Goal: Task Accomplishment & Management: Use online tool/utility

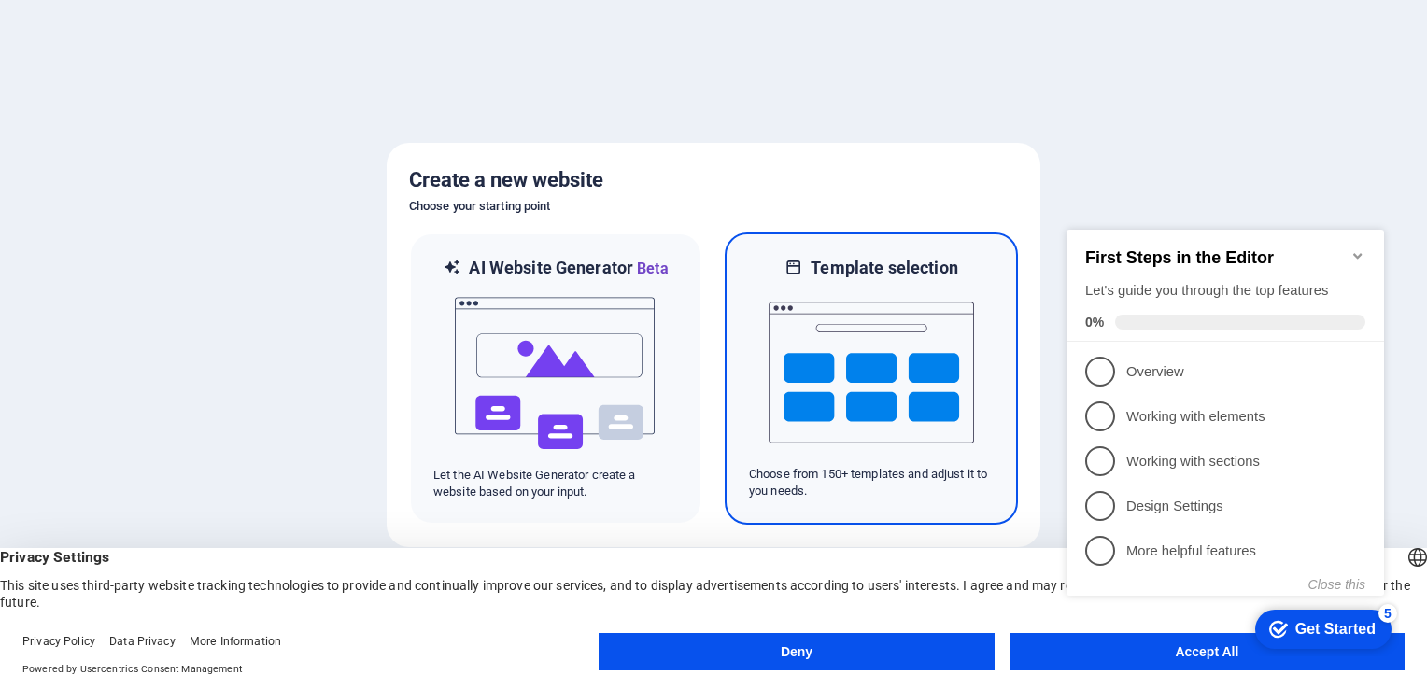
click at [911, 349] on img at bounding box center [870, 372] width 205 height 187
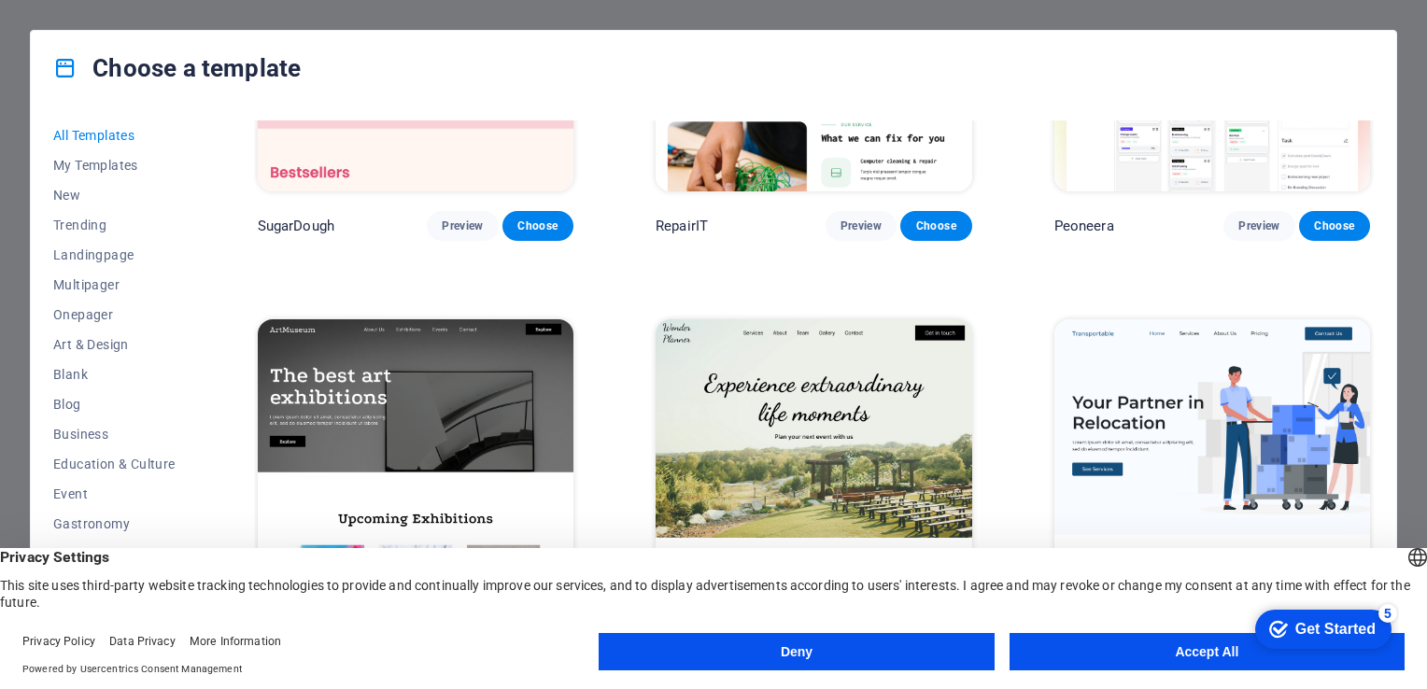
scroll to position [280, 0]
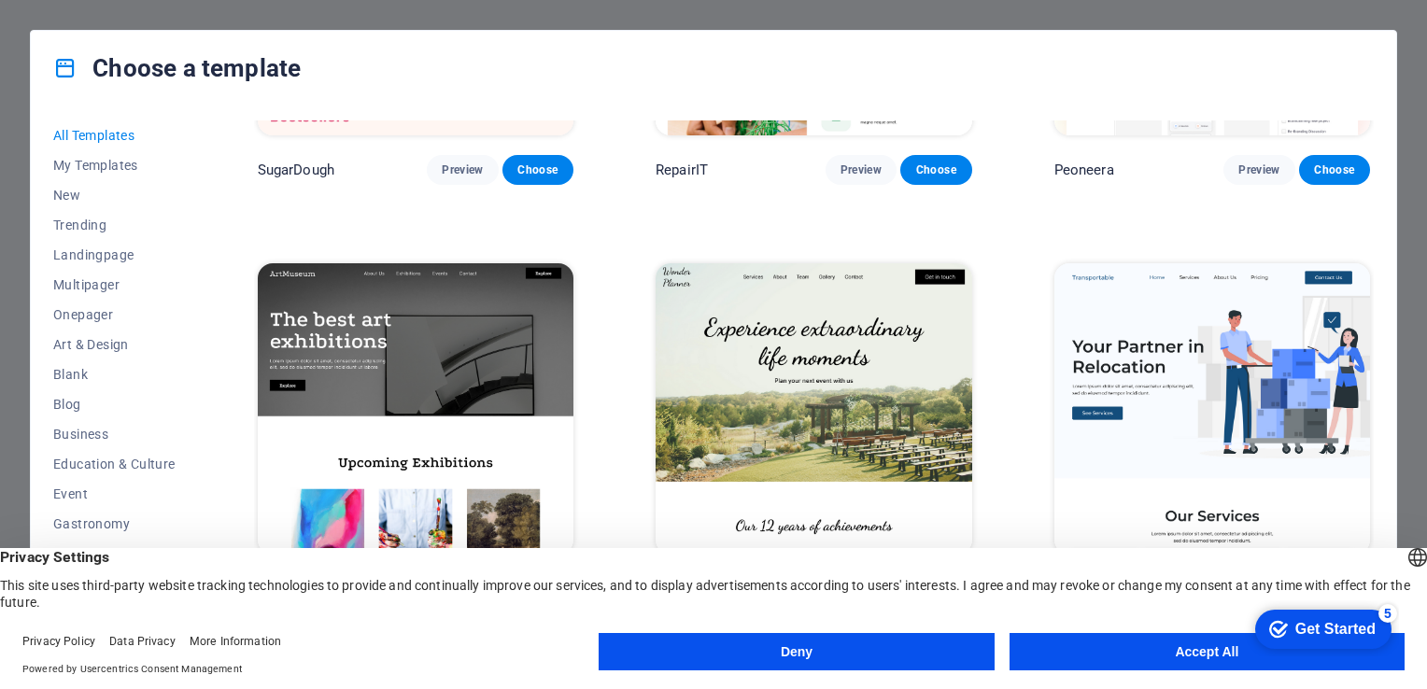
click at [1056, 663] on button "Accept All" at bounding box center [1206, 651] width 395 height 37
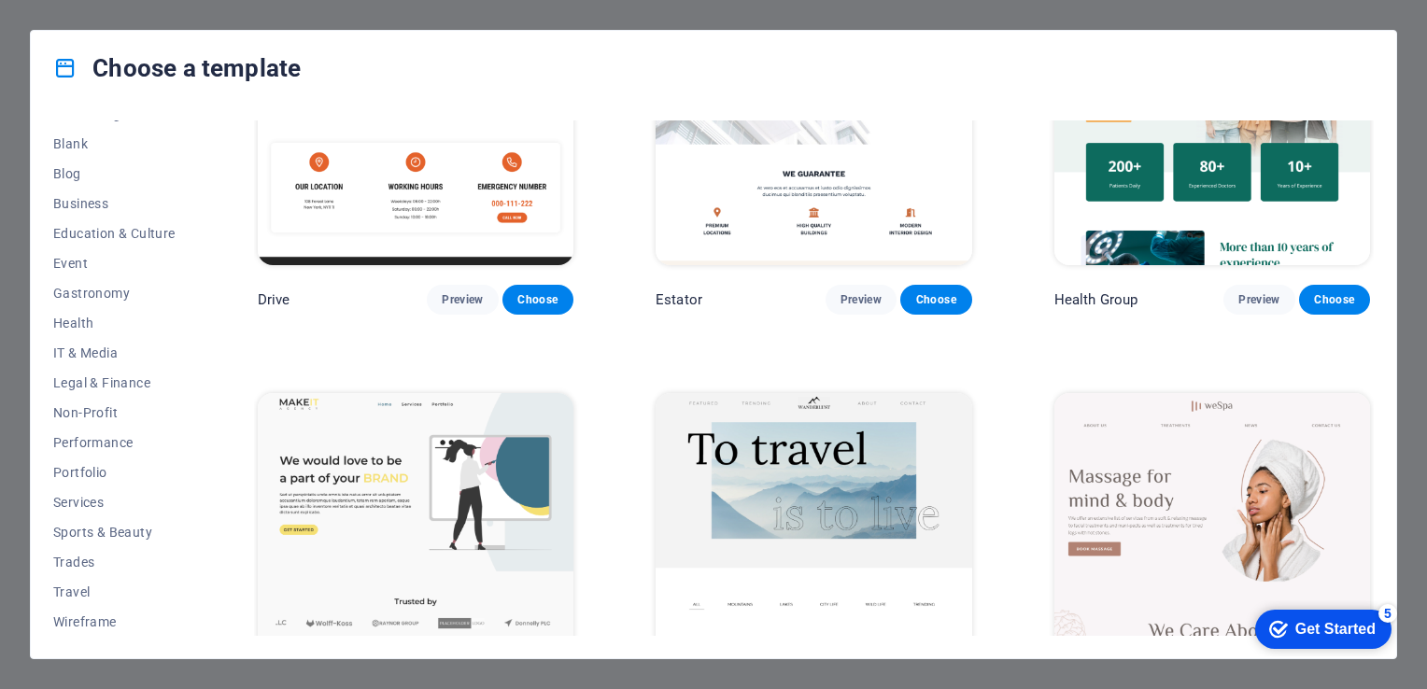
scroll to position [137, 0]
click at [96, 302] on span "Business" at bounding box center [114, 296] width 122 height 15
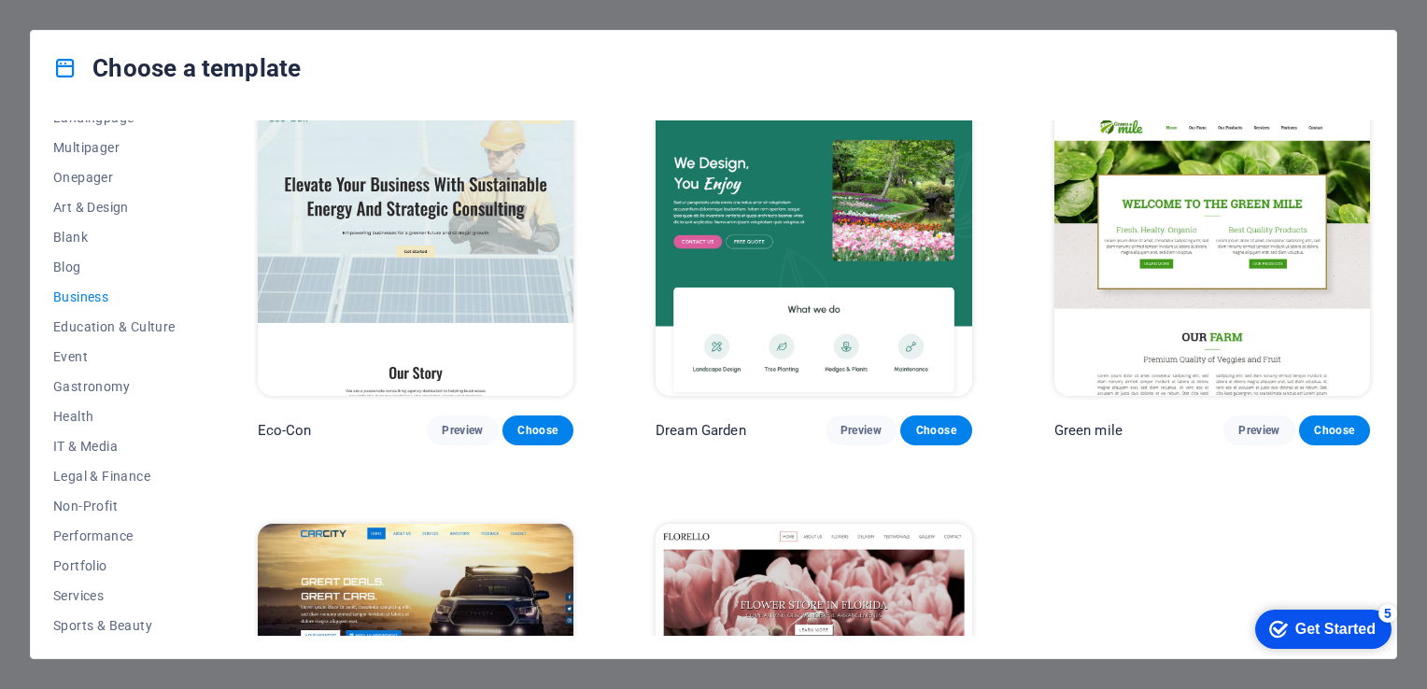
scroll to position [0, 0]
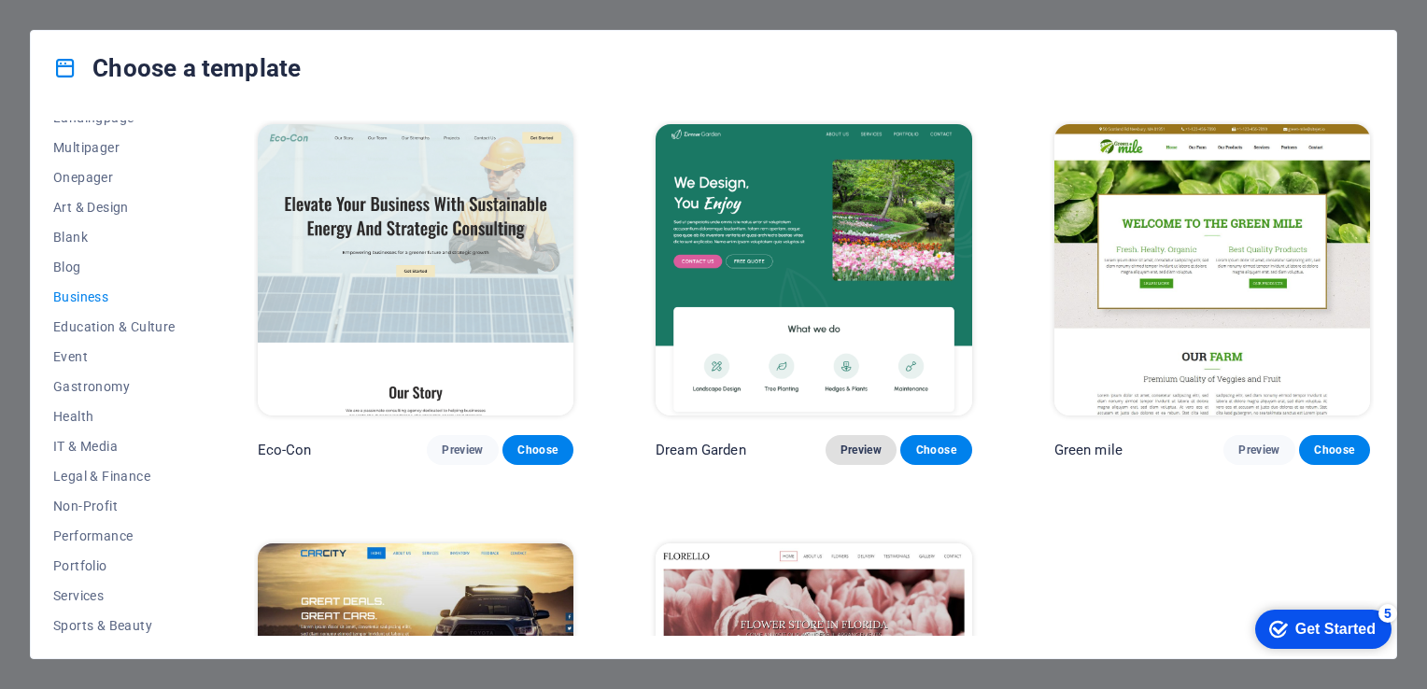
click at [861, 443] on span "Preview" at bounding box center [860, 450] width 41 height 15
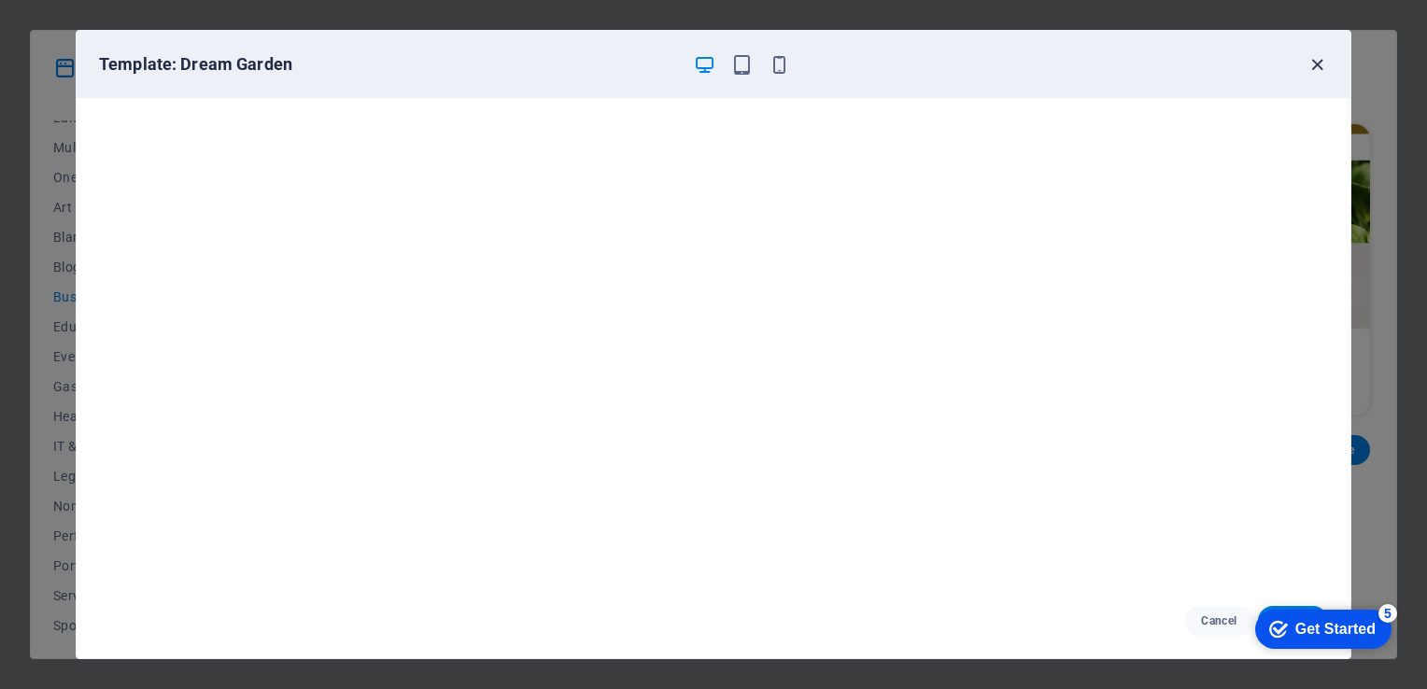
click at [1315, 70] on icon "button" at bounding box center [1316, 64] width 21 height 21
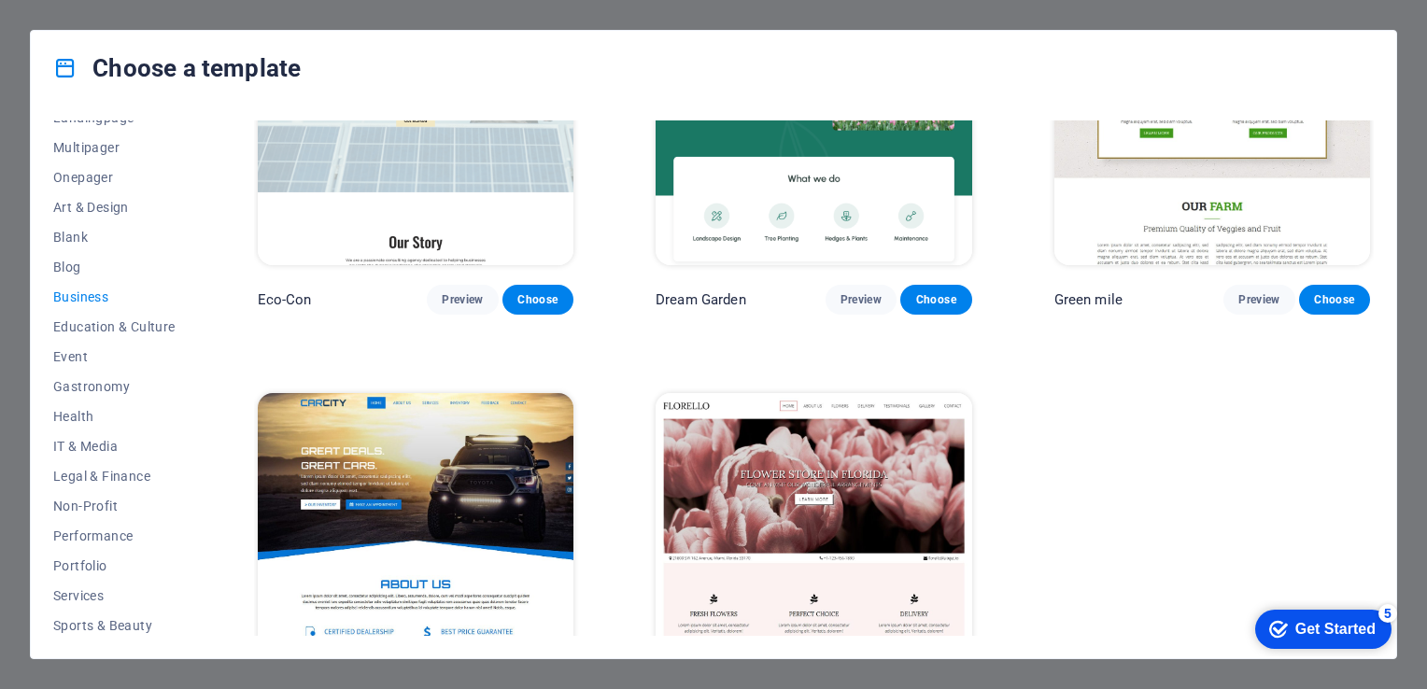
scroll to position [187, 0]
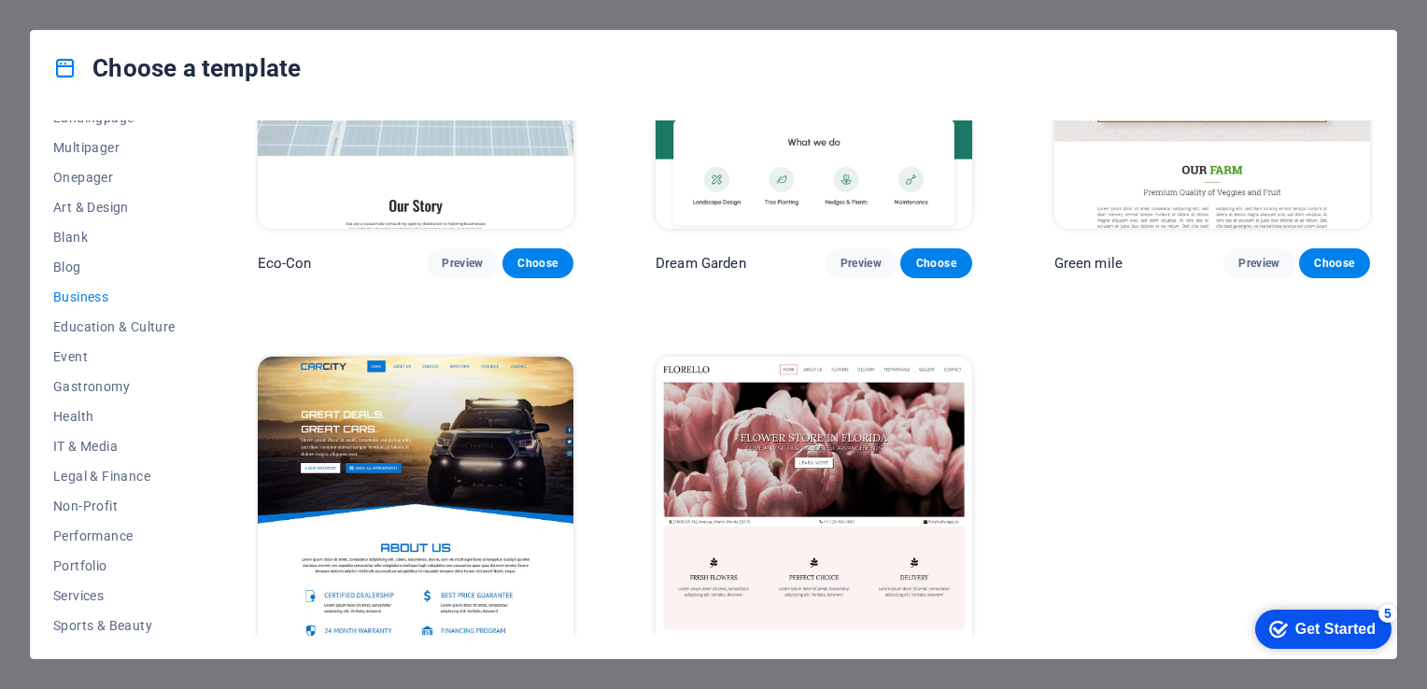
click at [864, 417] on img at bounding box center [813, 502] width 316 height 291
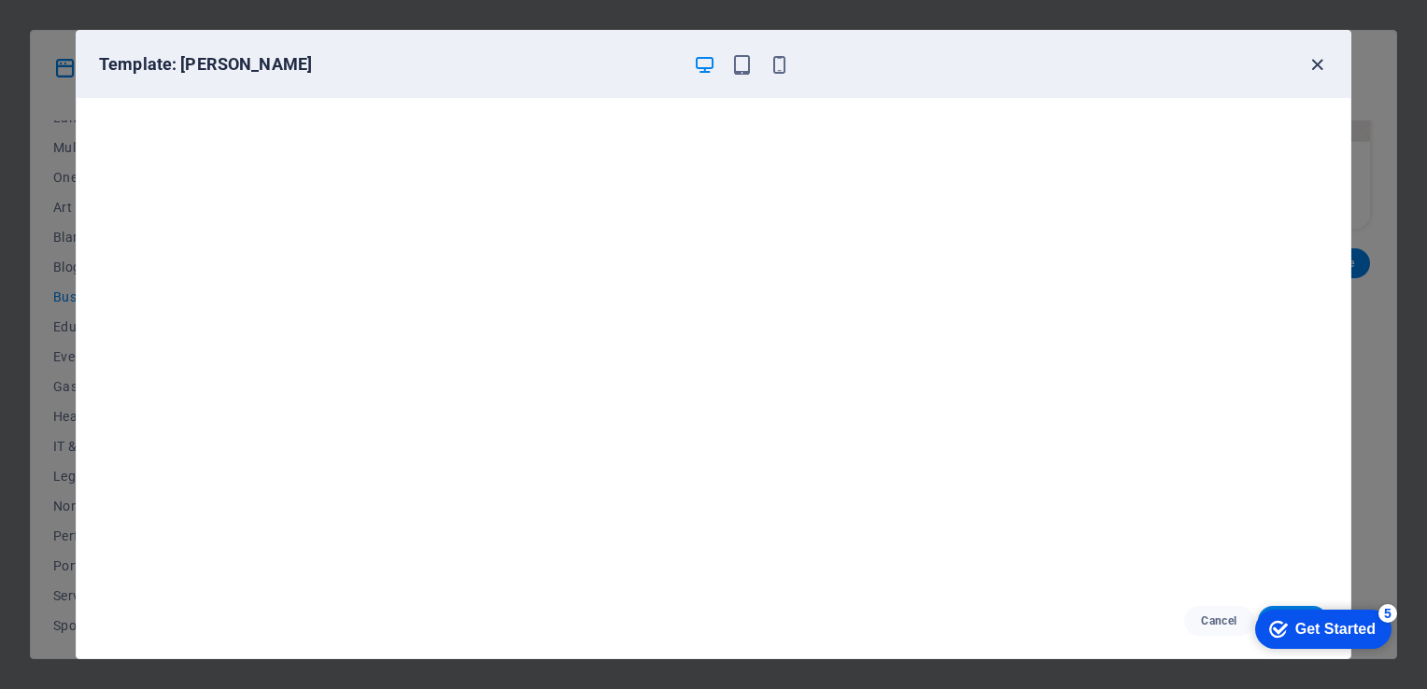
click at [1311, 65] on icon "button" at bounding box center [1316, 64] width 21 height 21
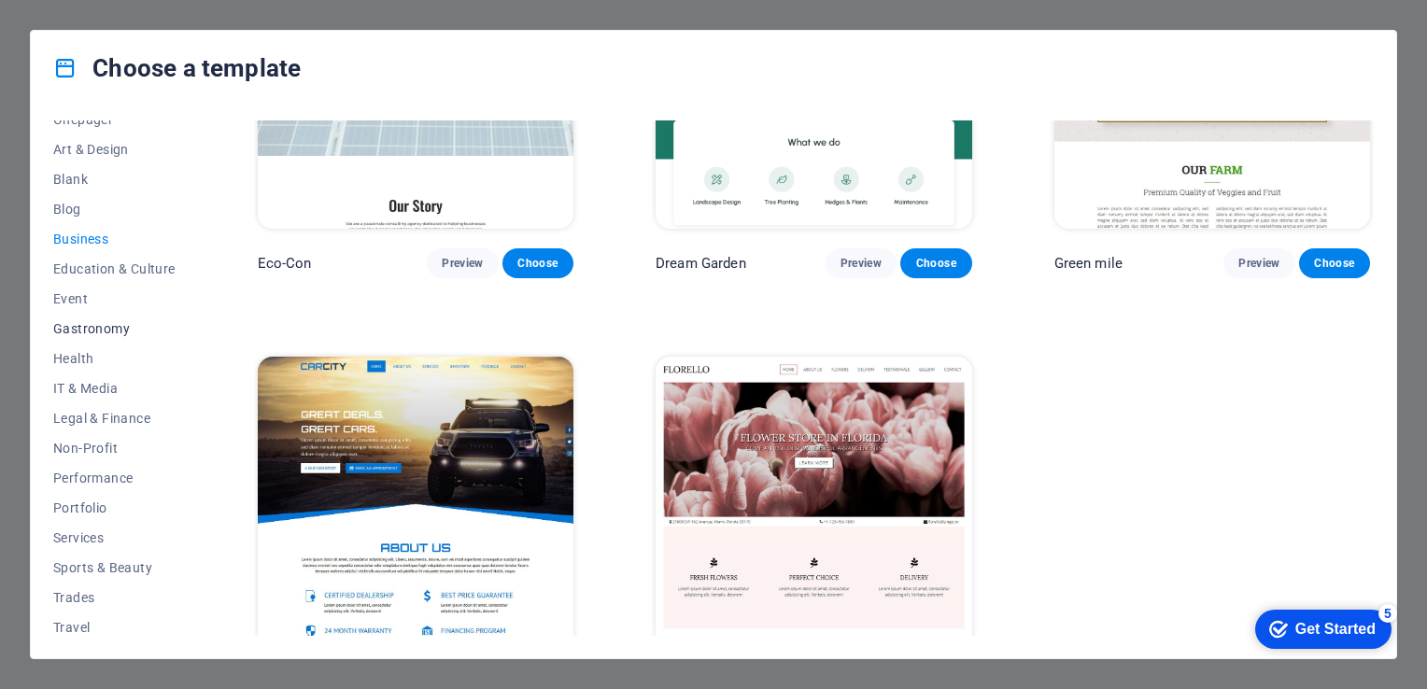
scroll to position [231, 0]
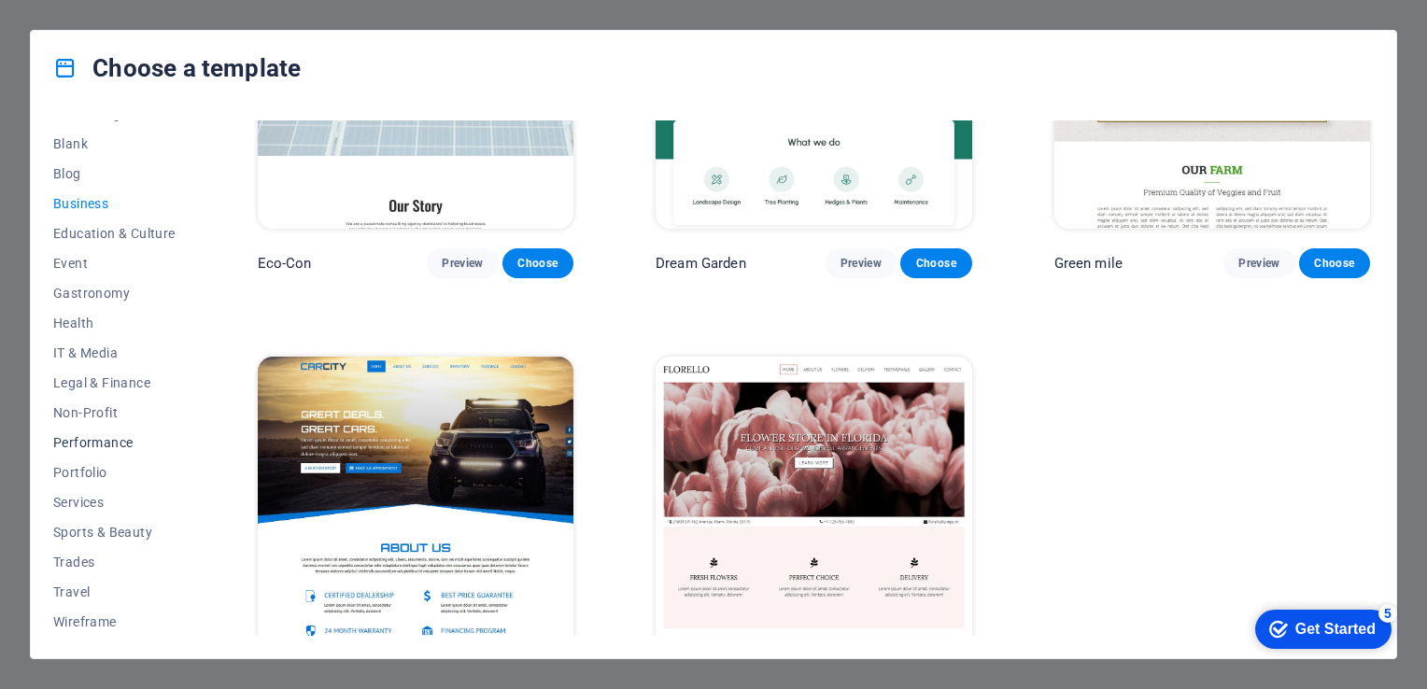
click at [118, 435] on span "Performance" at bounding box center [114, 442] width 122 height 15
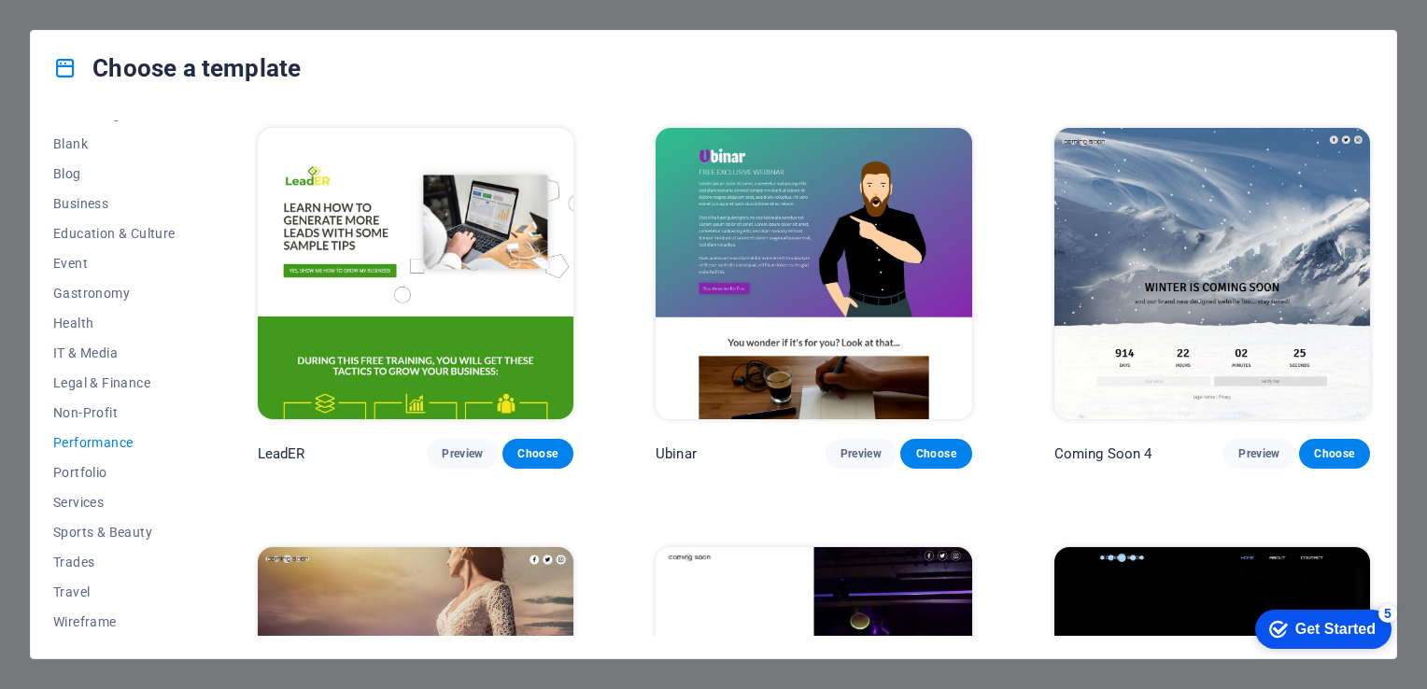
scroll to position [1632, 0]
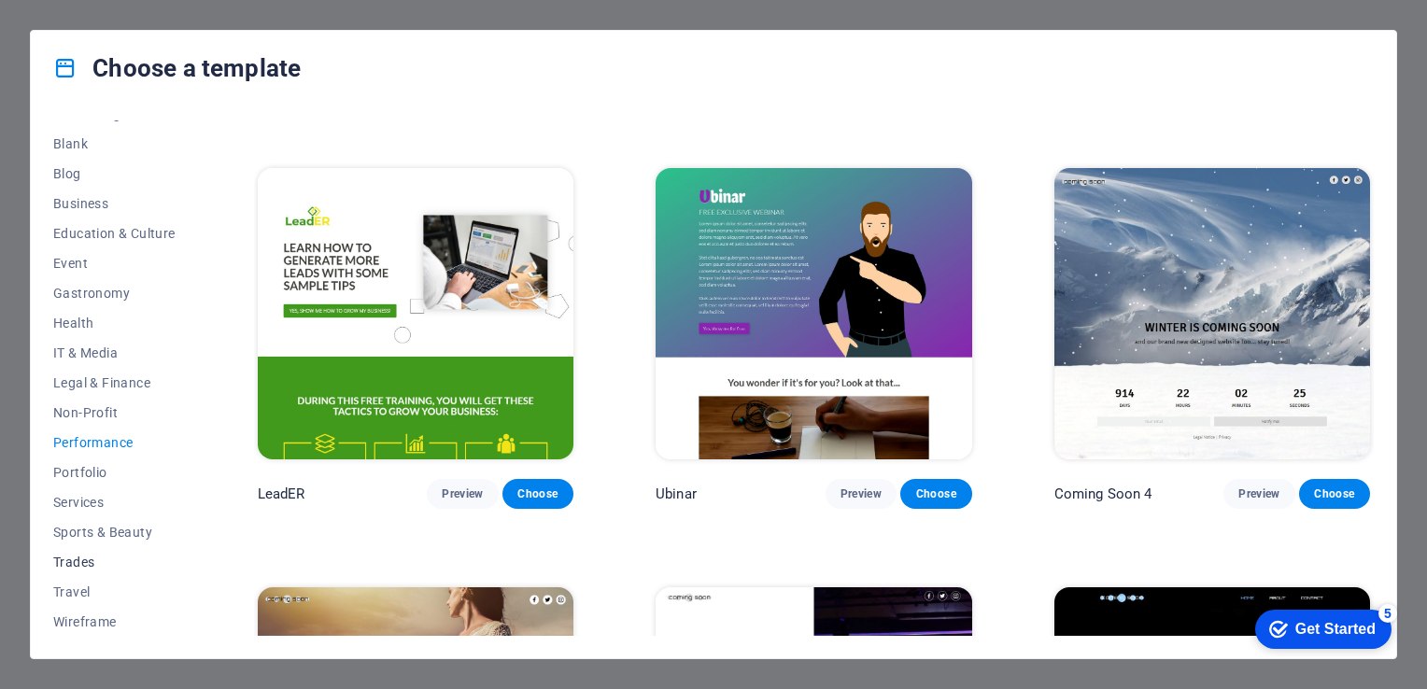
click at [82, 555] on span "Trades" at bounding box center [114, 562] width 122 height 15
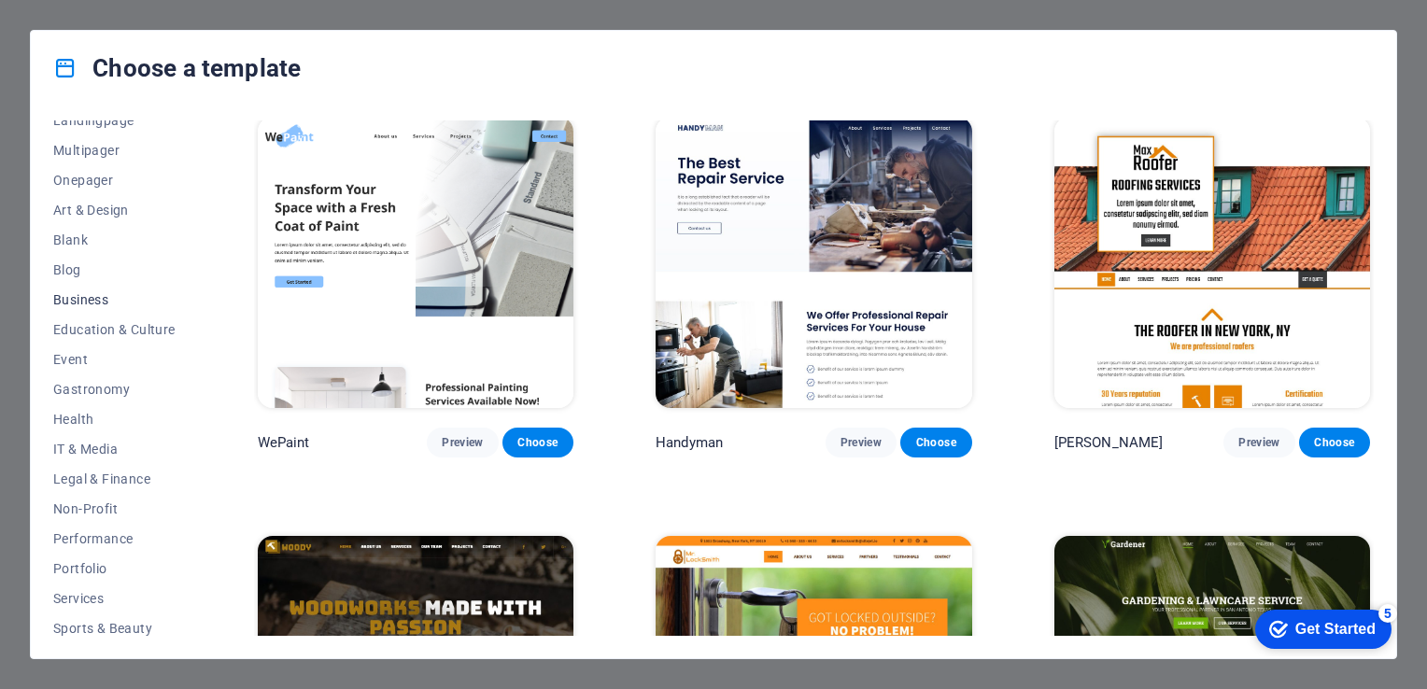
scroll to position [0, 0]
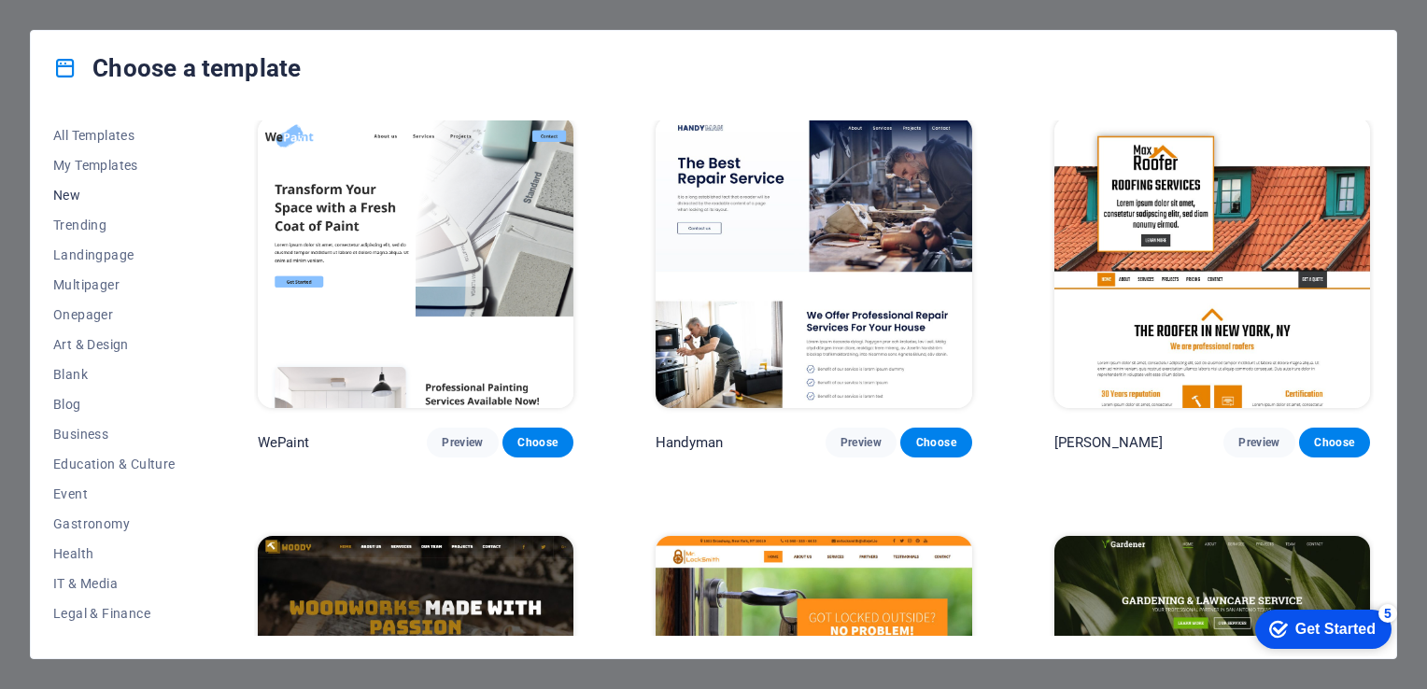
click at [58, 191] on span "New" at bounding box center [114, 195] width 122 height 15
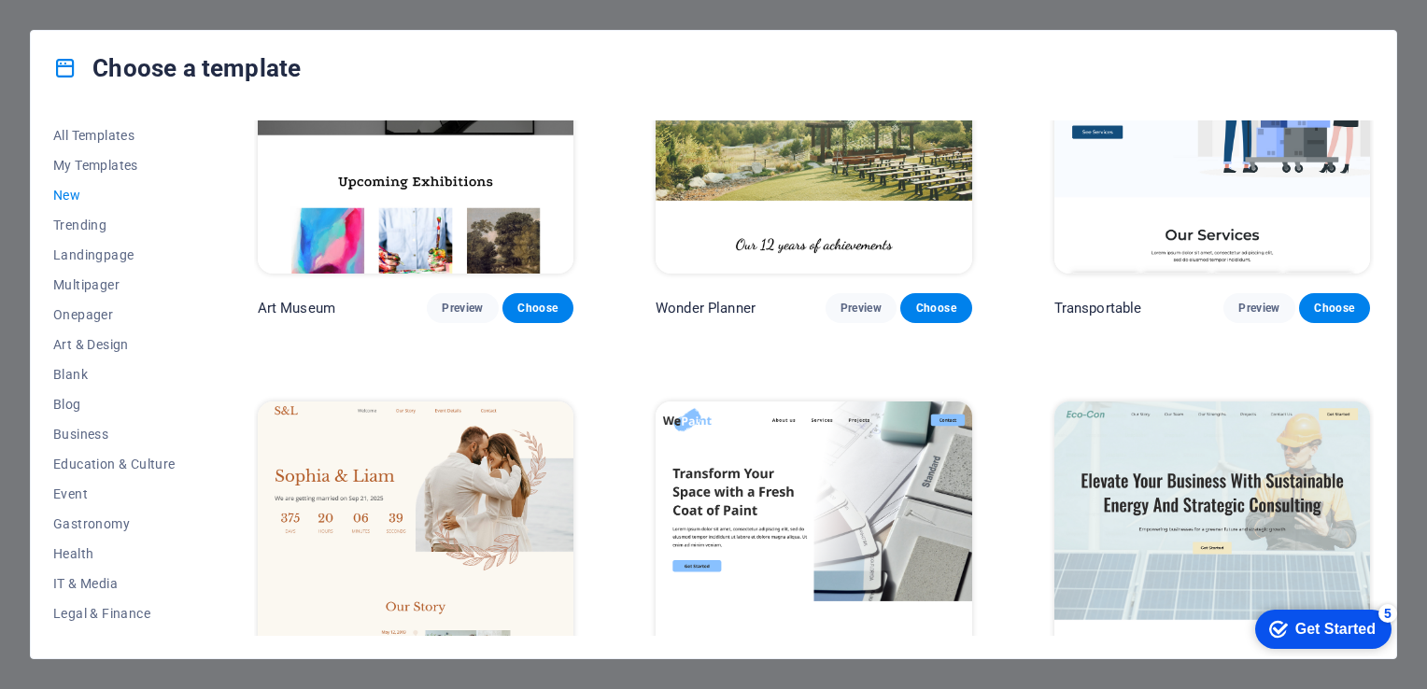
scroll to position [468, 0]
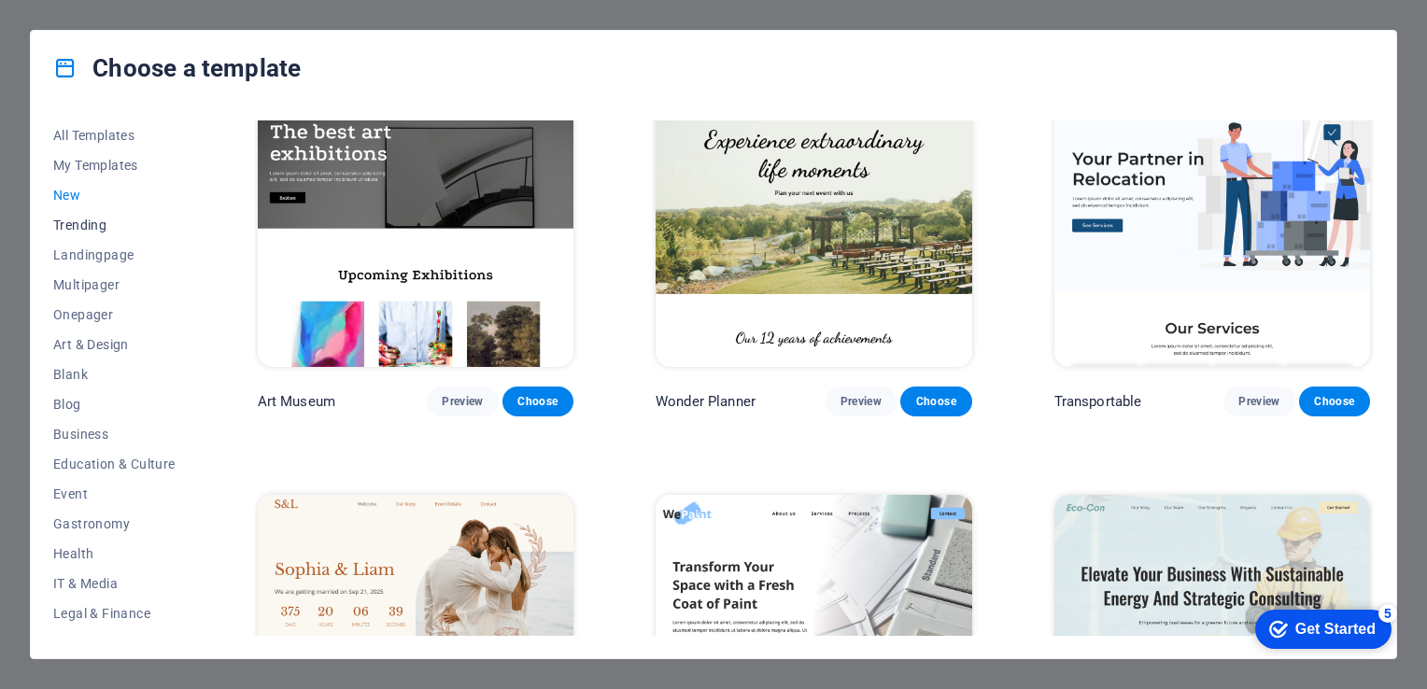
click at [90, 225] on span "Trending" at bounding box center [114, 225] width 122 height 15
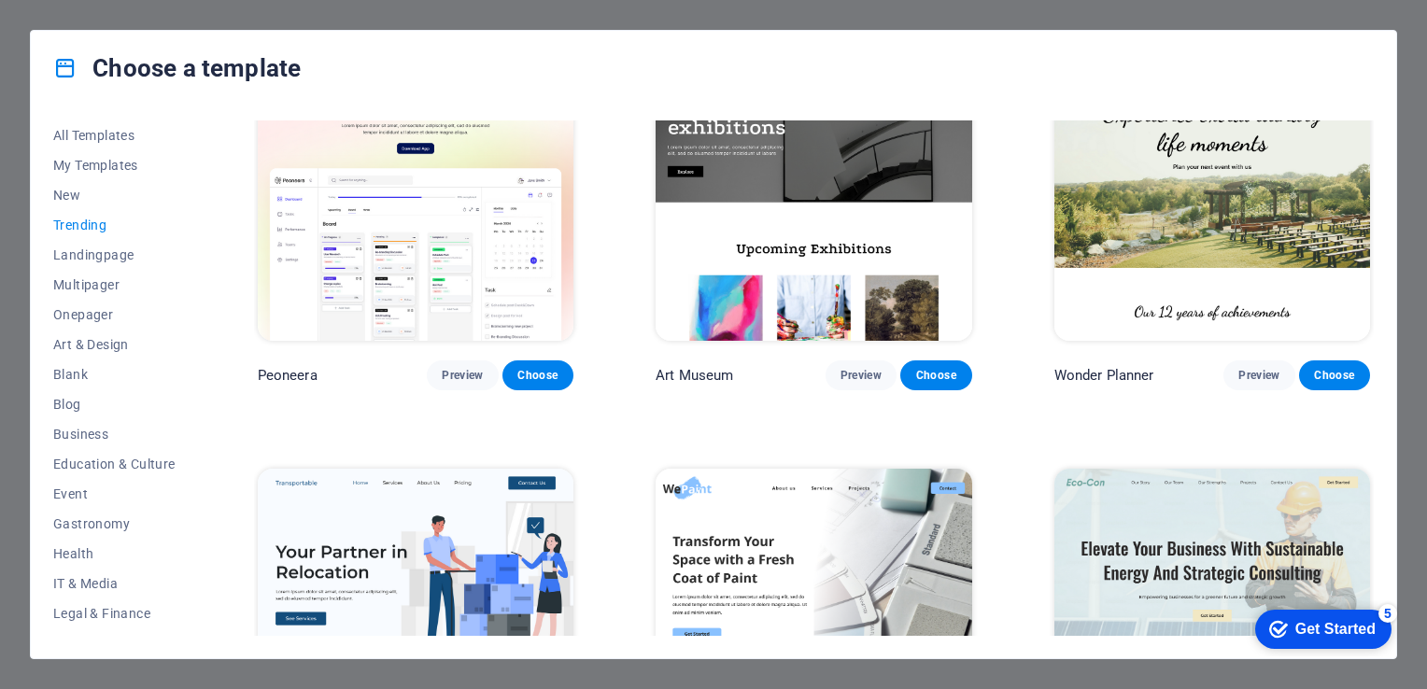
scroll to position [45, 0]
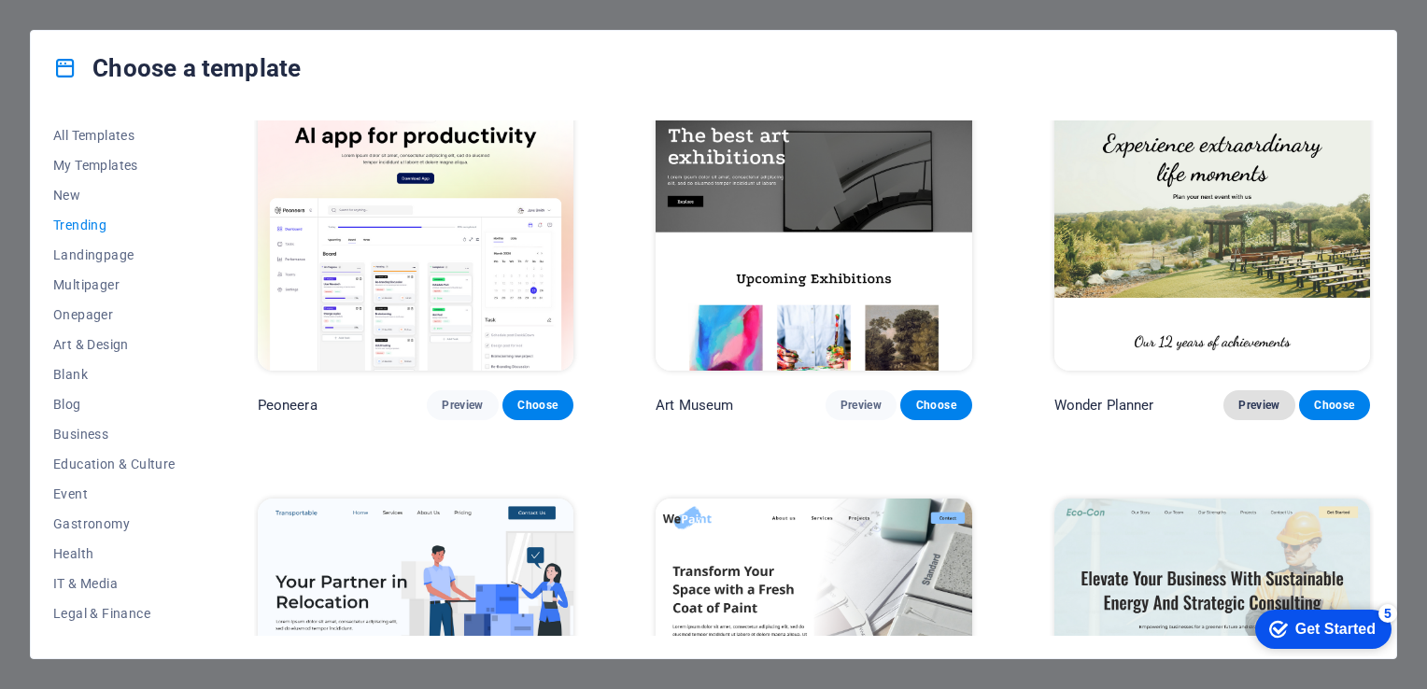
click at [1256, 408] on span "Preview" at bounding box center [1258, 405] width 41 height 15
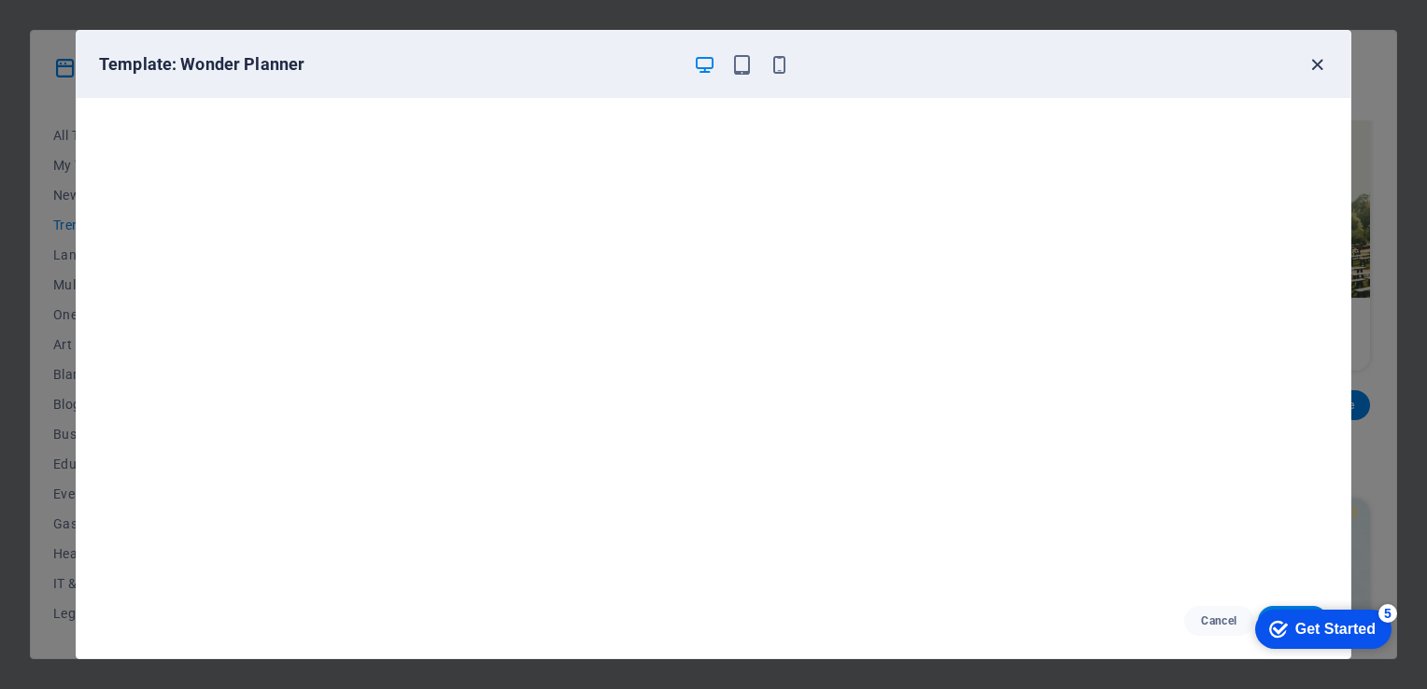
click at [1318, 65] on icon "button" at bounding box center [1316, 64] width 21 height 21
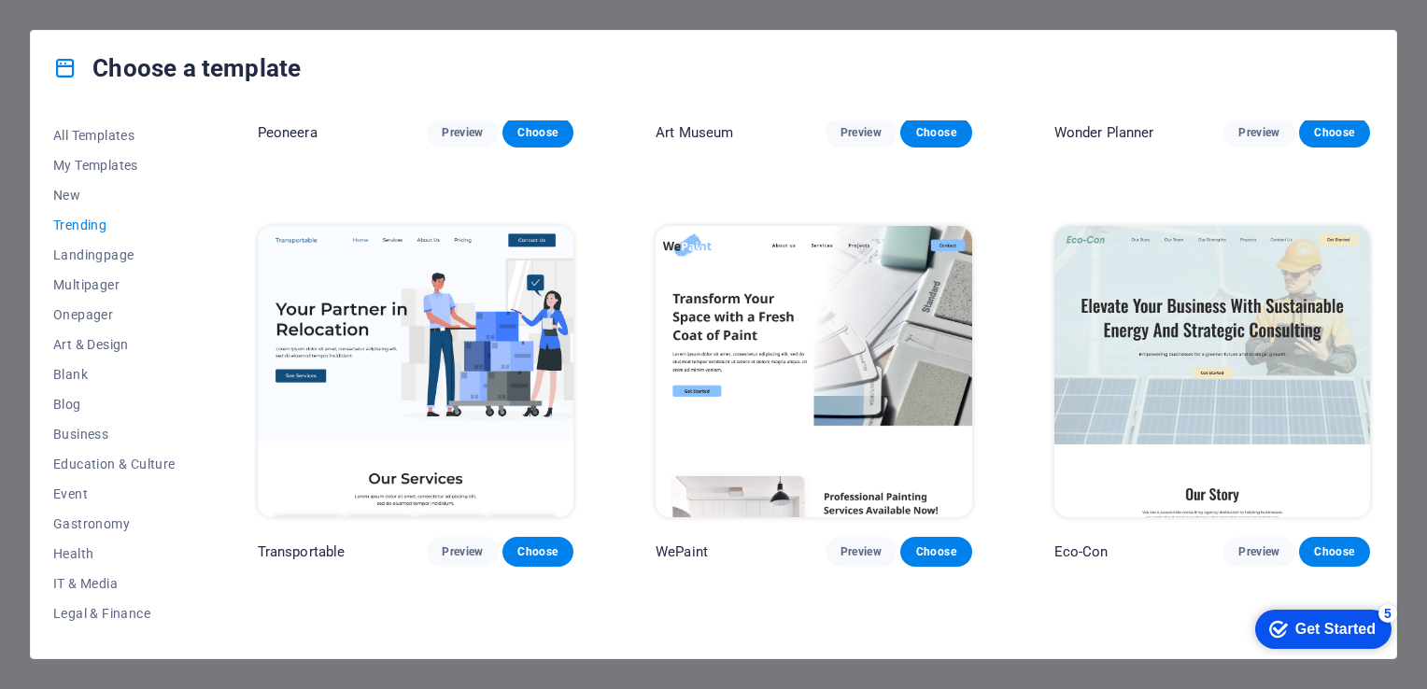
scroll to position [325, 0]
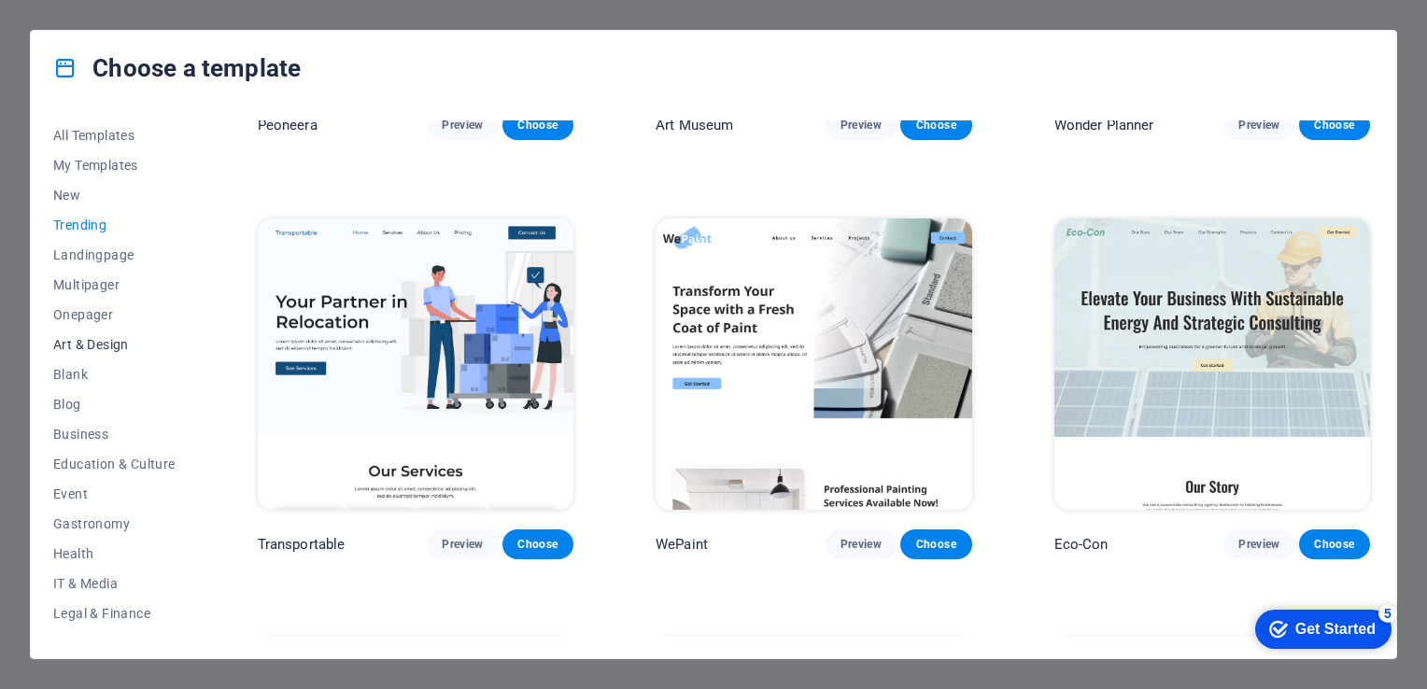
click at [72, 342] on span "Art & Design" at bounding box center [114, 344] width 122 height 15
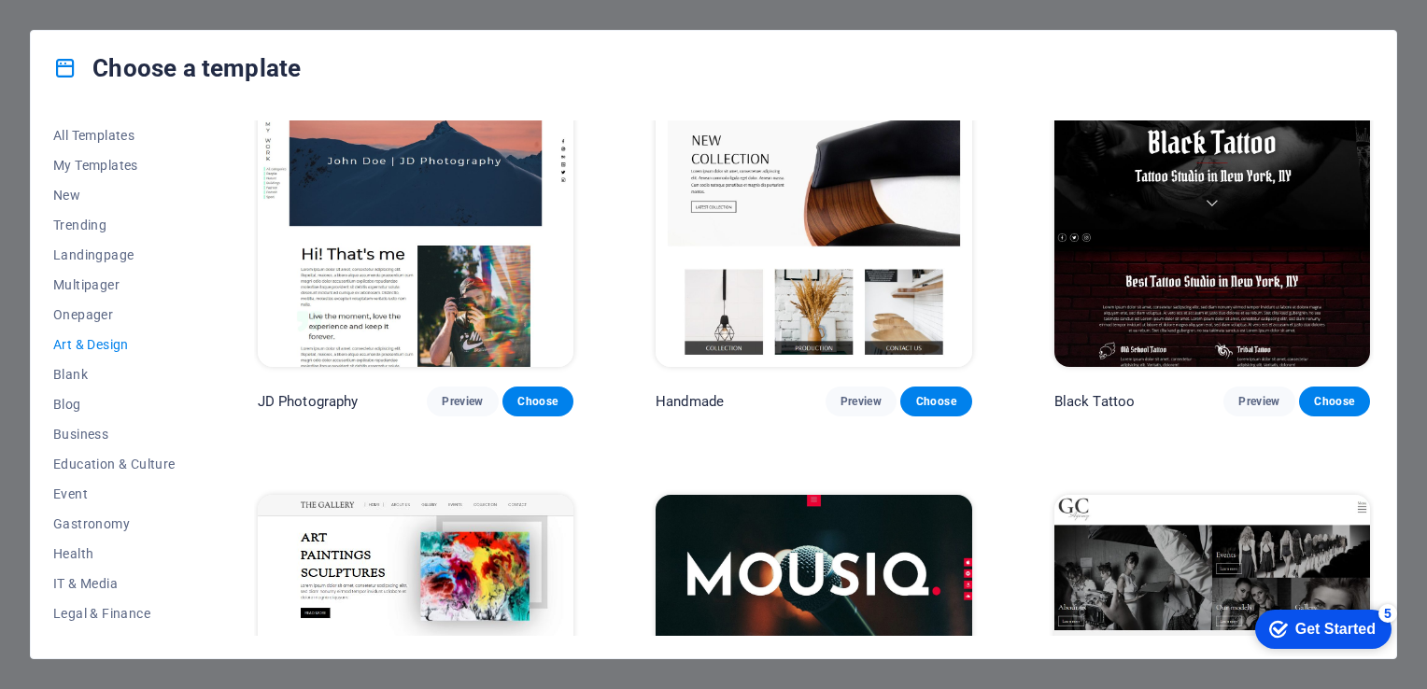
scroll to position [374, 0]
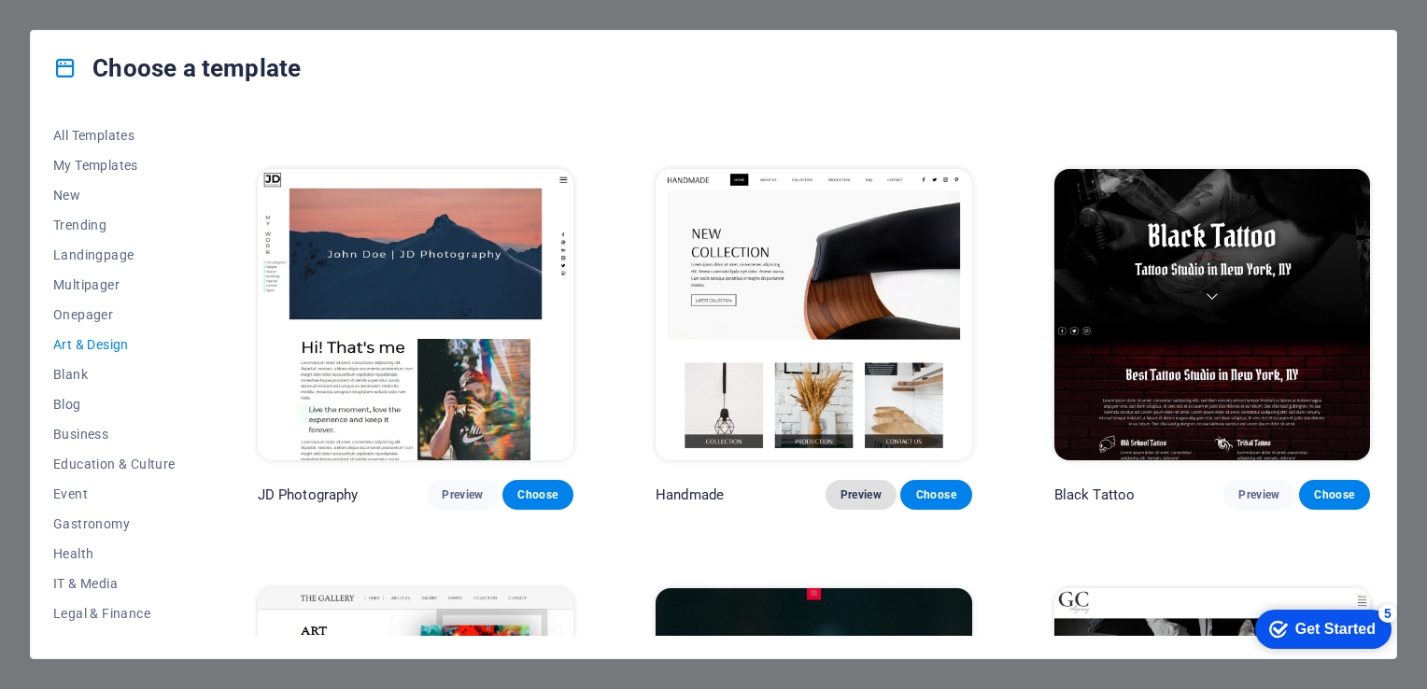
click at [843, 490] on span "Preview" at bounding box center [860, 494] width 41 height 15
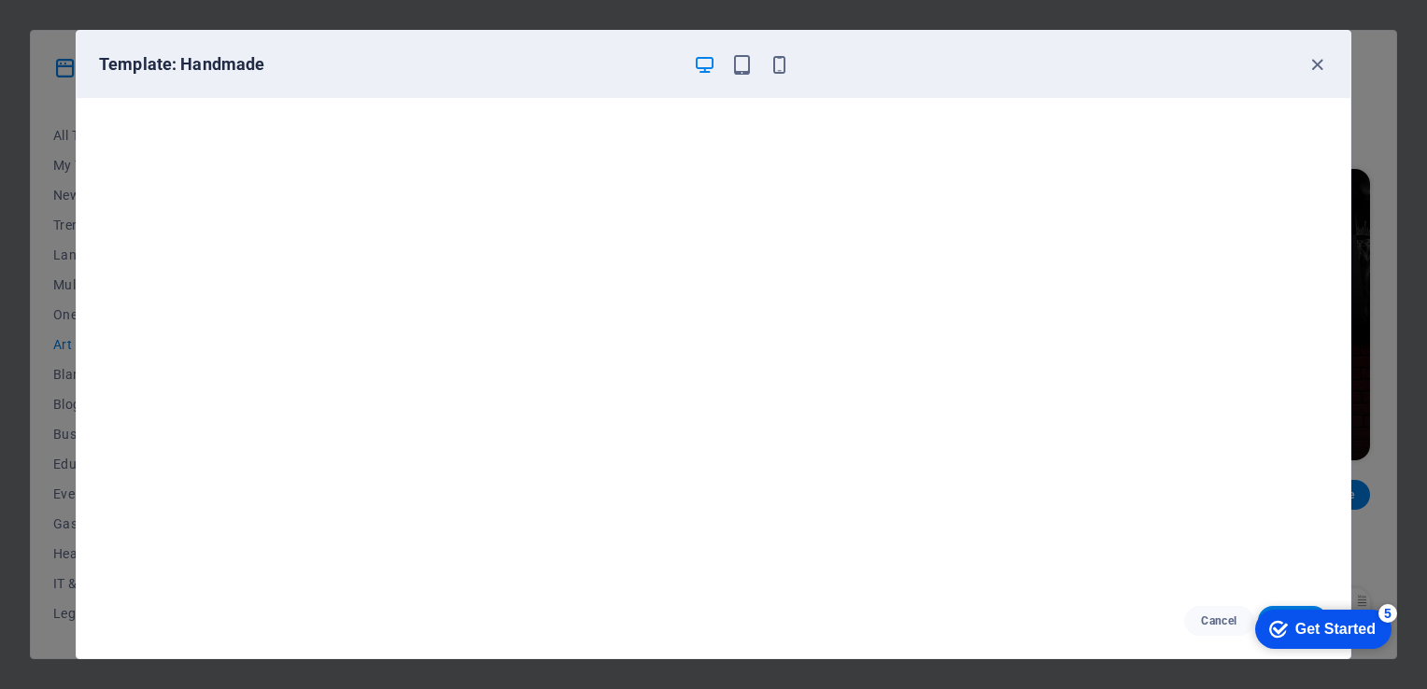
drag, startPoint x: 1158, startPoint y: 77, endPoint x: 1048, endPoint y: 32, distance: 119.3
click at [1048, 32] on div "Template: Handmade" at bounding box center [714, 64] width 1274 height 67
click at [1217, 618] on span "Cancel" at bounding box center [1219, 620] width 40 height 15
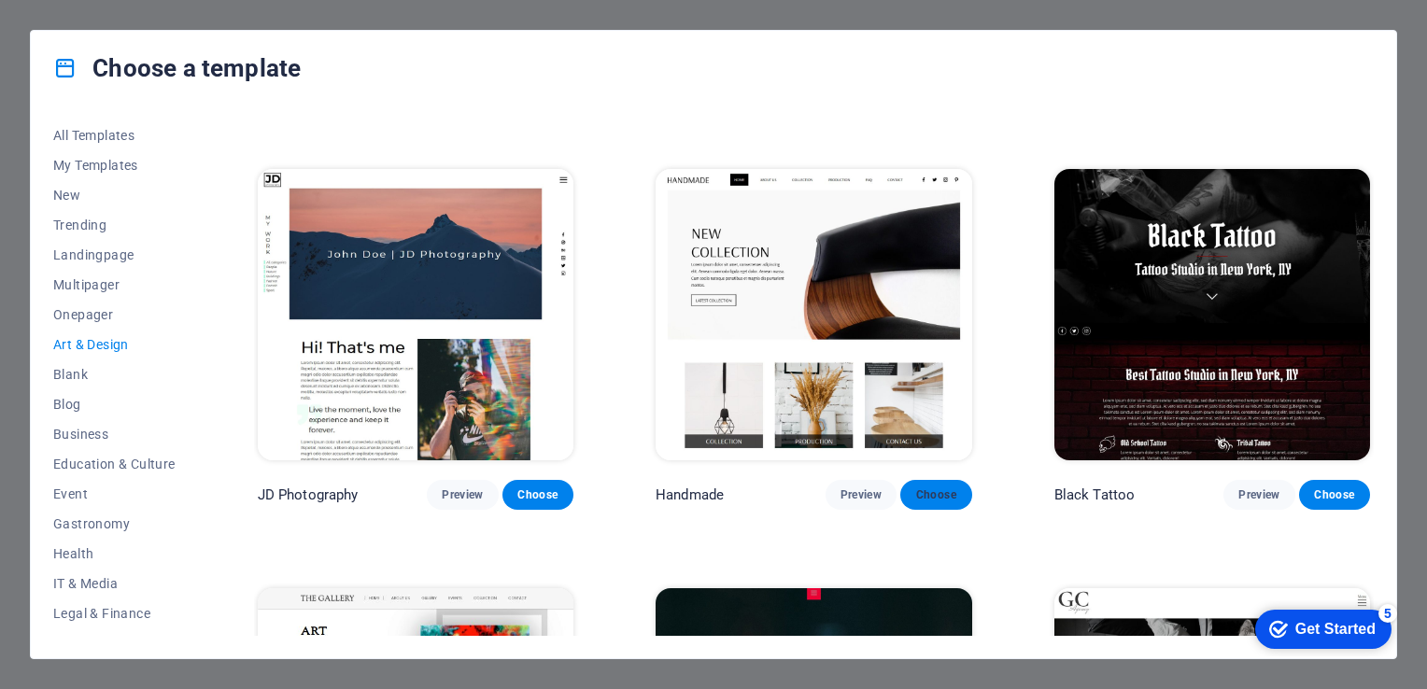
click at [925, 481] on button "Choose" at bounding box center [935, 495] width 71 height 30
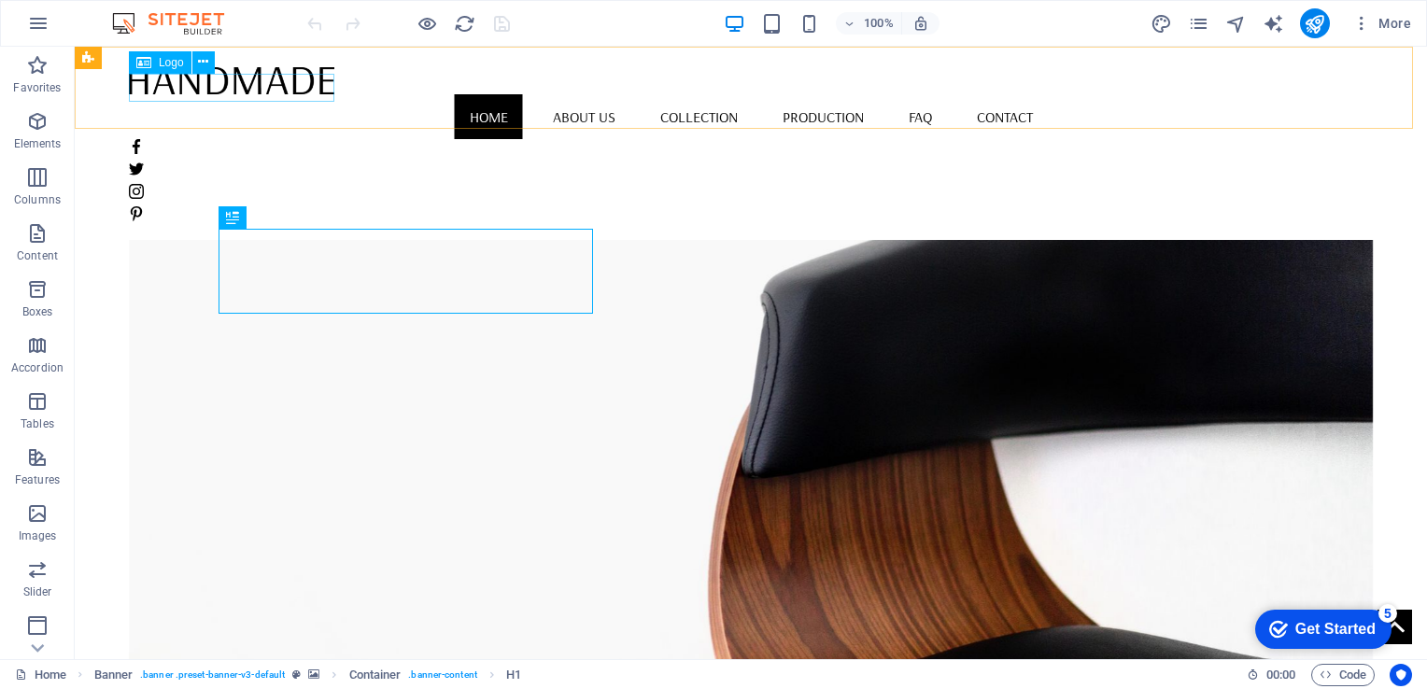
click at [183, 94] on div at bounding box center [751, 79] width 1244 height 29
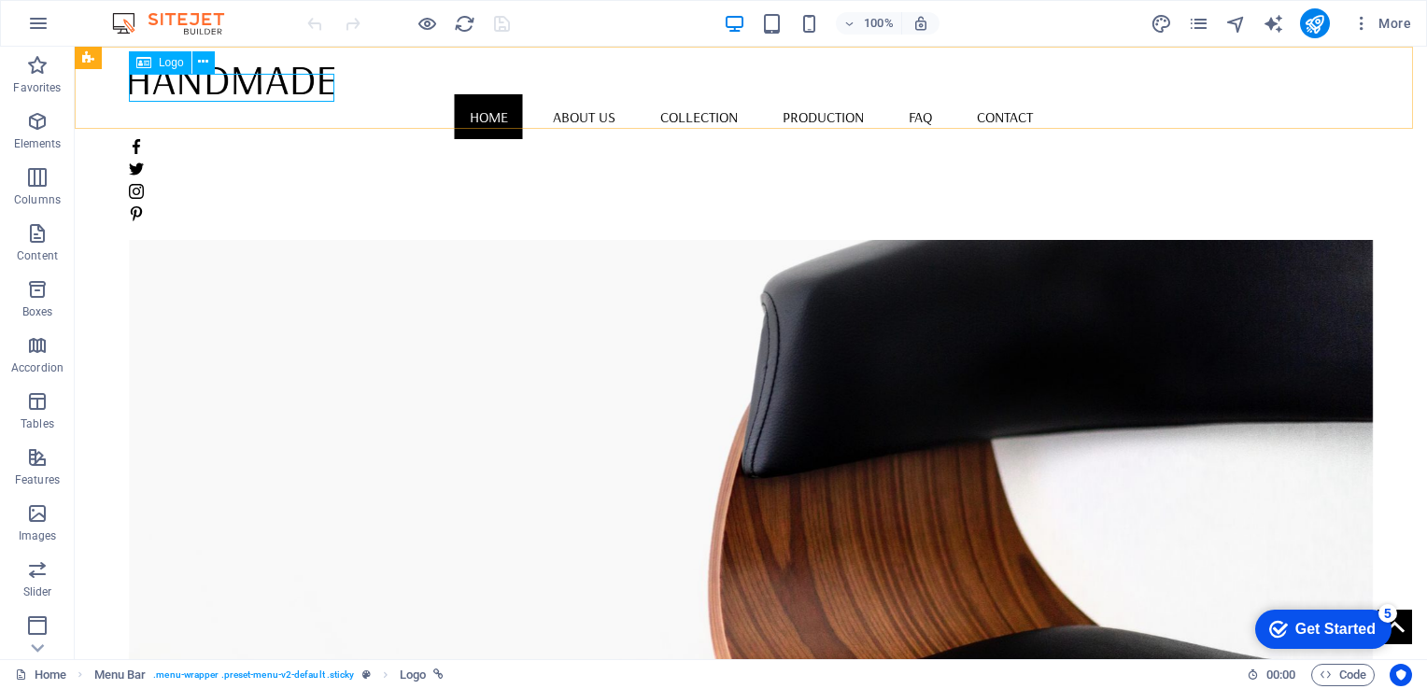
click at [213, 84] on div at bounding box center [751, 79] width 1244 height 29
click at [321, 85] on div at bounding box center [751, 79] width 1244 height 29
click at [209, 65] on button at bounding box center [203, 62] width 22 height 22
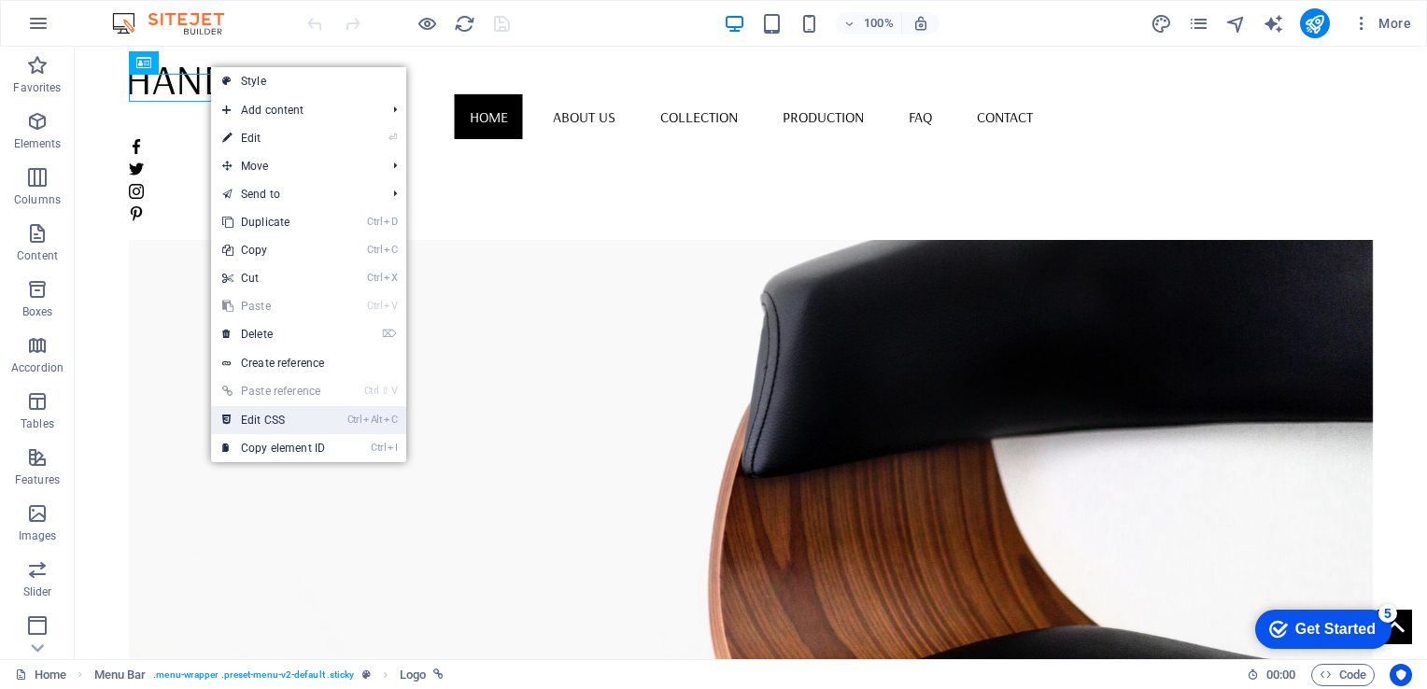
click at [265, 418] on link "Ctrl Alt C Edit CSS" at bounding box center [273, 420] width 125 height 28
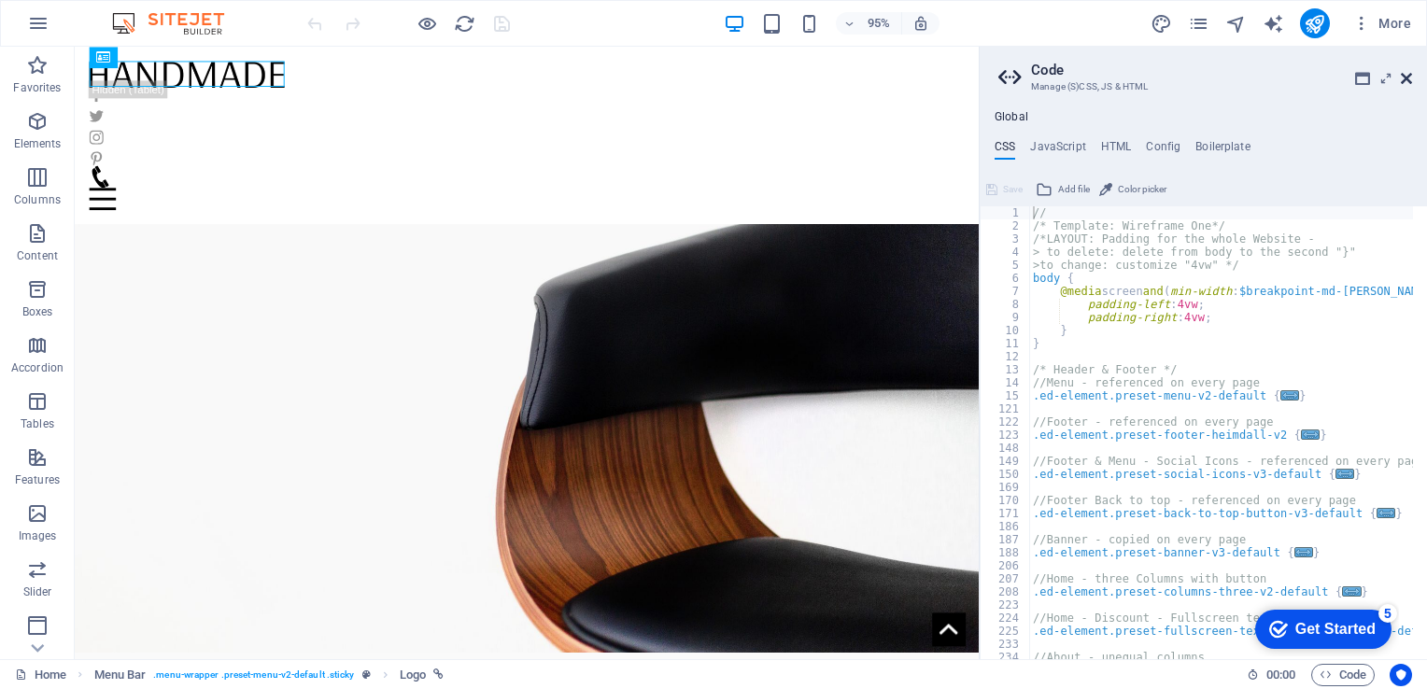
click at [1409, 73] on icon at bounding box center [1405, 78] width 11 height 15
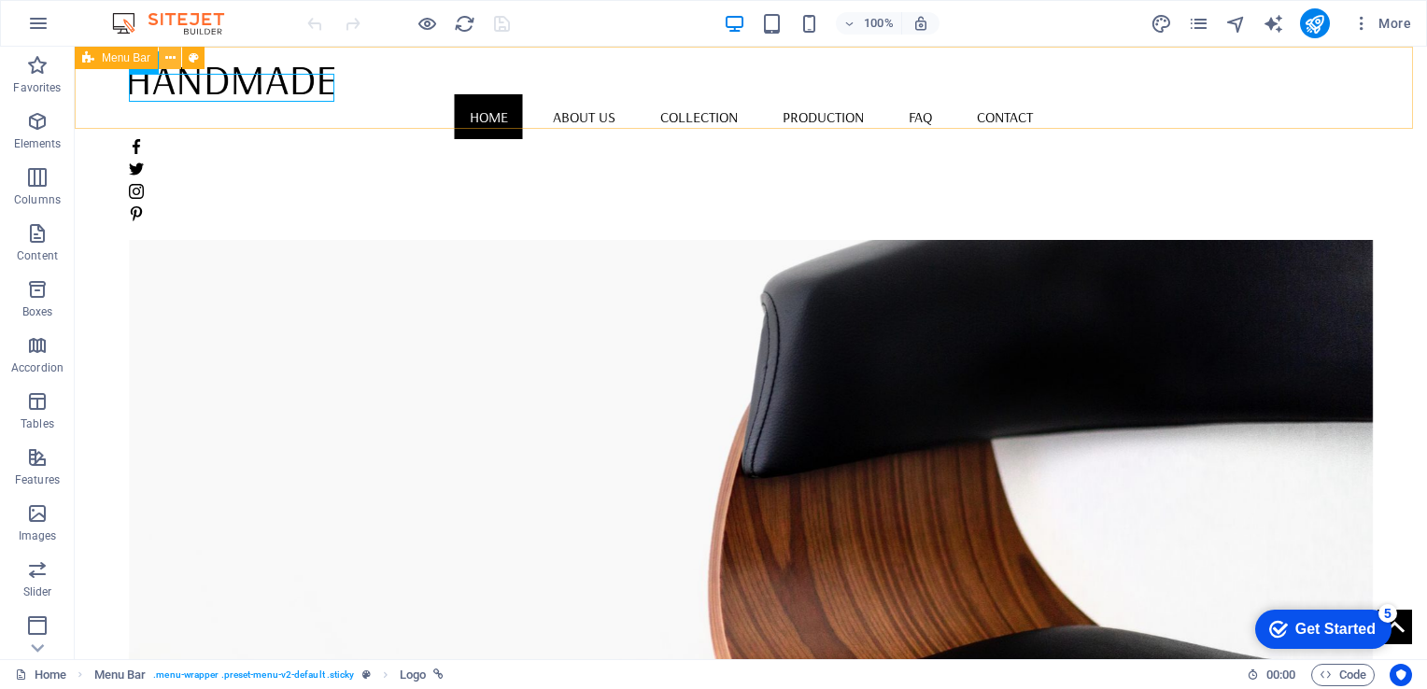
click at [168, 60] on icon at bounding box center [170, 59] width 10 height 20
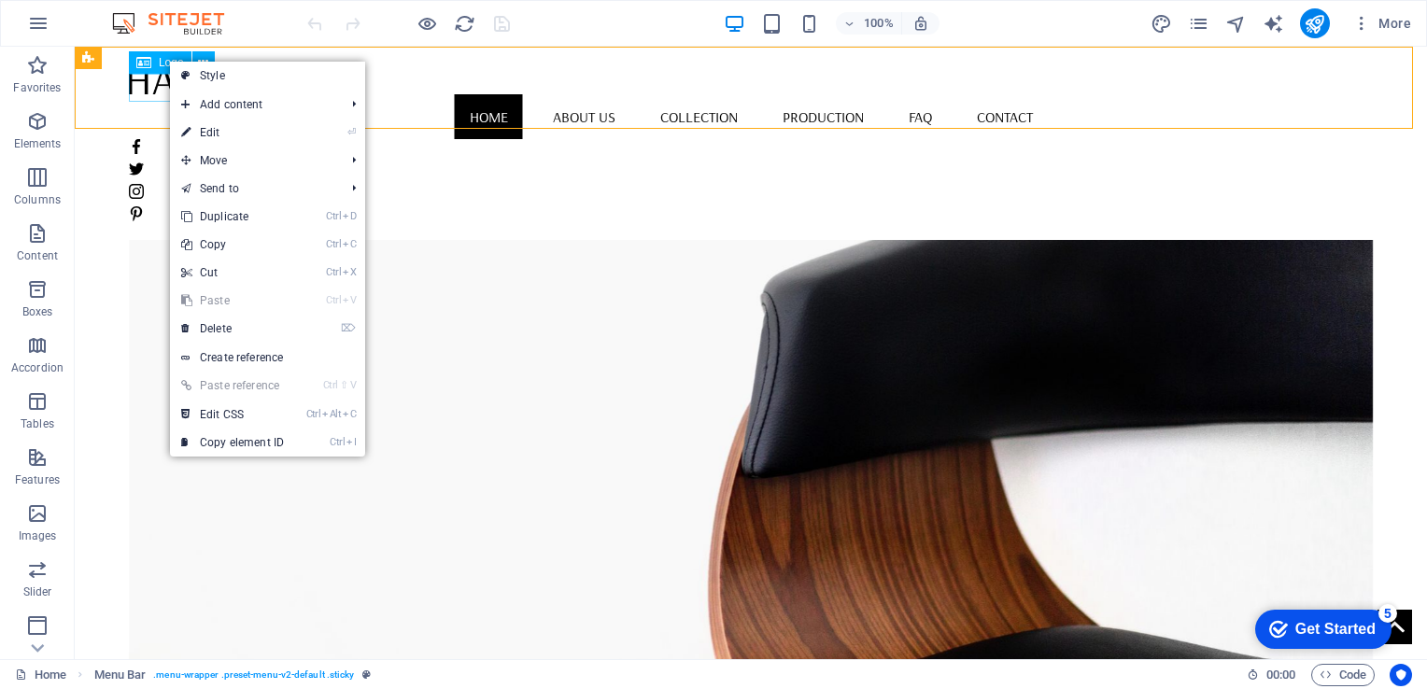
click at [146, 92] on div at bounding box center [751, 79] width 1244 height 29
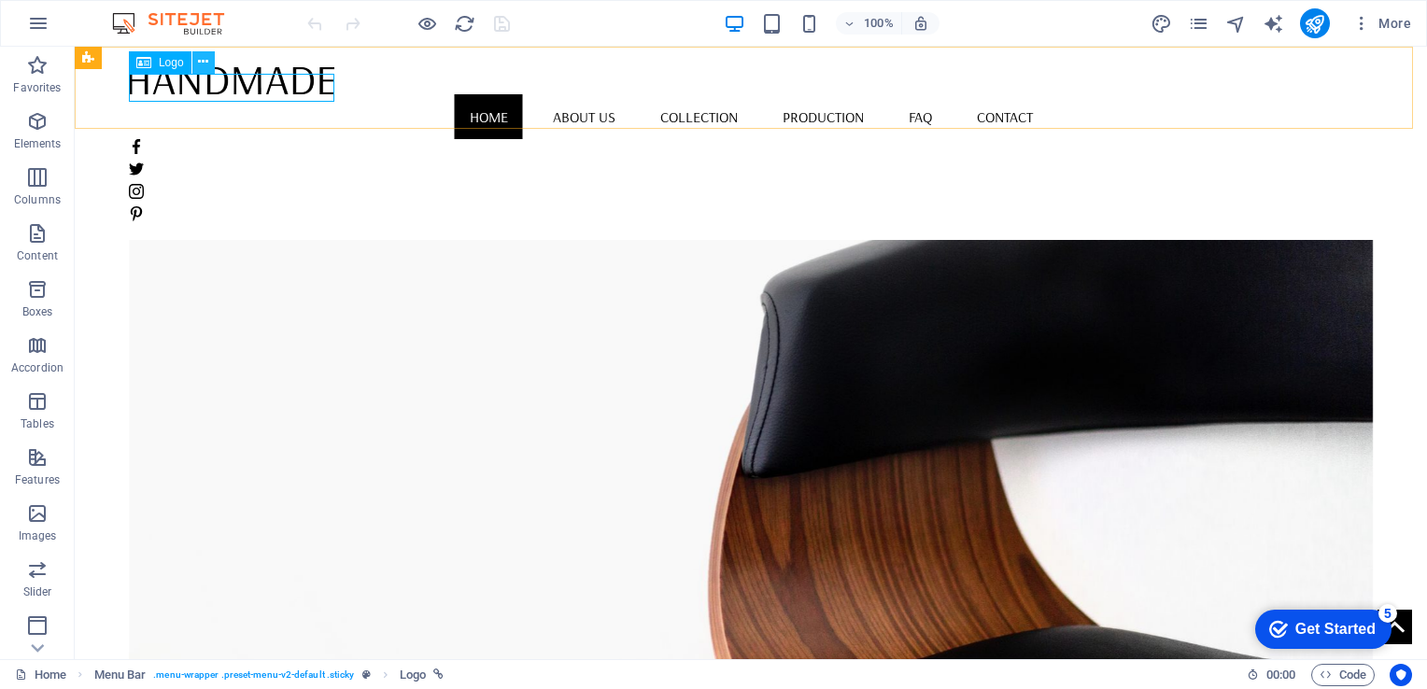
click at [198, 67] on icon at bounding box center [203, 62] width 10 height 20
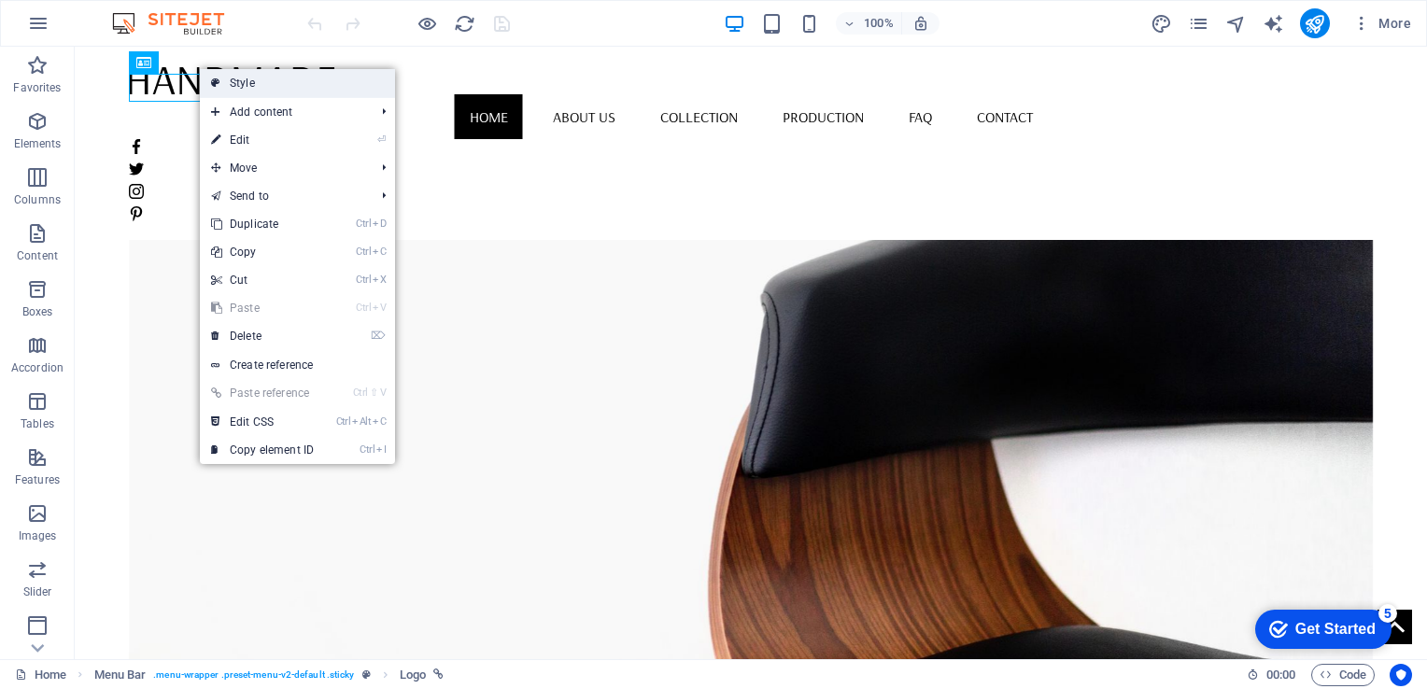
click at [242, 83] on link "Style" at bounding box center [297, 83] width 195 height 28
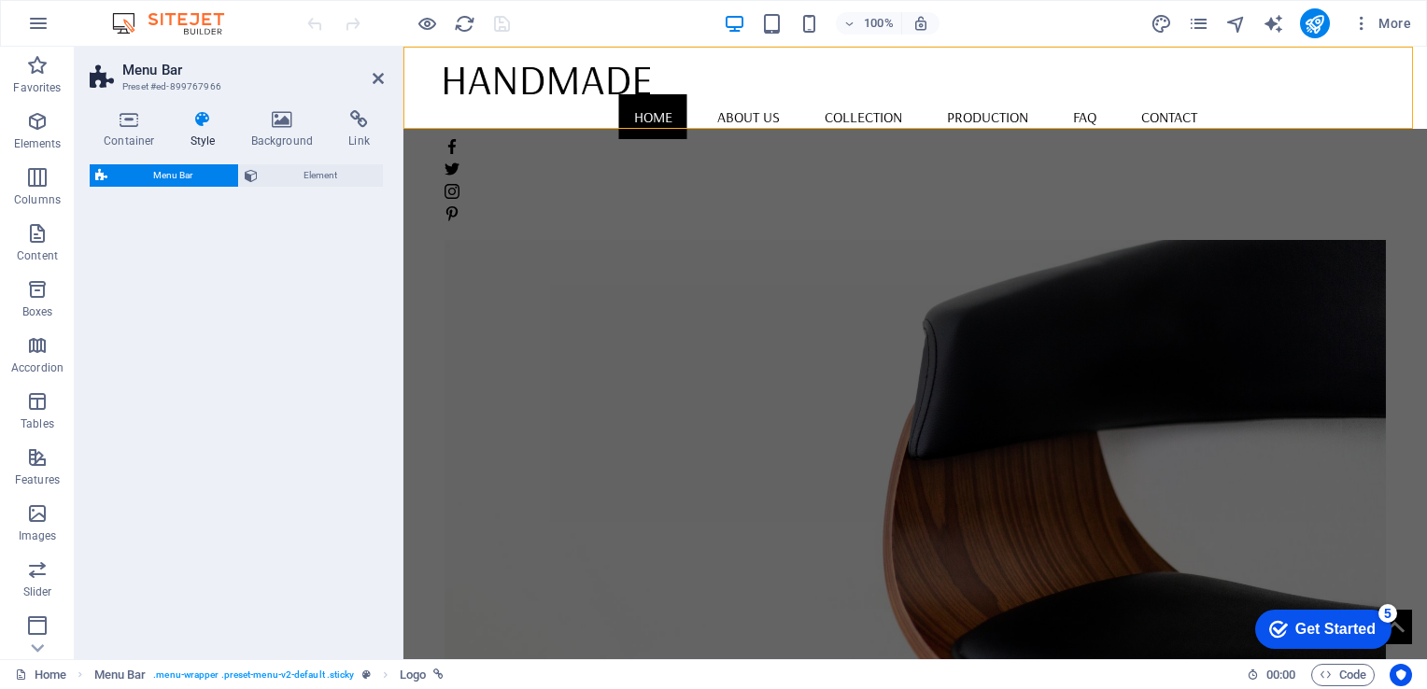
select select "vw"
select select "px"
select select "vw"
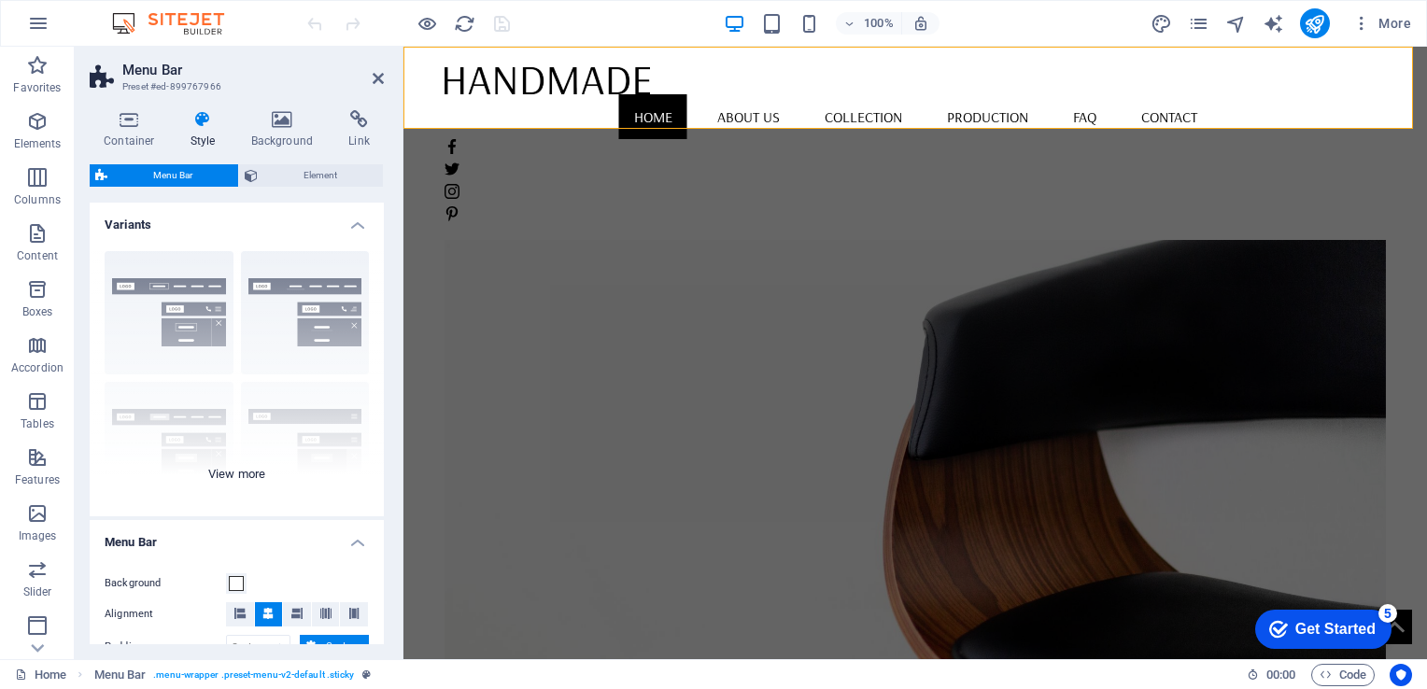
scroll to position [93, 0]
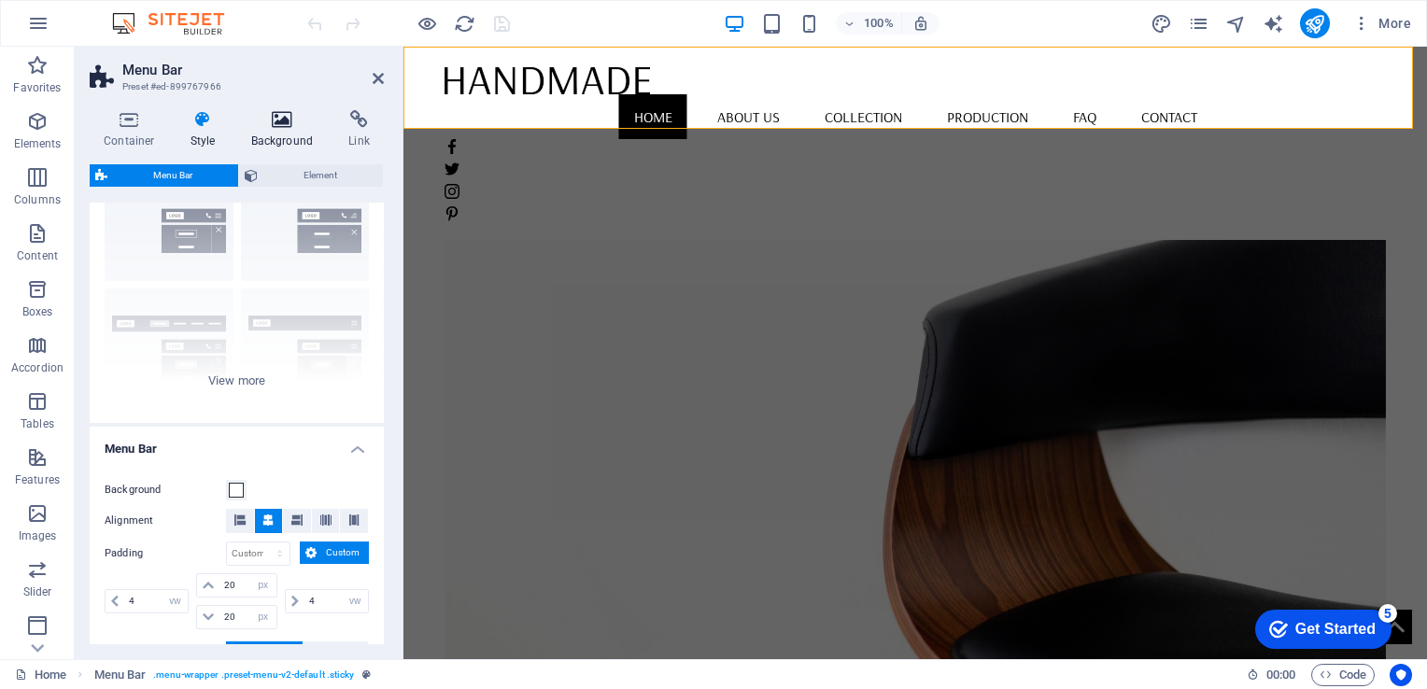
click at [287, 127] on icon at bounding box center [282, 119] width 91 height 19
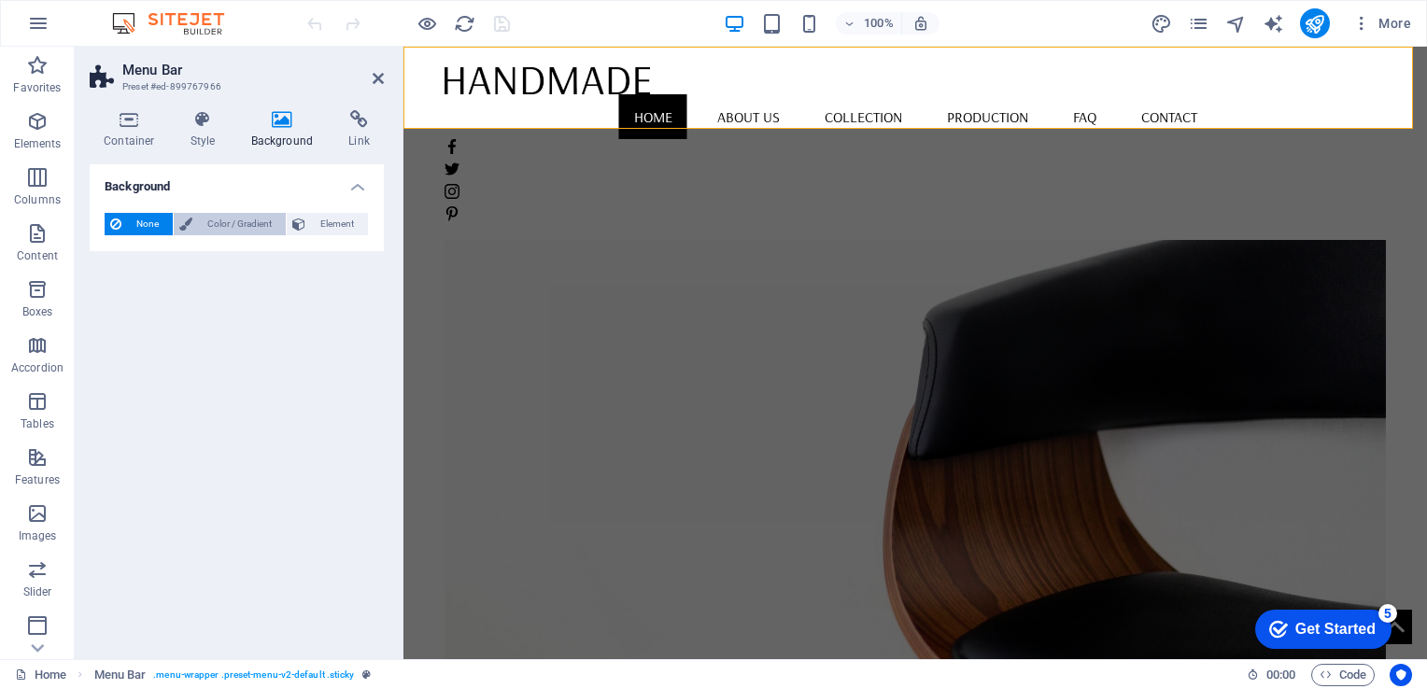
click at [226, 220] on span "Color / Gradient" at bounding box center [239, 224] width 82 height 22
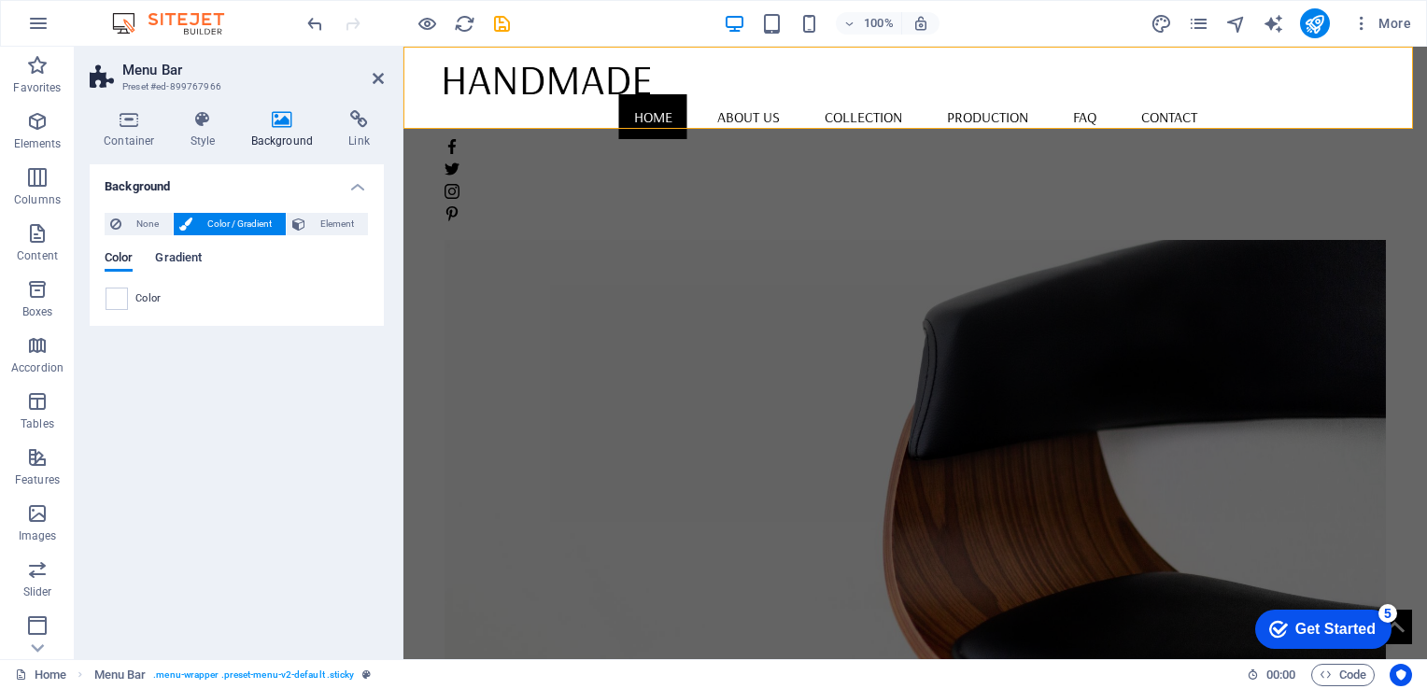
click at [189, 255] on span "Gradient" at bounding box center [178, 259] width 47 height 26
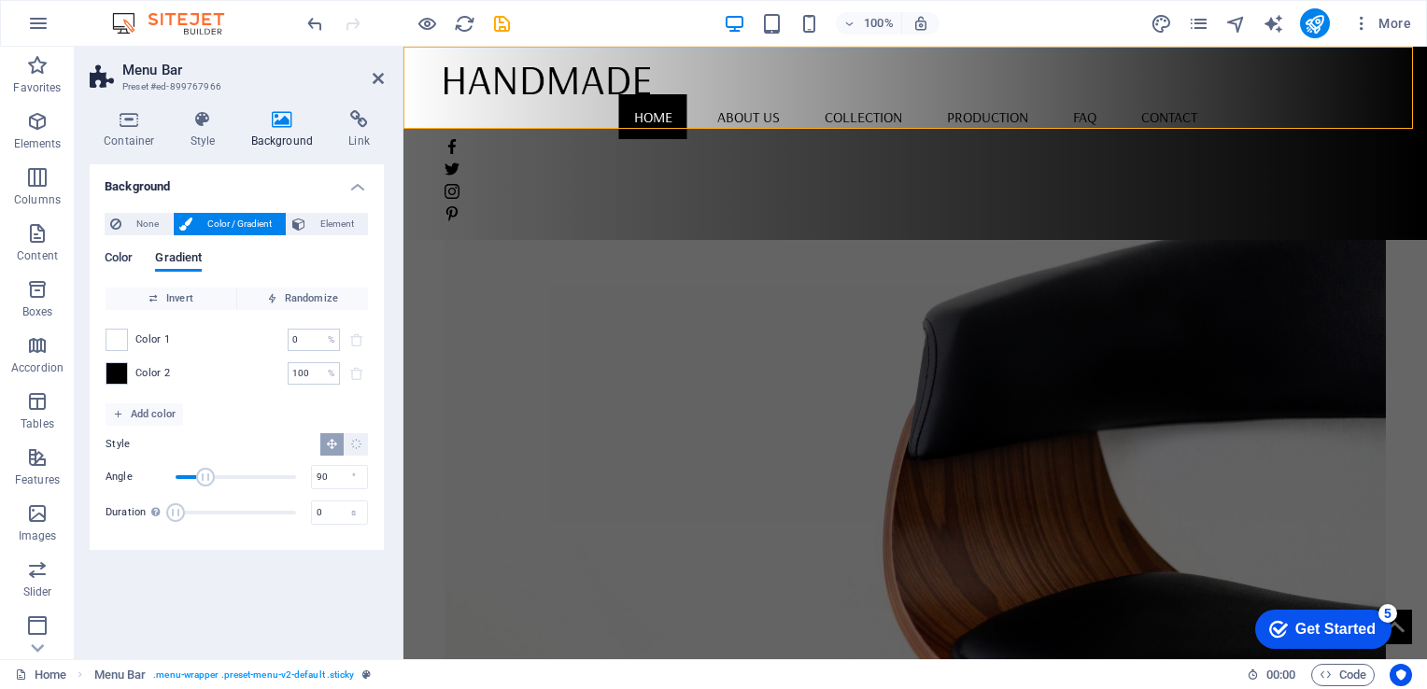
click at [124, 255] on span "Color" at bounding box center [119, 259] width 28 height 26
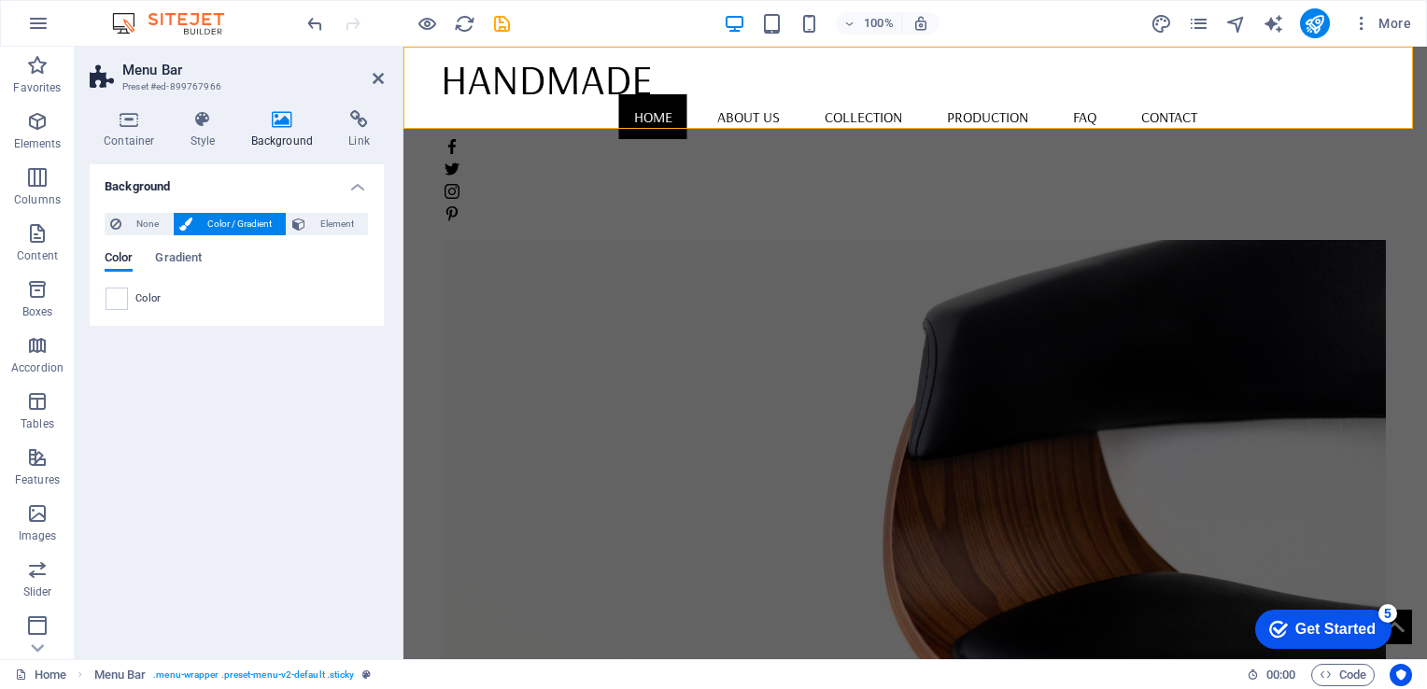
click at [154, 293] on span "Color" at bounding box center [148, 298] width 26 height 15
click at [146, 297] on span "Color" at bounding box center [148, 298] width 26 height 15
click at [118, 299] on span at bounding box center [116, 298] width 21 height 21
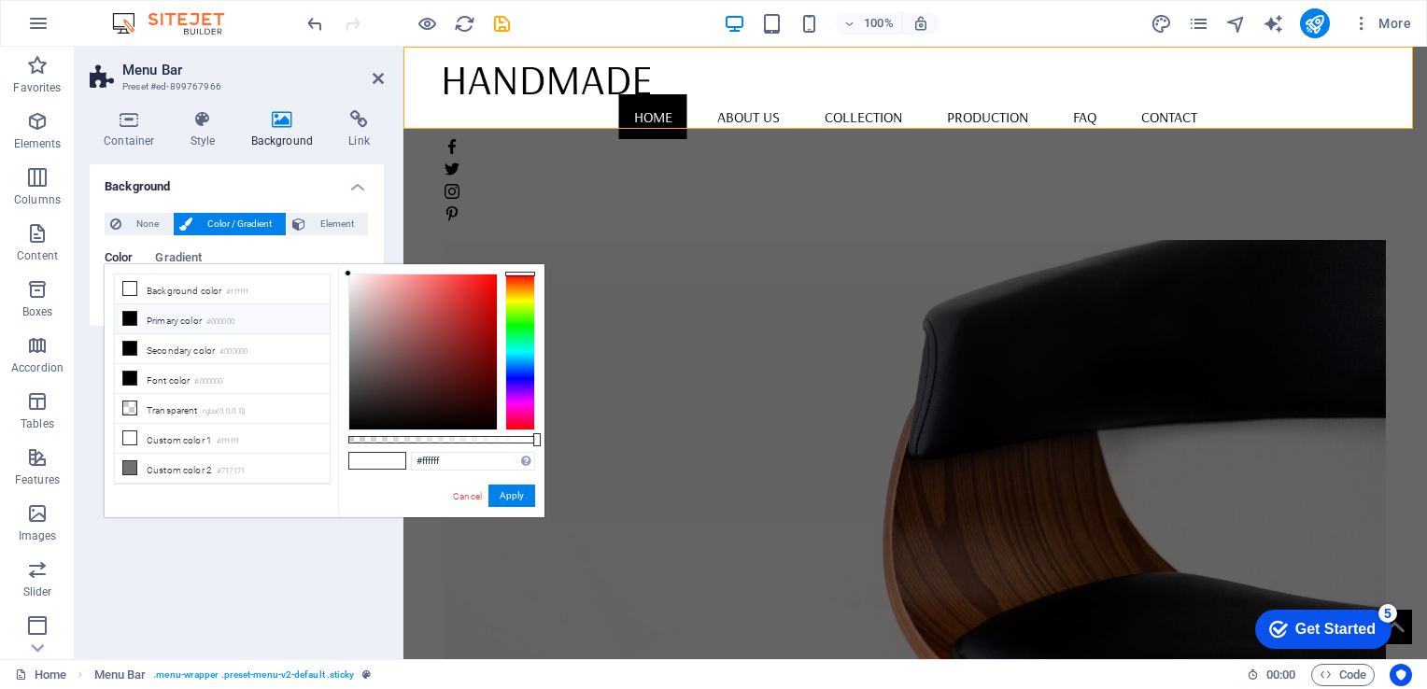
click at [523, 300] on div at bounding box center [520, 352] width 30 height 157
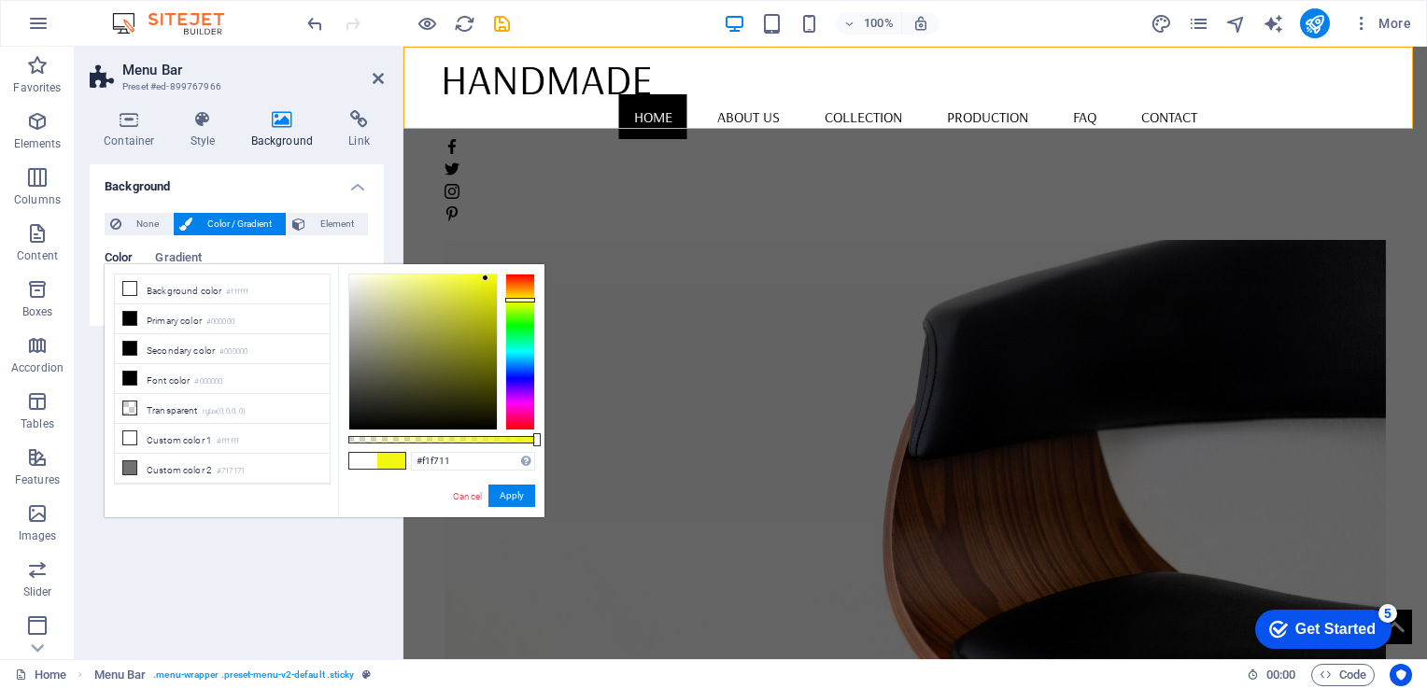
click at [485, 278] on div at bounding box center [423, 351] width 148 height 155
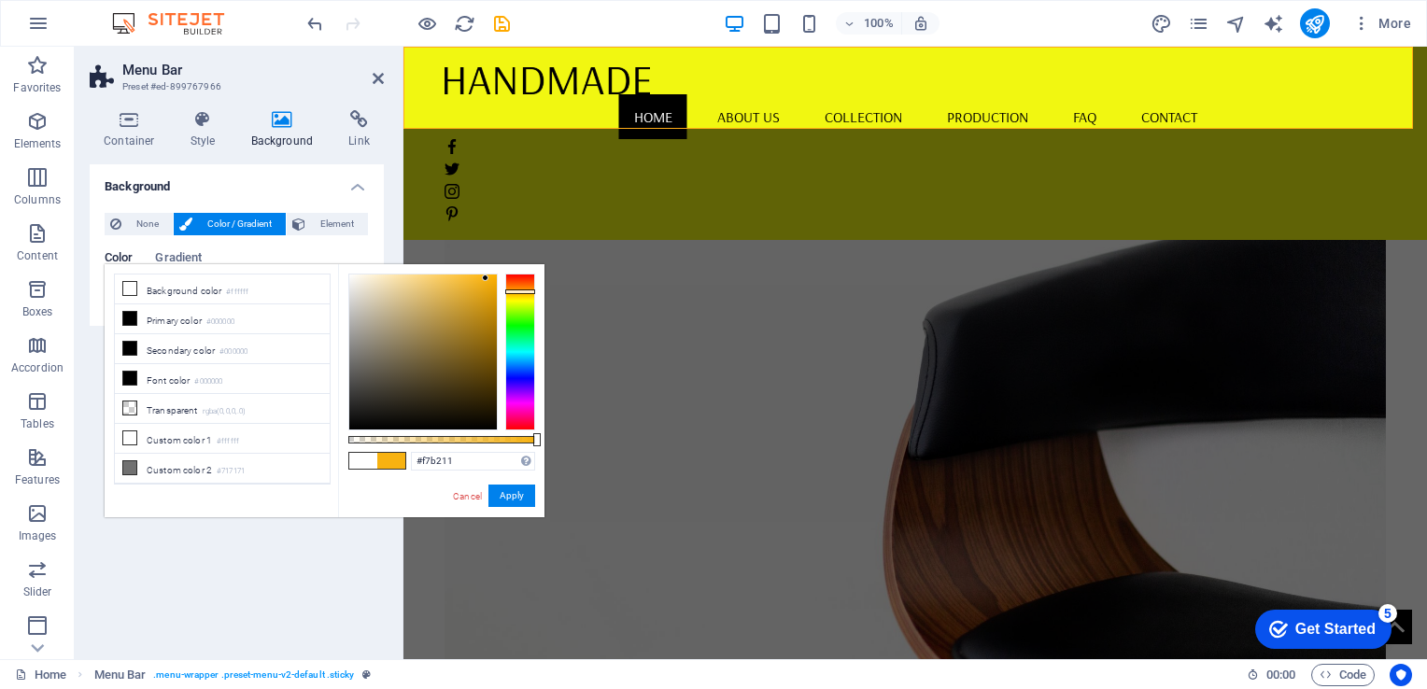
click at [515, 291] on div at bounding box center [520, 352] width 30 height 157
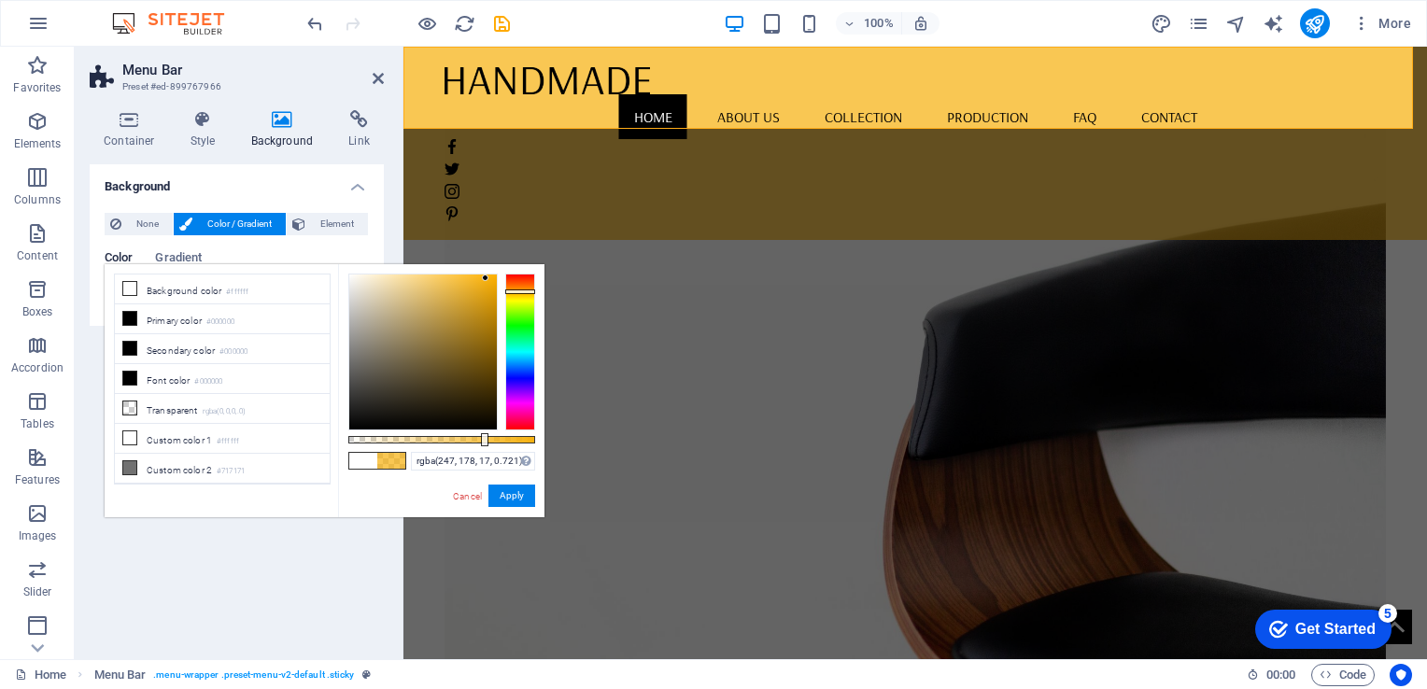
drag, startPoint x: 534, startPoint y: 438, endPoint x: 483, endPoint y: 438, distance: 51.4
click at [483, 438] on div at bounding box center [484, 439] width 7 height 13
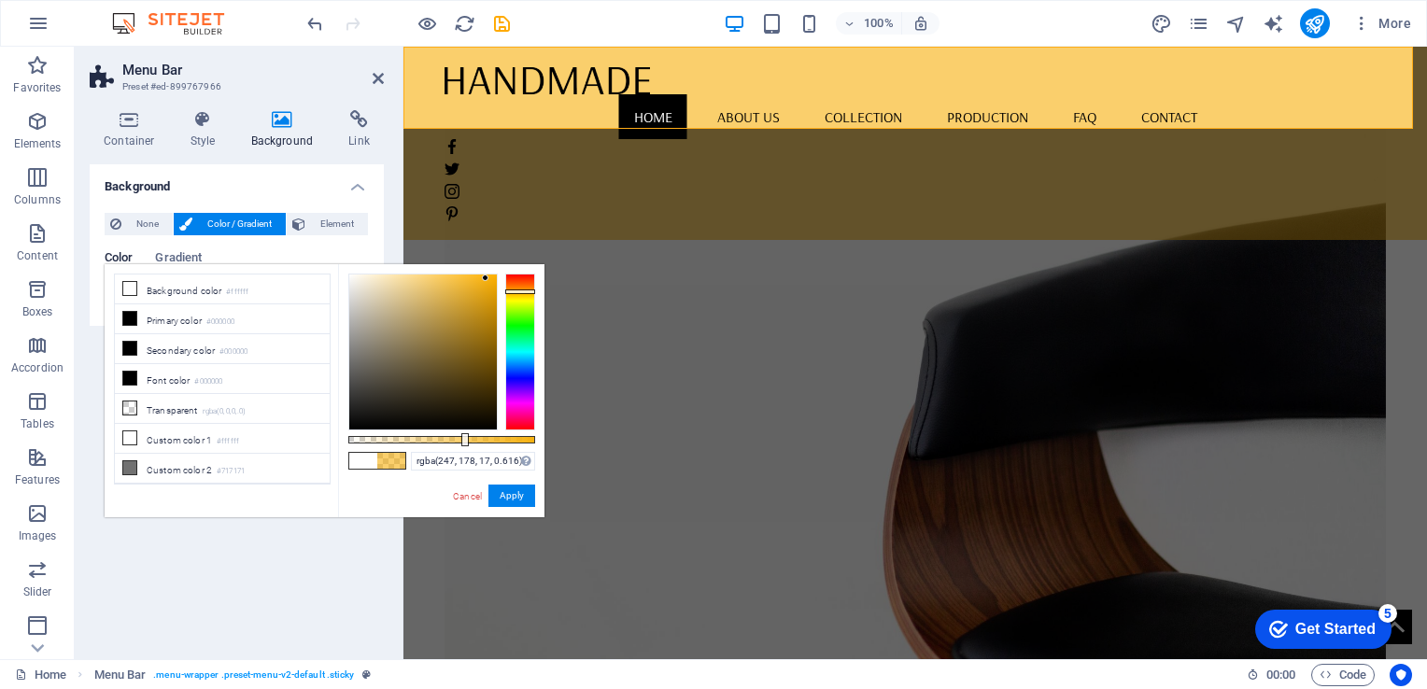
drag, startPoint x: 482, startPoint y: 438, endPoint x: 463, endPoint y: 439, distance: 18.7
click at [463, 439] on div at bounding box center [464, 439] width 7 height 13
type input "rgba(250, 217, 142, 0.616)"
click at [412, 276] on div at bounding box center [423, 351] width 148 height 155
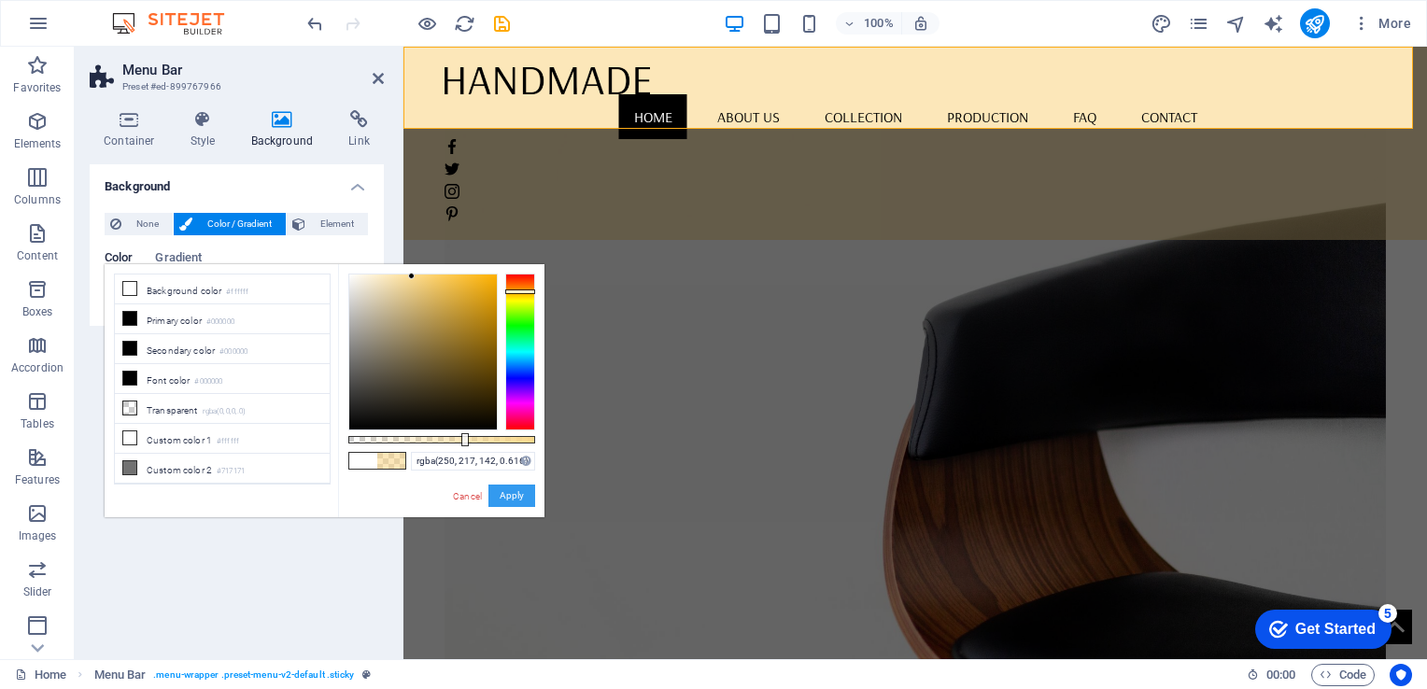
click at [512, 500] on button "Apply" at bounding box center [511, 496] width 47 height 22
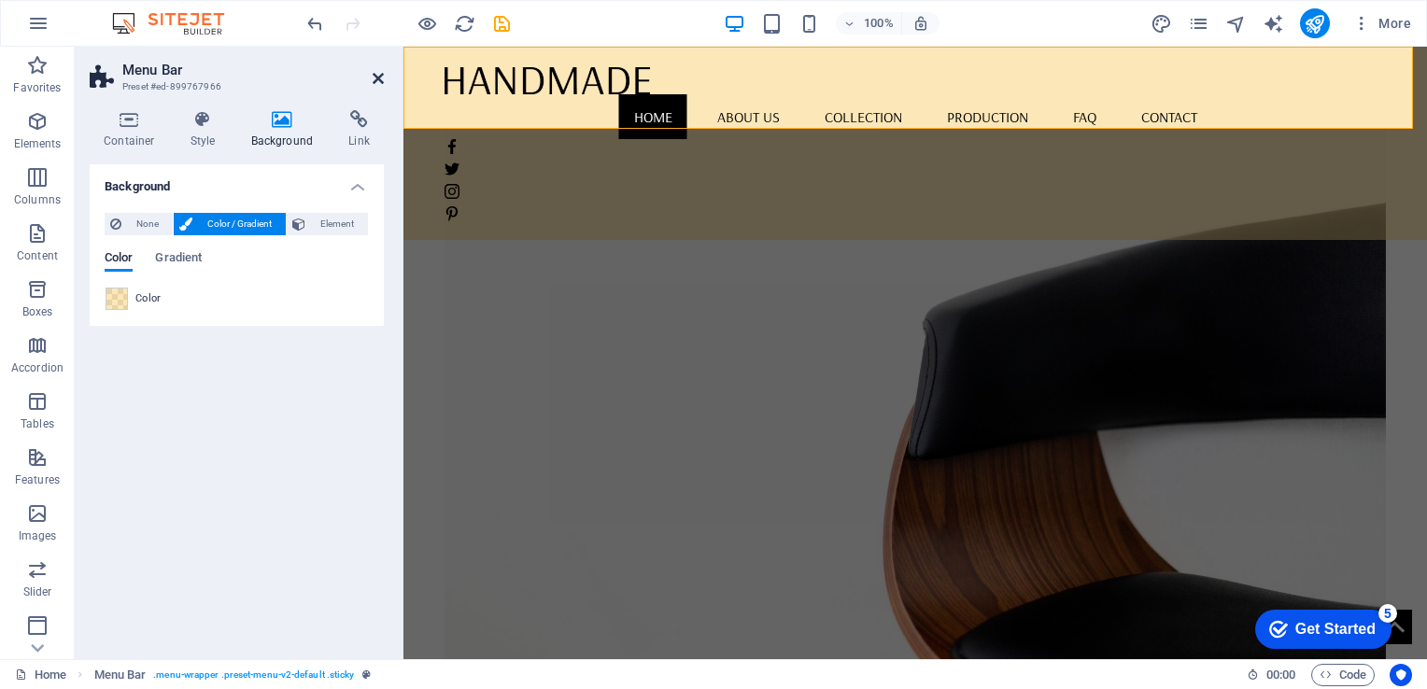
click at [373, 80] on icon at bounding box center [378, 78] width 11 height 15
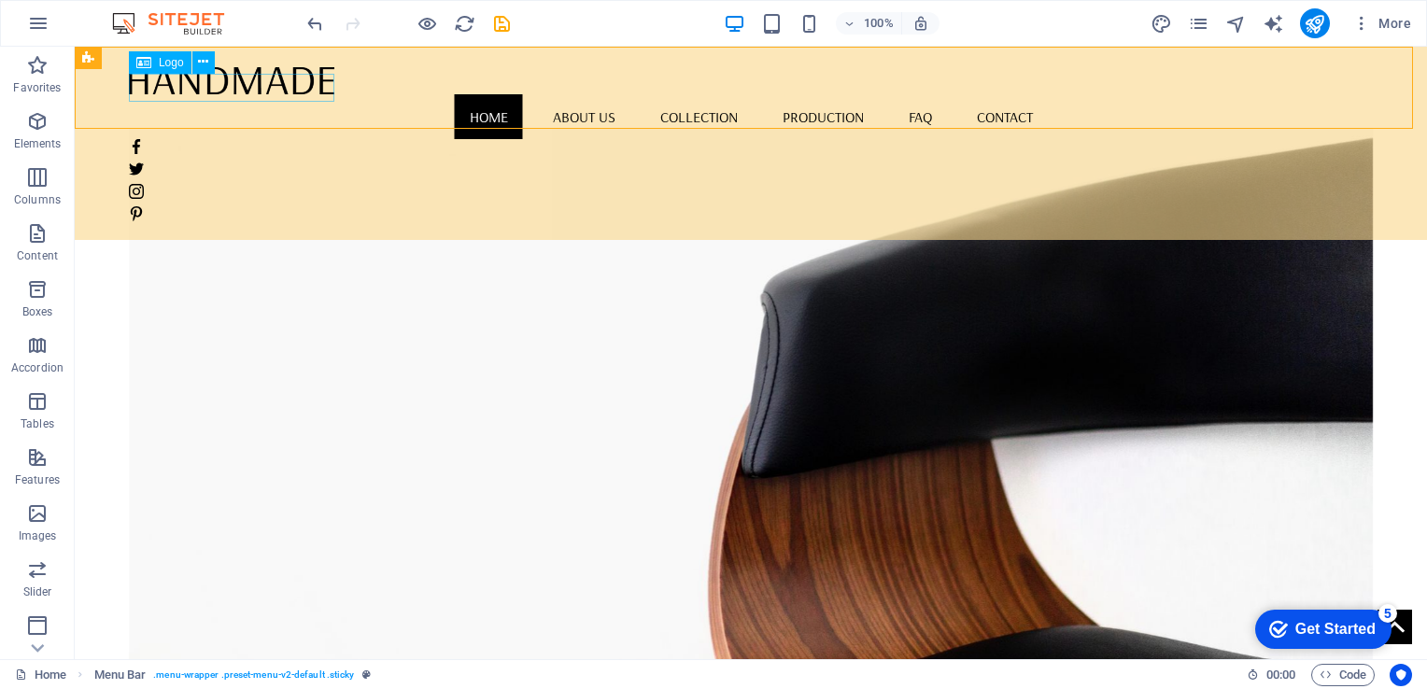
click at [268, 87] on div at bounding box center [751, 79] width 1244 height 29
click at [205, 62] on icon at bounding box center [203, 62] width 10 height 20
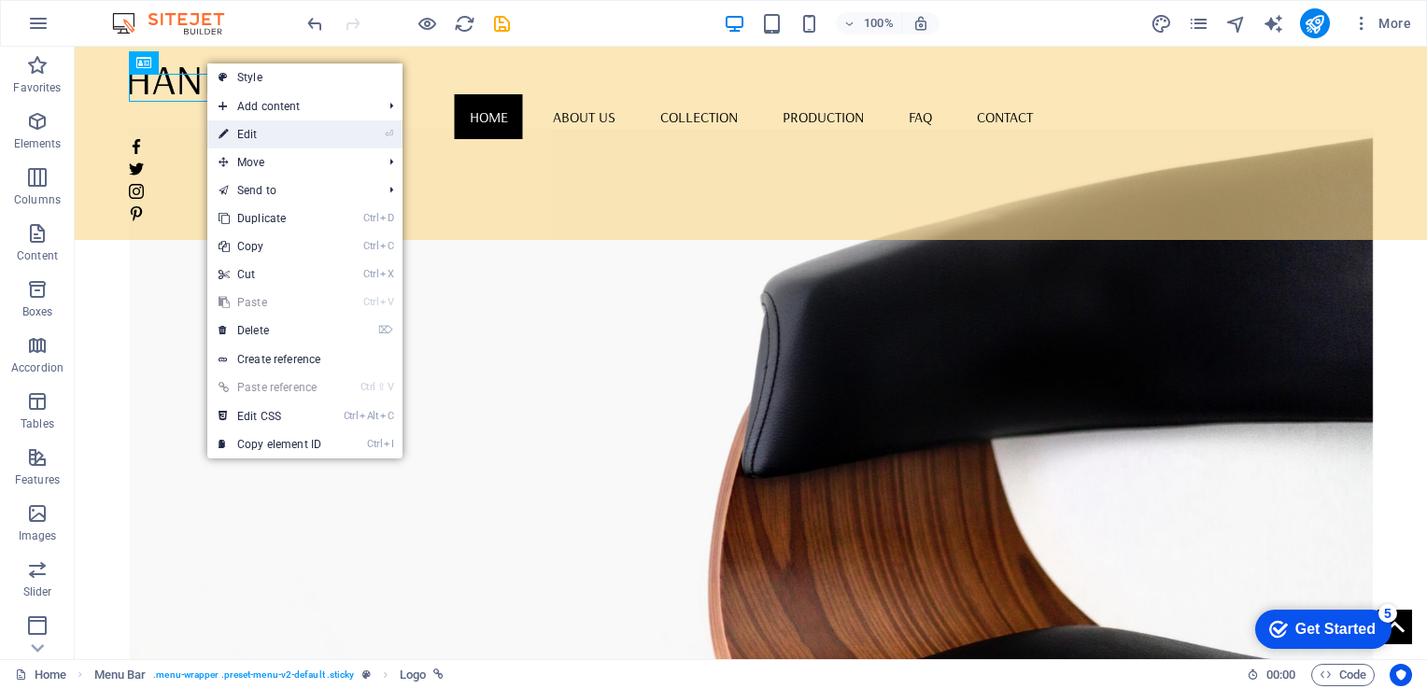
click at [238, 130] on link "⏎ Edit" at bounding box center [269, 134] width 125 height 28
select select "px"
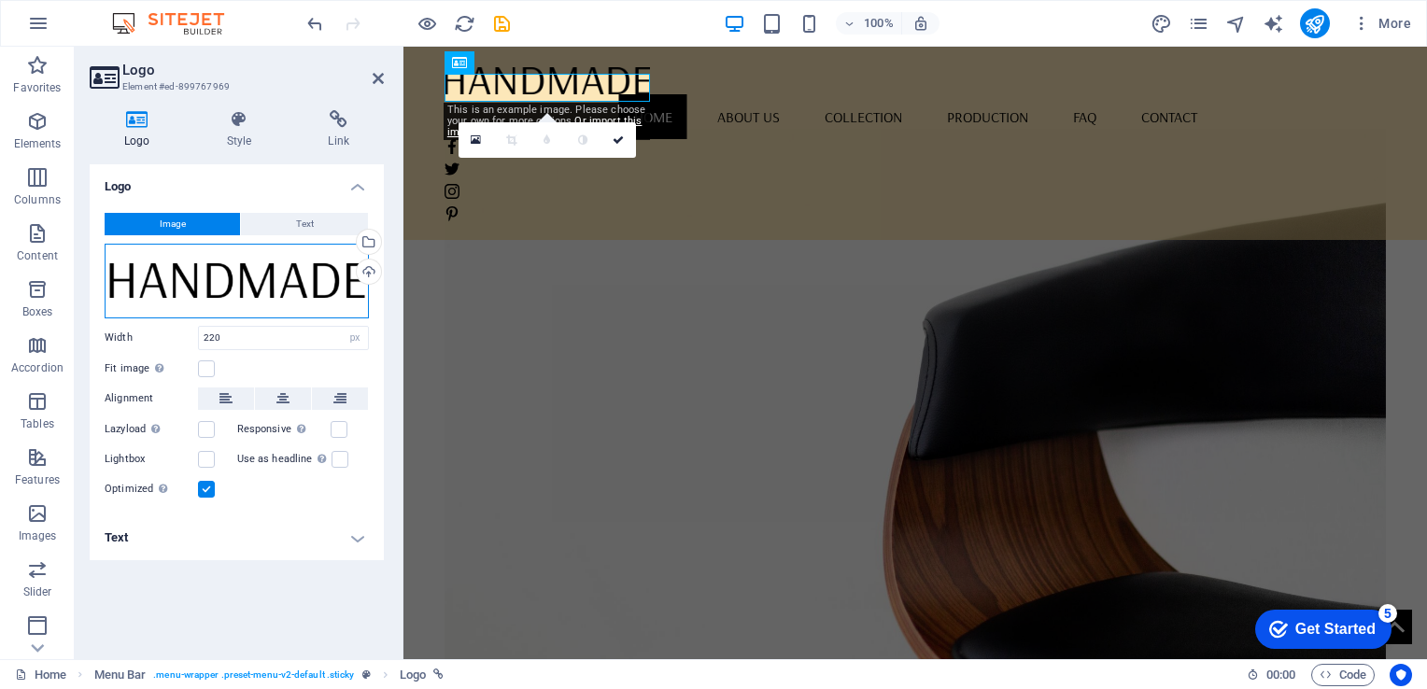
click at [333, 289] on div "Drag files here, click to choose files or select files from Files or our free s…" at bounding box center [237, 281] width 264 height 75
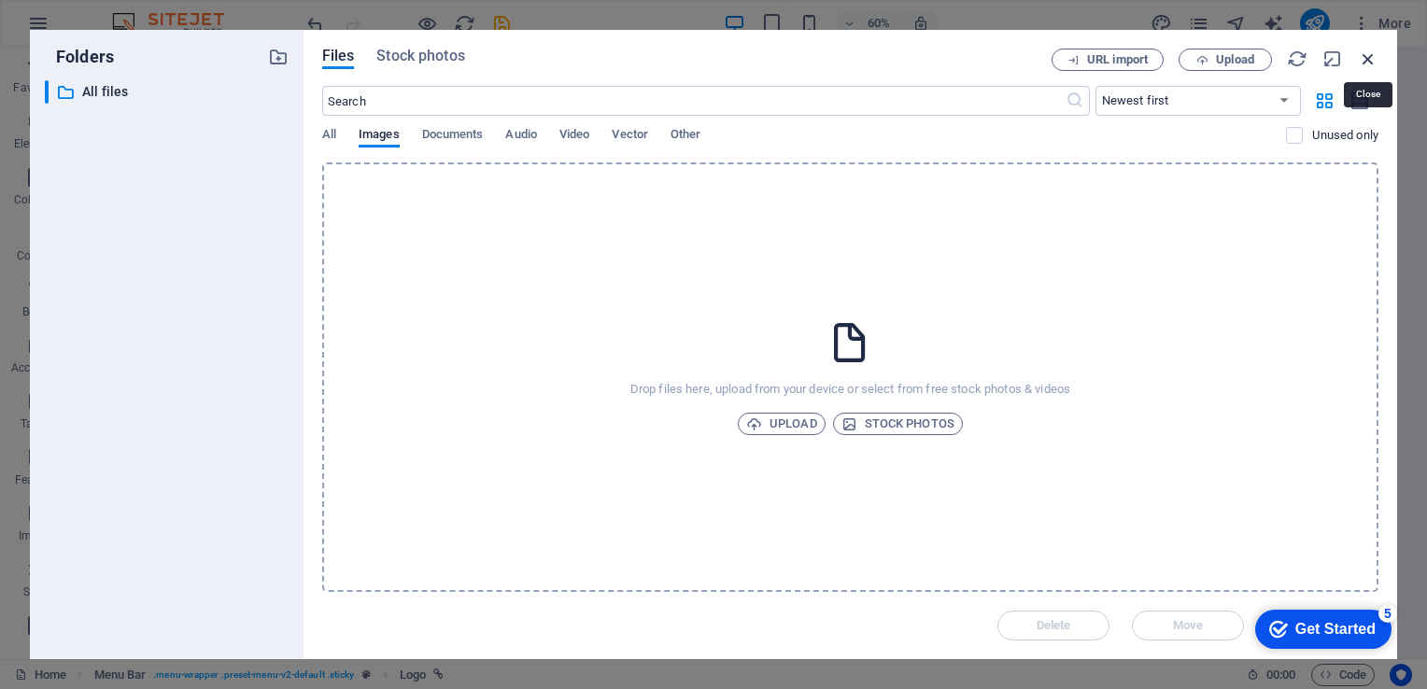
drag, startPoint x: 1371, startPoint y: 65, endPoint x: 964, endPoint y: 19, distance: 408.8
click at [1371, 65] on icon "button" at bounding box center [1368, 59] width 21 height 21
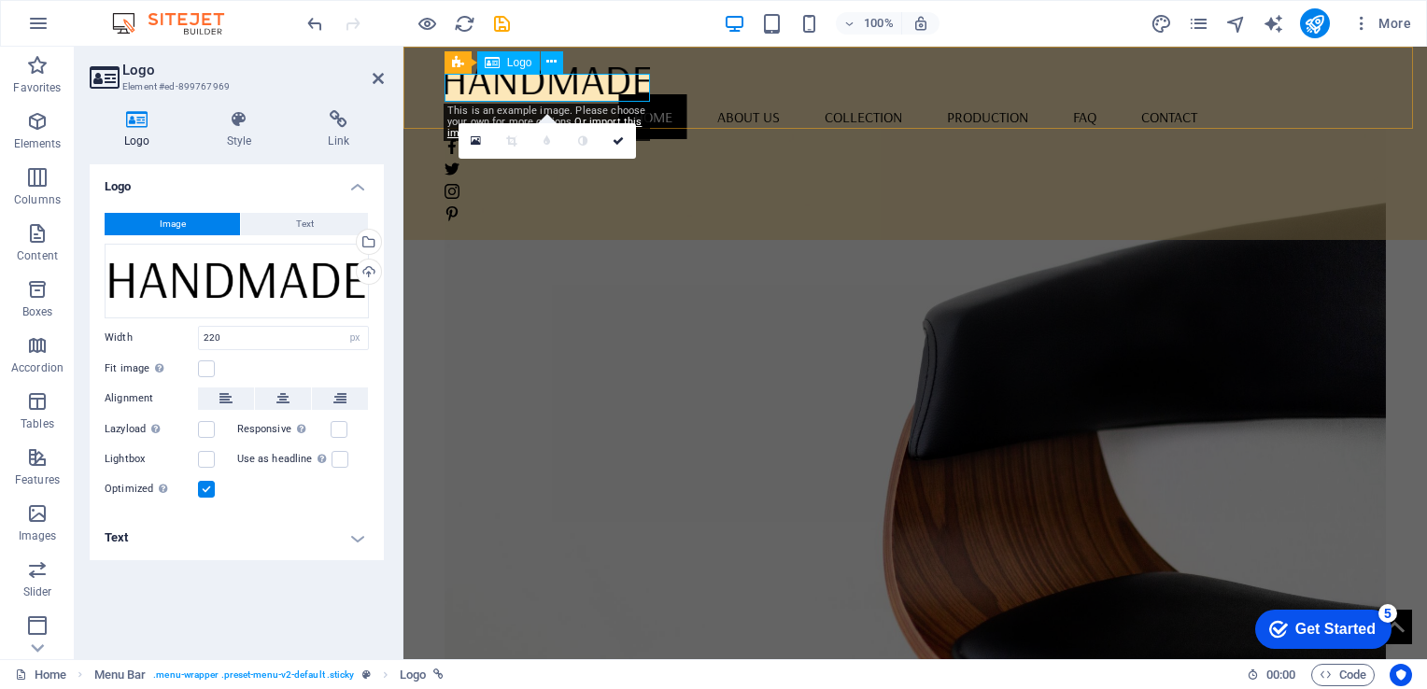
click at [587, 89] on div at bounding box center [914, 79] width 941 height 29
click at [294, 222] on button "Text" at bounding box center [304, 224] width 127 height 22
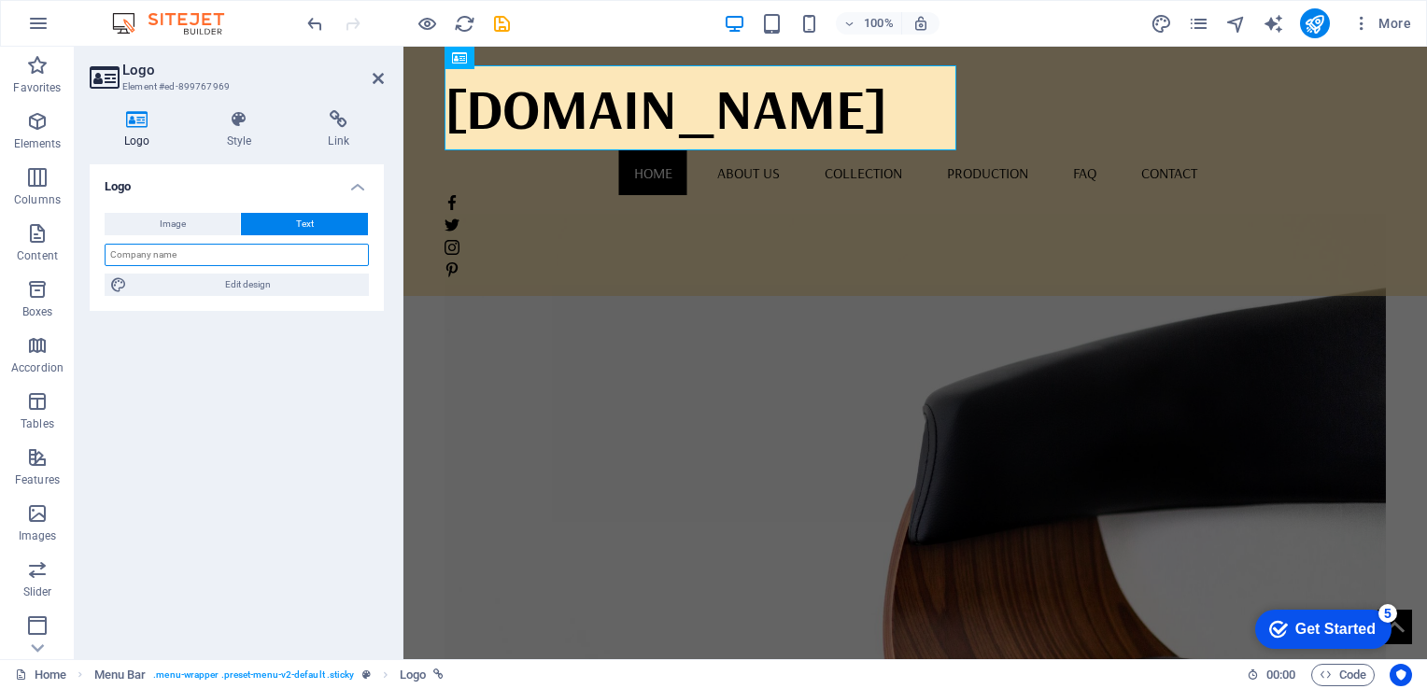
click at [219, 253] on input "text" at bounding box center [237, 255] width 264 height 22
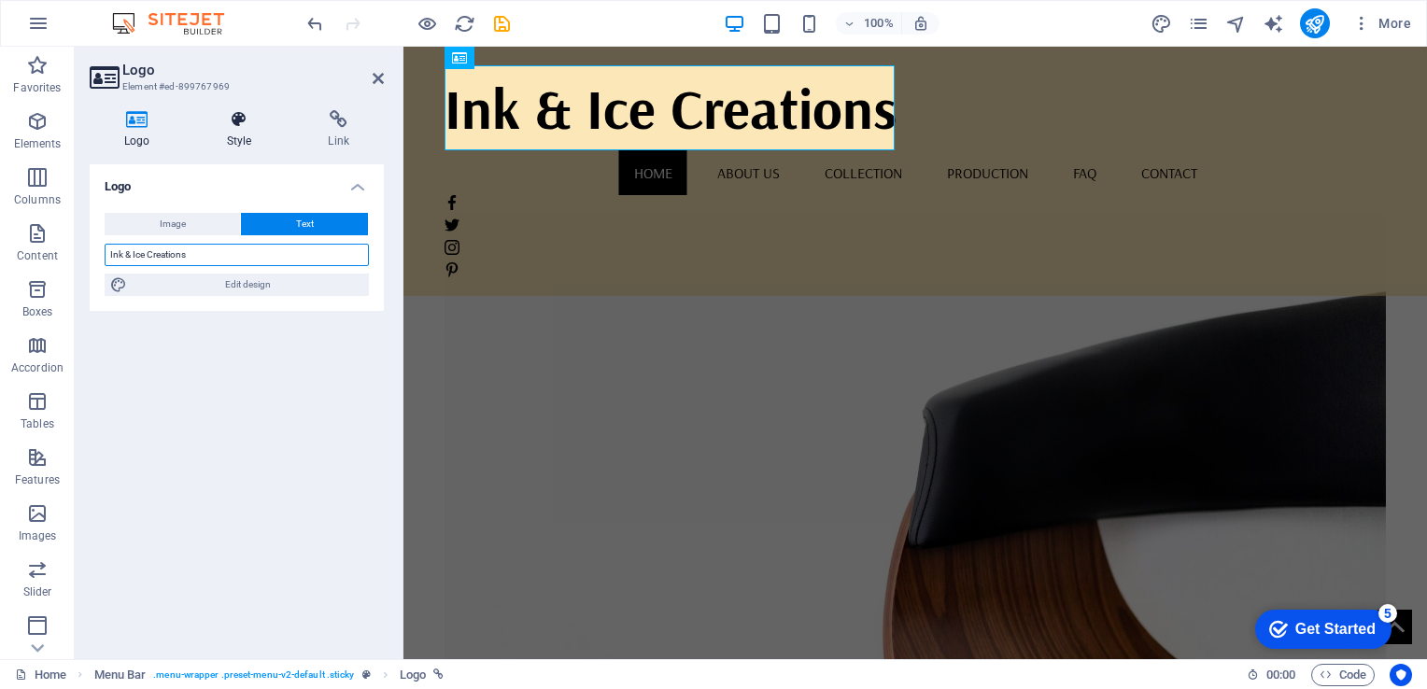
type input "Ink & Ice Creations"
click at [241, 133] on h4 "Style" at bounding box center [243, 129] width 102 height 39
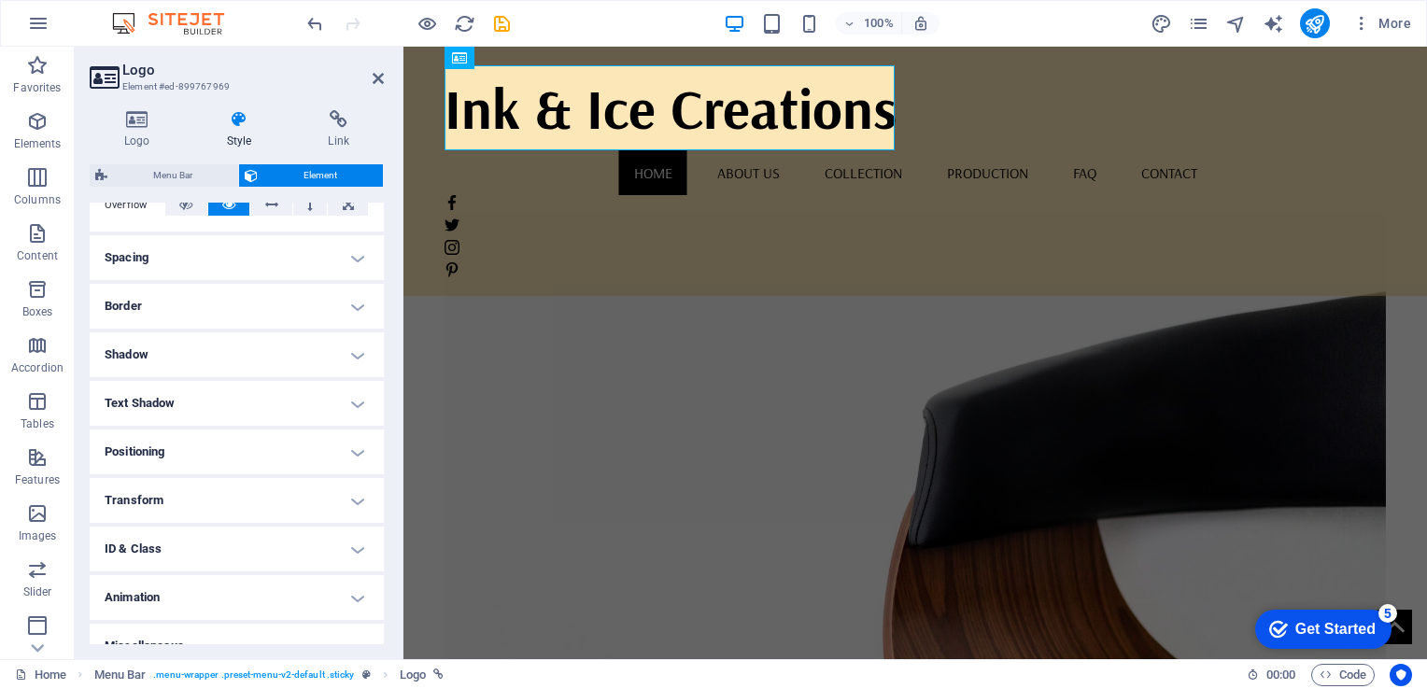
scroll to position [346, 0]
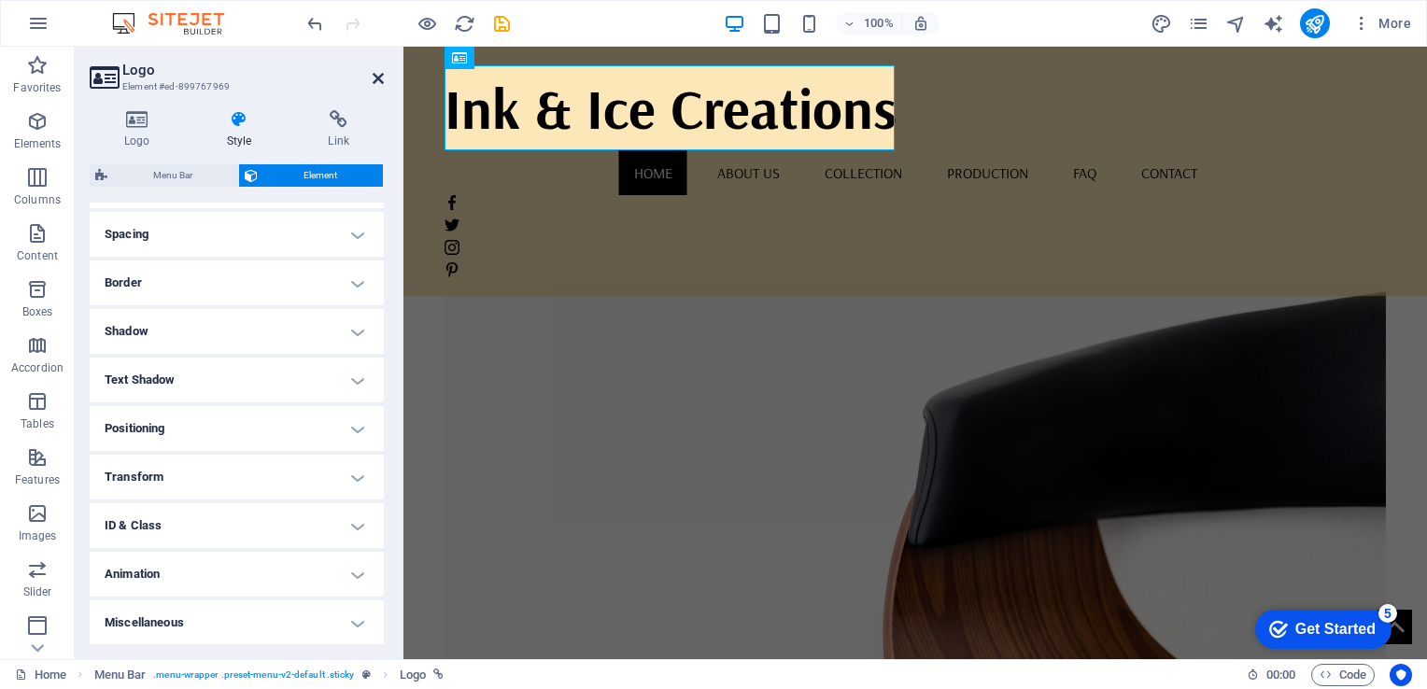
click at [381, 73] on icon at bounding box center [378, 78] width 11 height 15
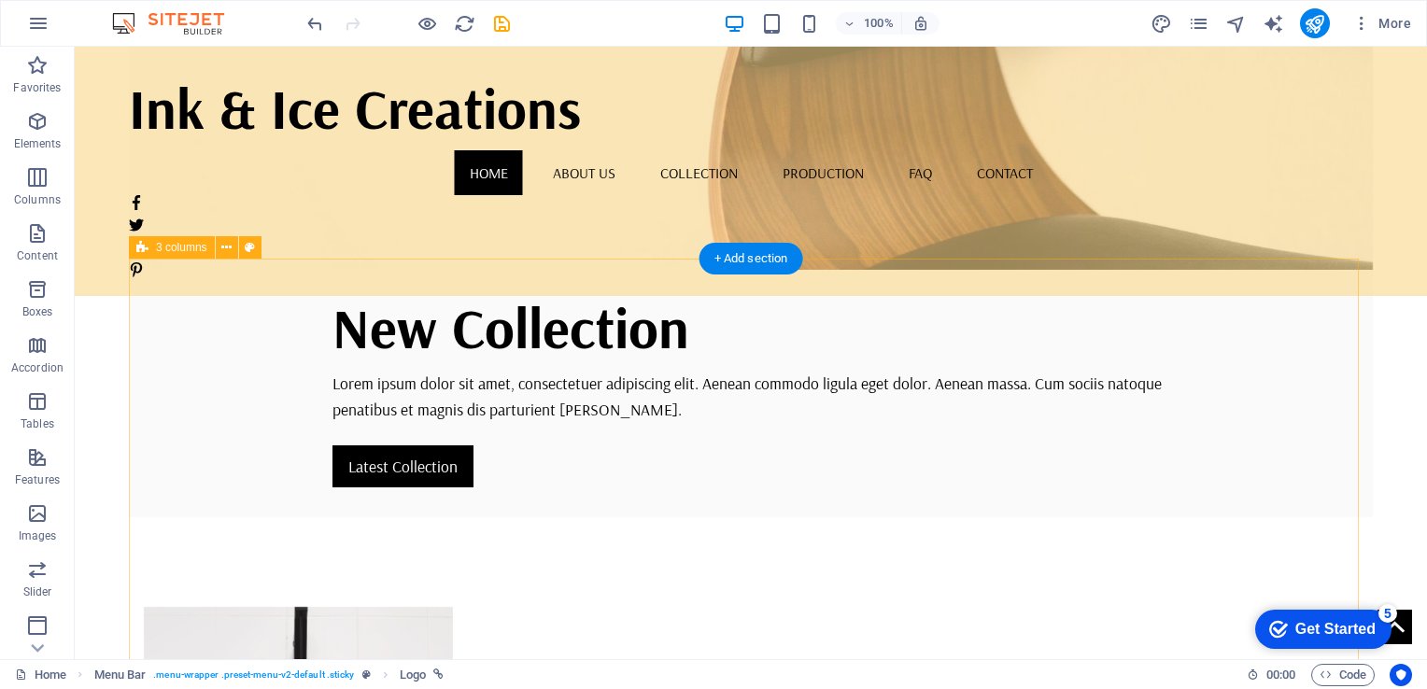
scroll to position [467, 0]
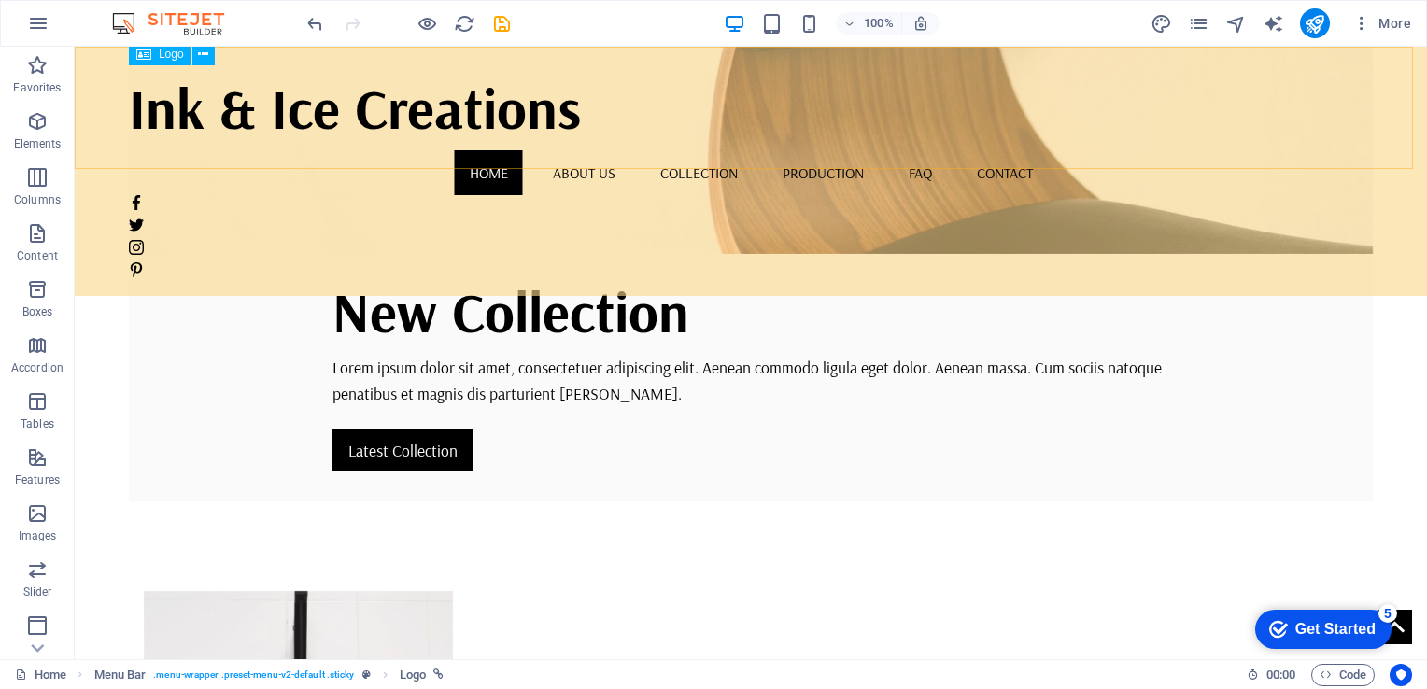
click at [310, 106] on div "Ink & Ice Creations" at bounding box center [751, 107] width 1244 height 85
click at [202, 50] on icon at bounding box center [203, 55] width 10 height 20
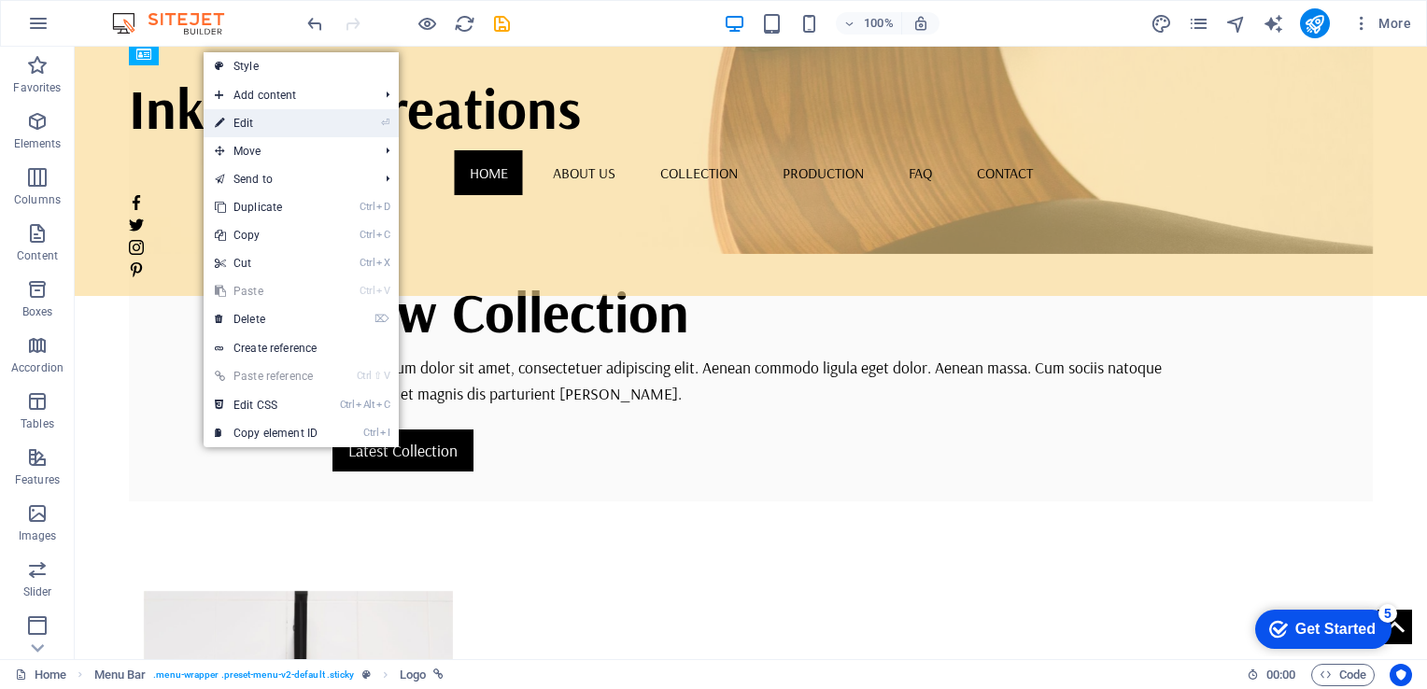
click at [245, 123] on link "⏎ Edit" at bounding box center [266, 123] width 125 height 28
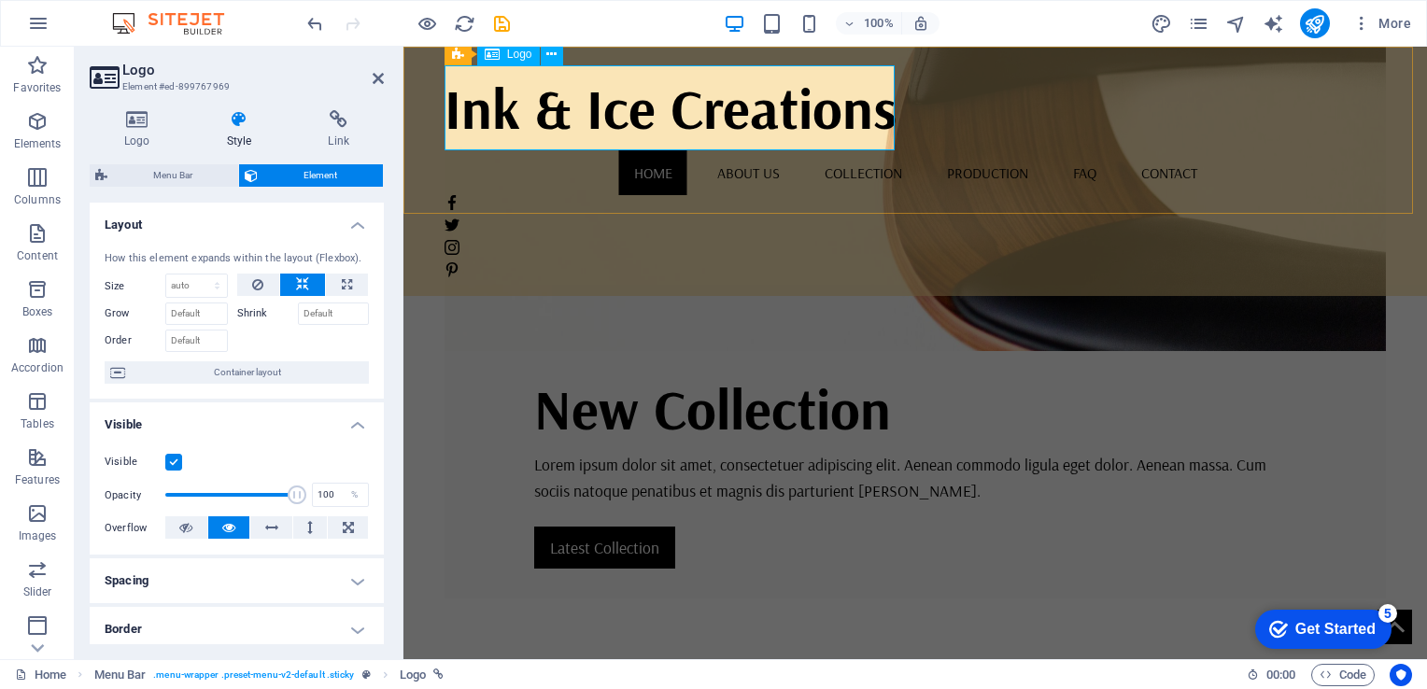
click at [487, 108] on div "Ink & Ice Creations" at bounding box center [914, 107] width 941 height 85
click at [546, 56] on icon at bounding box center [551, 55] width 10 height 20
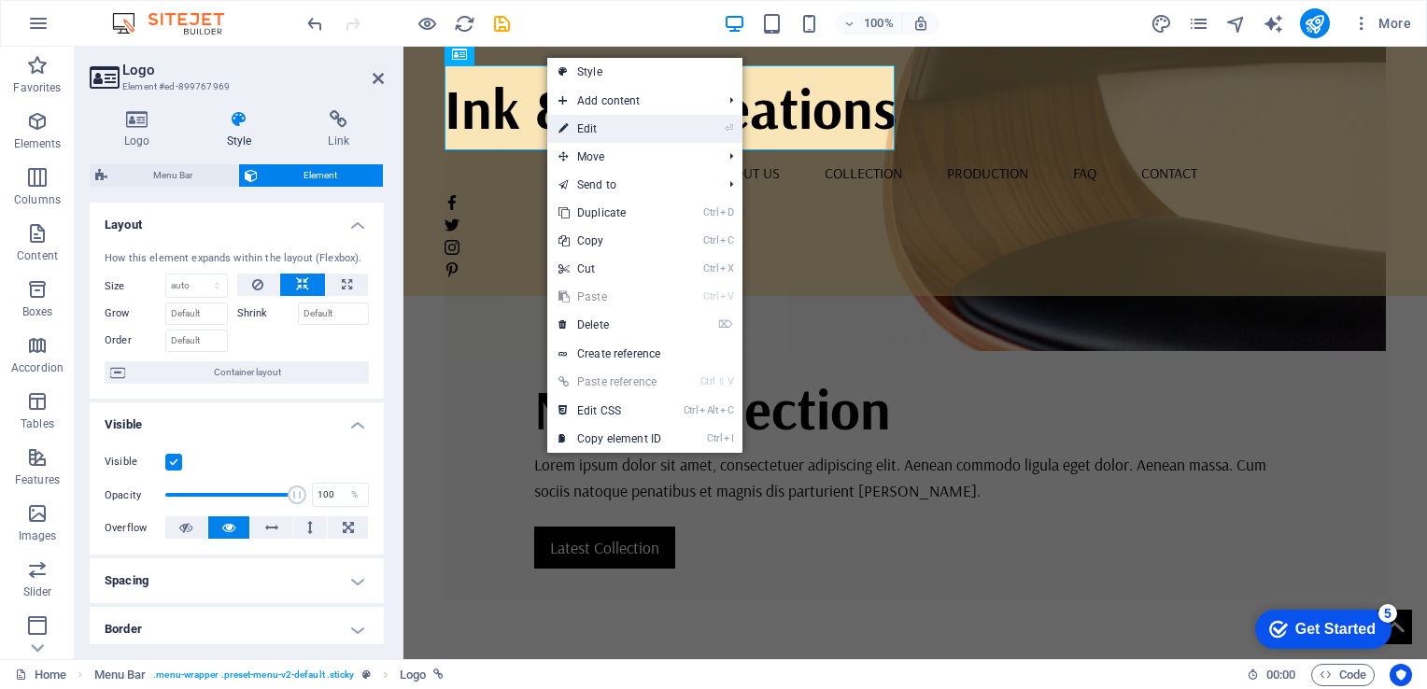
click at [573, 128] on link "⏎ Edit" at bounding box center [609, 129] width 125 height 28
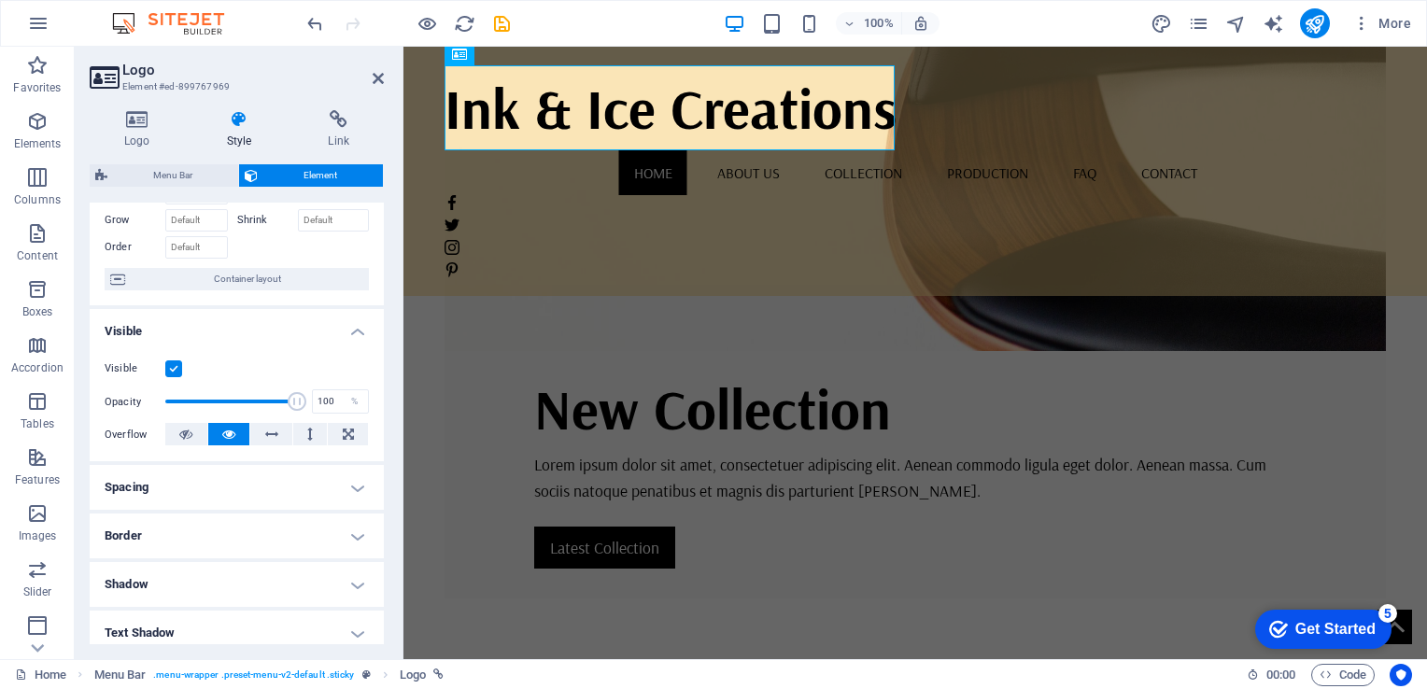
scroll to position [0, 0]
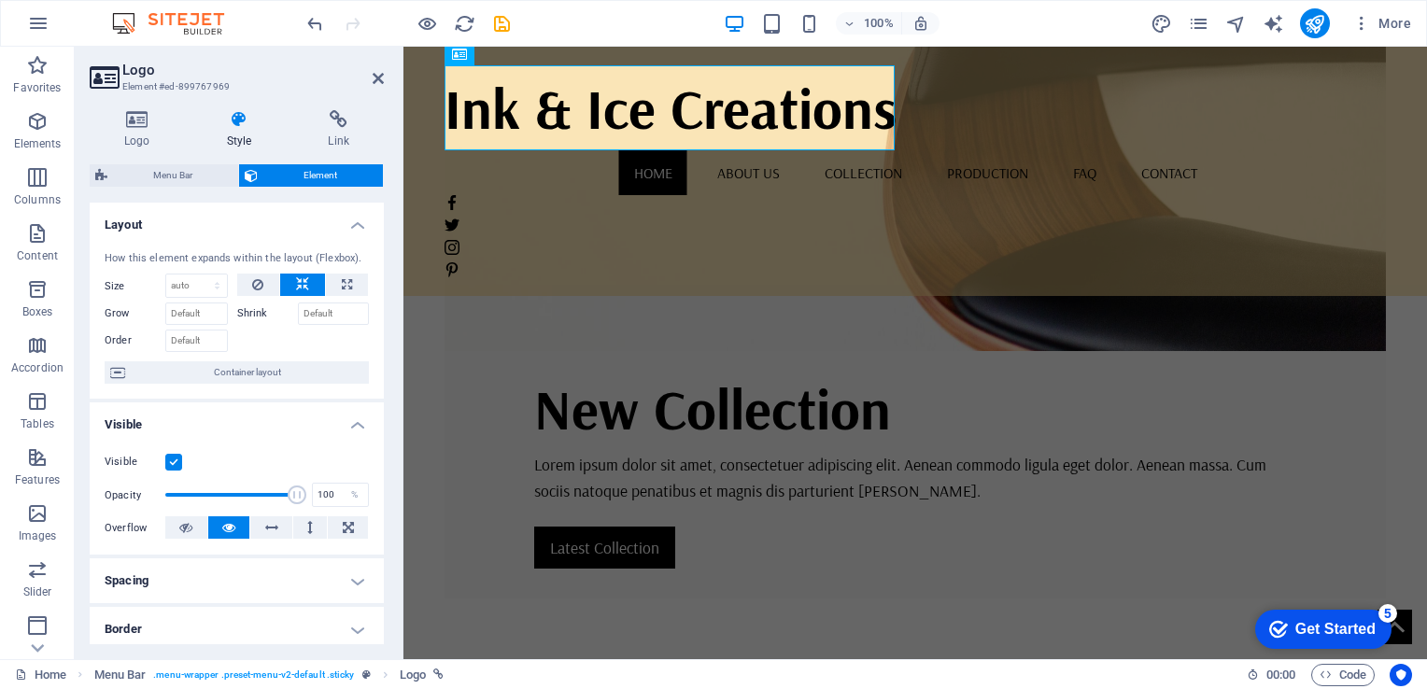
click at [357, 227] on h4 "Layout" at bounding box center [237, 220] width 294 height 34
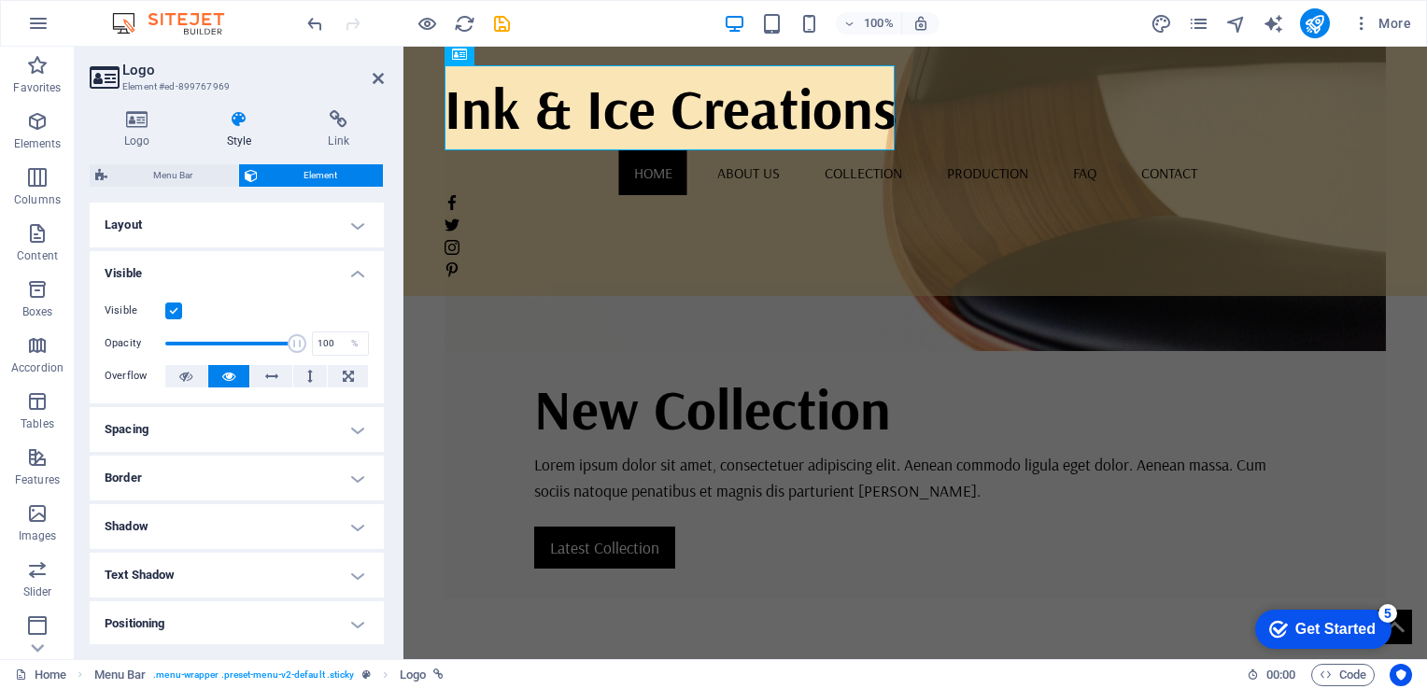
click at [358, 267] on h4 "Visible" at bounding box center [237, 268] width 294 height 34
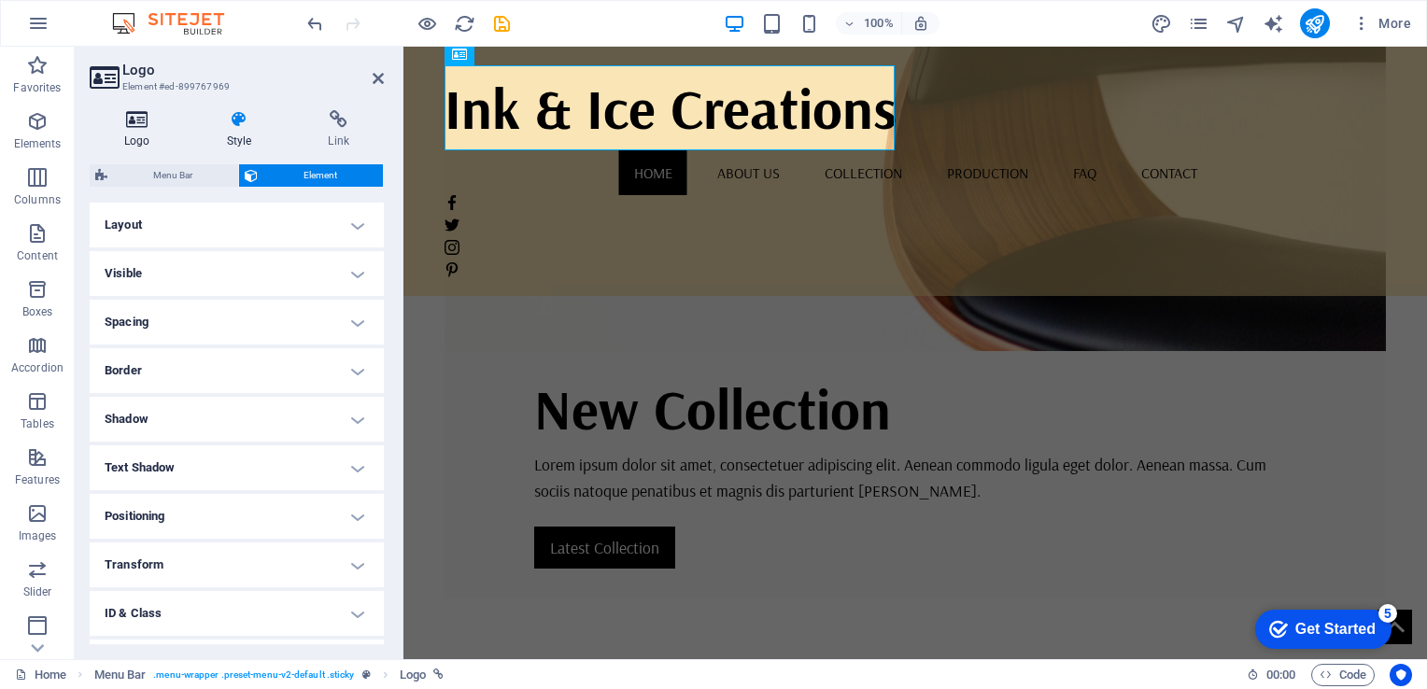
click at [134, 125] on icon at bounding box center [137, 119] width 95 height 19
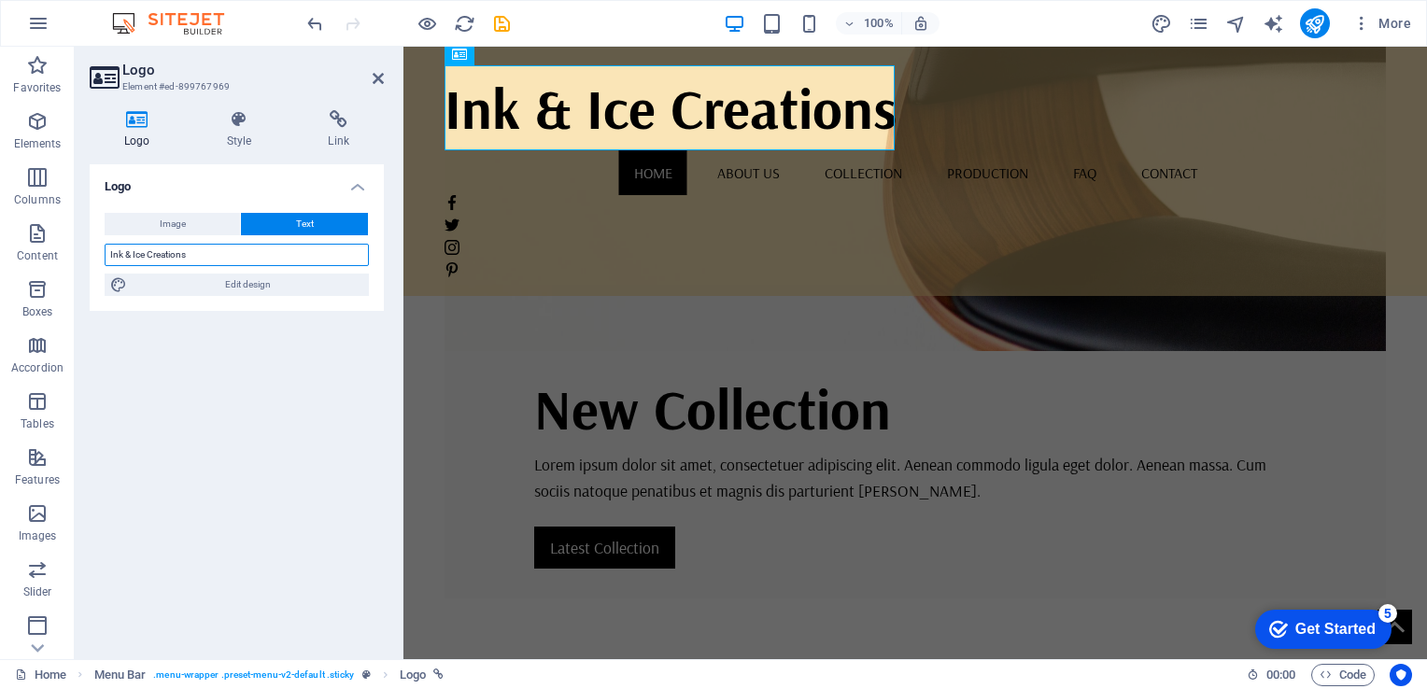
drag, startPoint x: 193, startPoint y: 252, endPoint x: 108, endPoint y: 249, distance: 85.0
click at [108, 249] on input "Ink & Ice Creations" at bounding box center [237, 255] width 264 height 22
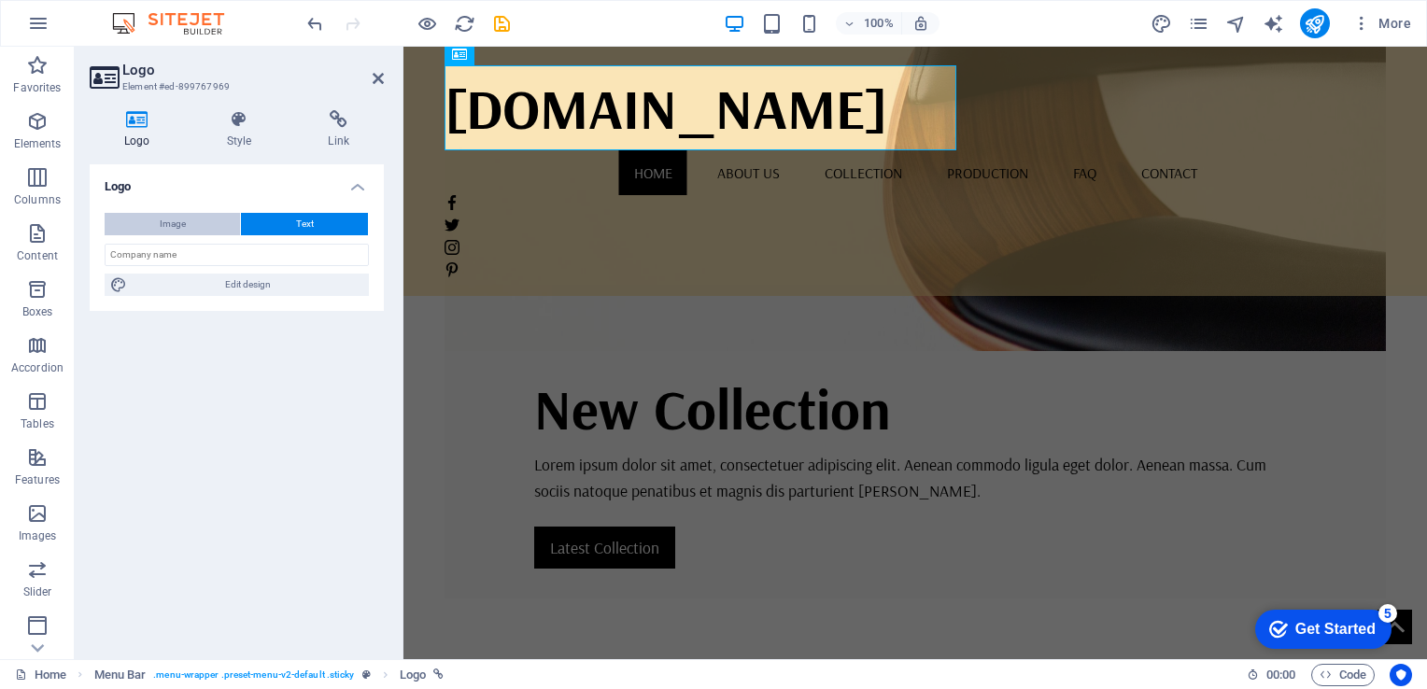
click at [157, 222] on button "Image" at bounding box center [172, 224] width 135 height 22
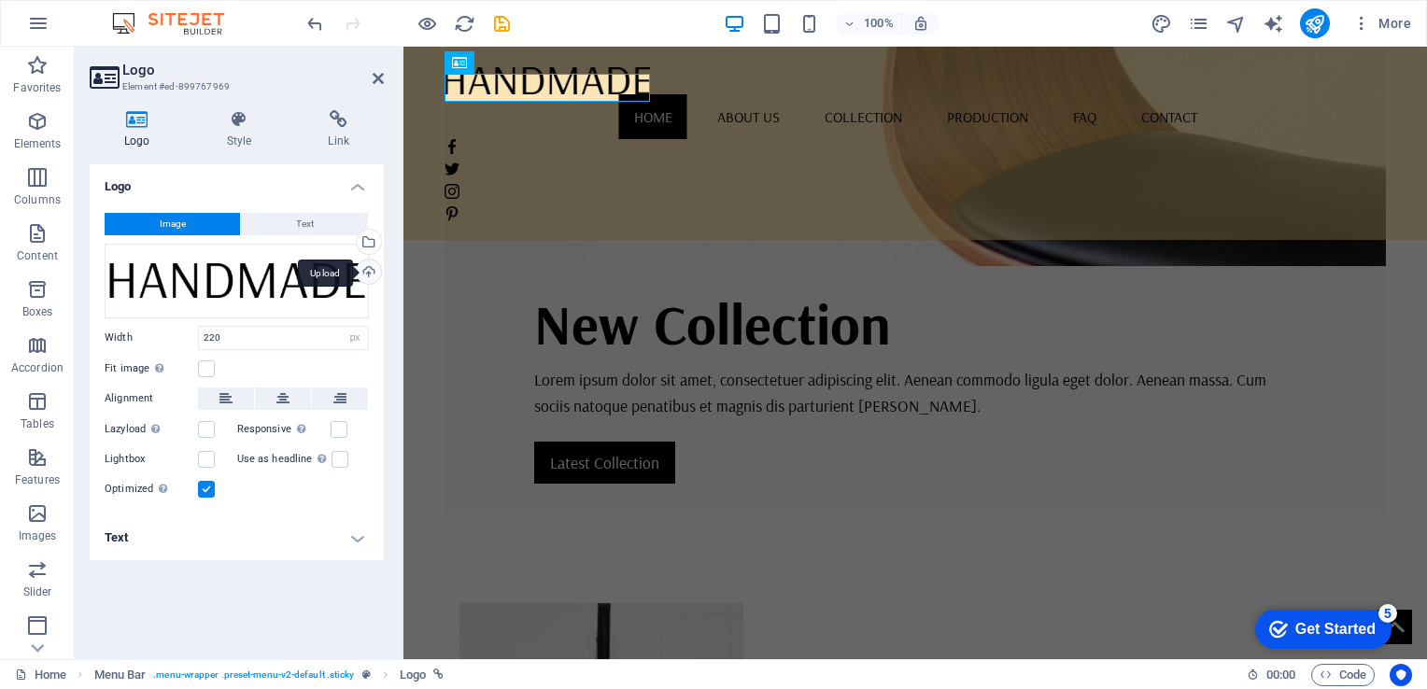
click at [371, 271] on div "Upload" at bounding box center [367, 274] width 28 height 28
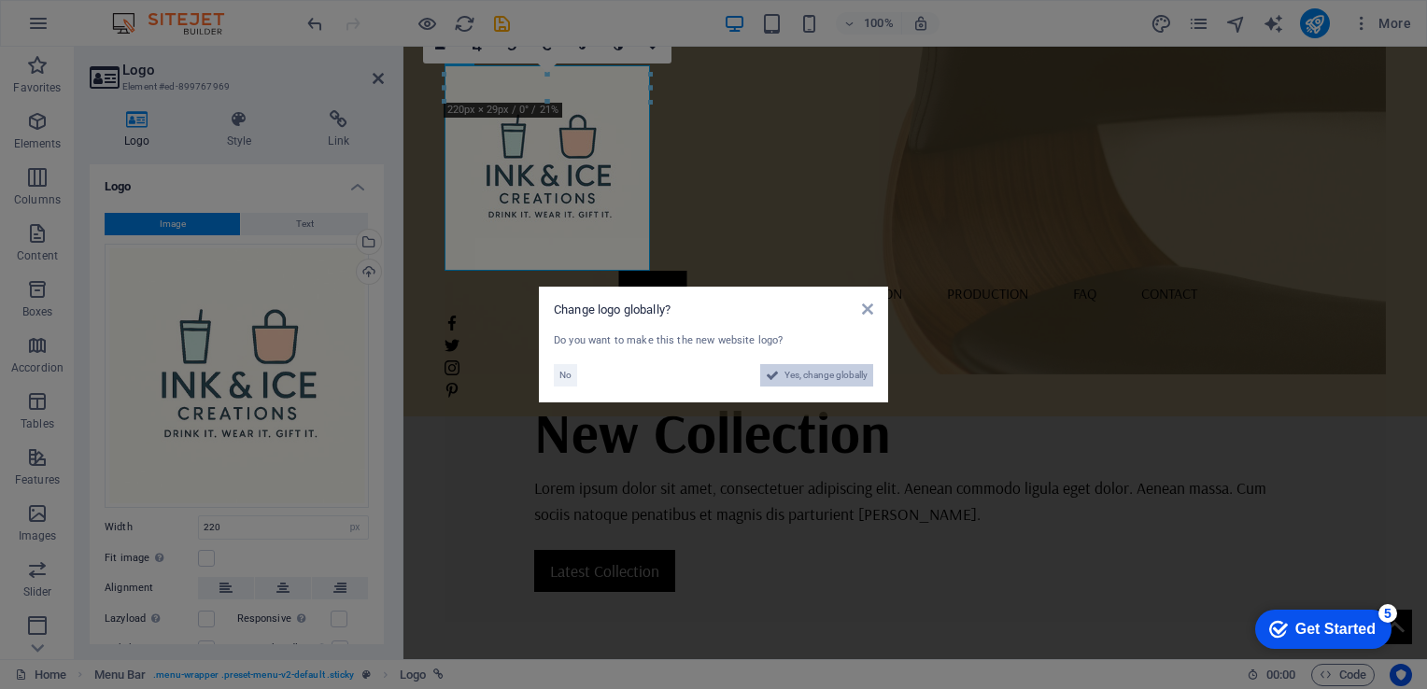
click at [784, 375] on span "Yes, change globally" at bounding box center [825, 375] width 83 height 22
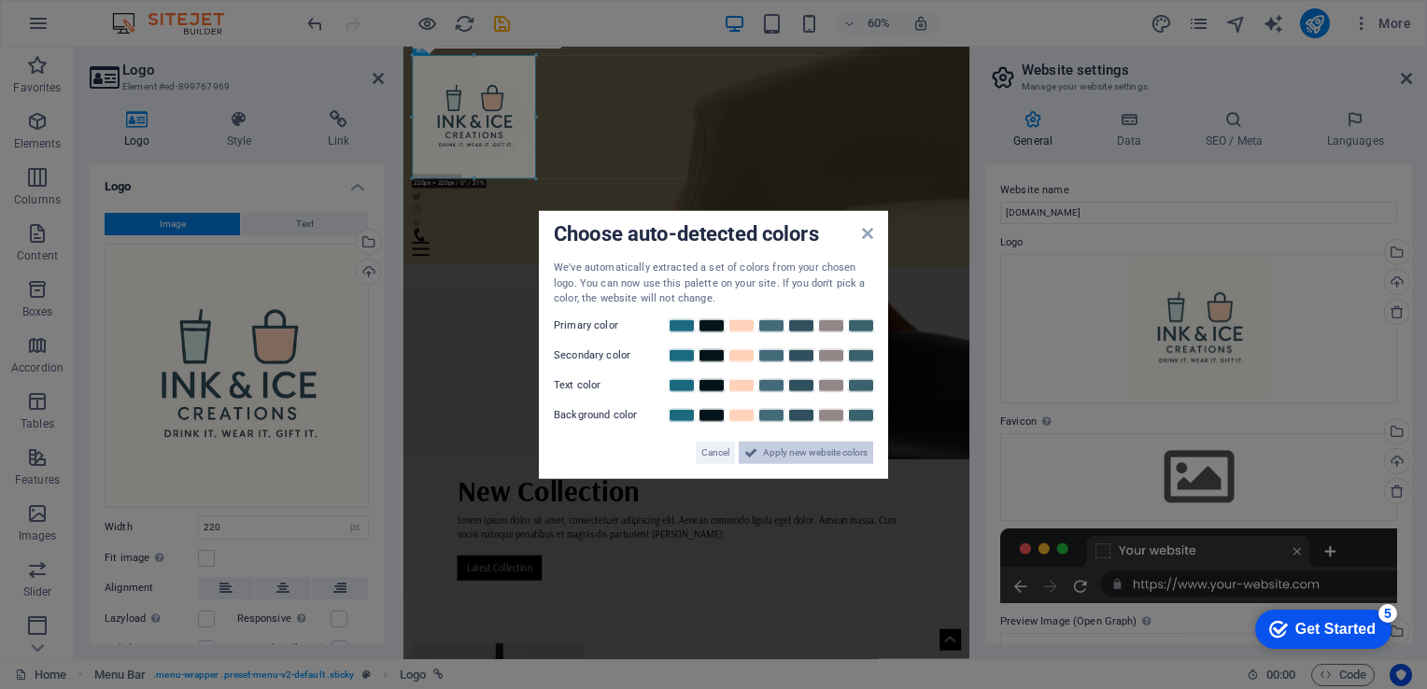
click at [788, 452] on span "Apply new website colors" at bounding box center [815, 452] width 105 height 22
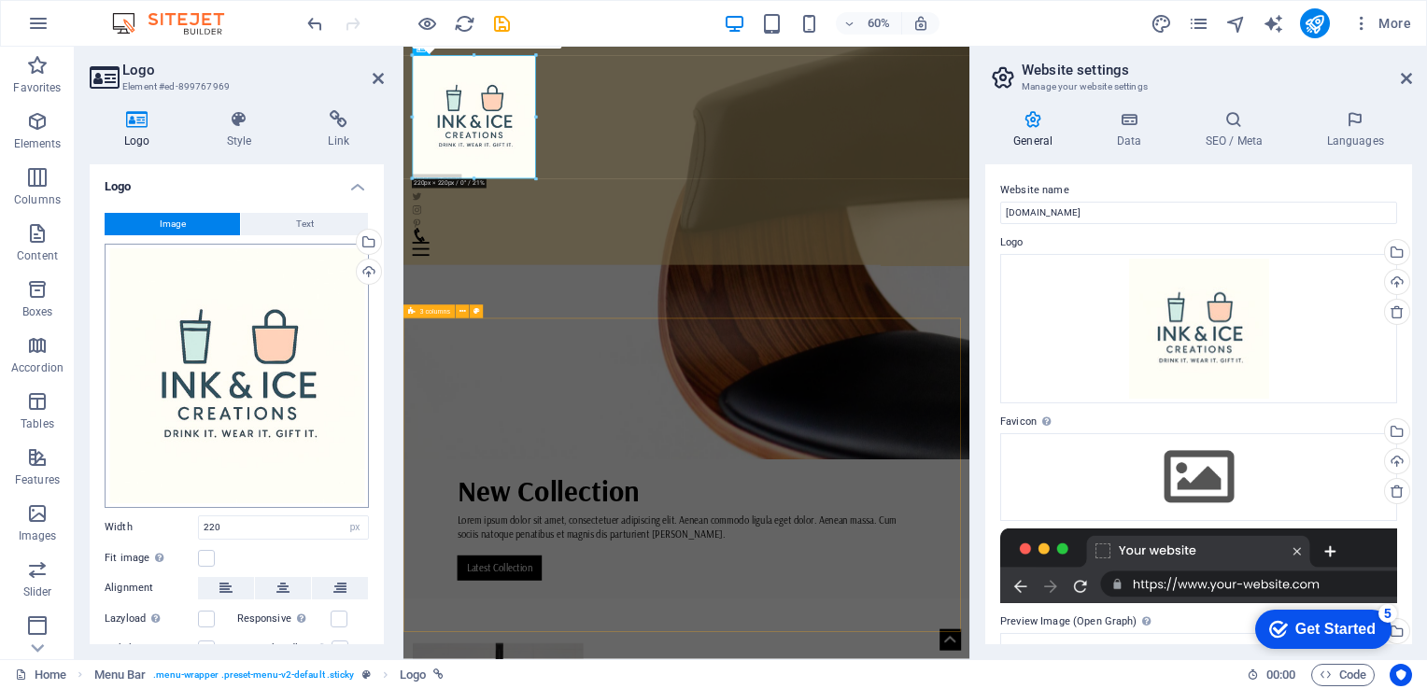
scroll to position [93, 0]
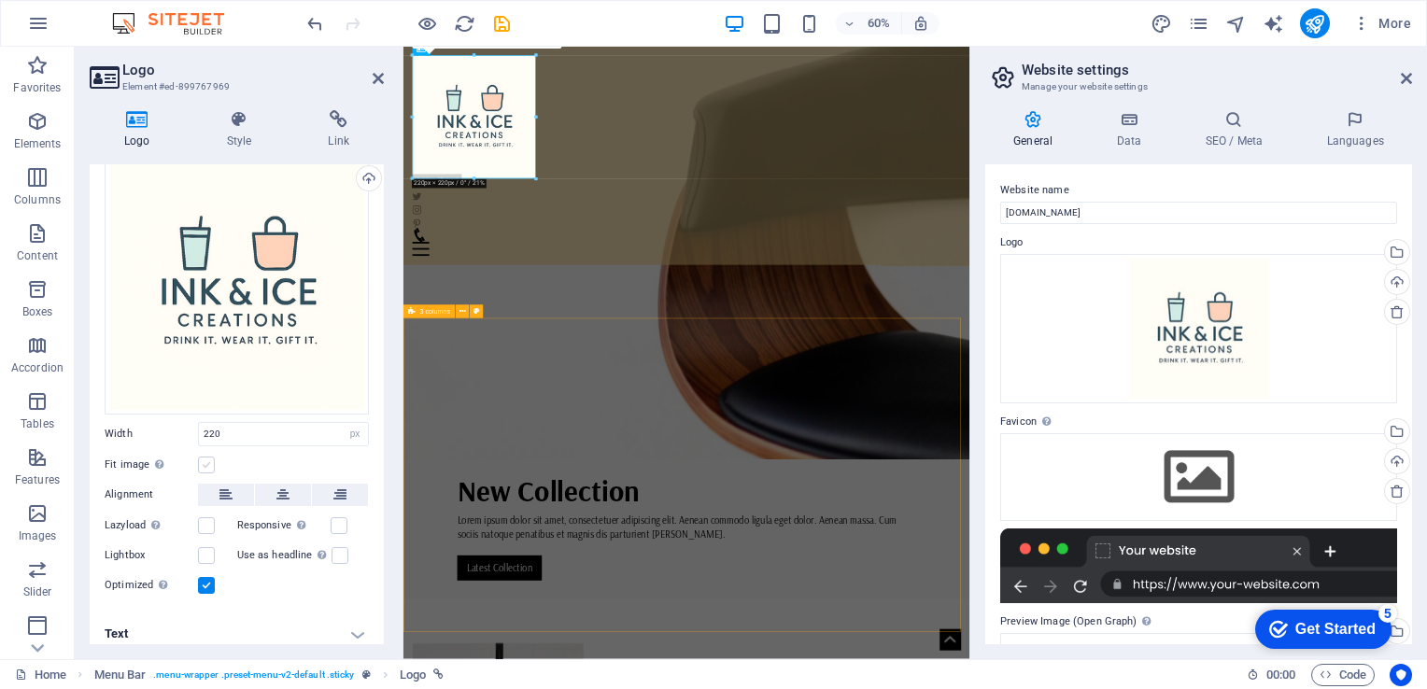
click at [207, 466] on label at bounding box center [206, 465] width 17 height 17
click at [0, 0] on input "Fit image Automatically fit image to a fixed width and height" at bounding box center [0, 0] width 0 height 0
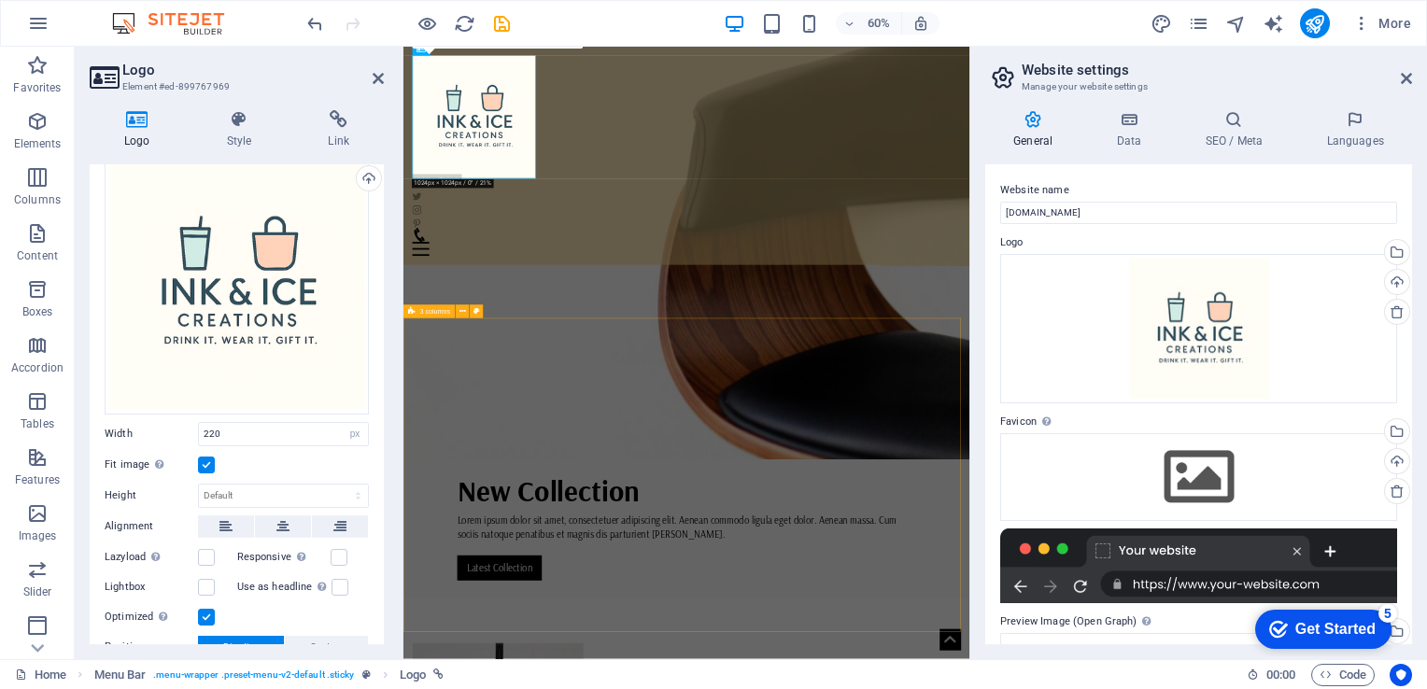
click at [207, 465] on label at bounding box center [206, 465] width 17 height 17
click at [0, 0] on input "Fit image Automatically fit image to a fixed width and height" at bounding box center [0, 0] width 0 height 0
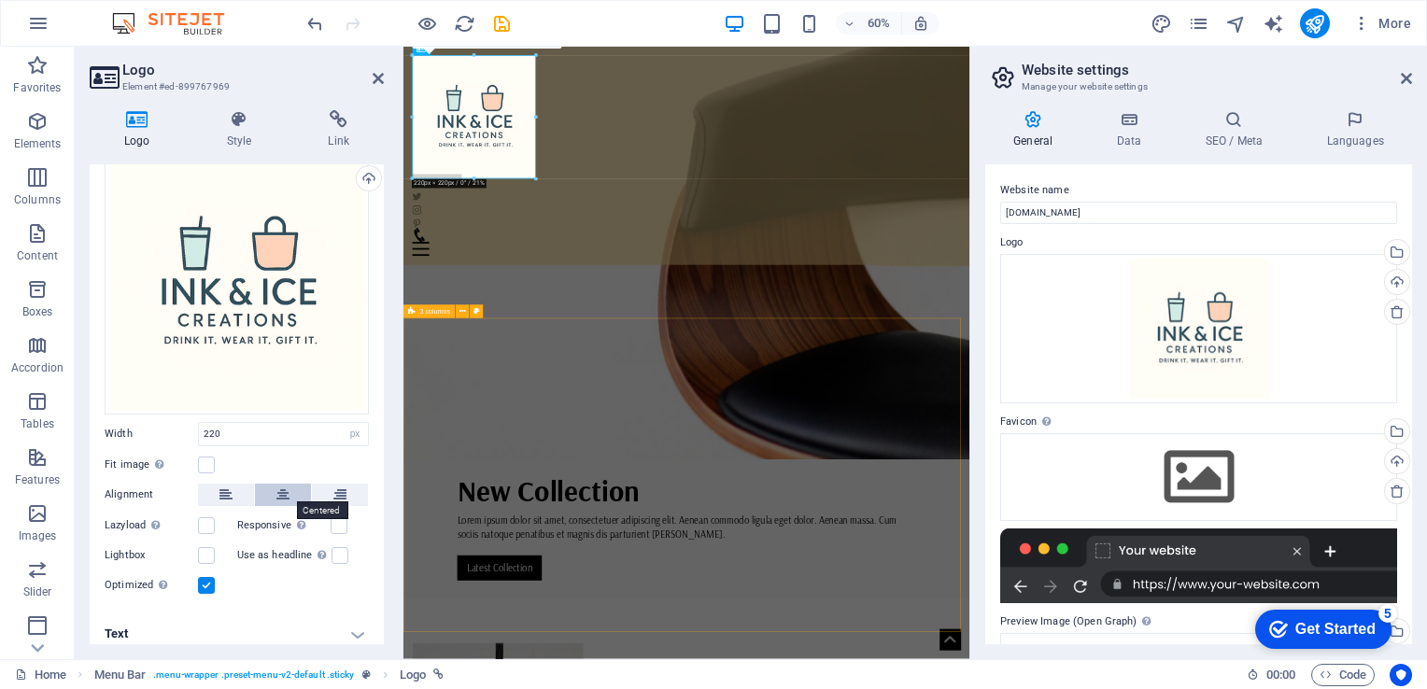
click at [263, 492] on button at bounding box center [283, 495] width 56 height 22
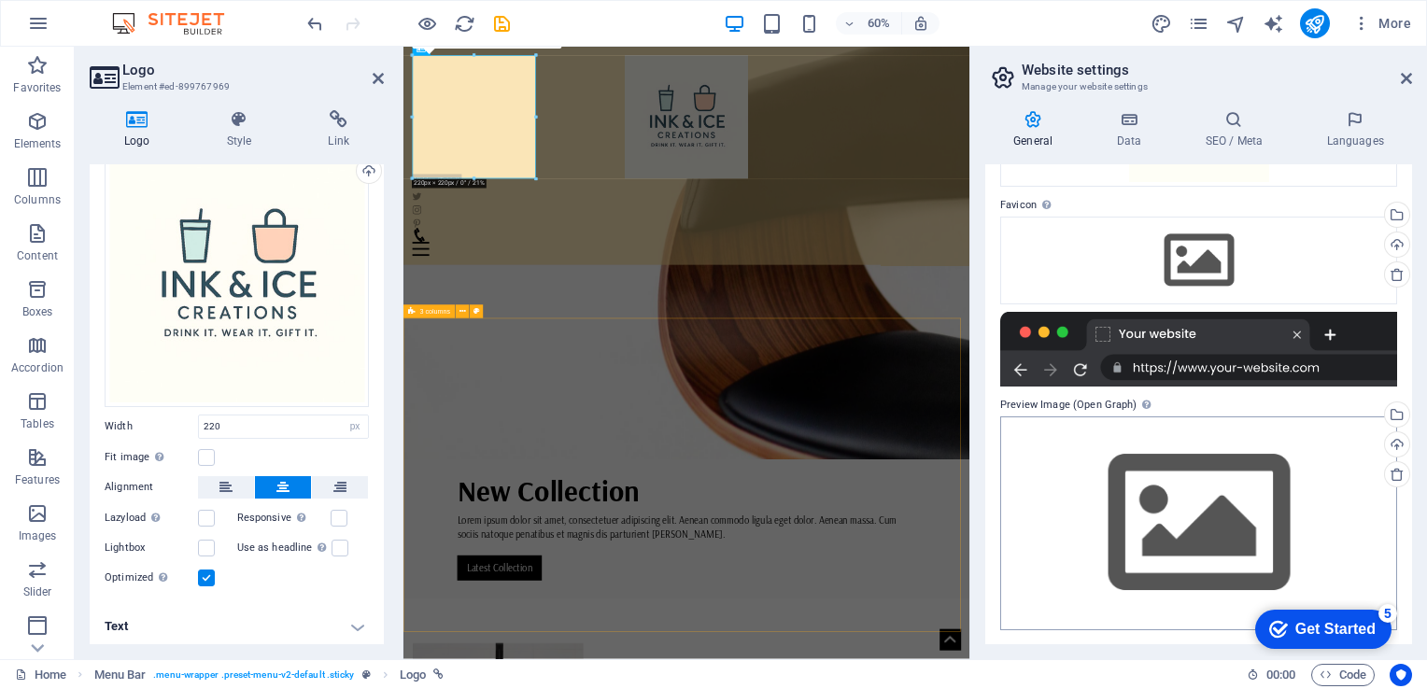
scroll to position [0, 0]
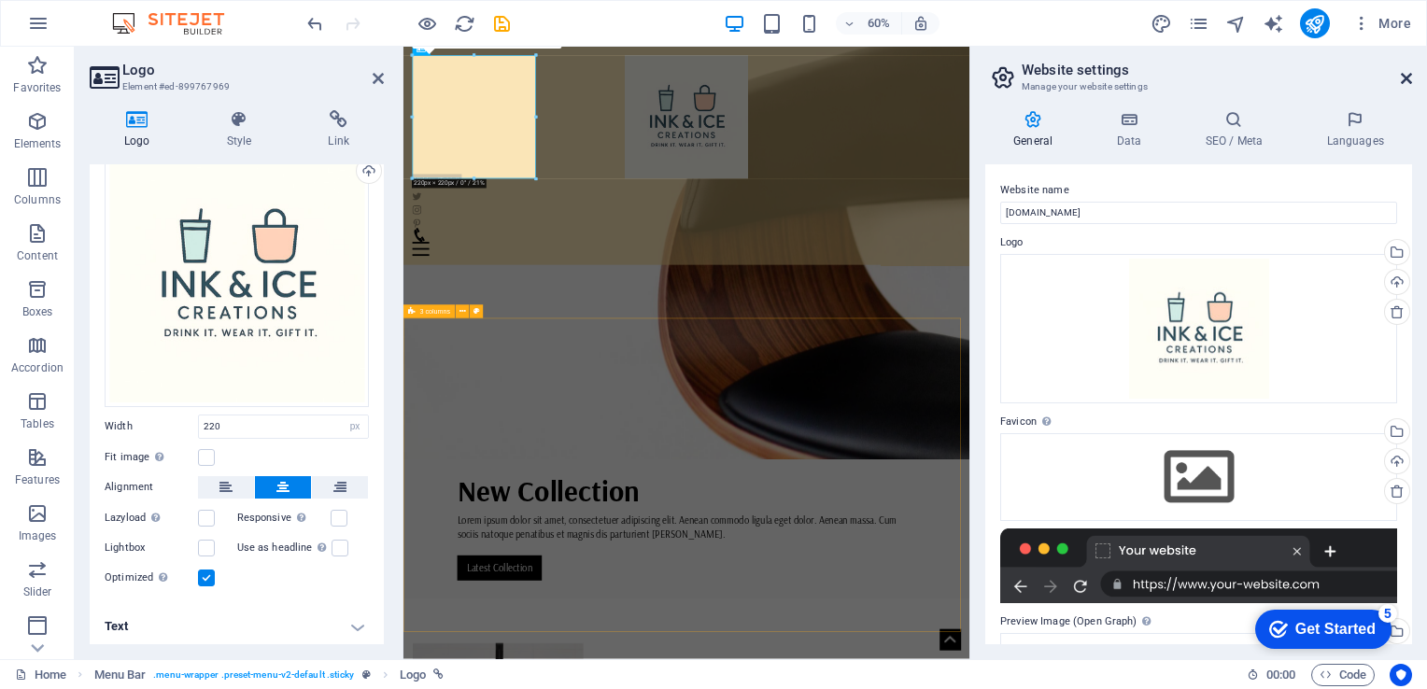
click at [1408, 85] on icon at bounding box center [1405, 78] width 11 height 15
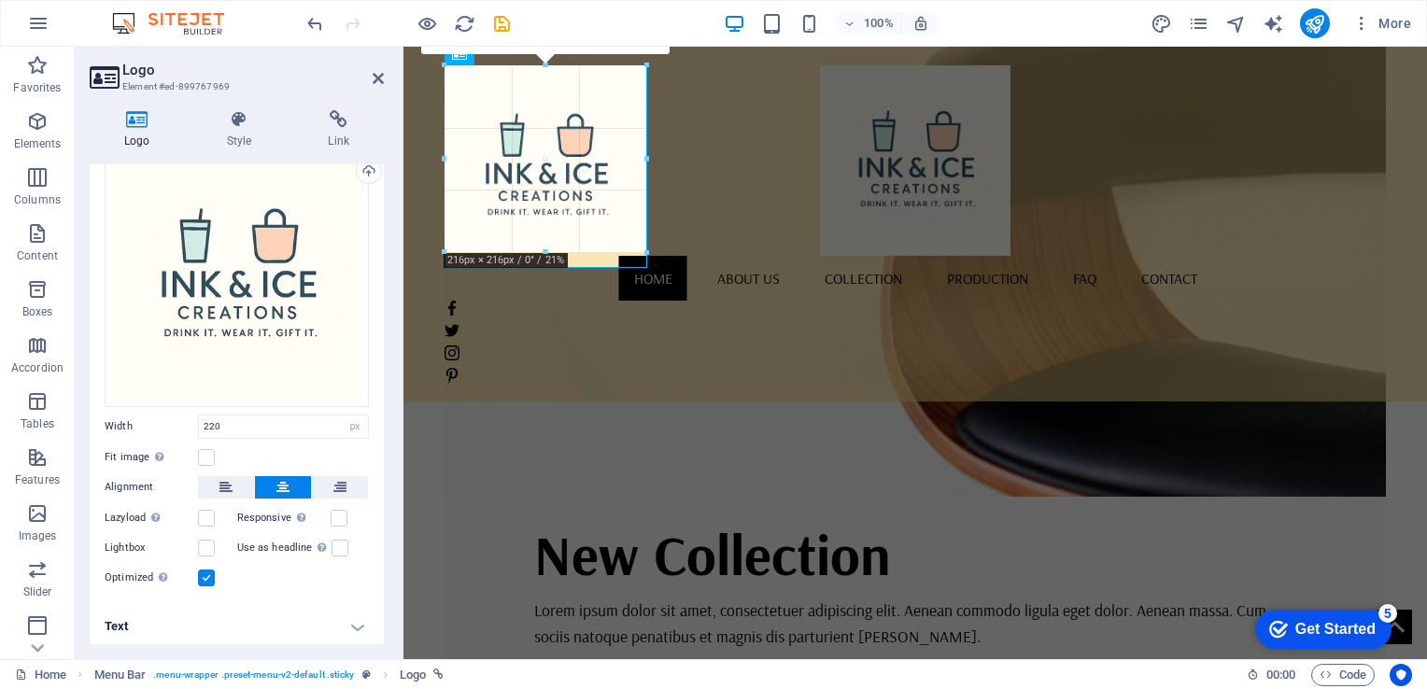
drag, startPoint x: 648, startPoint y: 271, endPoint x: 627, endPoint y: 185, distance: 88.3
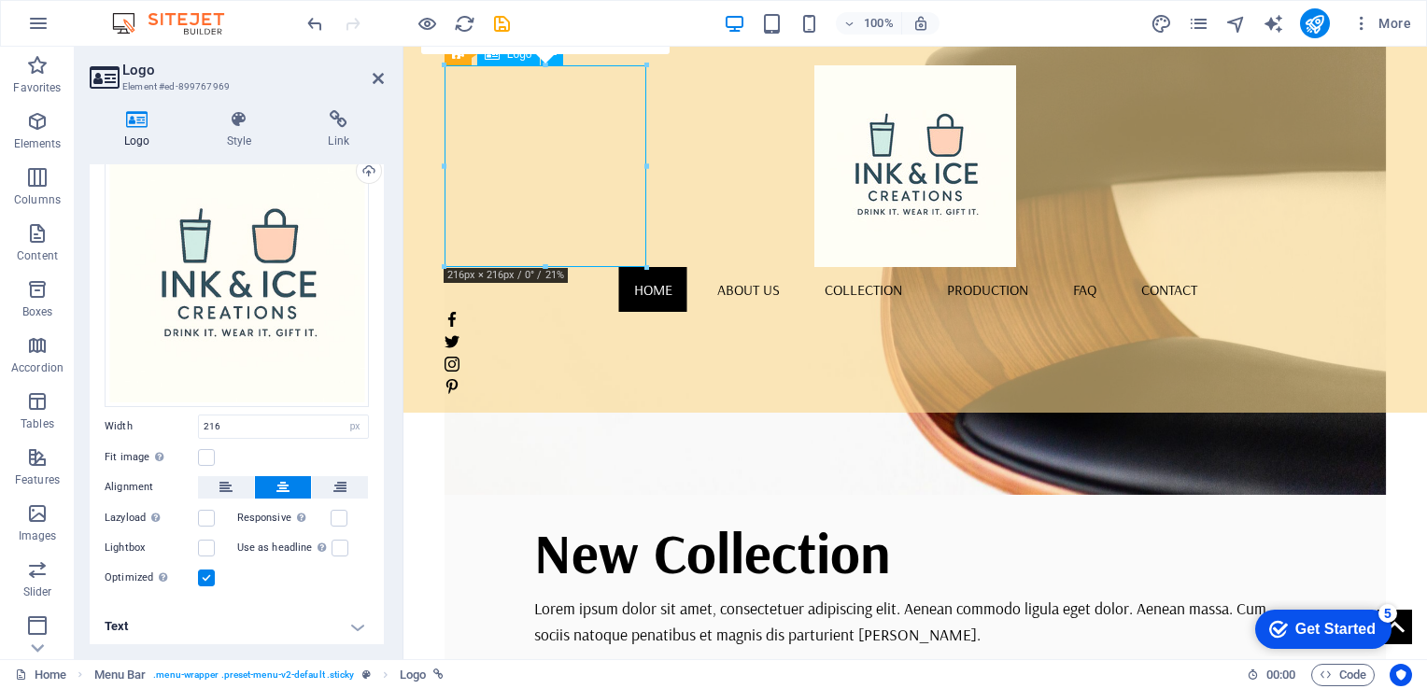
click at [612, 159] on div at bounding box center [914, 166] width 941 height 202
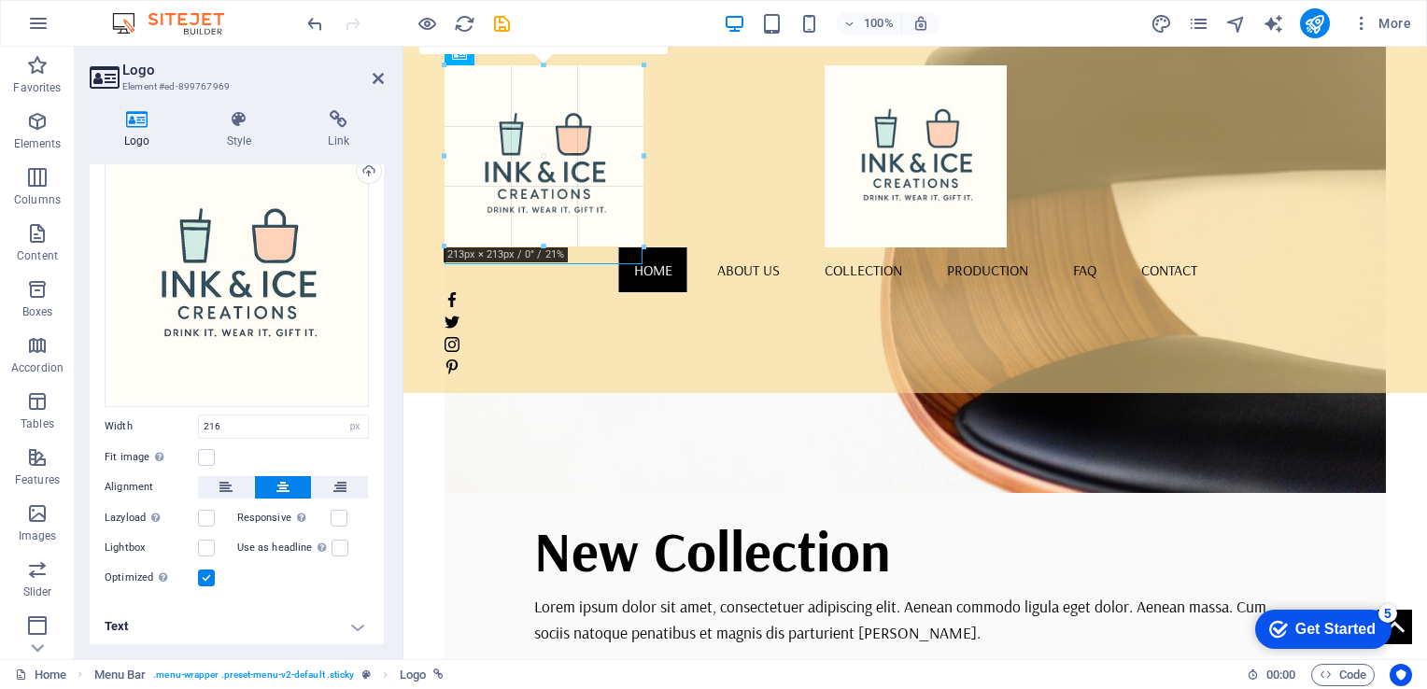
drag, startPoint x: 643, startPoint y: 267, endPoint x: 622, endPoint y: 146, distance: 123.3
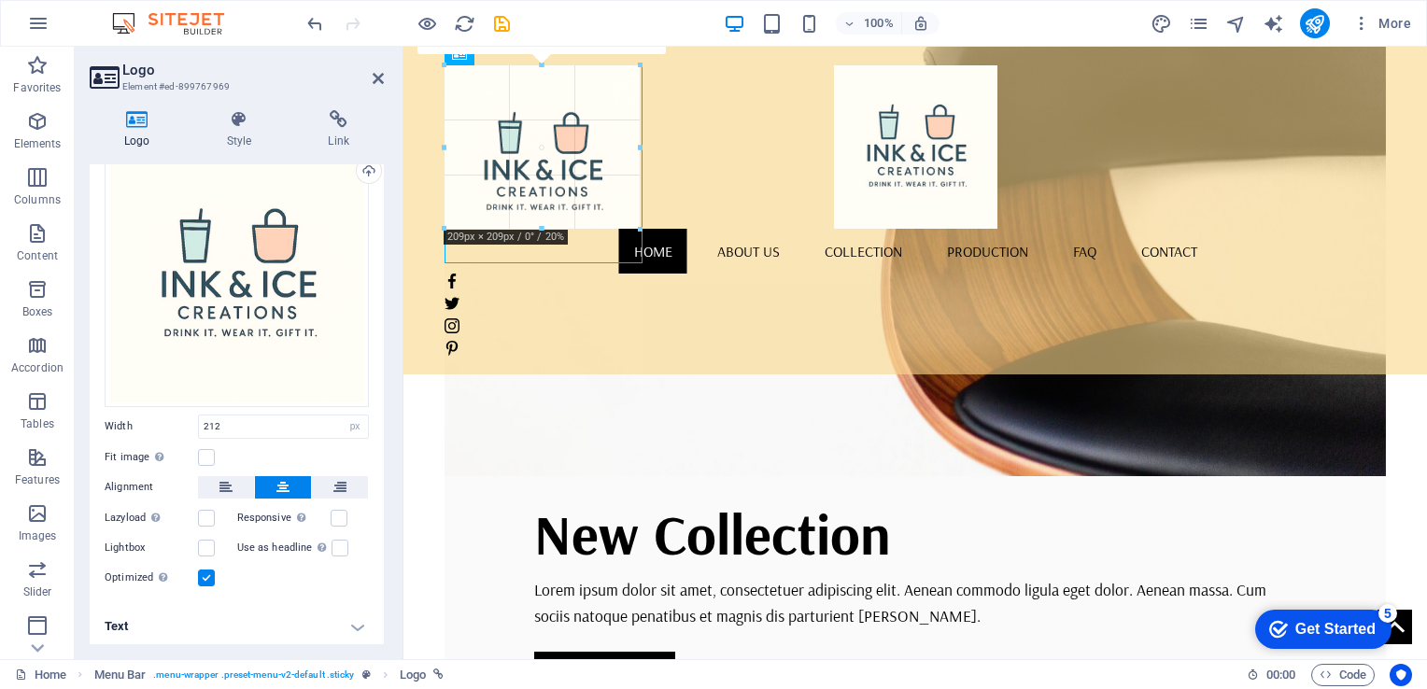
drag, startPoint x: 644, startPoint y: 266, endPoint x: 610, endPoint y: 176, distance: 96.9
type input "200"
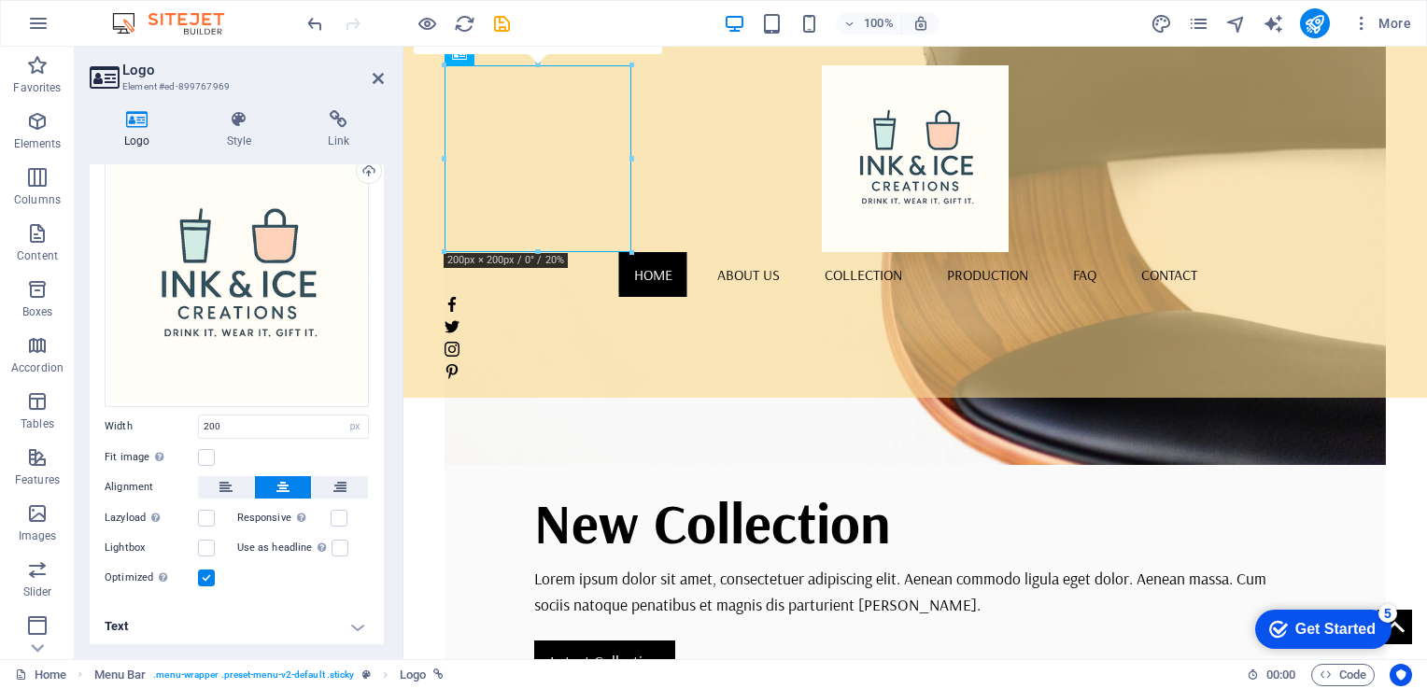
click at [370, 84] on header "Logo Element #ed-899767969" at bounding box center [237, 71] width 294 height 49
click at [373, 81] on icon at bounding box center [378, 78] width 11 height 15
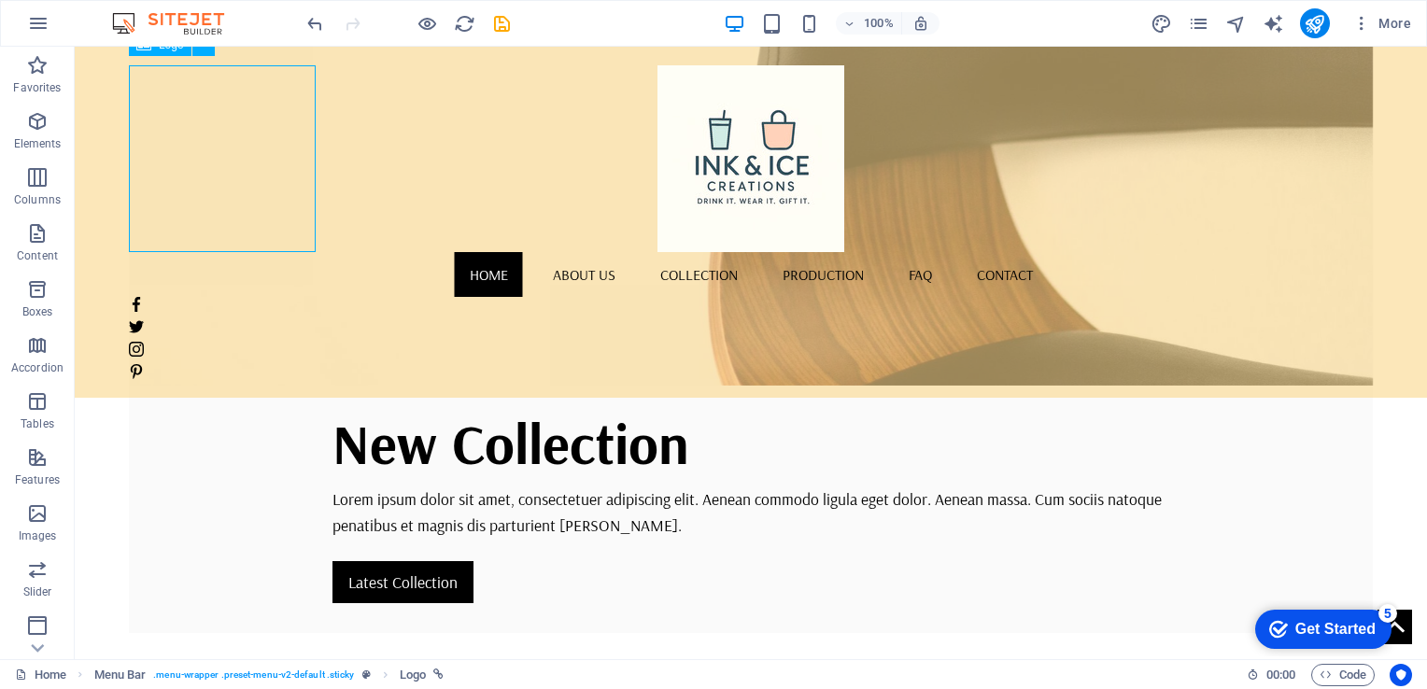
drag, startPoint x: 250, startPoint y: 132, endPoint x: 301, endPoint y: 126, distance: 50.7
click at [301, 126] on div at bounding box center [751, 158] width 1244 height 187
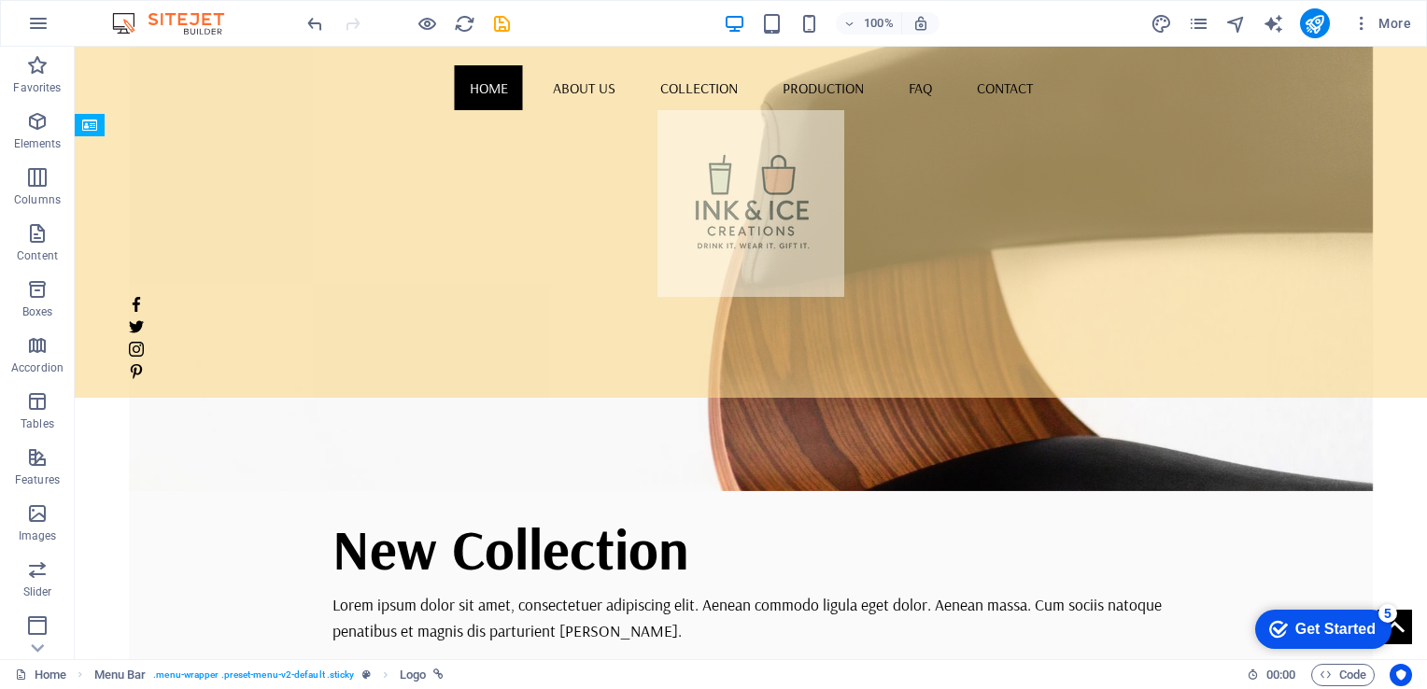
drag, startPoint x: 288, startPoint y: 140, endPoint x: 368, endPoint y: 140, distance: 79.4
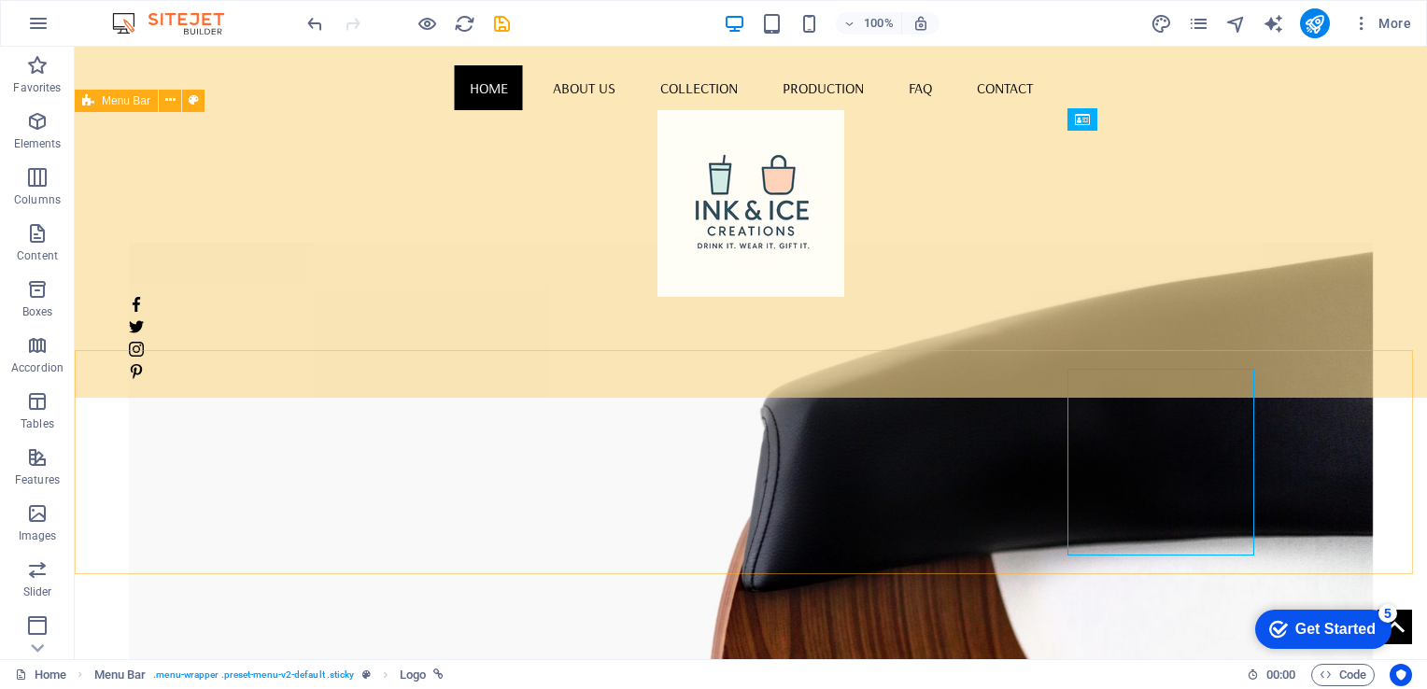
scroll to position [0, 0]
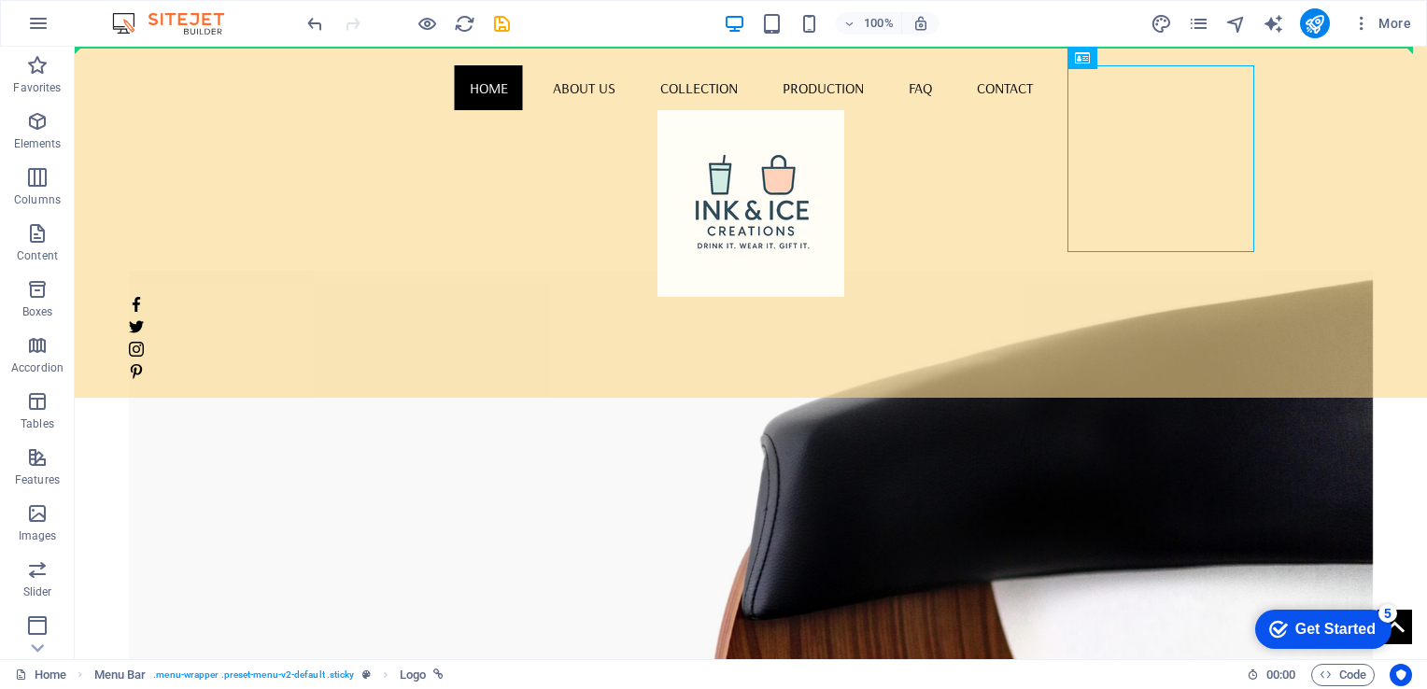
drag, startPoint x: 1187, startPoint y: 108, endPoint x: 191, endPoint y: 131, distance: 995.5
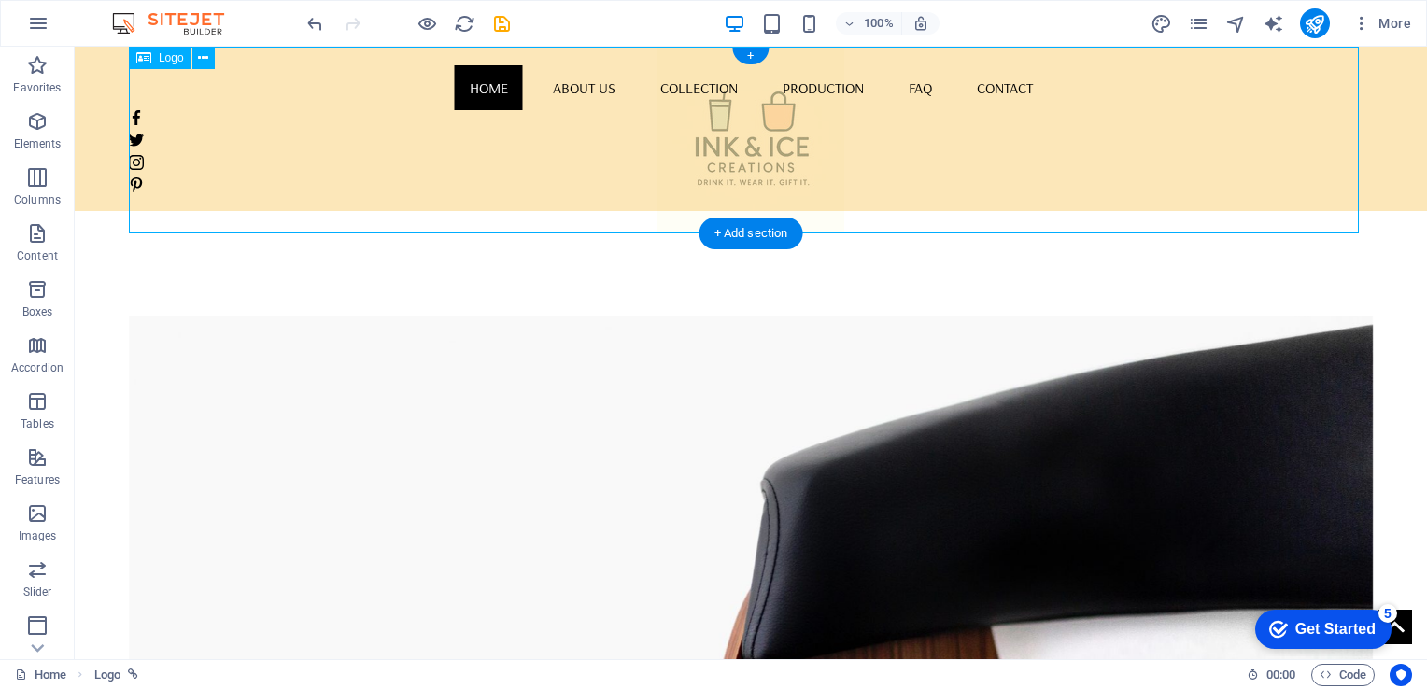
drag, startPoint x: 721, startPoint y: 152, endPoint x: 568, endPoint y: 151, distance: 153.1
click at [568, 151] on div at bounding box center [751, 140] width 1244 height 187
click at [713, 158] on div at bounding box center [751, 140] width 1244 height 187
click at [737, 162] on div at bounding box center [751, 140] width 1244 height 187
click at [760, 163] on div at bounding box center [751, 140] width 1244 height 187
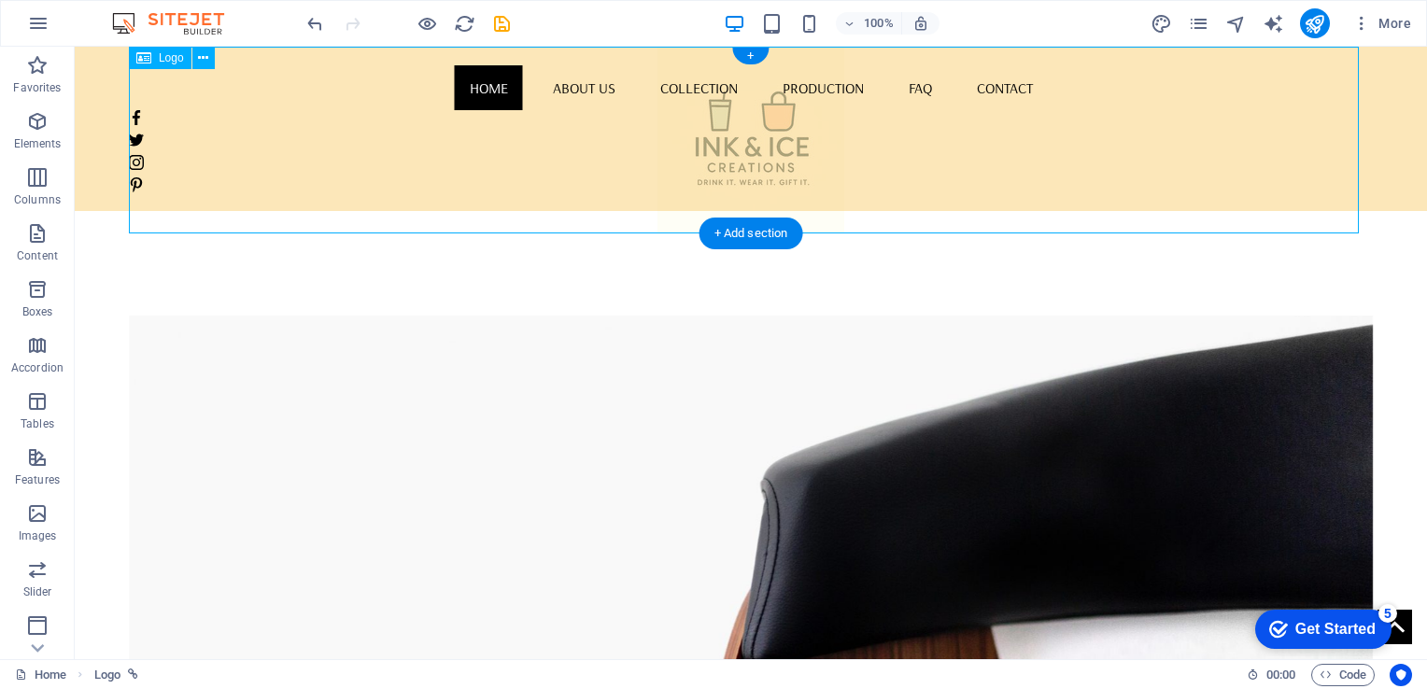
click at [749, 188] on div at bounding box center [751, 140] width 1244 height 187
click at [766, 145] on div at bounding box center [751, 140] width 1244 height 187
drag, startPoint x: 766, startPoint y: 145, endPoint x: 254, endPoint y: 155, distance: 511.7
click at [254, 155] on div at bounding box center [751, 140] width 1244 height 187
click at [208, 56] on icon at bounding box center [204, 59] width 10 height 20
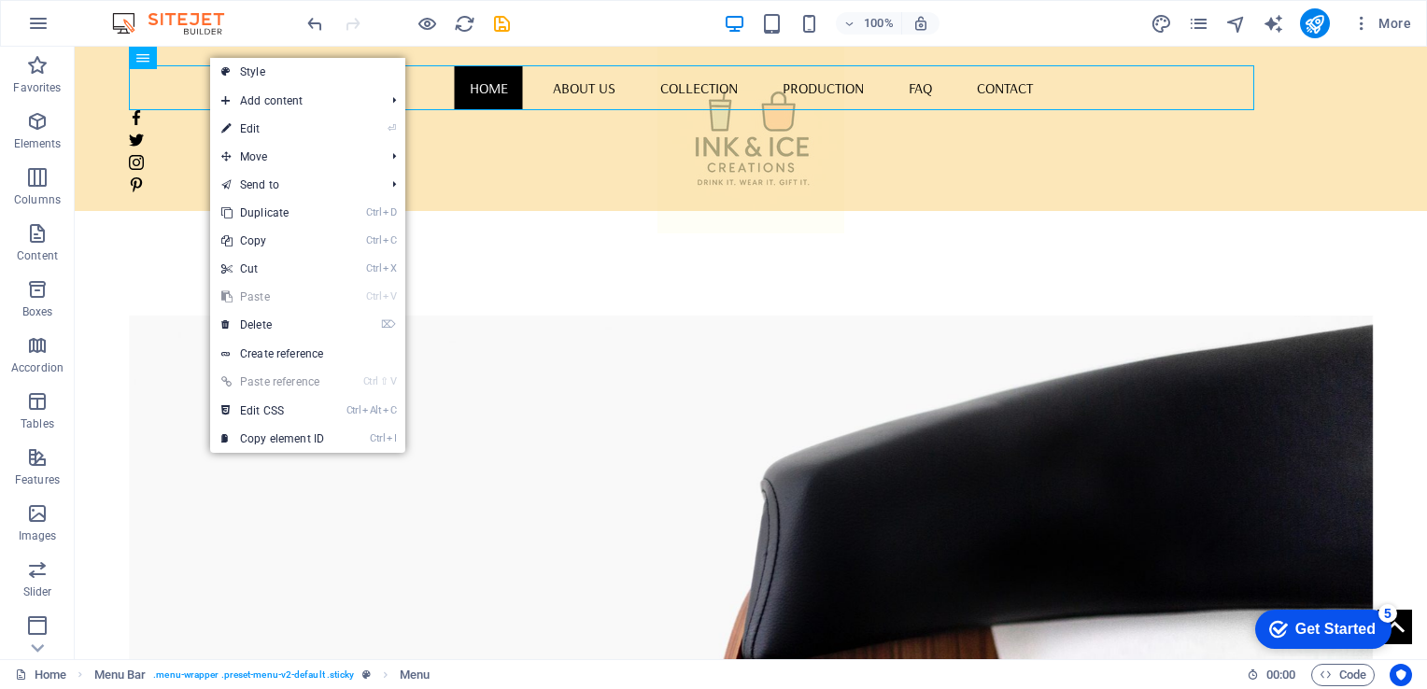
click at [247, 129] on link "⏎ Edit" at bounding box center [272, 129] width 125 height 28
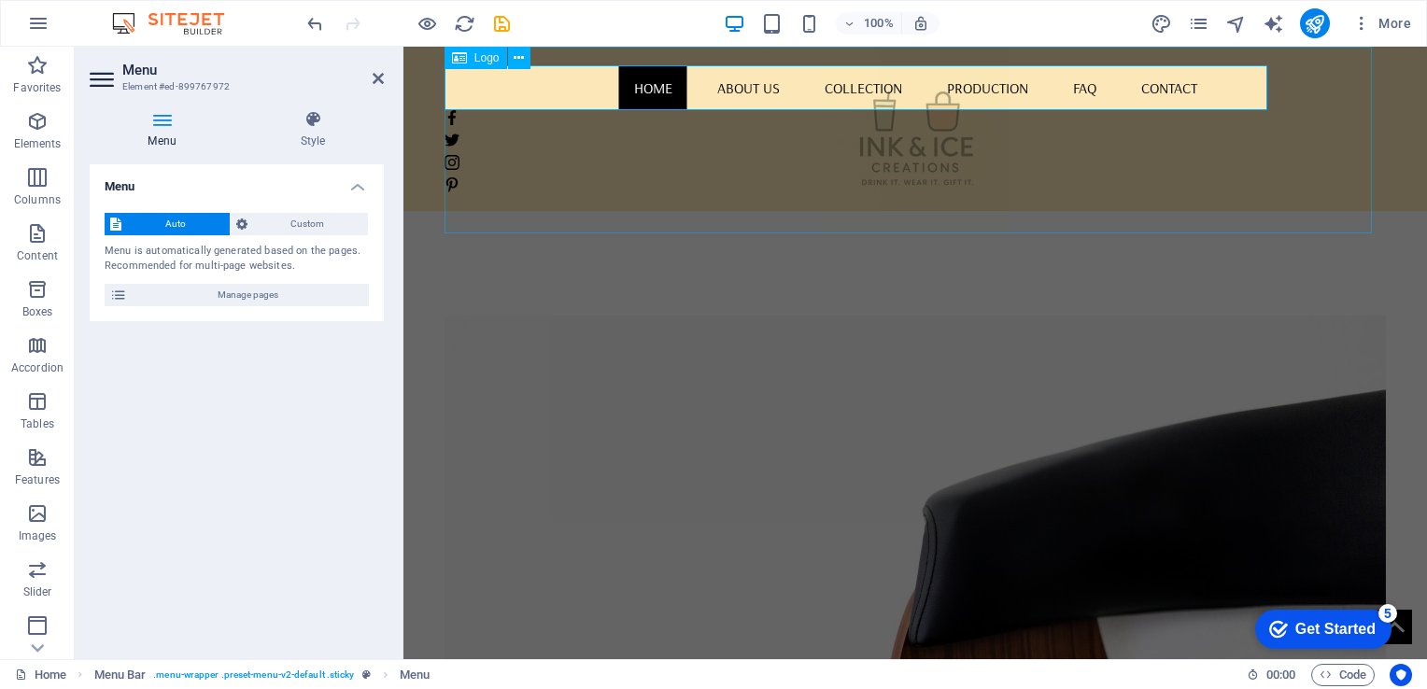
click at [879, 143] on div at bounding box center [914, 140] width 941 height 187
click at [1218, 148] on div at bounding box center [914, 140] width 941 height 187
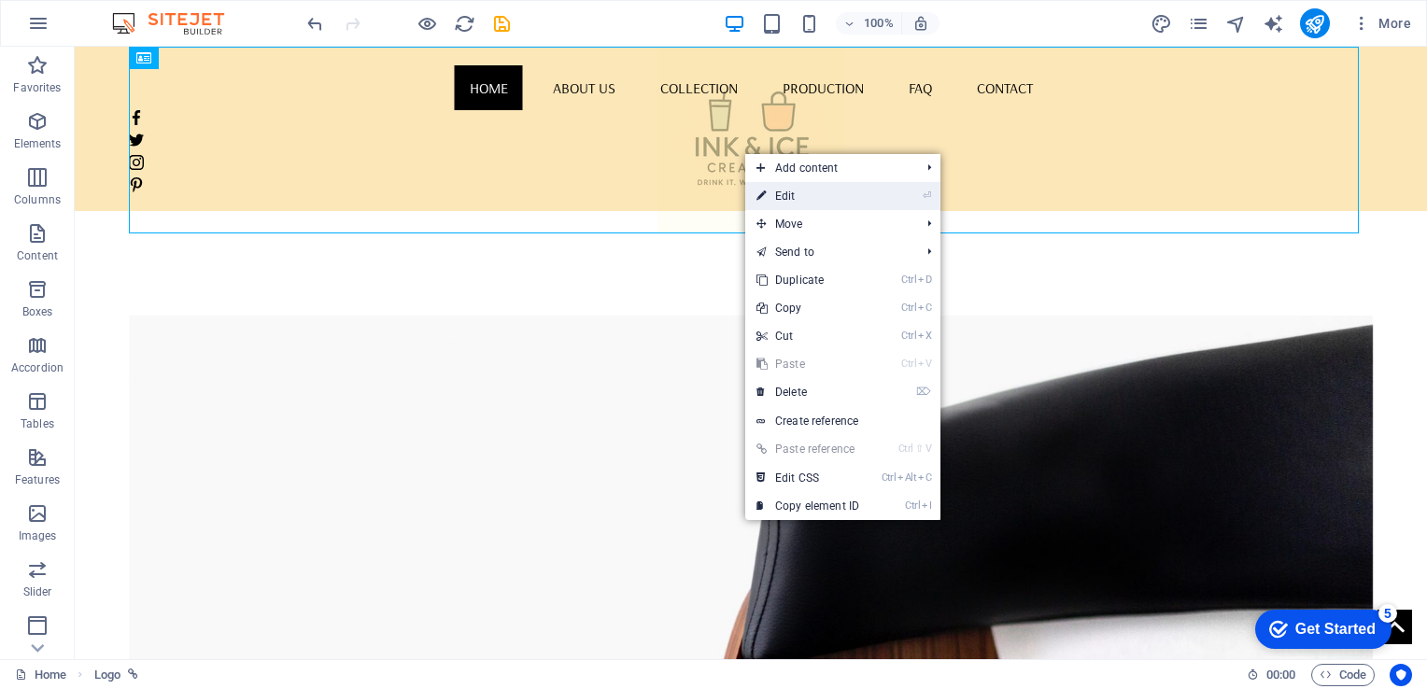
click at [775, 192] on link "⏎ Edit" at bounding box center [807, 196] width 125 height 28
select select "px"
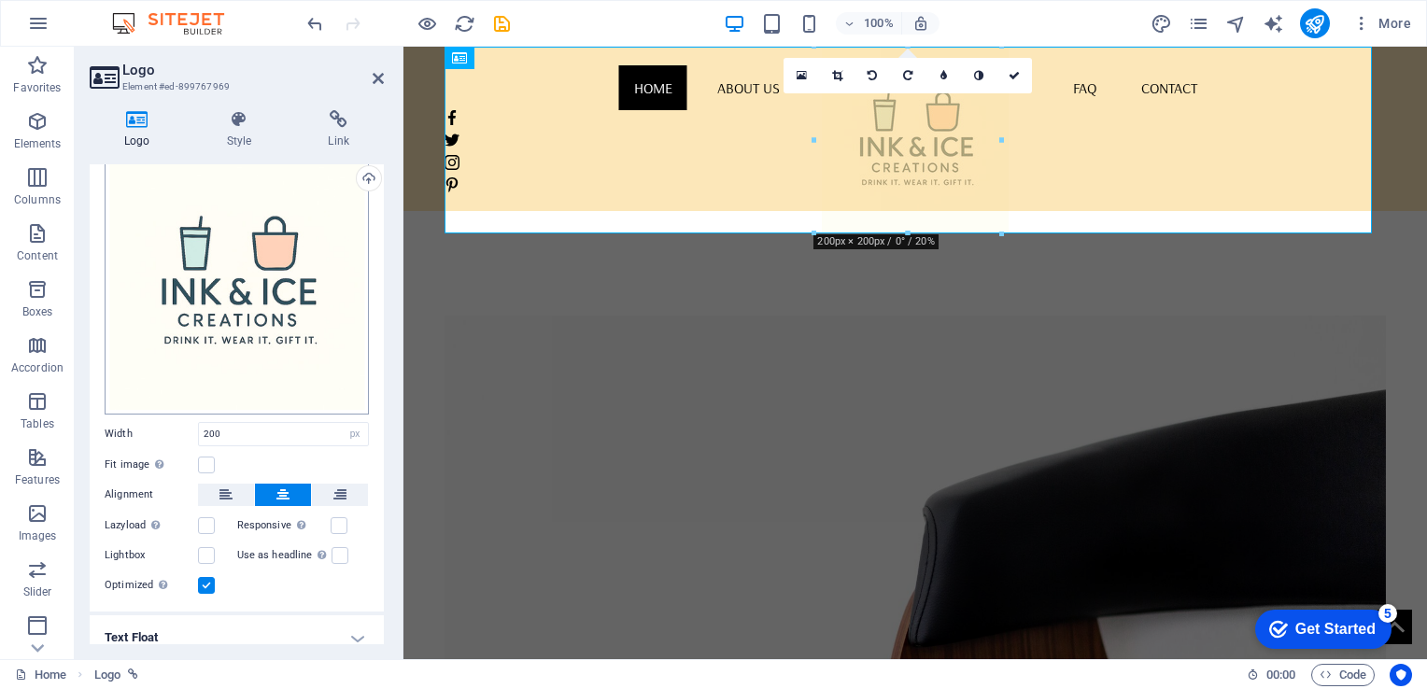
scroll to position [153, 0]
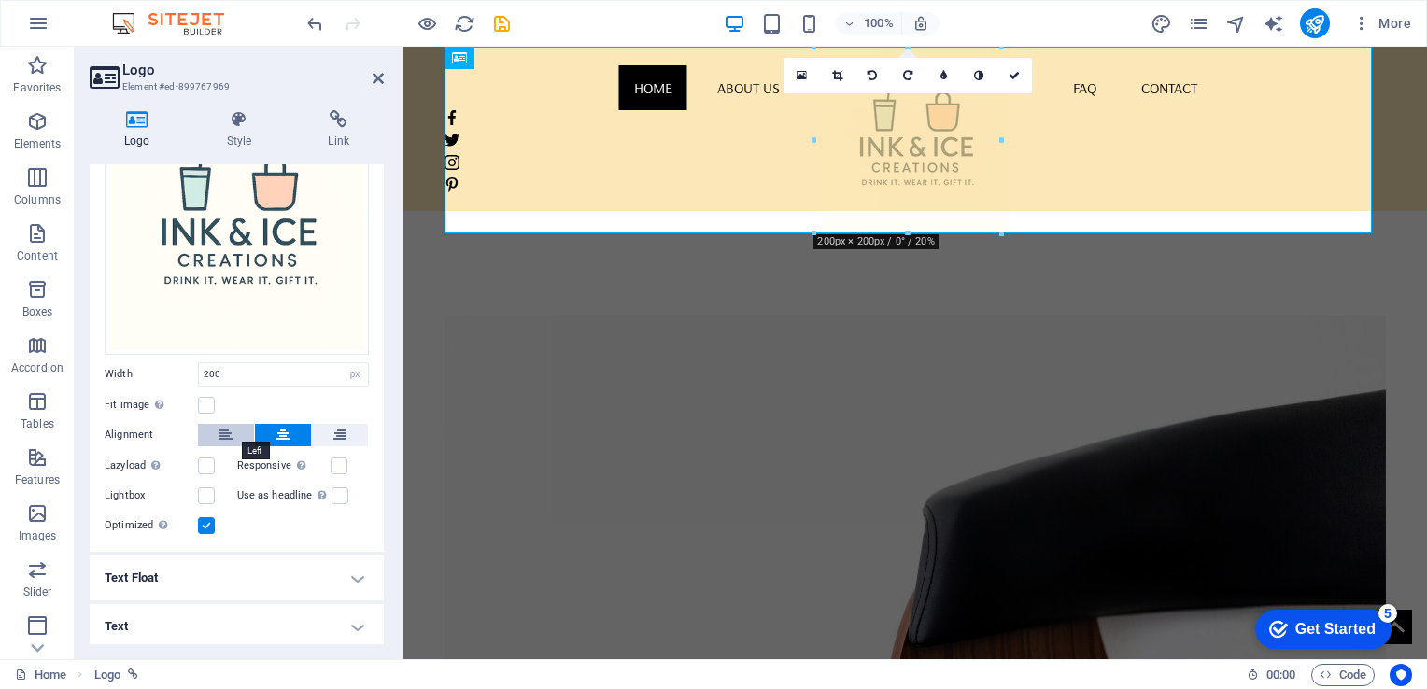
click at [232, 431] on icon at bounding box center [225, 435] width 13 height 22
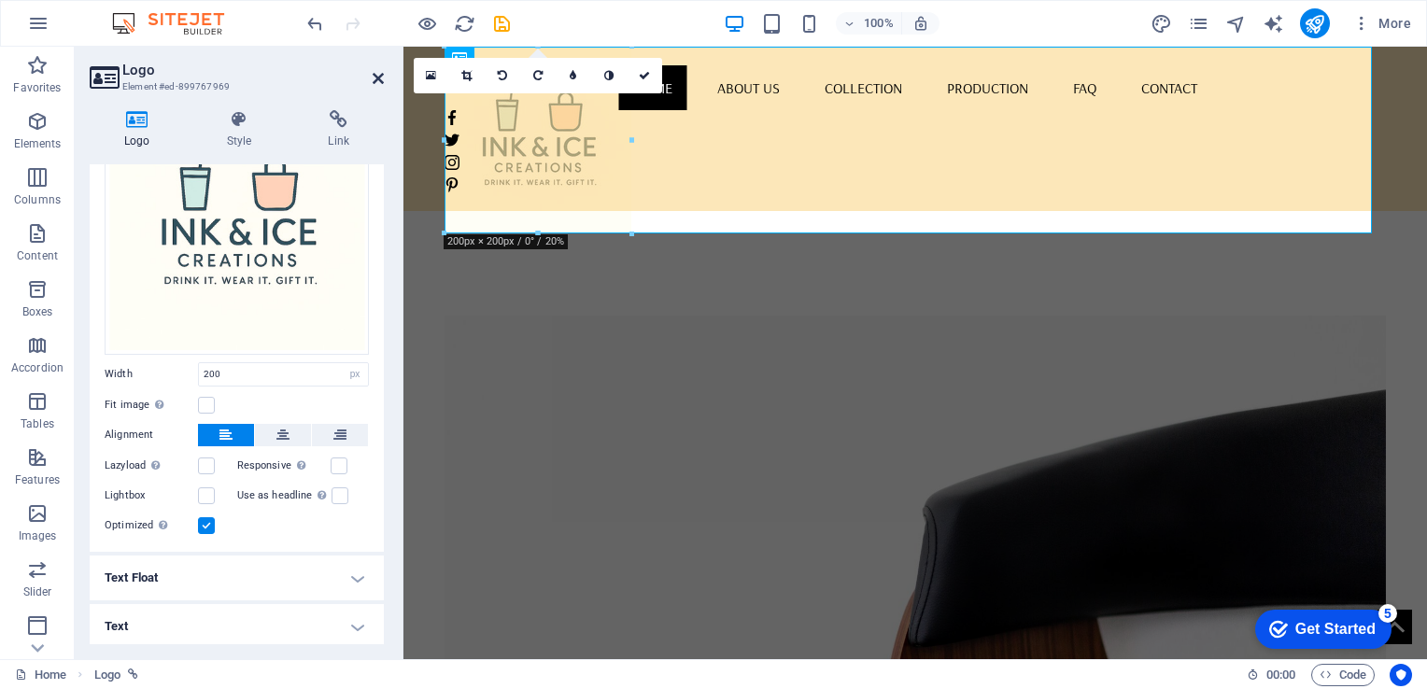
click at [378, 83] on icon at bounding box center [378, 78] width 11 height 15
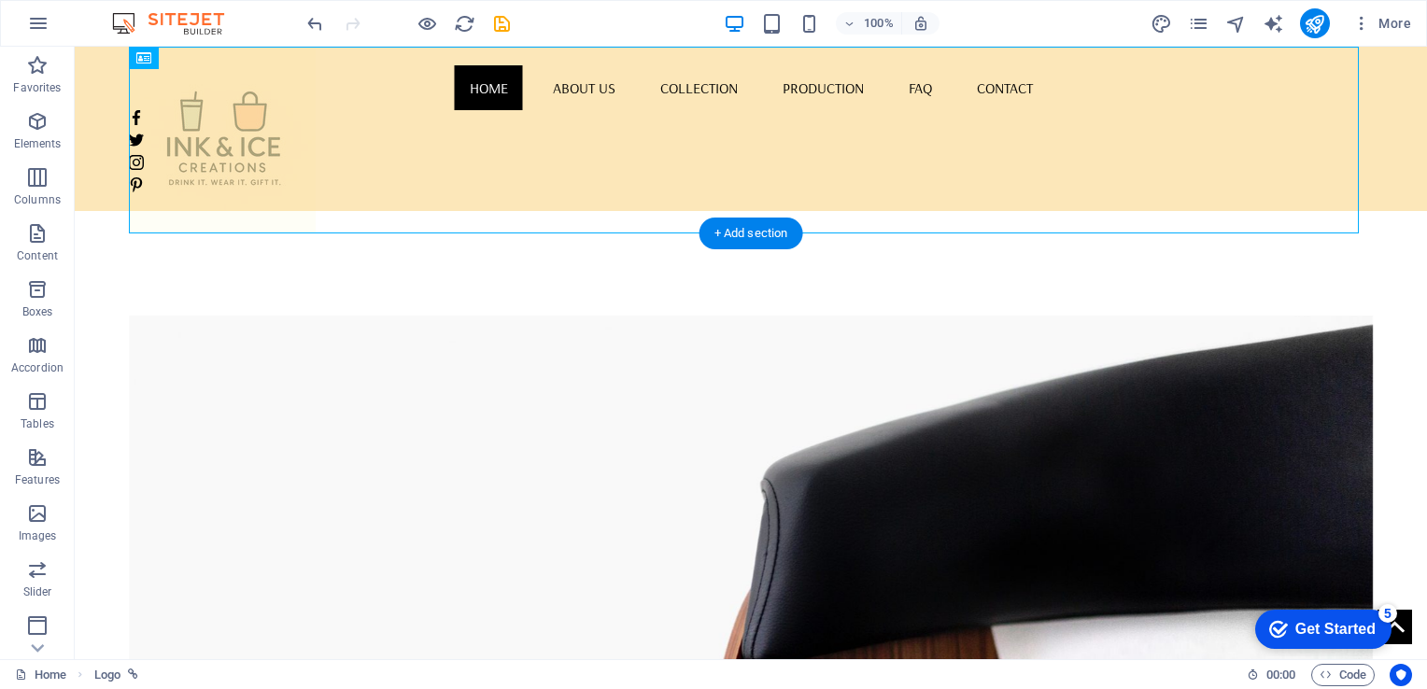
click at [382, 316] on figure at bounding box center [751, 592] width 1244 height 552
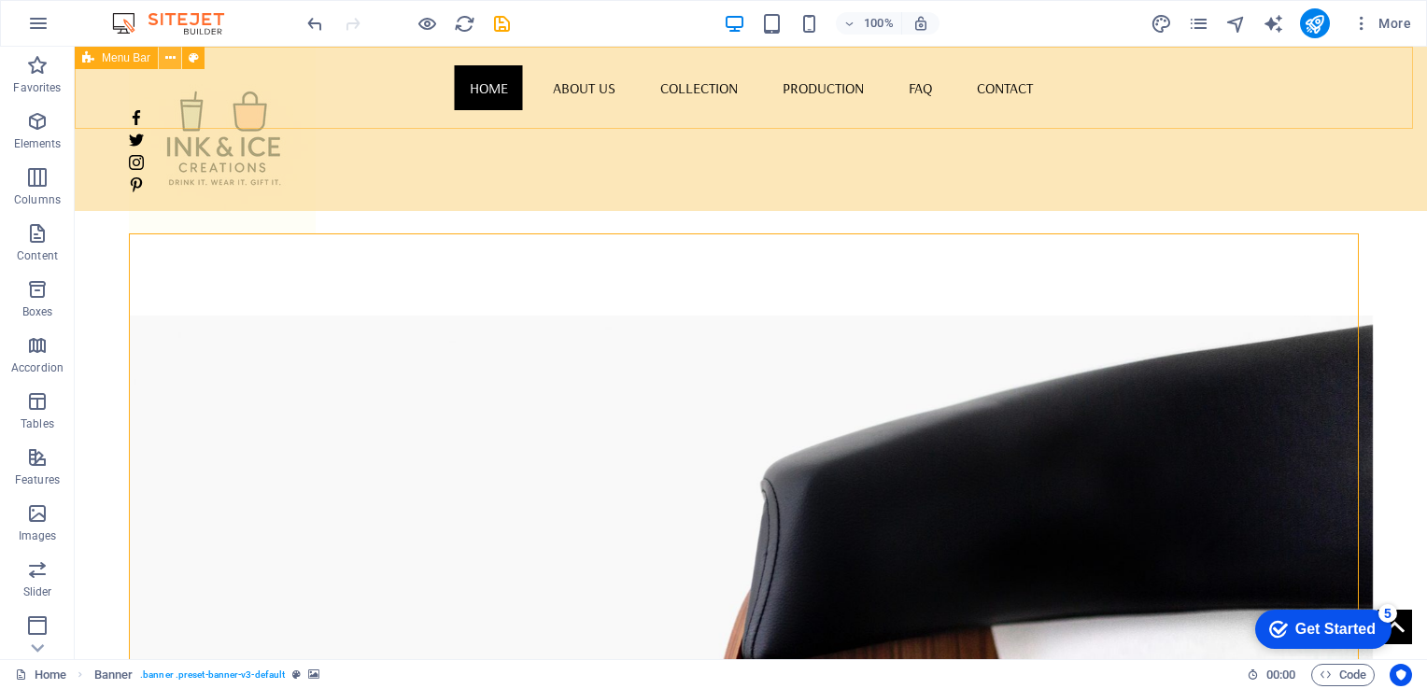
click at [172, 59] on icon at bounding box center [170, 59] width 10 height 20
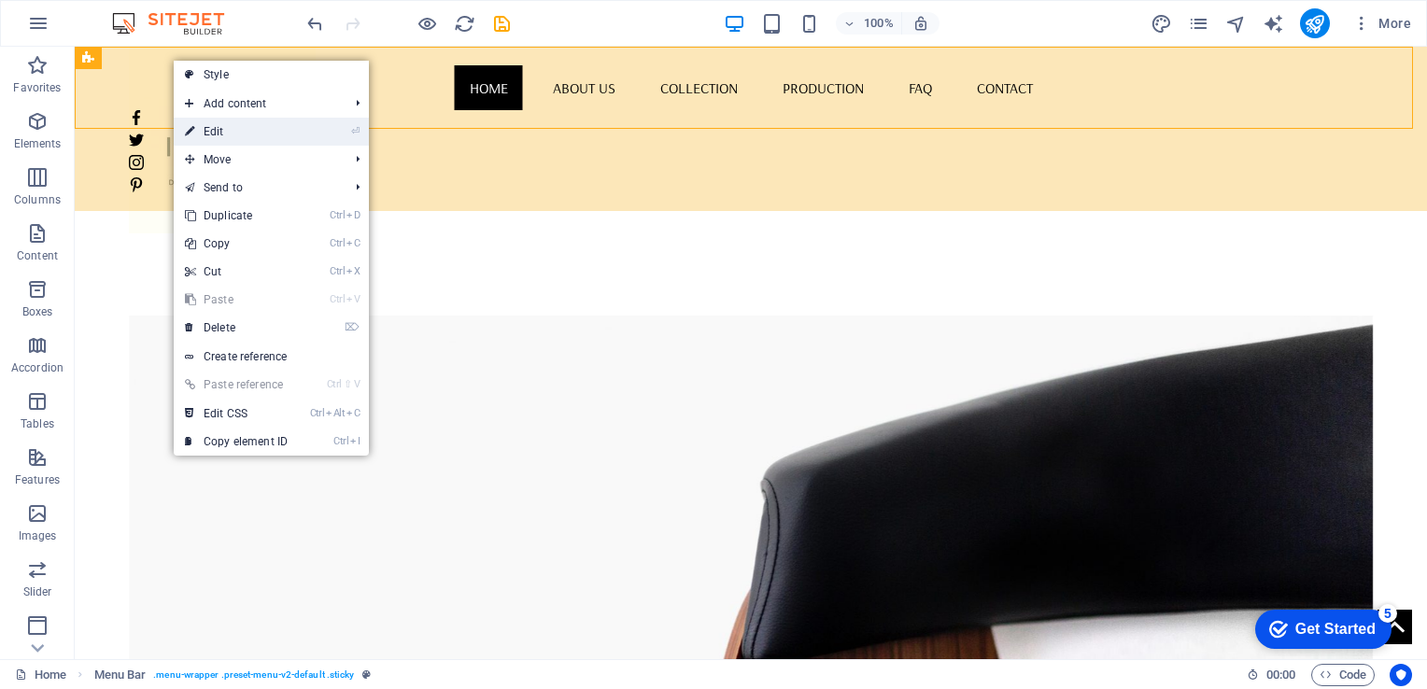
click at [212, 134] on link "⏎ Edit" at bounding box center [236, 132] width 125 height 28
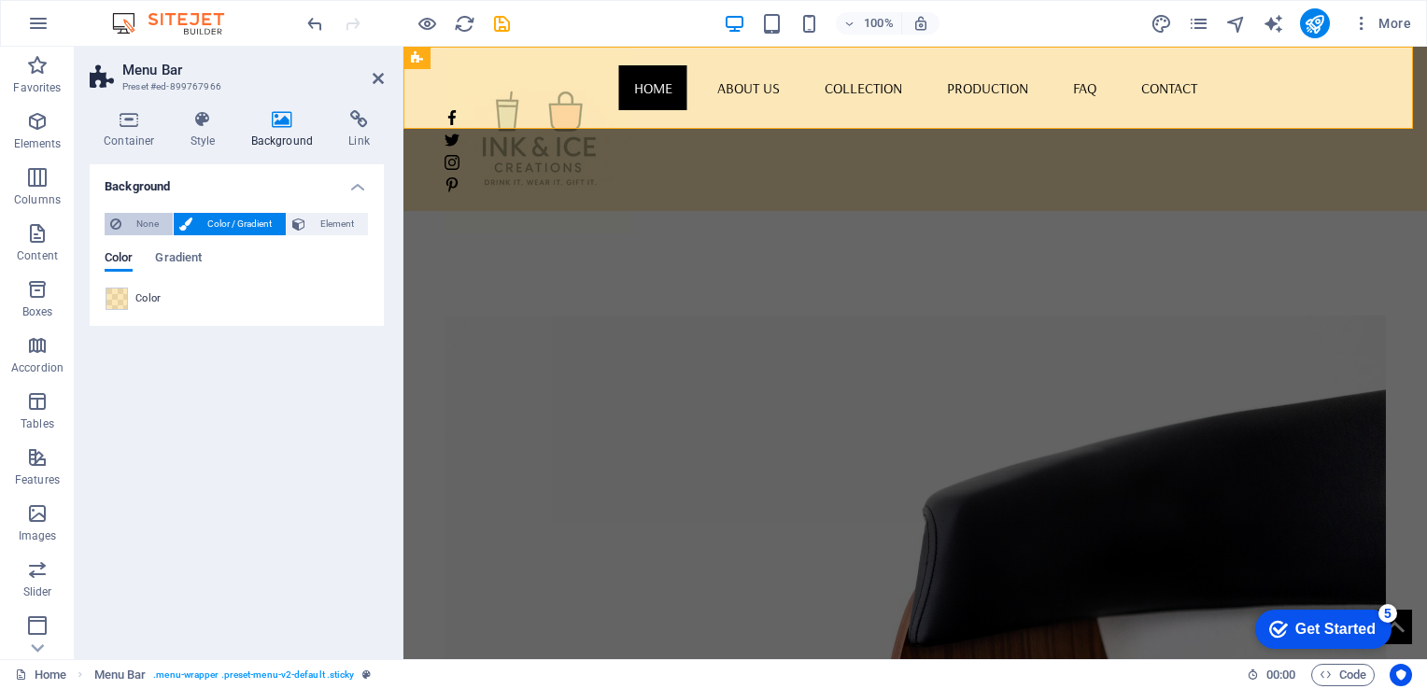
click at [136, 222] on span "None" at bounding box center [147, 224] width 40 height 22
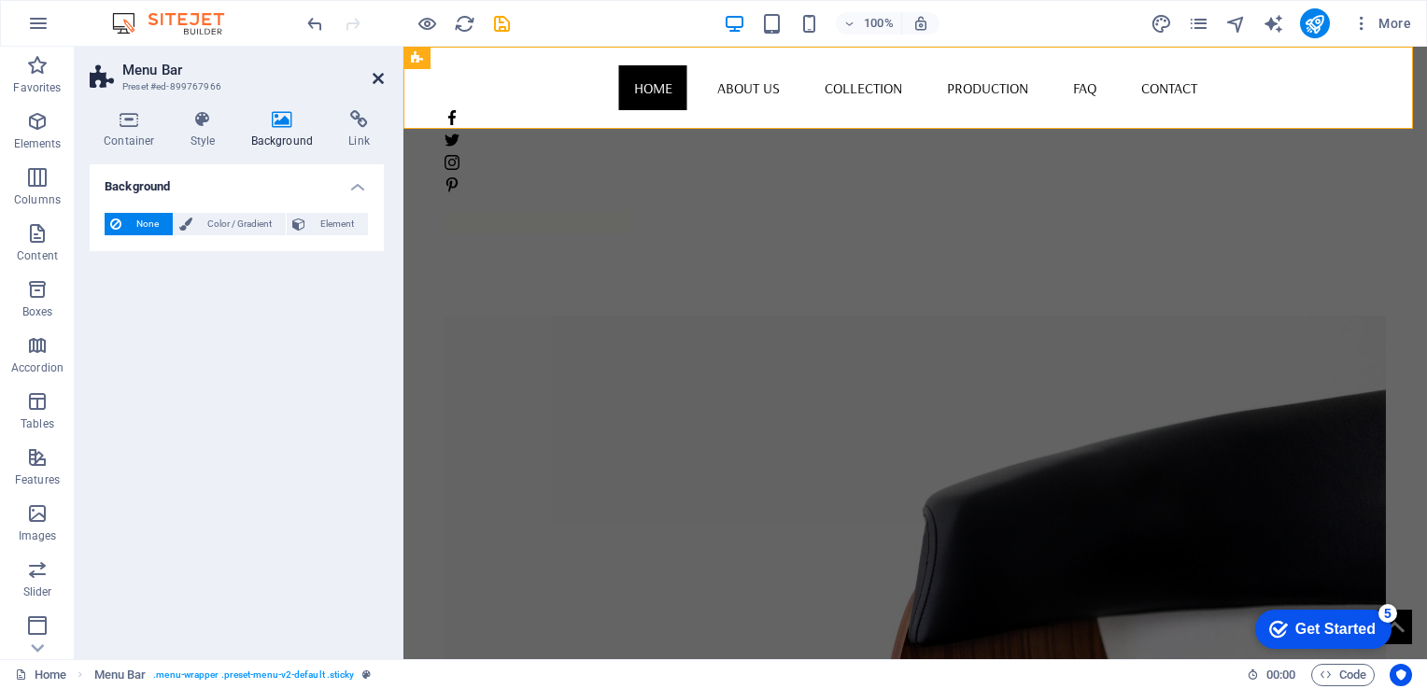
click at [381, 79] on icon at bounding box center [378, 78] width 11 height 15
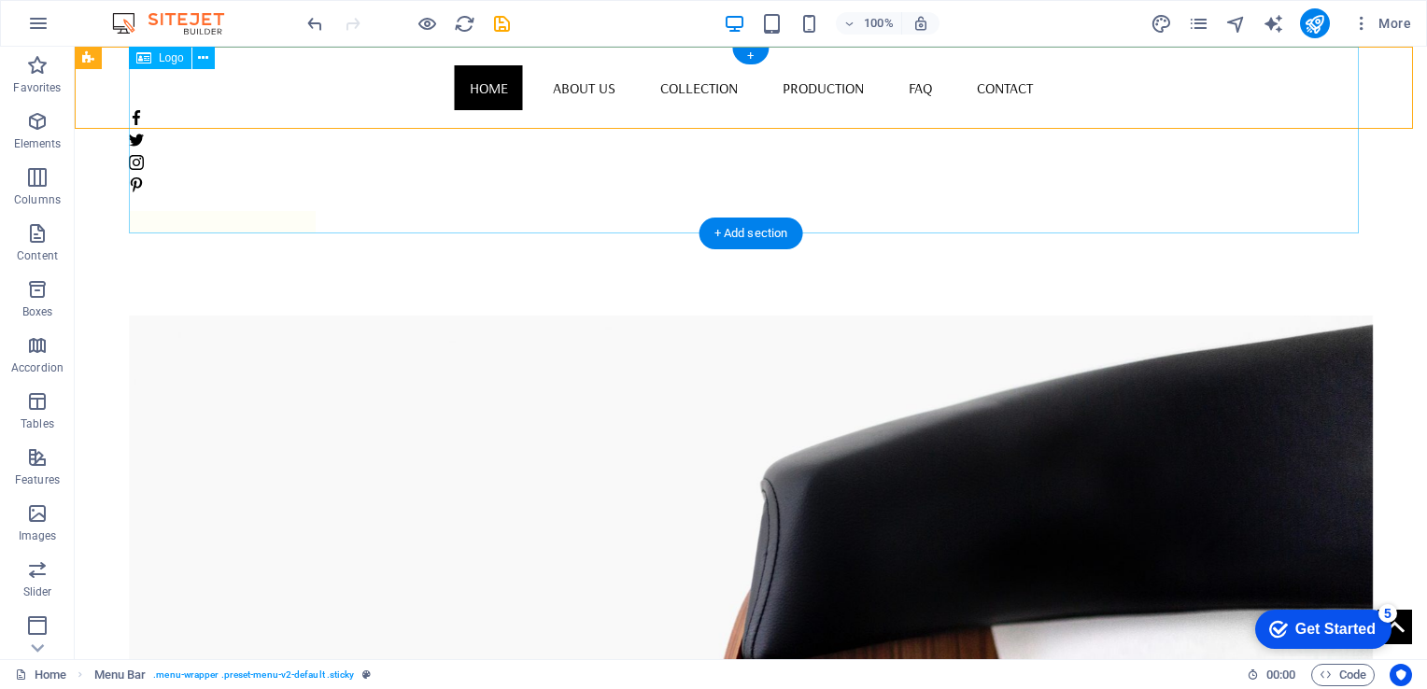
click at [345, 162] on div at bounding box center [751, 140] width 1244 height 187
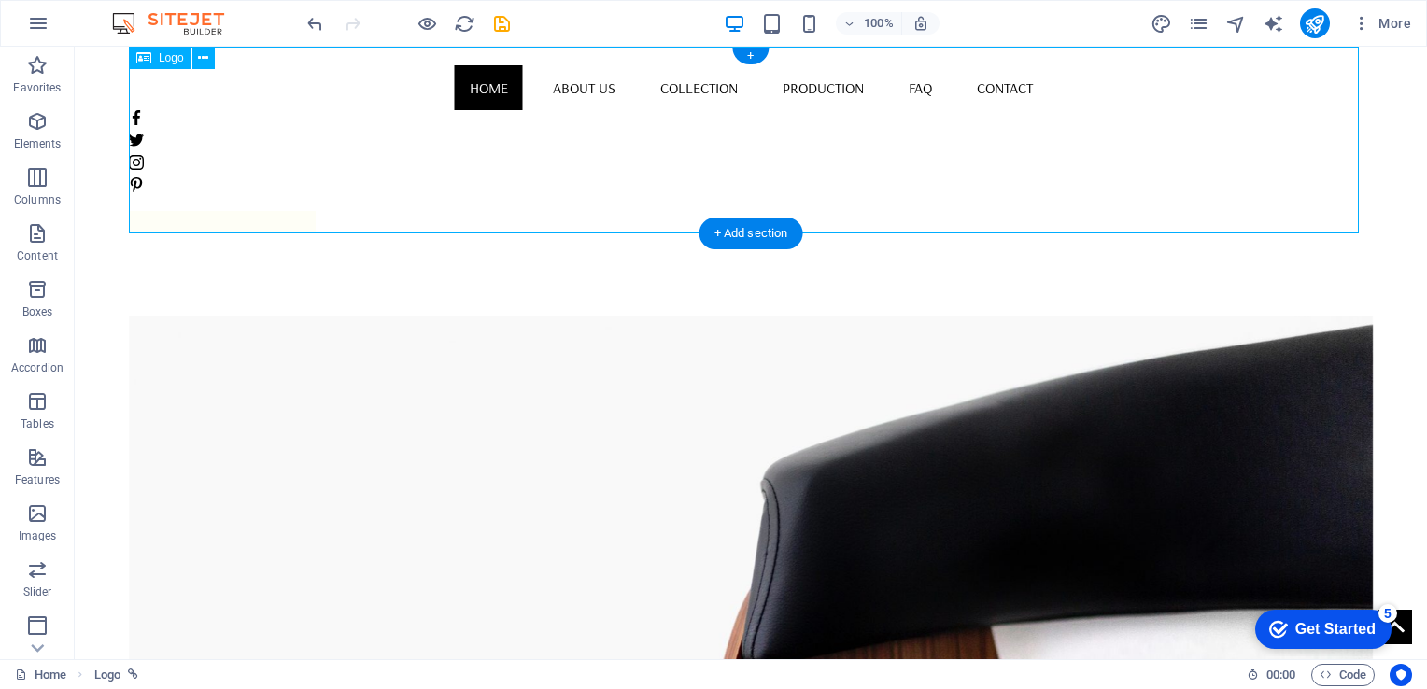
click at [198, 159] on div at bounding box center [751, 140] width 1244 height 187
click at [202, 159] on div at bounding box center [751, 140] width 1244 height 187
select select "px"
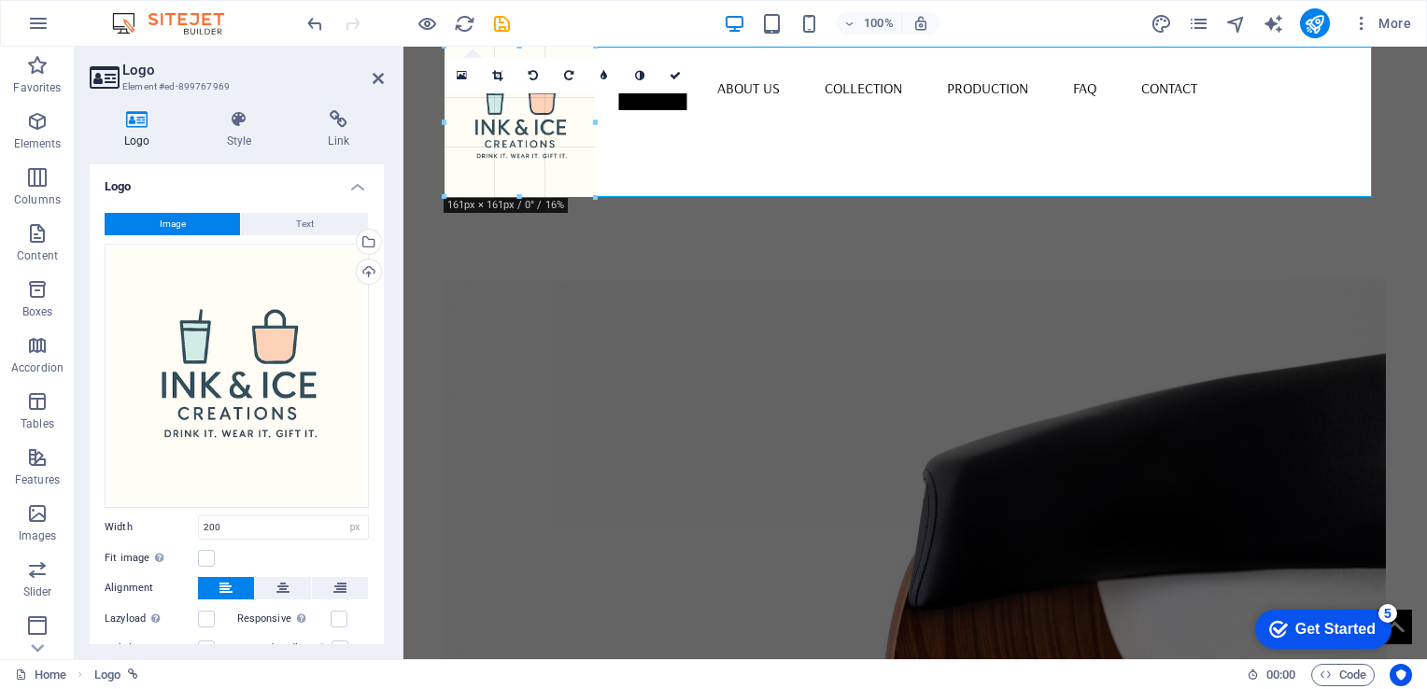
drag, startPoint x: 443, startPoint y: 233, endPoint x: 485, endPoint y: 185, distance: 63.6
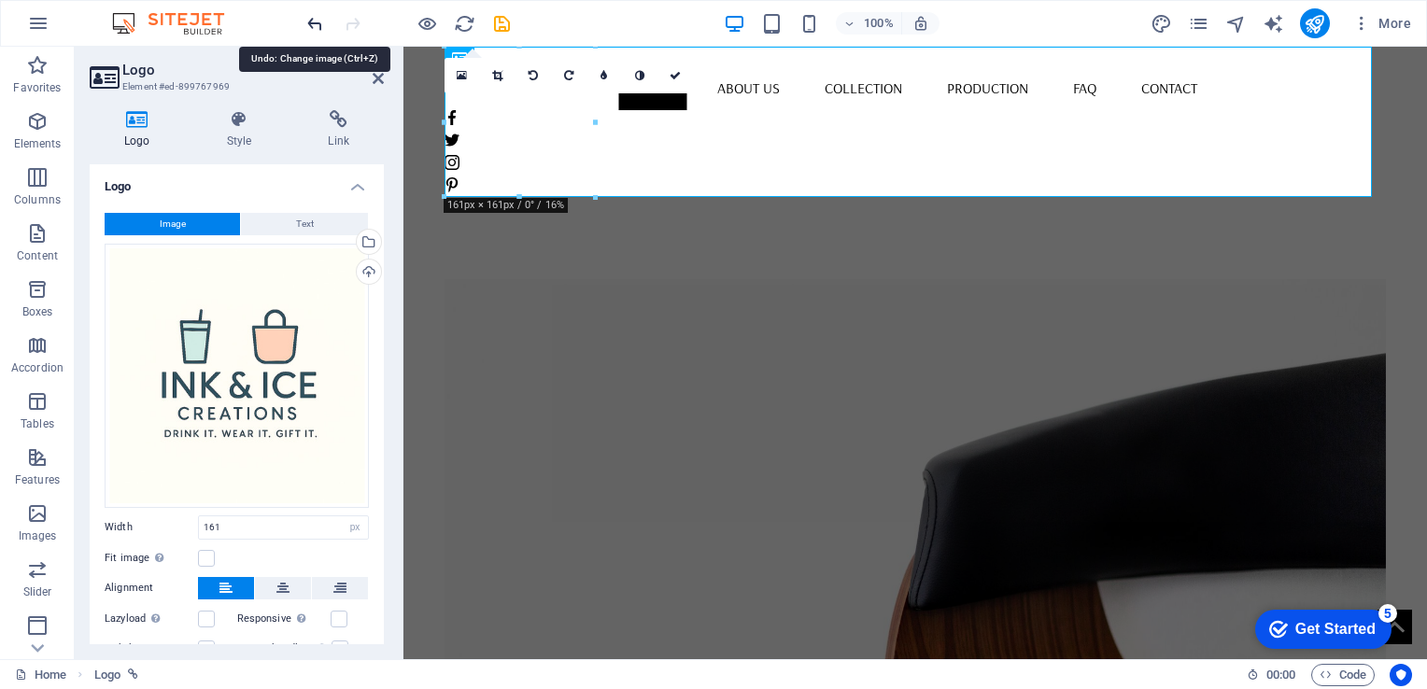
click at [318, 21] on icon "undo" at bounding box center [314, 23] width 21 height 21
type input "200"
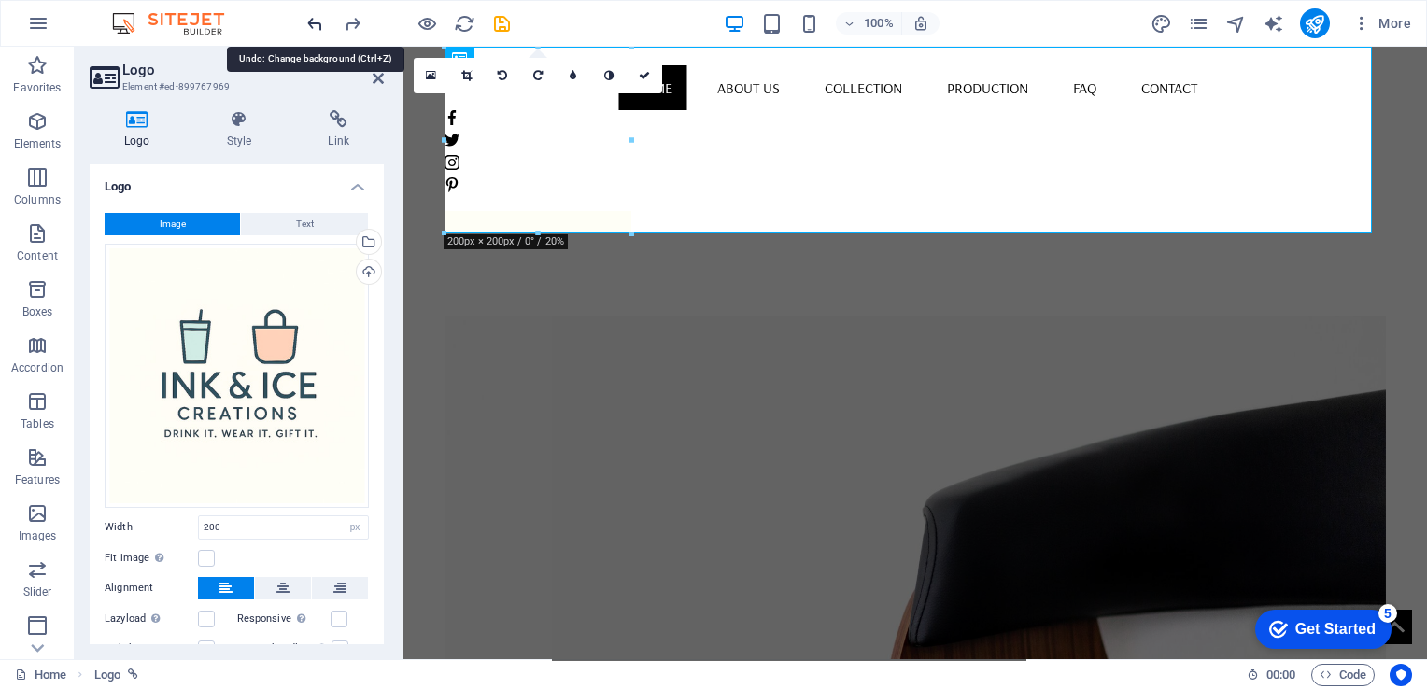
click at [318, 21] on icon "undo" at bounding box center [314, 23] width 21 height 21
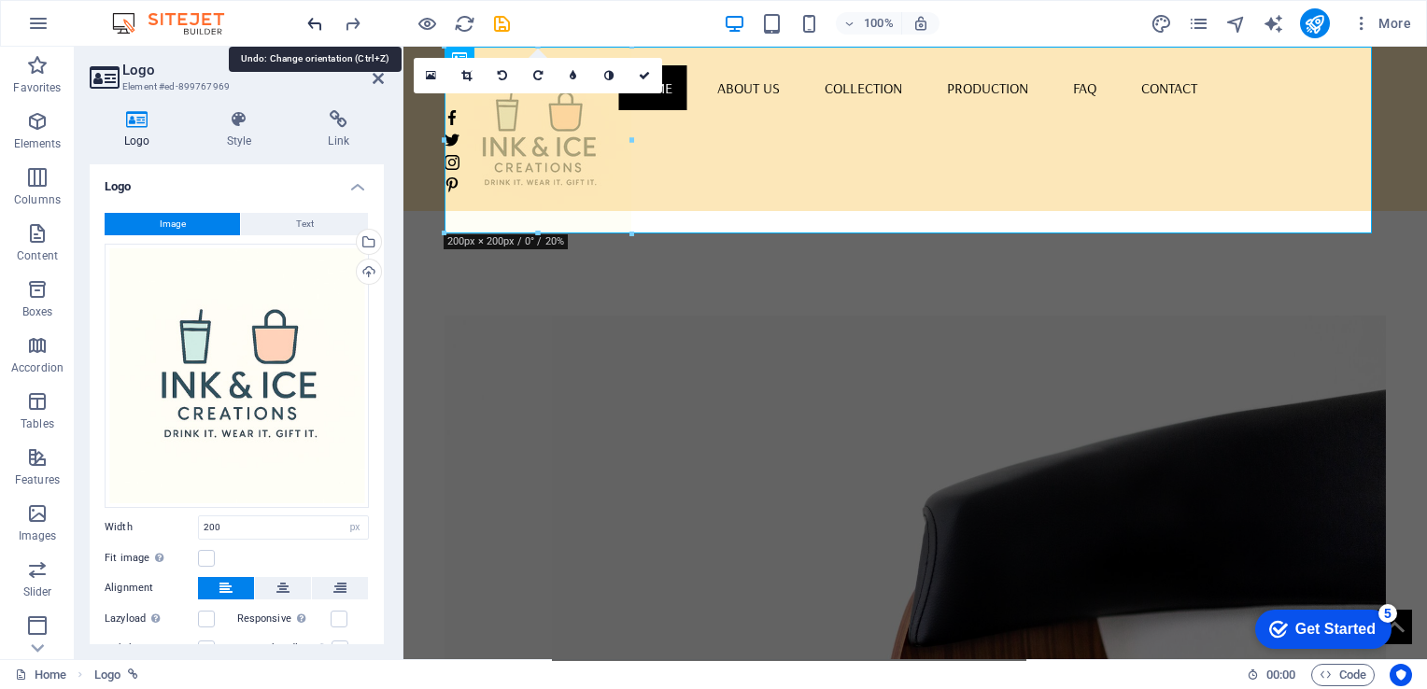
click at [318, 21] on icon "undo" at bounding box center [314, 23] width 21 height 21
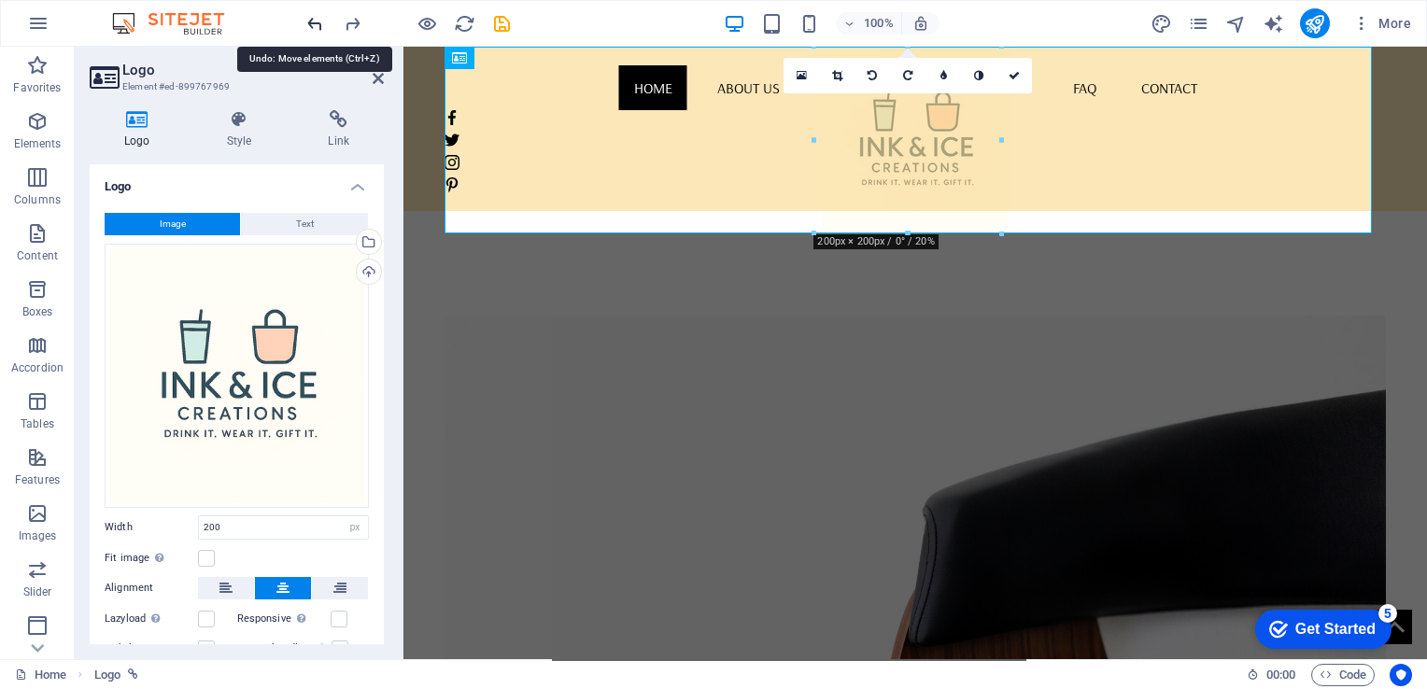
click at [318, 21] on icon "undo" at bounding box center [314, 23] width 21 height 21
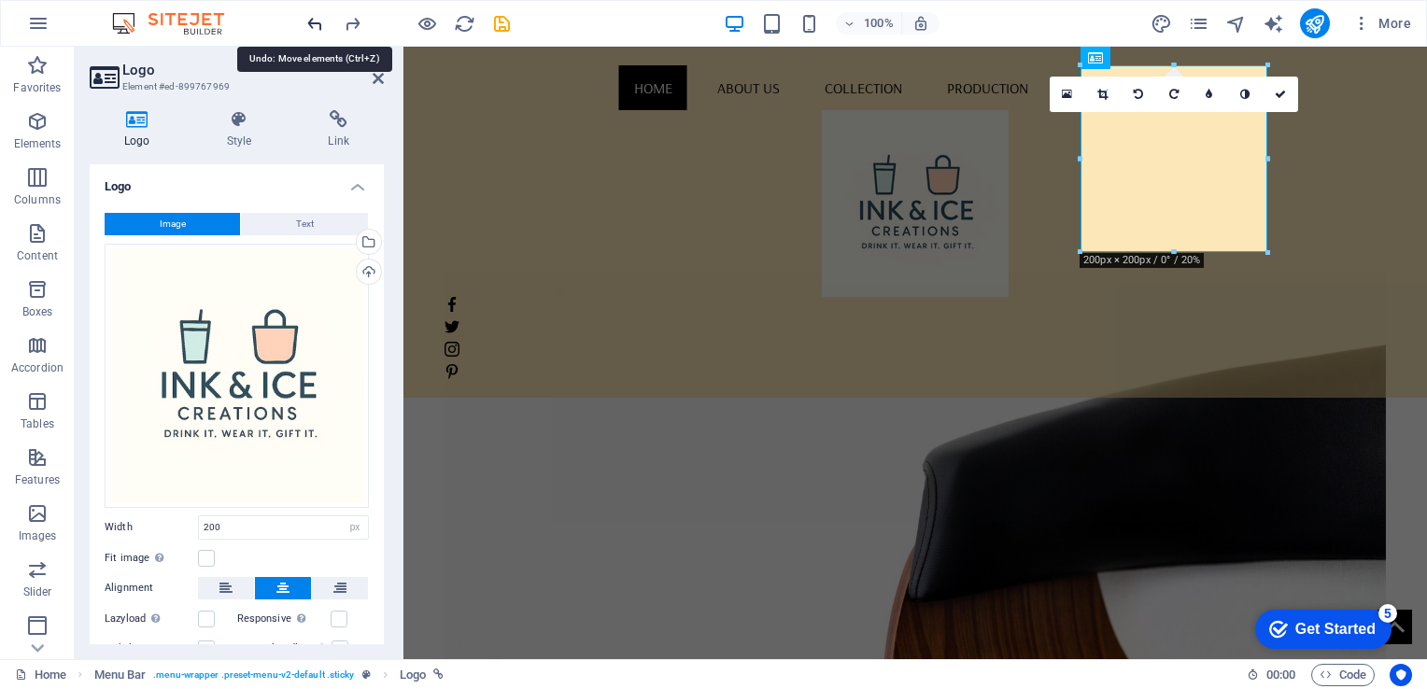
click at [318, 21] on icon "undo" at bounding box center [314, 23] width 21 height 21
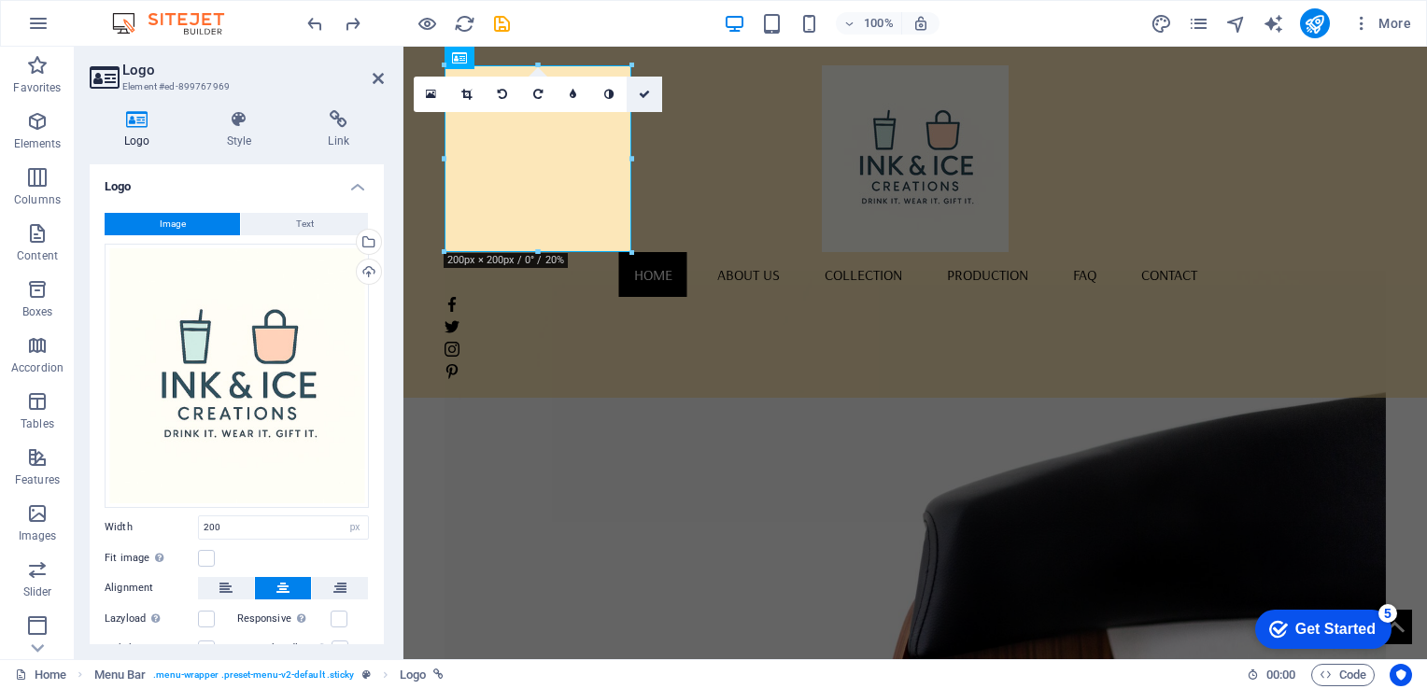
click at [649, 95] on icon at bounding box center [644, 94] width 11 height 11
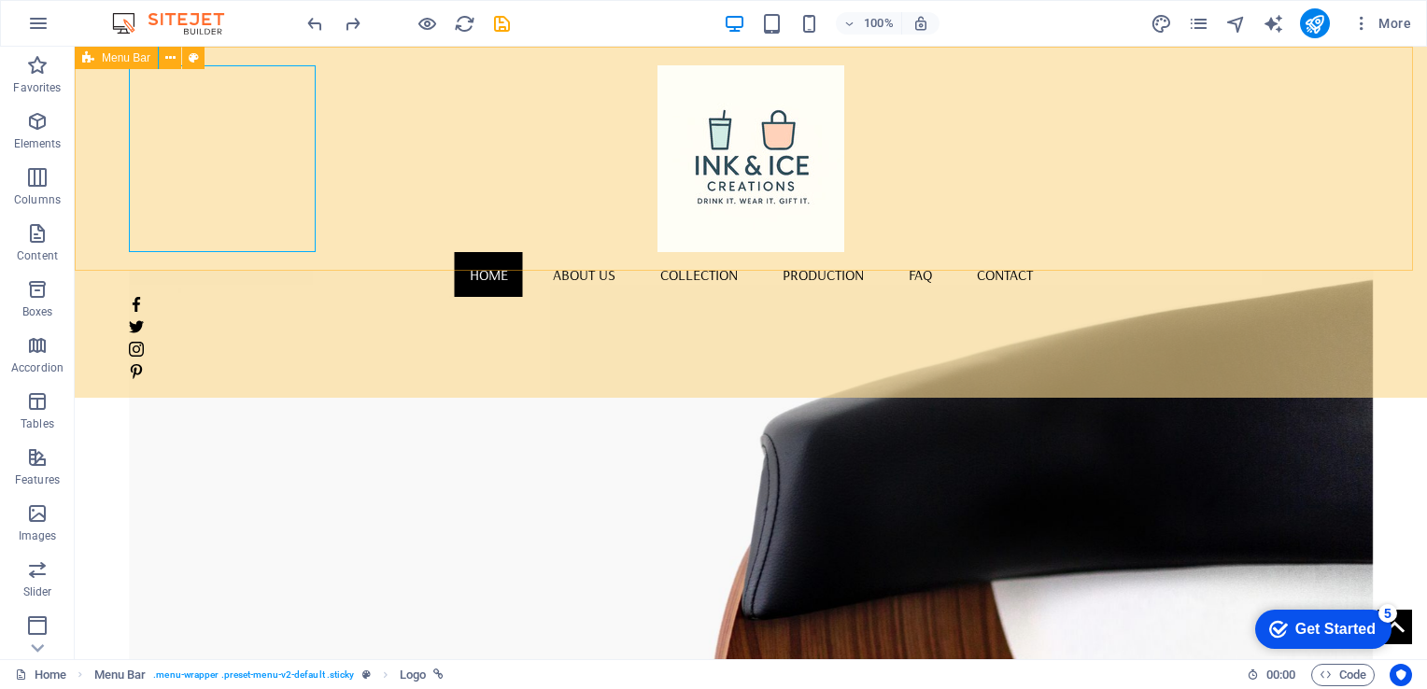
click at [725, 215] on div "Home About us Collection Production FAQ Contact" at bounding box center [751, 222] width 1352 height 351
click at [173, 58] on icon at bounding box center [170, 59] width 10 height 20
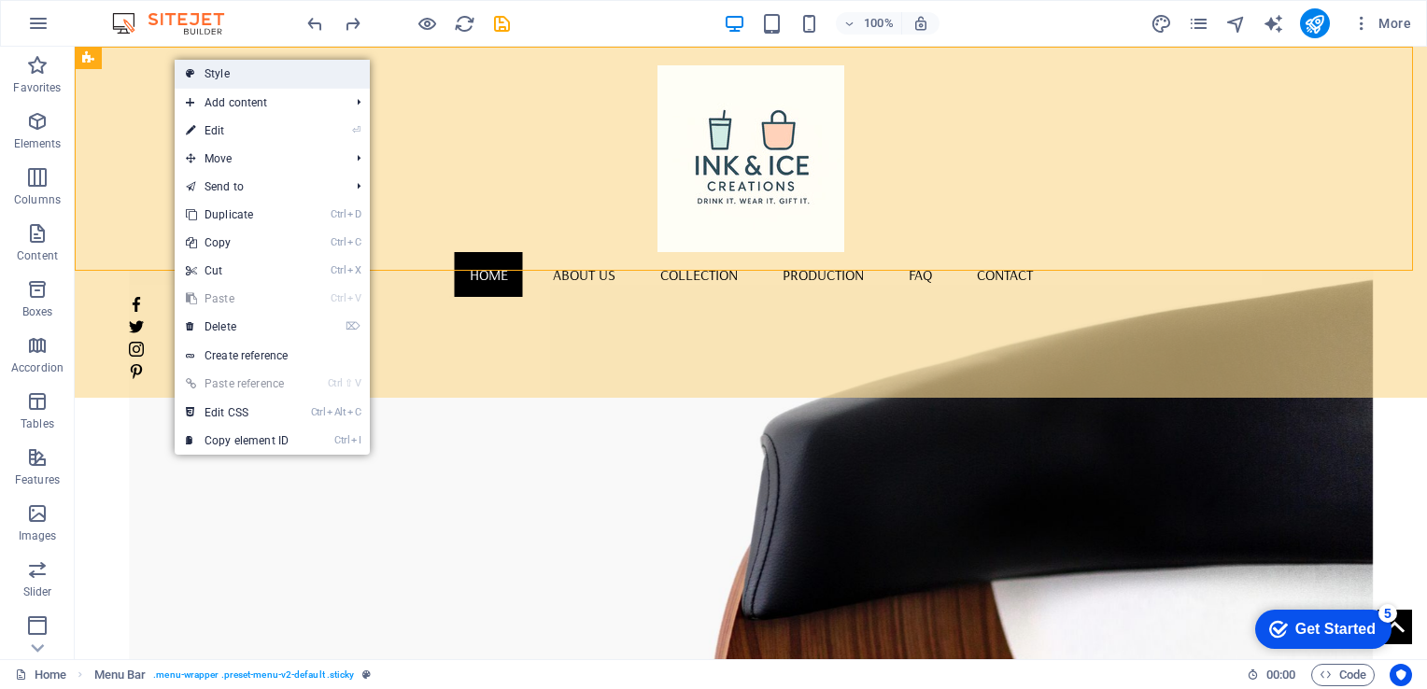
click at [226, 73] on link "Style" at bounding box center [272, 74] width 195 height 28
select select "vw"
select select "px"
select select "vw"
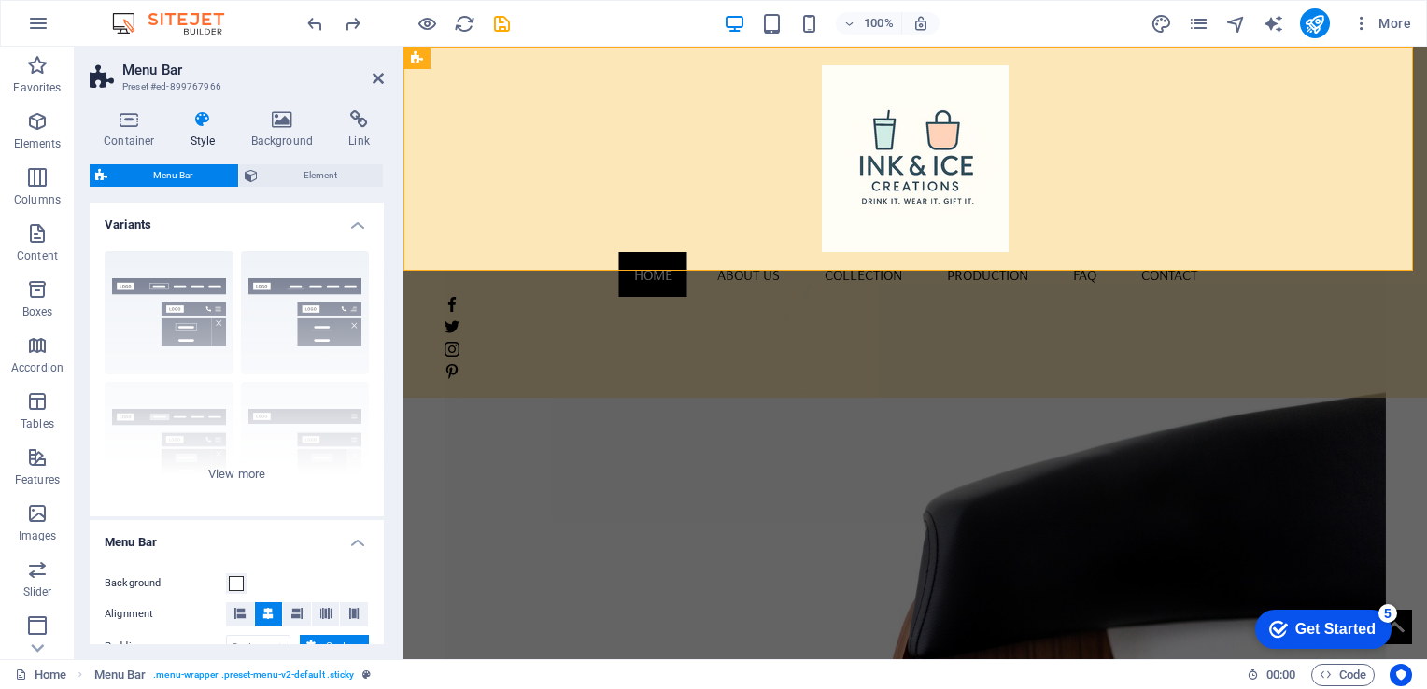
click at [206, 130] on h4 "Style" at bounding box center [206, 129] width 61 height 39
click at [287, 129] on h4 "Background" at bounding box center [286, 129] width 98 height 39
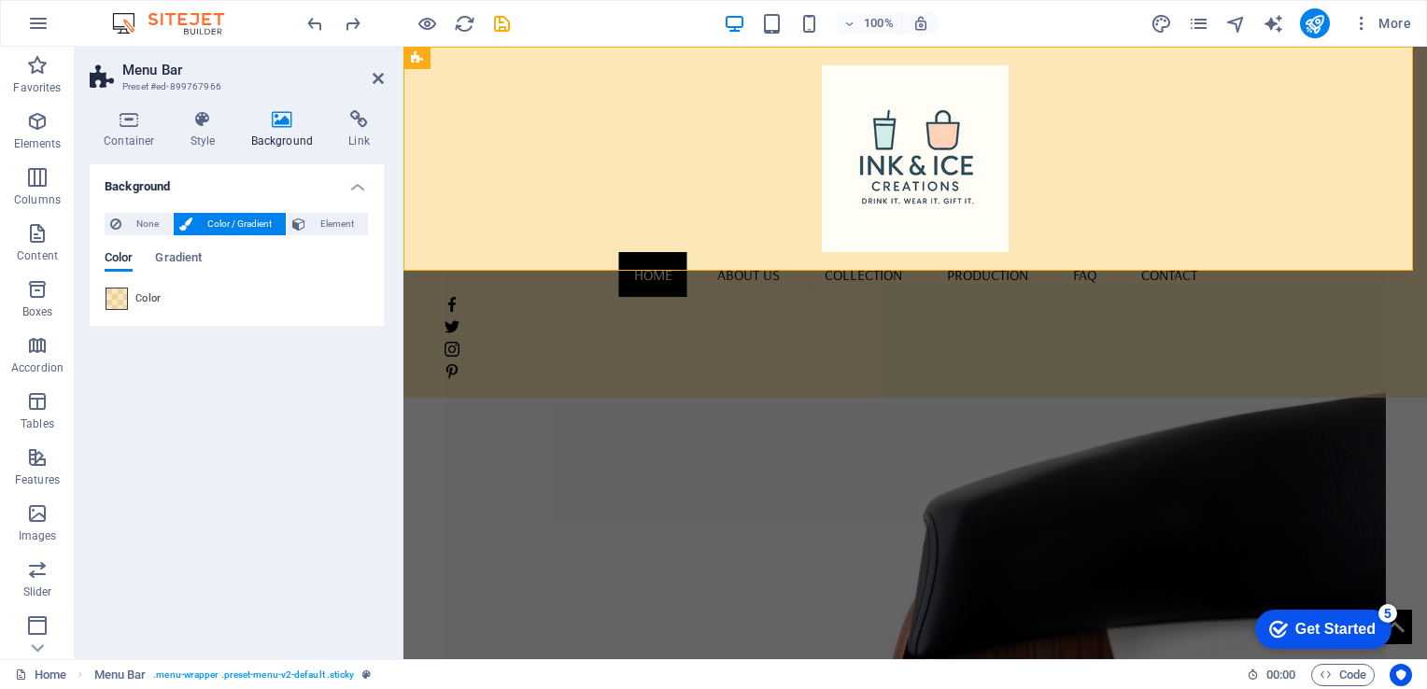
click at [123, 300] on span at bounding box center [116, 298] width 21 height 21
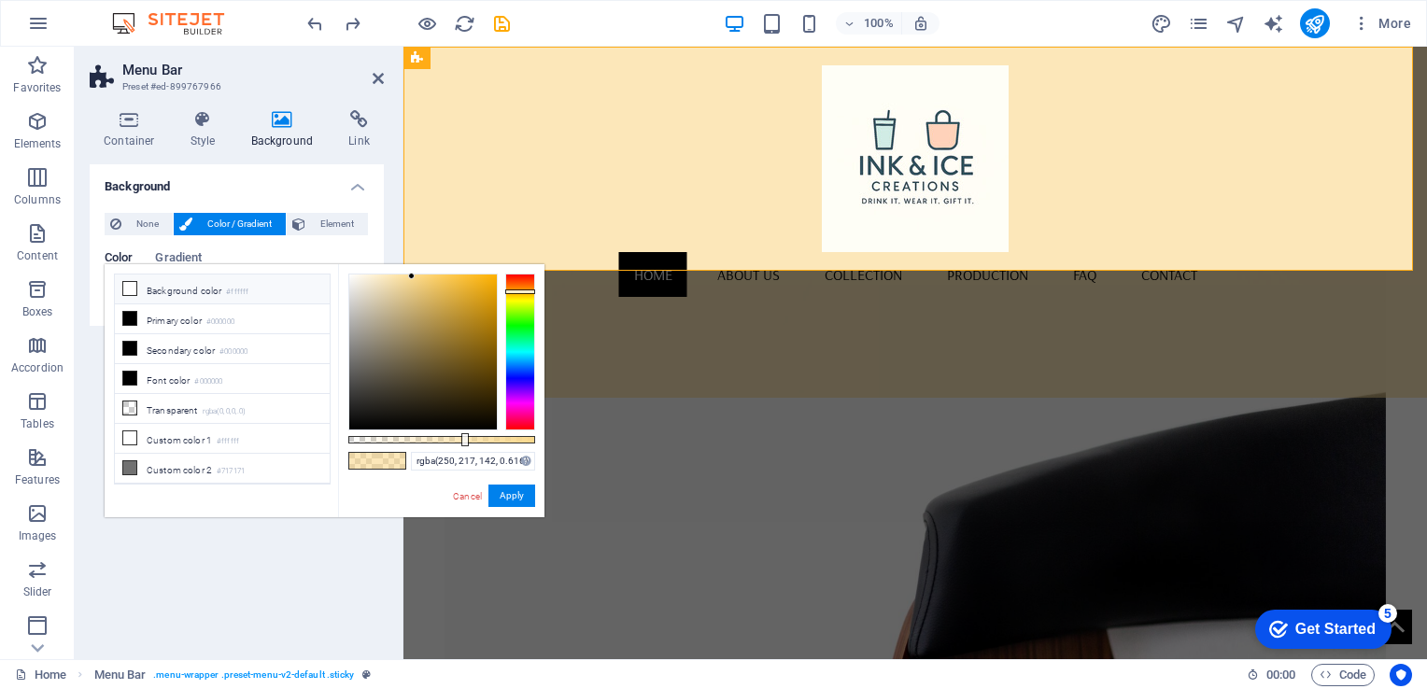
click at [125, 288] on icon at bounding box center [129, 288] width 13 height 13
type input "rgba(255, 255, 255, 0.616)"
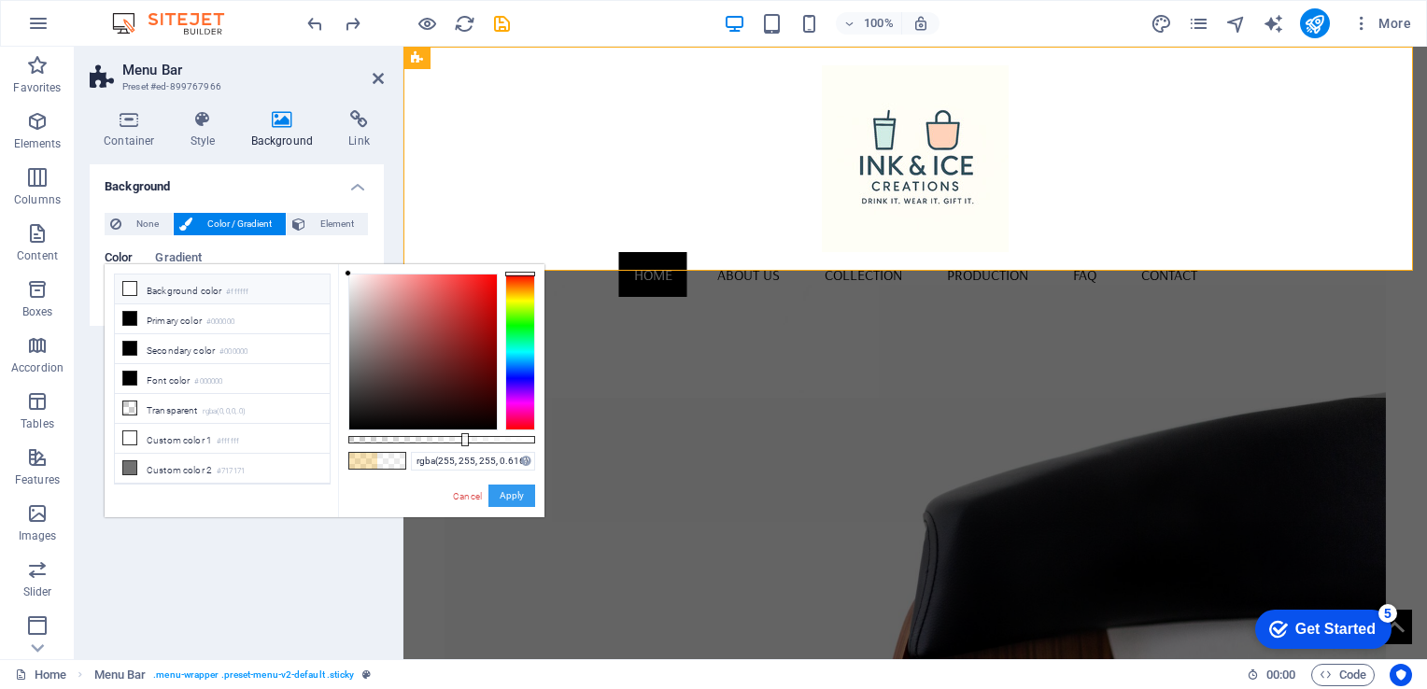
click at [504, 503] on button "Apply" at bounding box center [511, 496] width 47 height 22
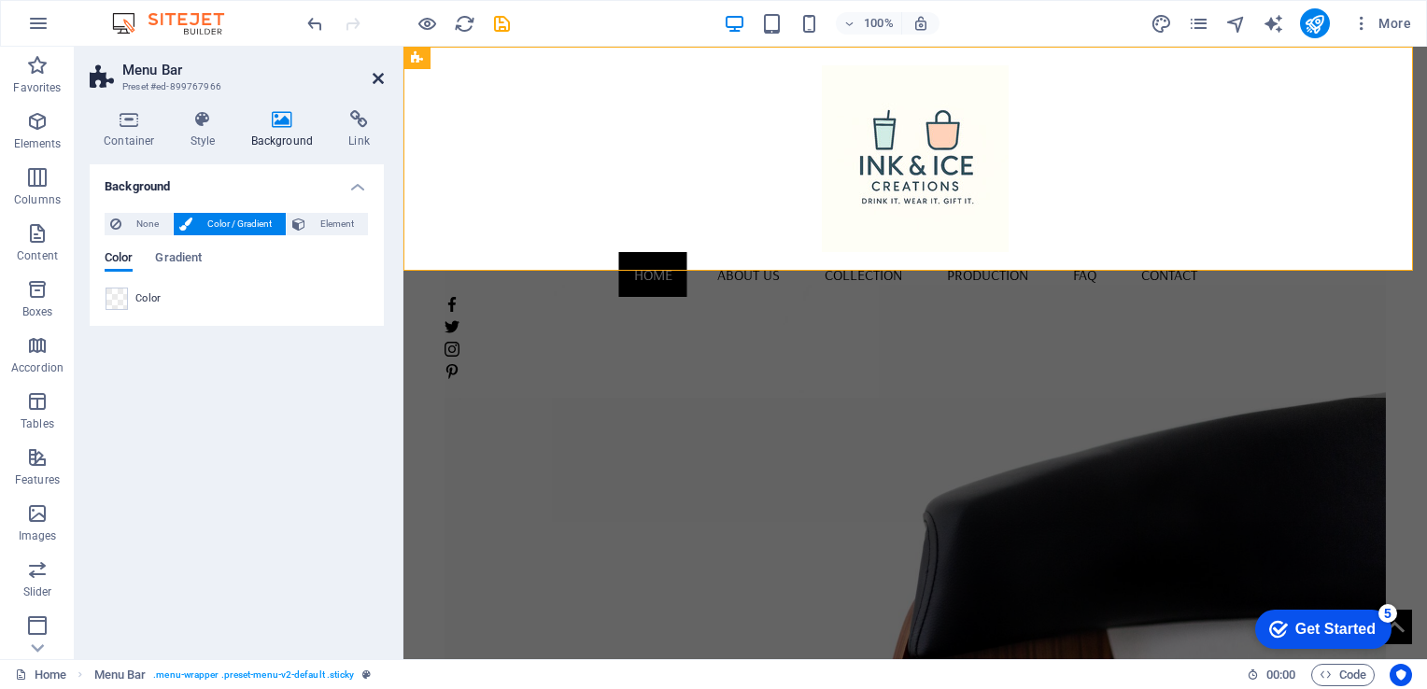
click at [377, 74] on icon at bounding box center [378, 78] width 11 height 15
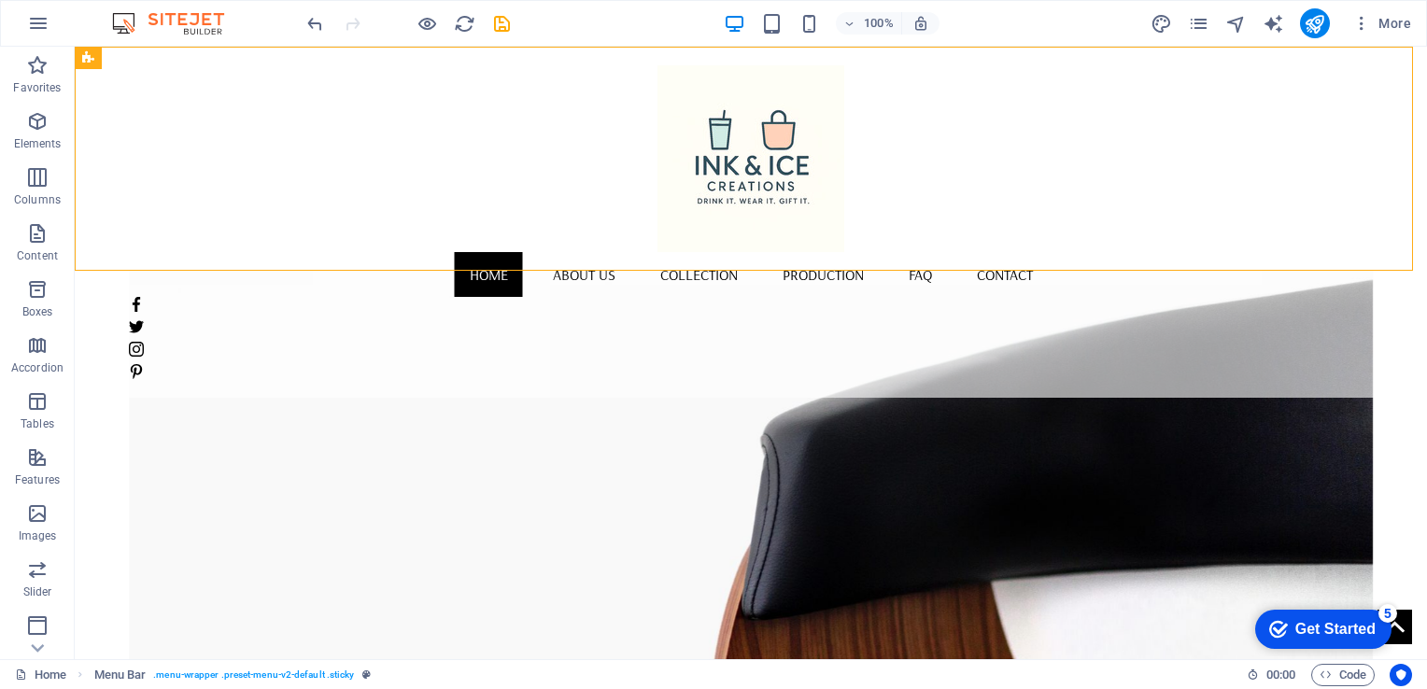
click at [192, 197] on div at bounding box center [751, 158] width 1244 height 187
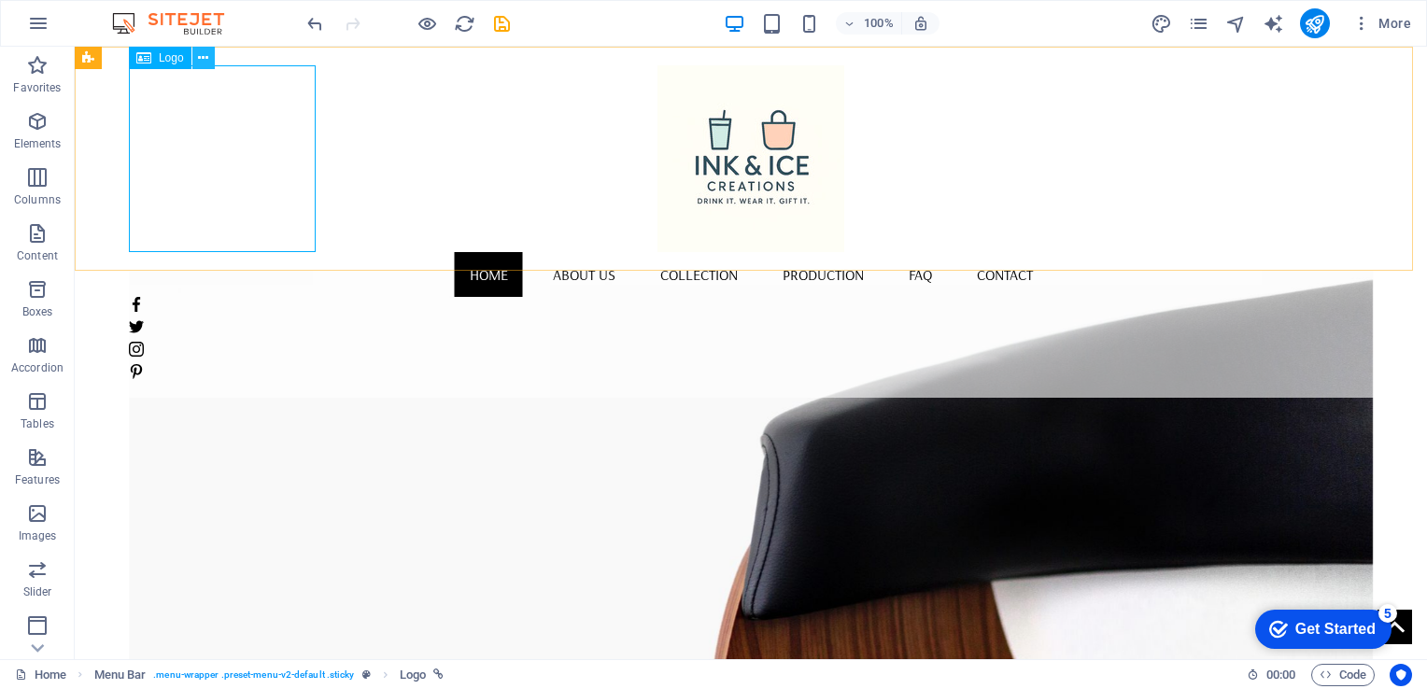
click at [202, 61] on icon at bounding box center [203, 59] width 10 height 20
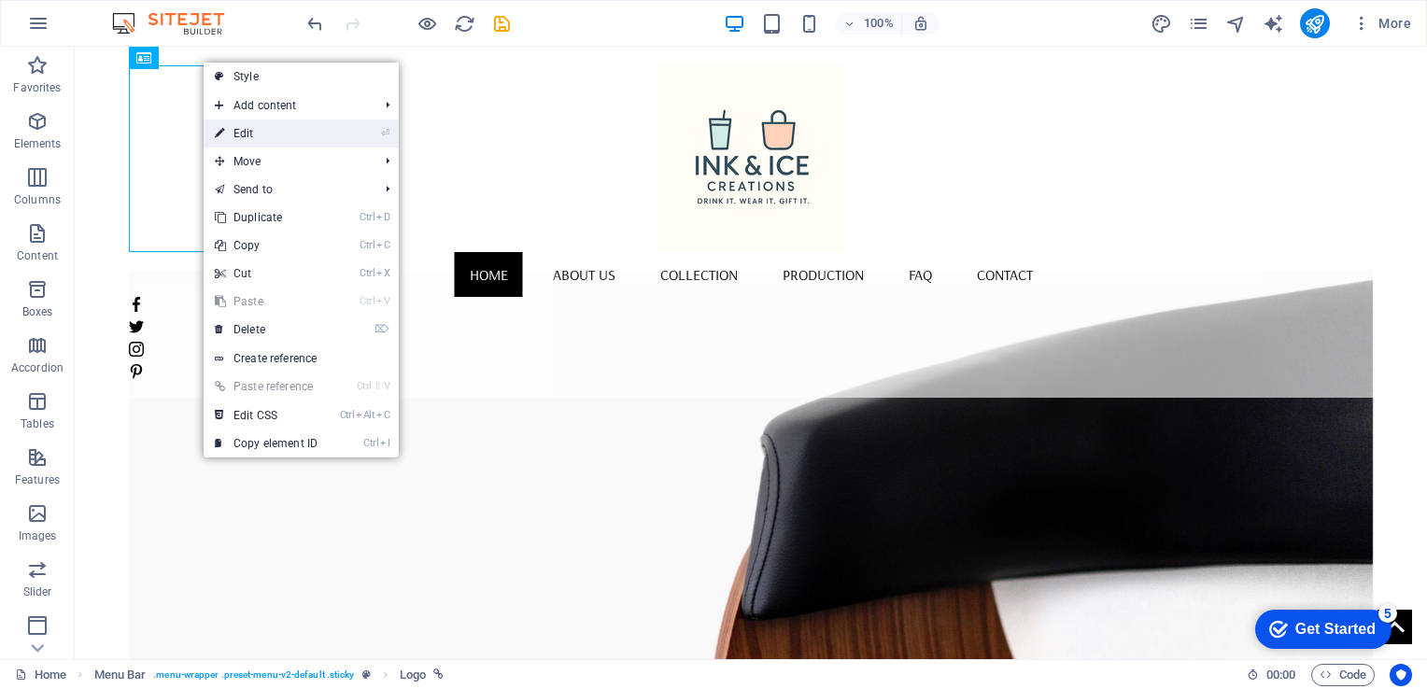
click at [232, 133] on link "⏎ Edit" at bounding box center [266, 134] width 125 height 28
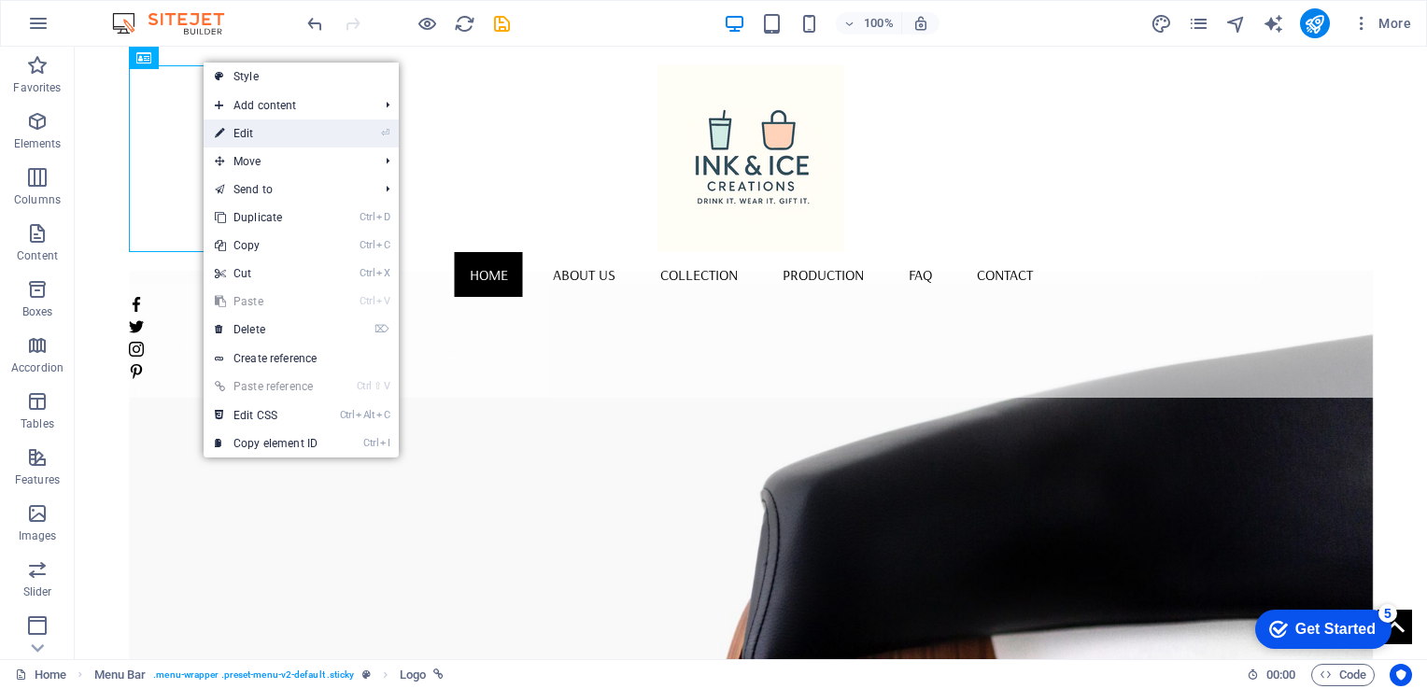
select select "px"
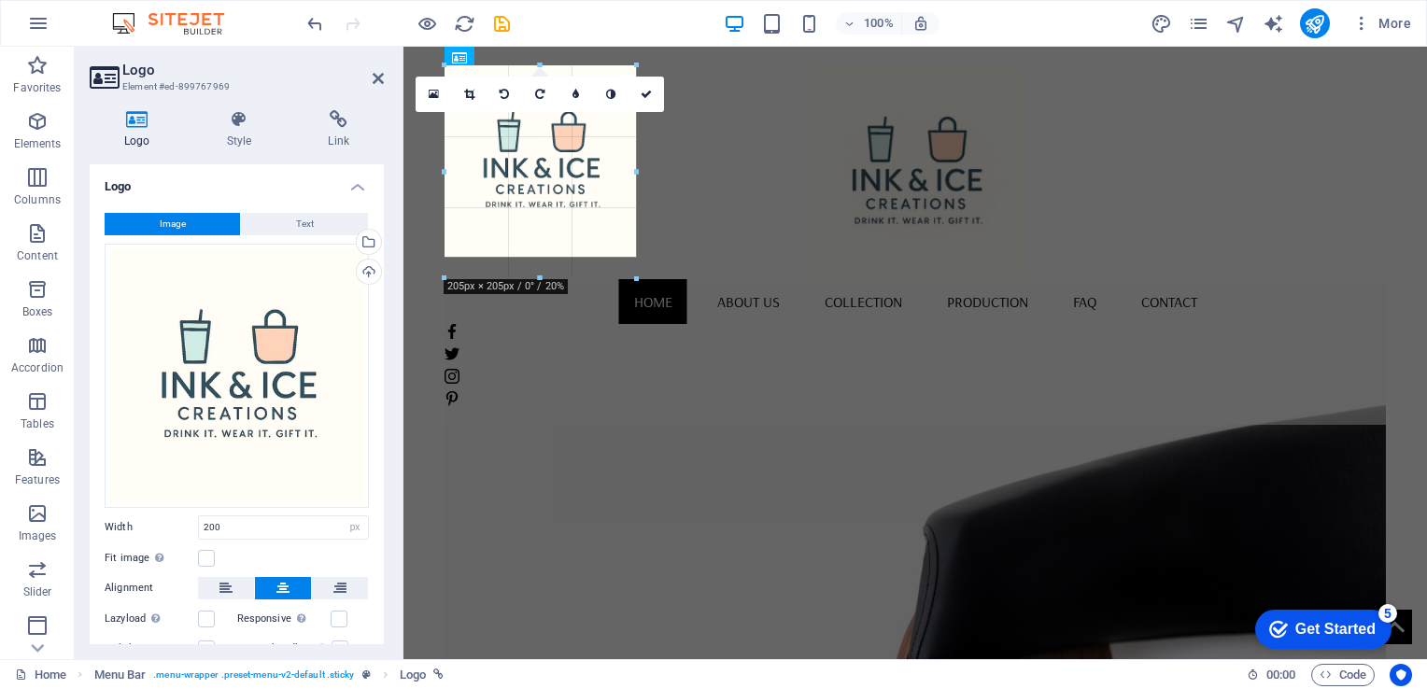
drag, startPoint x: 630, startPoint y: 158, endPoint x: 657, endPoint y: 155, distance: 27.2
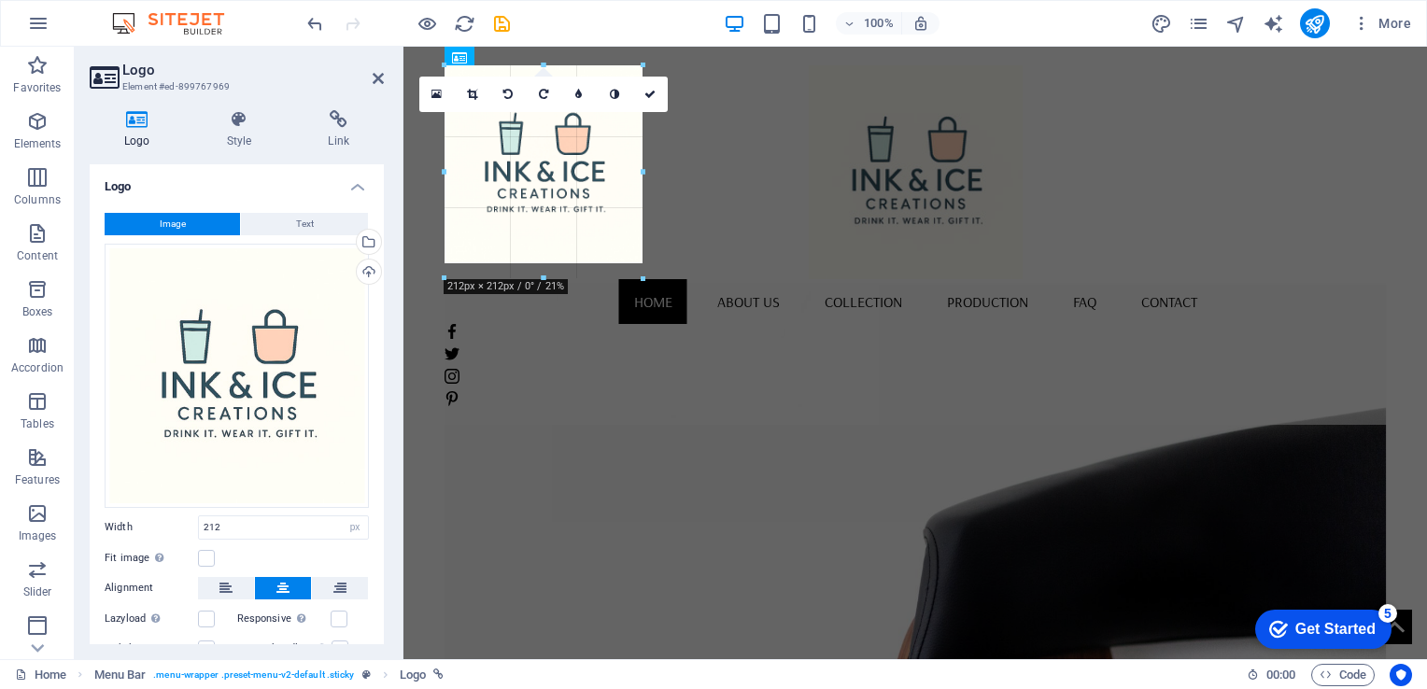
drag, startPoint x: 640, startPoint y: 261, endPoint x: 656, endPoint y: 271, distance: 18.4
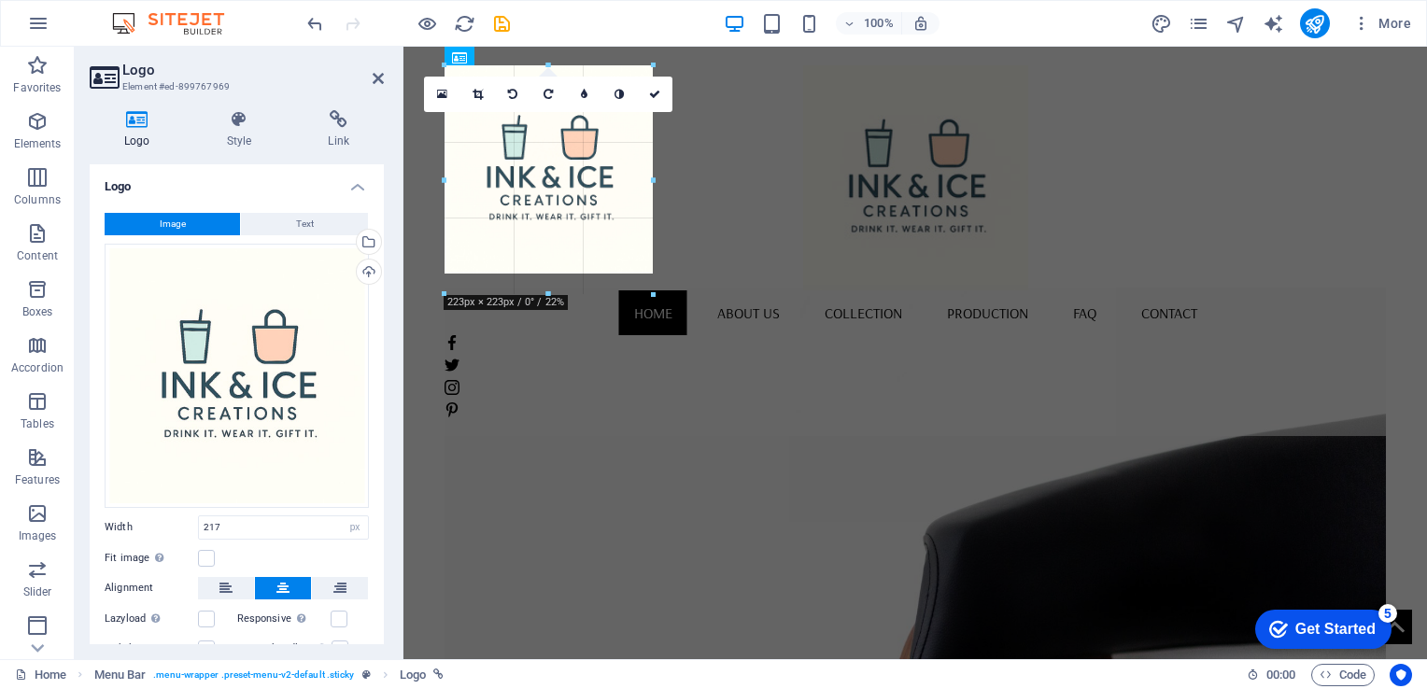
drag, startPoint x: 646, startPoint y: 166, endPoint x: 672, endPoint y: 162, distance: 26.6
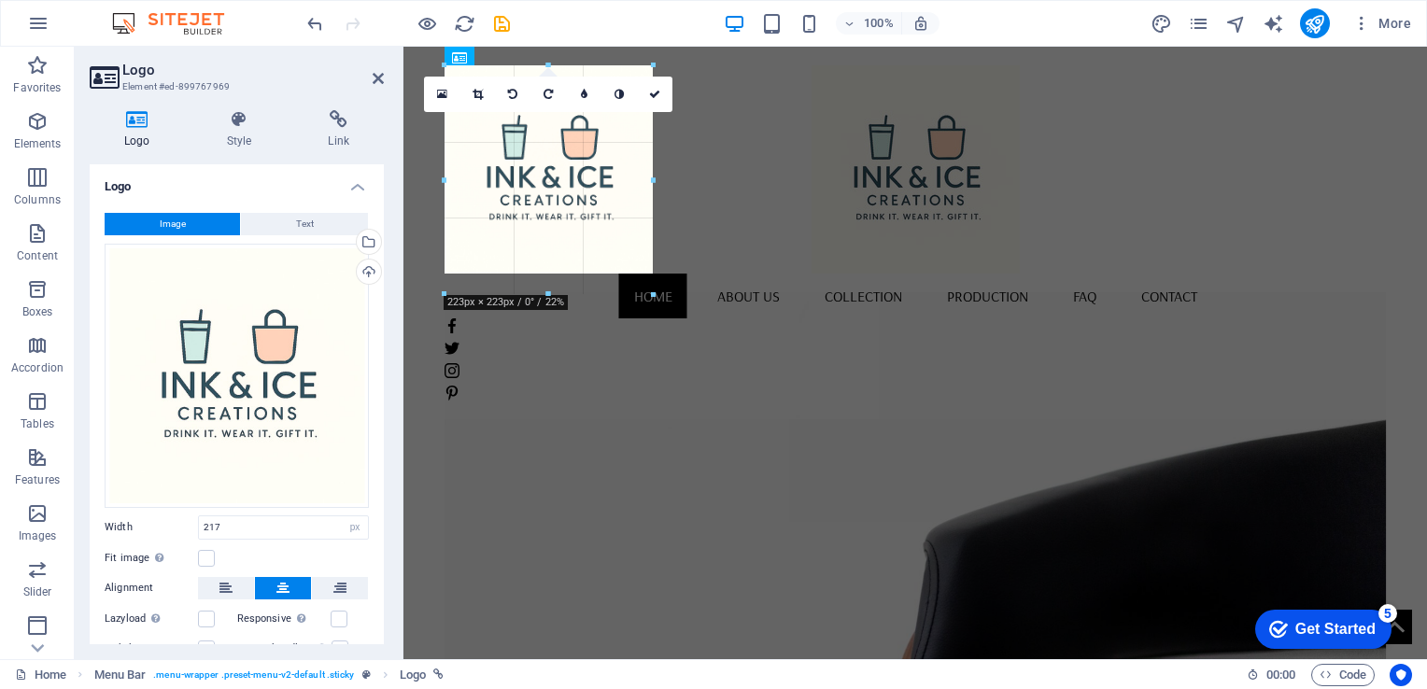
type input "223"
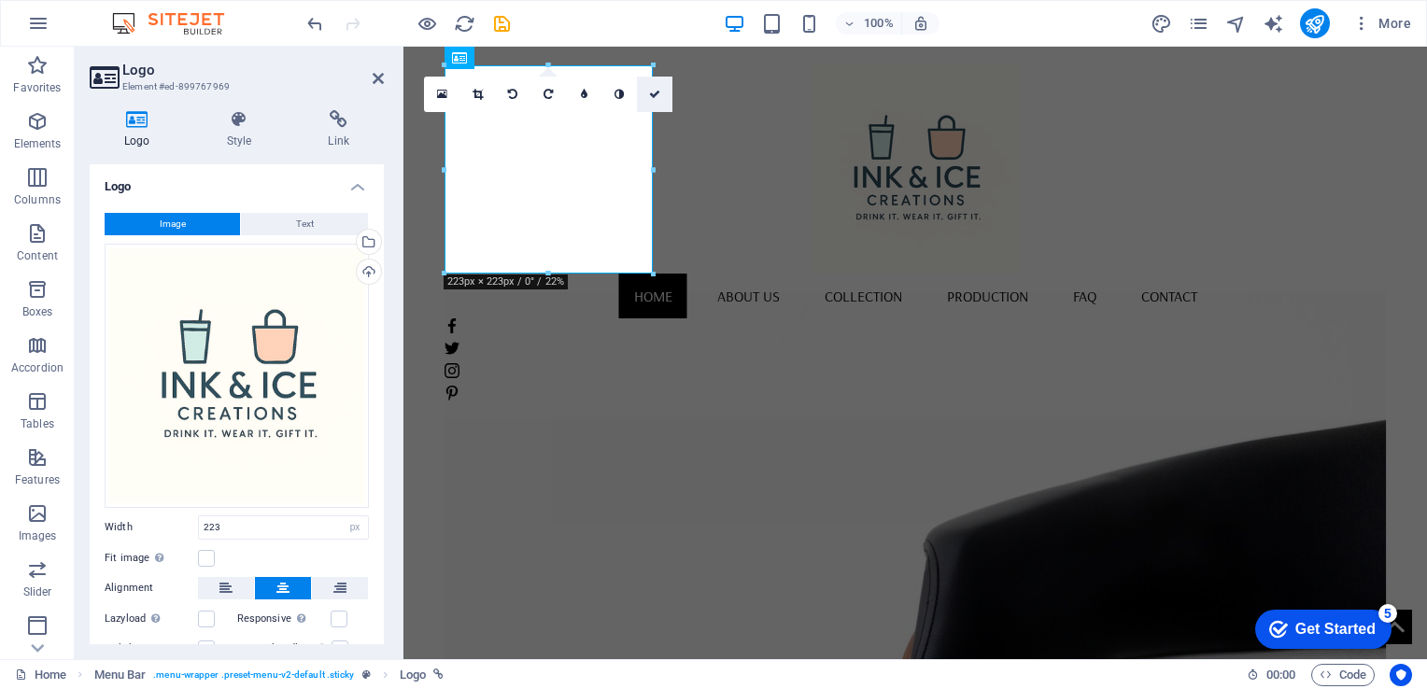
click at [654, 91] on icon at bounding box center [654, 94] width 11 height 11
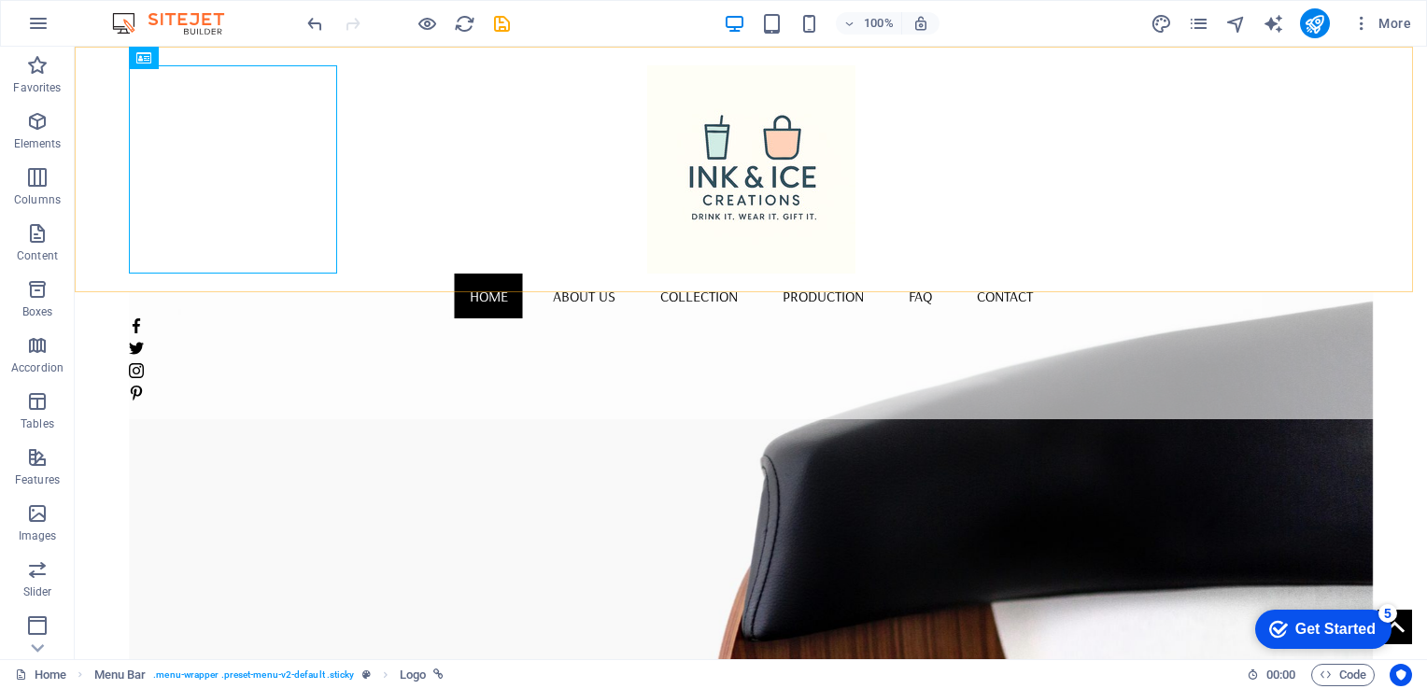
click at [478, 225] on div "Home About us Collection Production FAQ Contact" at bounding box center [751, 233] width 1352 height 373
click at [247, 226] on div at bounding box center [751, 169] width 1244 height 208
click at [1351, 621] on div "Get Started" at bounding box center [1335, 629] width 80 height 17
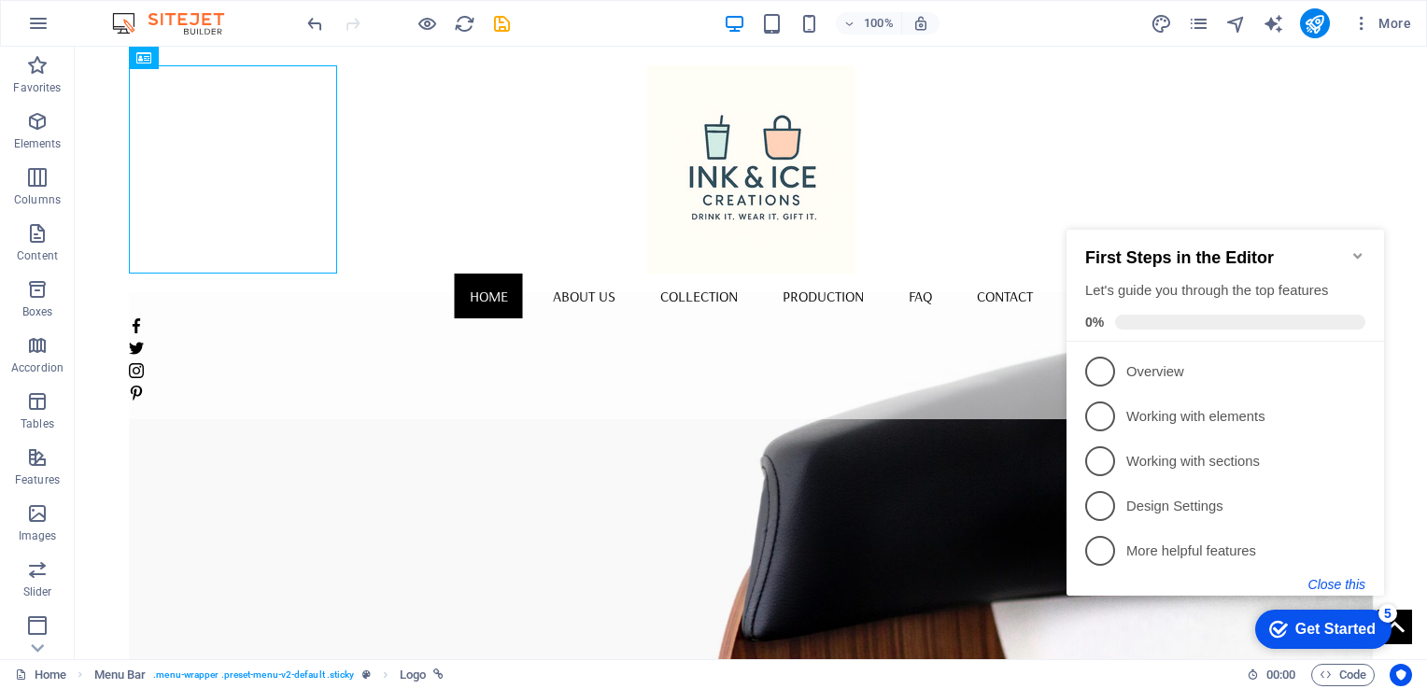
click at [1333, 586] on button "Close this" at bounding box center [1336, 584] width 57 height 15
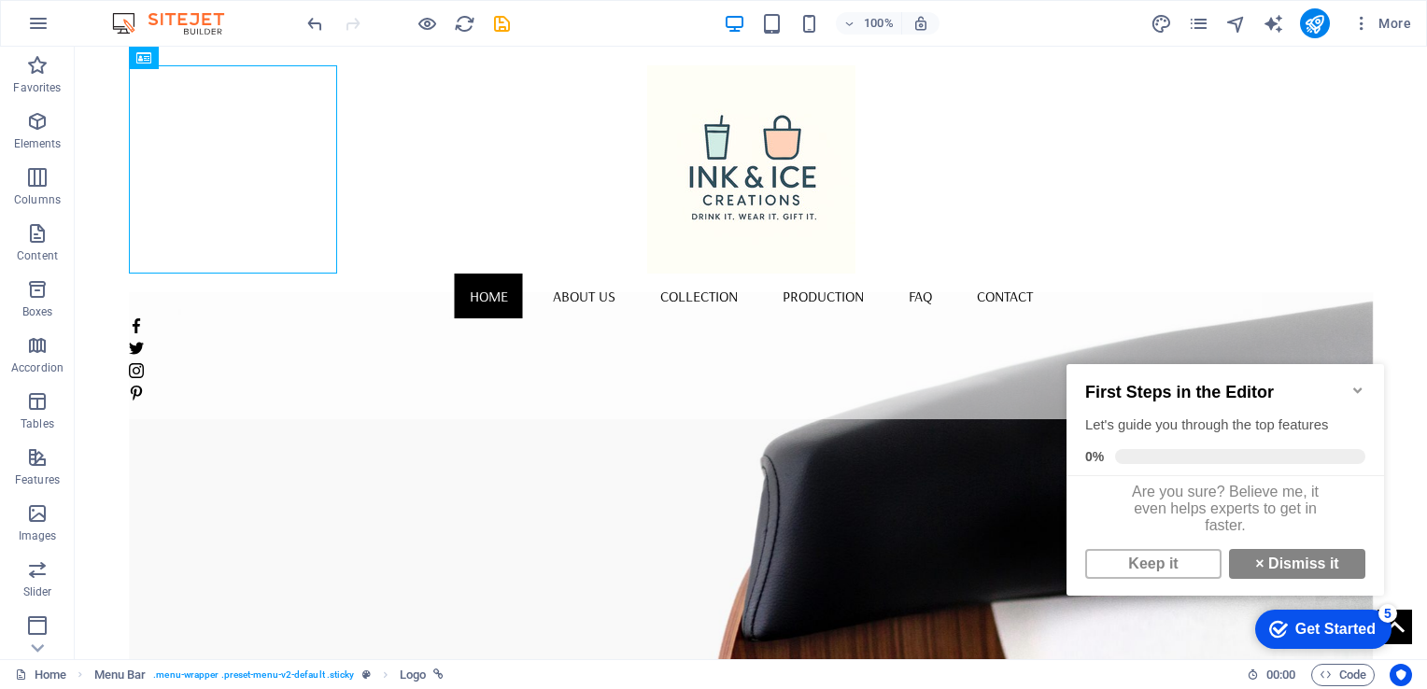
click at [1285, 625] on div "checkmark Get Started 5" at bounding box center [1322, 629] width 106 height 19
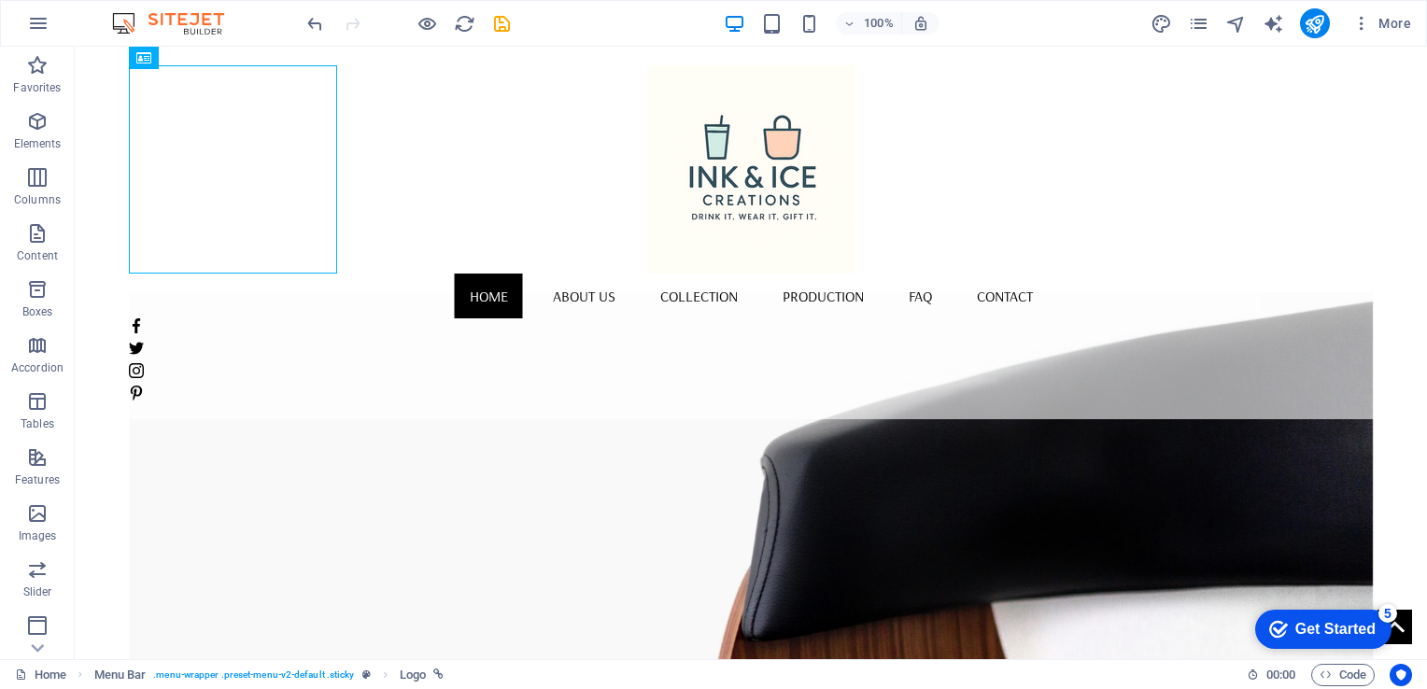
click at [1375, 639] on div "checkmark Get Started 5" at bounding box center [1322, 629] width 106 height 19
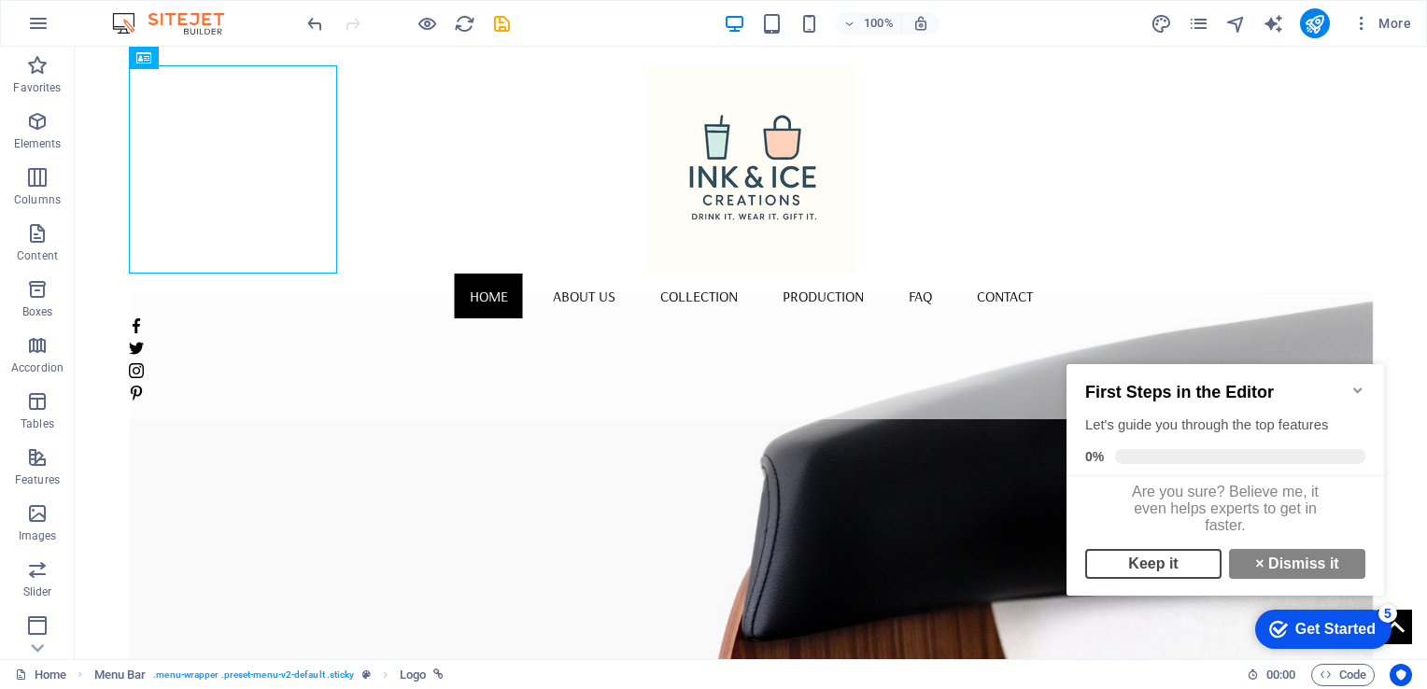
click at [1170, 576] on link "Keep it" at bounding box center [1153, 564] width 136 height 30
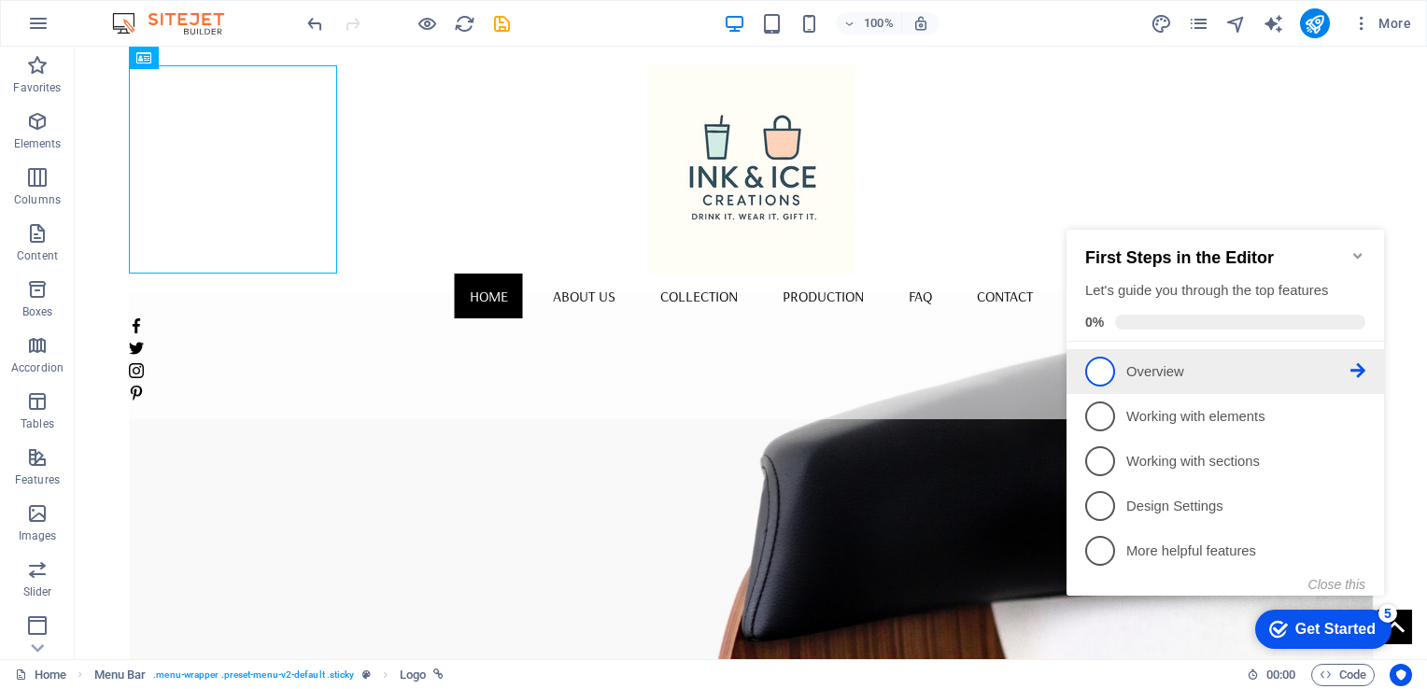
click at [1315, 370] on p "Overview - incomplete" at bounding box center [1238, 372] width 224 height 20
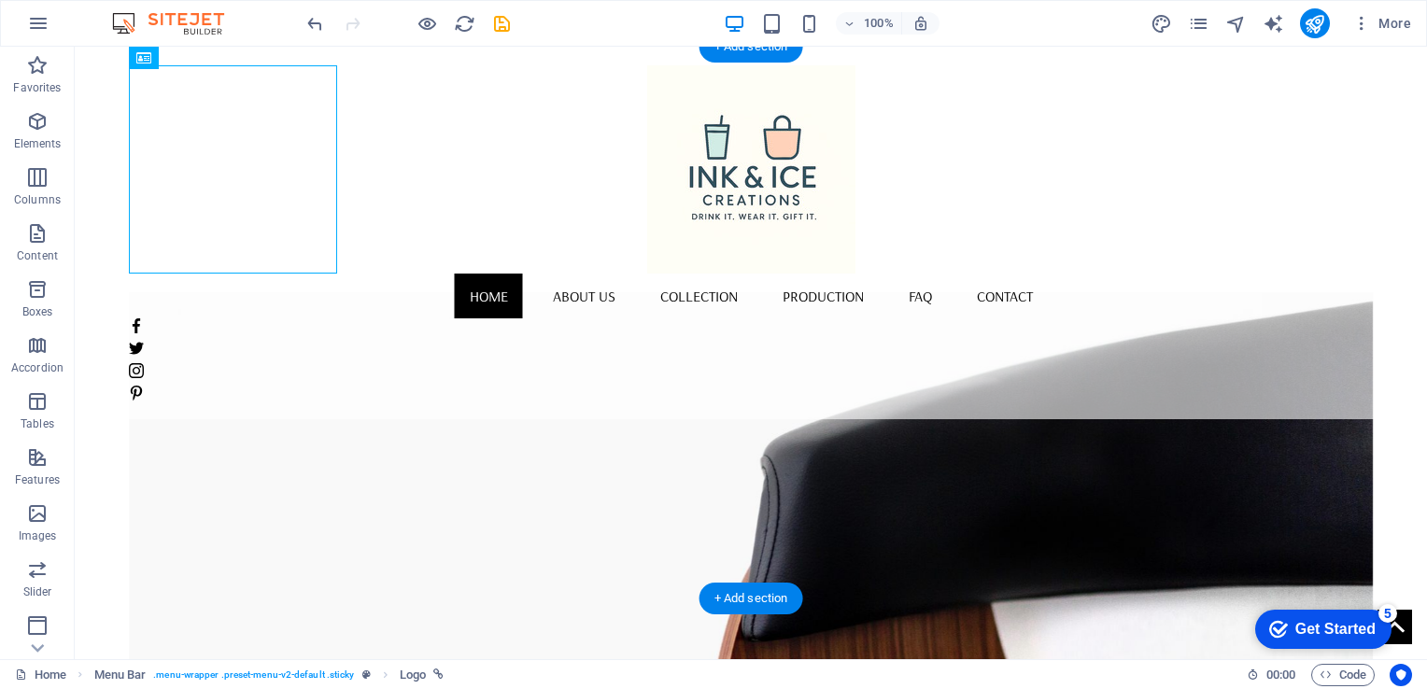
scroll to position [0, 0]
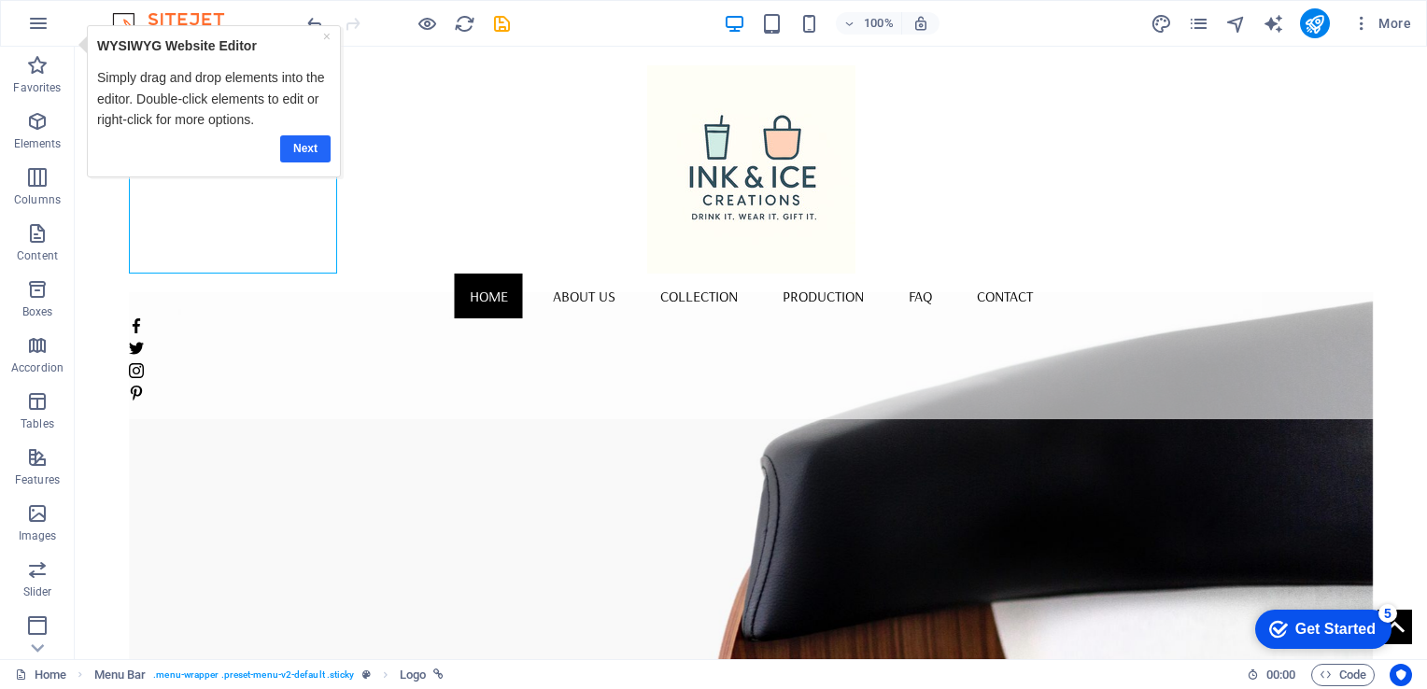
click at [311, 148] on link "Next" at bounding box center [305, 147] width 50 height 27
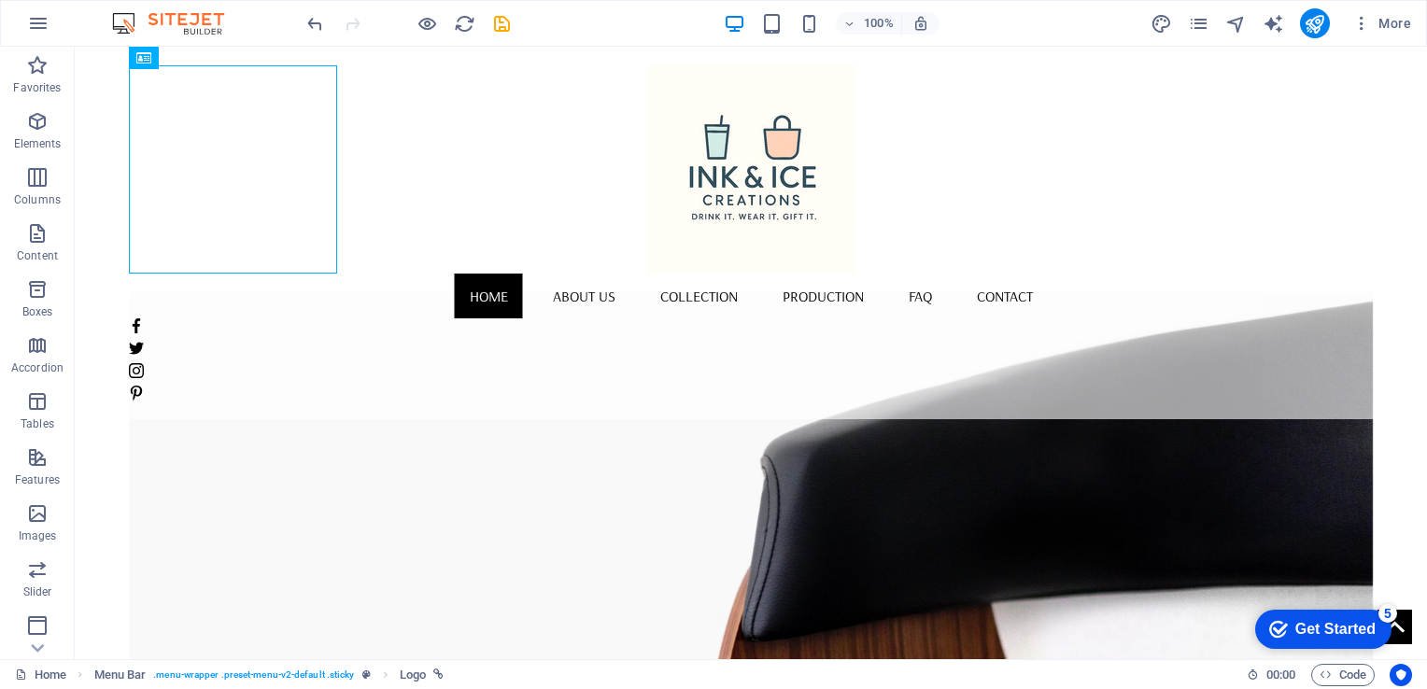
click at [1317, 632] on div "Get Started" at bounding box center [1335, 629] width 80 height 17
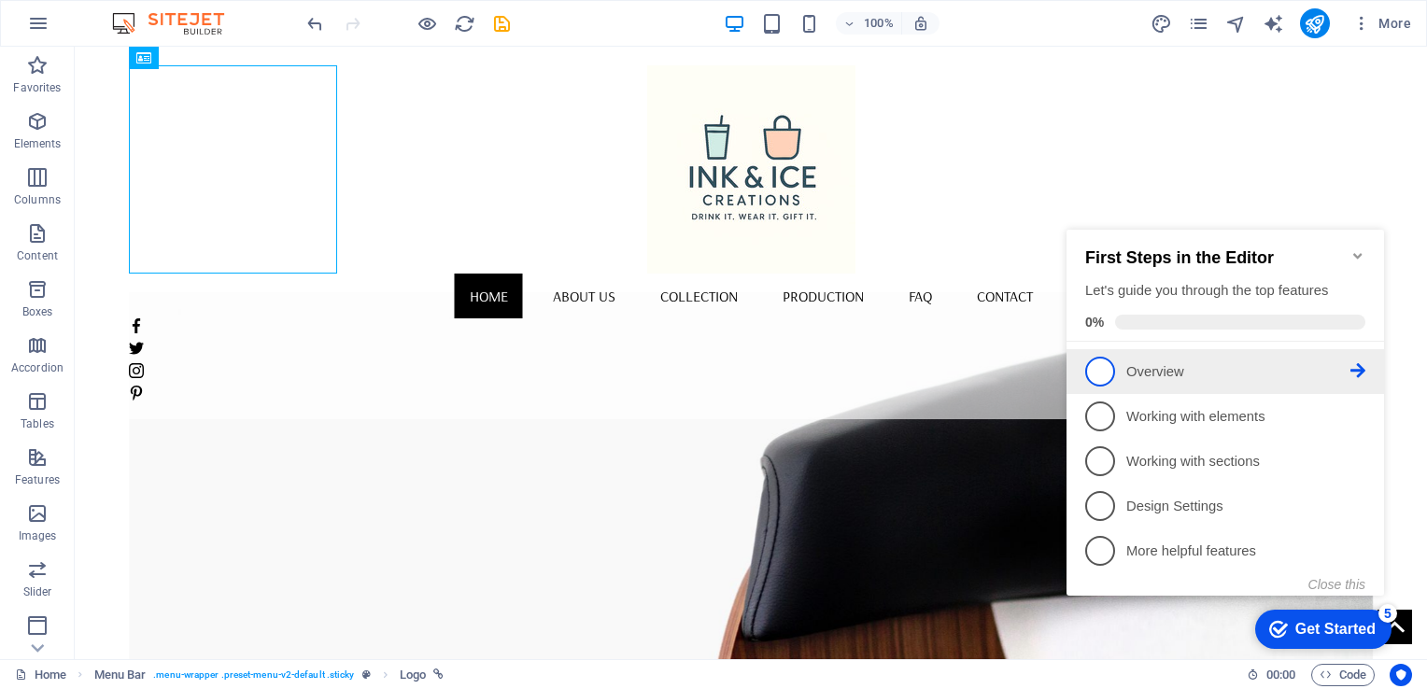
click at [1358, 364] on icon at bounding box center [1357, 370] width 15 height 15
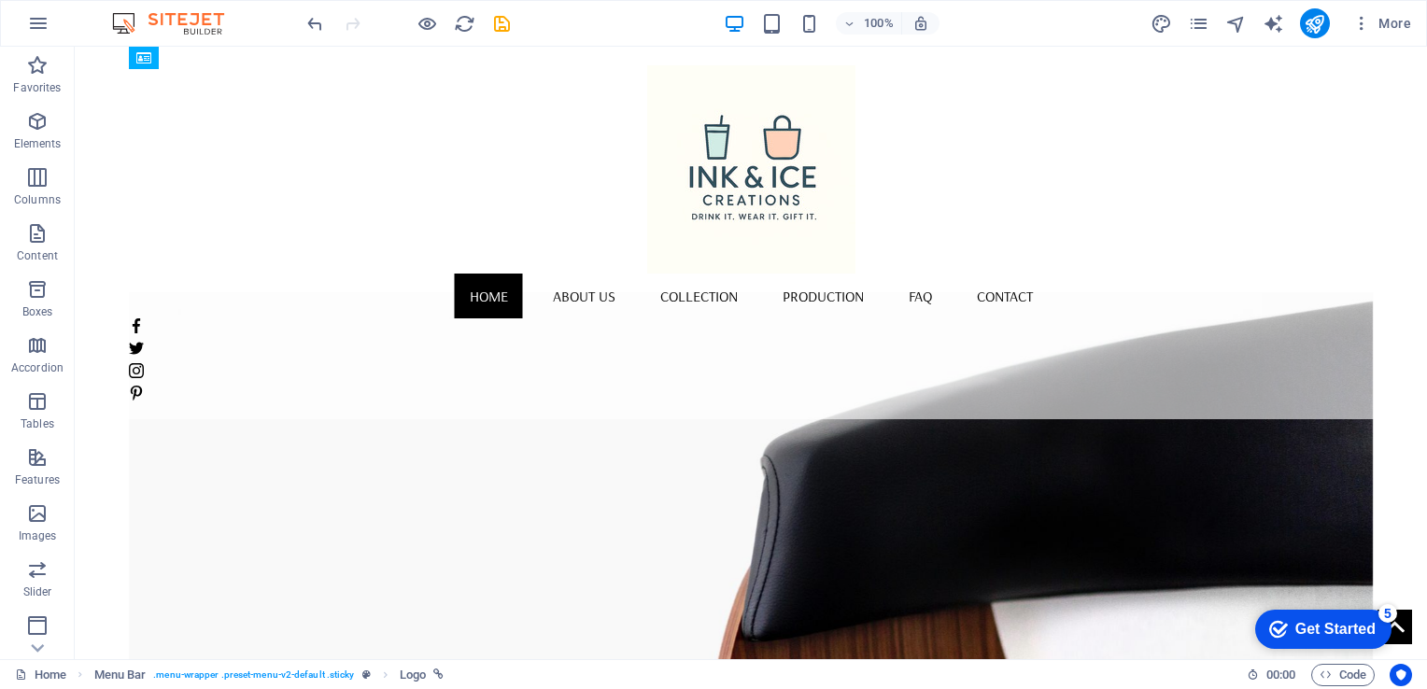
click at [1316, 640] on div "checkmark Get Started 5" at bounding box center [1323, 629] width 136 height 39
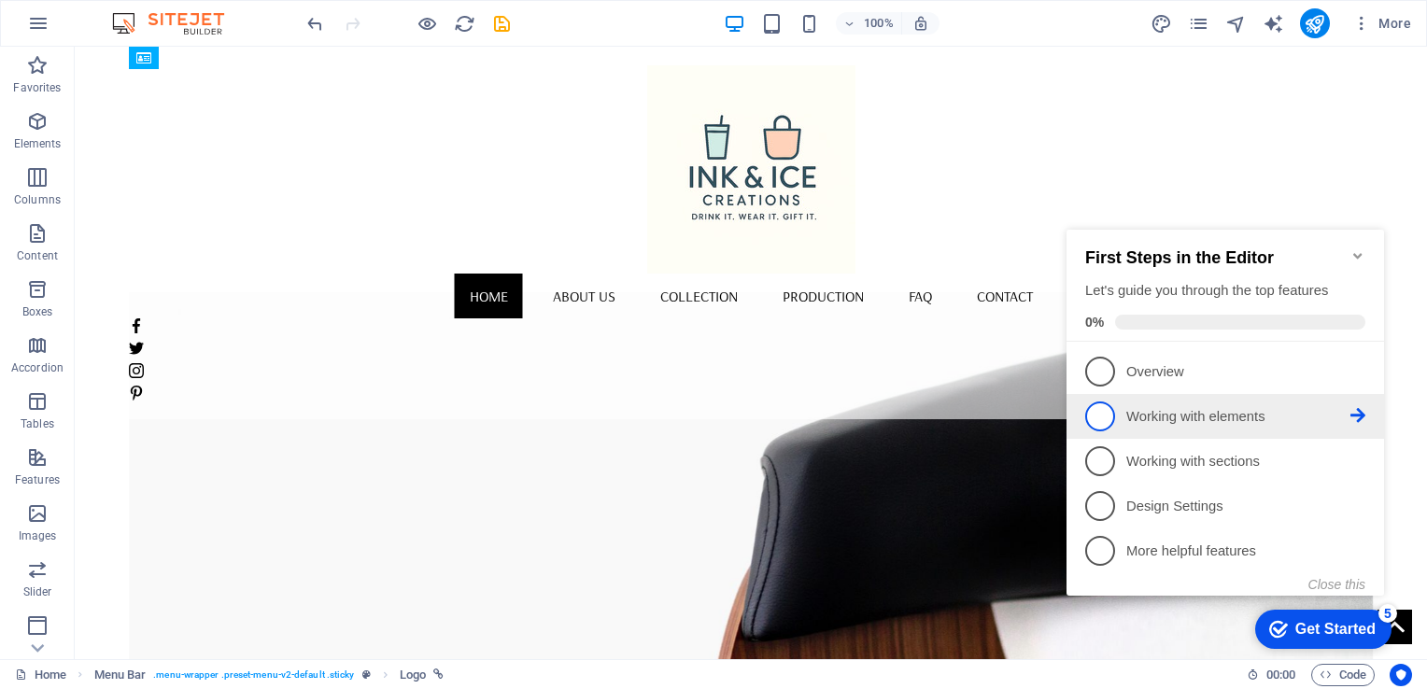
click at [1165, 415] on p "Working with elements - incomplete" at bounding box center [1238, 417] width 224 height 20
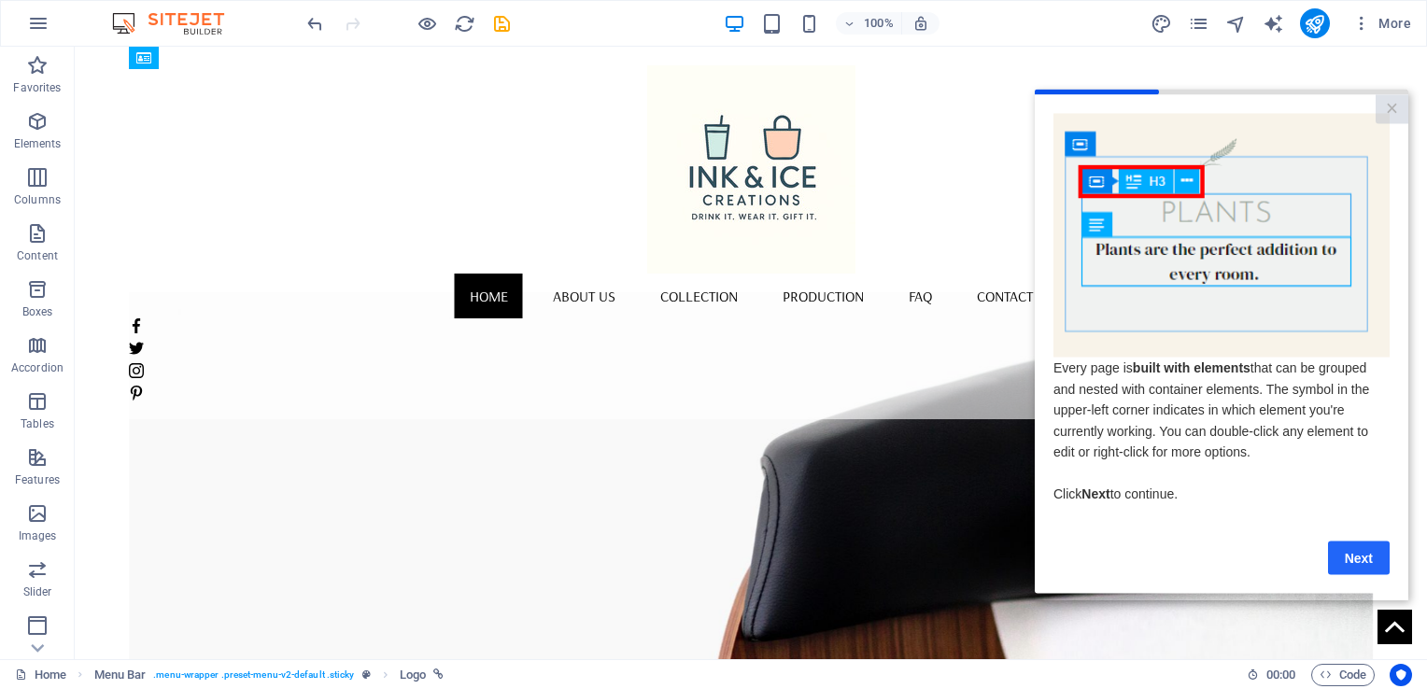
click at [1362, 567] on link "Next" at bounding box center [1359, 558] width 62 height 34
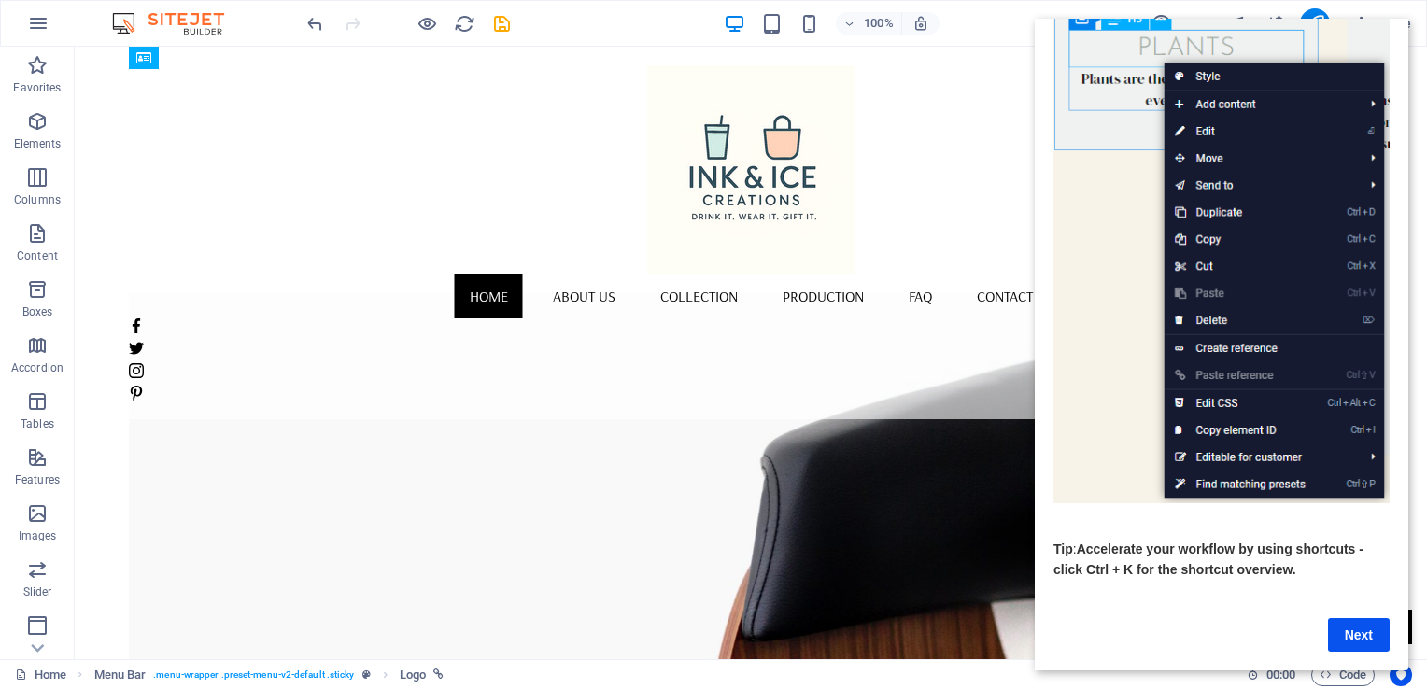
scroll to position [157, 0]
click at [1348, 618] on link "Next" at bounding box center [1359, 635] width 62 height 34
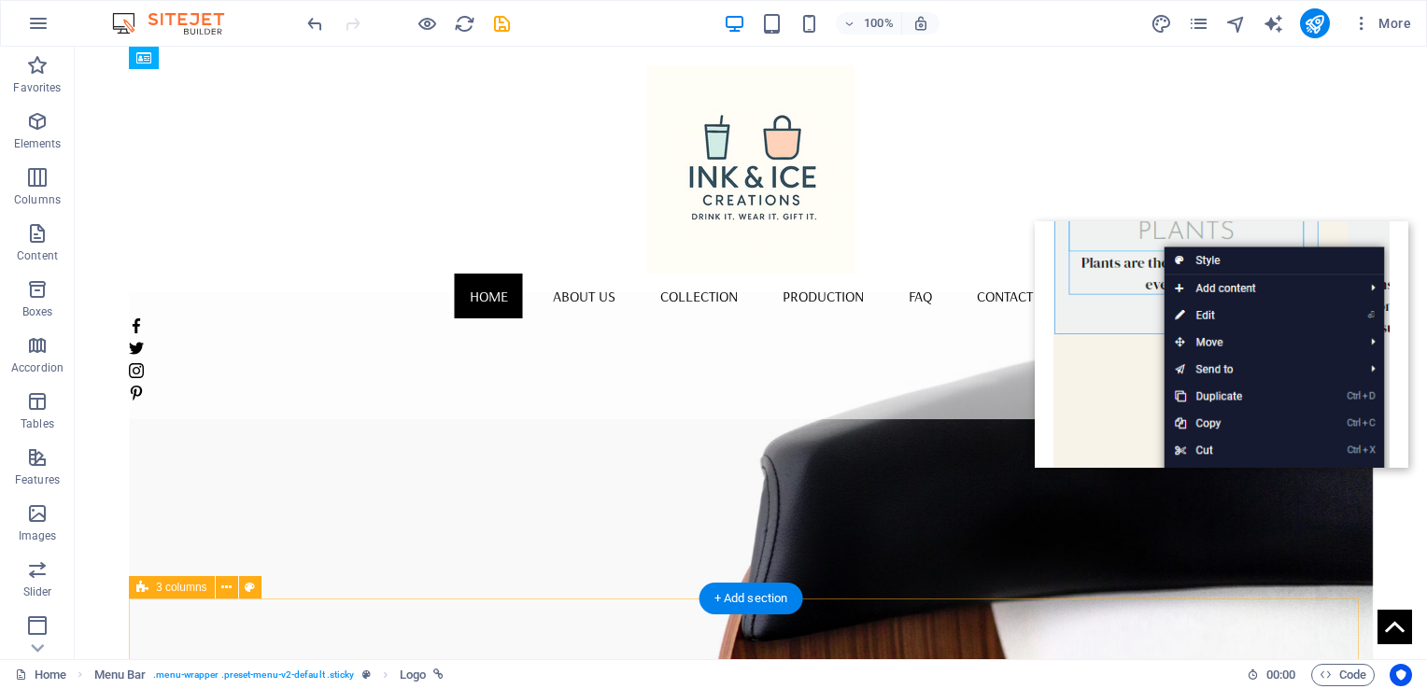
scroll to position [0, 0]
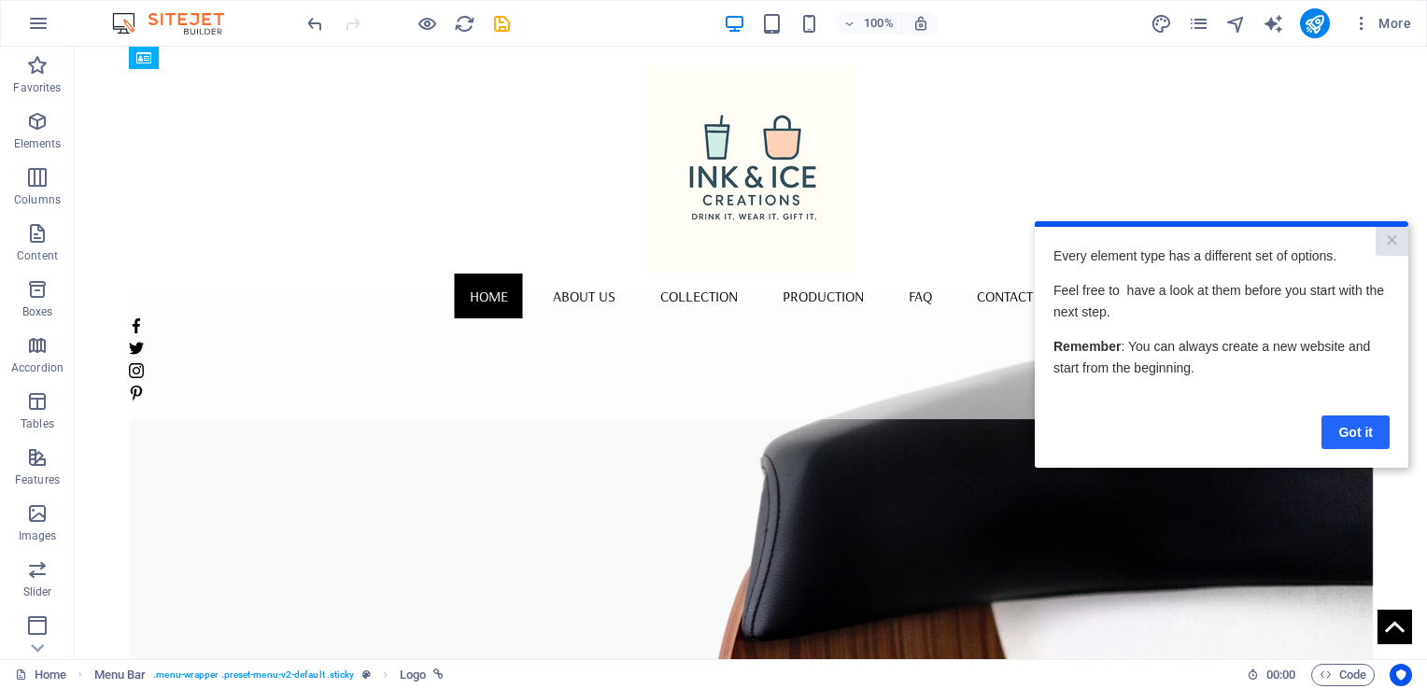
click at [1339, 429] on link "Got it" at bounding box center [1355, 432] width 68 height 34
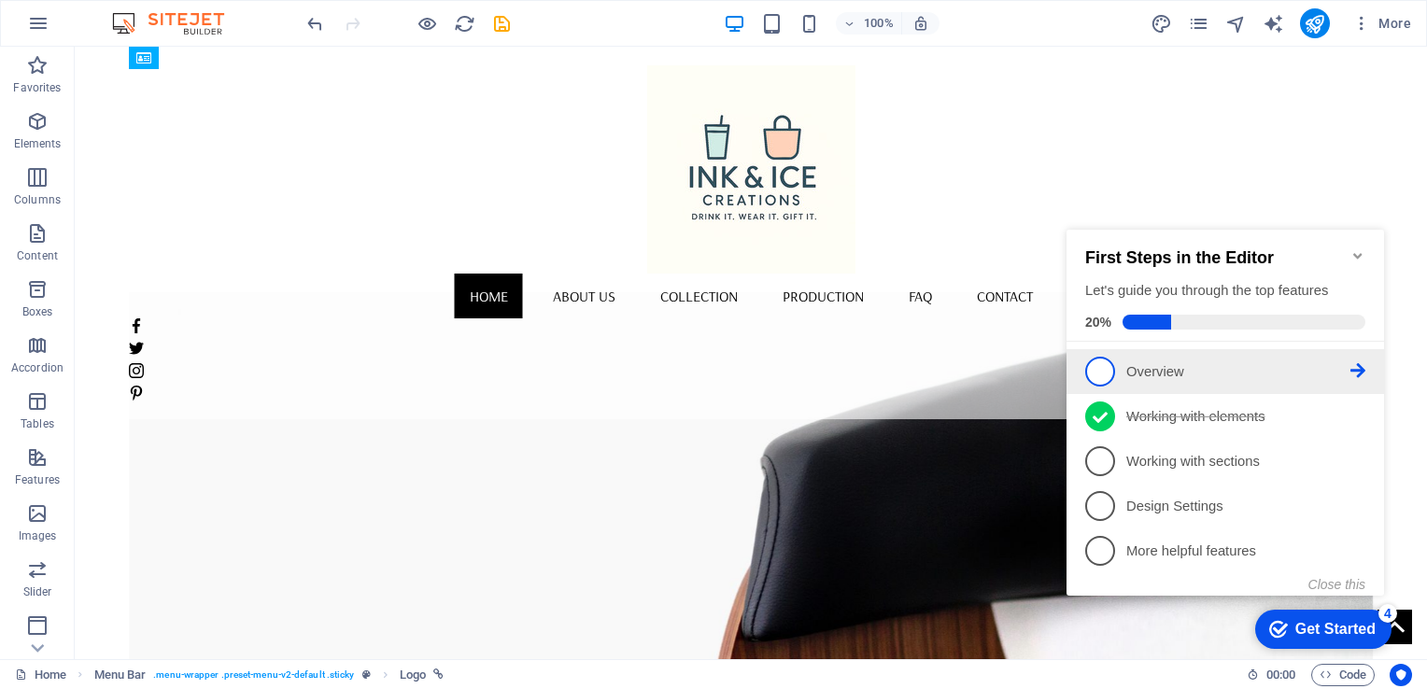
click at [1165, 364] on p "Overview - incomplete" at bounding box center [1238, 372] width 224 height 20
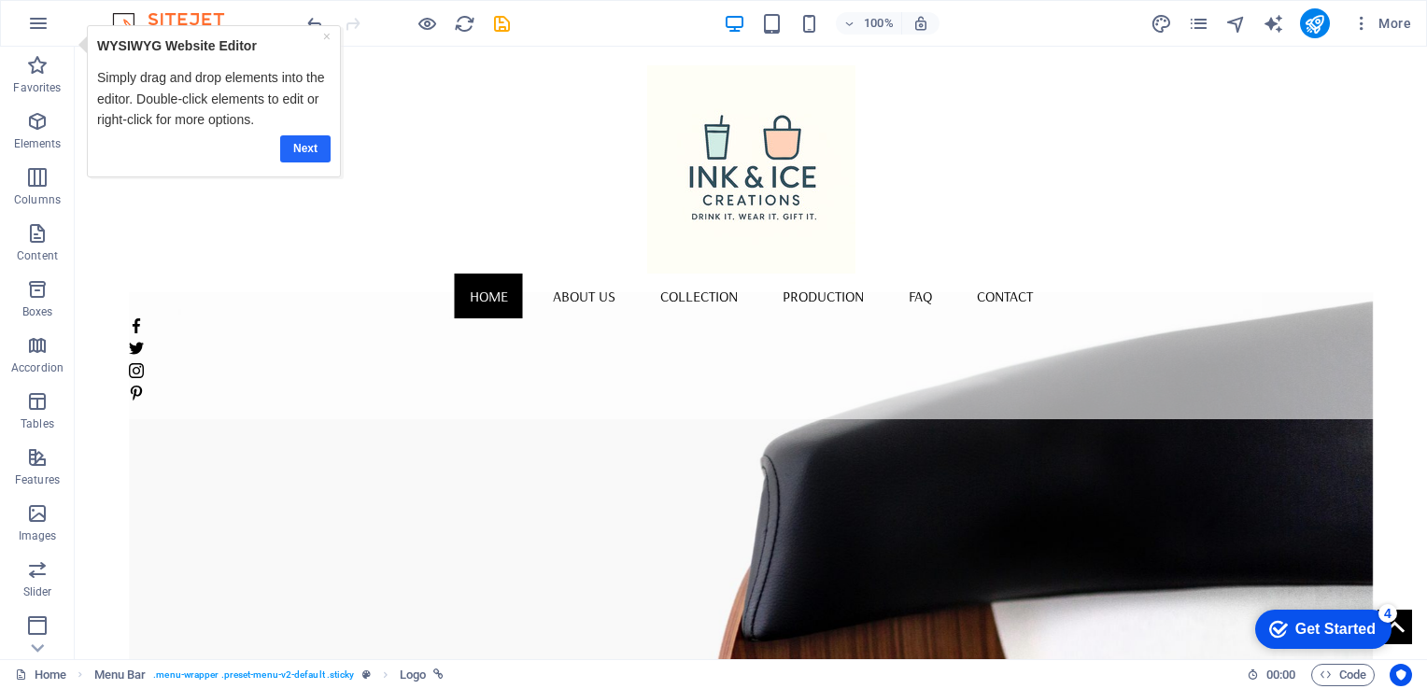
click at [307, 144] on link "Next" at bounding box center [305, 147] width 50 height 27
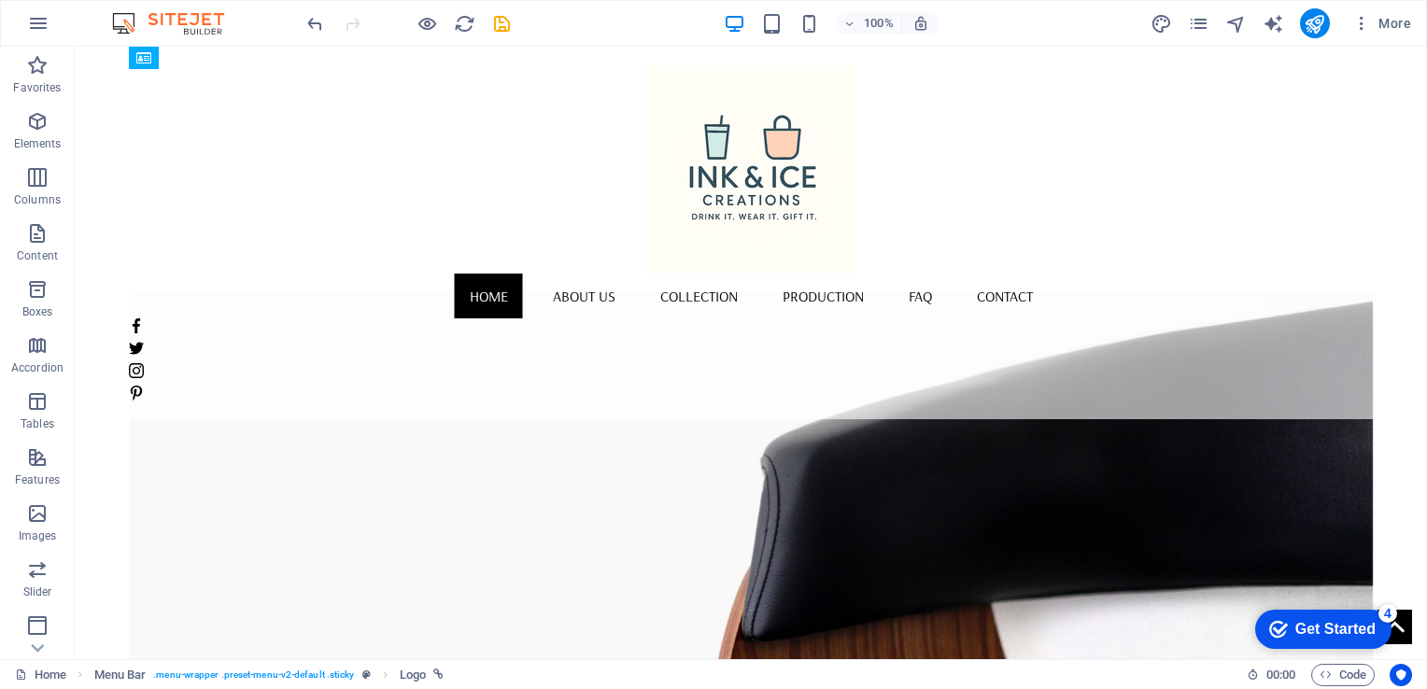
click at [1330, 631] on div "Get Started" at bounding box center [1335, 629] width 80 height 17
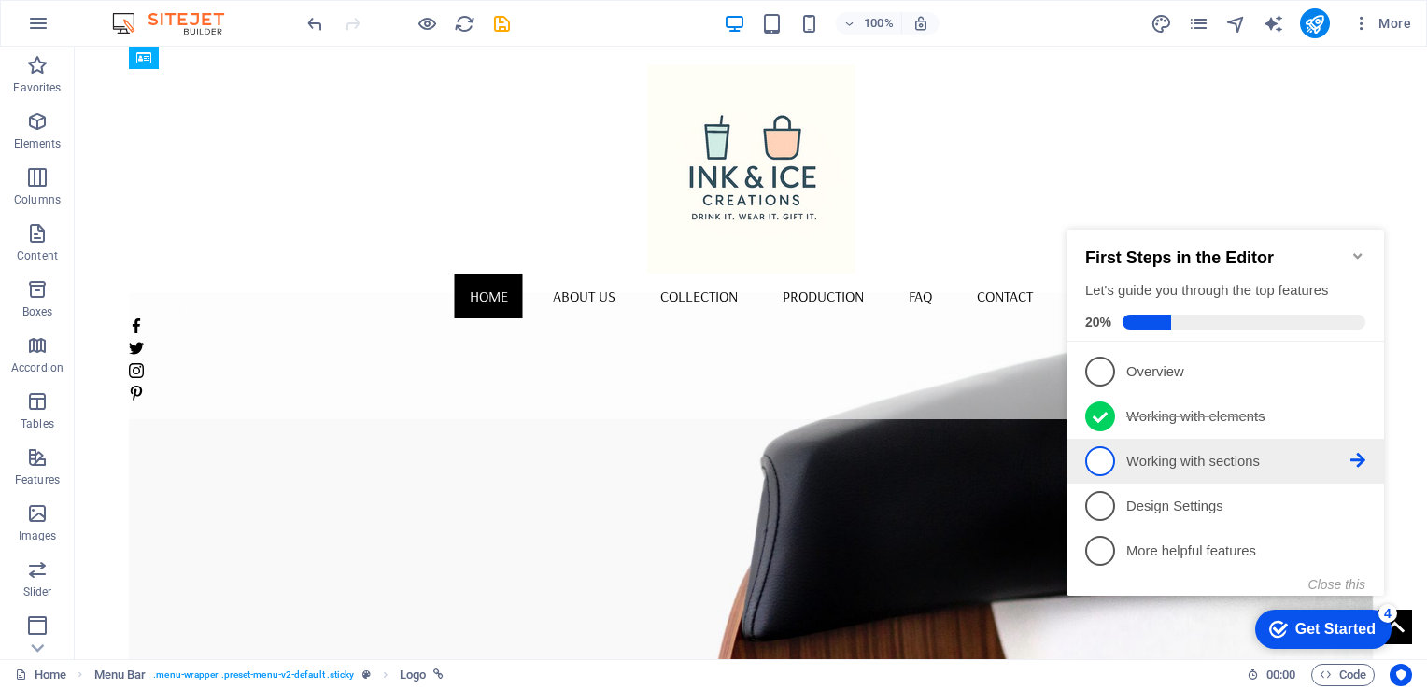
click at [1214, 462] on p "Working with sections - incomplete" at bounding box center [1238, 462] width 224 height 20
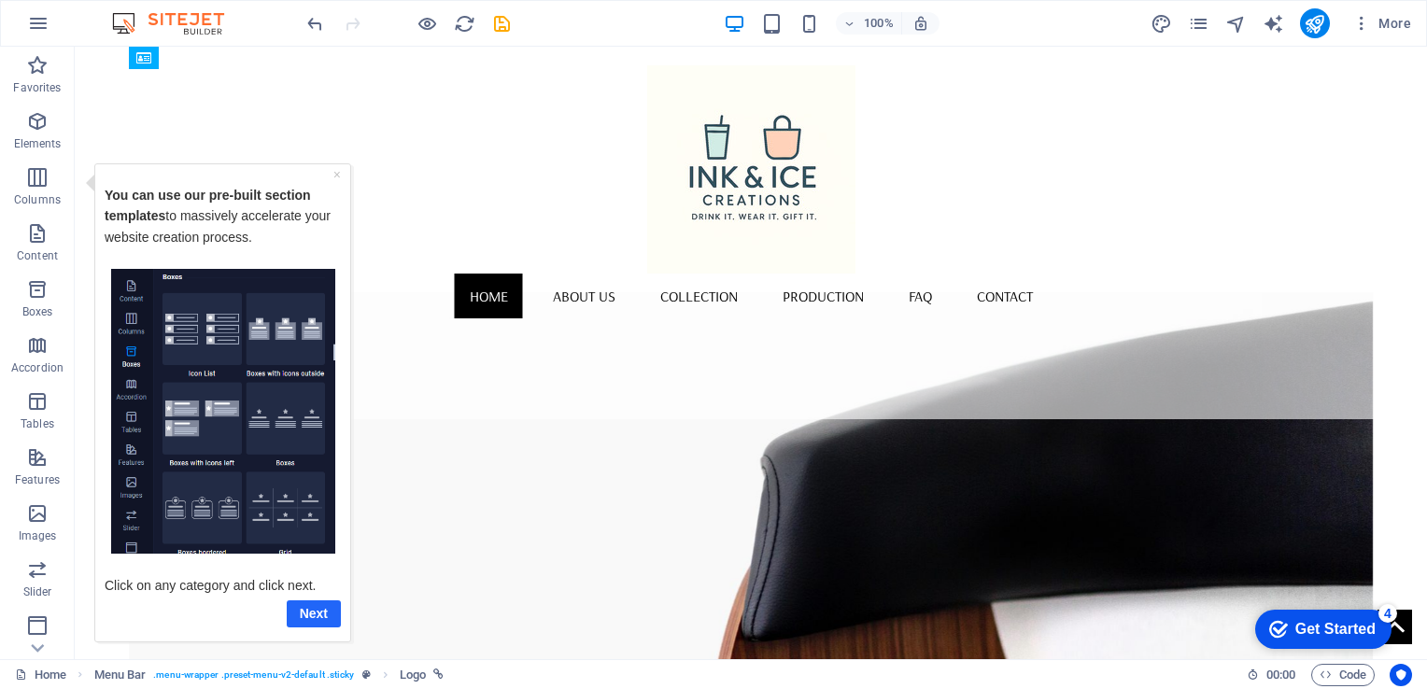
click at [304, 617] on link "Next" at bounding box center [314, 612] width 54 height 27
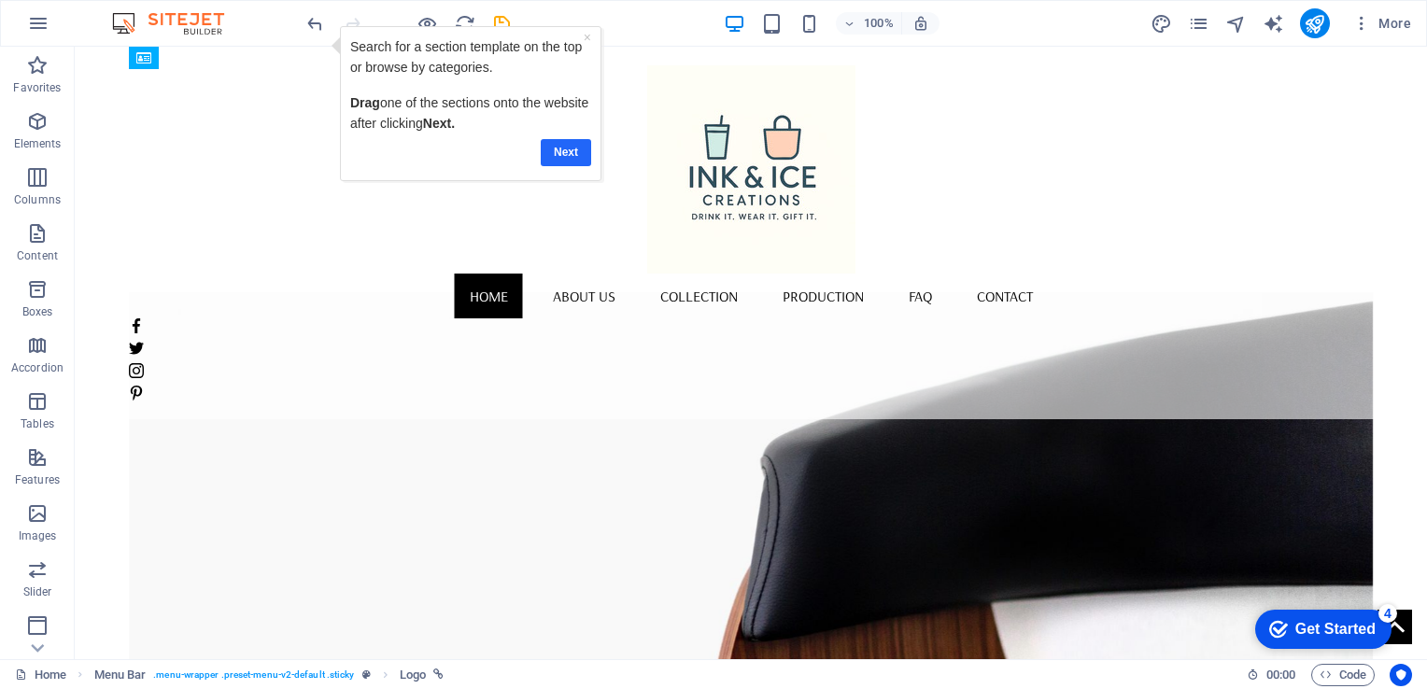
click at [569, 152] on link "Next" at bounding box center [566, 151] width 50 height 27
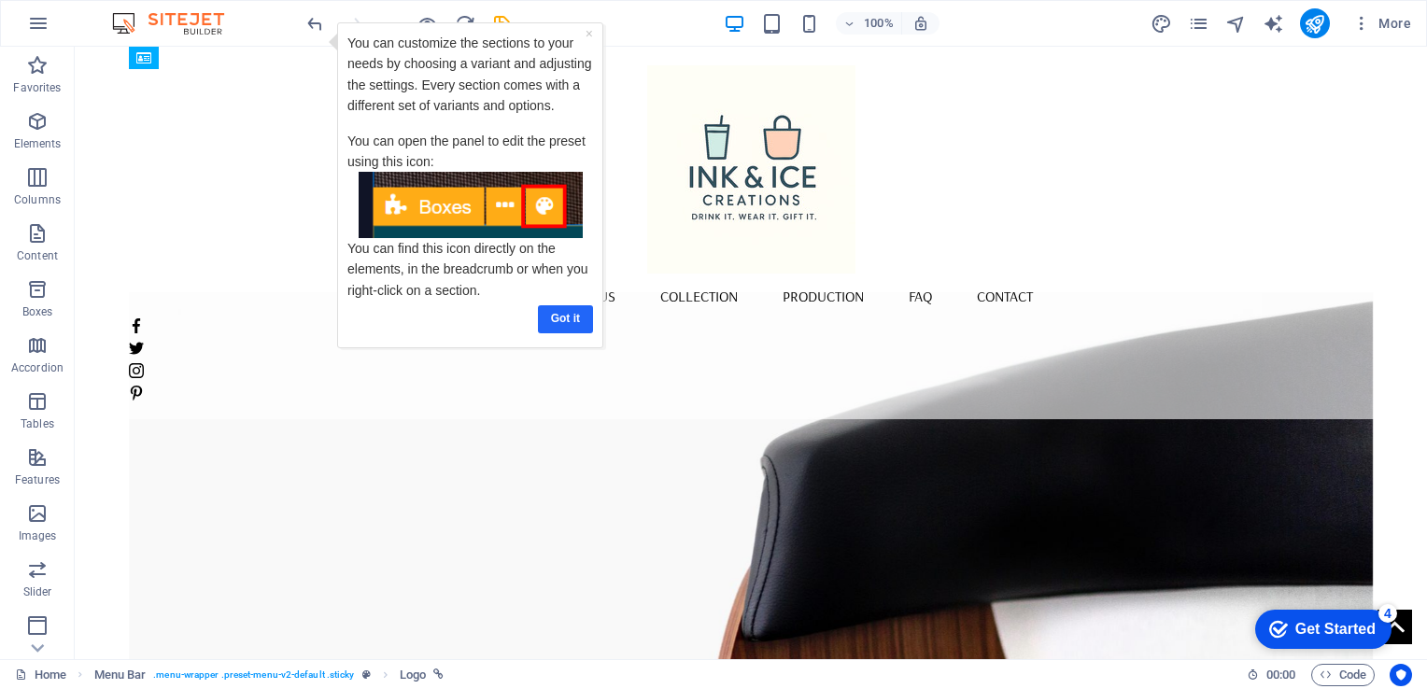
click at [556, 317] on link "Got it" at bounding box center [565, 317] width 55 height 27
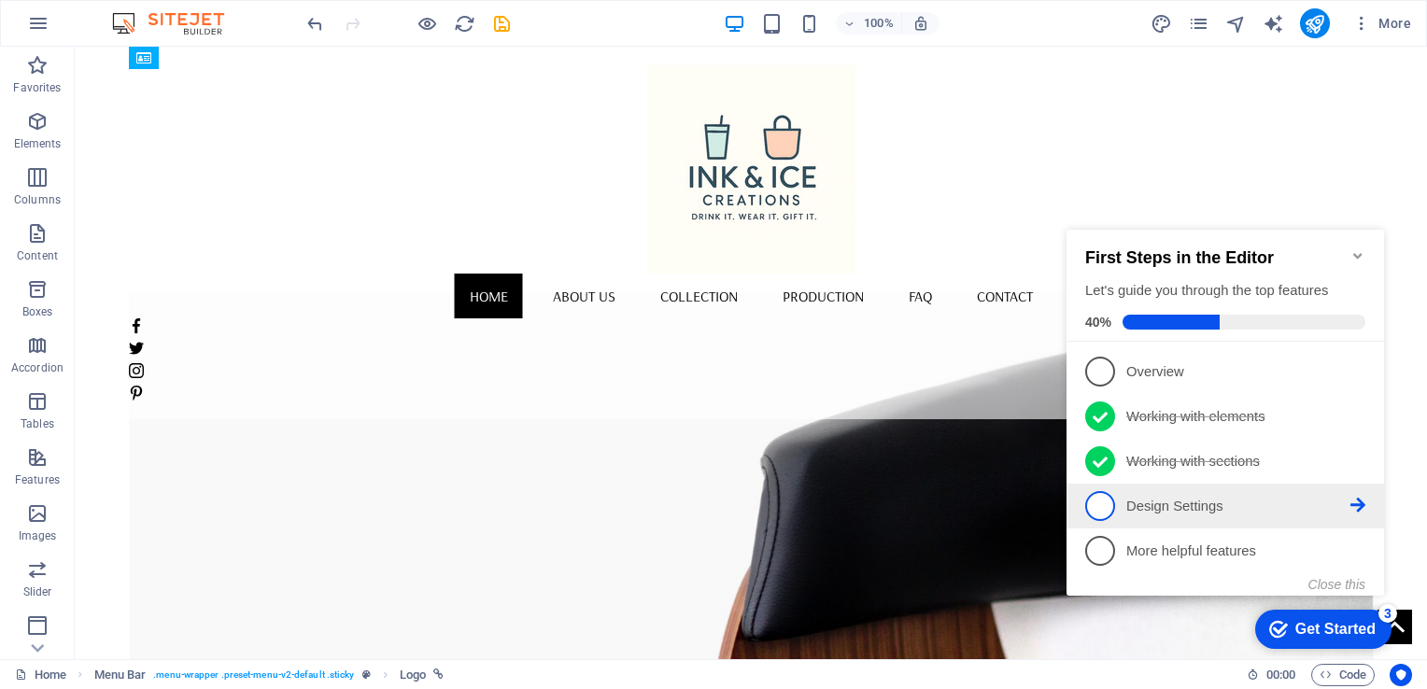
click at [1143, 509] on p "Design Settings - incomplete" at bounding box center [1238, 507] width 224 height 20
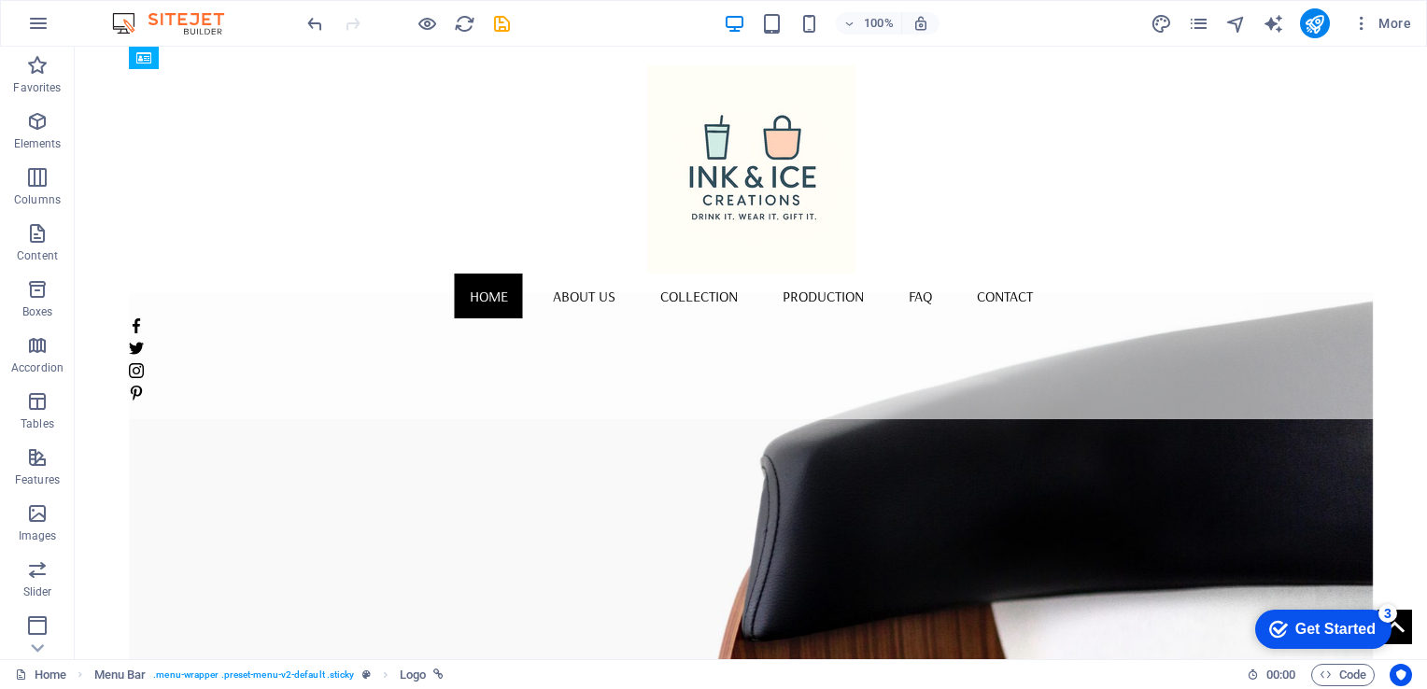
click at [1358, 628] on div "Get Started" at bounding box center [1335, 629] width 80 height 17
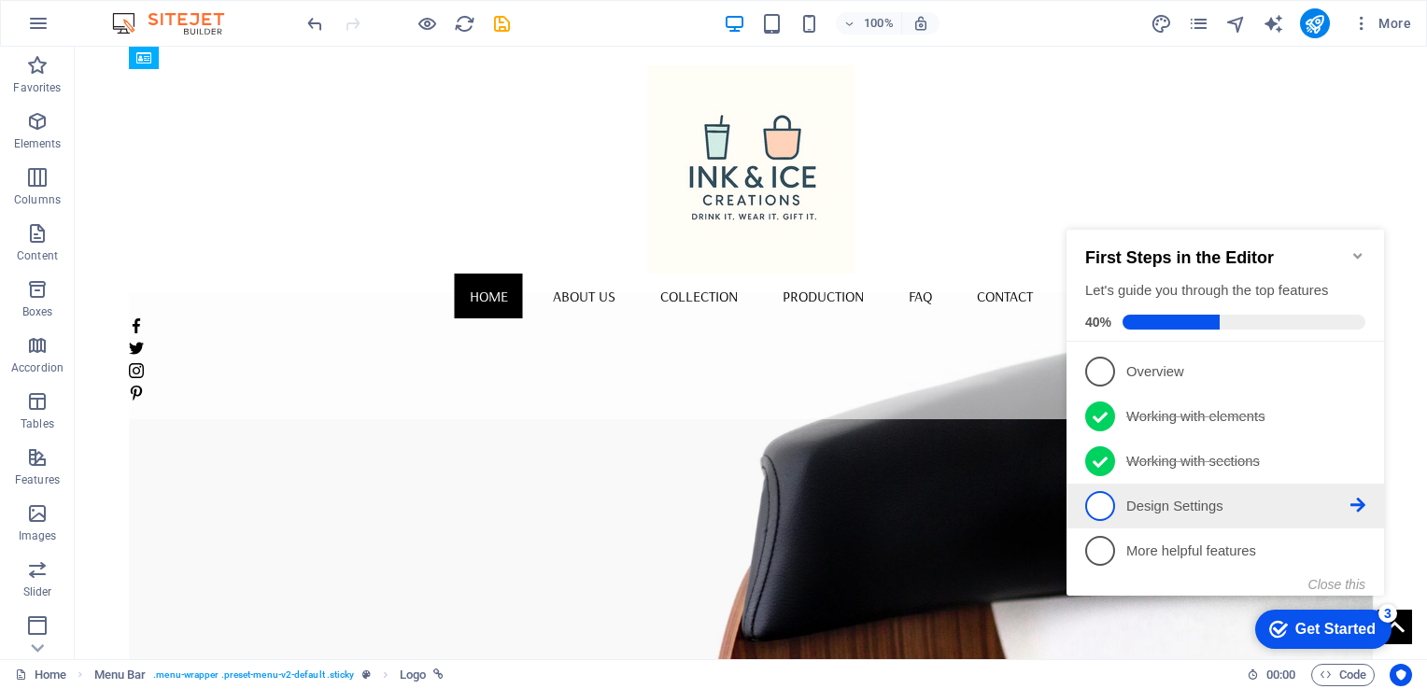
click at [1356, 506] on icon at bounding box center [1357, 505] width 15 height 15
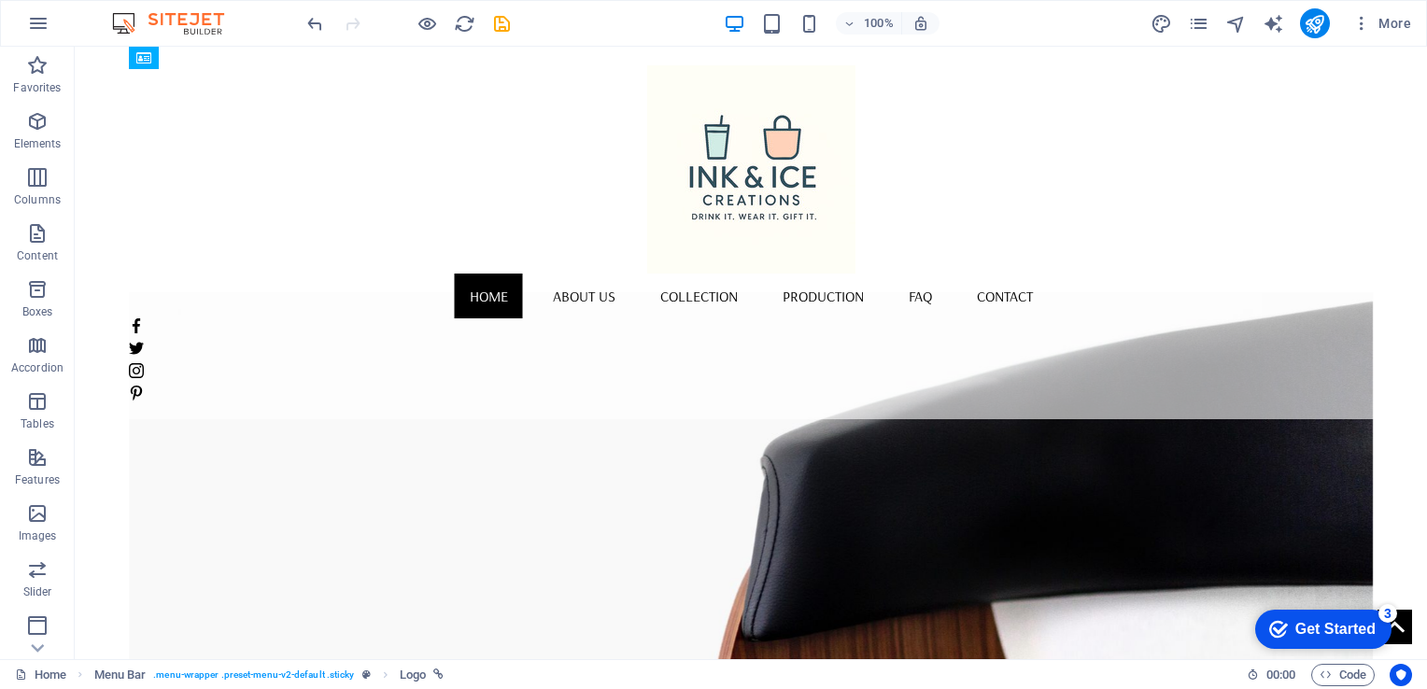
click at [1350, 625] on div "Get Started" at bounding box center [1335, 629] width 80 height 17
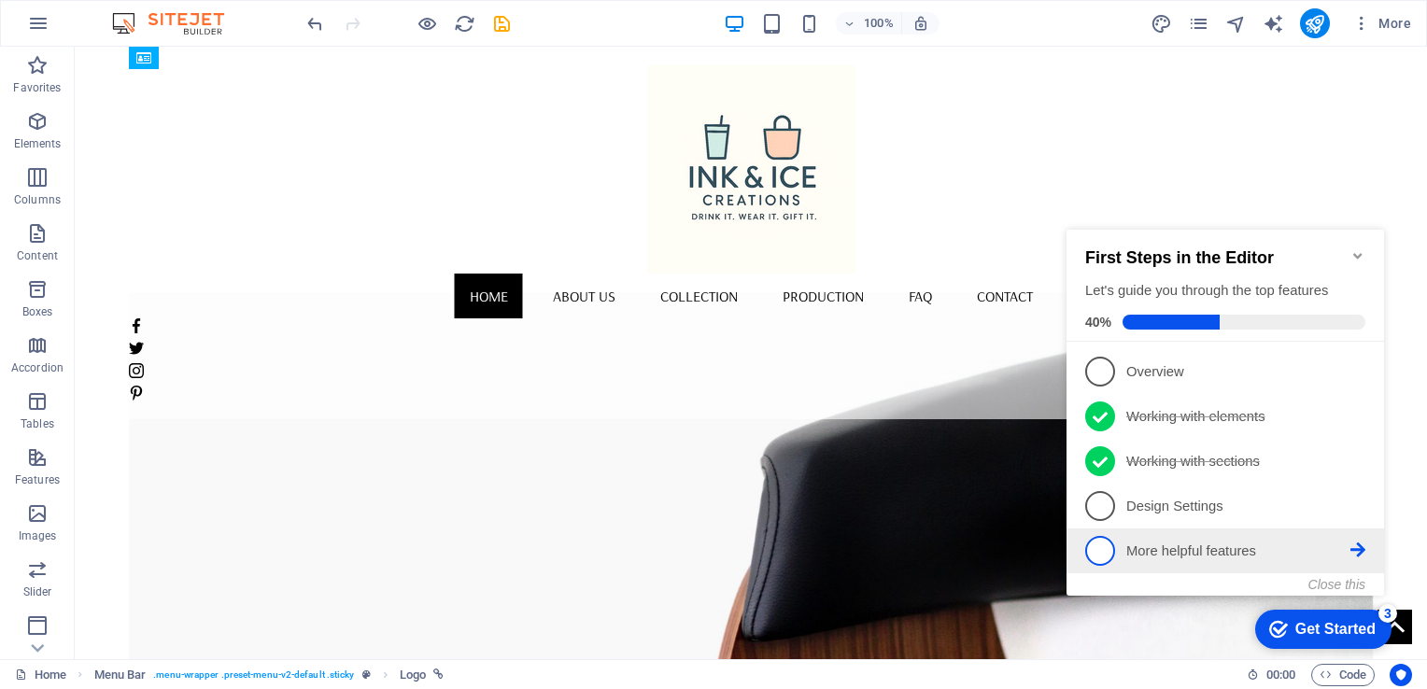
click at [1249, 553] on p "More helpful features - incomplete" at bounding box center [1238, 552] width 224 height 20
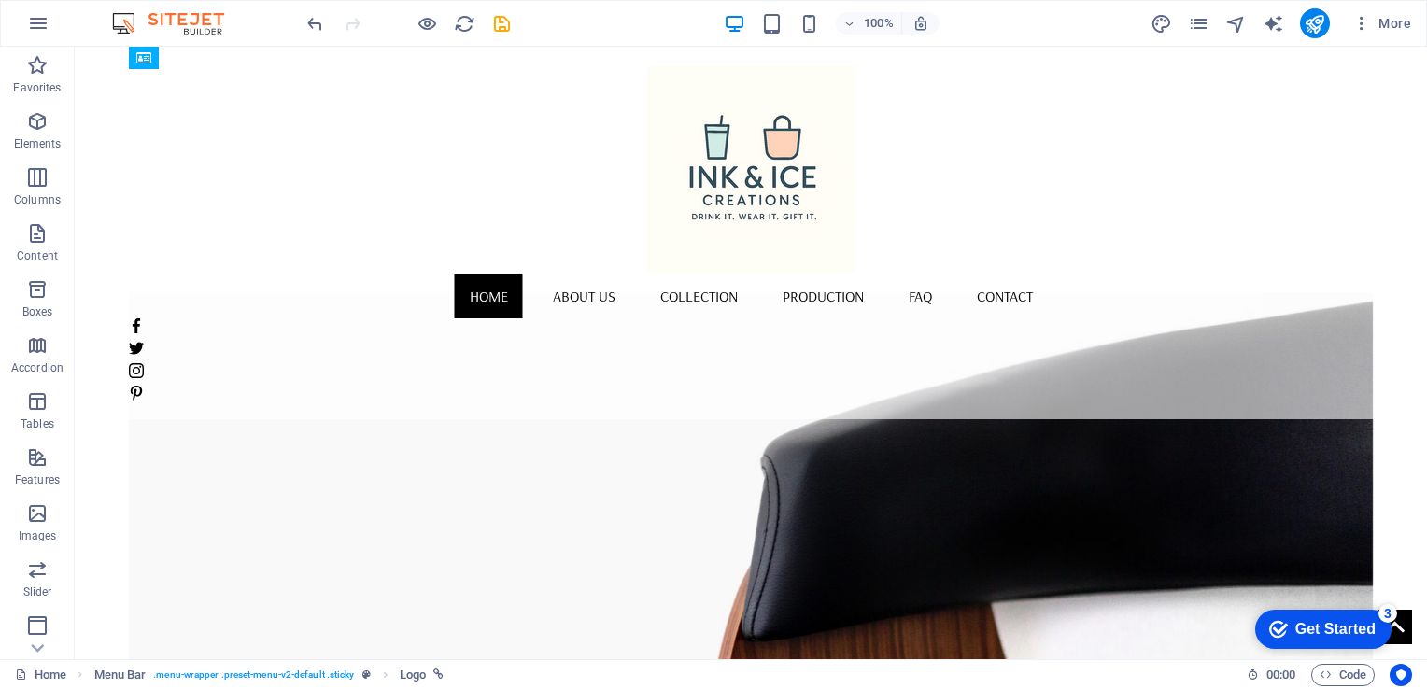
click at [1335, 615] on div "checkmark Get Started 3" at bounding box center [1323, 629] width 136 height 39
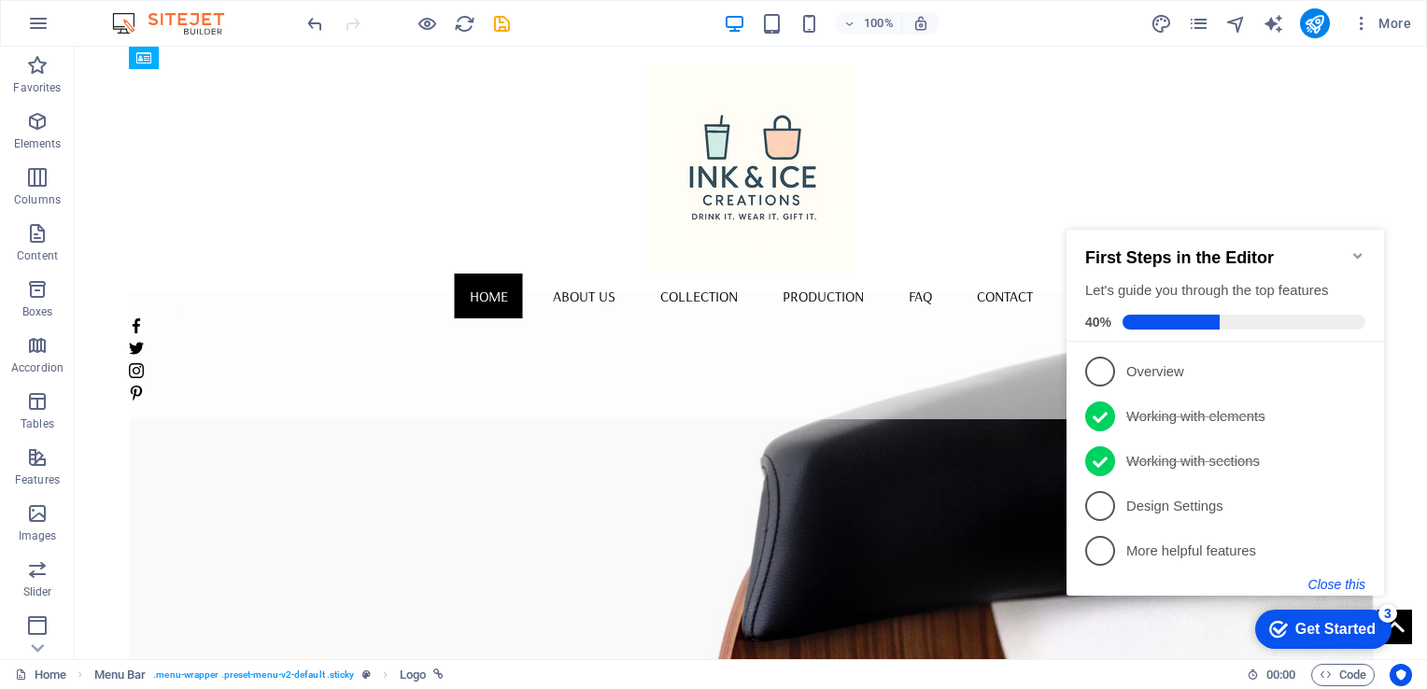
click at [1346, 587] on button "Close this" at bounding box center [1336, 584] width 57 height 15
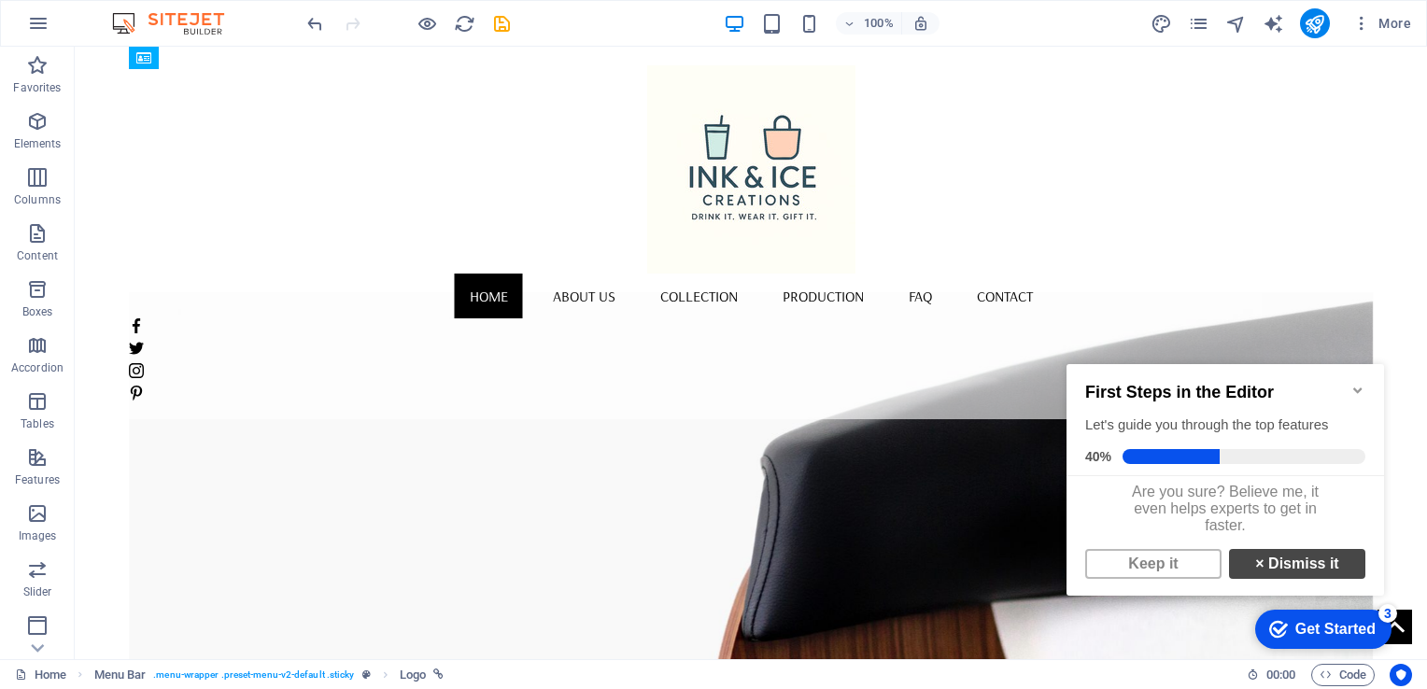
click at [1259, 572] on link "× Dismiss it" at bounding box center [1297, 564] width 136 height 30
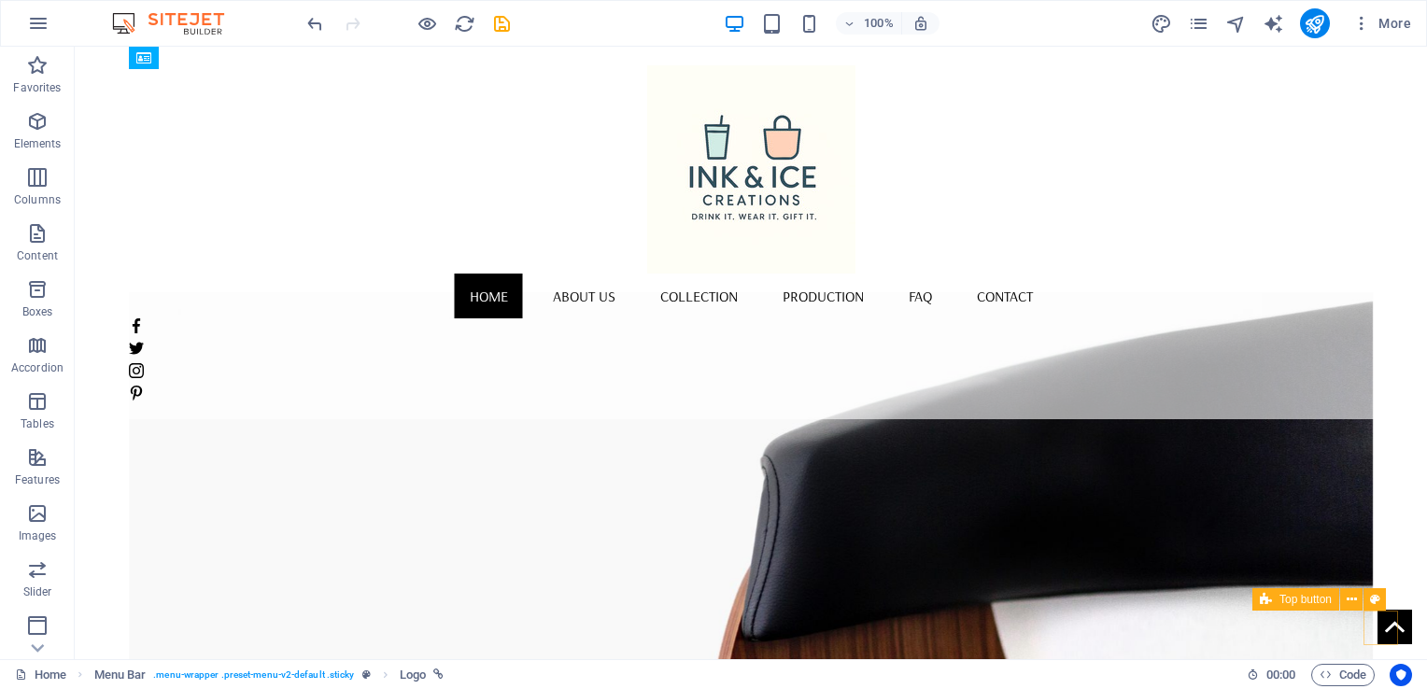
click at [1378, 626] on figure at bounding box center [1394, 627] width 35 height 35
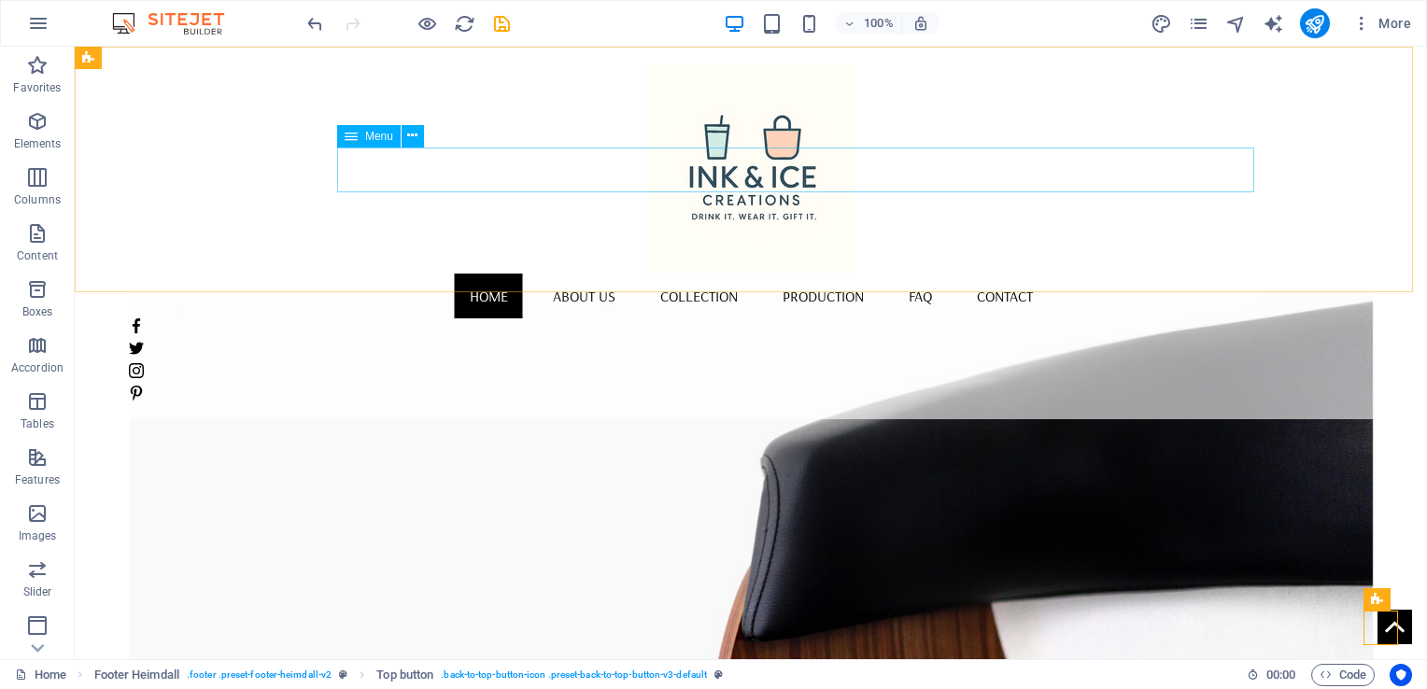
click at [649, 274] on nav "Home About us Collection Production FAQ Contact" at bounding box center [751, 296] width 1244 height 45
click at [413, 140] on icon at bounding box center [412, 136] width 10 height 20
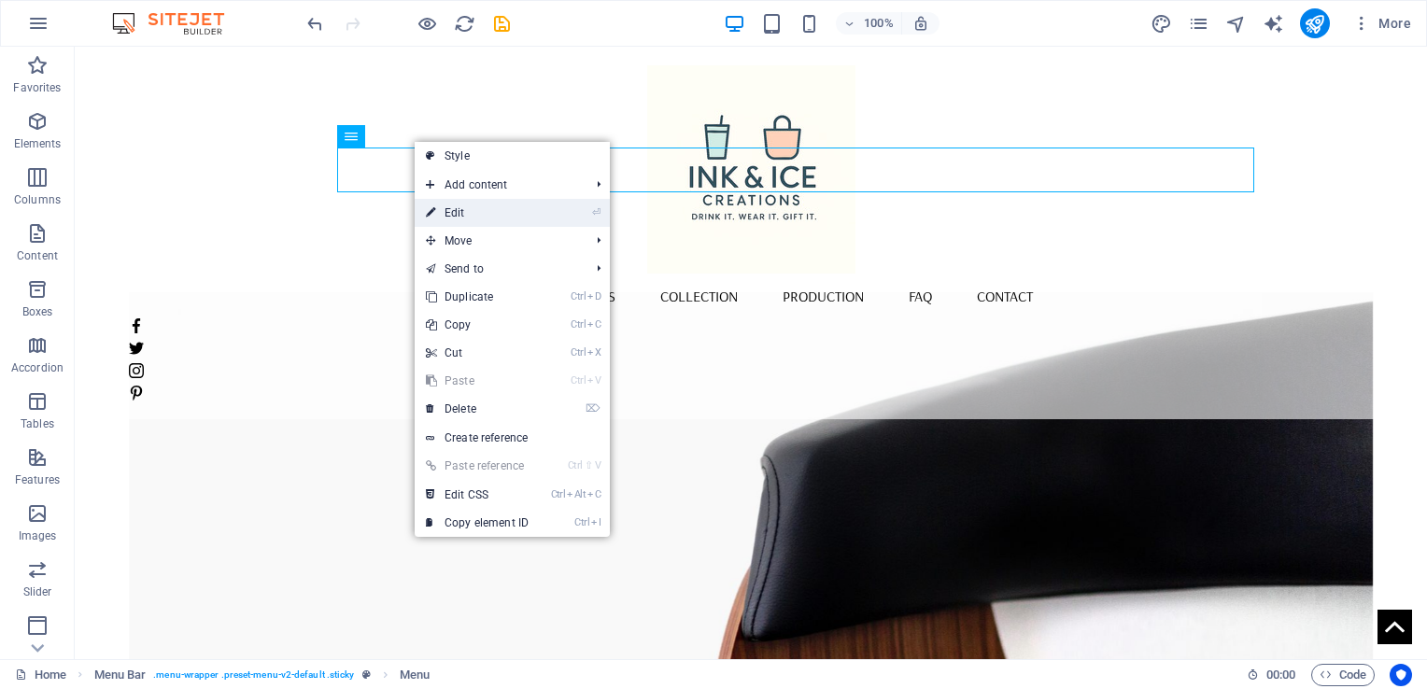
click at [455, 211] on link "⏎ Edit" at bounding box center [477, 213] width 125 height 28
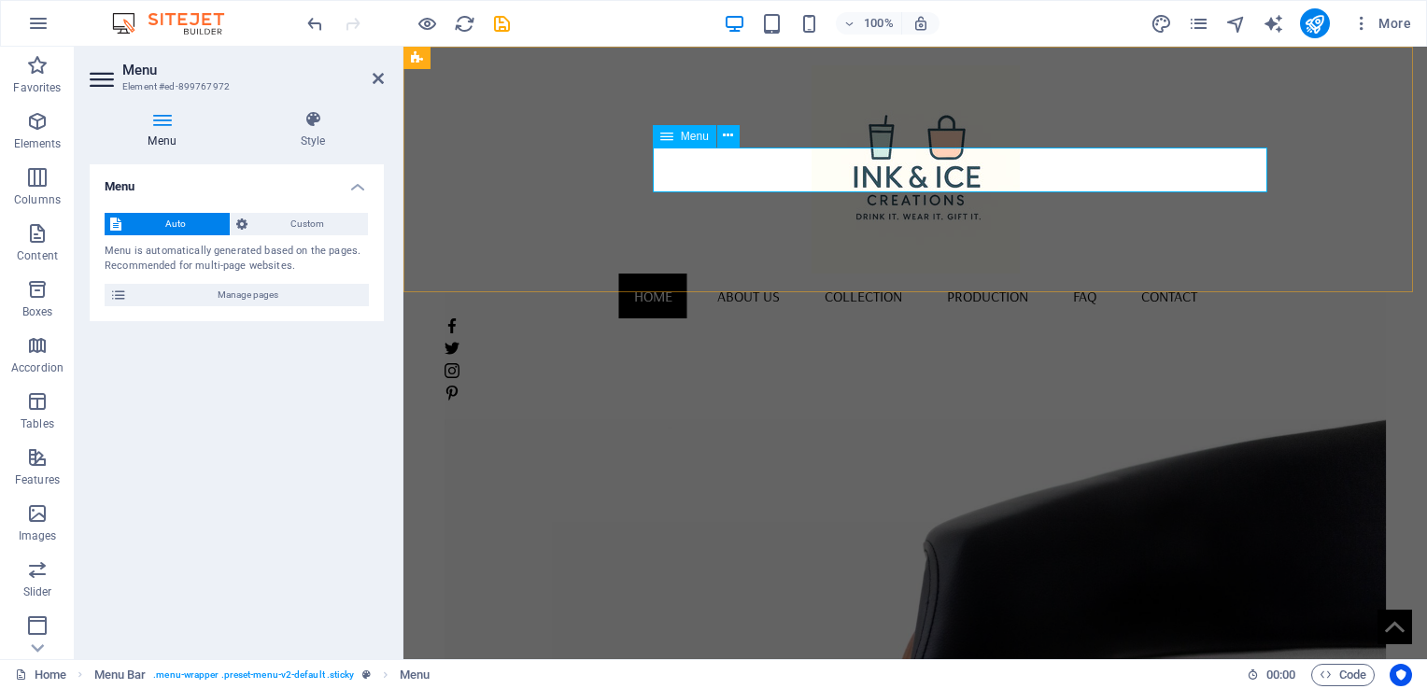
click at [798, 274] on nav "Home About us Collection Production FAQ Contact" at bounding box center [914, 296] width 941 height 45
click at [724, 137] on icon at bounding box center [728, 136] width 10 height 20
click at [668, 140] on icon at bounding box center [666, 136] width 13 height 22
drag, startPoint x: 242, startPoint y: 394, endPoint x: 241, endPoint y: 353, distance: 41.1
click at [242, 393] on div "Menu Auto Custom Menu is automatically generated based on the pages. Recommende…" at bounding box center [237, 404] width 294 height 480
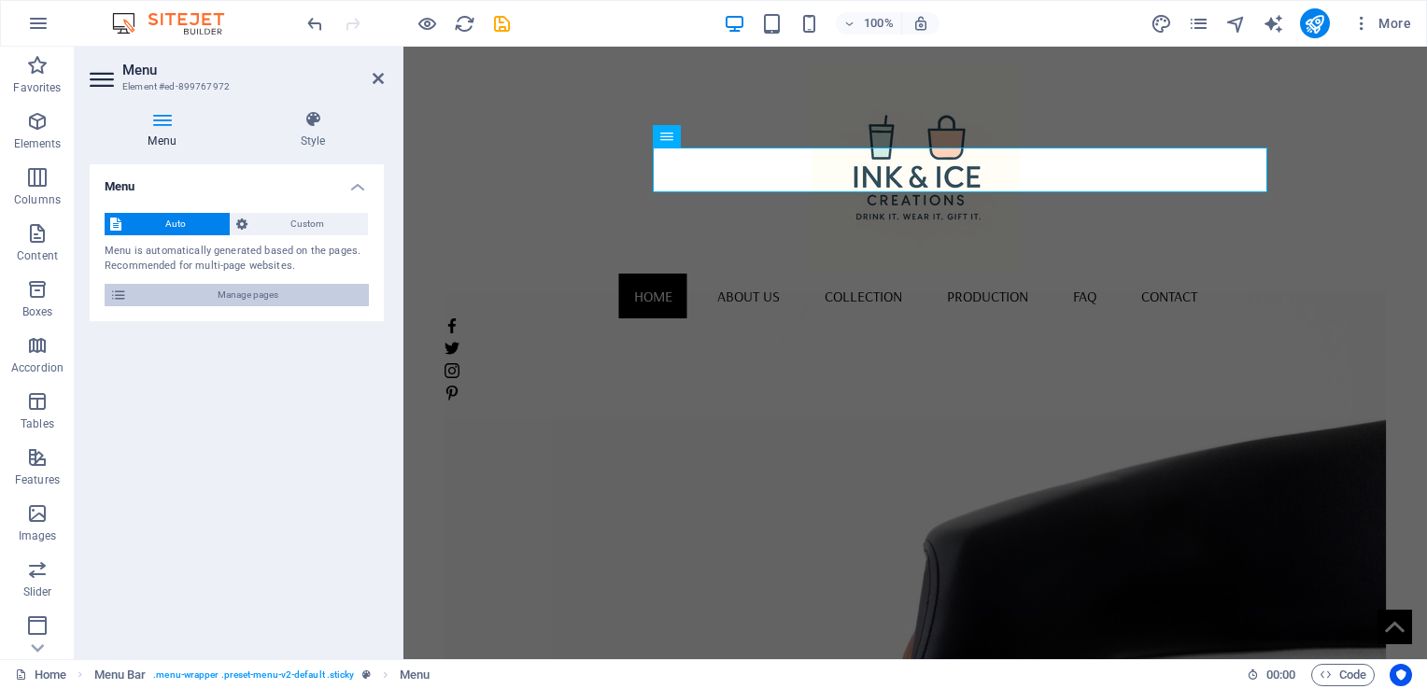
click at [176, 299] on span "Manage pages" at bounding box center [248, 295] width 231 height 22
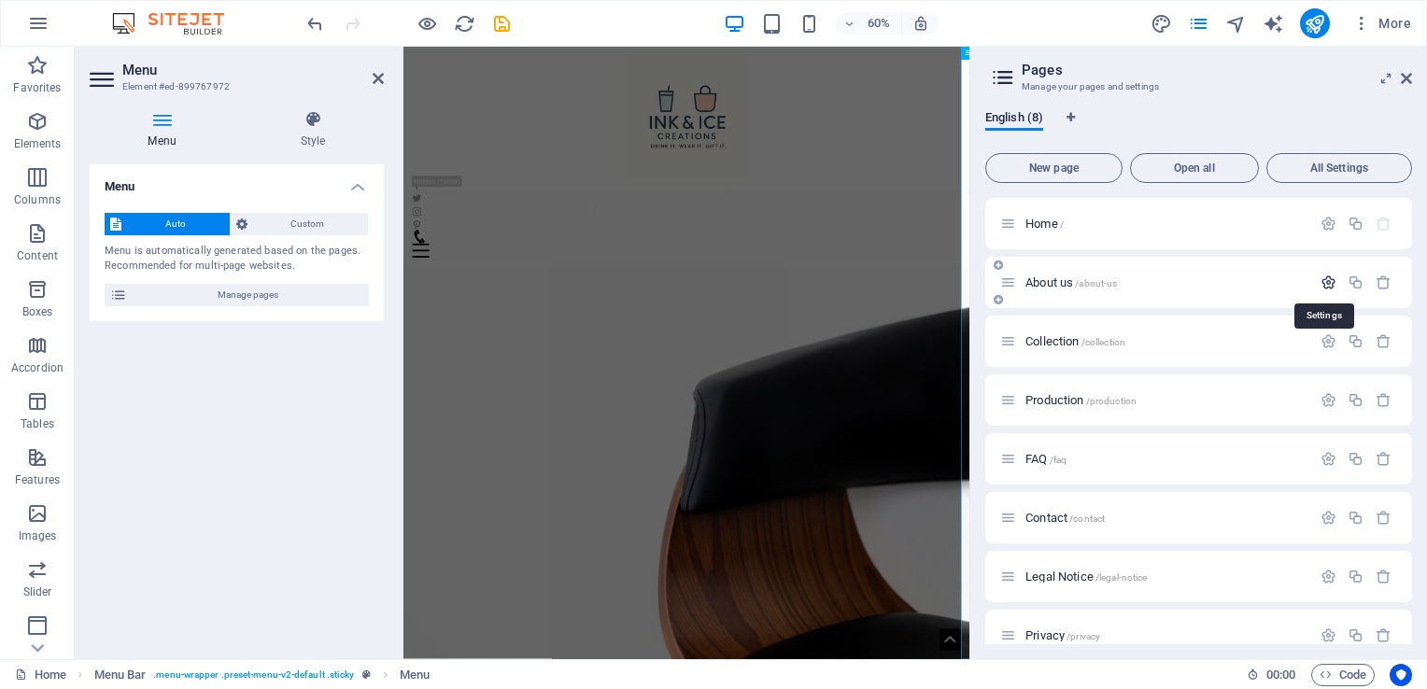
click at [1322, 282] on icon "button" at bounding box center [1328, 282] width 16 height 16
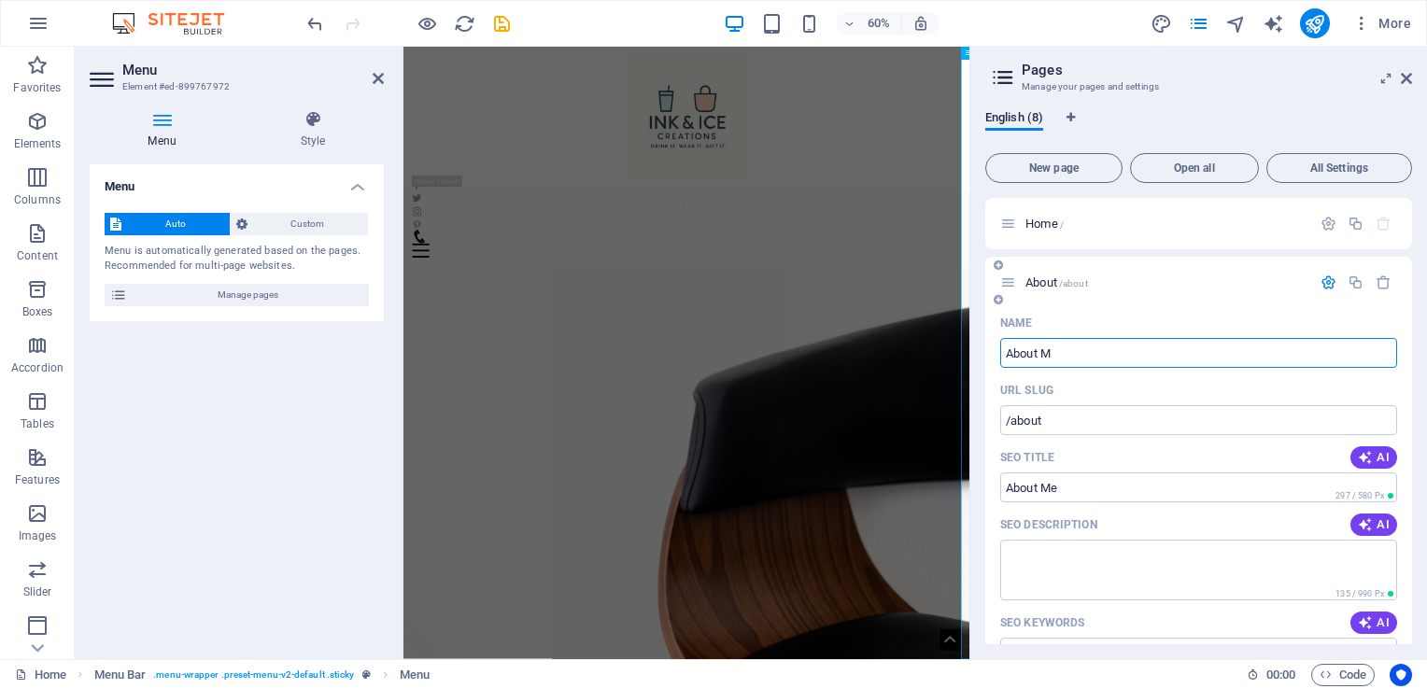
type input "About Me"
type input "/about"
type input "About Me"
type input "/about-me"
type input "About Me"
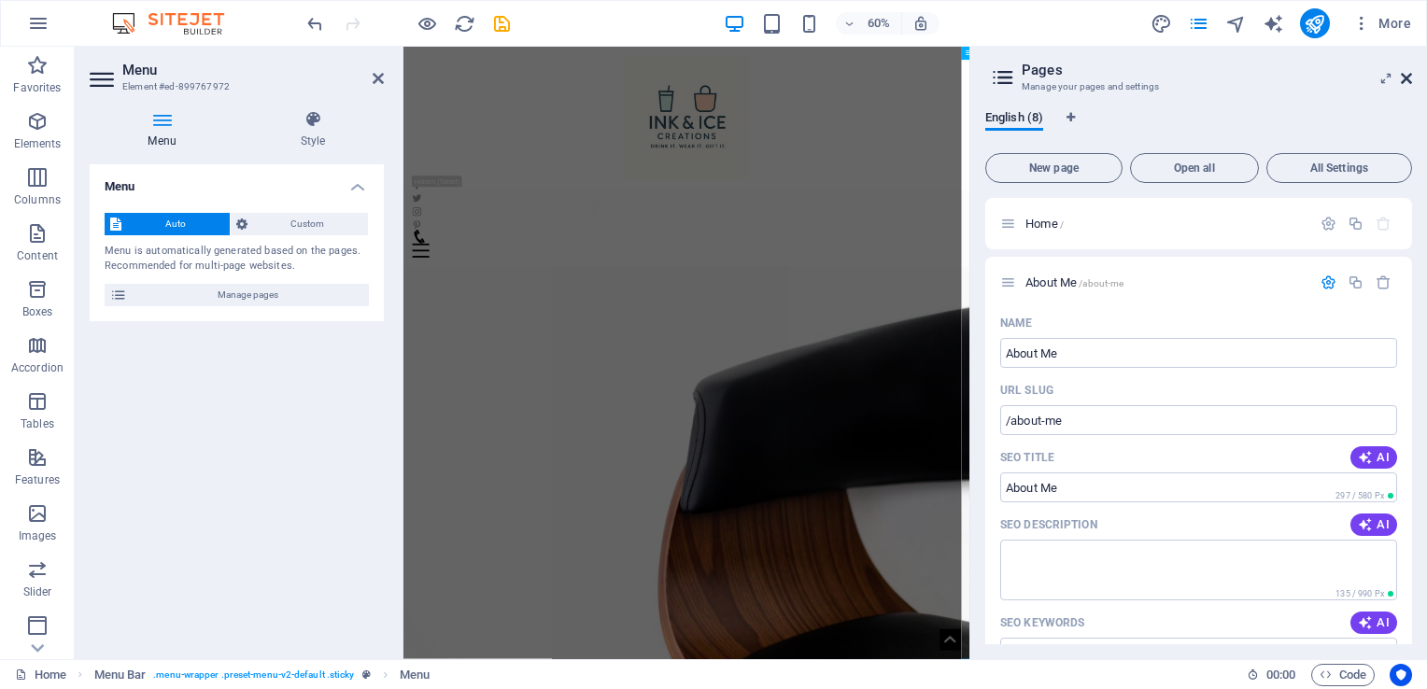
click at [1409, 77] on icon at bounding box center [1405, 78] width 11 height 15
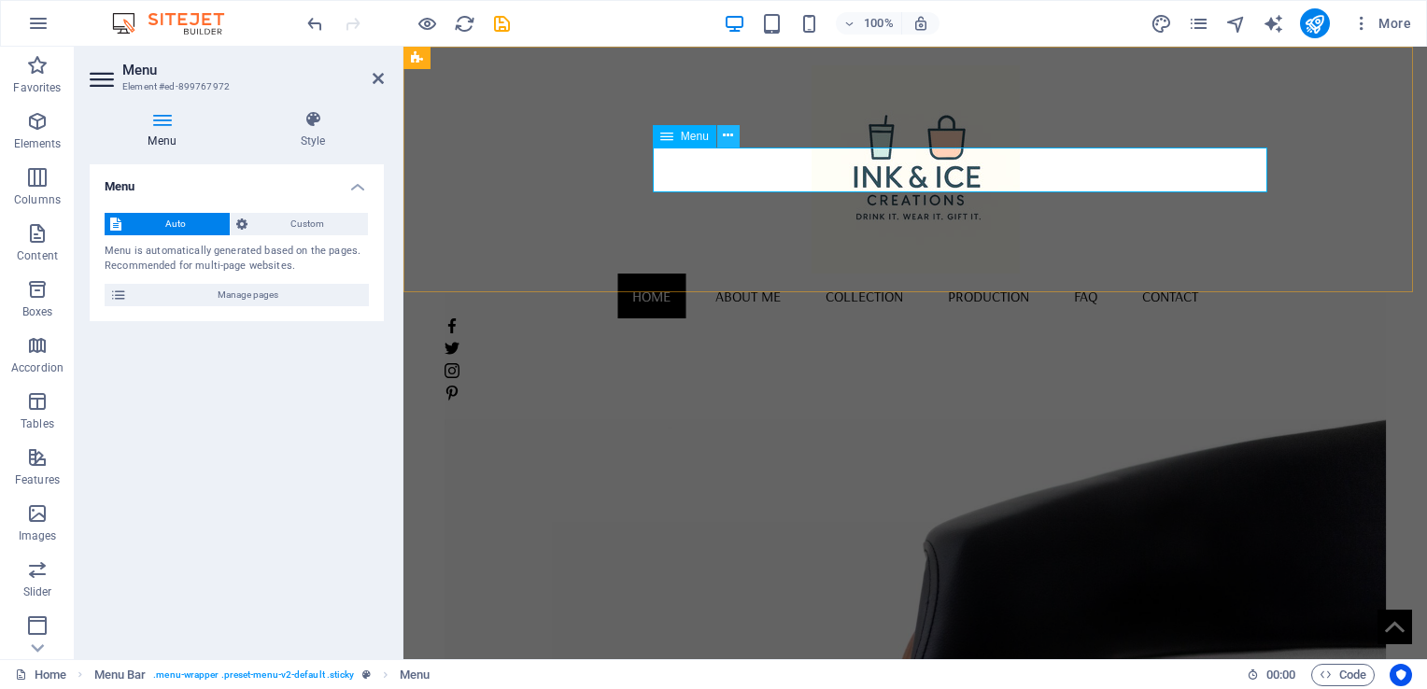
click at [726, 138] on icon at bounding box center [728, 136] width 10 height 20
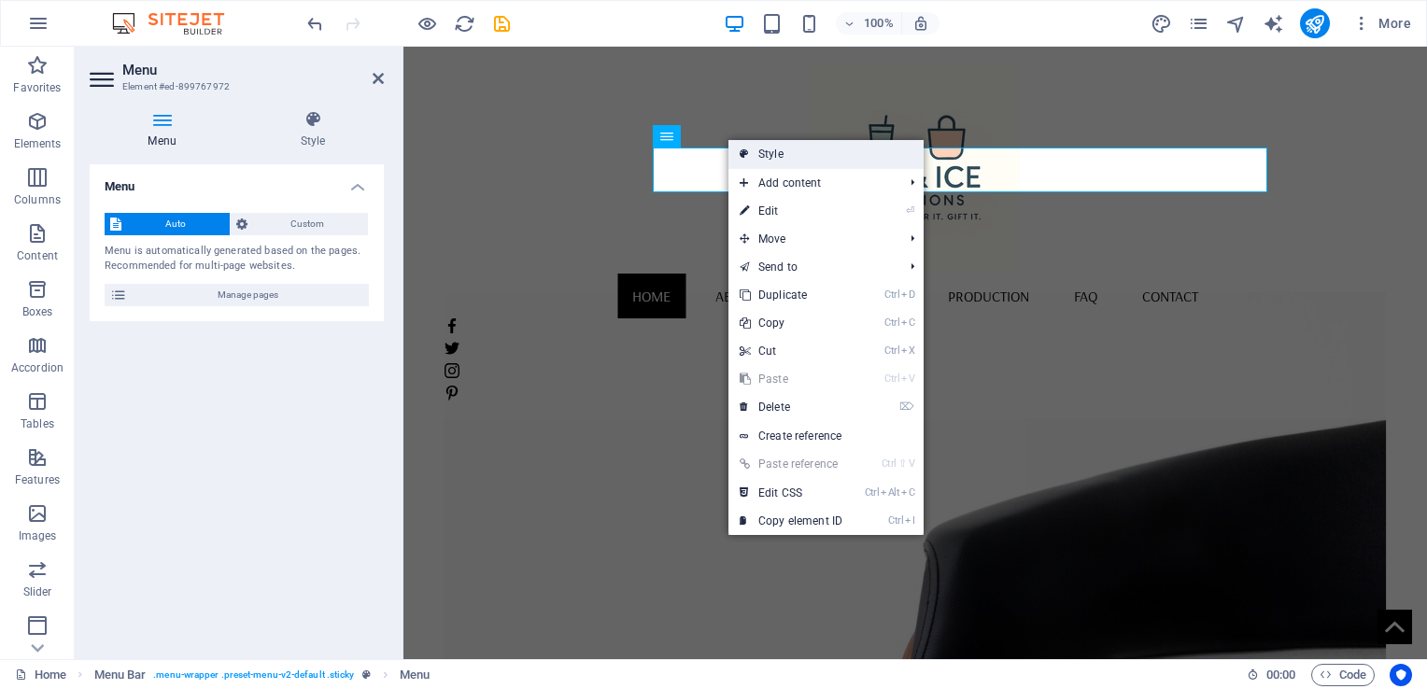
click at [820, 156] on link "Style" at bounding box center [825, 154] width 195 height 28
select select "vw"
select select "px"
select select "vw"
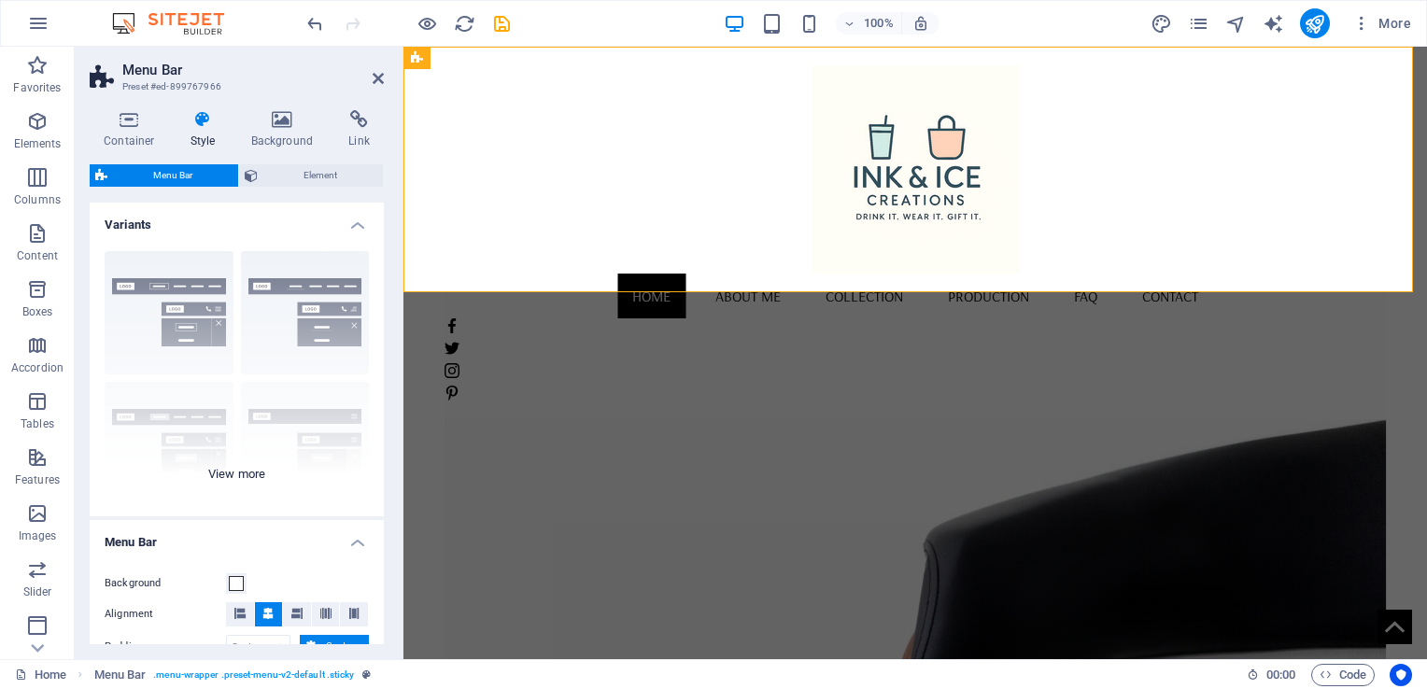
click at [168, 337] on div "Border Centered Default Fixed Loki Trigger Wide XXL" at bounding box center [237, 376] width 294 height 280
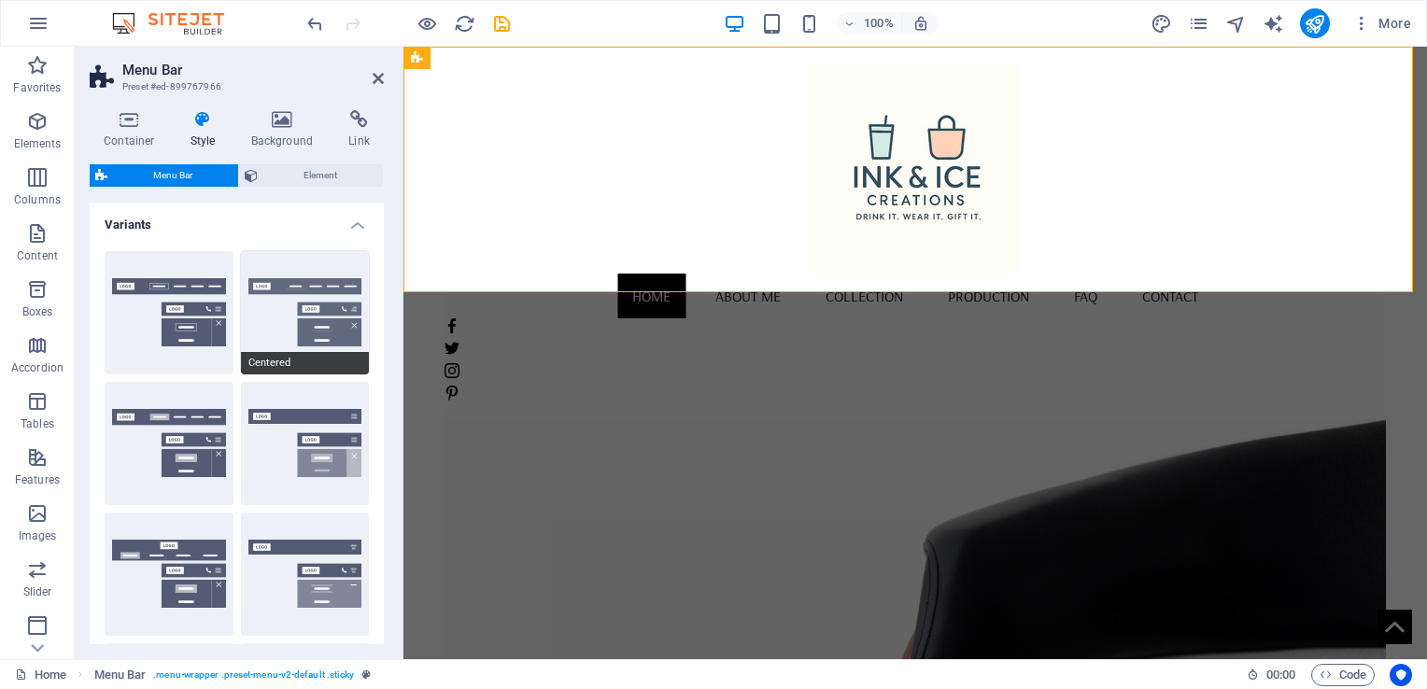
click at [316, 326] on button "Centered" at bounding box center [305, 312] width 129 height 123
type input "1"
select select "rem"
type input "1"
select select "rem"
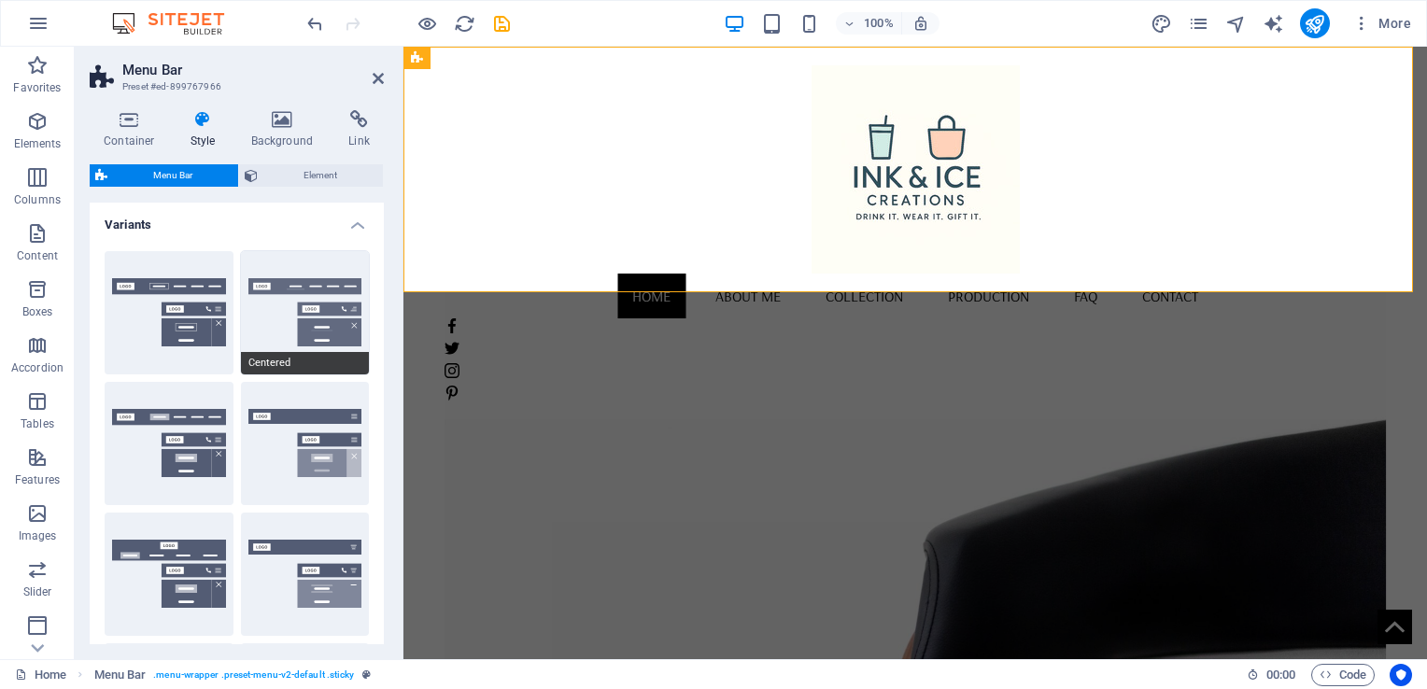
type input "1"
select select "rem"
type input "1"
select select "rem"
type input "1"
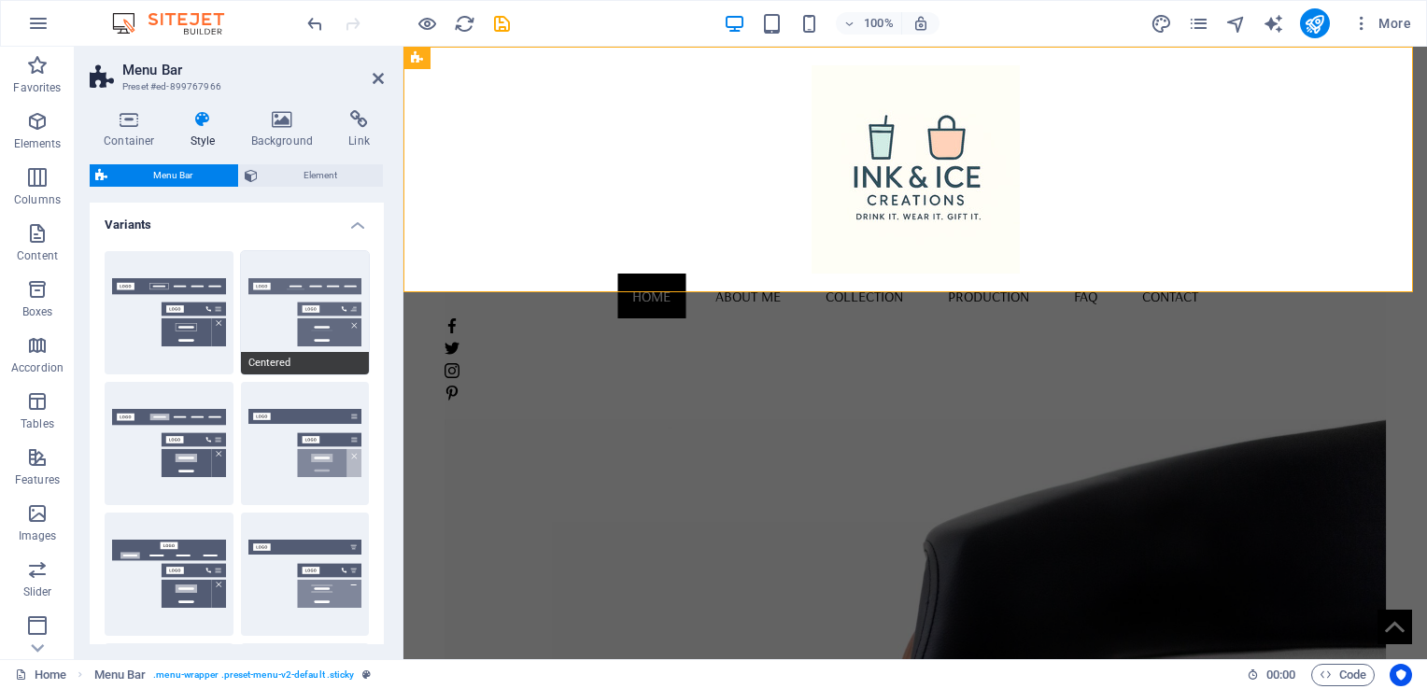
select select "rem"
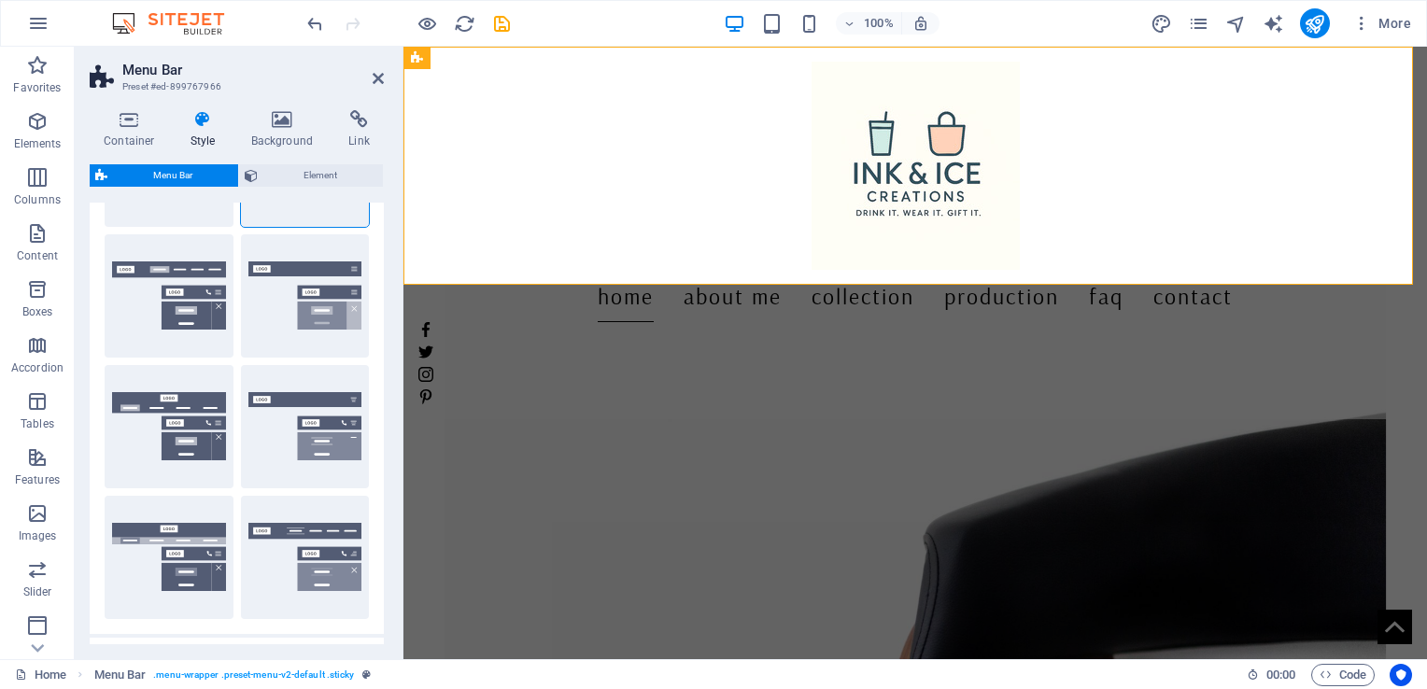
scroll to position [187, 0]
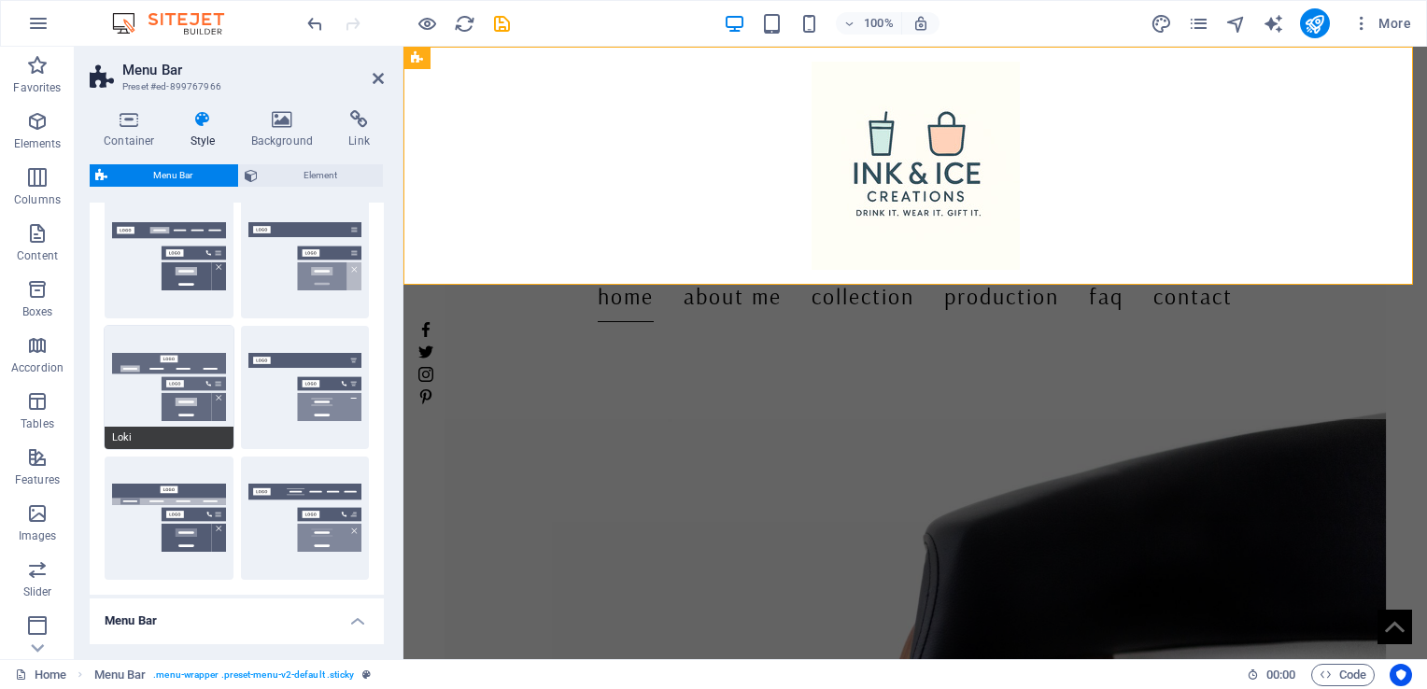
click at [154, 413] on button "Loki" at bounding box center [169, 387] width 129 height 123
type input "0"
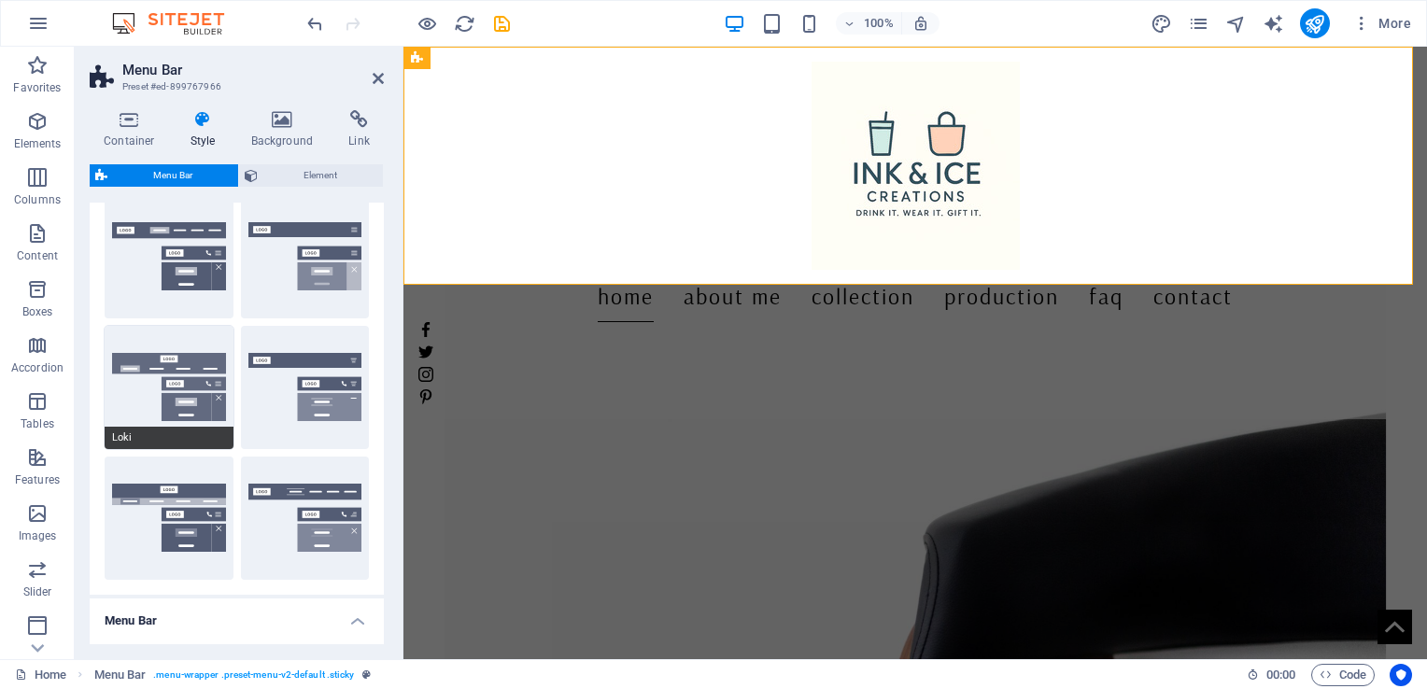
type input "0"
select select "DISABLED_OPTION_VALUE"
type input "2"
type input "1"
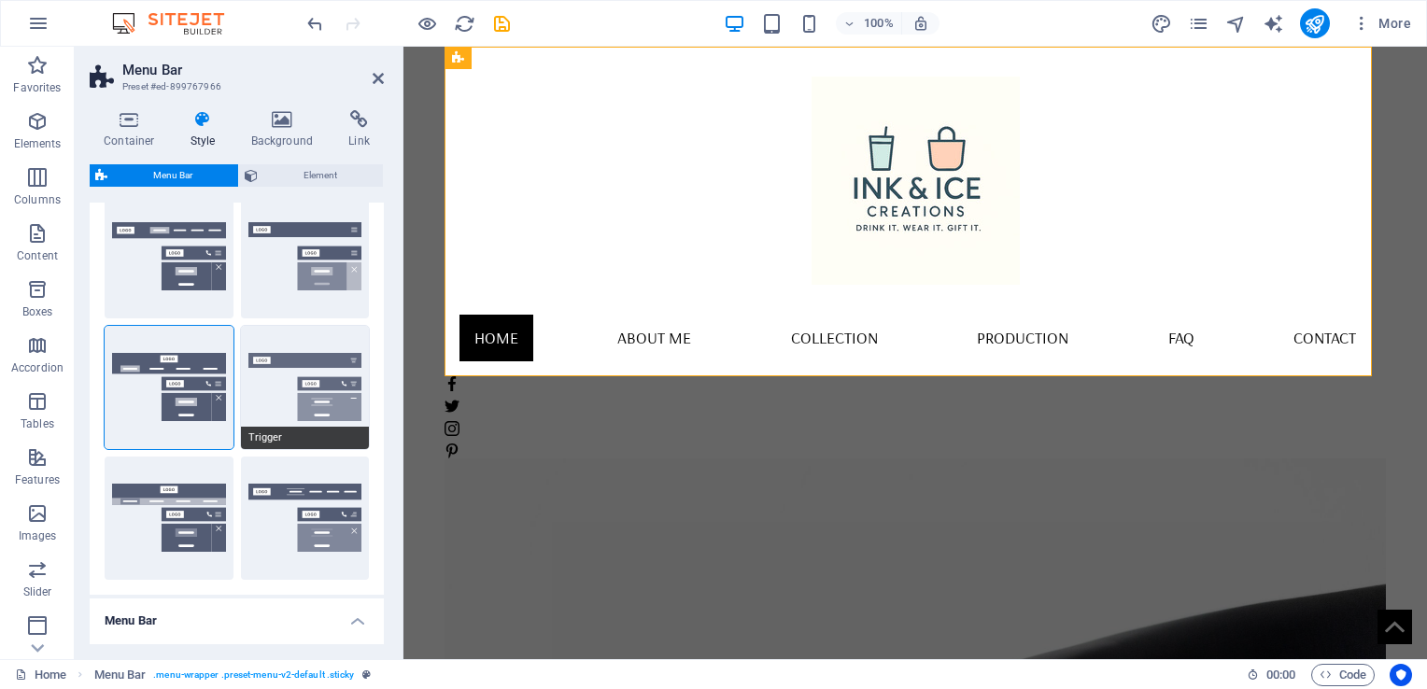
click at [301, 434] on span "Trigger" at bounding box center [305, 438] width 129 height 22
type input "1"
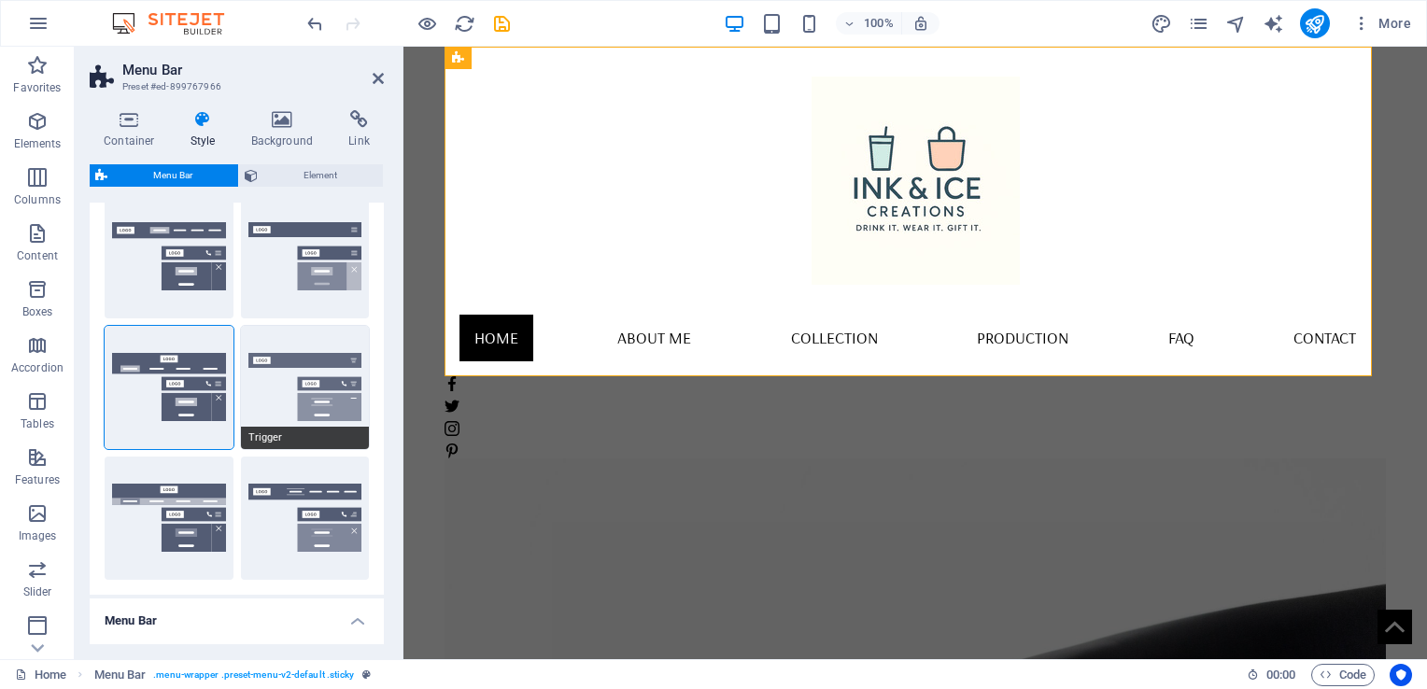
type input "1"
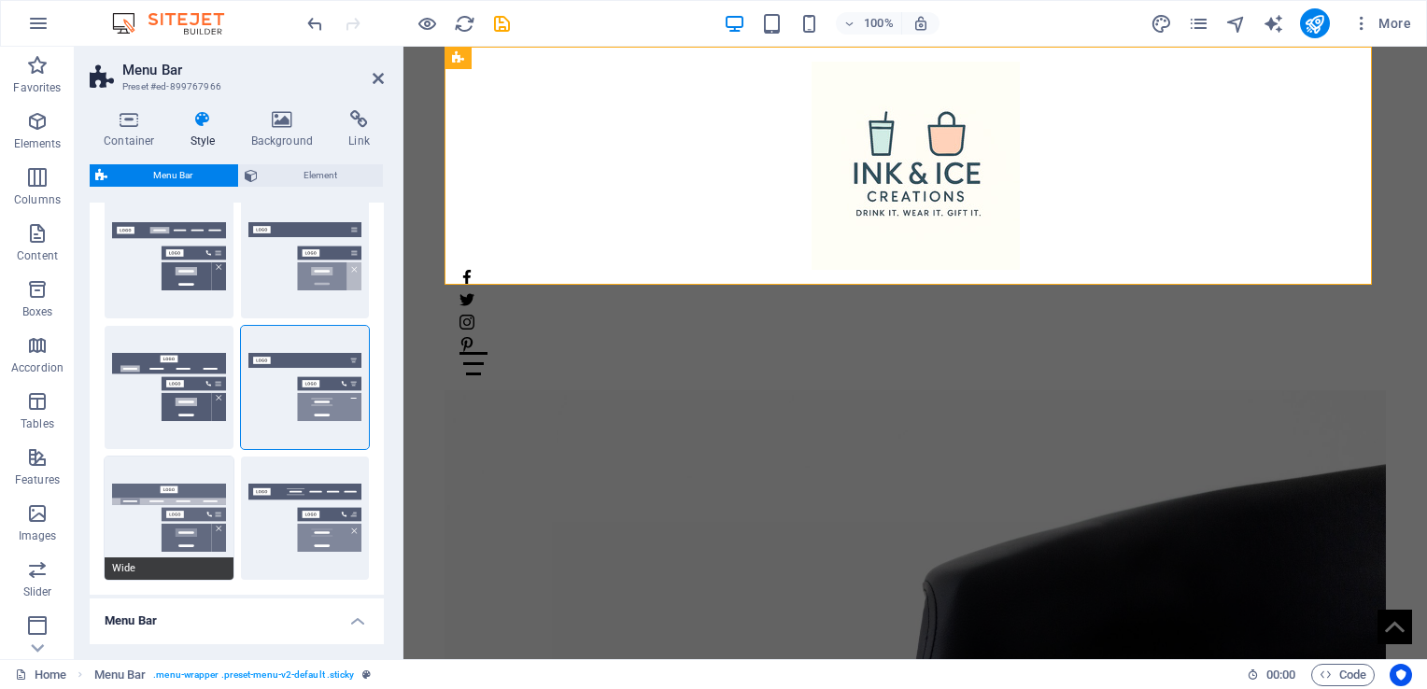
click at [164, 567] on span "Wide" at bounding box center [169, 568] width 129 height 22
type input "0"
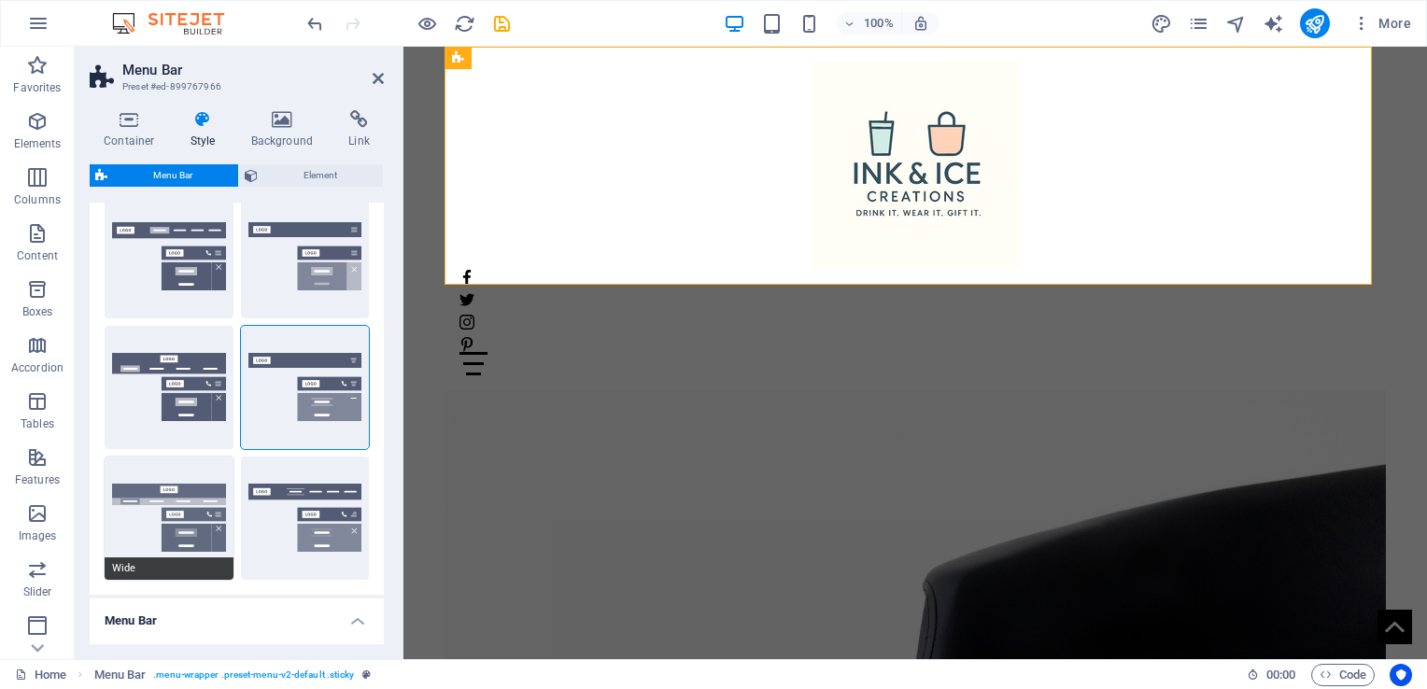
type input "0"
type input "2"
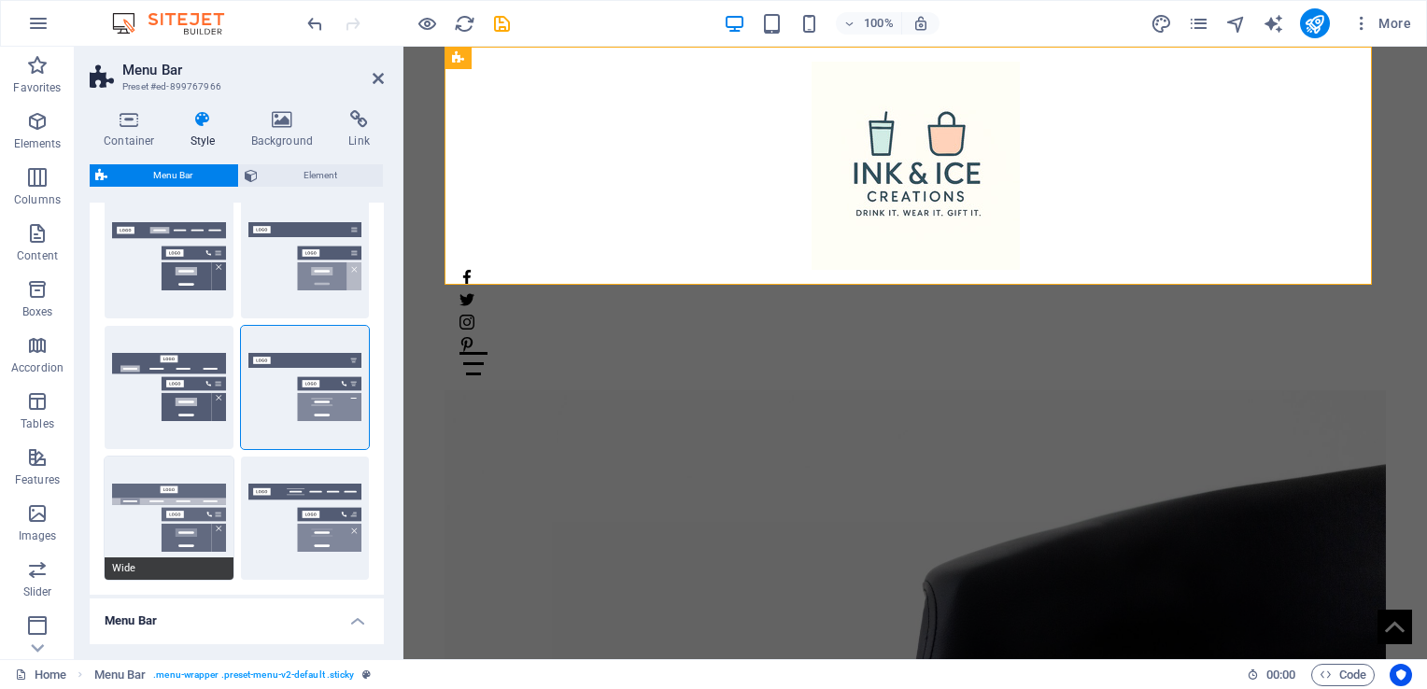
type input "2"
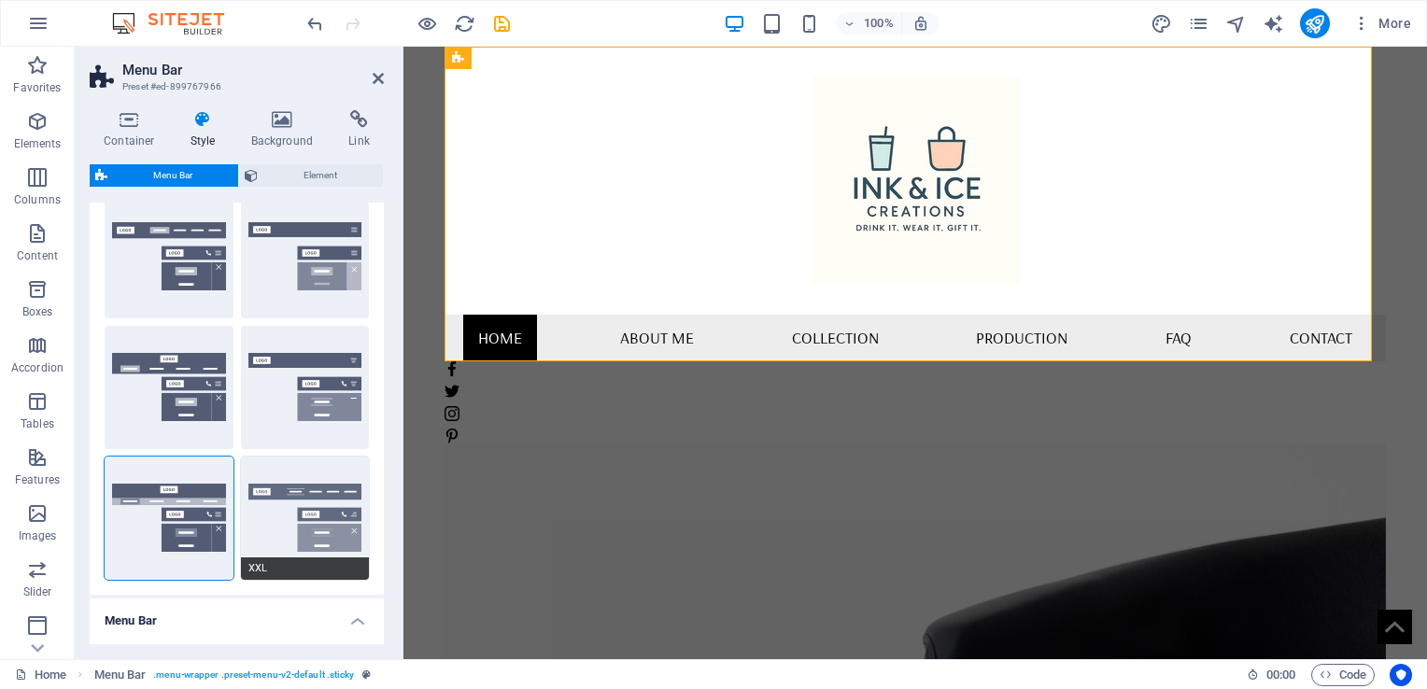
click at [291, 547] on button "XXL" at bounding box center [305, 518] width 129 height 123
type input "1"
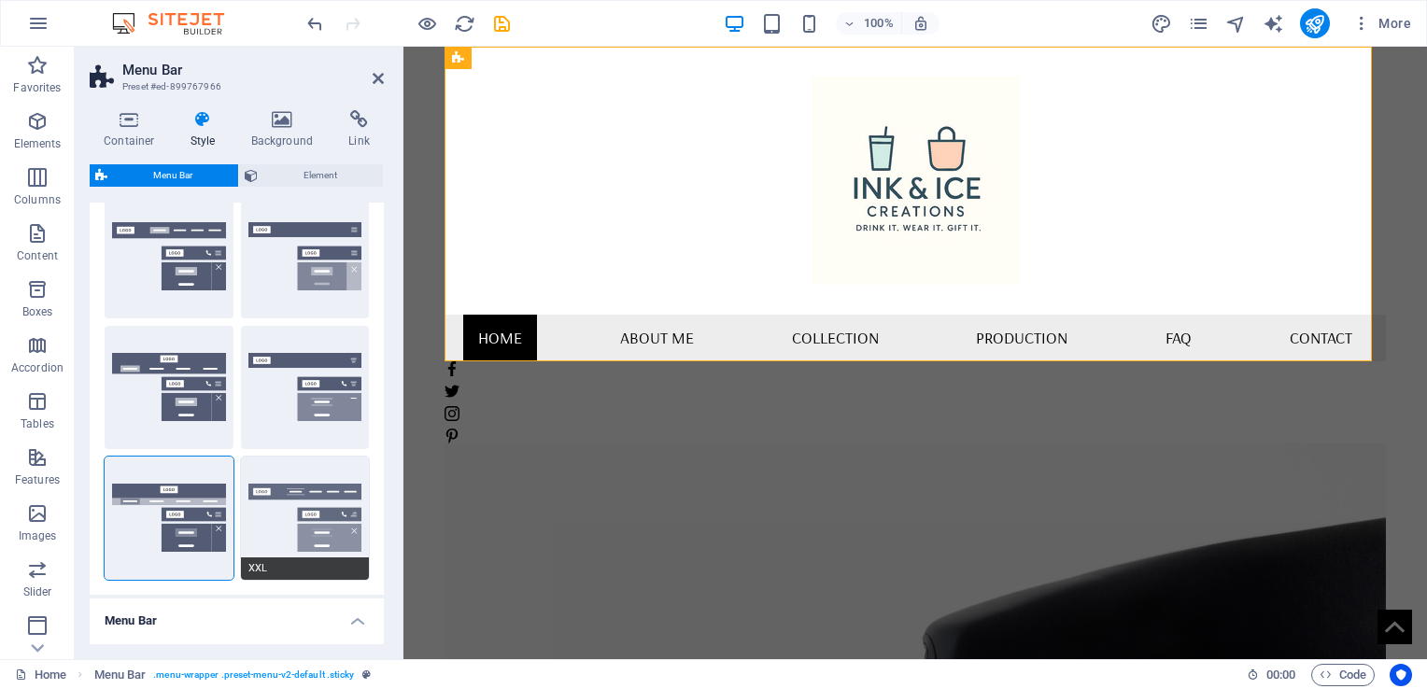
type input "1"
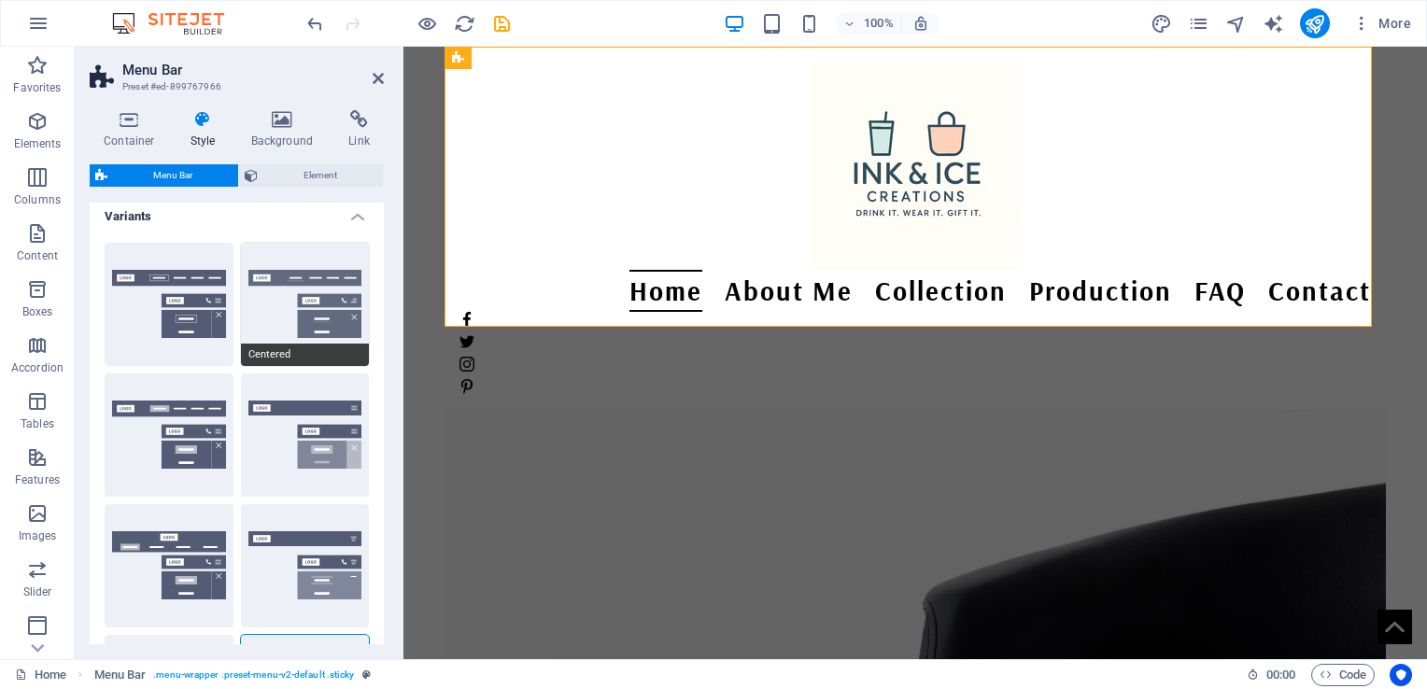
scroll to position [0, 0]
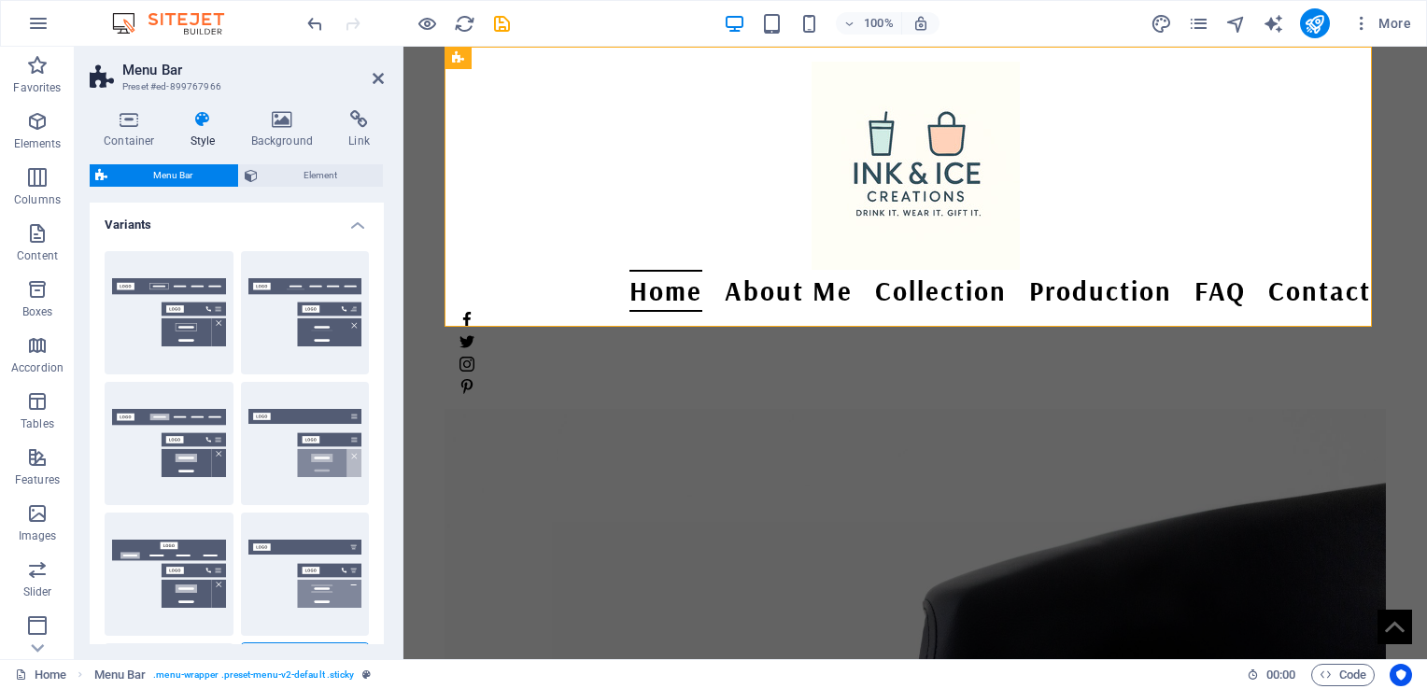
click at [156, 431] on div "Default" at bounding box center [169, 443] width 129 height 123
click at [326, 315] on button "Centered" at bounding box center [305, 312] width 129 height 123
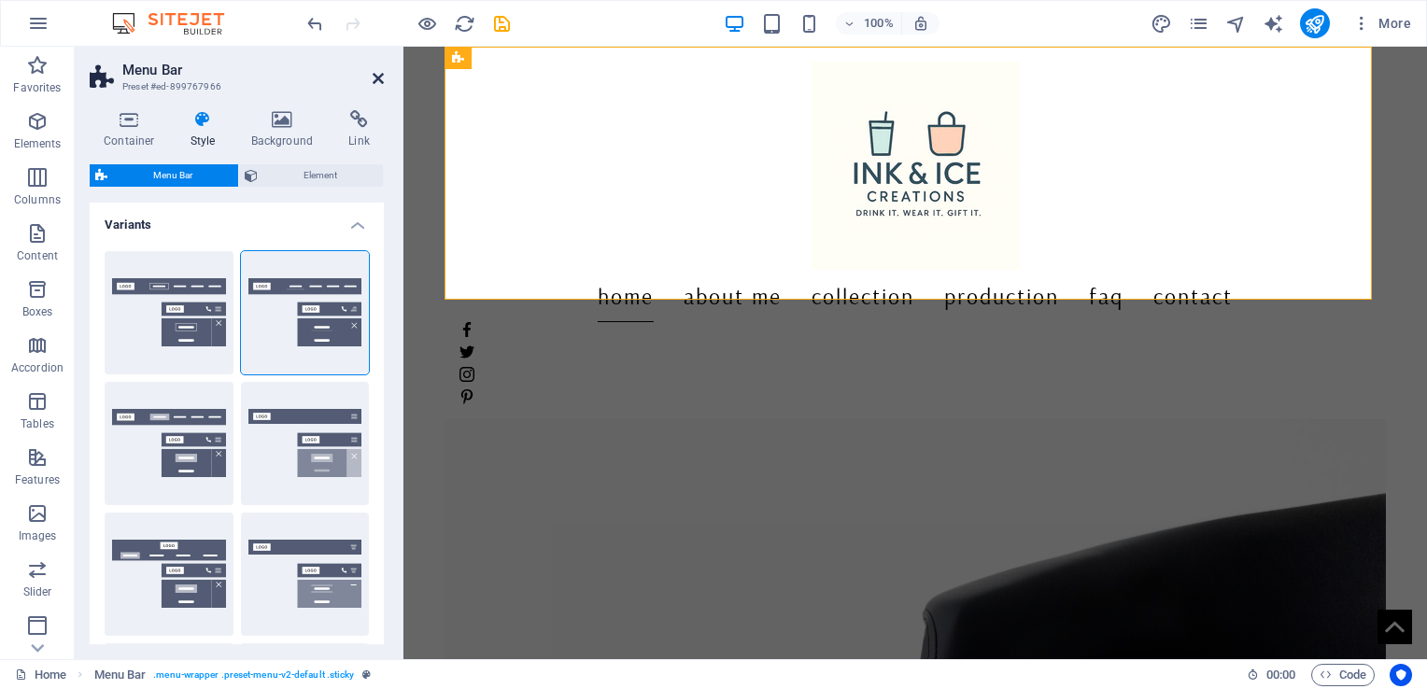
click at [383, 78] on icon at bounding box center [378, 78] width 11 height 15
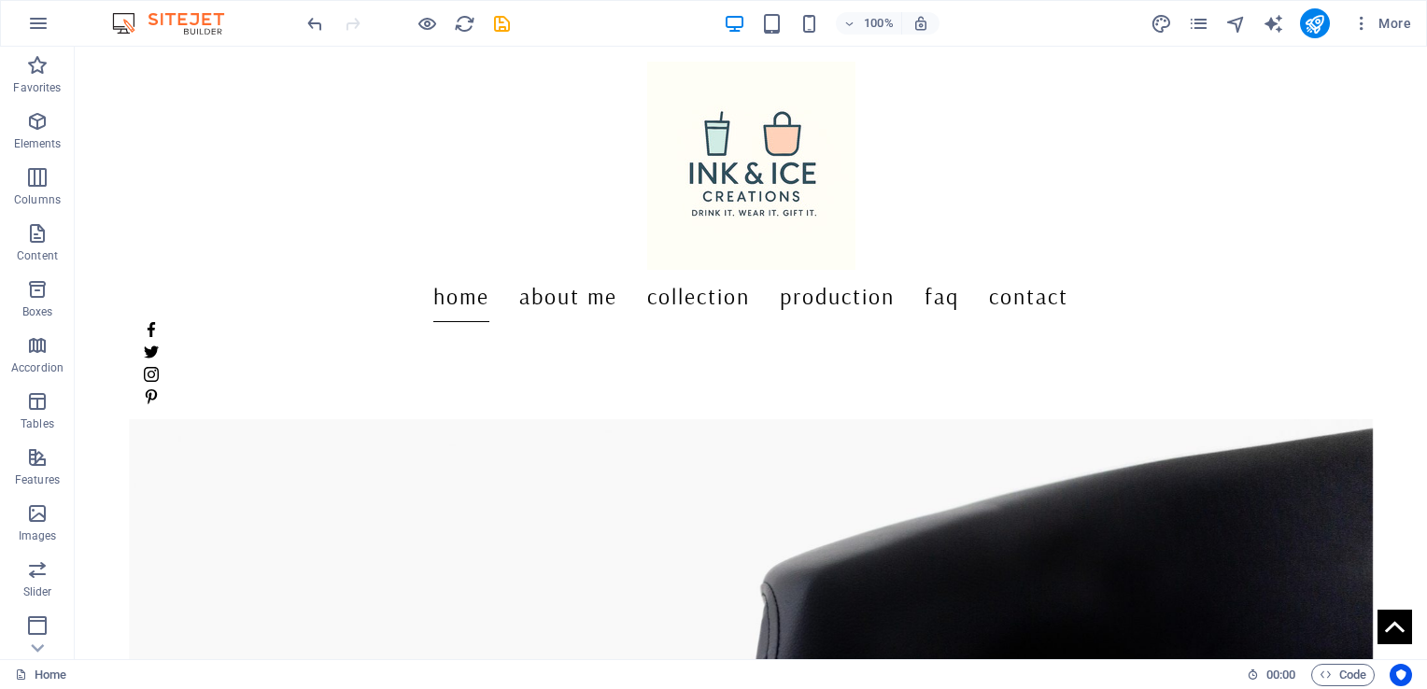
scroll to position [93, 0]
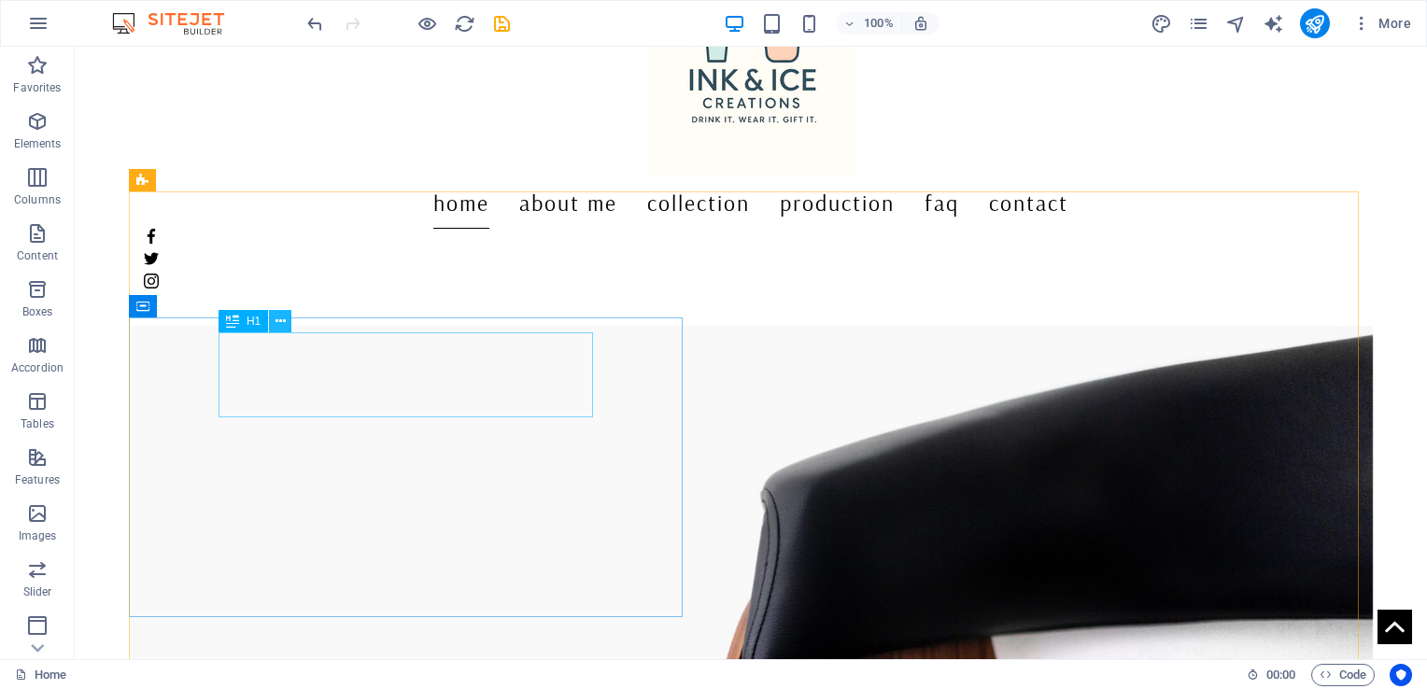
click at [275, 320] on icon at bounding box center [280, 322] width 10 height 20
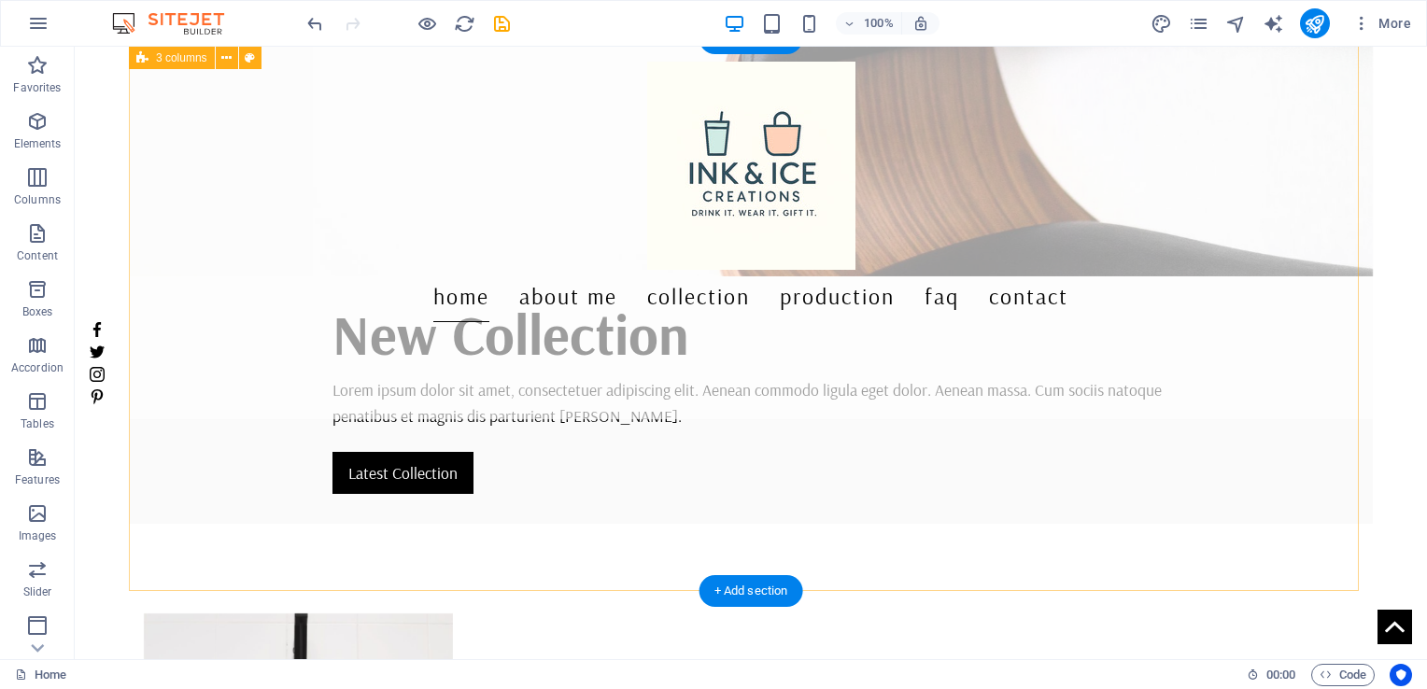
scroll to position [467, 0]
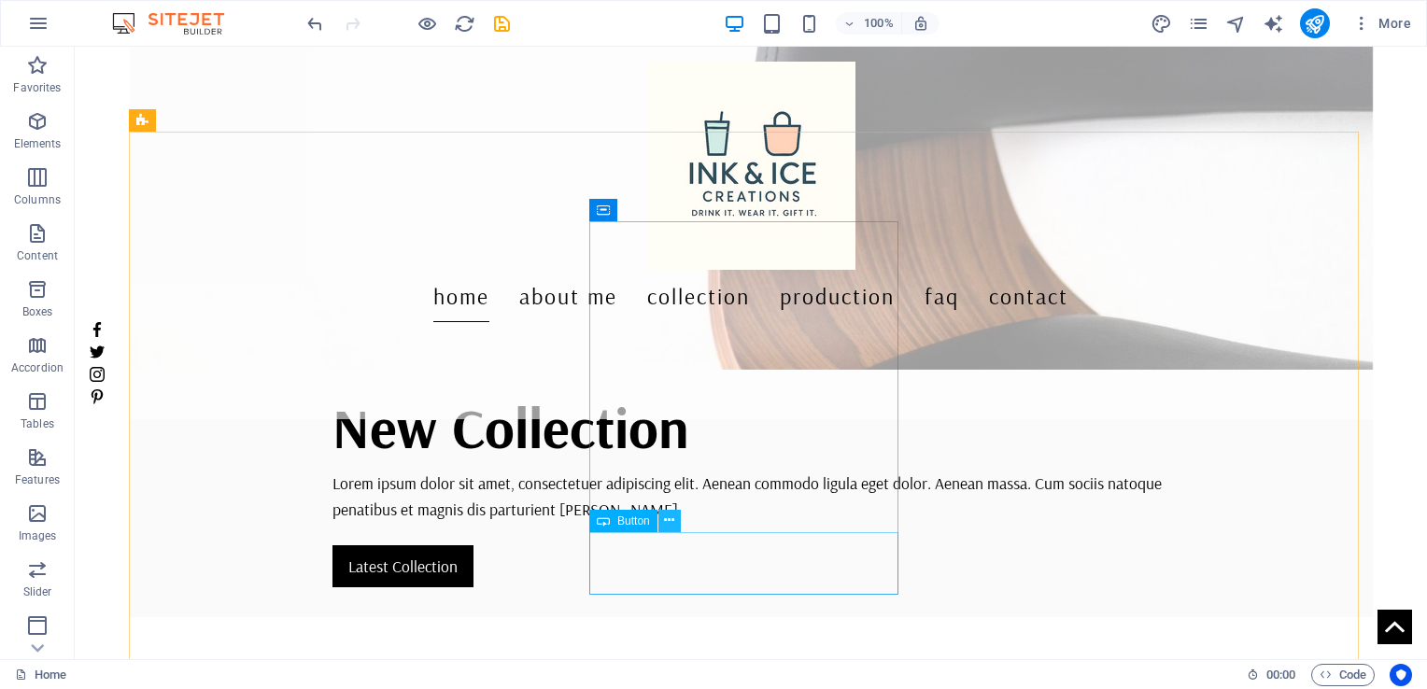
click at [670, 523] on icon at bounding box center [669, 521] width 10 height 20
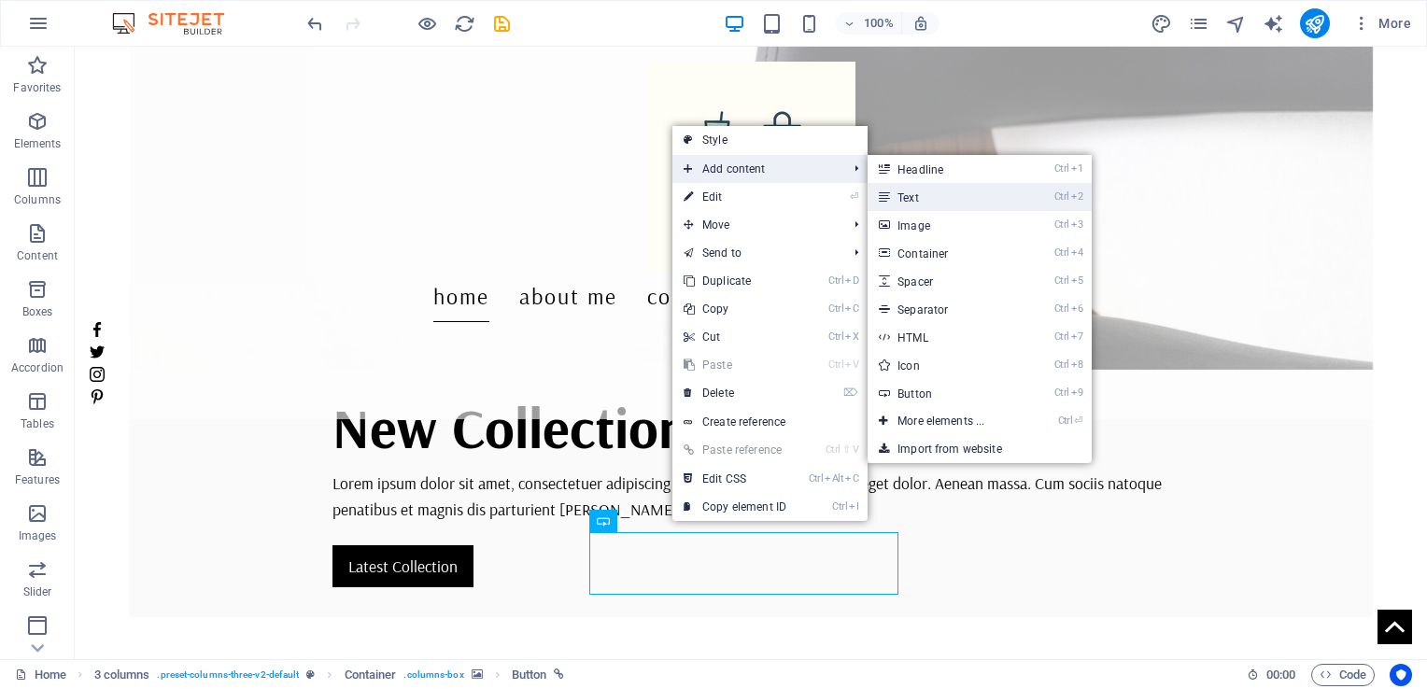
click at [900, 202] on link "Ctrl 2 Text" at bounding box center [944, 197] width 154 height 28
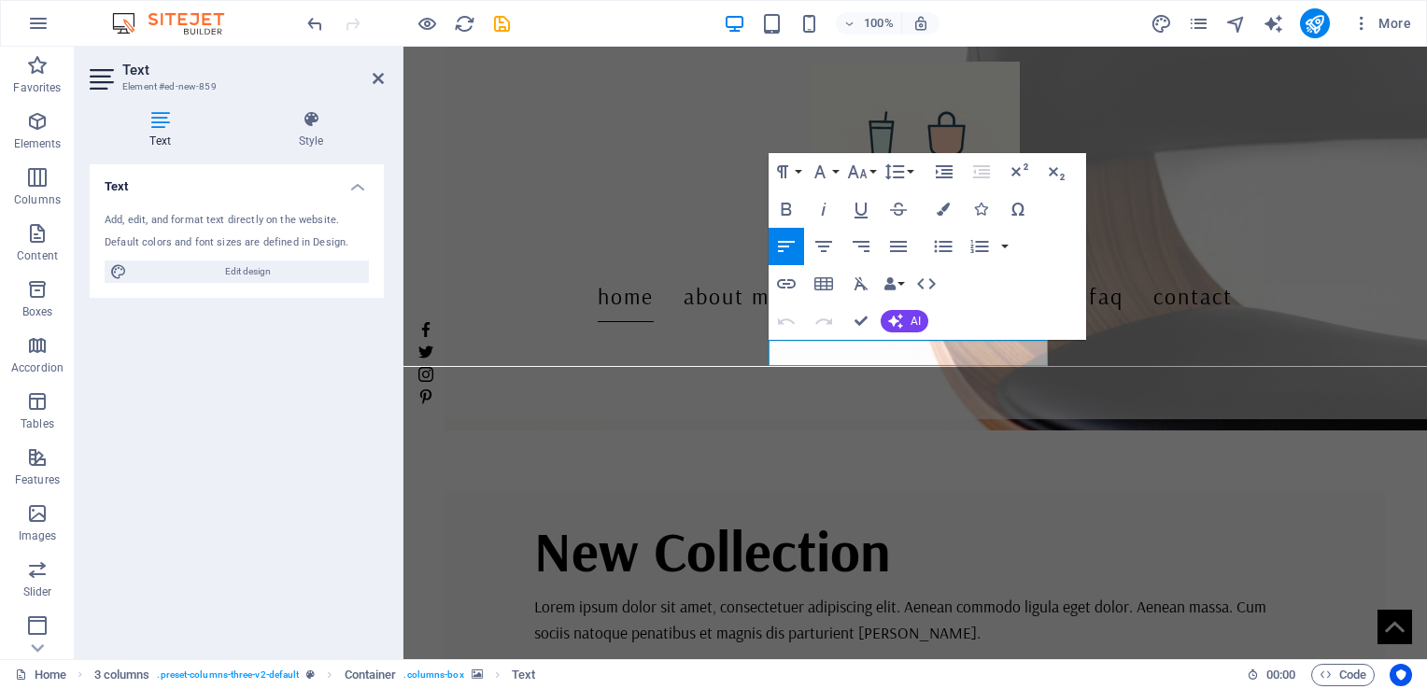
scroll to position [818, 0]
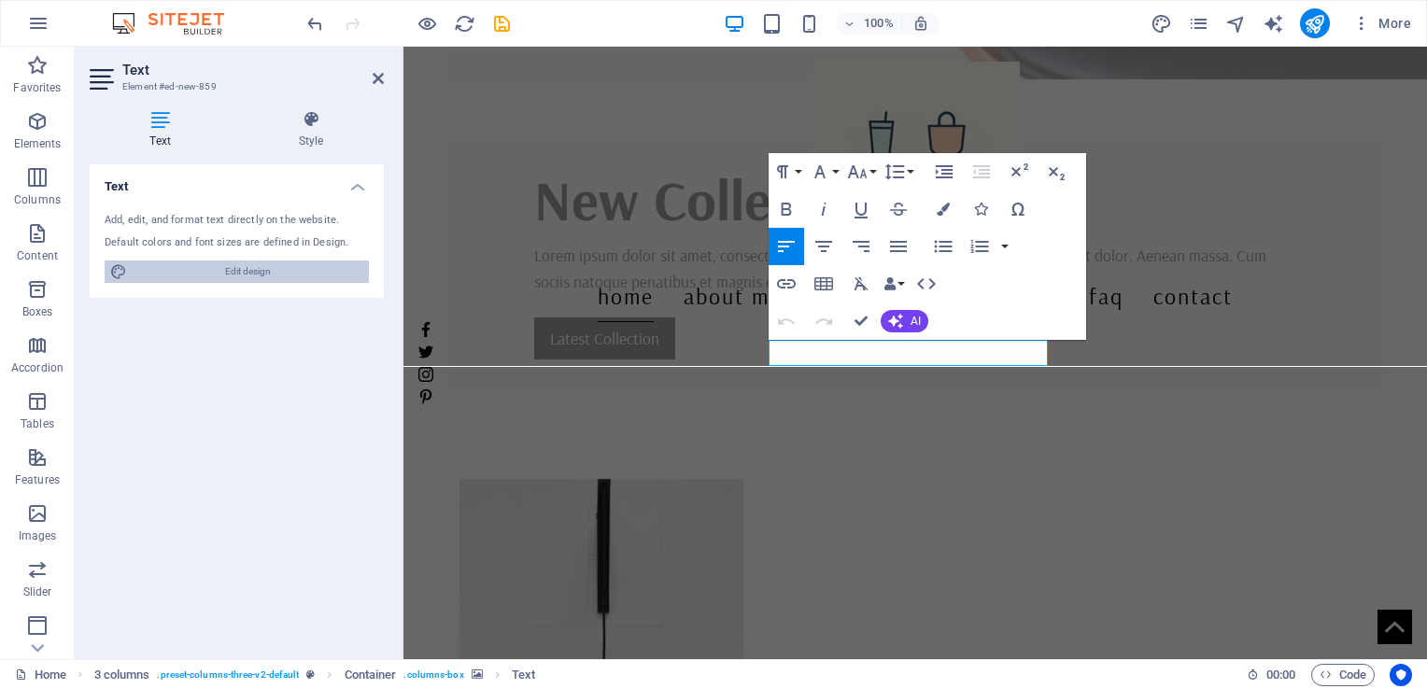
click at [201, 276] on span "Edit design" at bounding box center [248, 271] width 231 height 22
select select "rem"
select select "400"
select select "px"
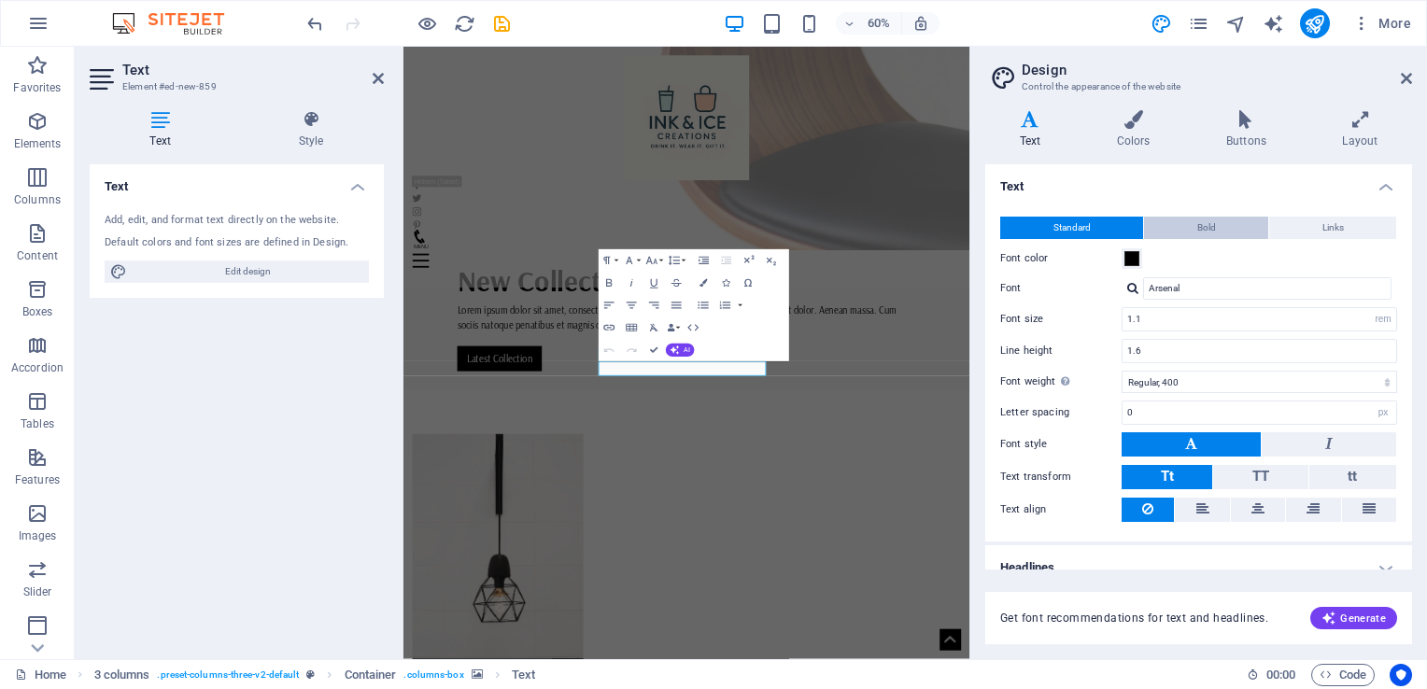
click at [1205, 226] on span "Bold" at bounding box center [1206, 228] width 19 height 22
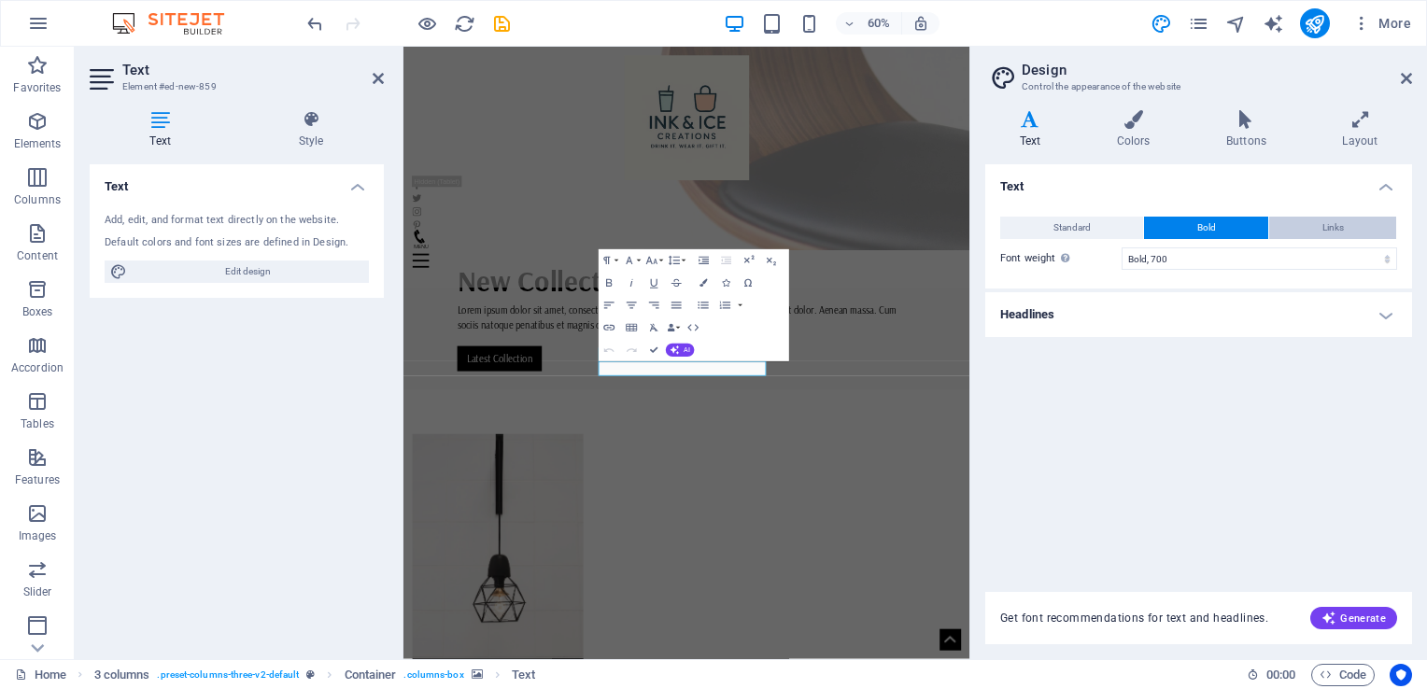
click at [1322, 227] on span "Links" at bounding box center [1332, 228] width 21 height 22
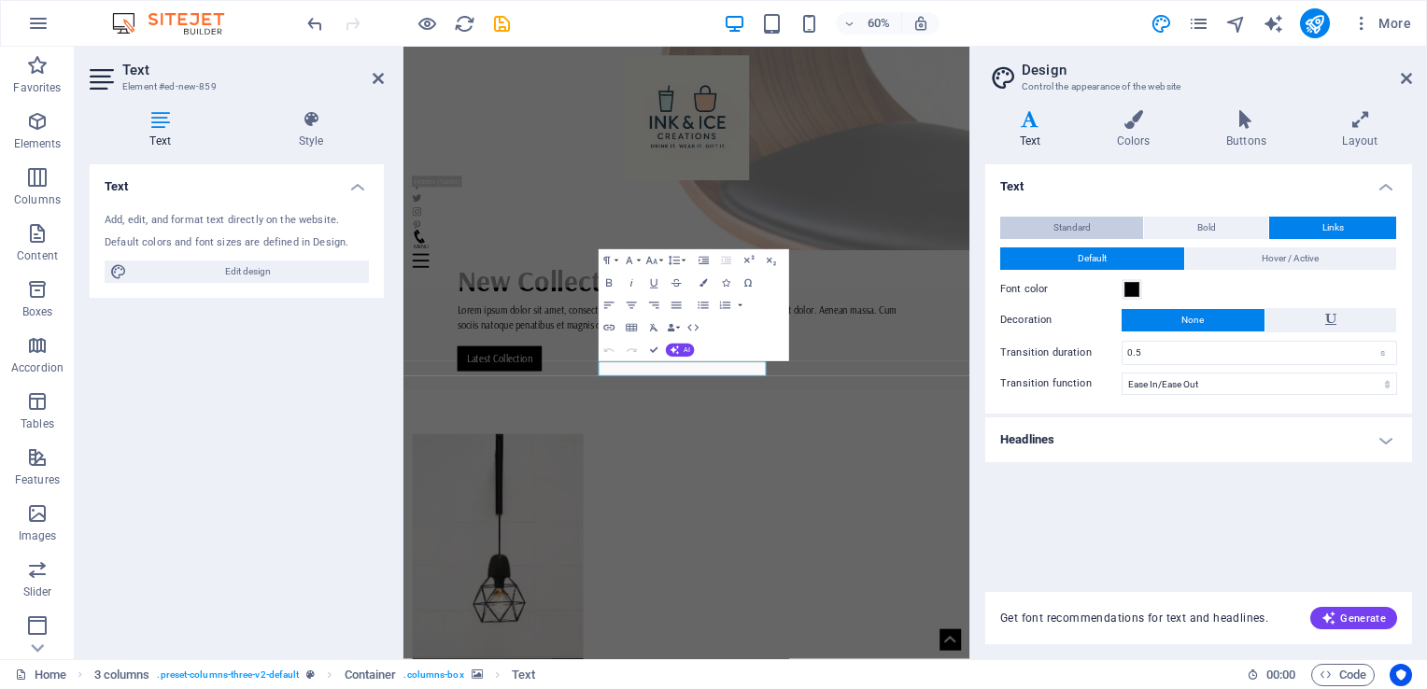
click at [1100, 226] on button "Standard" at bounding box center [1071, 228] width 143 height 22
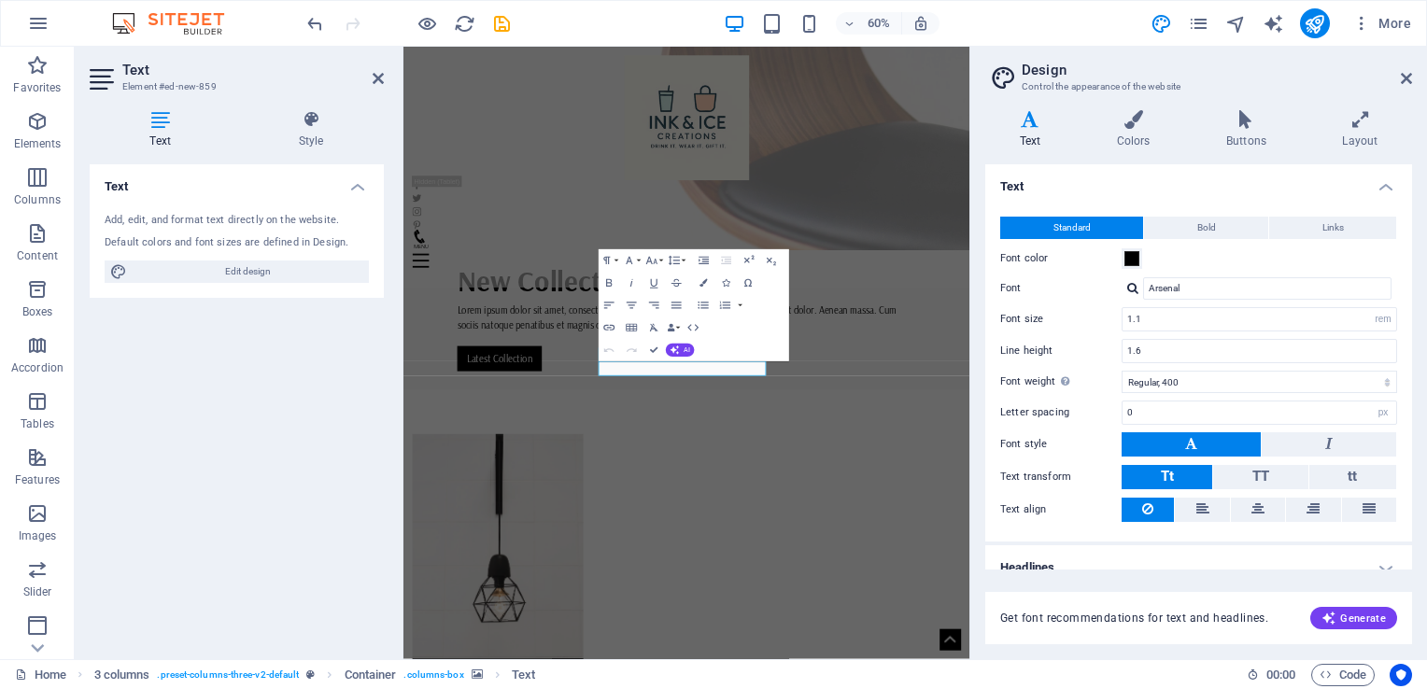
scroll to position [0, 0]
click at [1407, 85] on icon at bounding box center [1405, 78] width 11 height 15
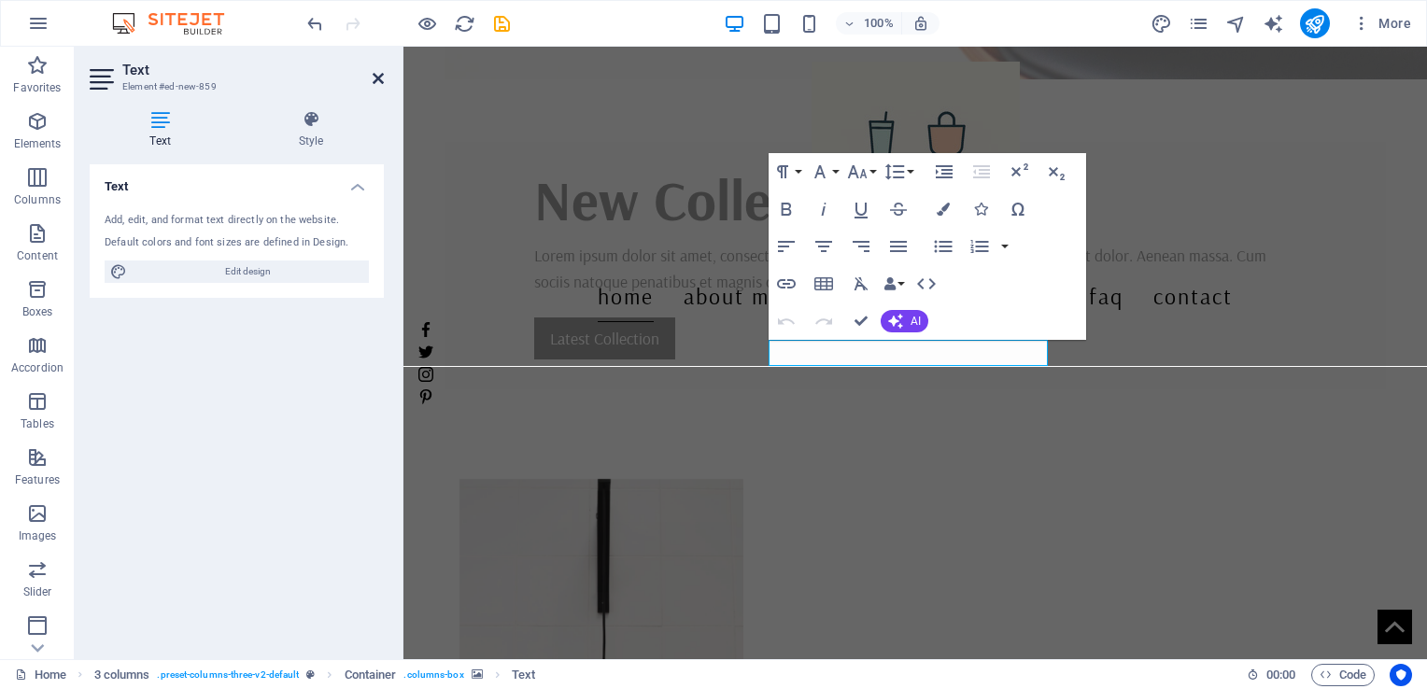
click at [373, 76] on icon at bounding box center [378, 78] width 11 height 15
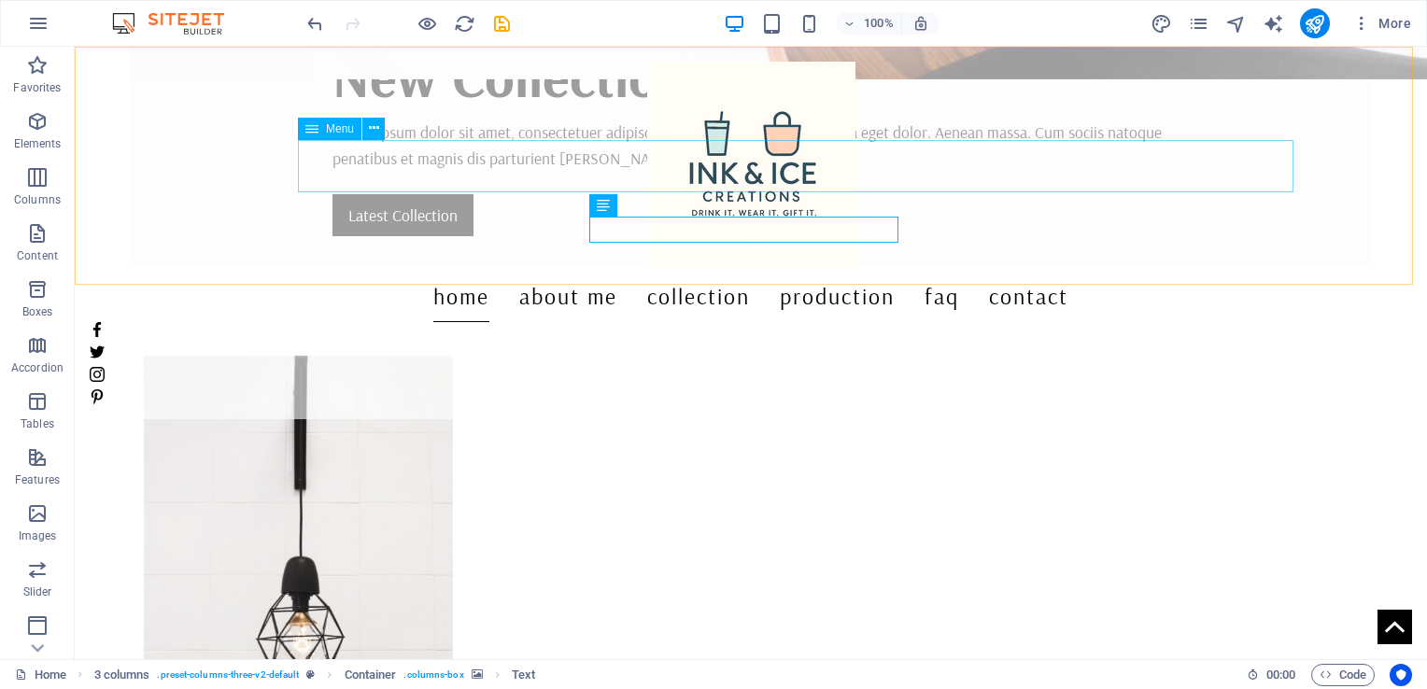
click at [748, 270] on nav "Home About Me Collection Production FAQ Contact" at bounding box center [751, 296] width 1322 height 52
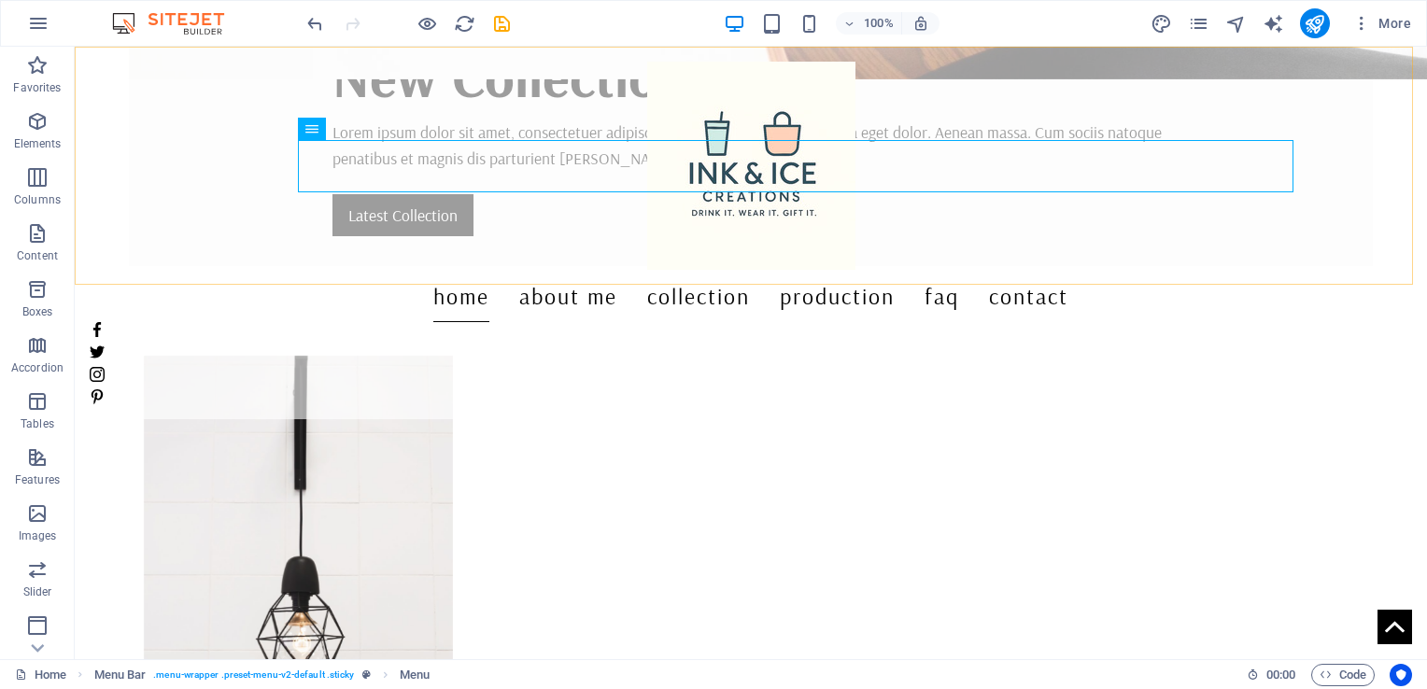
click at [679, 271] on div "Home About Me Collection Production FAQ Contact" at bounding box center [751, 233] width 1352 height 373
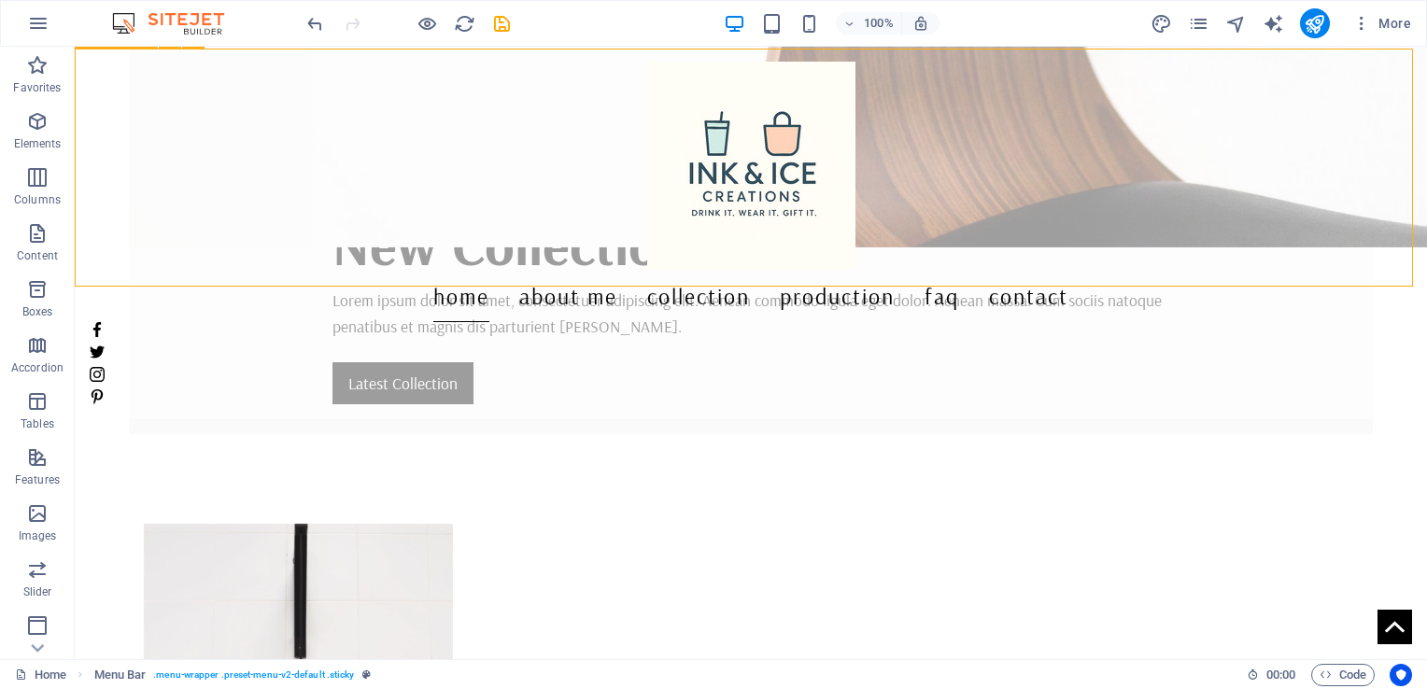
scroll to position [538, 0]
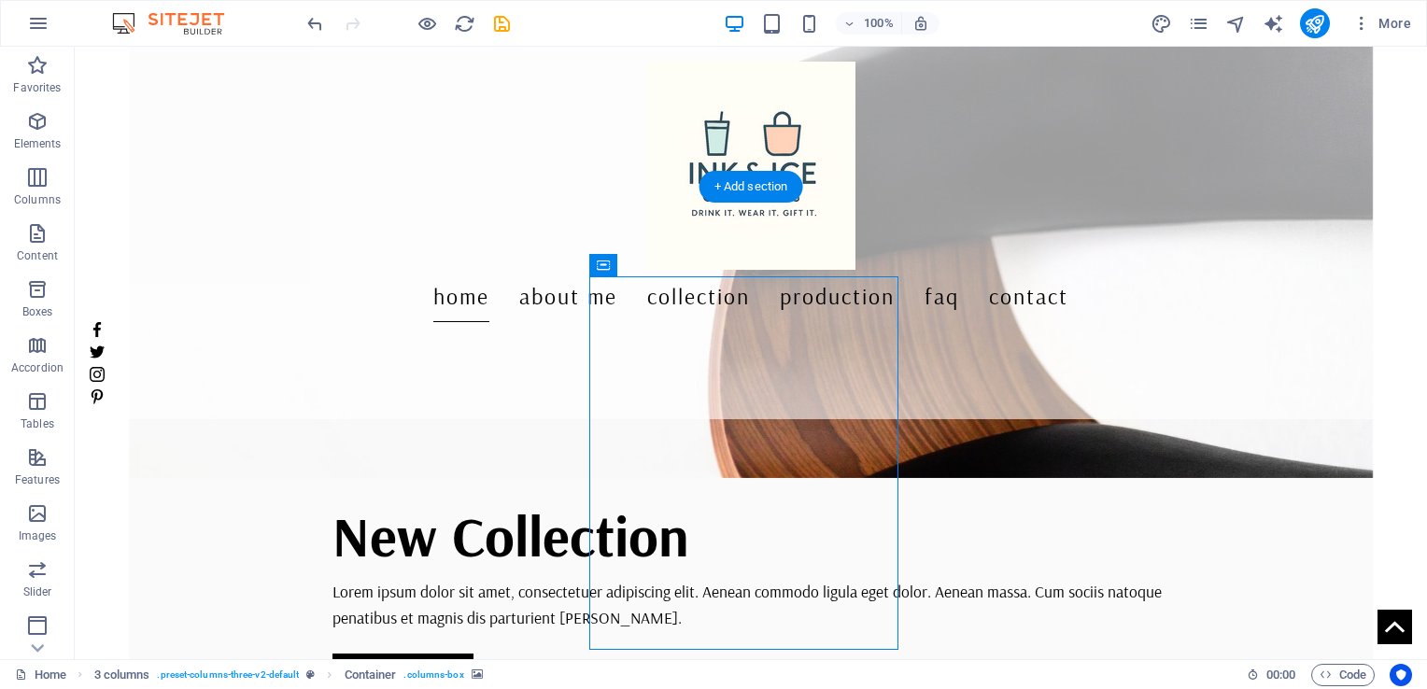
scroll to position [351, 0]
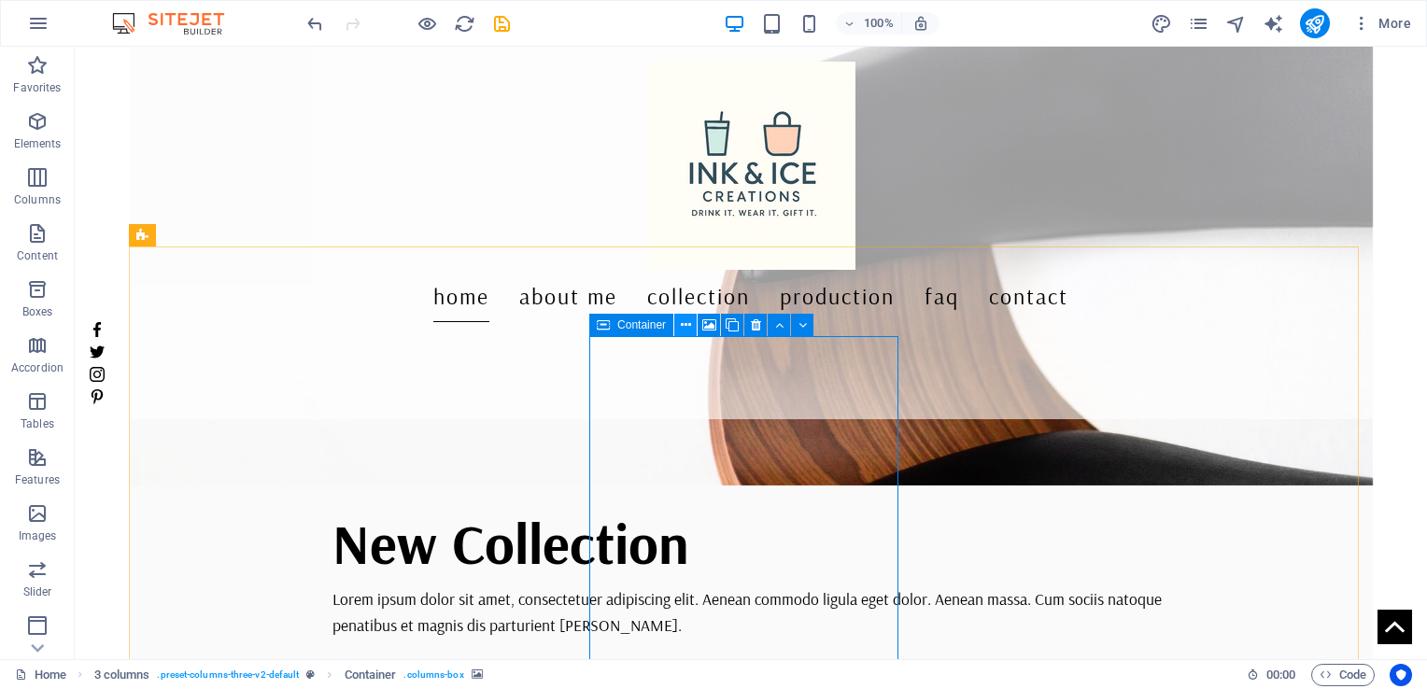
click at [684, 324] on icon at bounding box center [686, 326] width 10 height 20
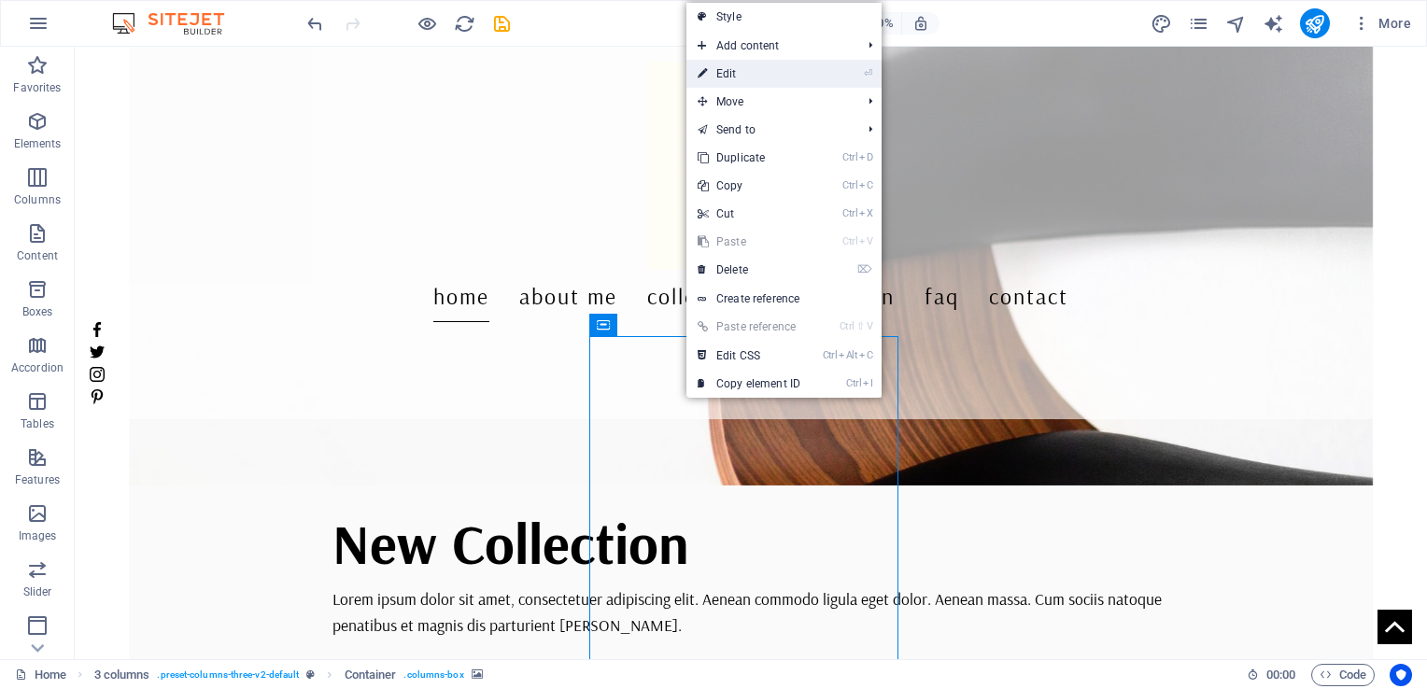
click at [770, 67] on link "⏎ Edit" at bounding box center [748, 74] width 125 height 28
select select "px"
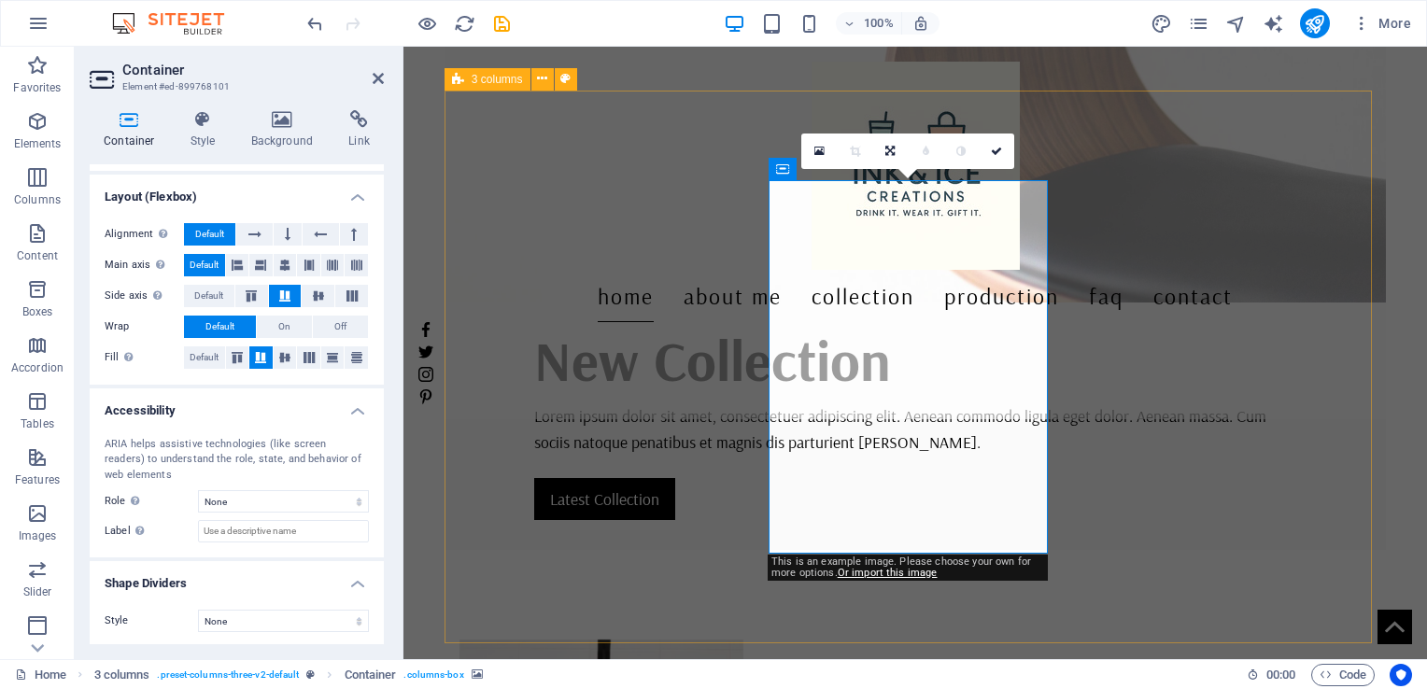
scroll to position [725, 0]
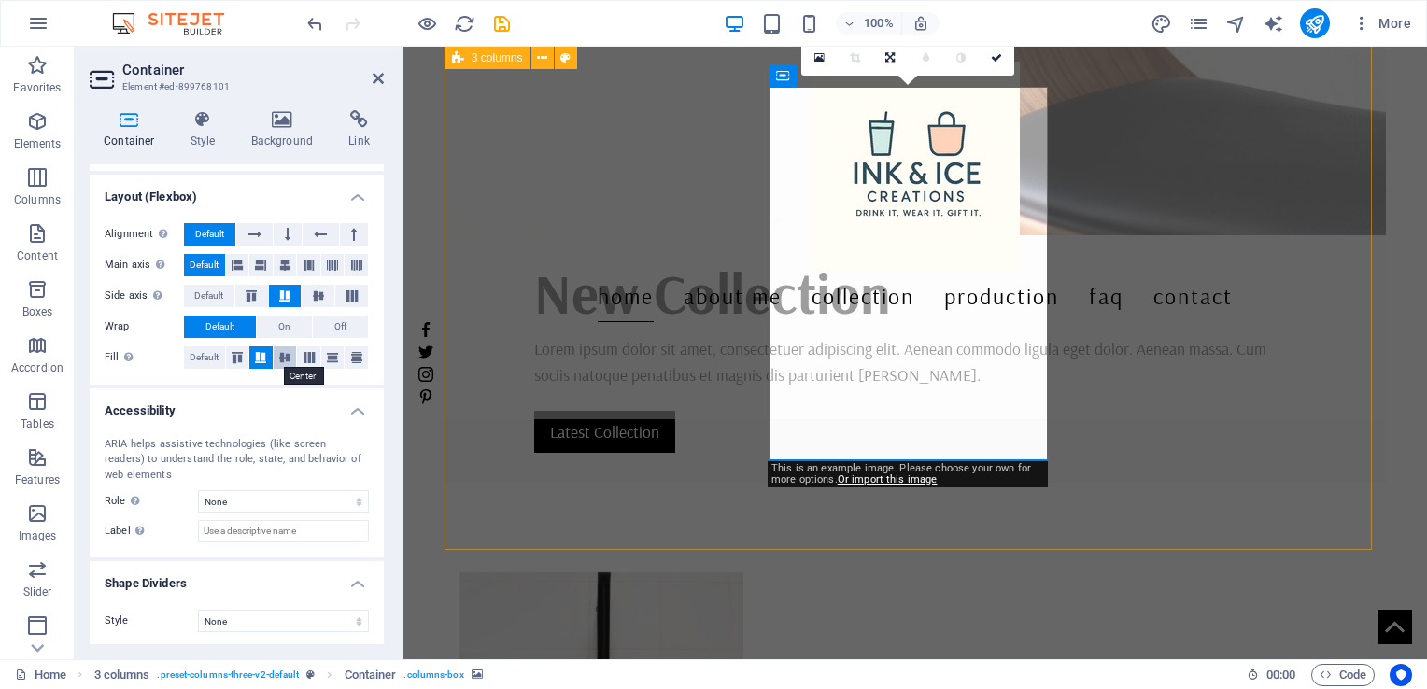
click at [288, 358] on icon at bounding box center [285, 357] width 22 height 11
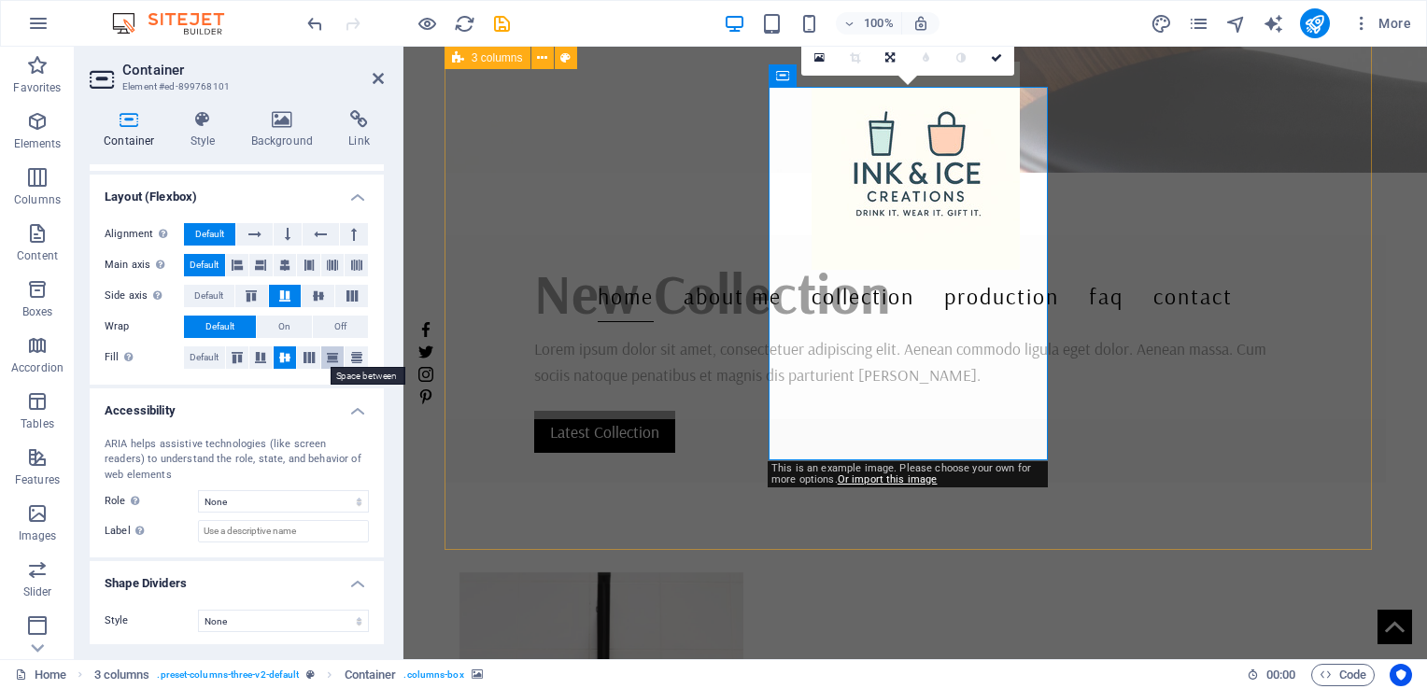
click at [327, 357] on icon at bounding box center [332, 357] width 22 height 11
click at [348, 357] on icon at bounding box center [356, 357] width 22 height 11
click at [241, 360] on icon at bounding box center [237, 357] width 22 height 11
click at [260, 357] on icon at bounding box center [260, 357] width 22 height 11
click at [207, 133] on h4 "Style" at bounding box center [206, 129] width 61 height 39
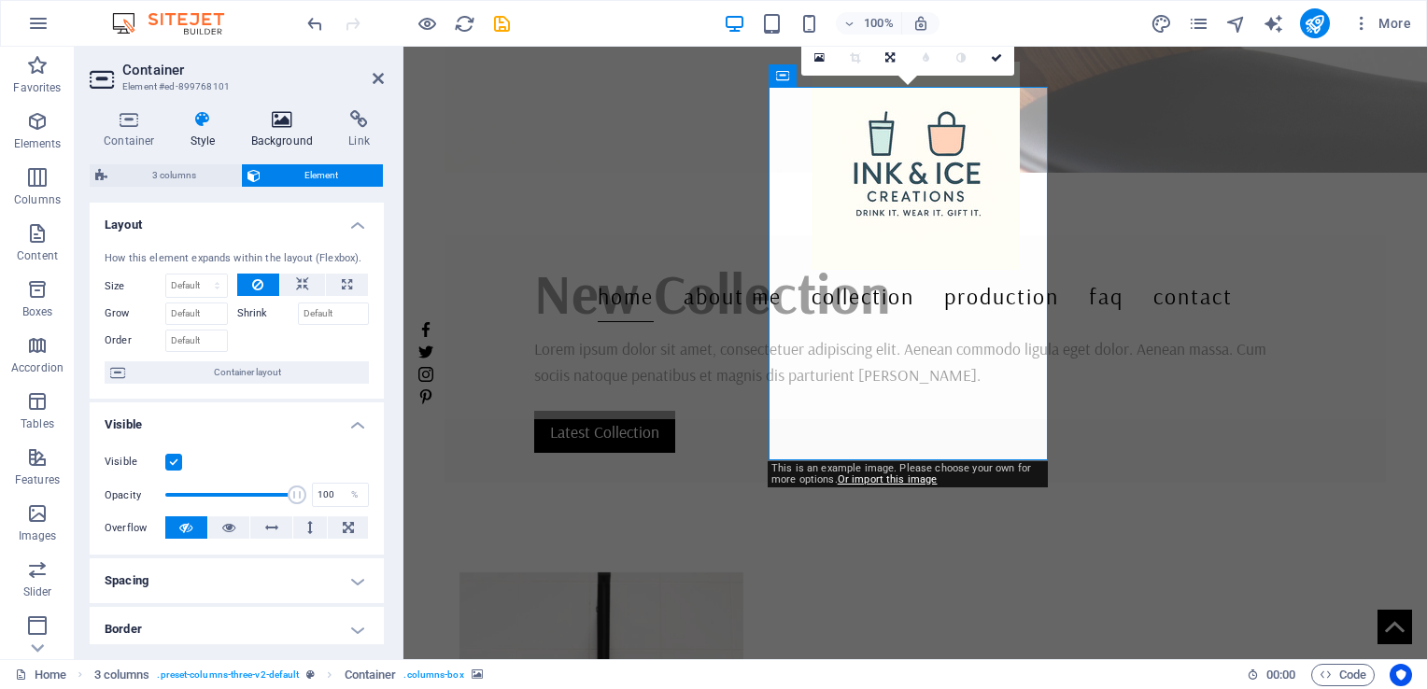
click at [269, 133] on h4 "Background" at bounding box center [286, 129] width 98 height 39
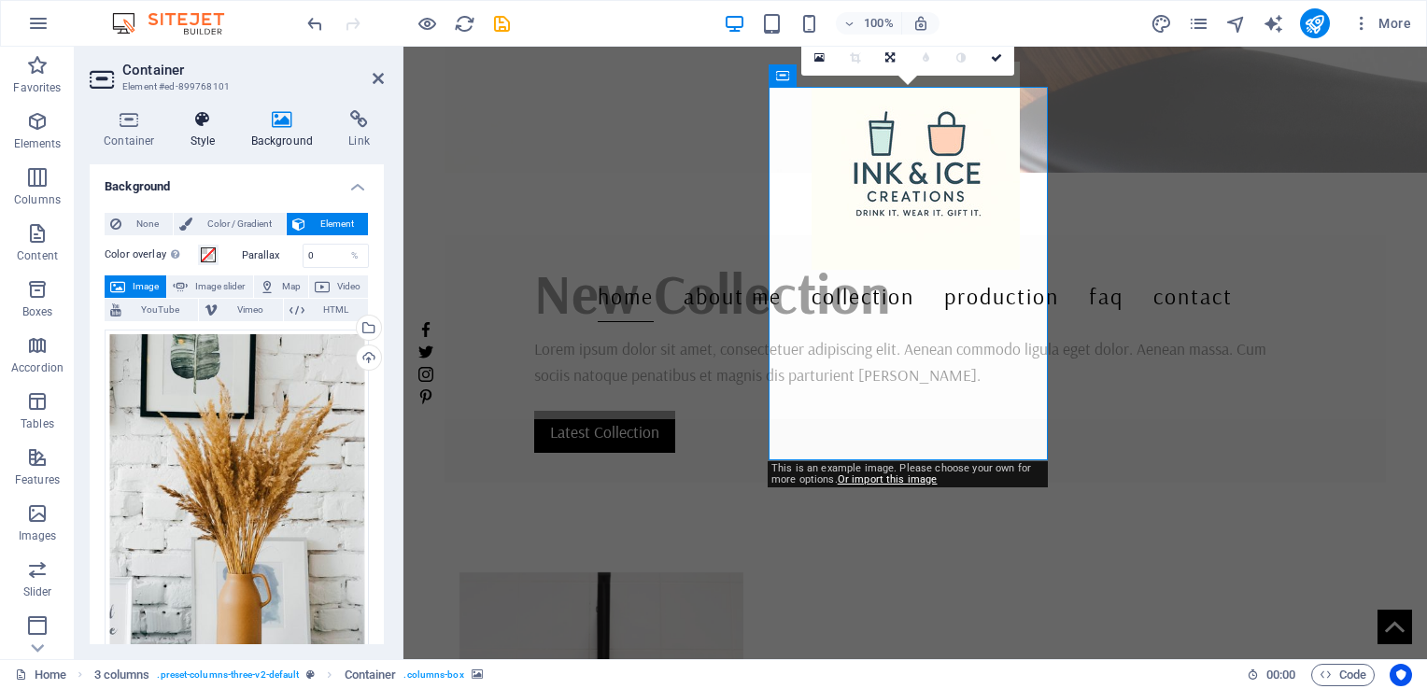
click at [208, 136] on h4 "Style" at bounding box center [206, 129] width 61 height 39
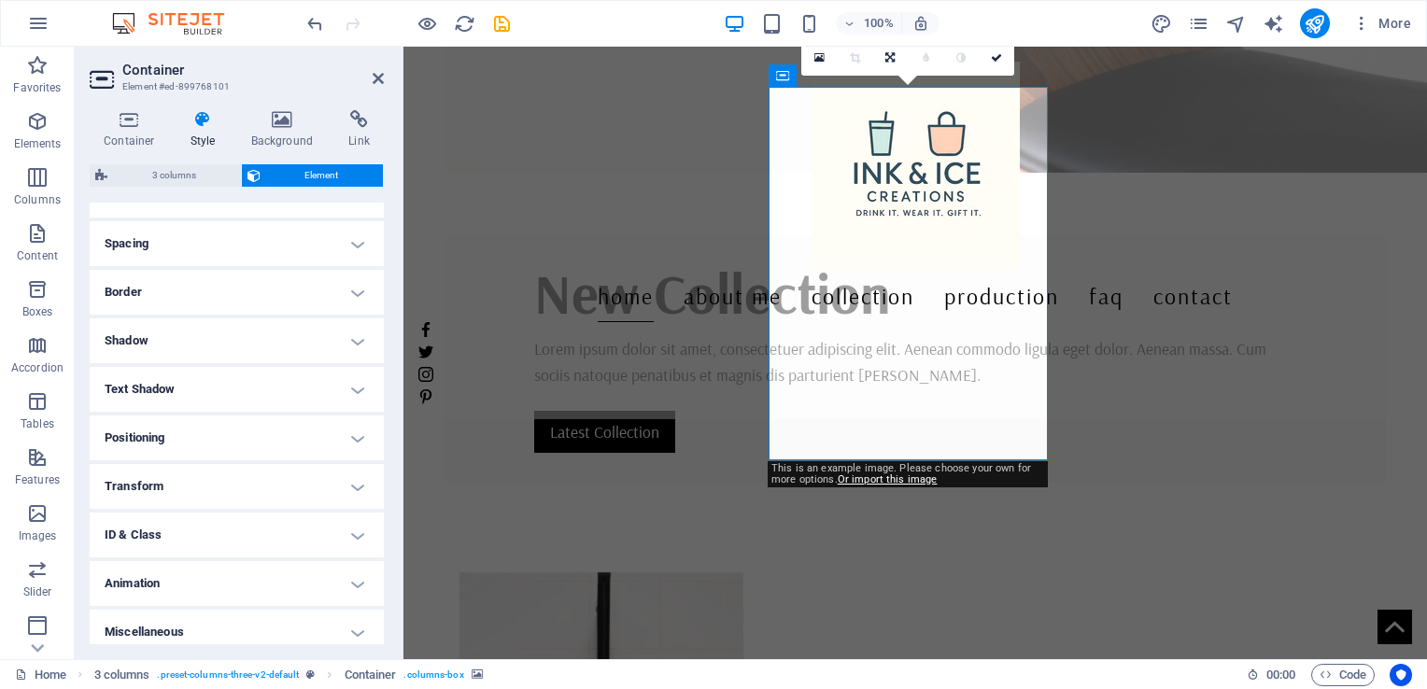
scroll to position [346, 0]
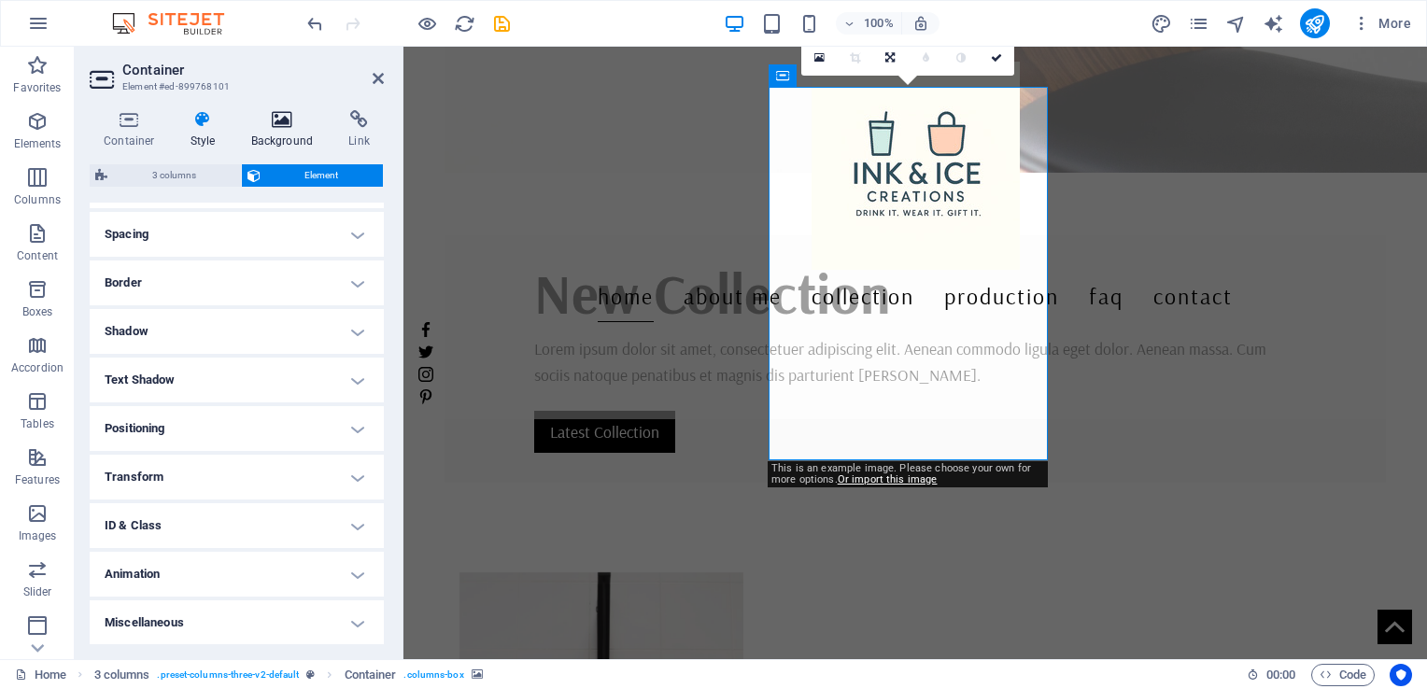
click at [276, 132] on h4 "Background" at bounding box center [286, 129] width 98 height 39
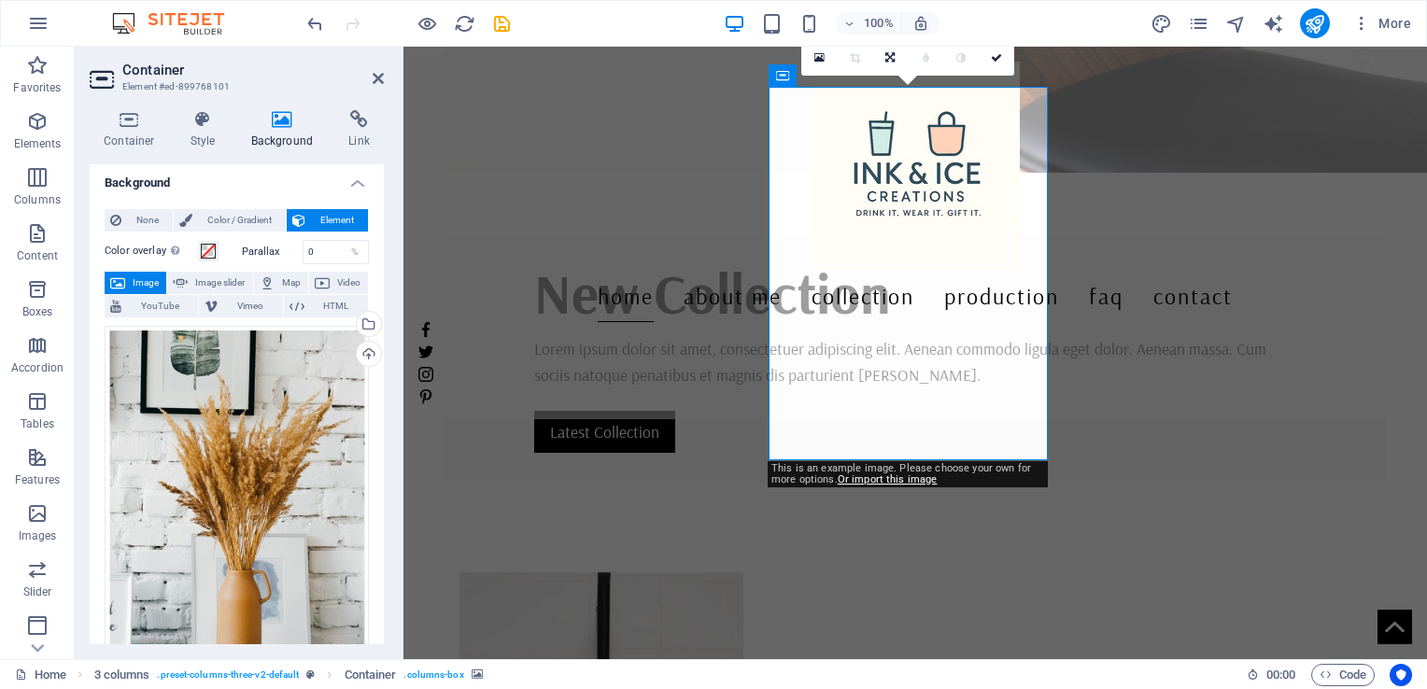
scroll to position [0, 0]
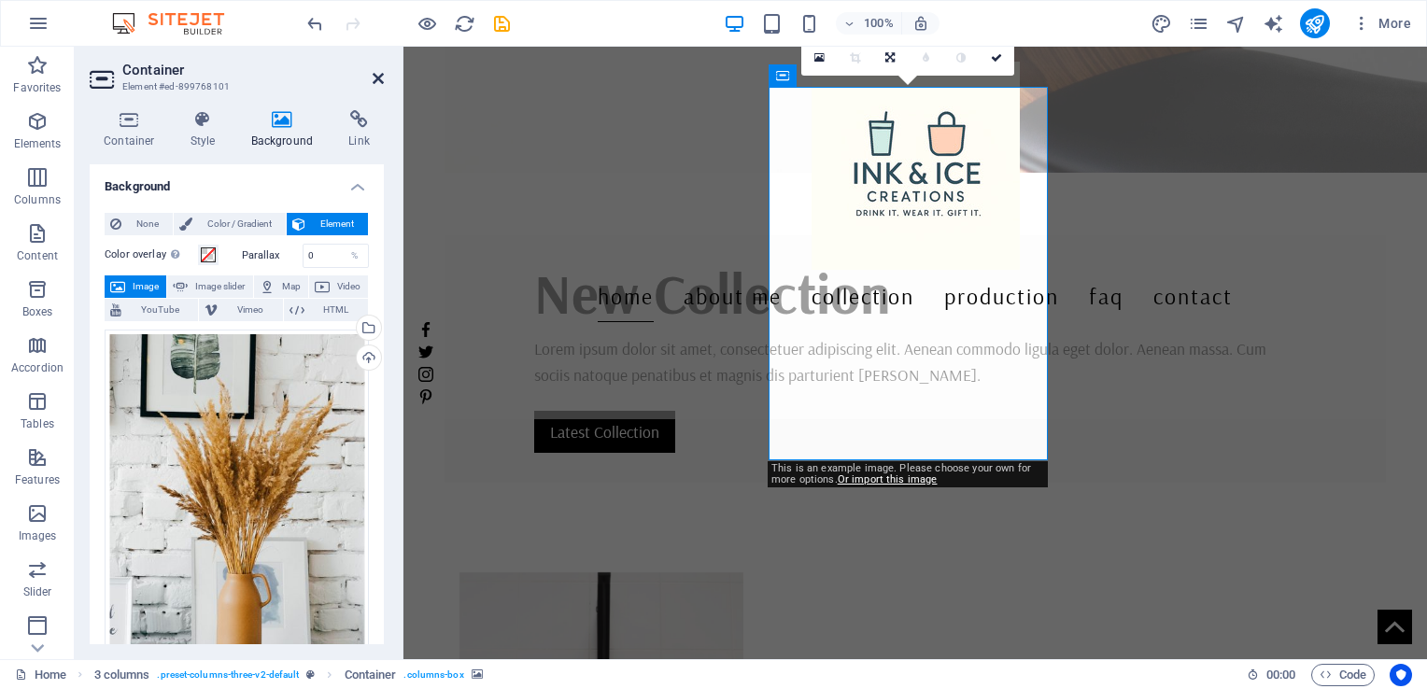
click at [374, 75] on icon at bounding box center [378, 78] width 11 height 15
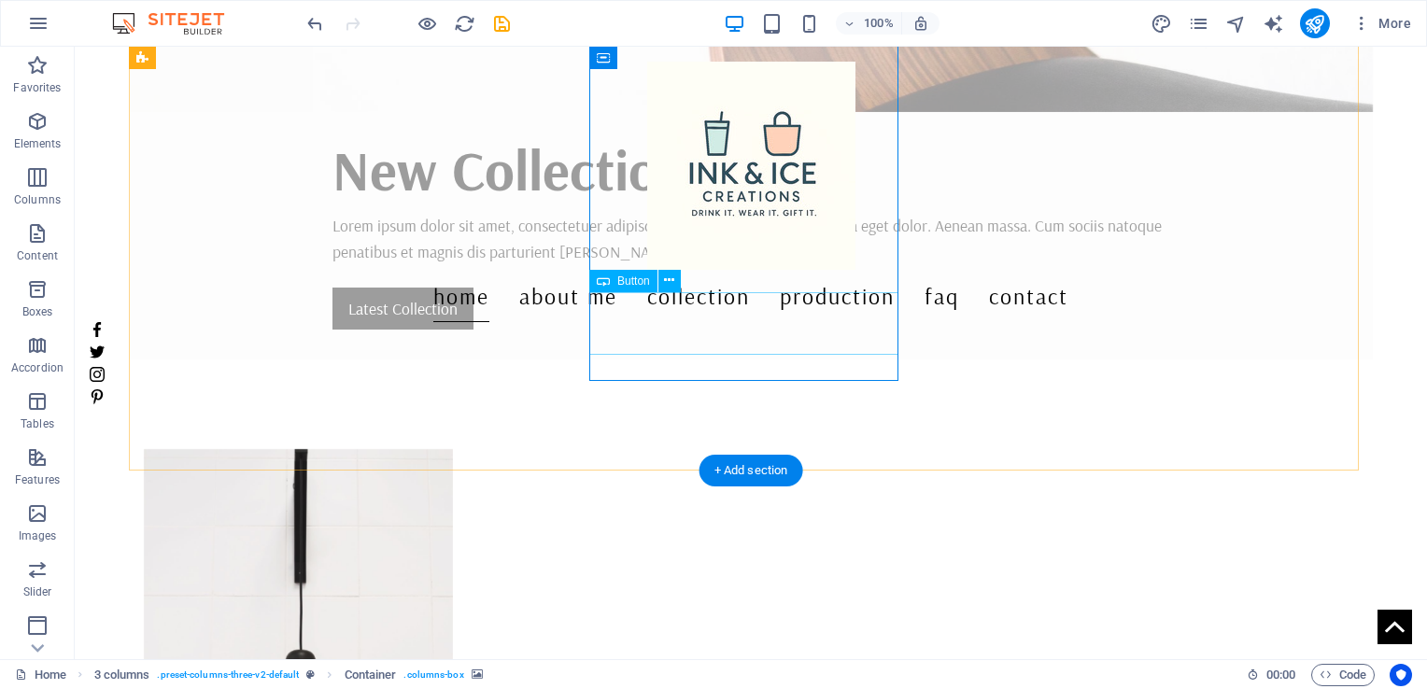
scroll to position [444, 0]
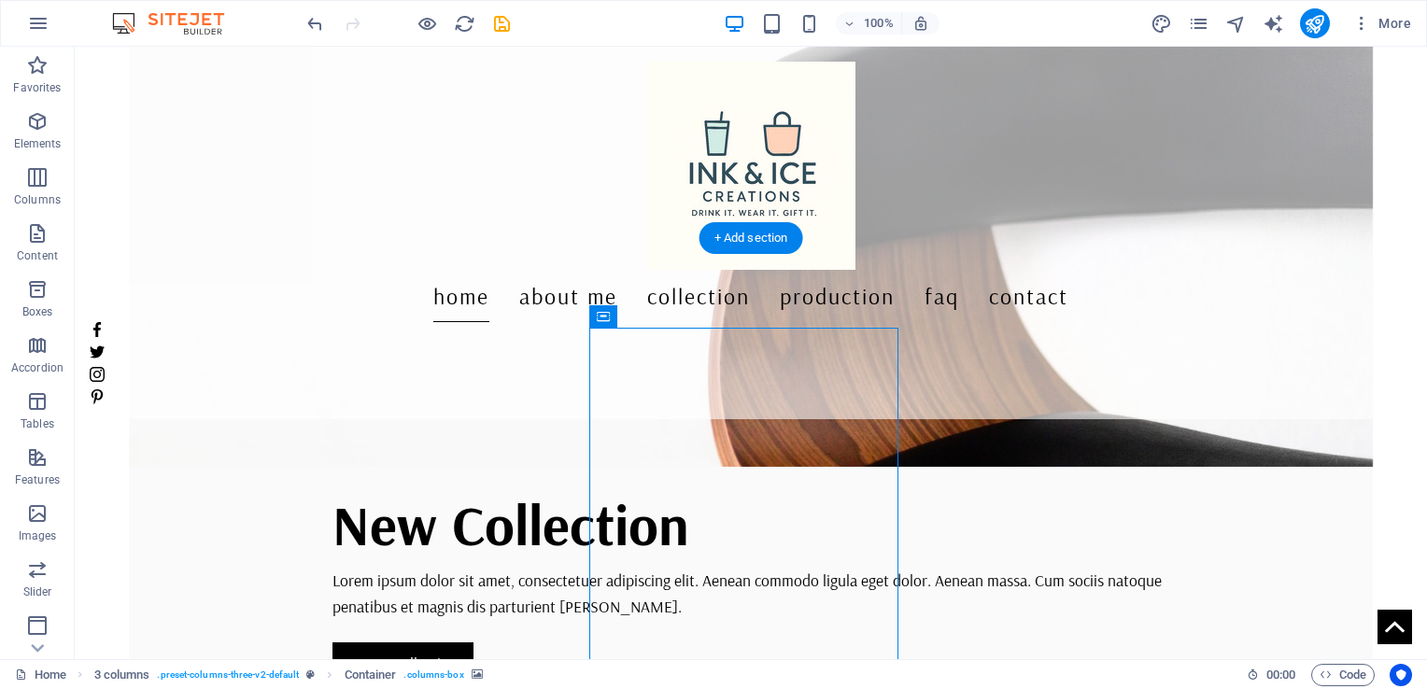
scroll to position [351, 0]
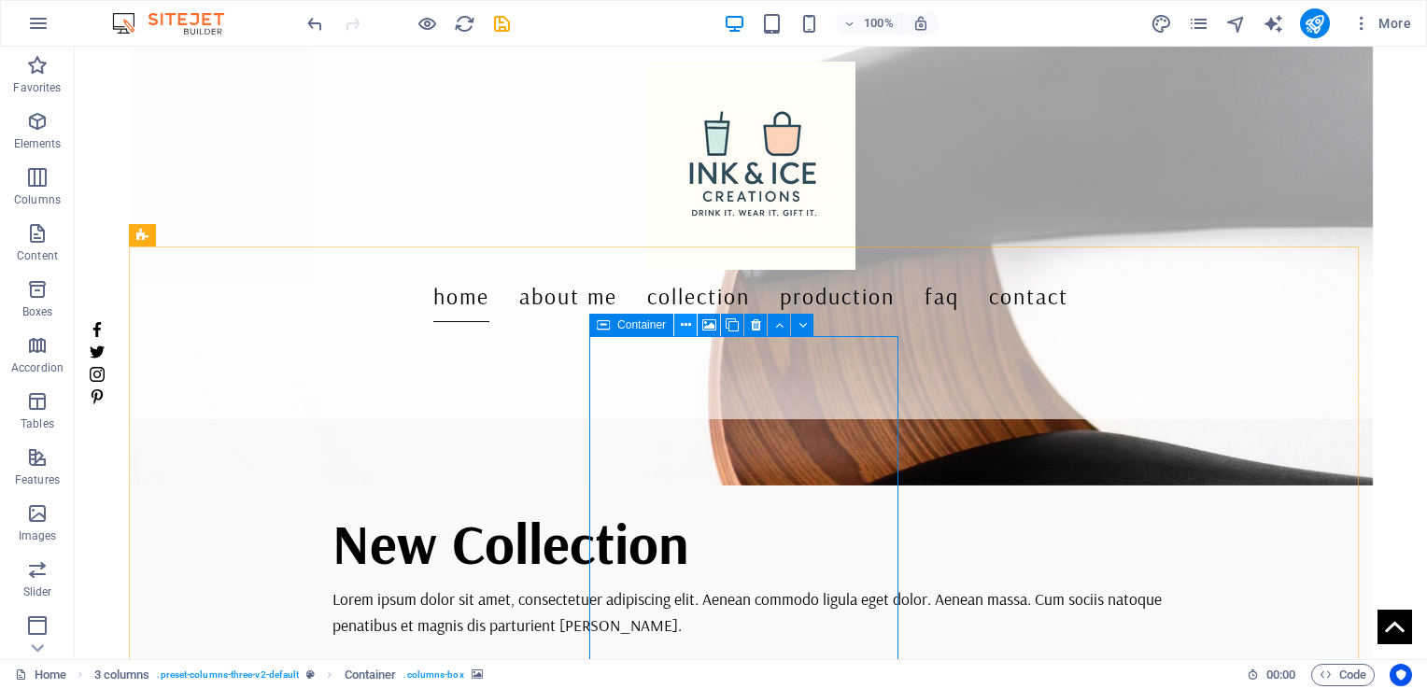
click at [691, 327] on button at bounding box center [685, 325] width 22 height 22
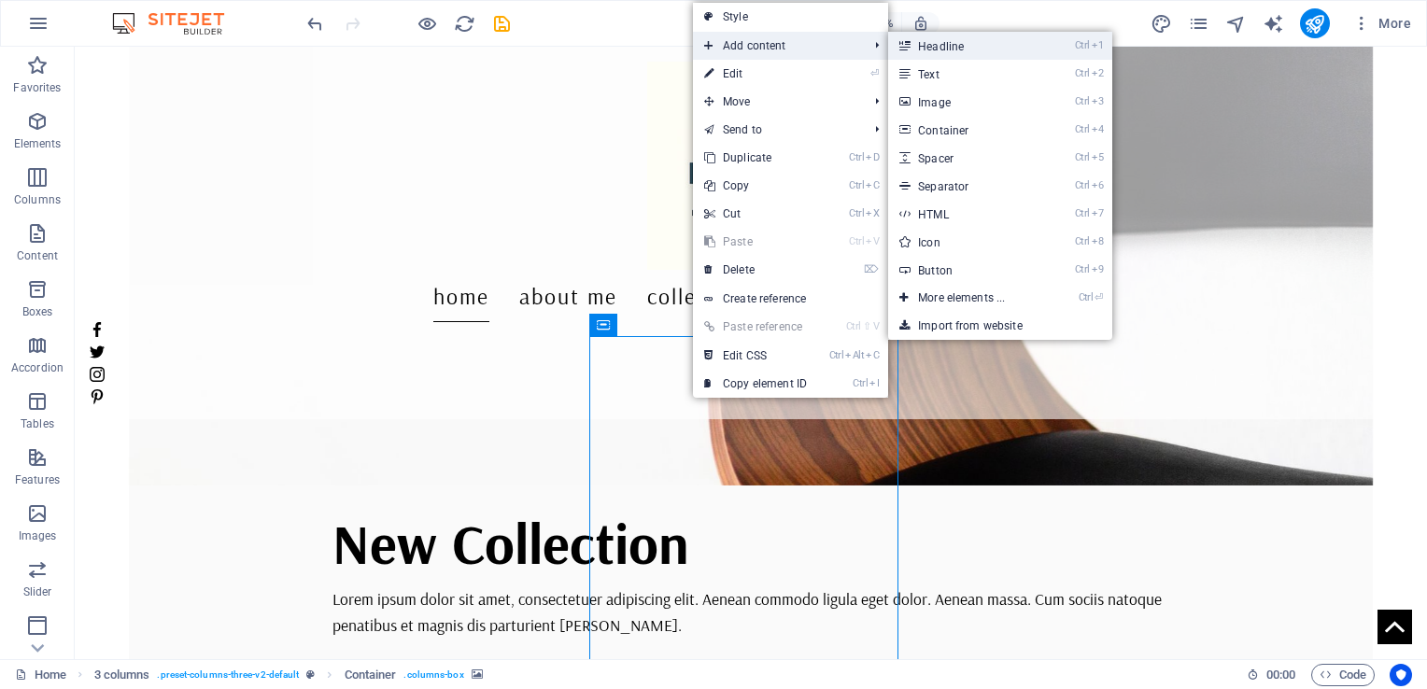
click at [938, 48] on link "Ctrl 1 Headline" at bounding box center [965, 46] width 154 height 28
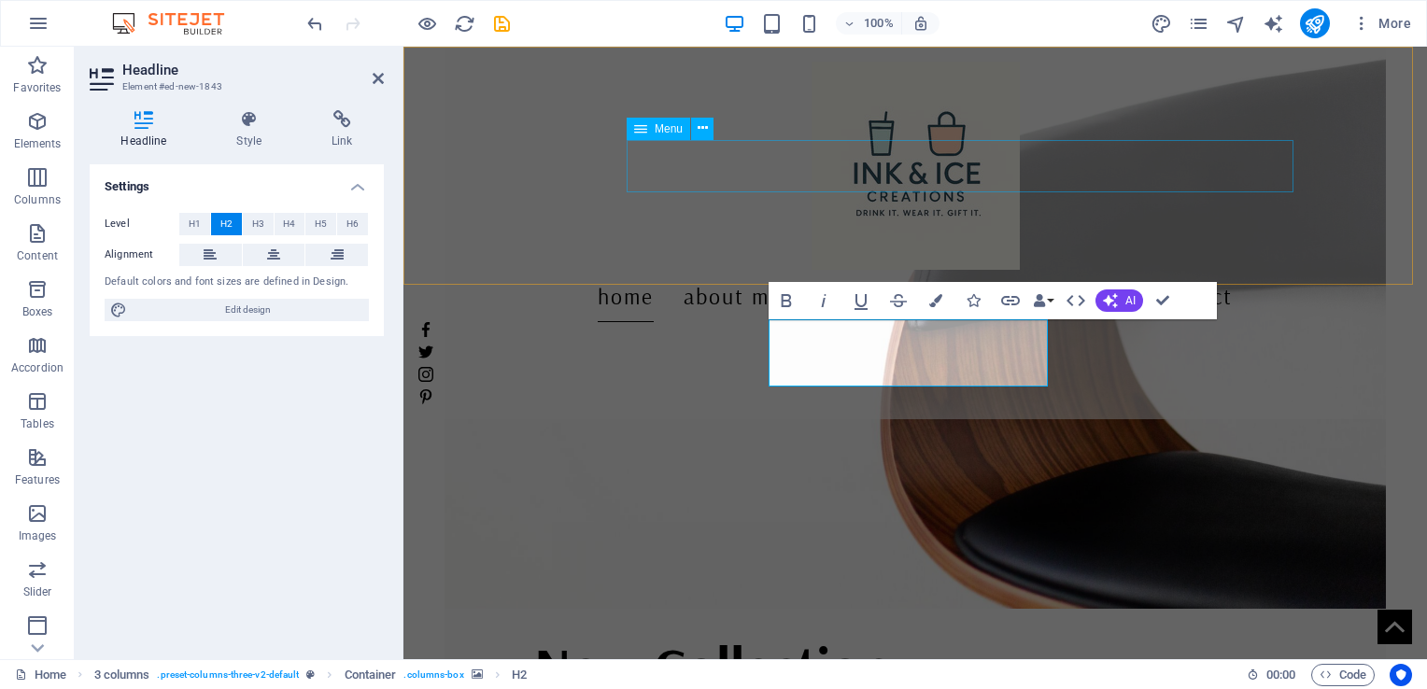
scroll to position [709, 0]
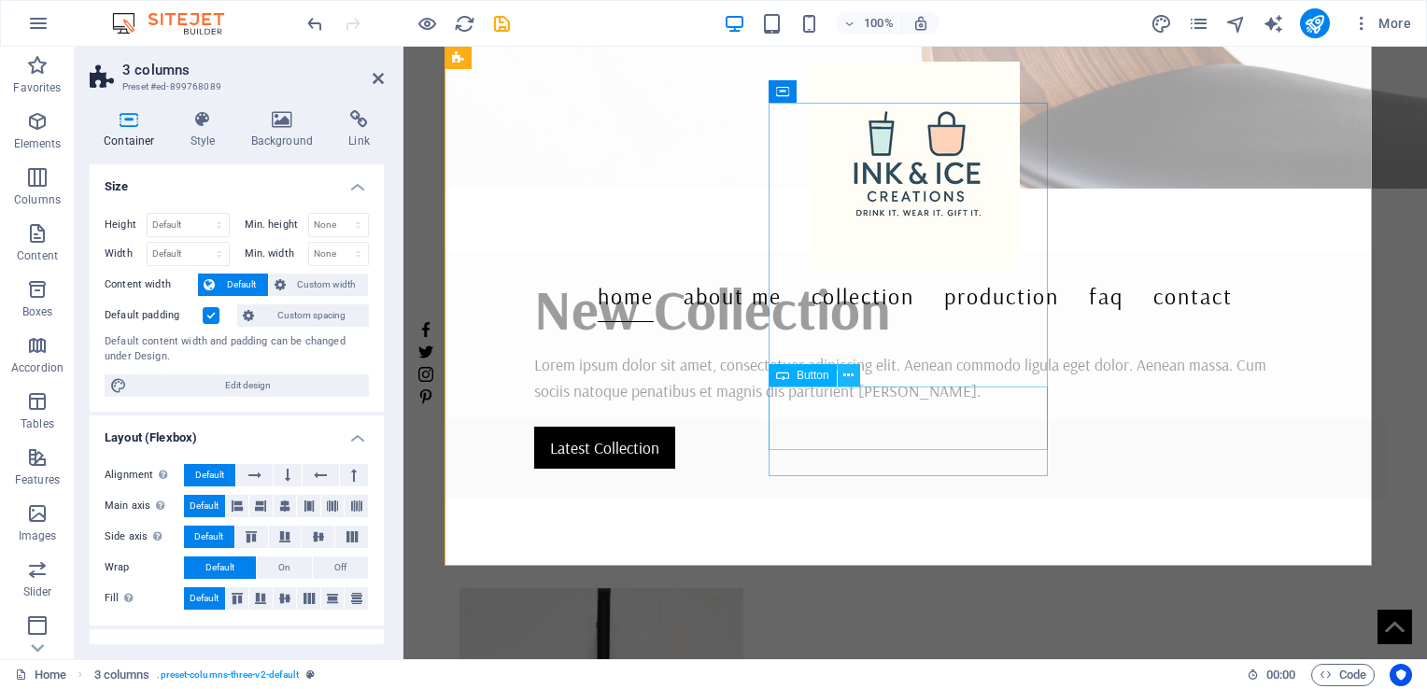
click at [846, 374] on icon at bounding box center [848, 376] width 10 height 20
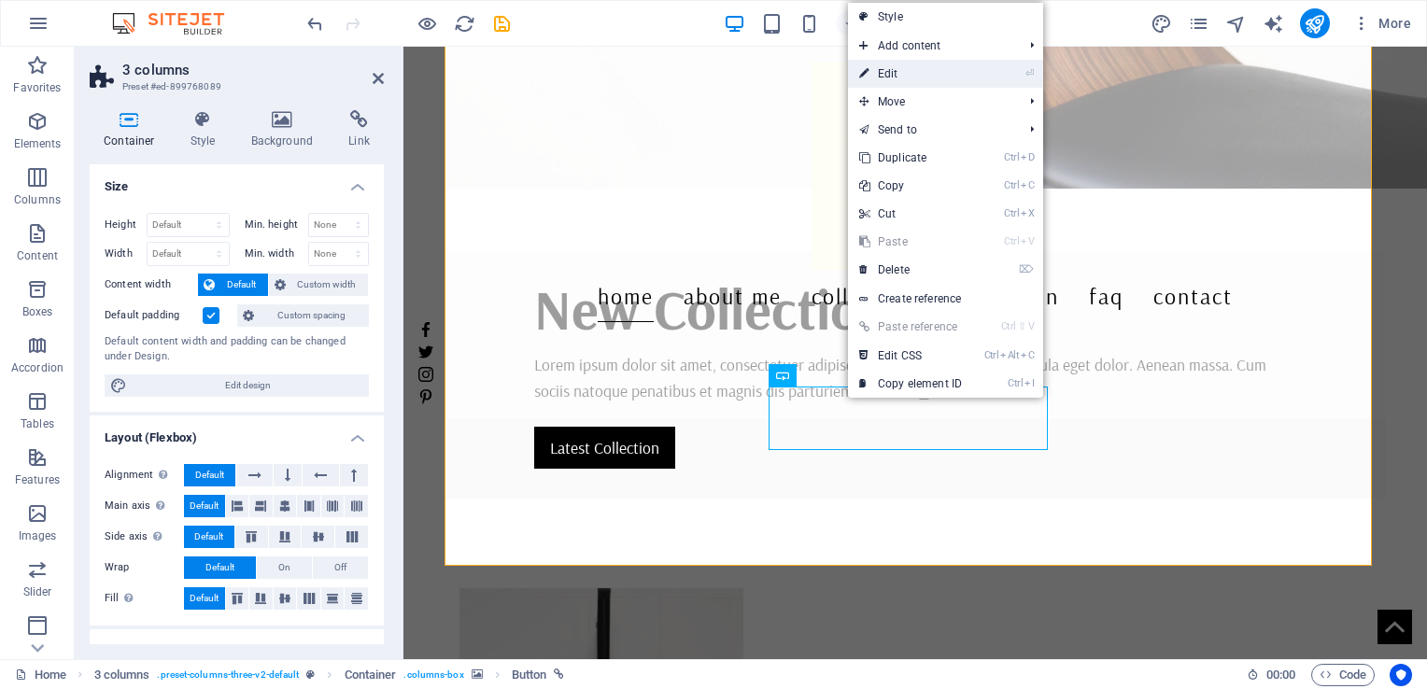
click at [918, 82] on link "⏎ Edit" at bounding box center [910, 74] width 125 height 28
select select "%"
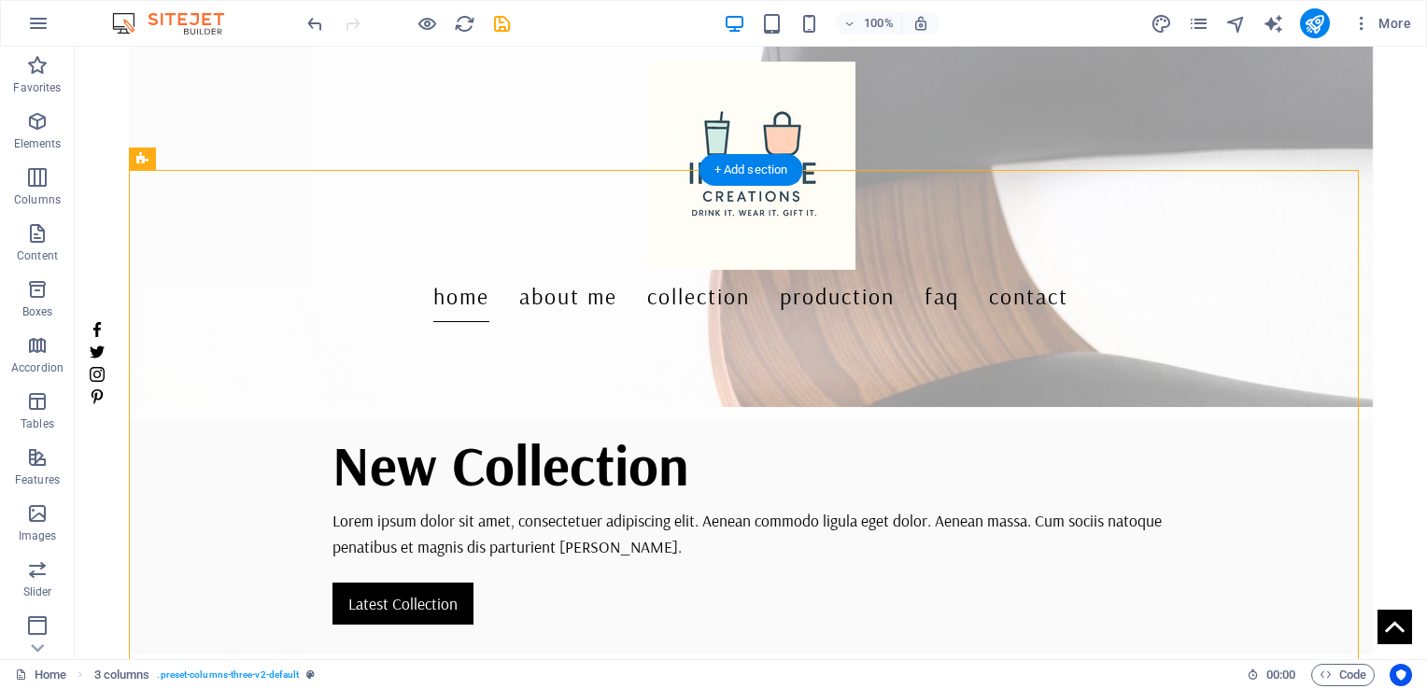
scroll to position [429, 0]
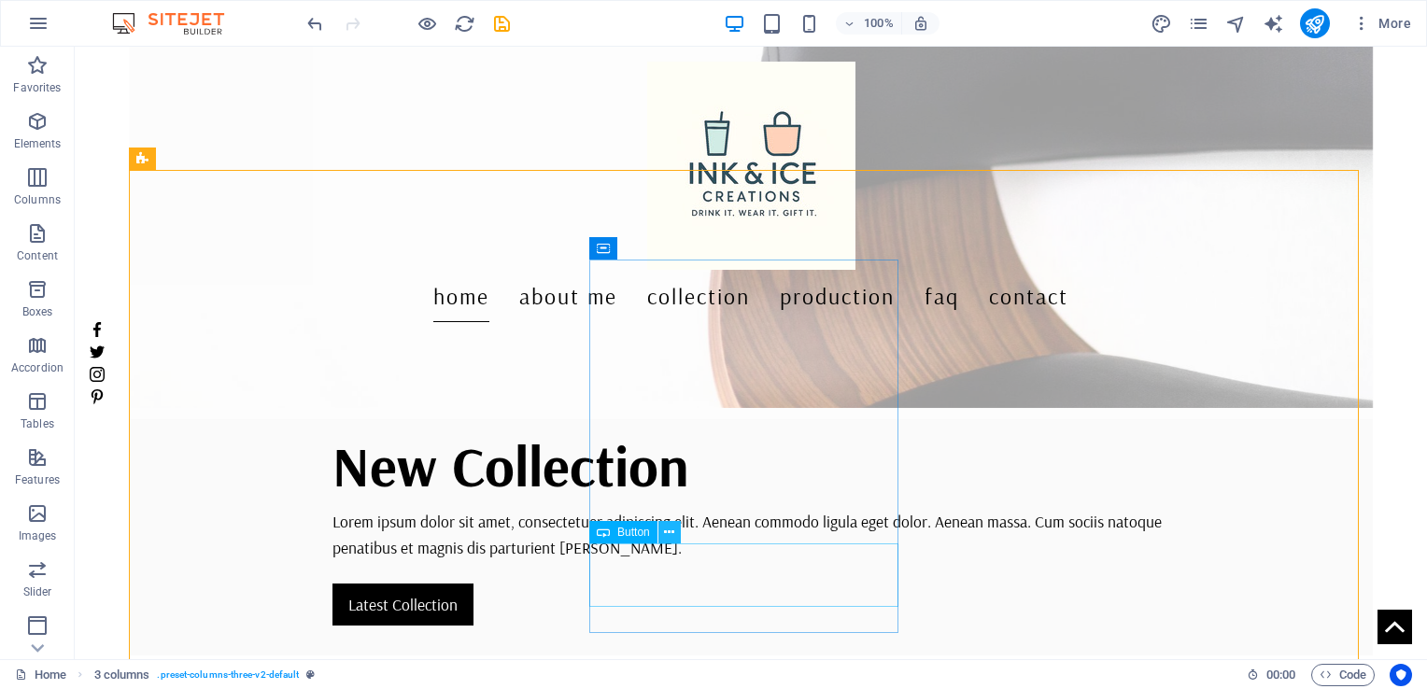
click at [669, 536] on icon at bounding box center [669, 533] width 10 height 20
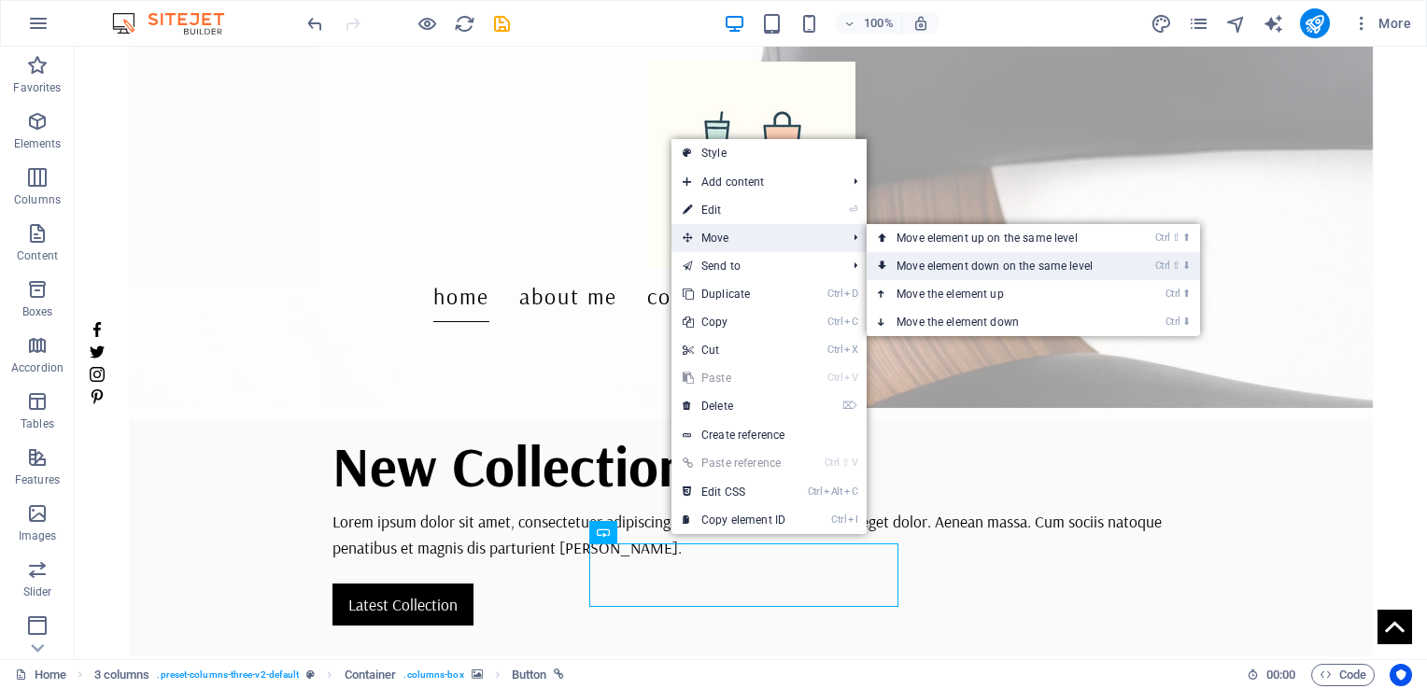
click at [939, 261] on link "Ctrl ⇧ ⬇ Move element down on the same level" at bounding box center [997, 266] width 263 height 28
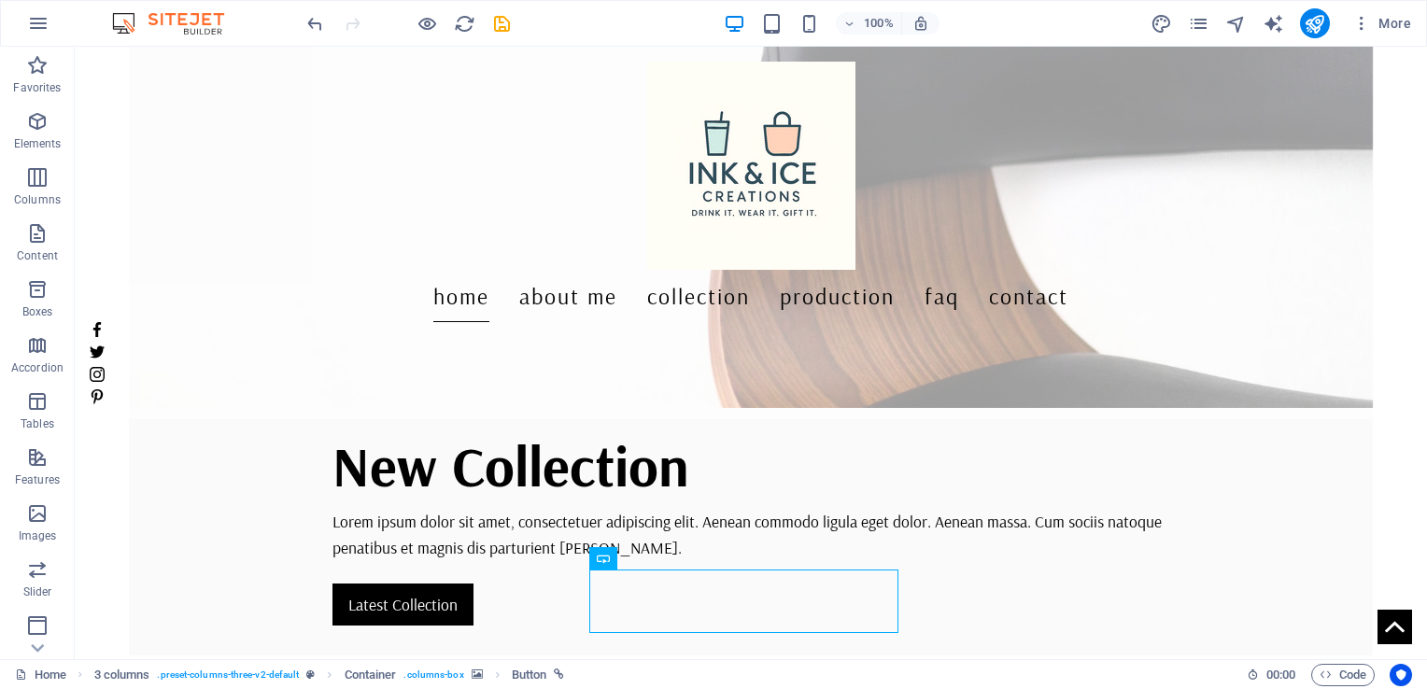
scroll to position [522, 0]
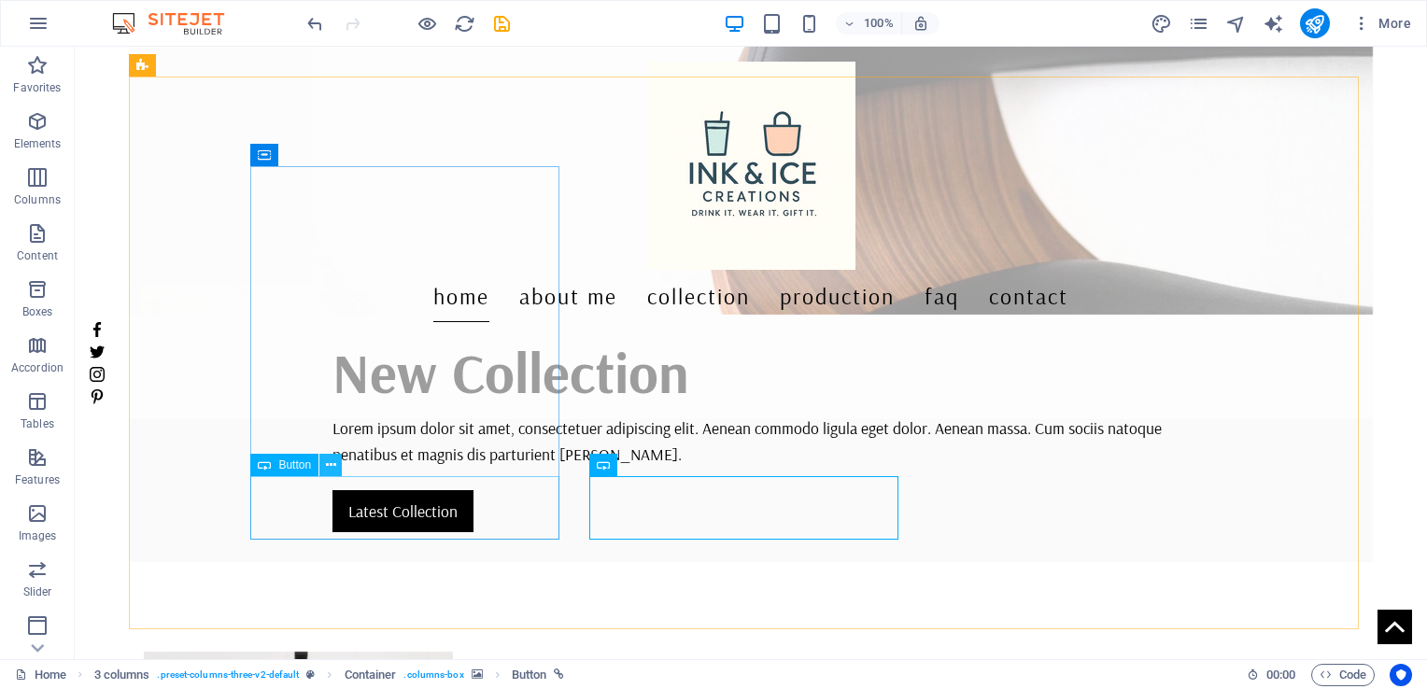
click at [326, 465] on icon at bounding box center [331, 466] width 10 height 20
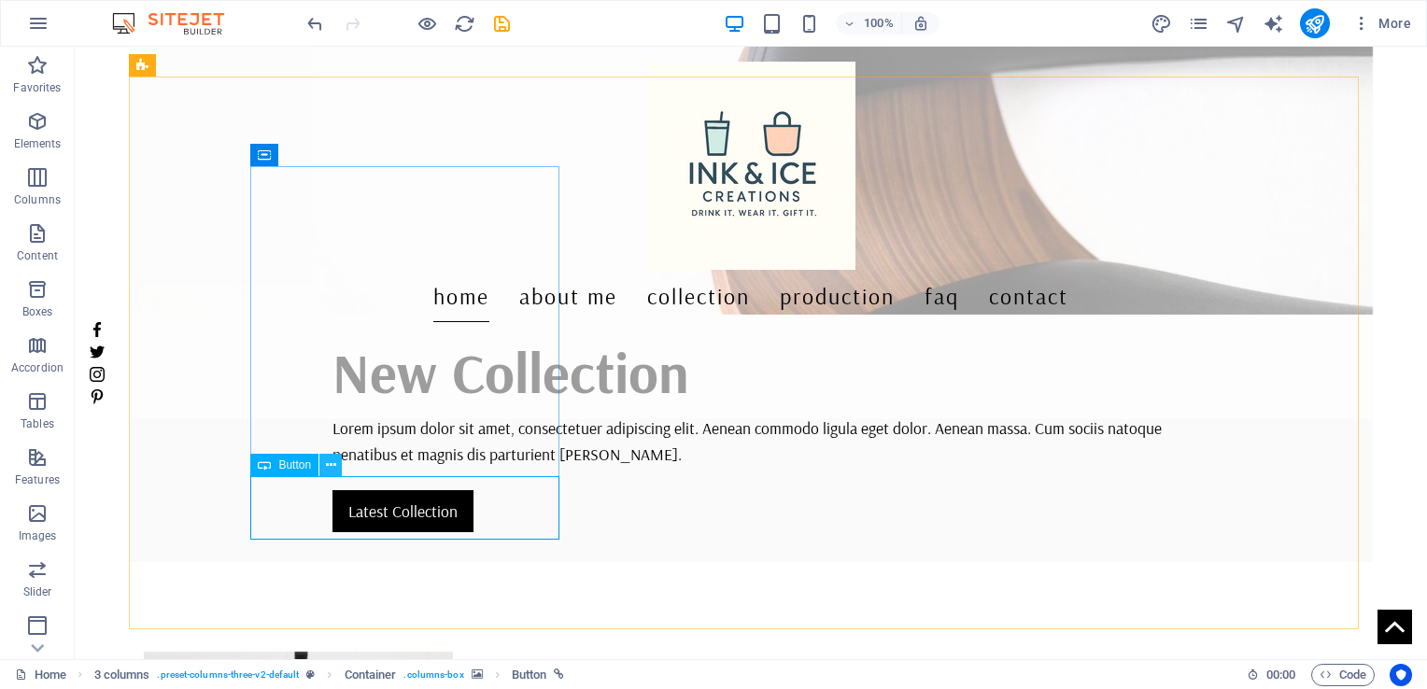
click at [332, 467] on icon at bounding box center [331, 466] width 10 height 20
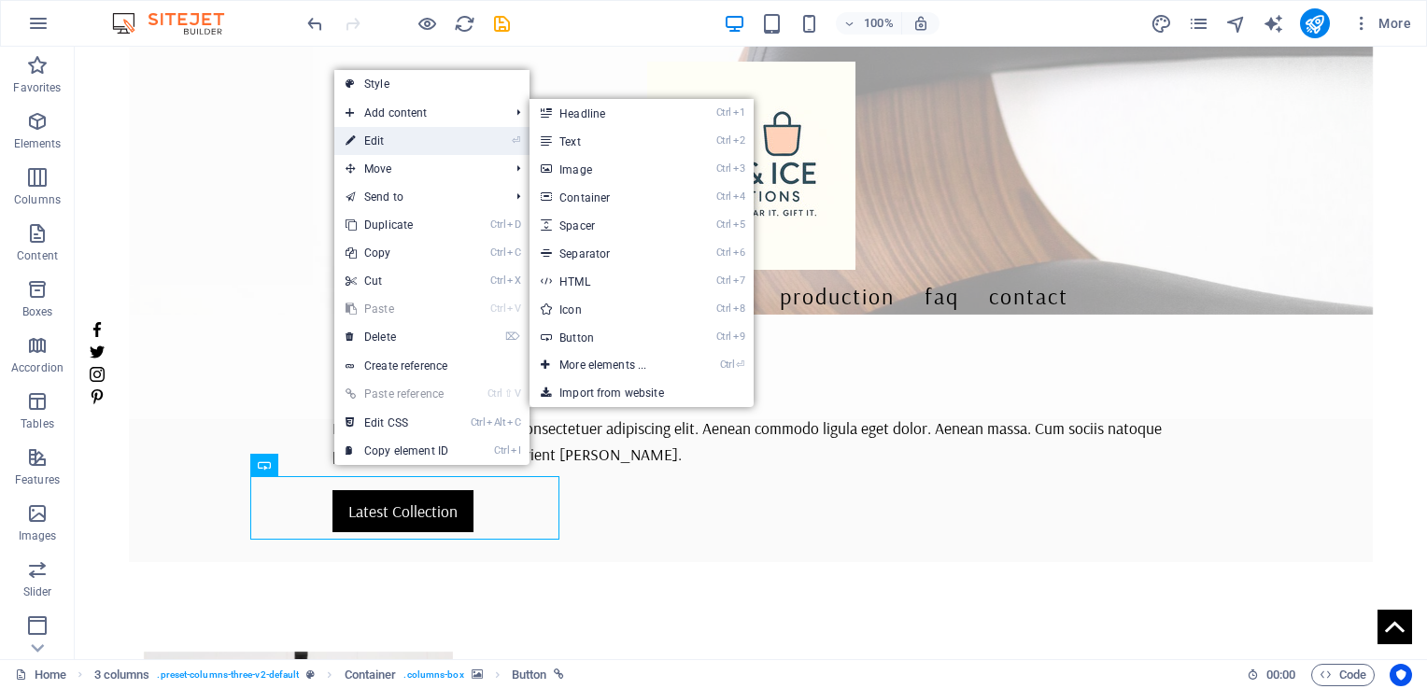
click at [395, 142] on link "⏎ Edit" at bounding box center [396, 141] width 125 height 28
select select "%"
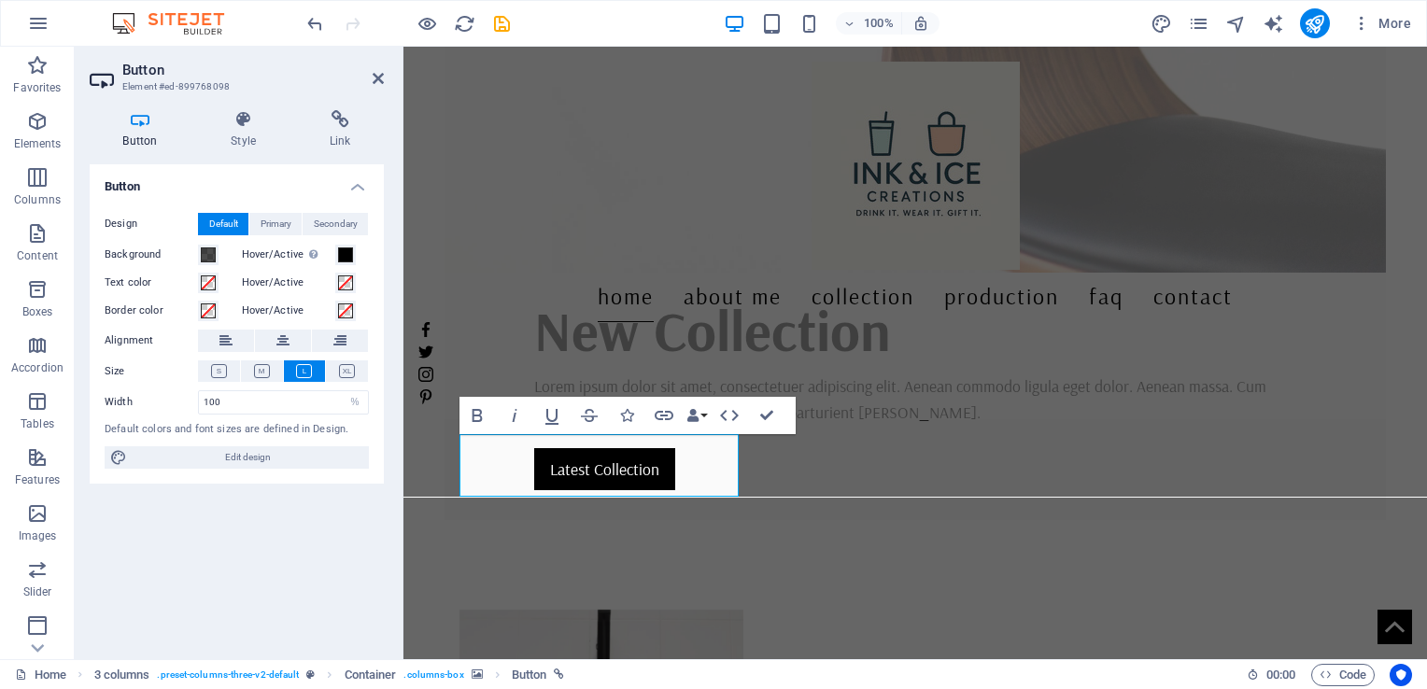
scroll to position [709, 0]
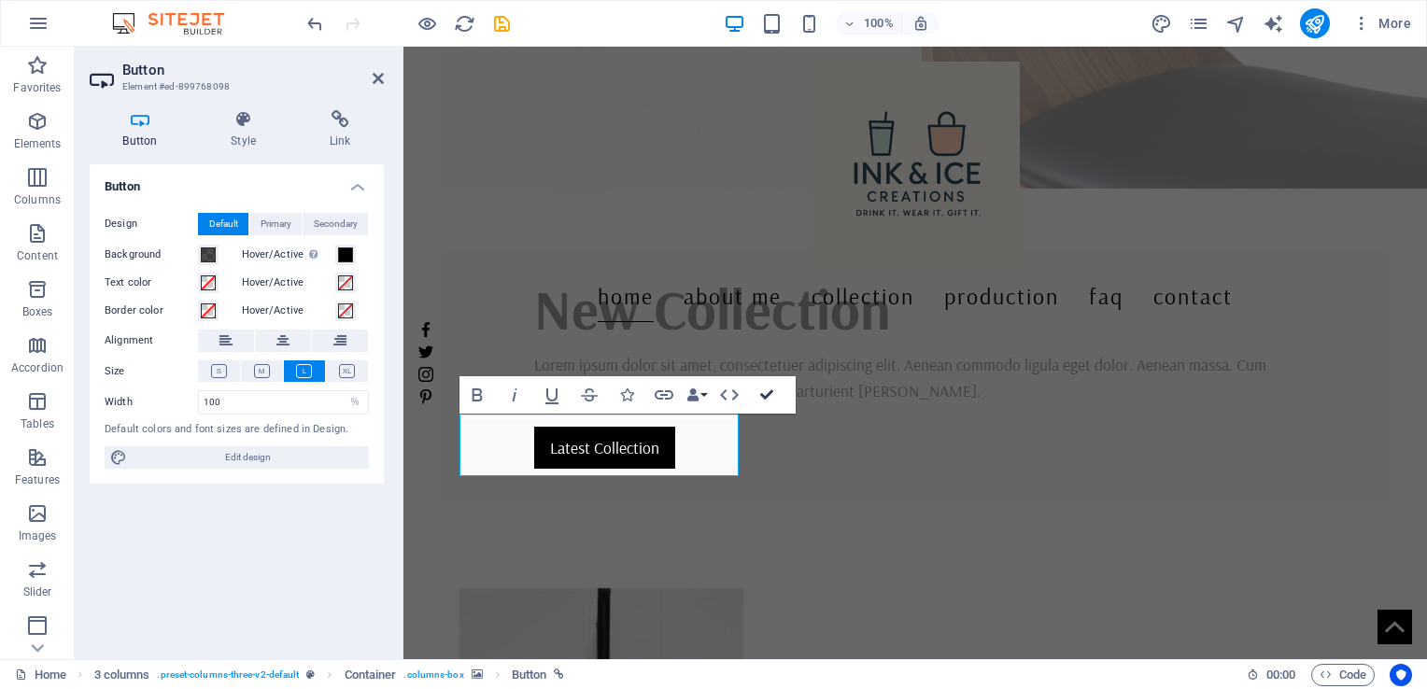
drag, startPoint x: 773, startPoint y: 392, endPoint x: 697, endPoint y: 345, distance: 90.2
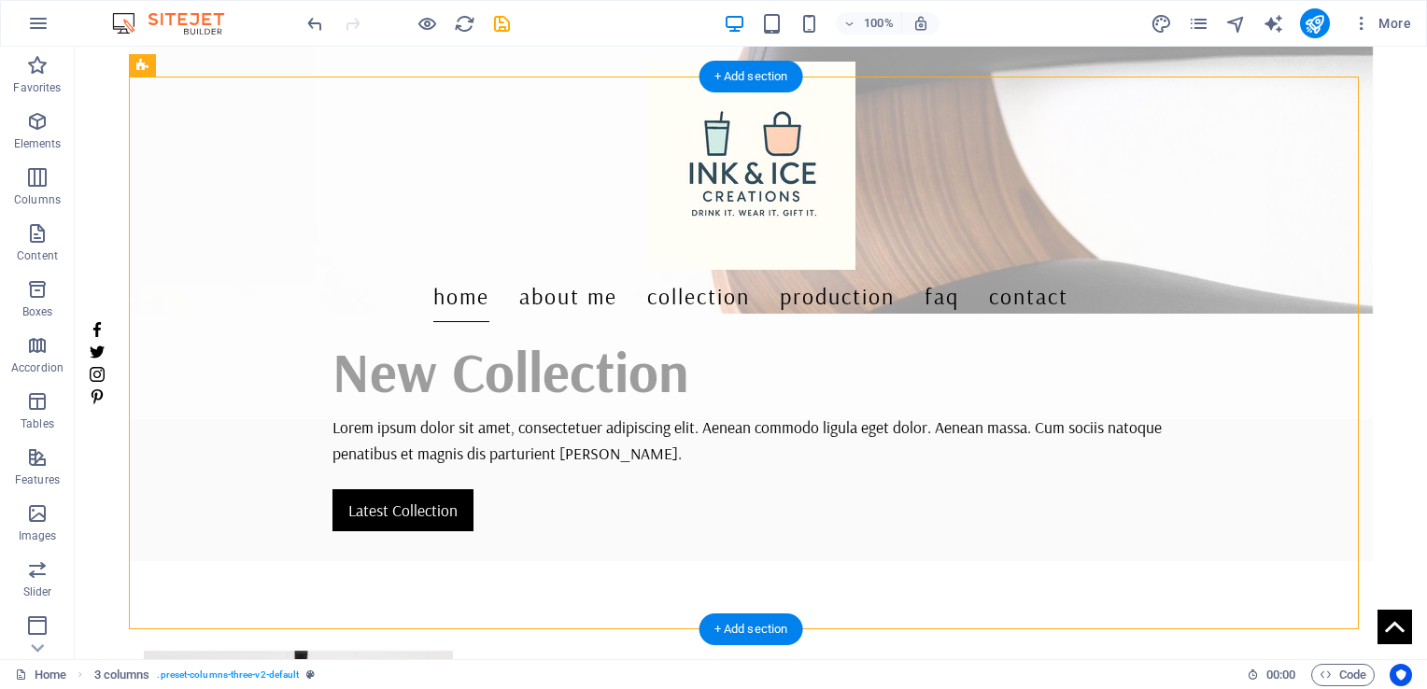
scroll to position [522, 0]
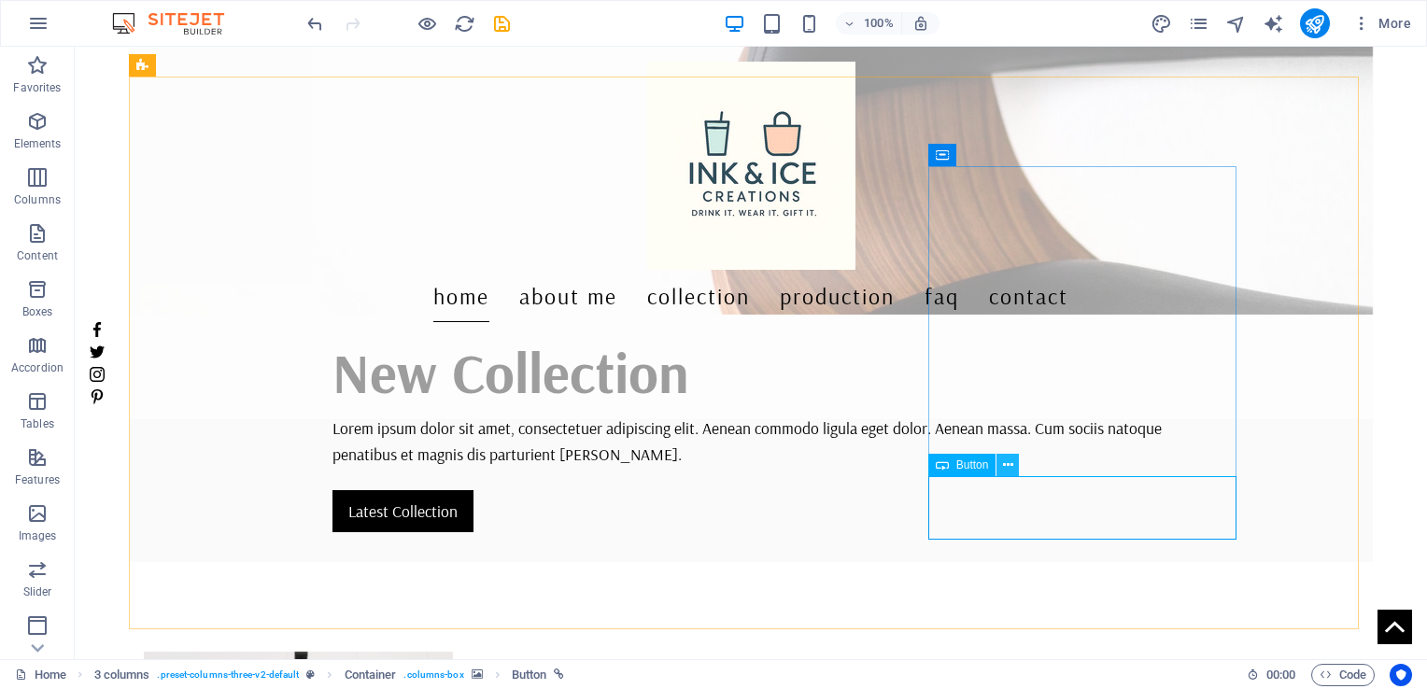
click at [1007, 466] on icon at bounding box center [1008, 466] width 10 height 20
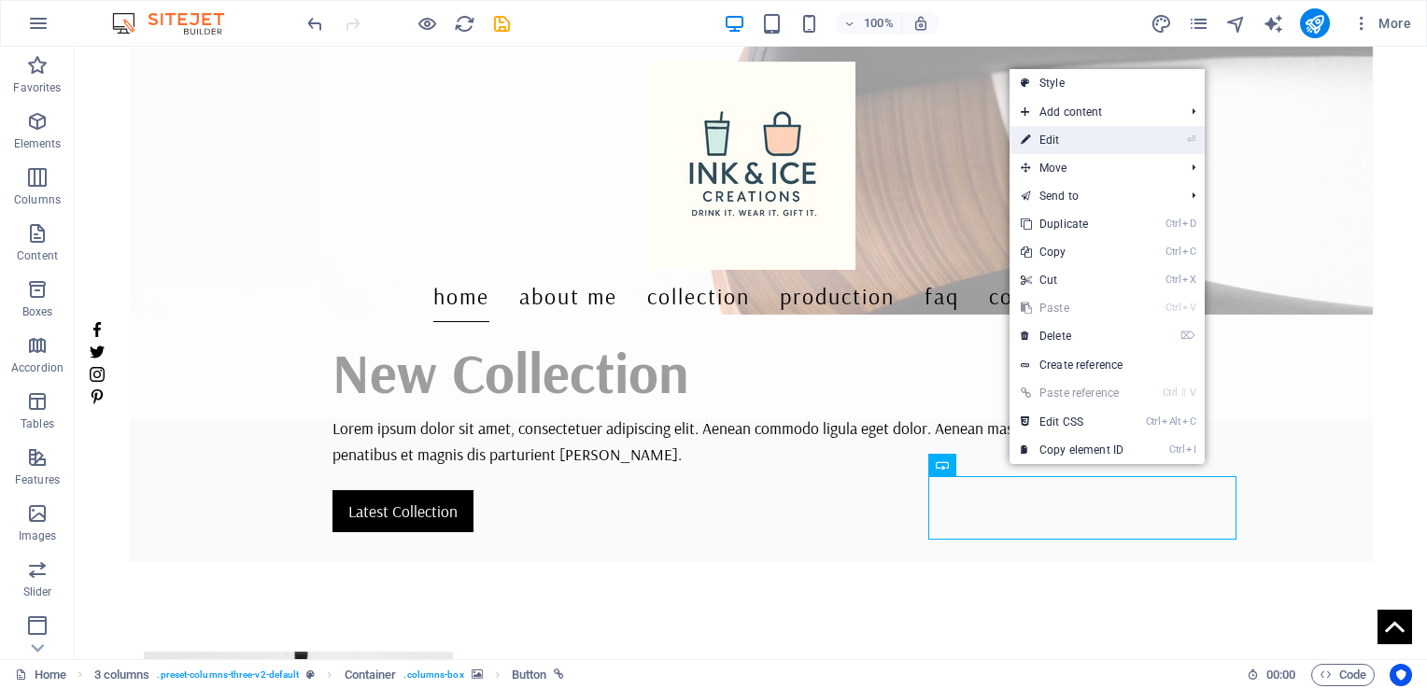
click at [1062, 147] on link "⏎ Edit" at bounding box center [1071, 140] width 125 height 28
select select "%"
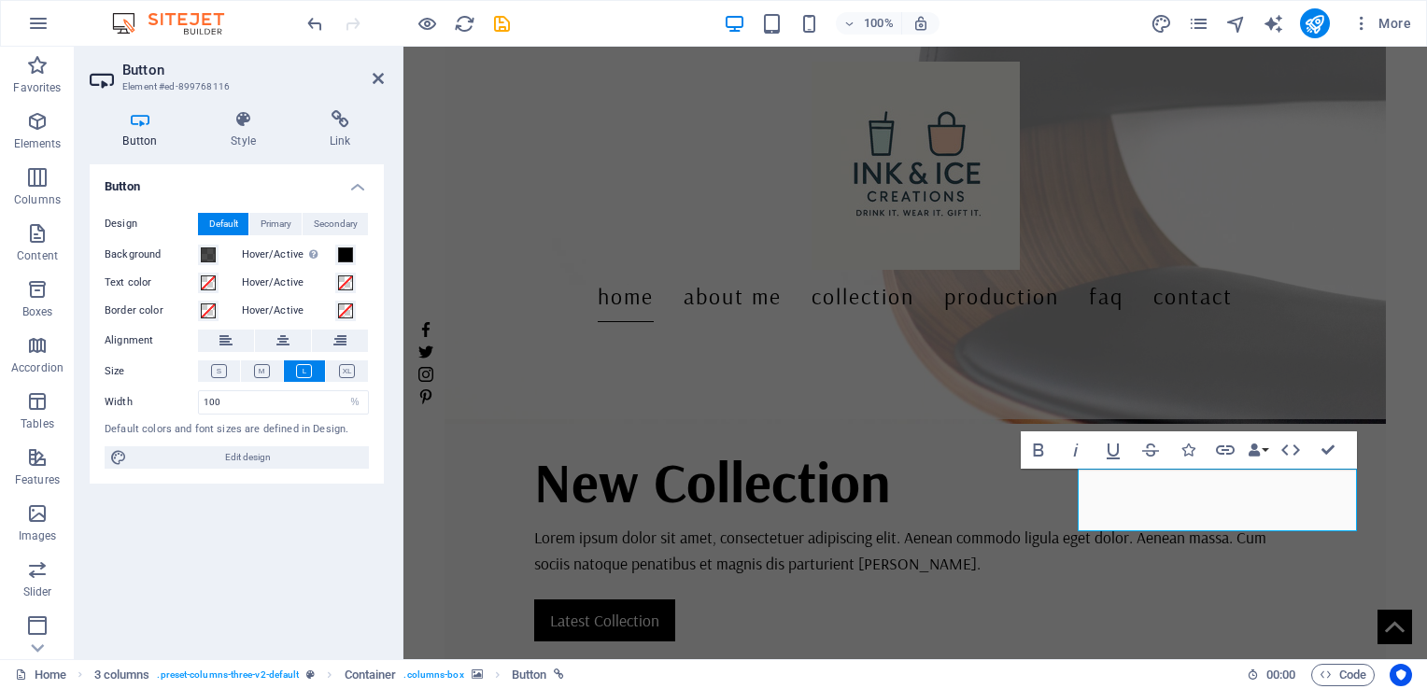
scroll to position [802, 0]
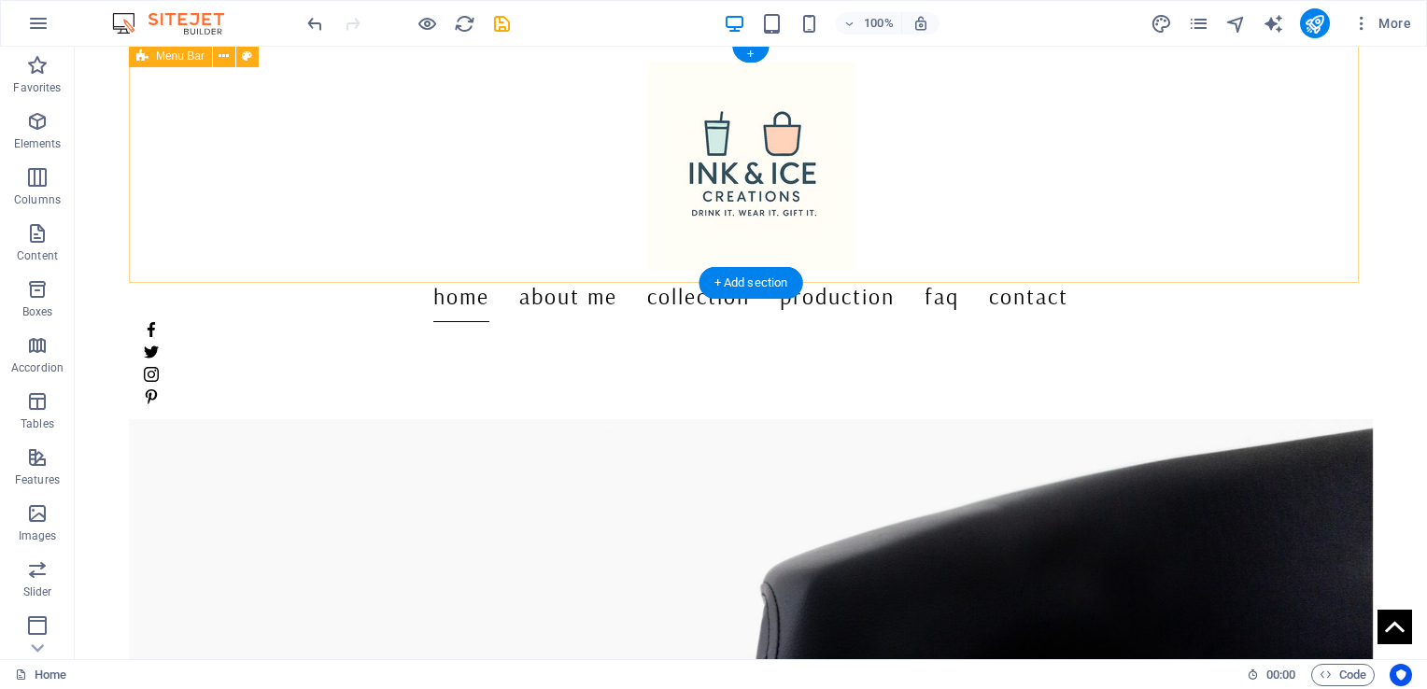
scroll to position [93, 0]
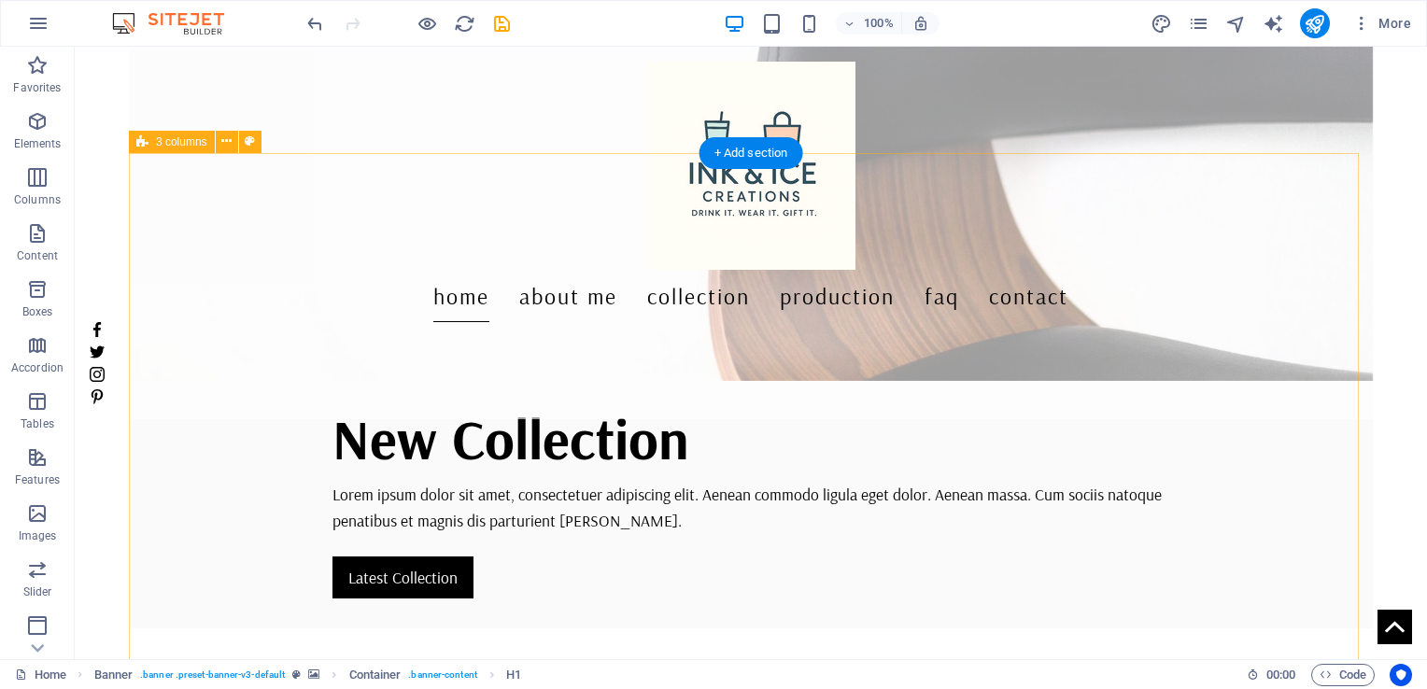
scroll to position [467, 0]
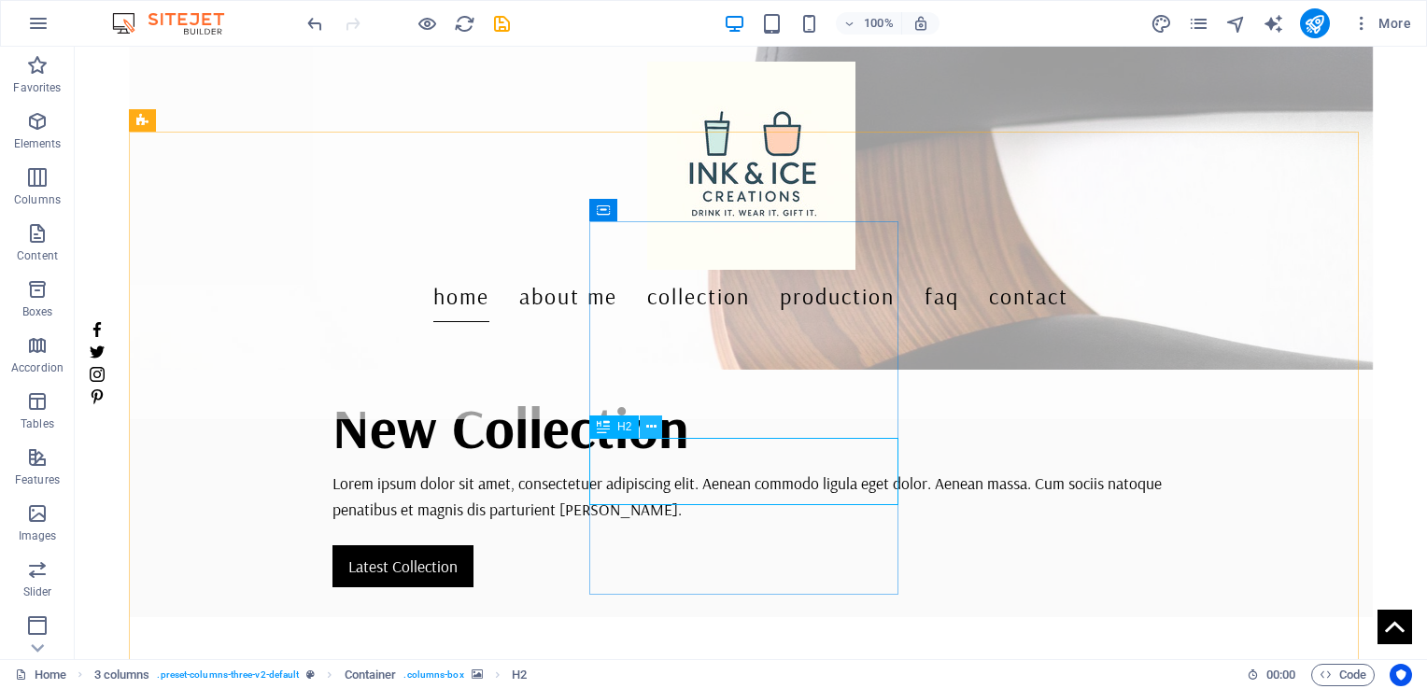
click at [651, 426] on icon at bounding box center [651, 427] width 10 height 20
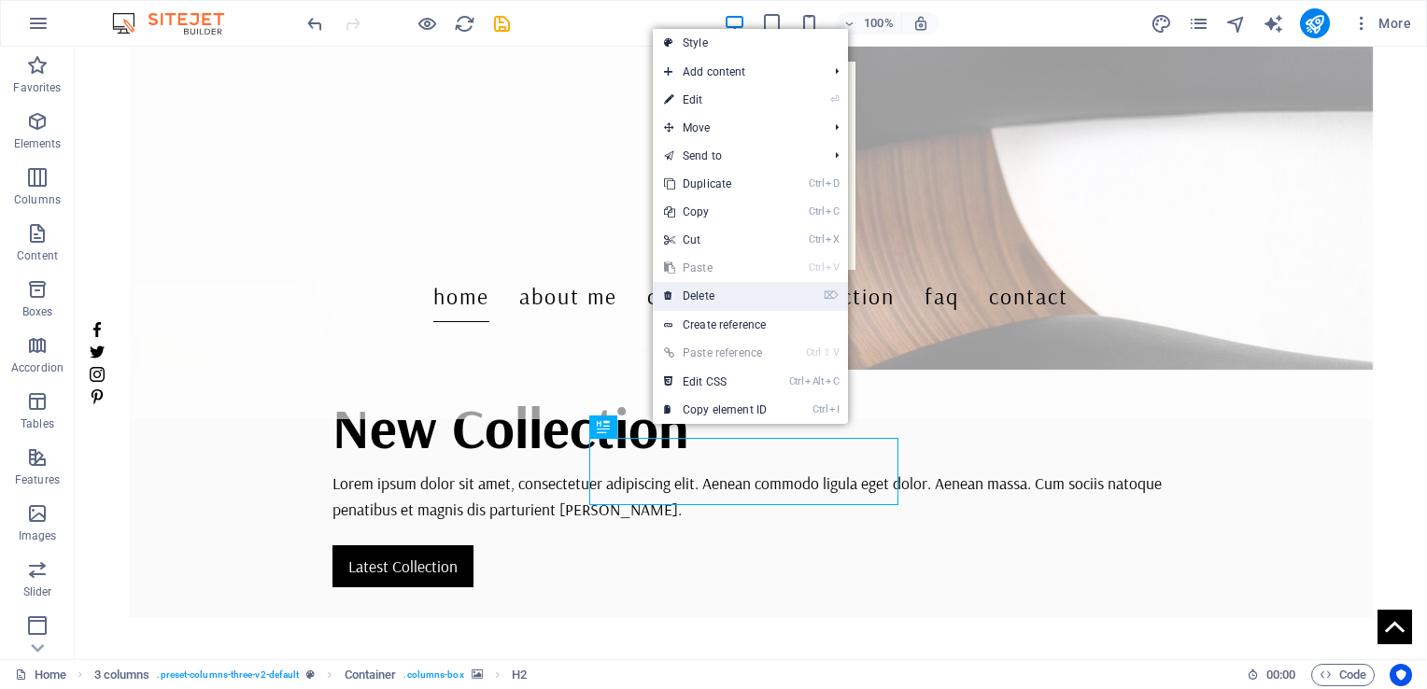
click at [725, 299] on link "⌦ Delete" at bounding box center [715, 296] width 125 height 28
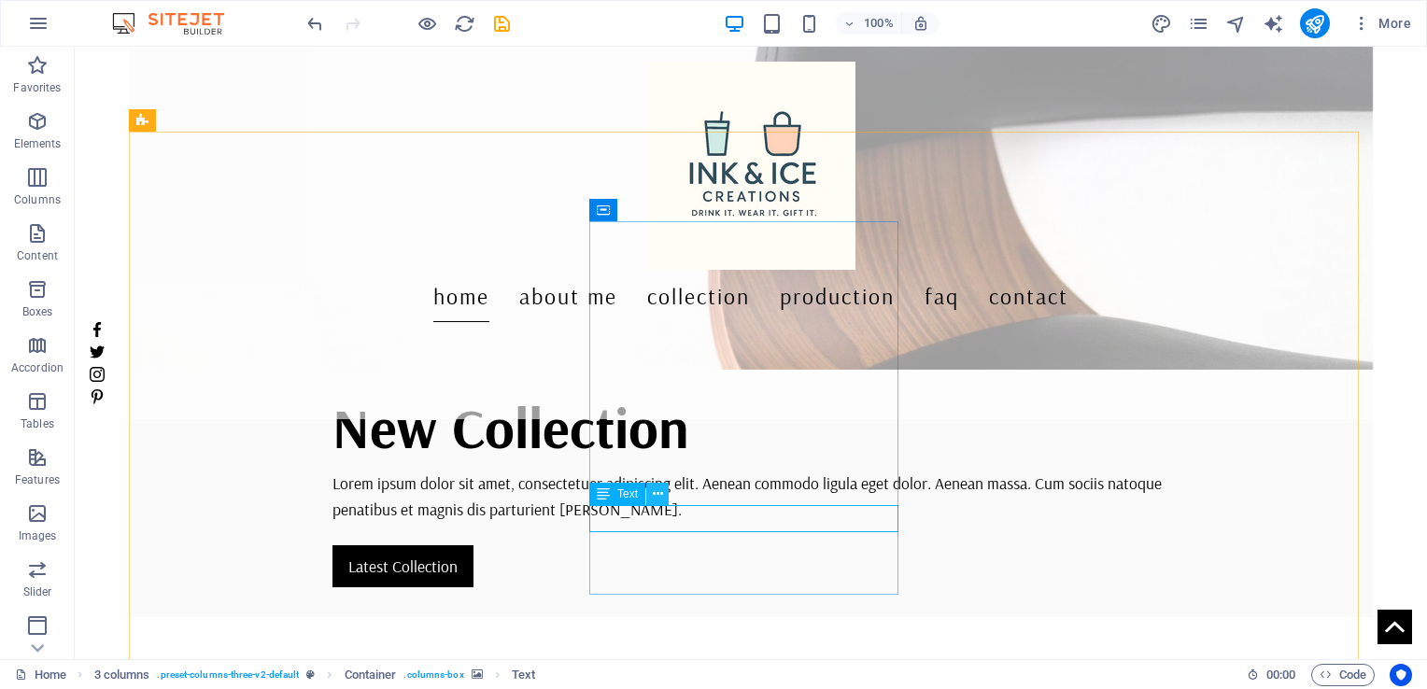
click at [660, 499] on icon at bounding box center [658, 495] width 10 height 20
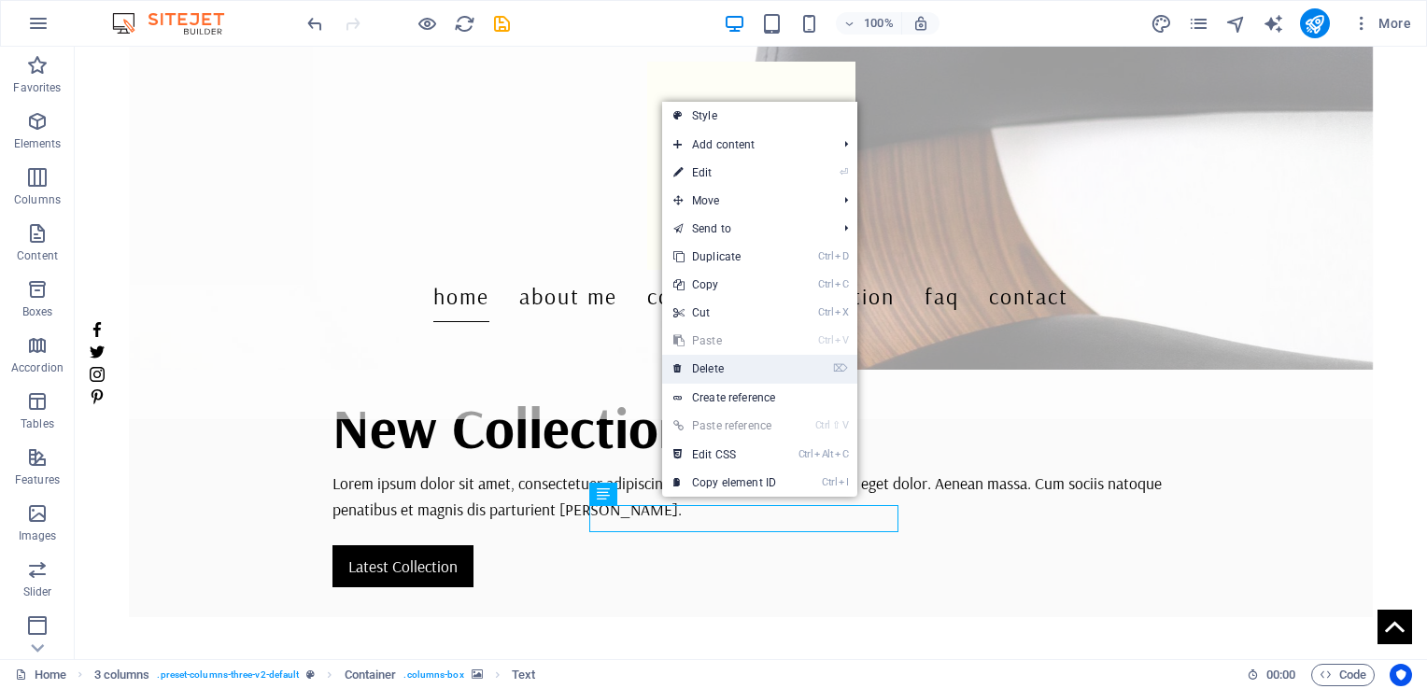
click at [711, 367] on link "⌦ Delete" at bounding box center [724, 369] width 125 height 28
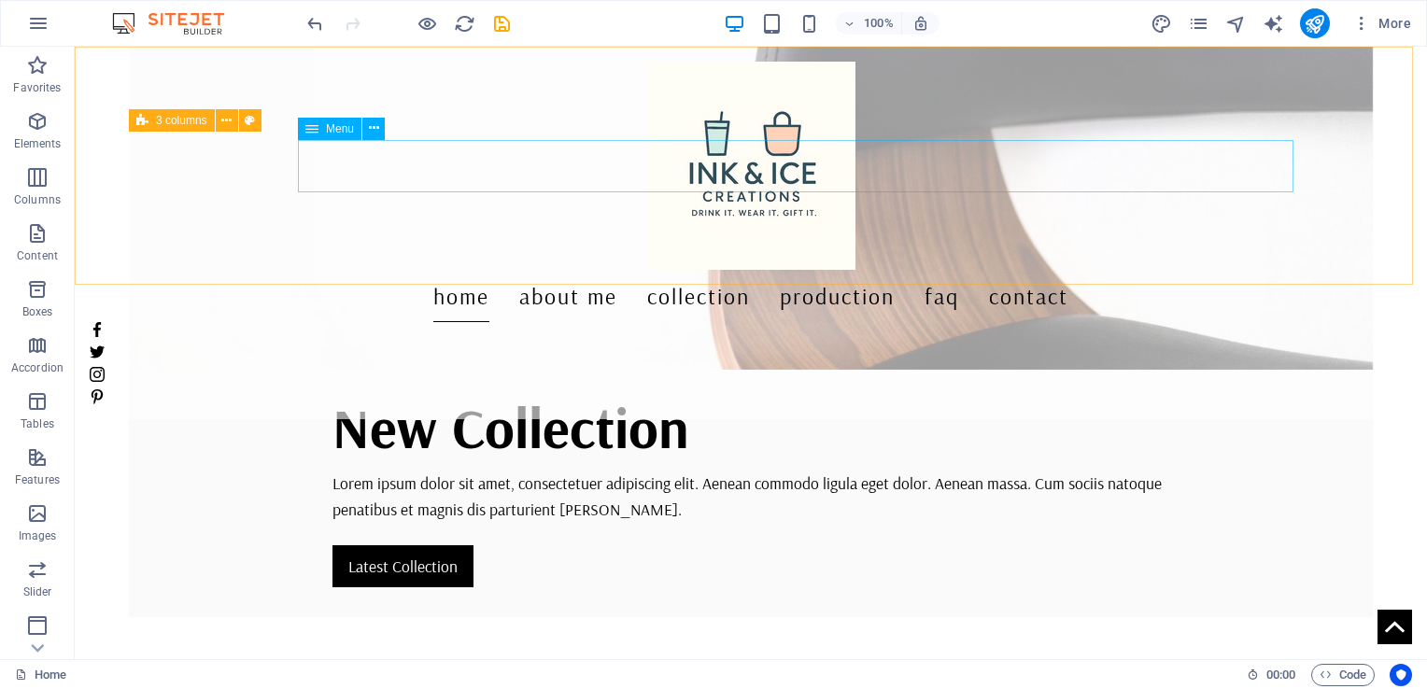
click at [896, 270] on nav "Home About Me Collection Production FAQ Contact" at bounding box center [751, 296] width 1322 height 52
click at [373, 129] on icon at bounding box center [374, 129] width 10 height 20
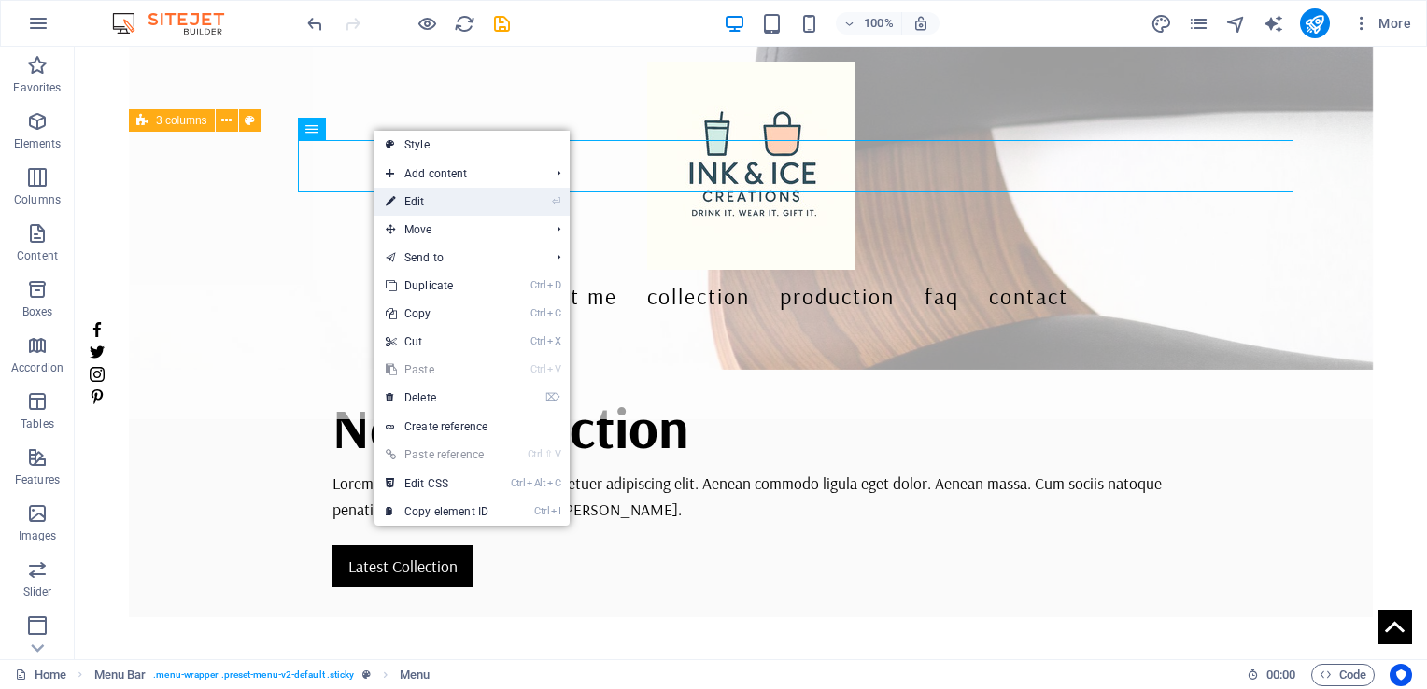
click at [439, 201] on link "⏎ Edit" at bounding box center [436, 202] width 125 height 28
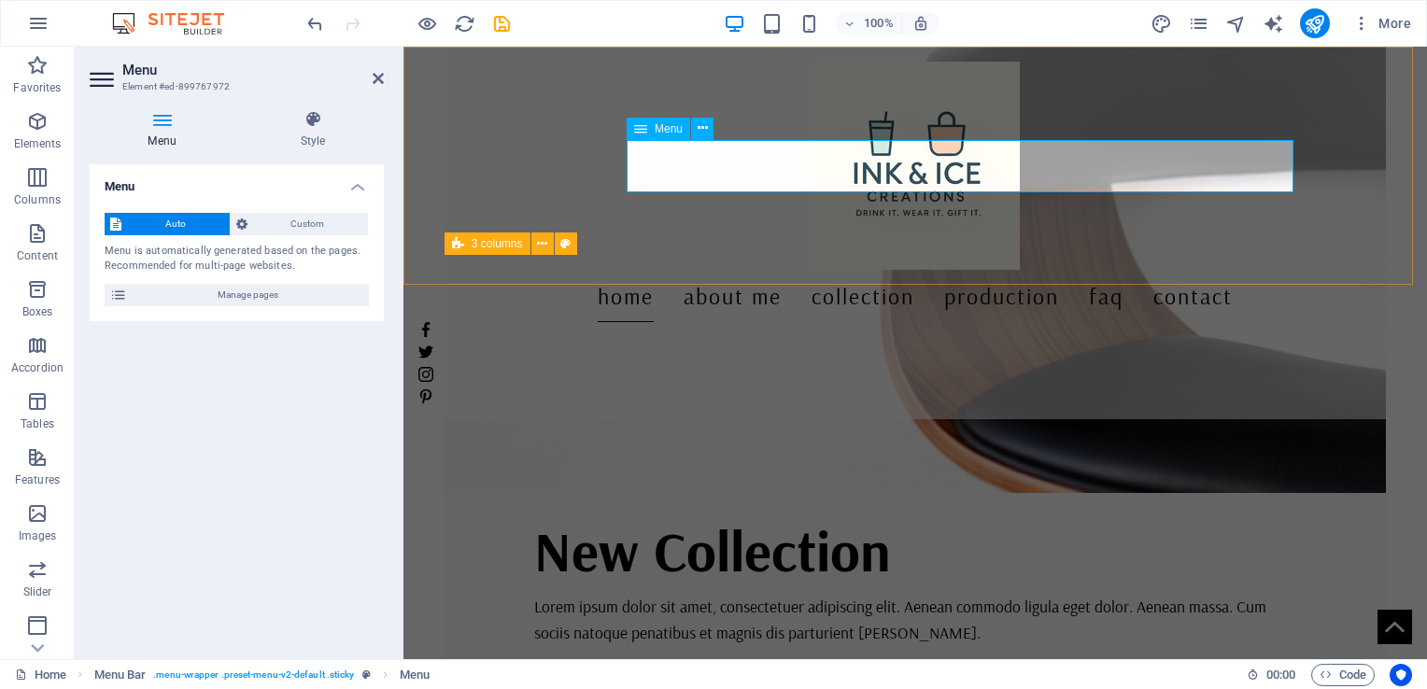
click at [1008, 270] on nav "Home About Me Collection Production FAQ Contact" at bounding box center [914, 296] width 993 height 52
click at [706, 129] on icon at bounding box center [702, 129] width 10 height 20
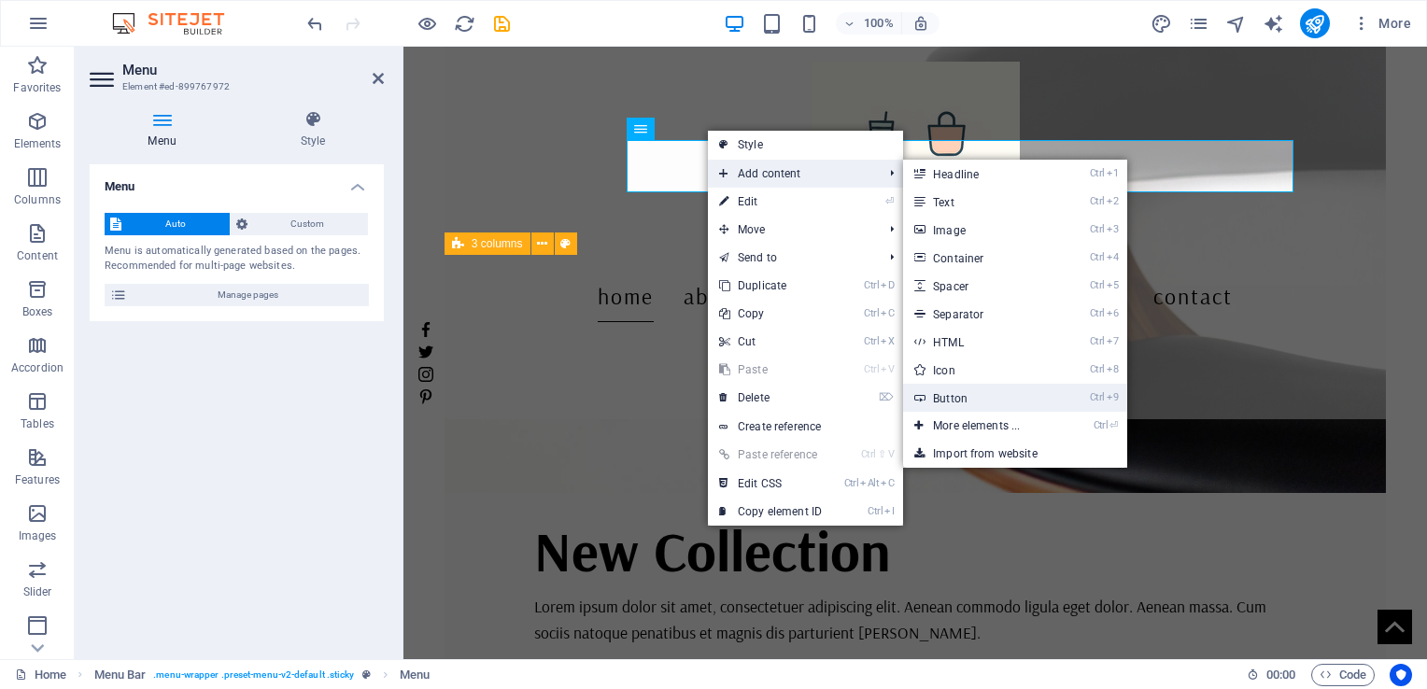
click at [963, 400] on link "Ctrl 9 Button" at bounding box center [980, 398] width 154 height 28
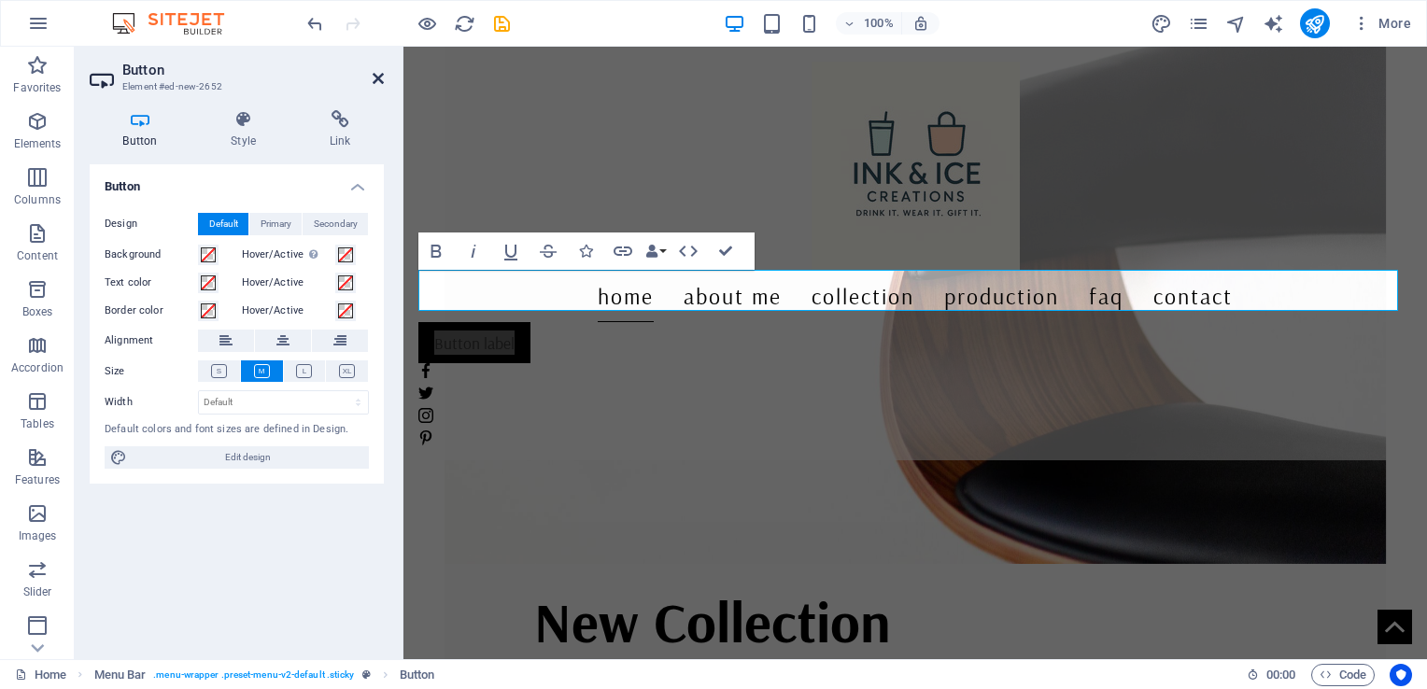
click at [383, 80] on icon at bounding box center [378, 78] width 11 height 15
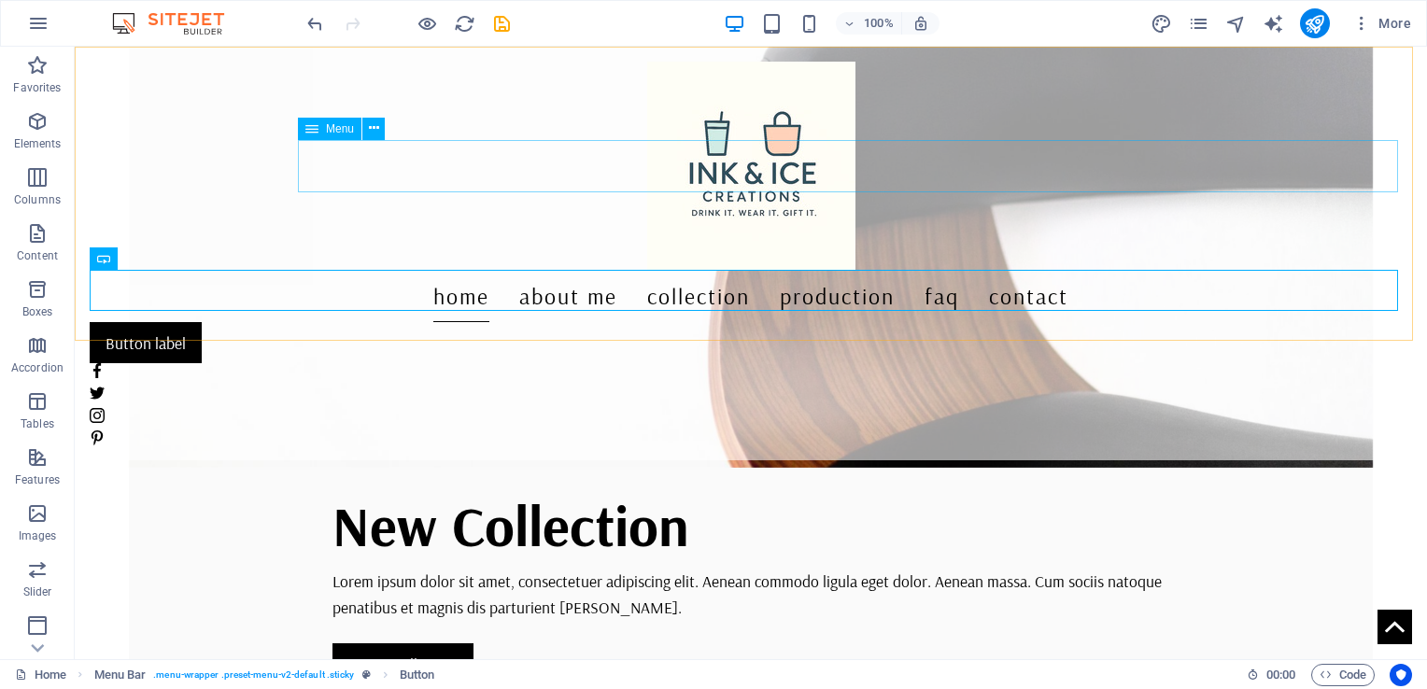
click at [924, 270] on nav "Home About Me Collection Production FAQ Contact" at bounding box center [751, 296] width 1322 height 52
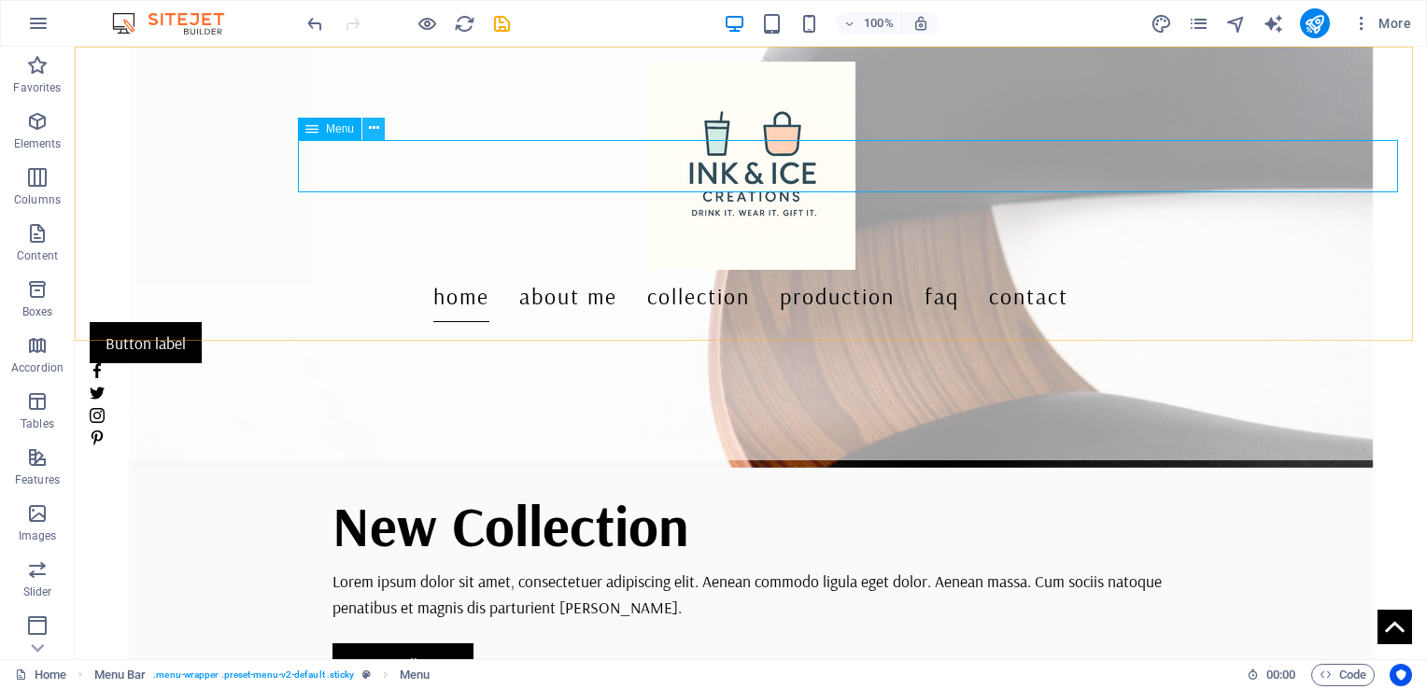
click at [373, 132] on icon at bounding box center [374, 129] width 10 height 20
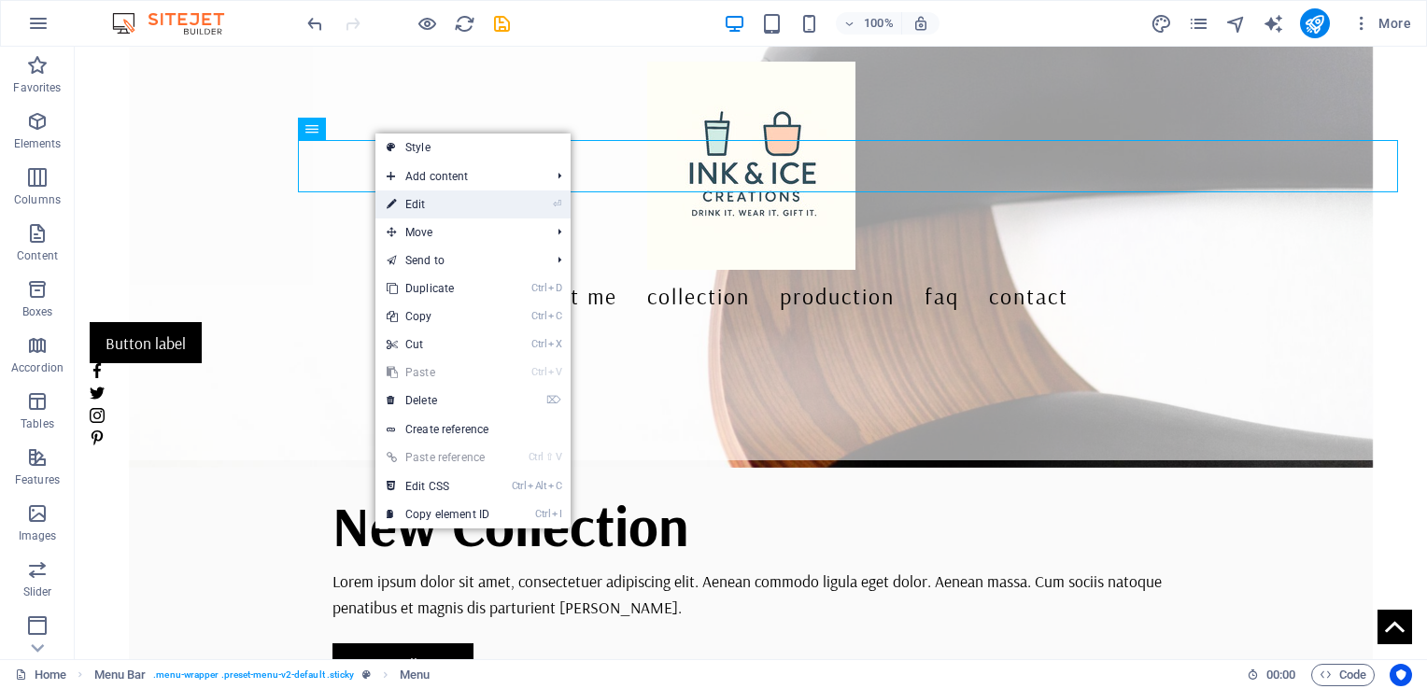
click at [429, 204] on link "⏎ Edit" at bounding box center [437, 204] width 125 height 28
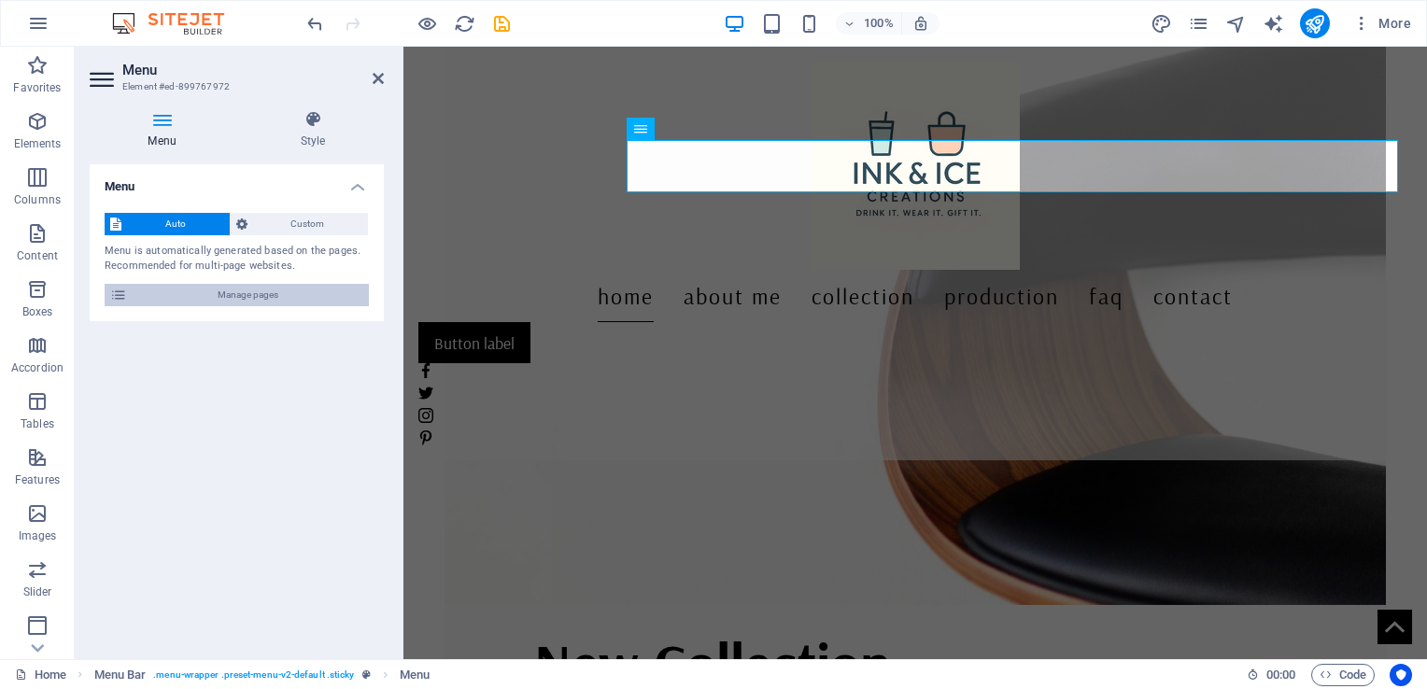
click at [248, 297] on span "Manage pages" at bounding box center [248, 295] width 231 height 22
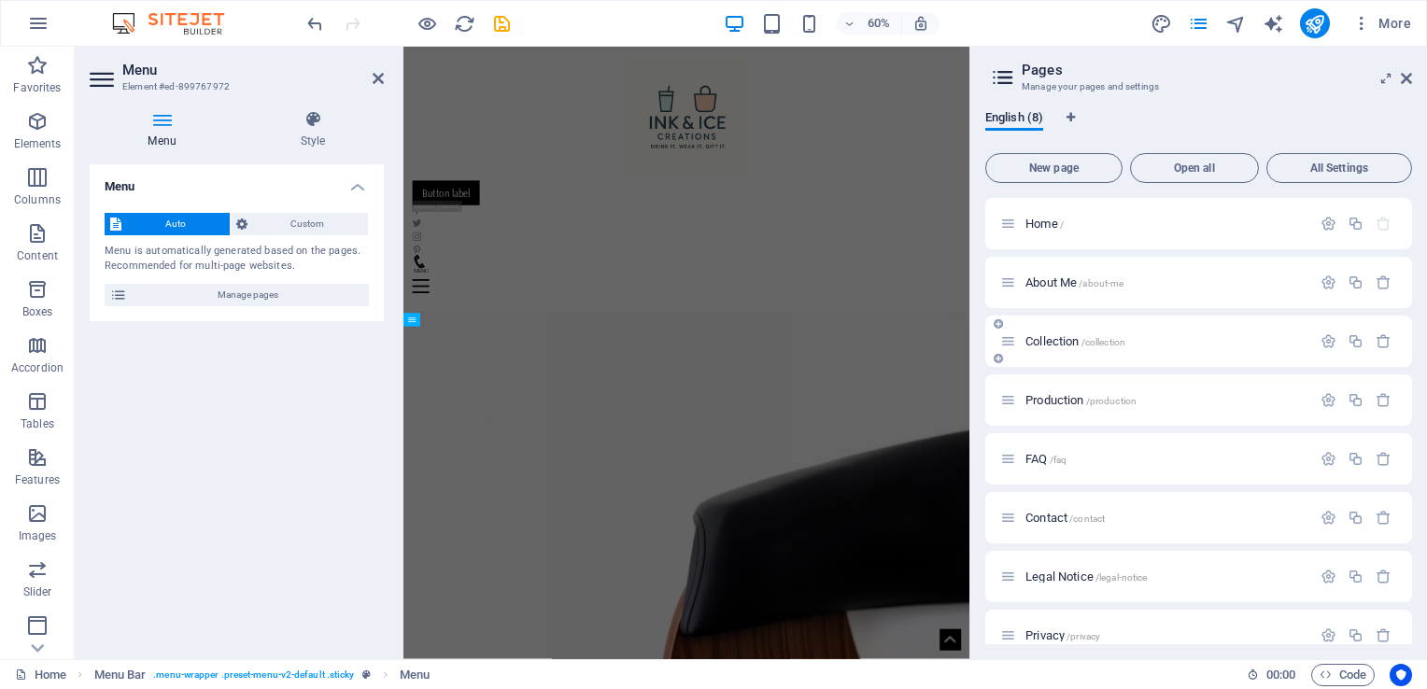
scroll to position [23, 0]
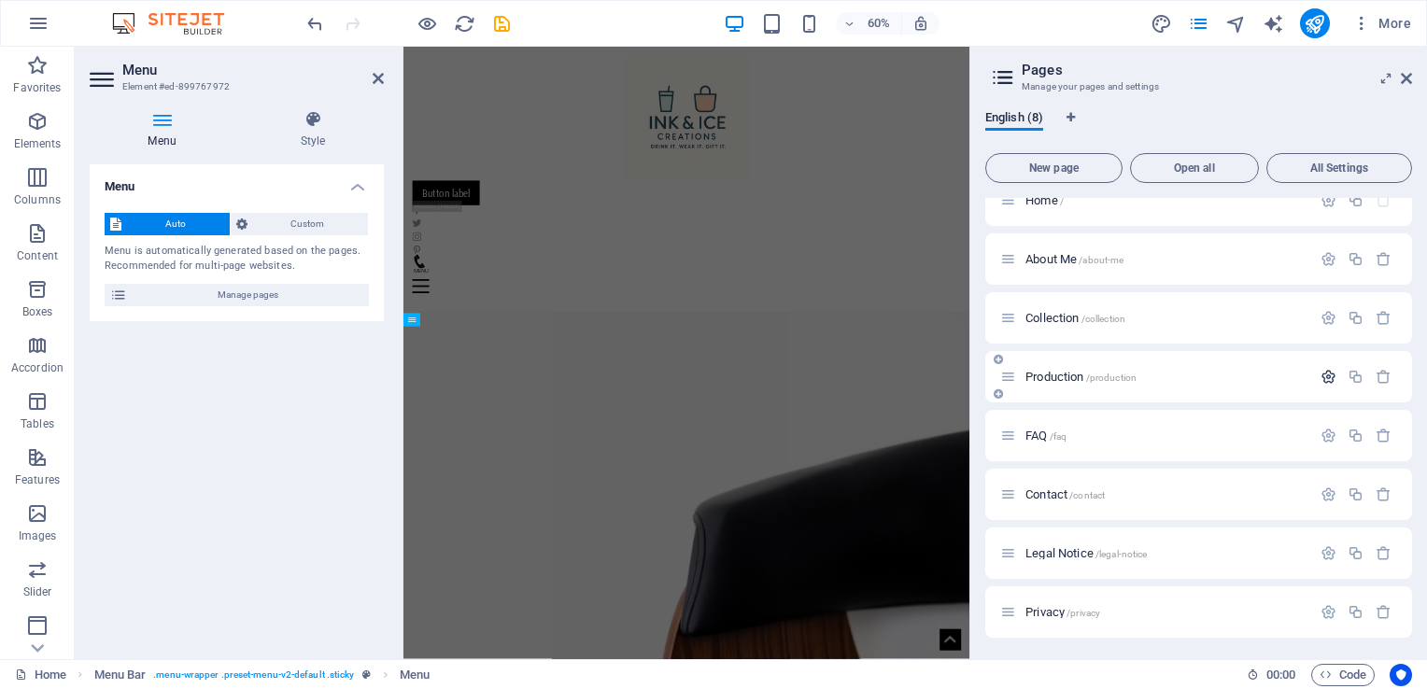
click at [1327, 375] on icon "button" at bounding box center [1328, 377] width 16 height 16
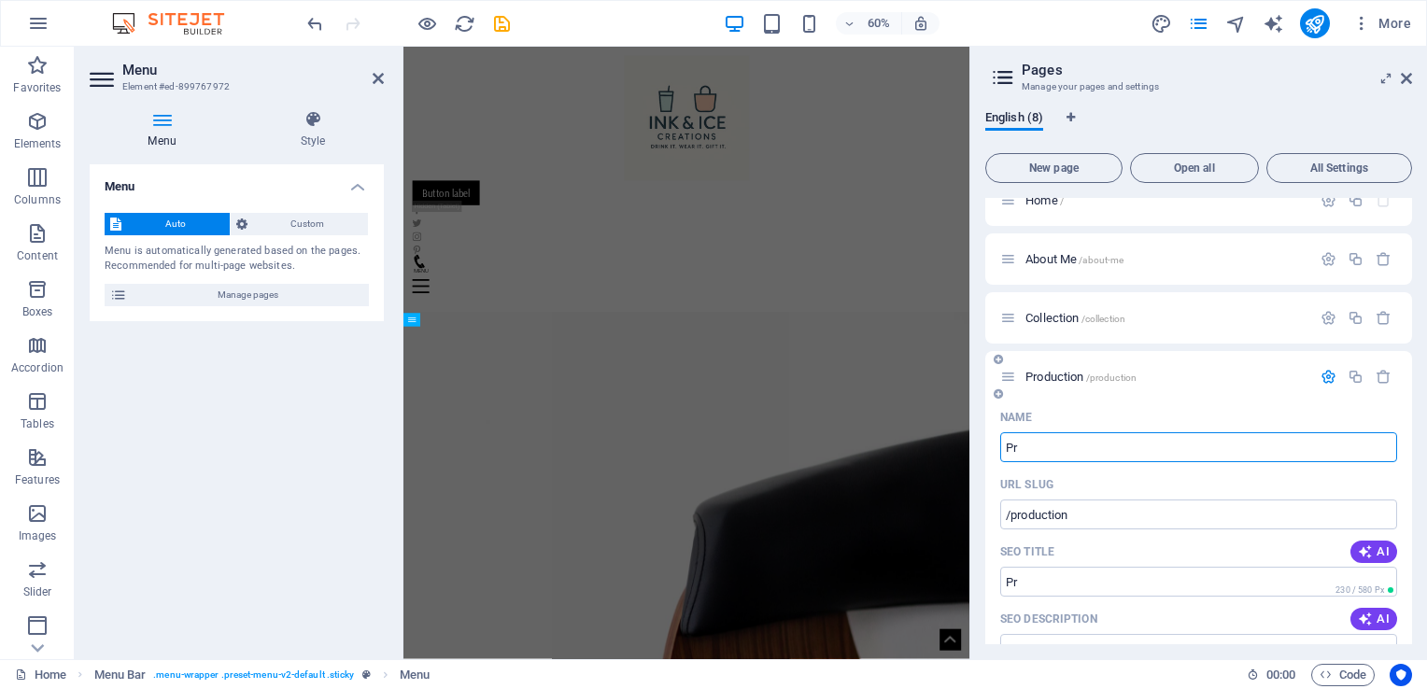
type input "P"
type input "Fea"
type input "/"
type input "Featured Artist"
type input "/featured-[PERSON_NAME]"
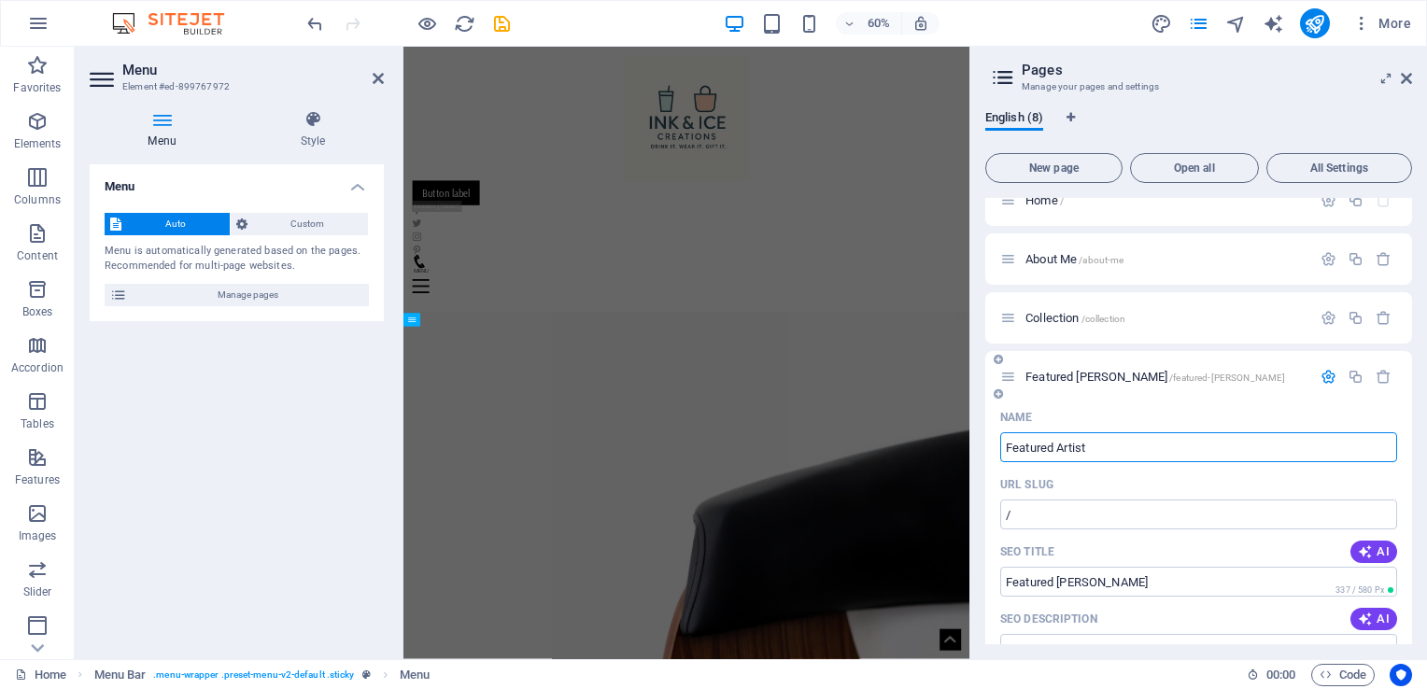
type input "Featured [PERSON_NAME]"
type input "Featured Artist"
type input "/featured-artist"
type input "Featured Artist"
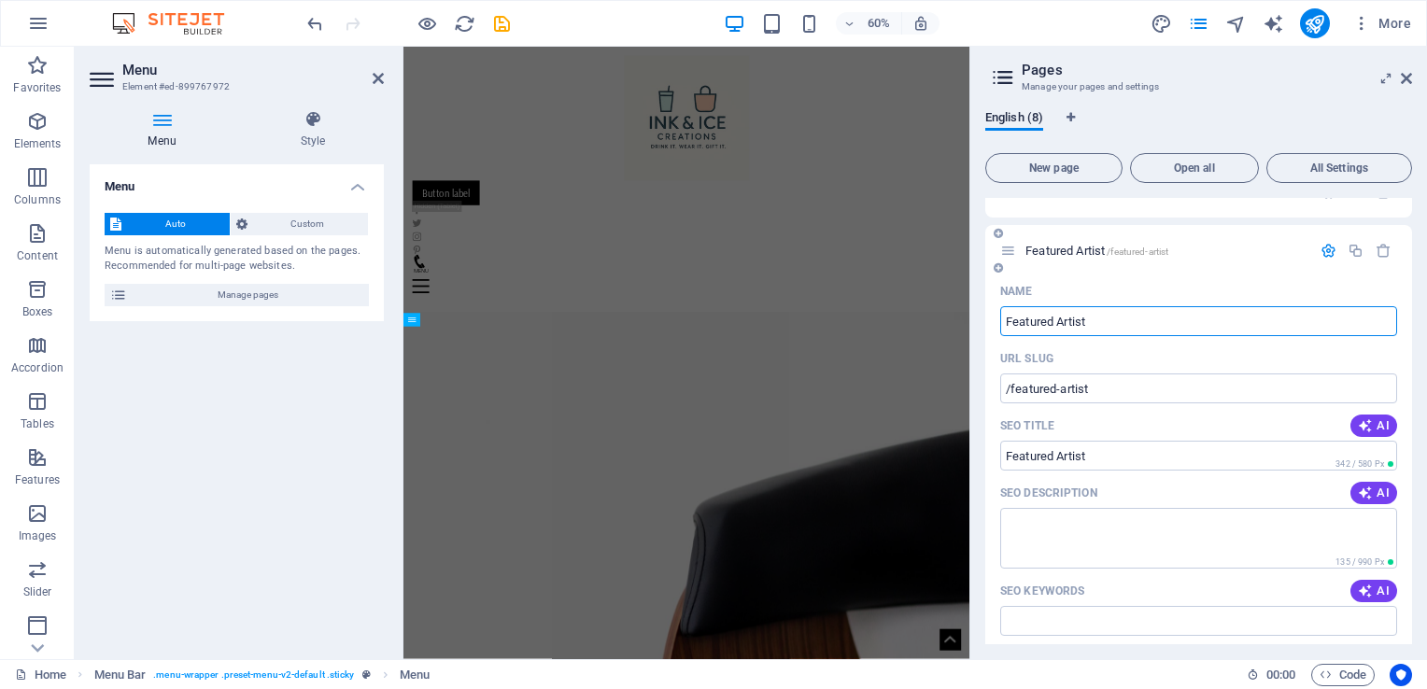
scroll to position [0, 0]
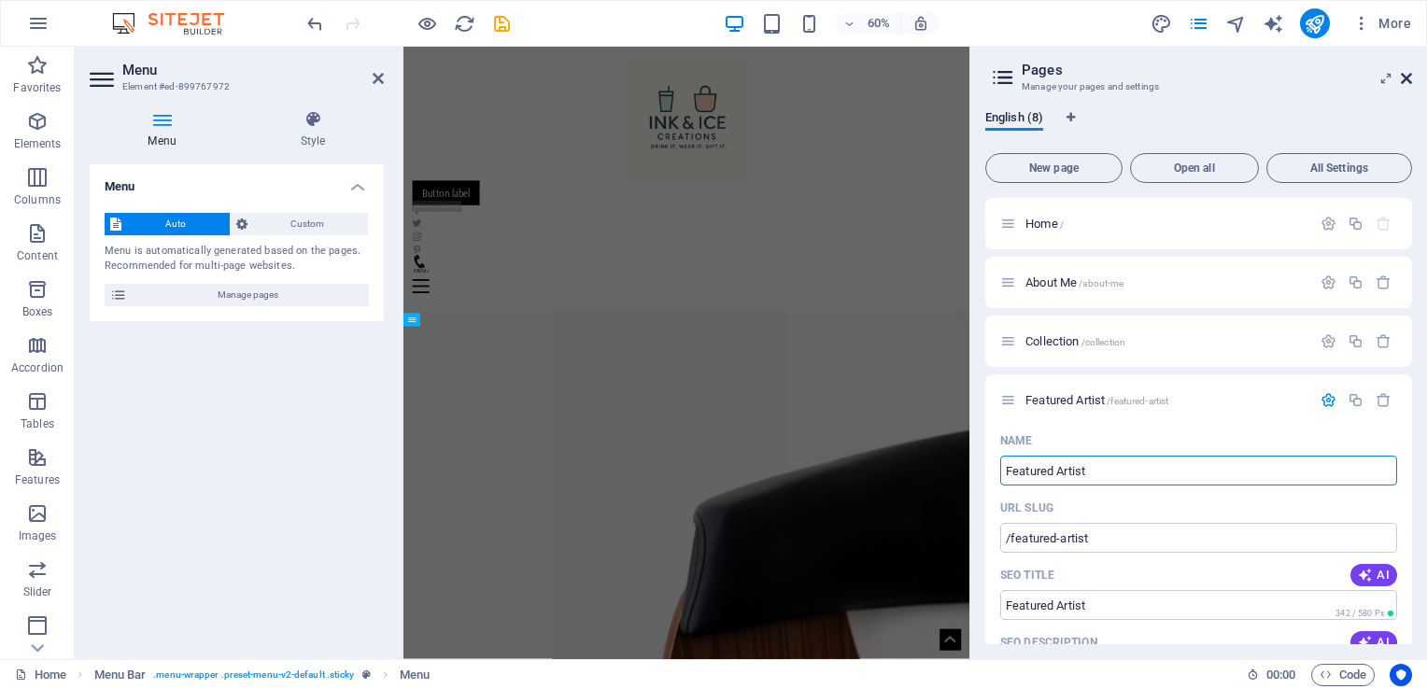
type input "Featured Artist"
click at [1410, 79] on icon at bounding box center [1405, 78] width 11 height 15
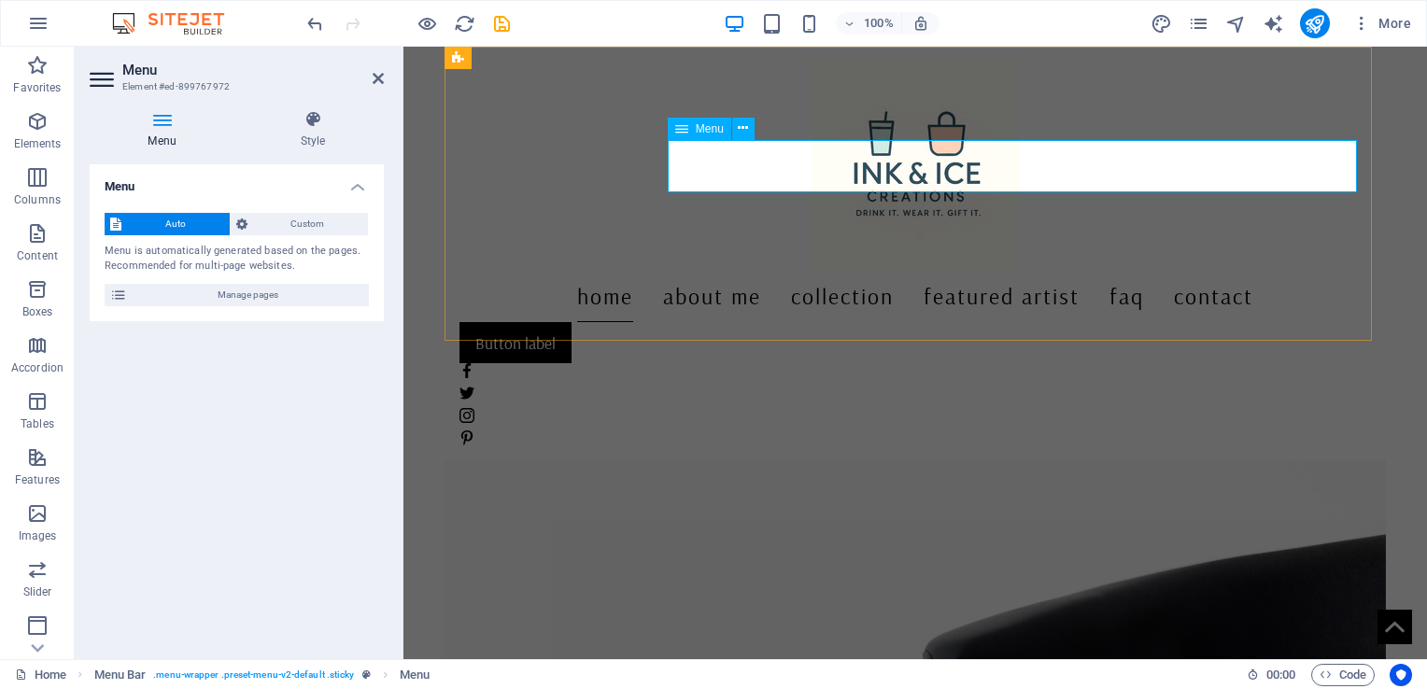
click at [942, 270] on nav "Home About Me Collection Featured Artist FAQ Contact" at bounding box center [914, 296] width 911 height 52
click at [739, 128] on icon at bounding box center [743, 129] width 10 height 20
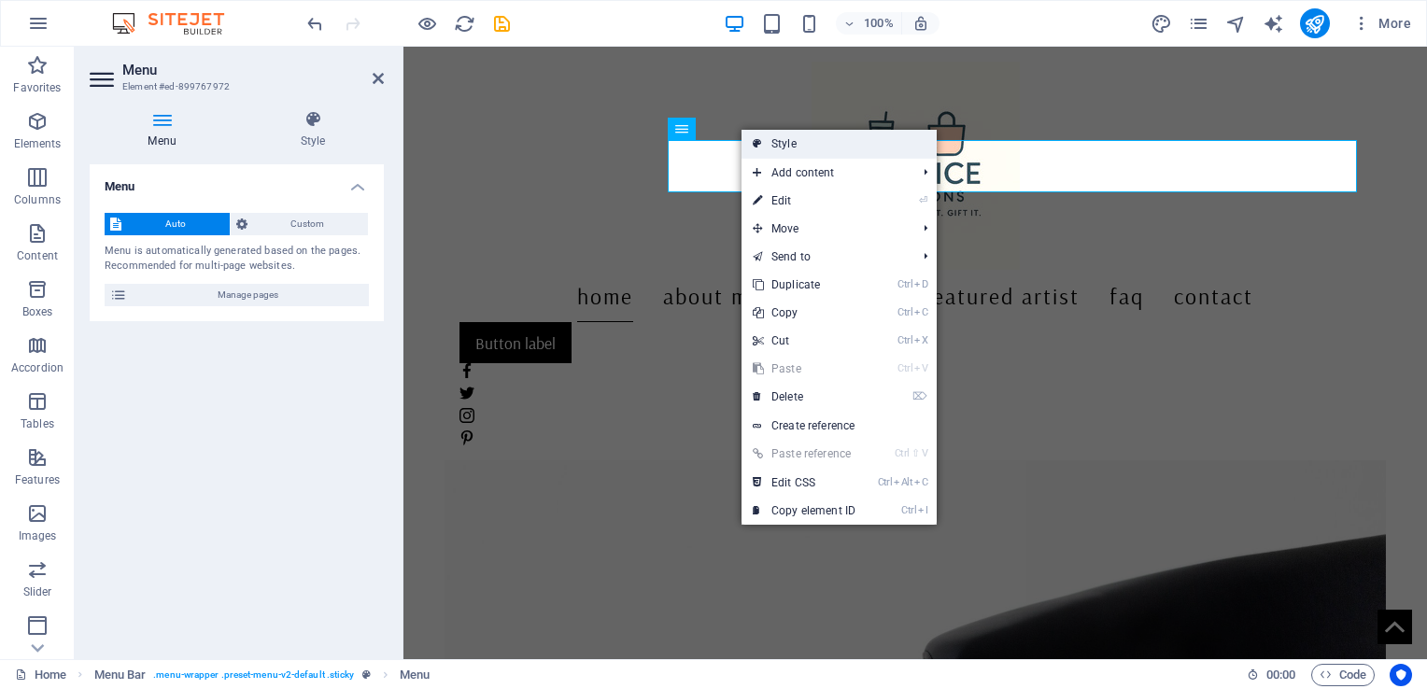
click at [776, 146] on link "Style" at bounding box center [838, 144] width 195 height 28
select select "rem"
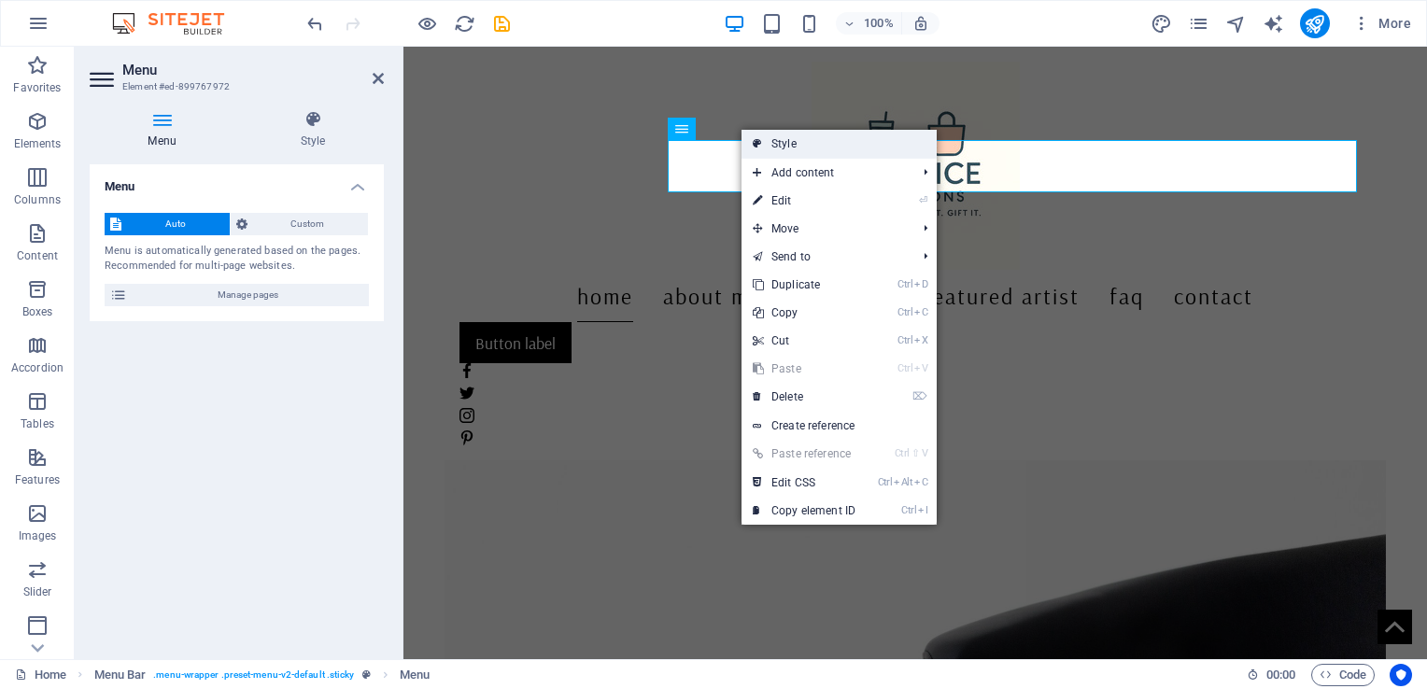
select select "rem"
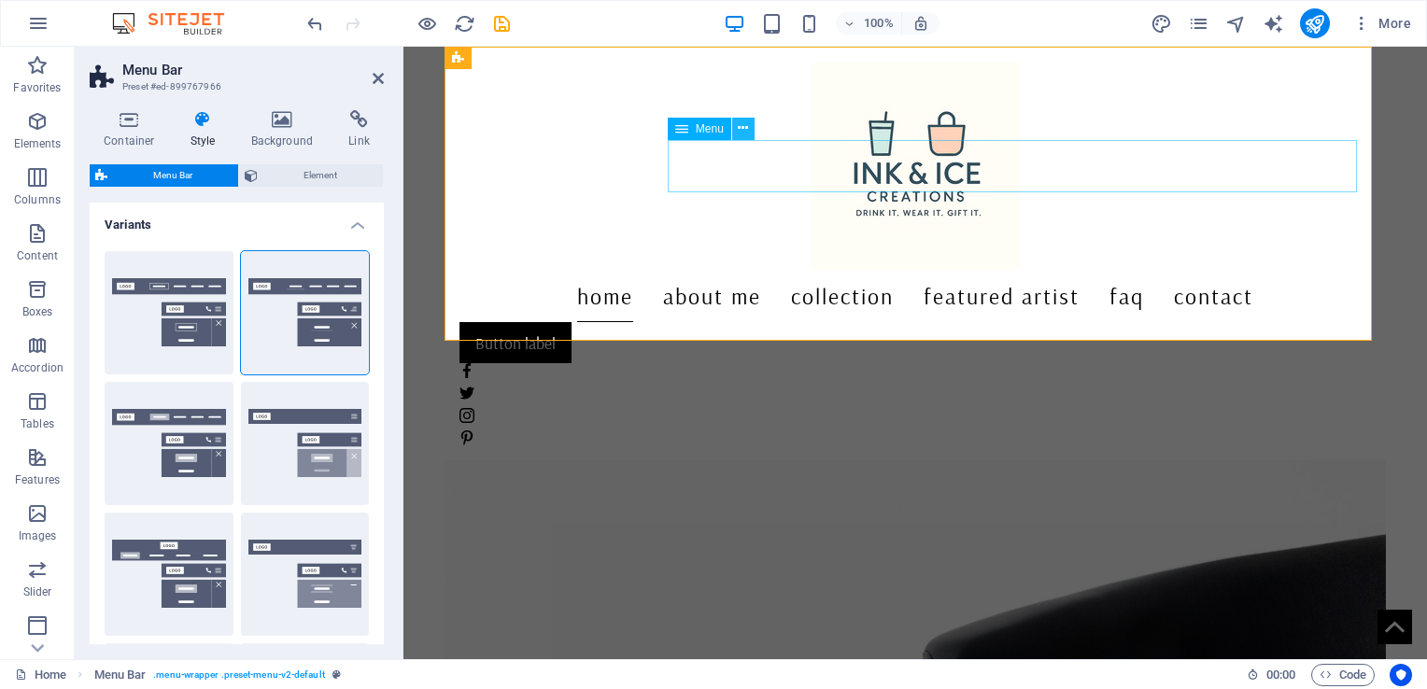
click at [744, 135] on icon at bounding box center [743, 129] width 10 height 20
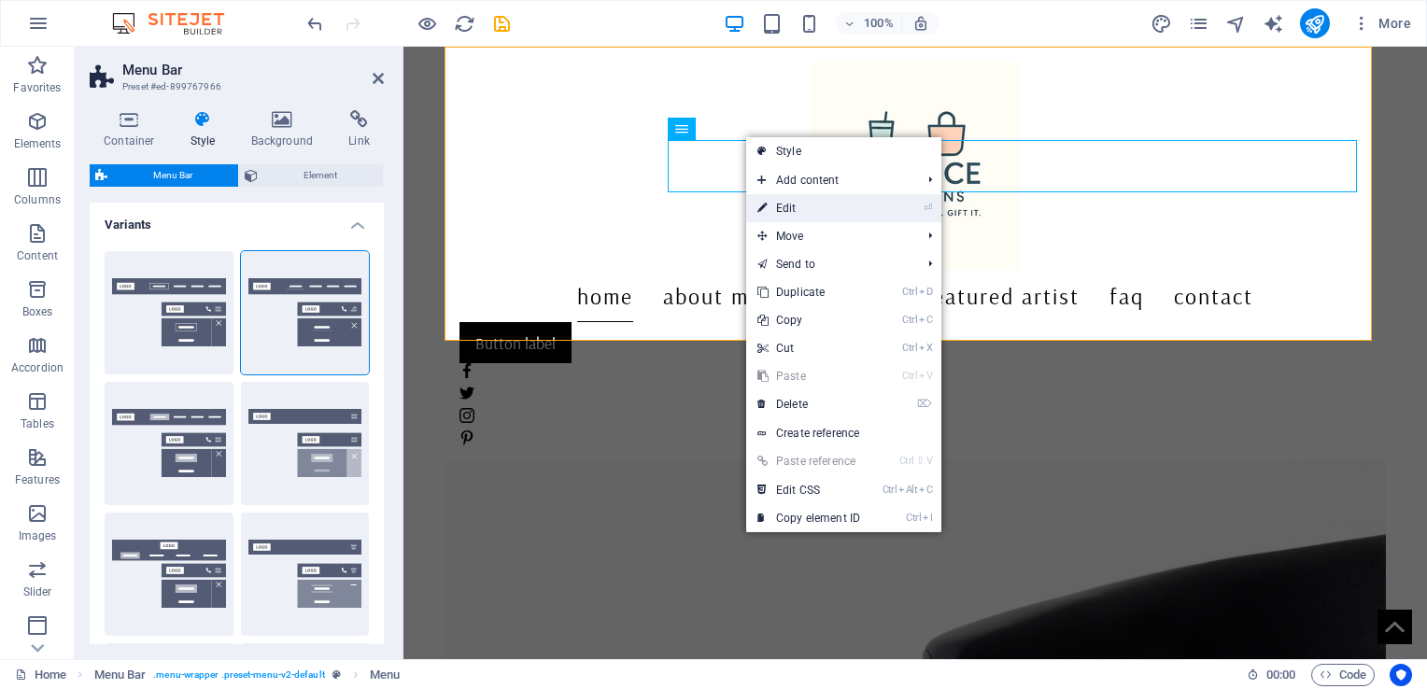
click at [784, 205] on link "⏎ Edit" at bounding box center [808, 208] width 125 height 28
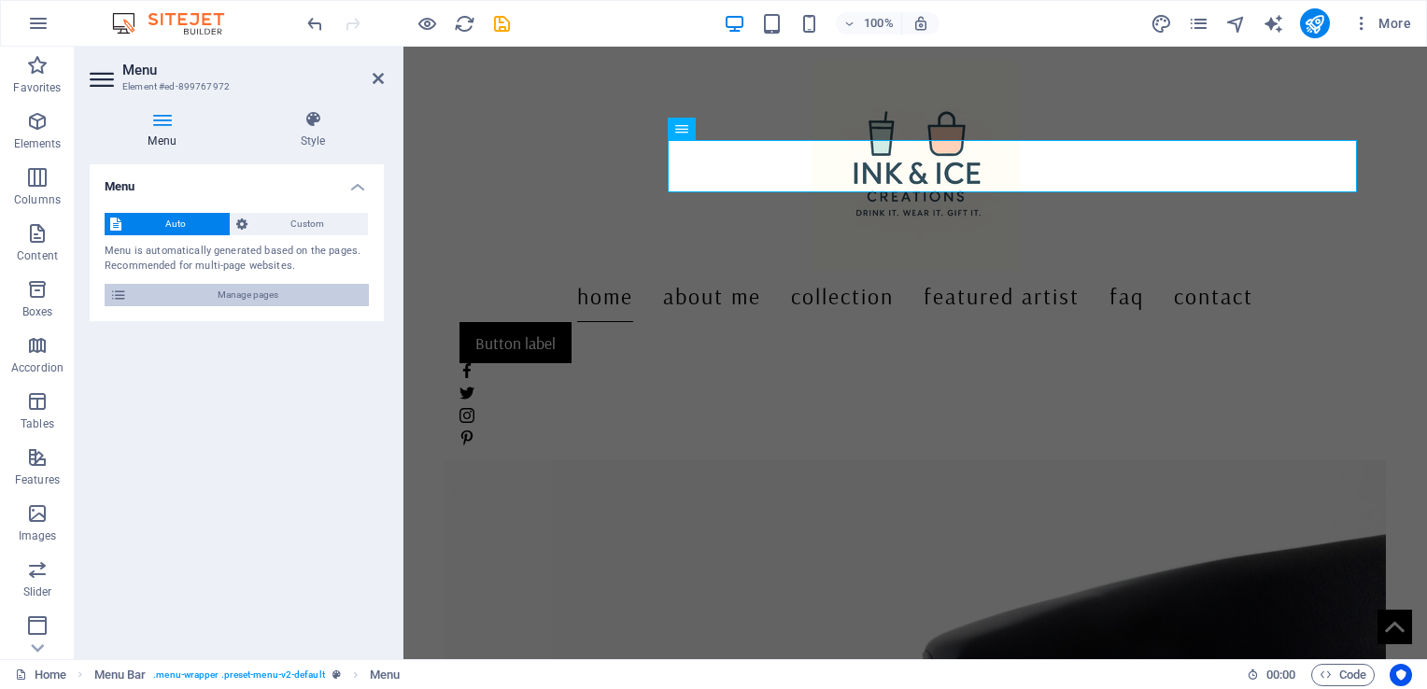
click at [219, 293] on span "Manage pages" at bounding box center [248, 295] width 231 height 22
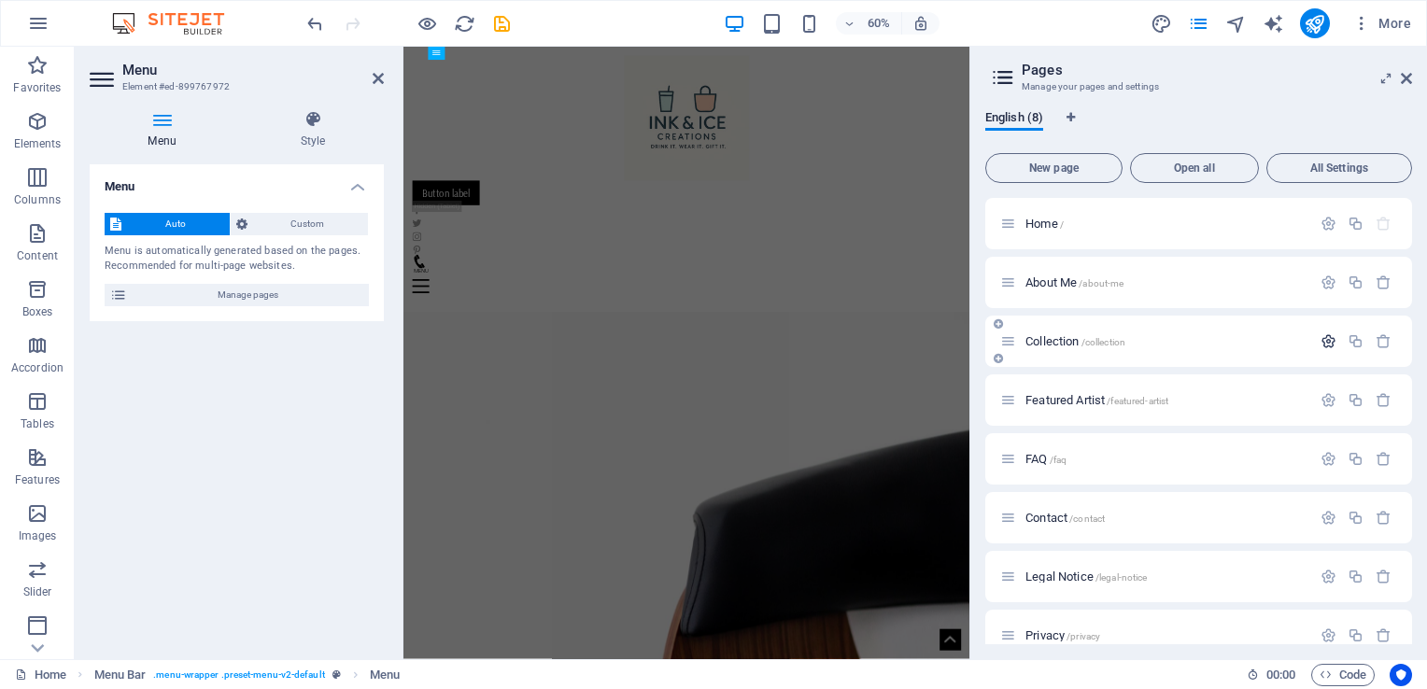
click at [1324, 345] on icon "button" at bounding box center [1328, 341] width 16 height 16
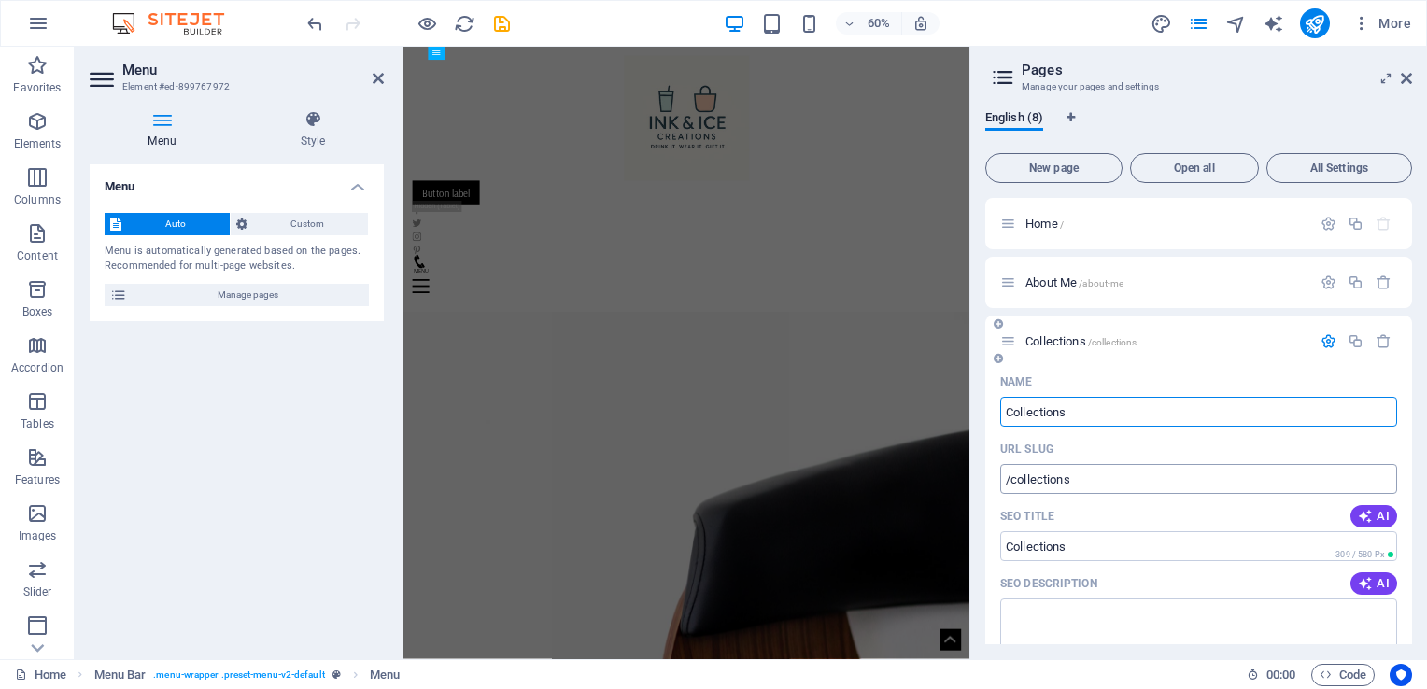
type input "Collections"
type input "/collections"
type input "Collections"
click at [1412, 80] on aside "Pages Manage your pages and settings English (8) New page Open all All Settings…" at bounding box center [1197, 353] width 457 height 612
click at [1406, 81] on icon at bounding box center [1405, 78] width 11 height 15
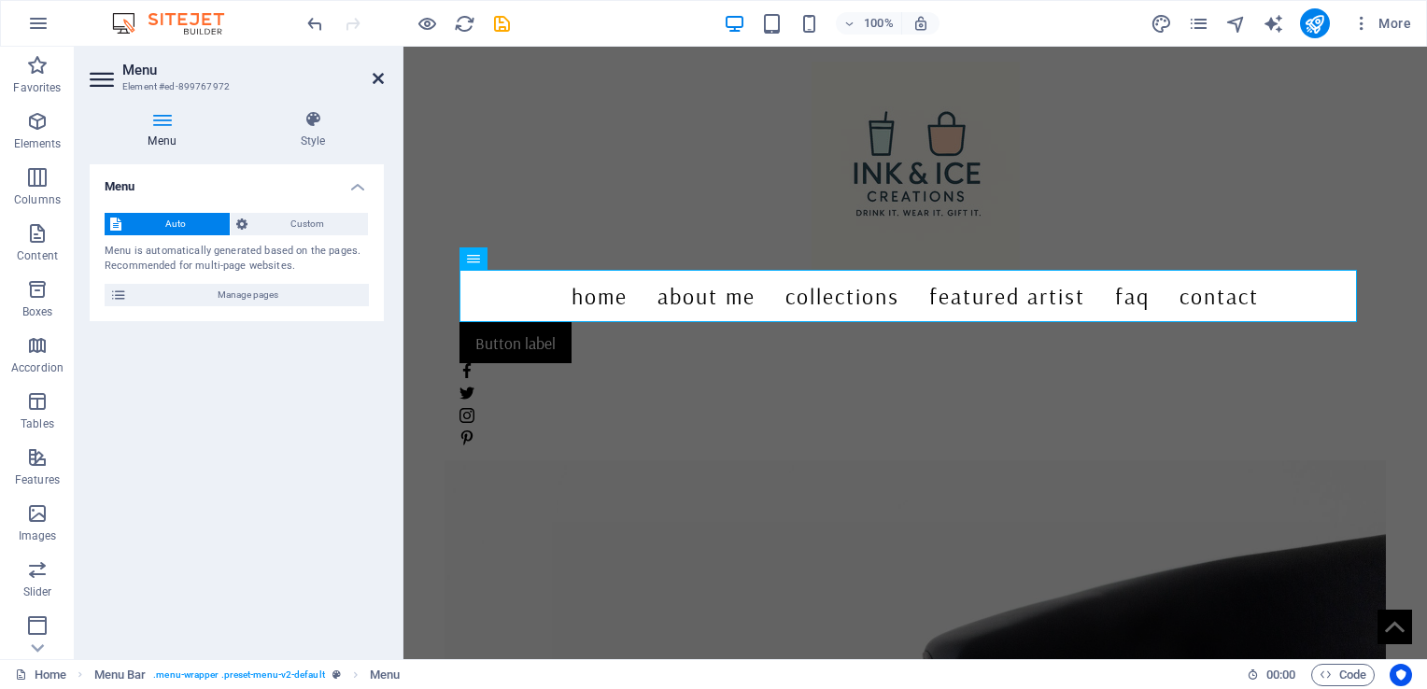
click at [381, 80] on icon at bounding box center [378, 78] width 11 height 15
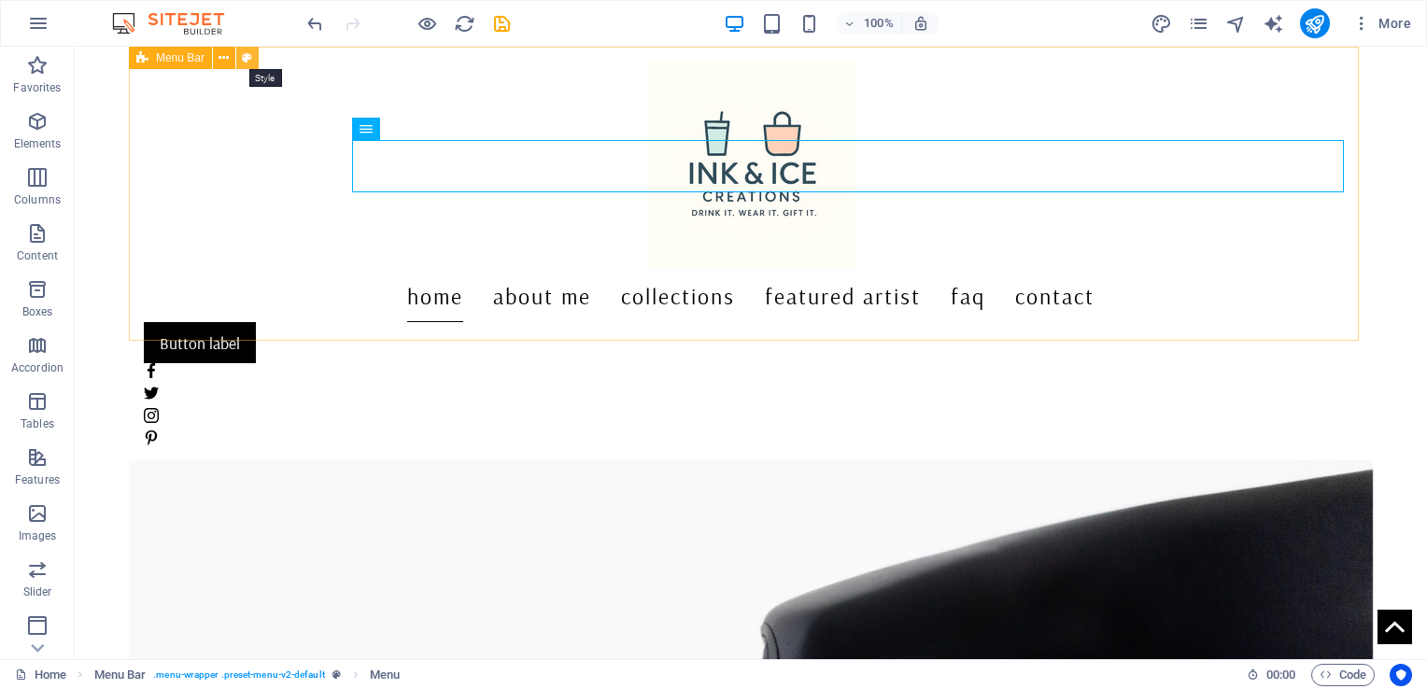
click at [245, 53] on icon at bounding box center [247, 59] width 10 height 20
select select "rem"
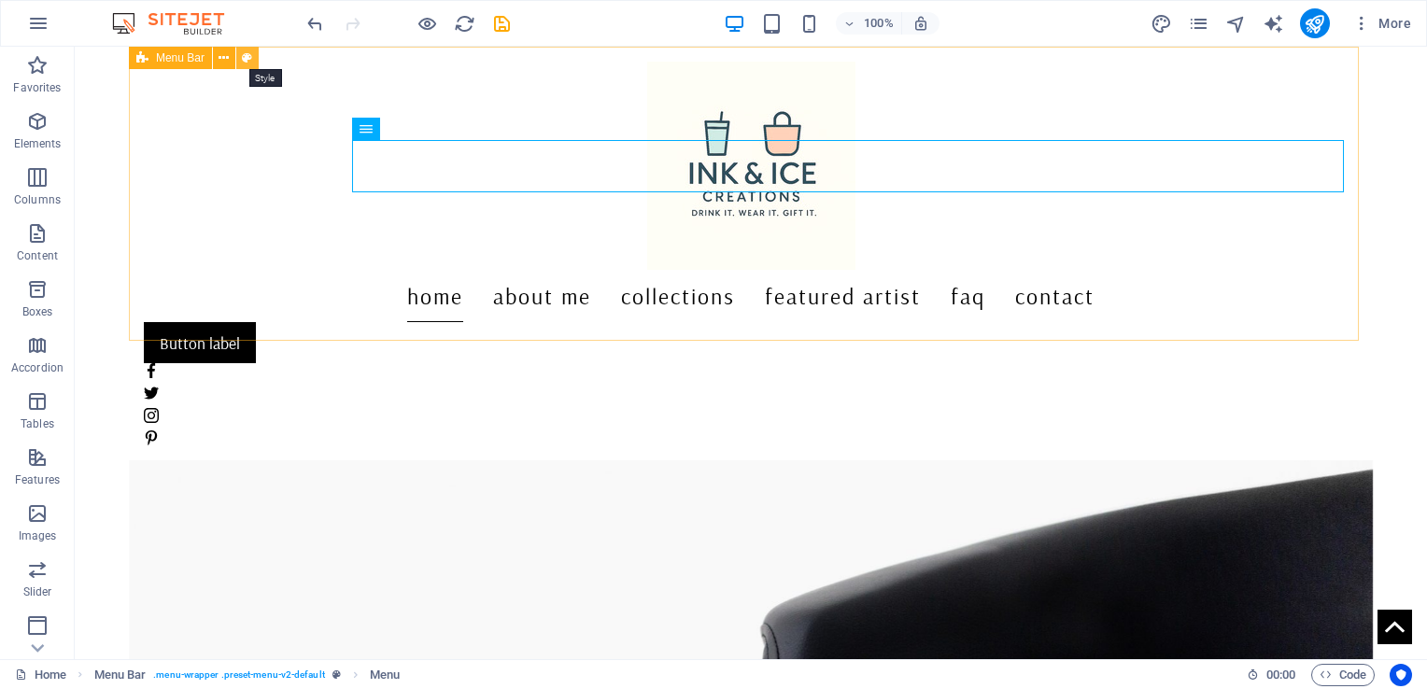
select select "rem"
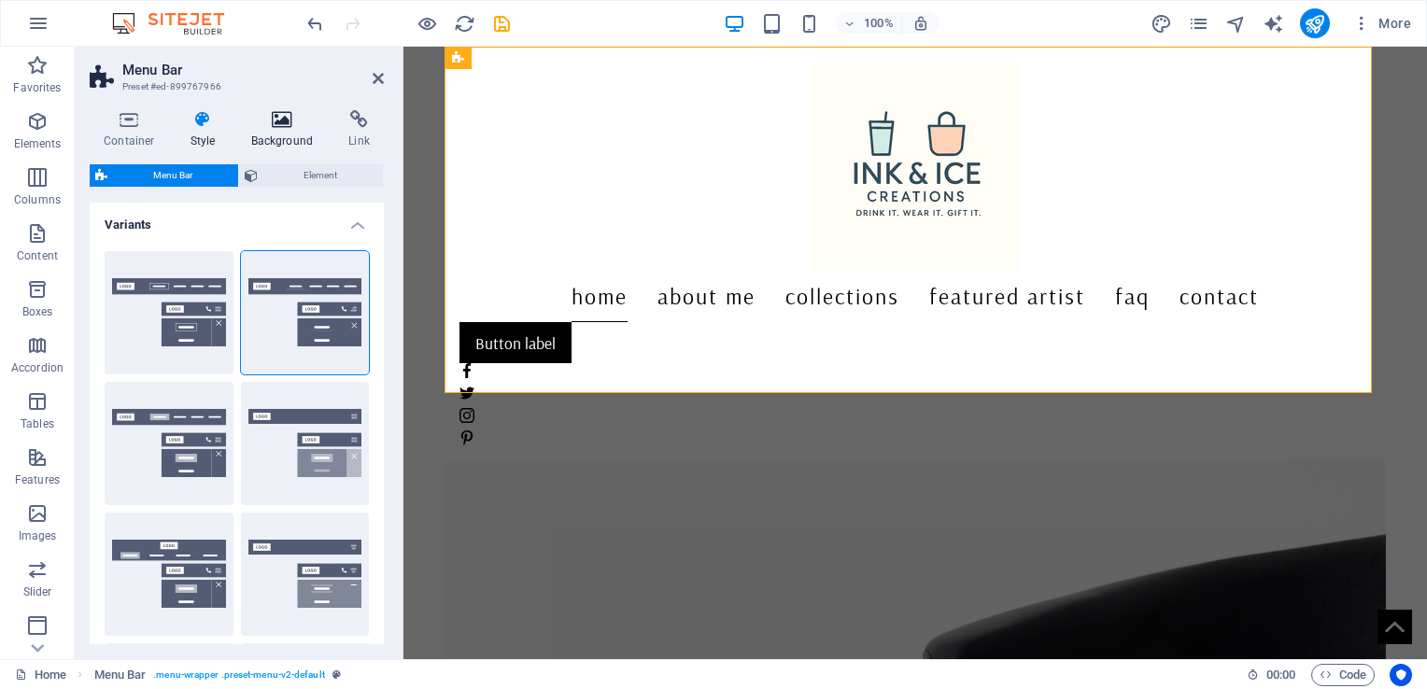
click at [279, 130] on h4 "Background" at bounding box center [286, 129] width 98 height 39
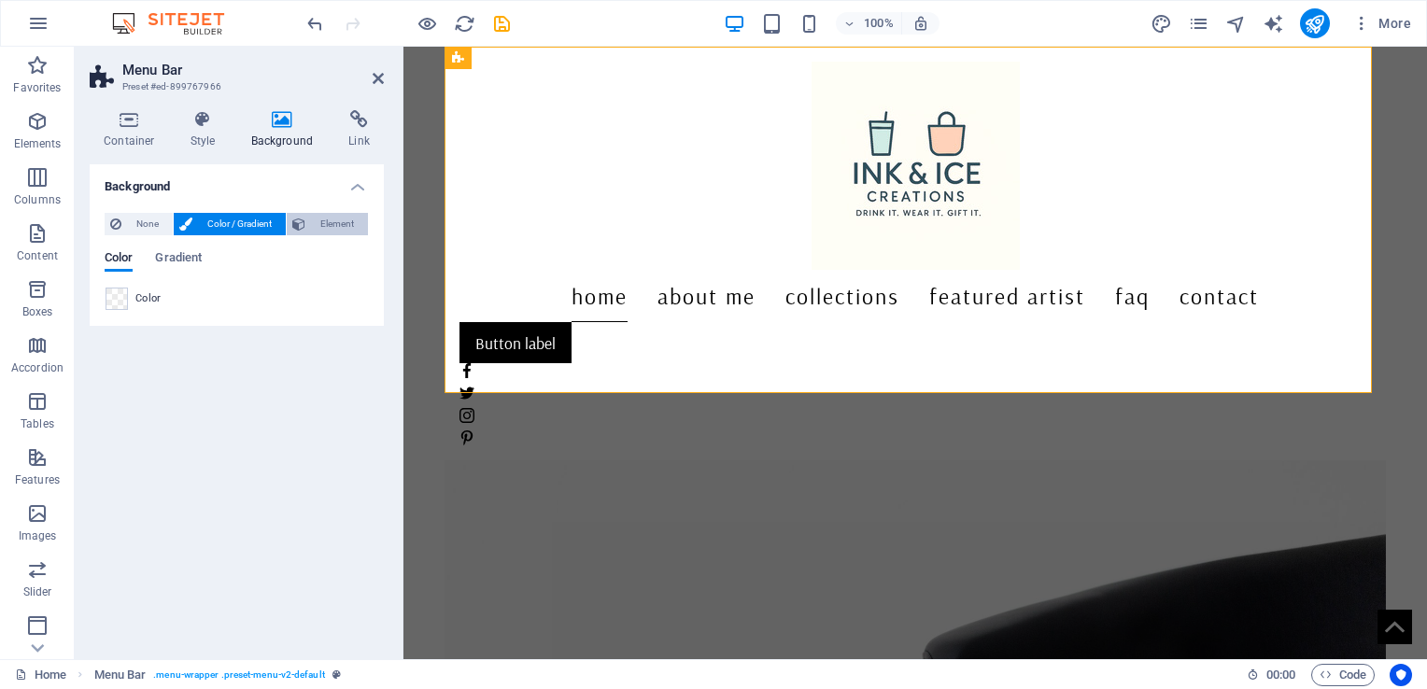
click at [311, 220] on span "Element" at bounding box center [336, 224] width 51 height 22
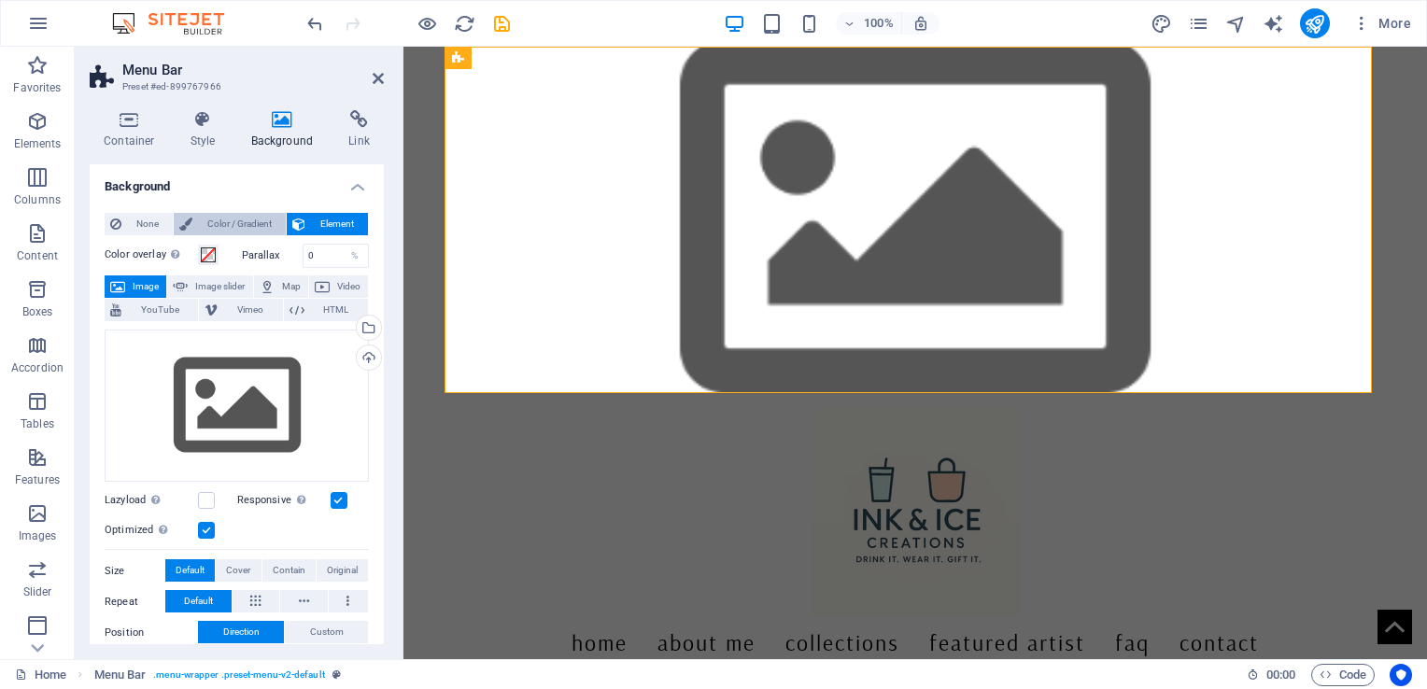
click at [246, 221] on span "Color / Gradient" at bounding box center [239, 224] width 82 height 22
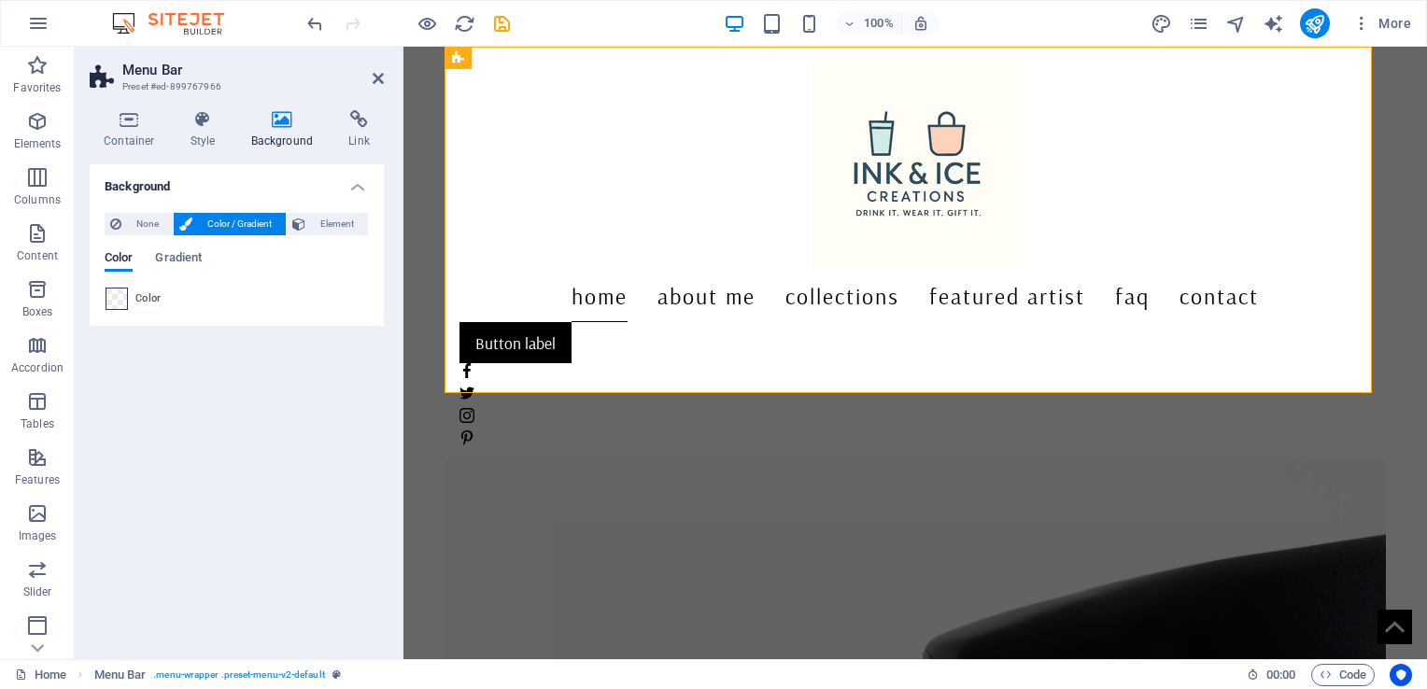
click at [120, 301] on span at bounding box center [116, 298] width 21 height 21
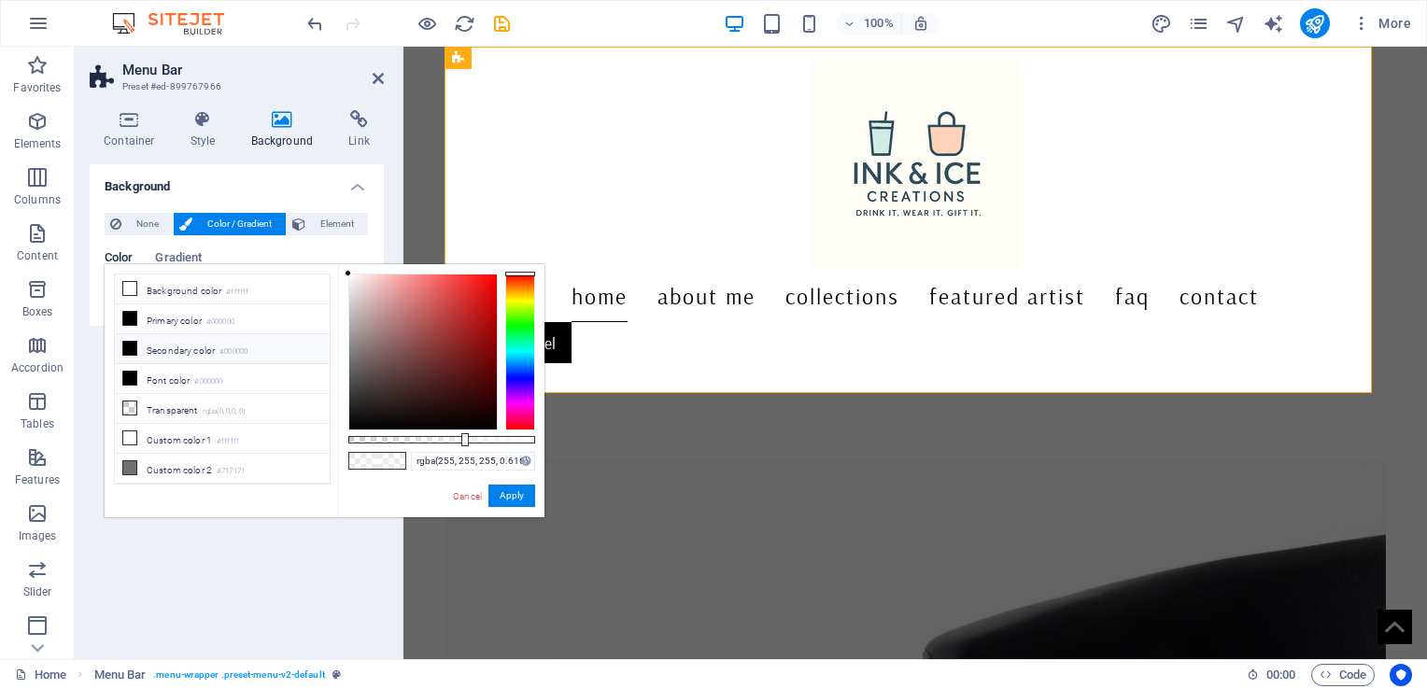
scroll to position [20, 0]
click at [461, 498] on link "Cancel" at bounding box center [467, 496] width 33 height 14
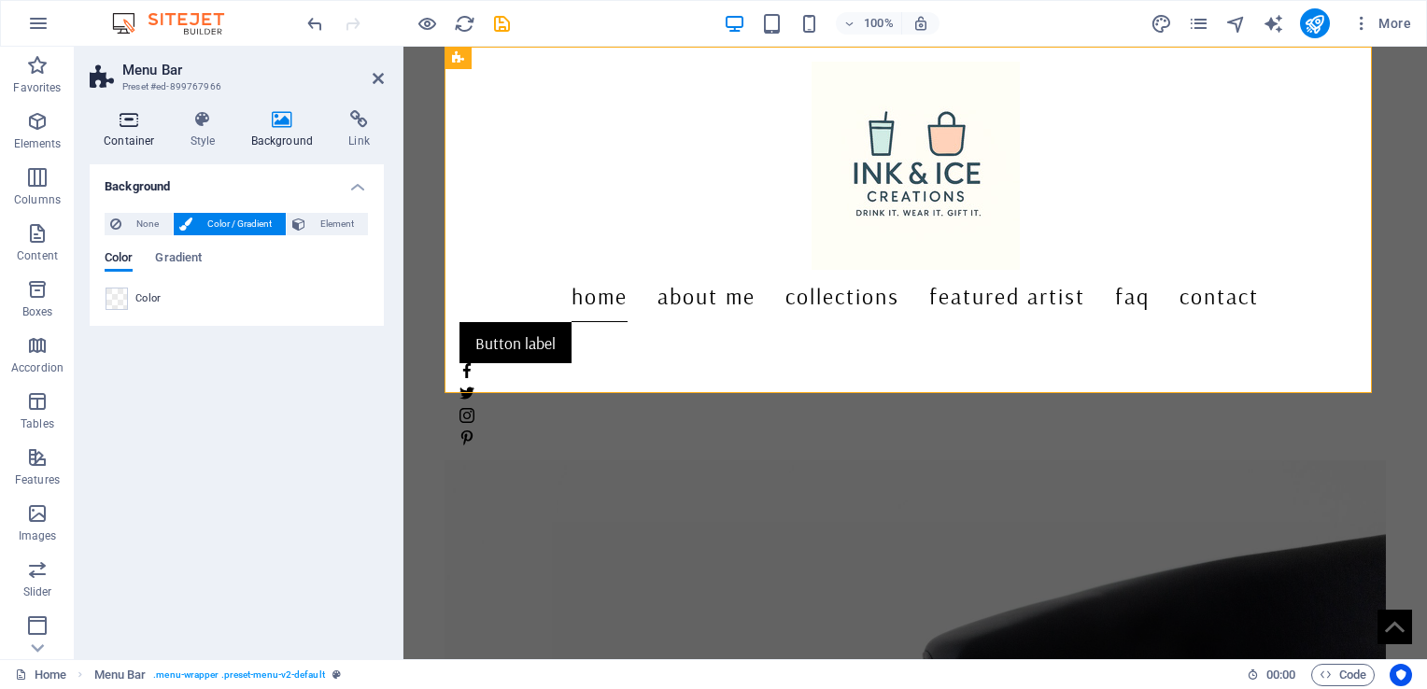
click at [118, 127] on icon at bounding box center [129, 119] width 79 height 19
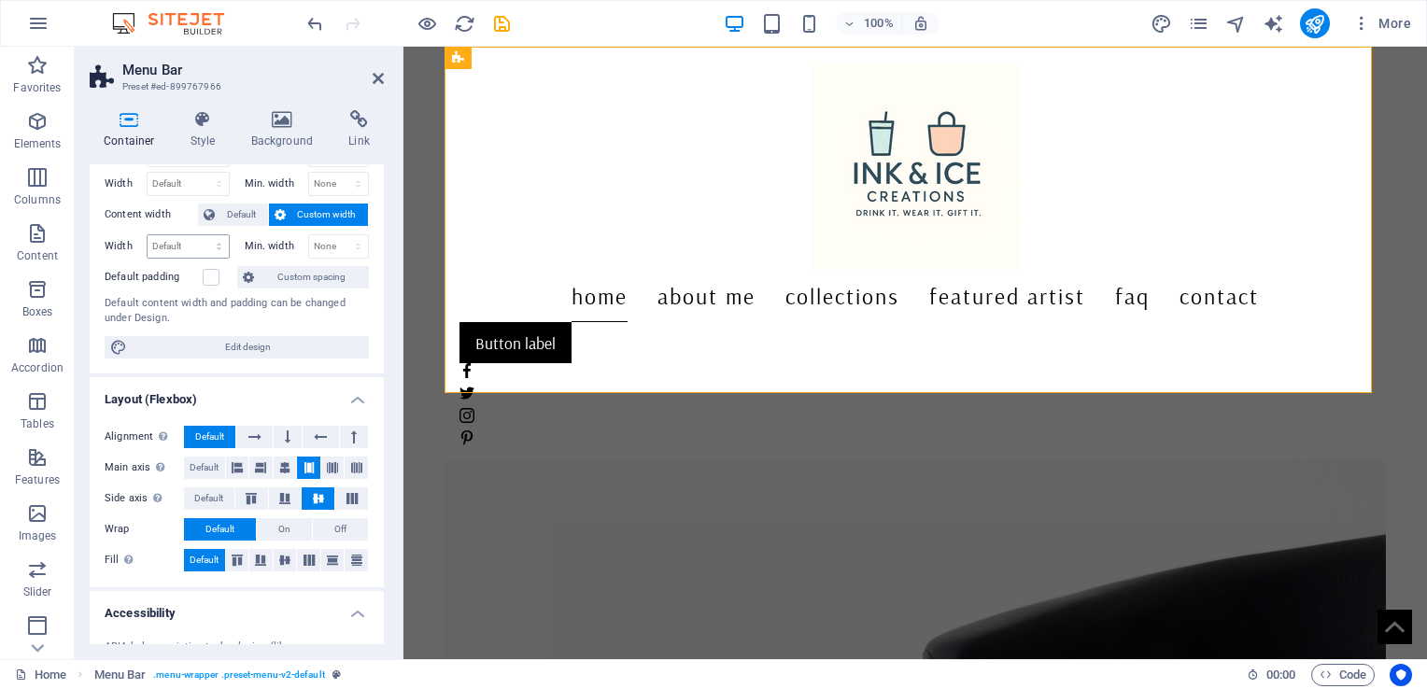
scroll to position [0, 0]
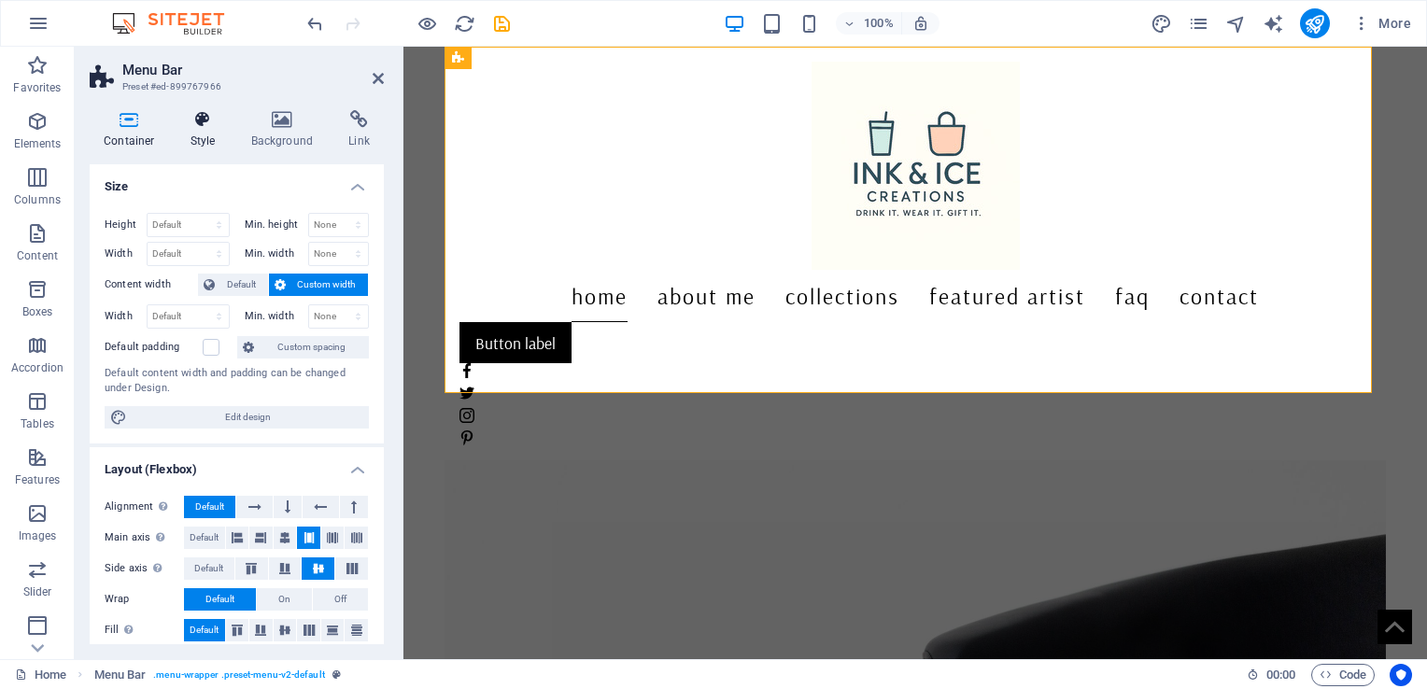
click at [212, 127] on icon at bounding box center [202, 119] width 53 height 19
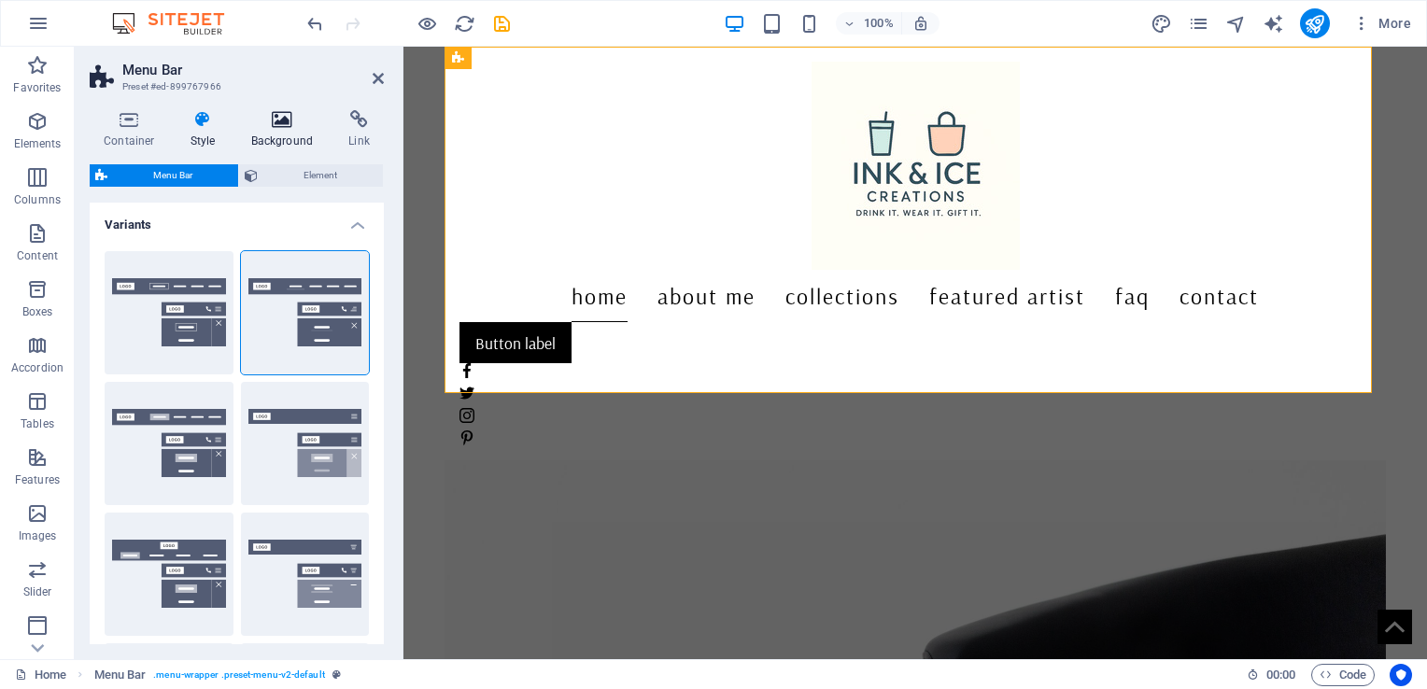
click at [257, 135] on h4 "Background" at bounding box center [286, 129] width 98 height 39
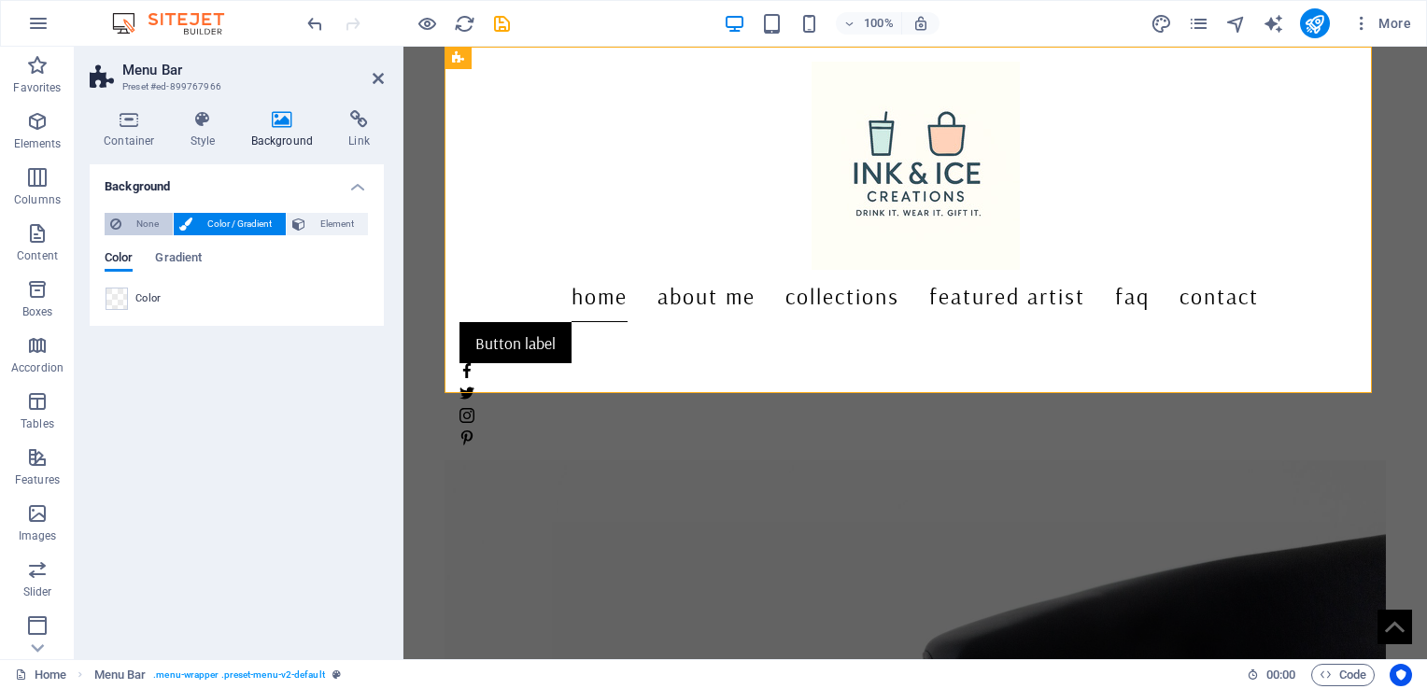
click at [139, 230] on span "None" at bounding box center [147, 224] width 40 height 22
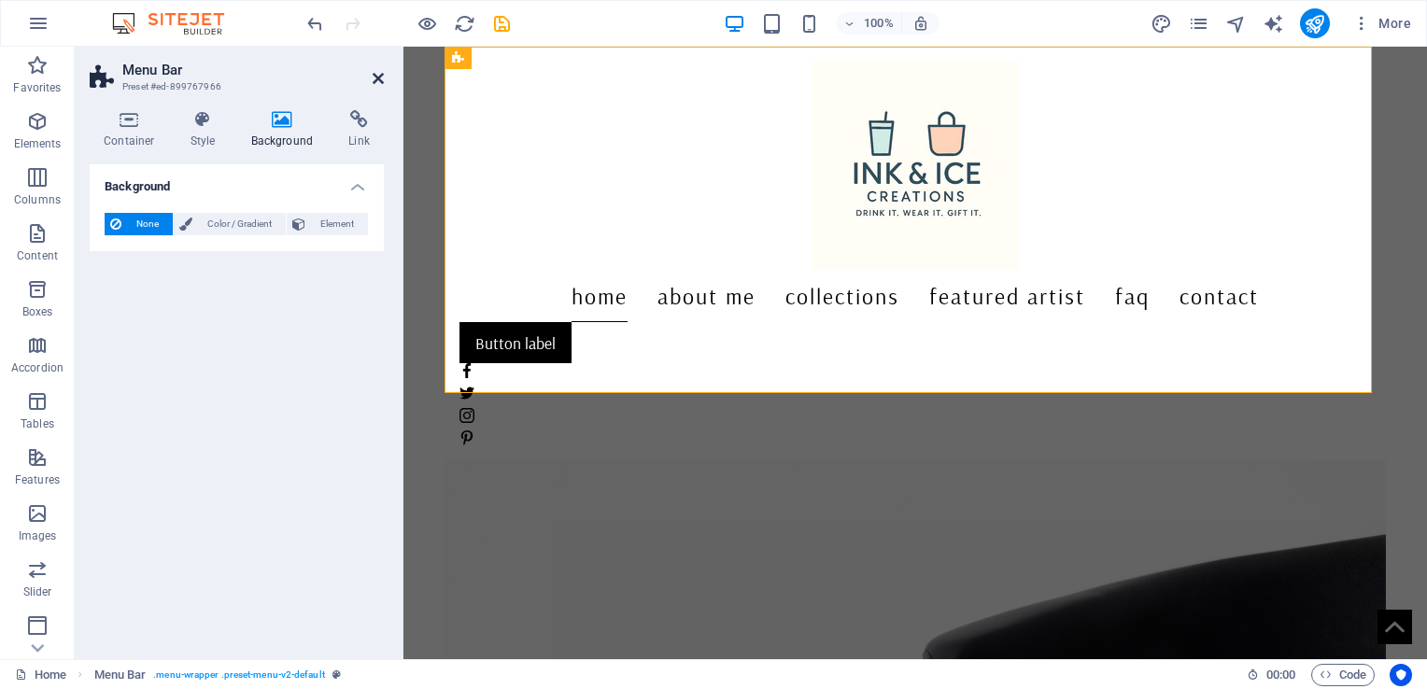
click at [376, 75] on icon at bounding box center [378, 78] width 11 height 15
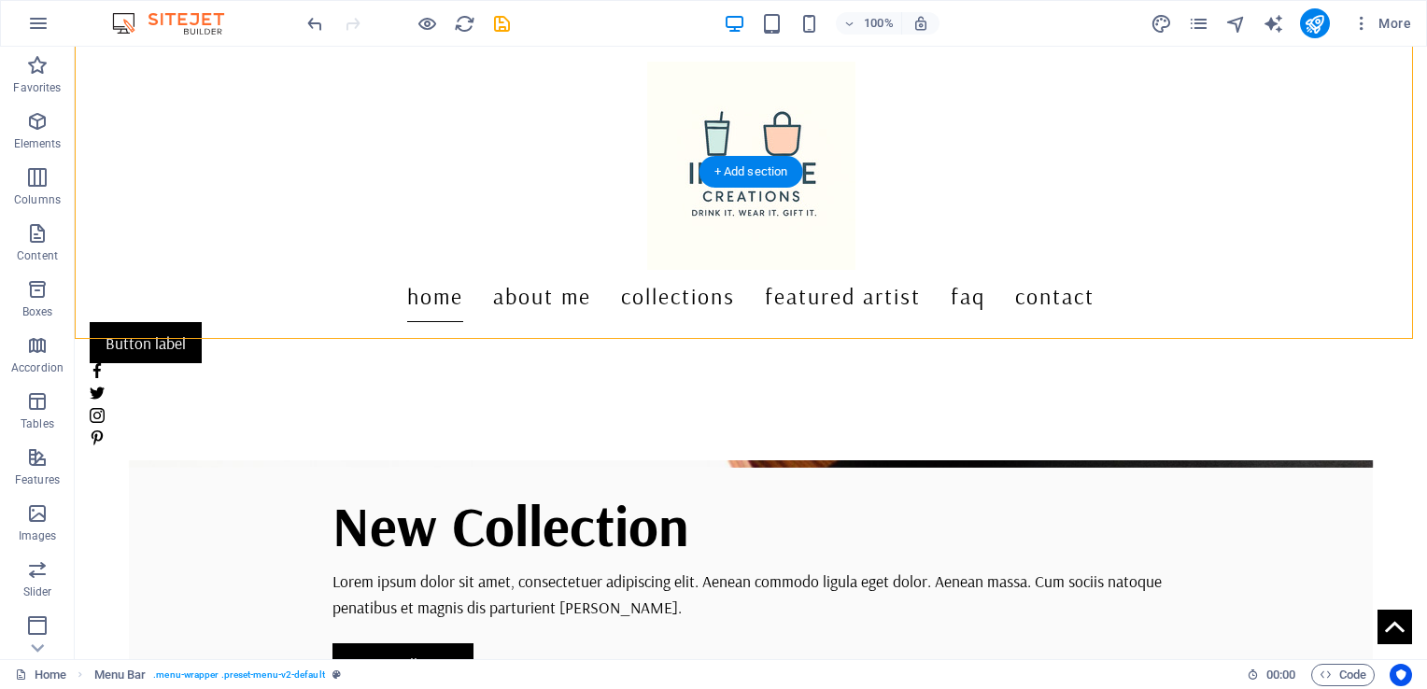
scroll to position [560, 0]
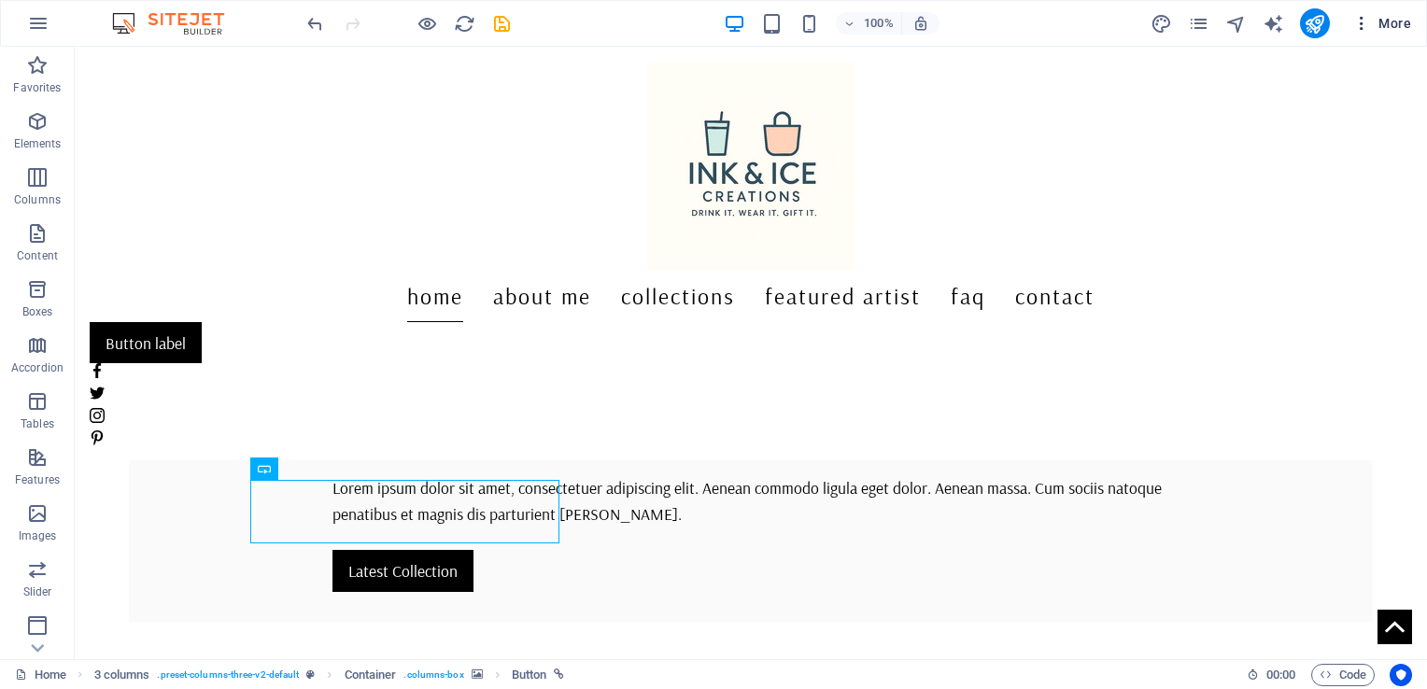
click at [1359, 25] on icon "button" at bounding box center [1361, 23] width 19 height 19
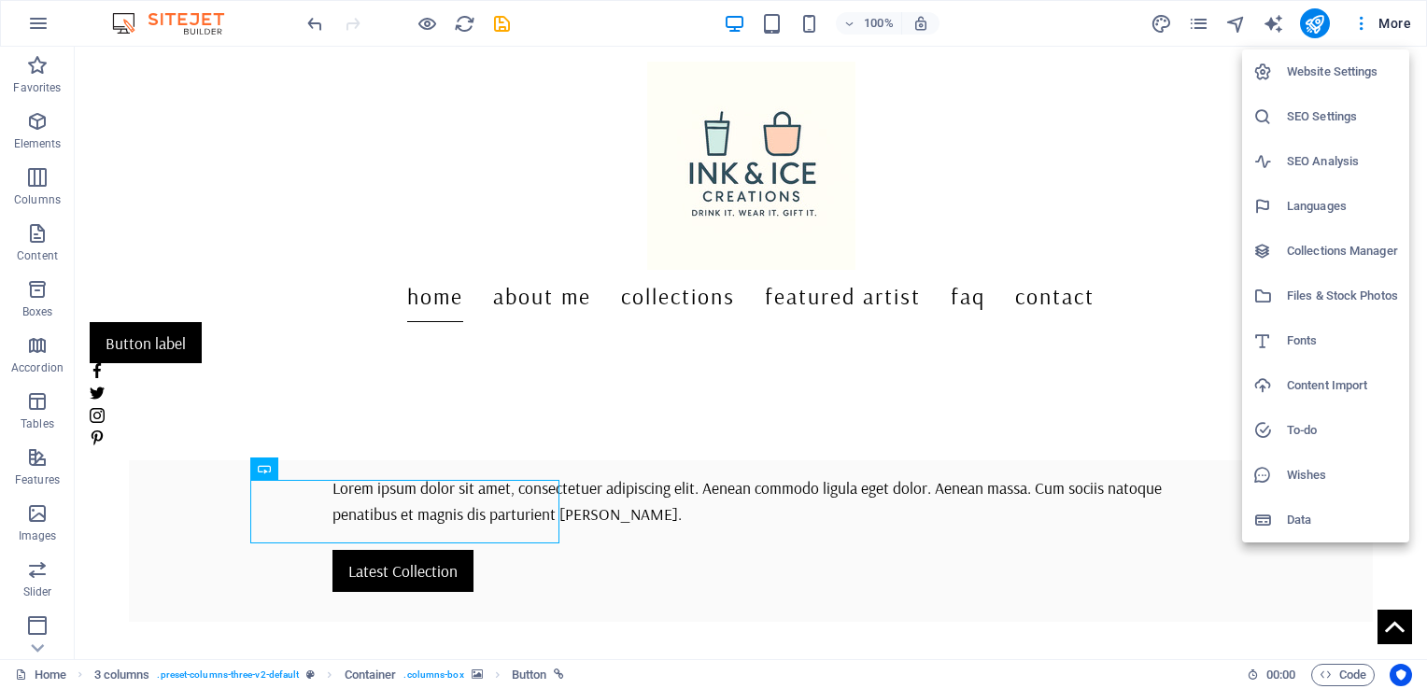
click at [1136, 61] on div at bounding box center [713, 344] width 1427 height 689
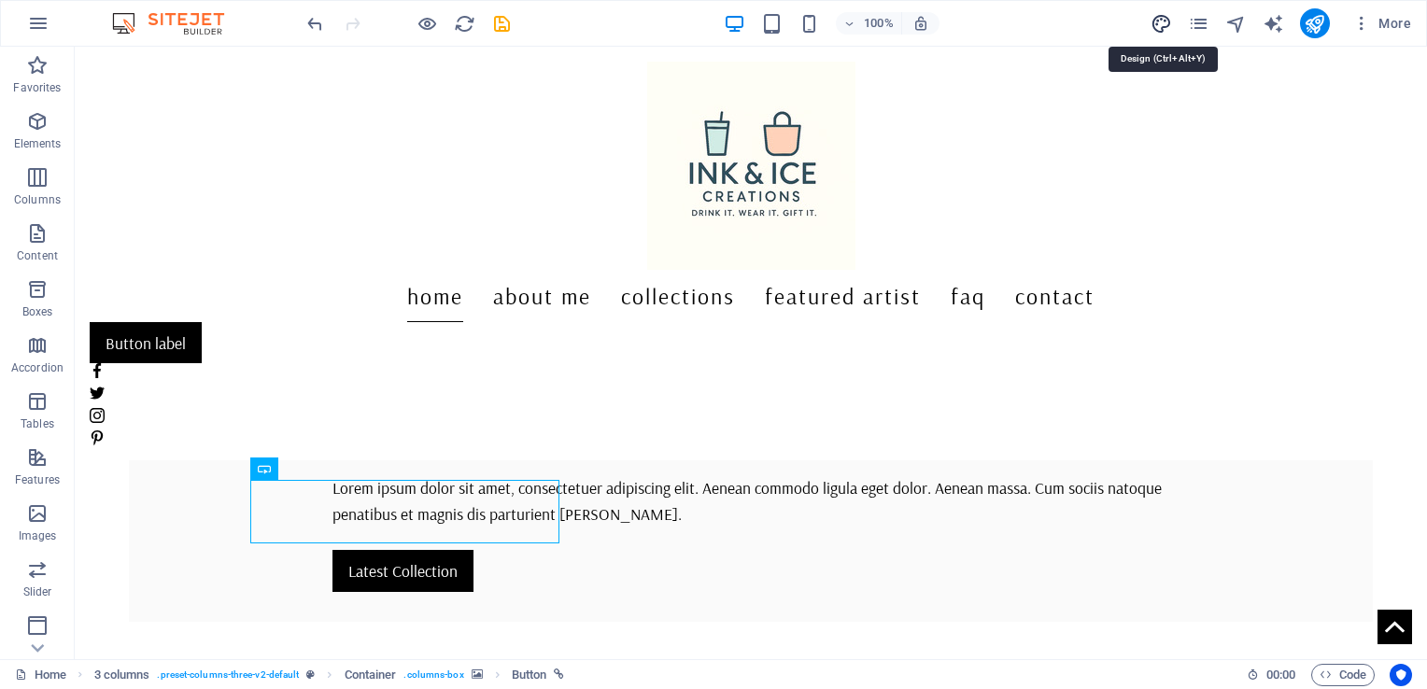
click at [1161, 22] on icon "design" at bounding box center [1160, 23] width 21 height 21
select select "rem"
select select "400"
select select "px"
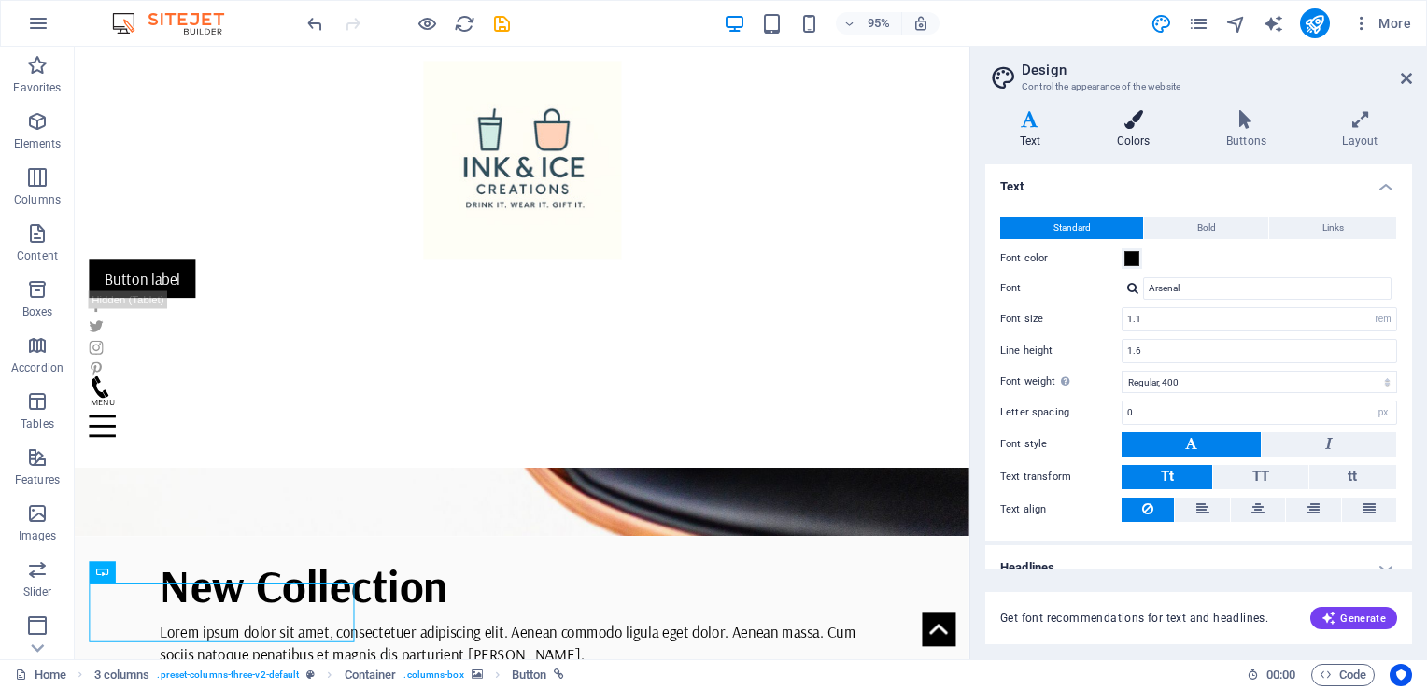
click at [1138, 128] on icon at bounding box center [1133, 119] width 102 height 19
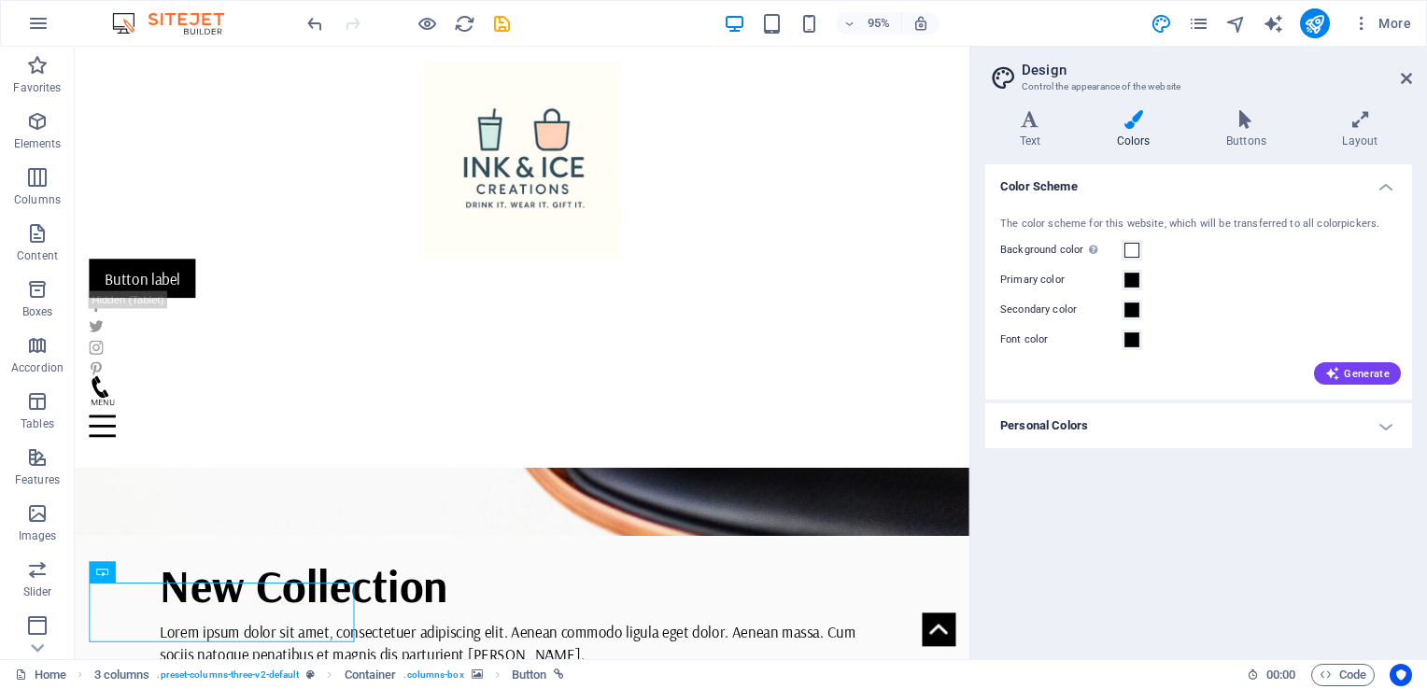
click at [1381, 430] on h4 "Personal Colors" at bounding box center [1198, 425] width 427 height 45
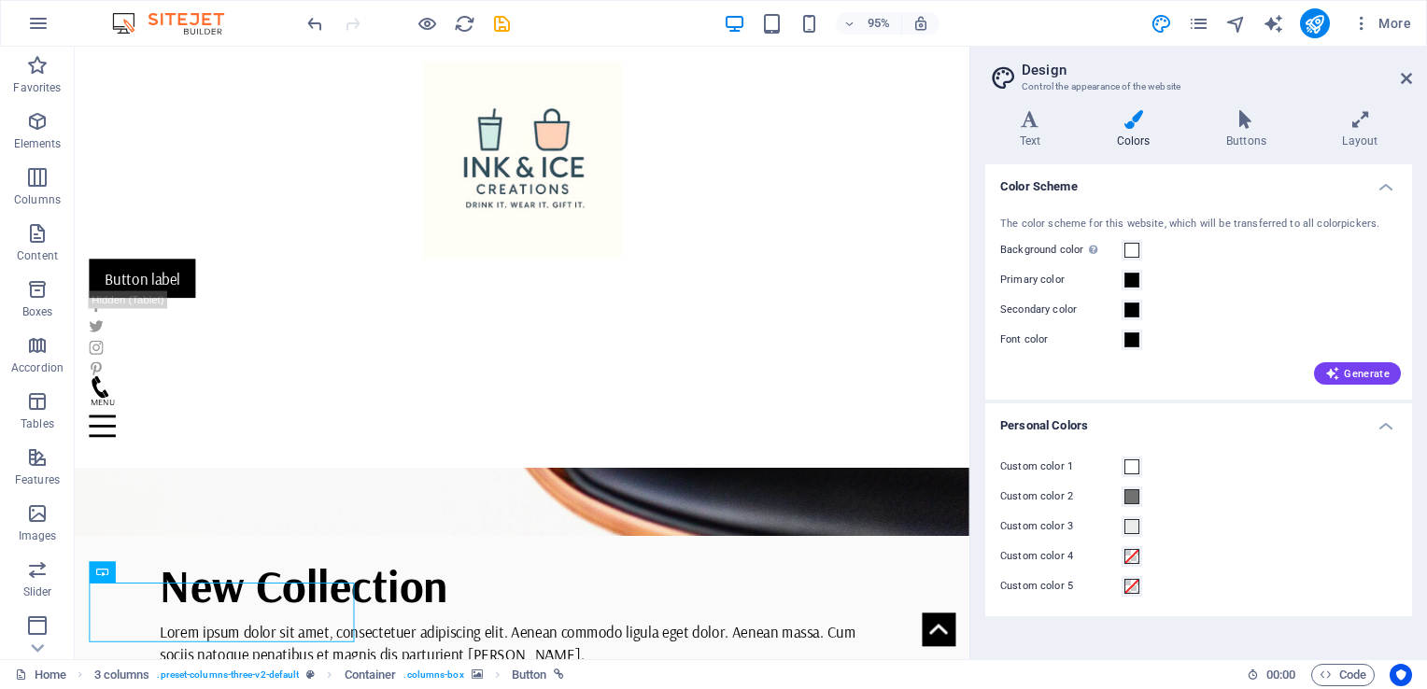
drag, startPoint x: 1382, startPoint y: 426, endPoint x: 1374, endPoint y: 419, distance: 9.9
click at [1382, 426] on h4 "Personal Colors" at bounding box center [1198, 420] width 427 height 34
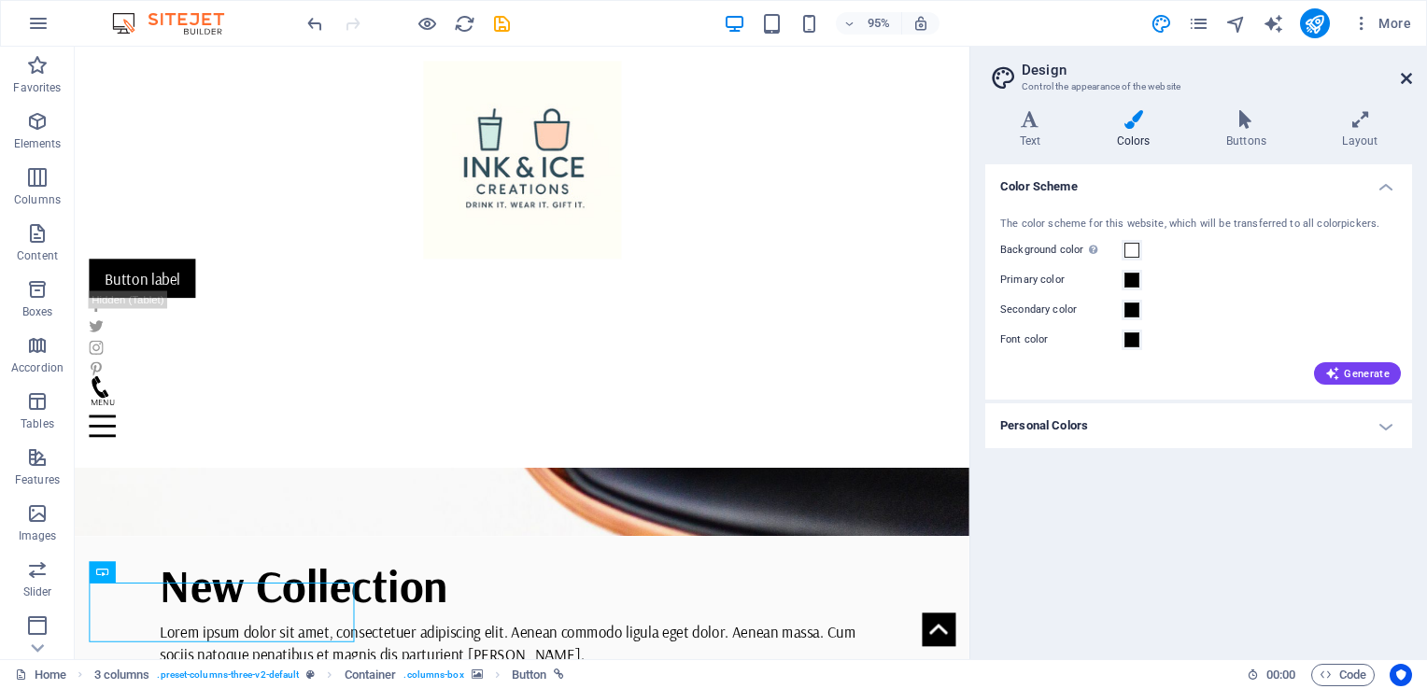
click at [1400, 79] on icon at bounding box center [1405, 78] width 11 height 15
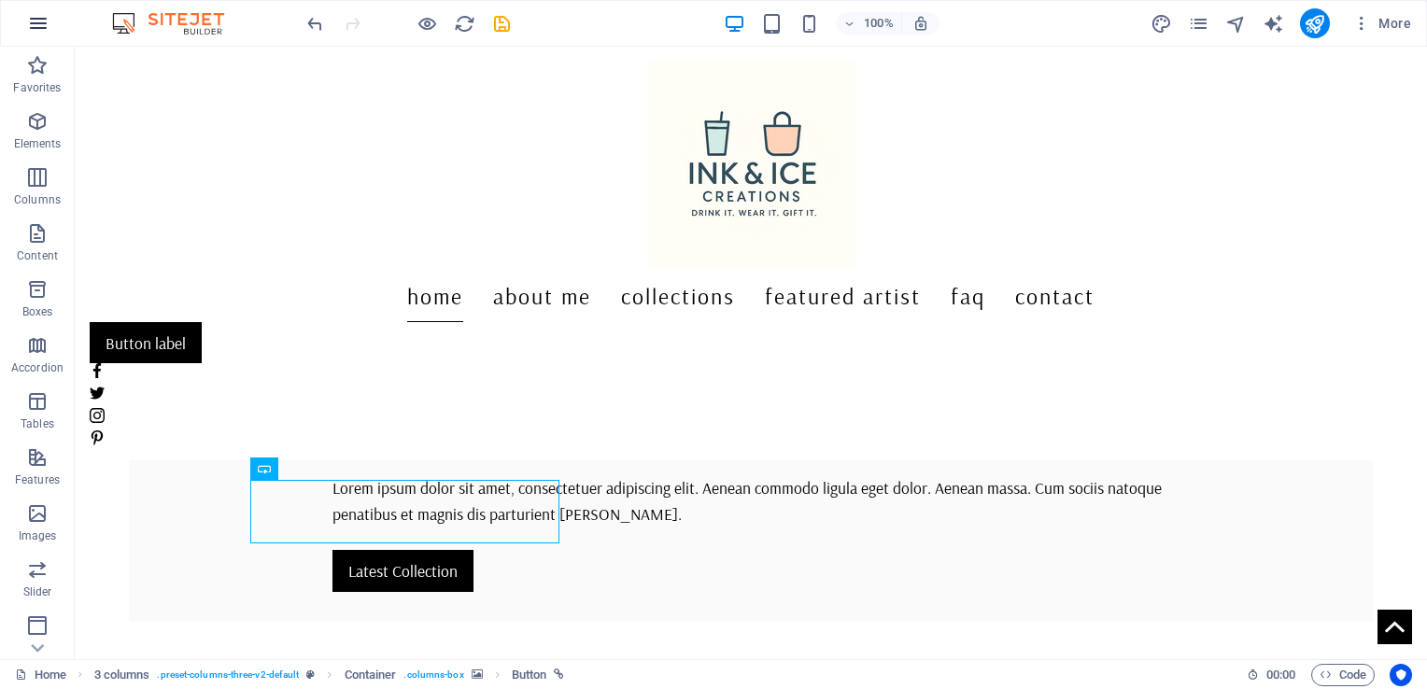
click at [39, 31] on icon "button" at bounding box center [38, 23] width 22 height 22
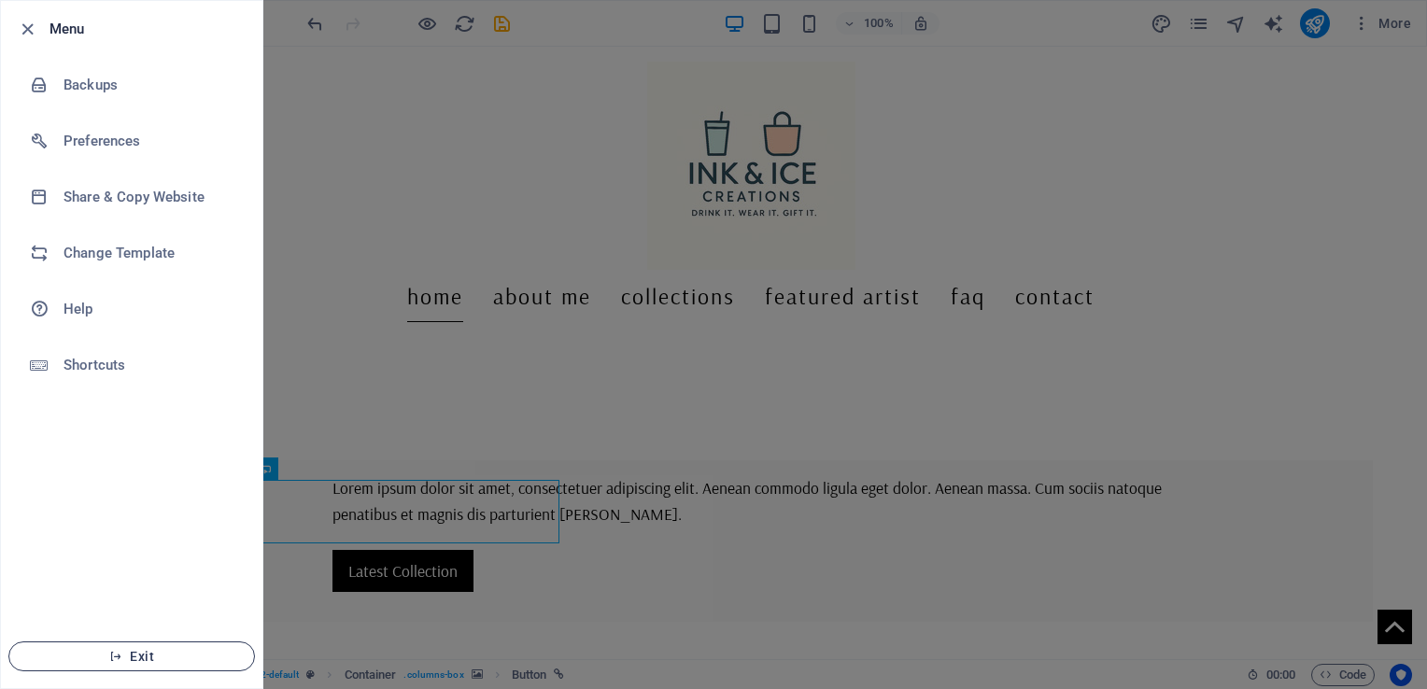
click at [149, 661] on span "Exit" at bounding box center [131, 656] width 215 height 15
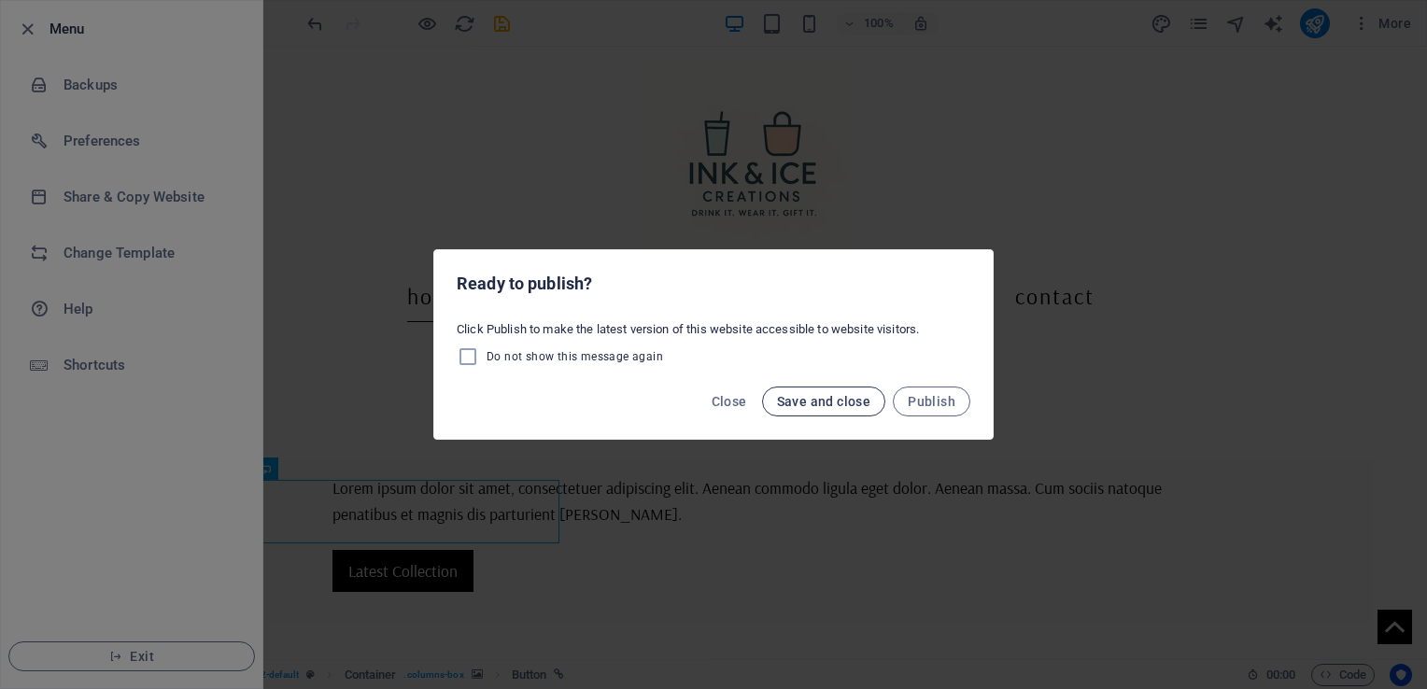
click at [821, 406] on span "Save and close" at bounding box center [824, 401] width 94 height 15
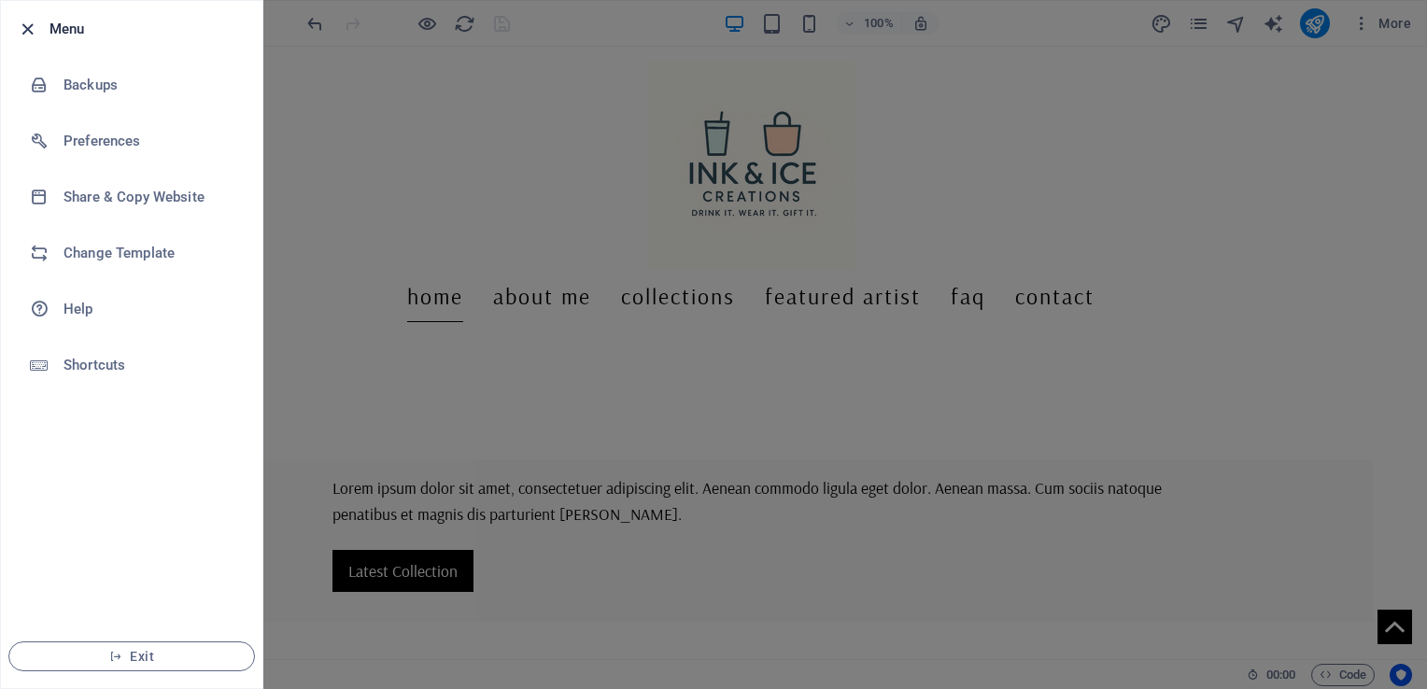
click at [26, 32] on icon "button" at bounding box center [27, 29] width 21 height 21
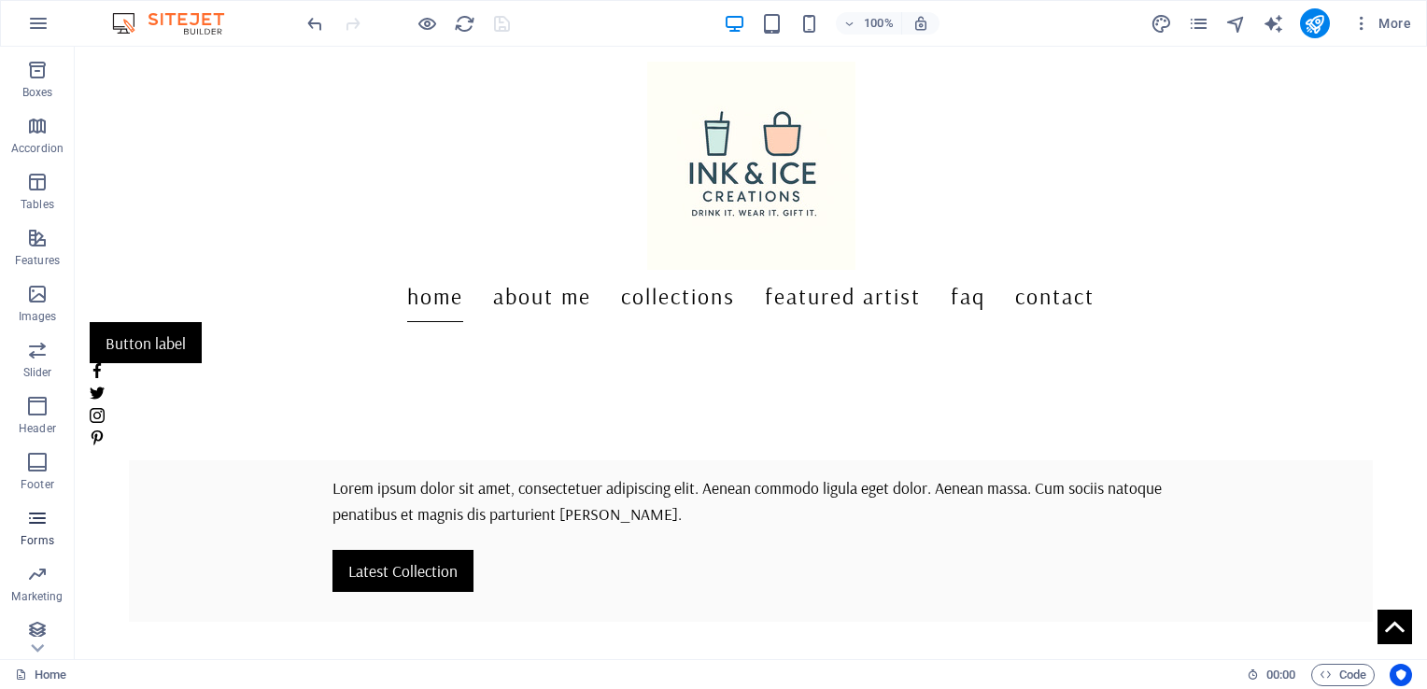
scroll to position [227, 0]
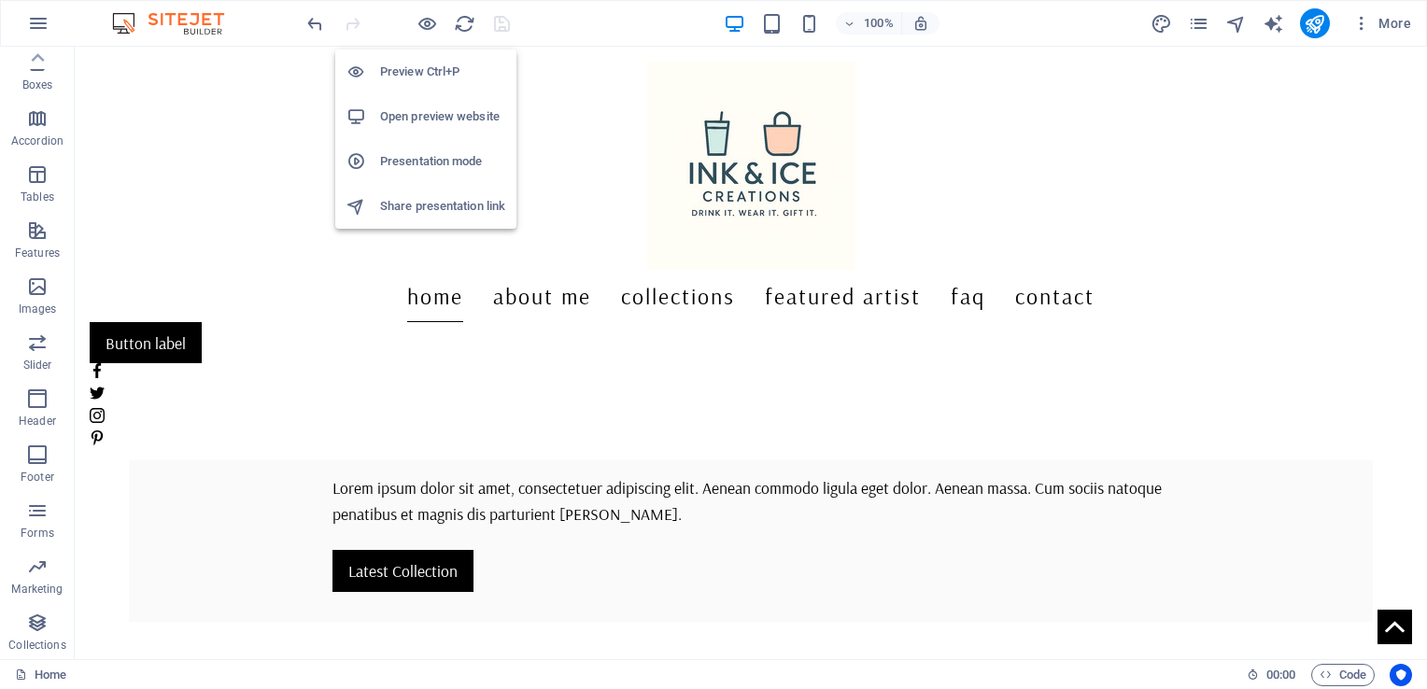
click at [417, 110] on h6 "Open preview website" at bounding box center [442, 117] width 125 height 22
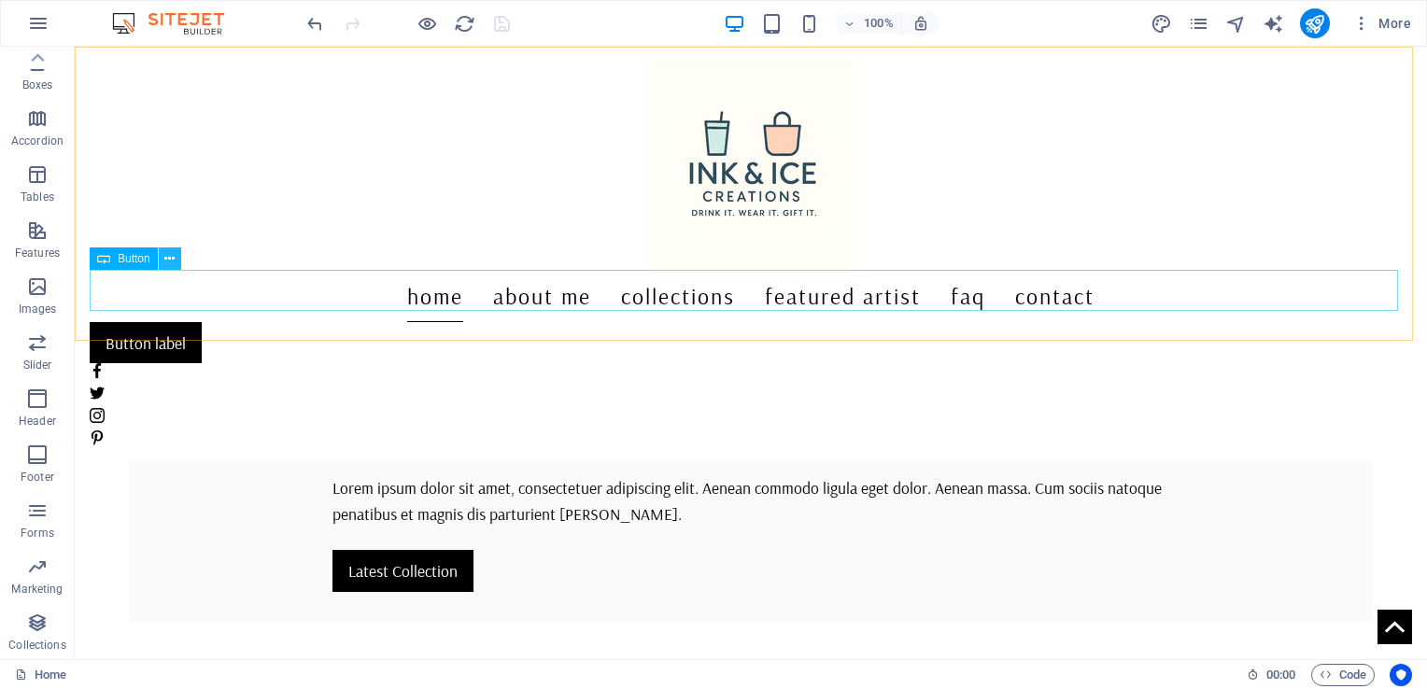
click at [168, 260] on icon at bounding box center [169, 259] width 10 height 20
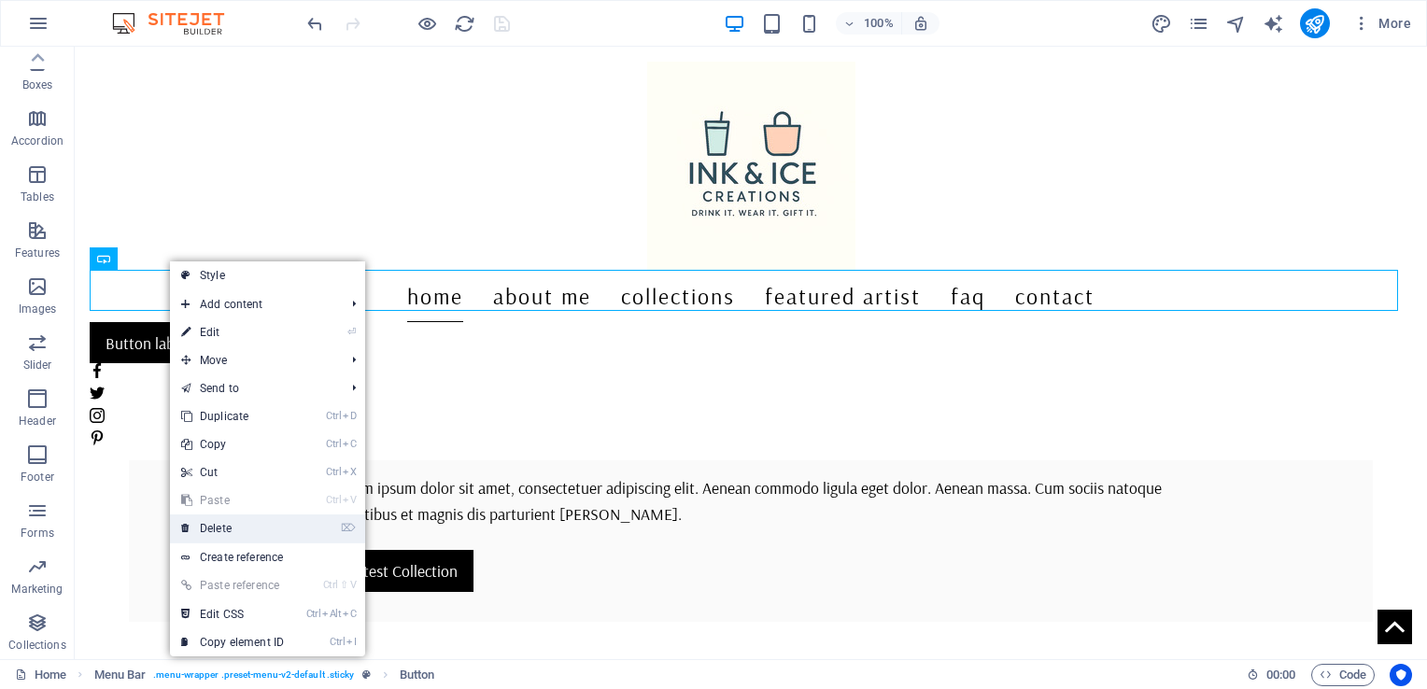
click at [216, 531] on link "⌦ Delete" at bounding box center [232, 528] width 125 height 28
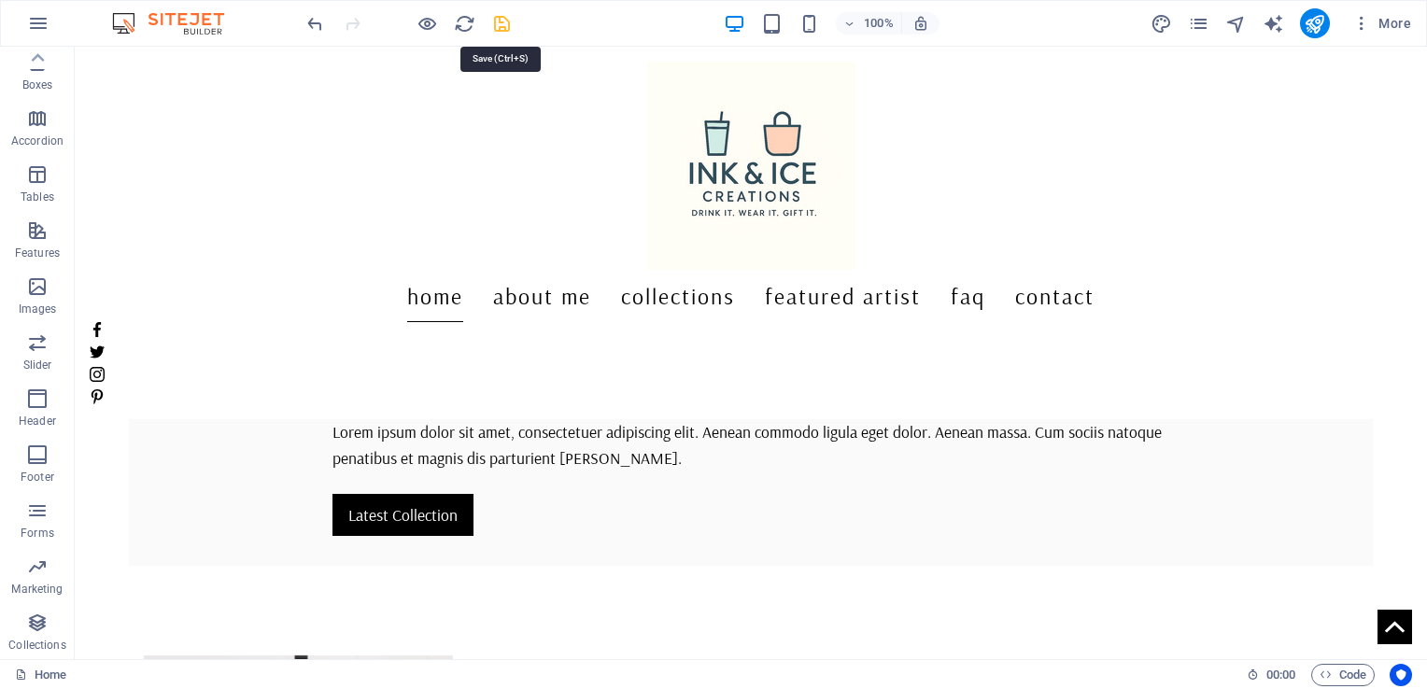
click at [505, 24] on icon "save" at bounding box center [501, 23] width 21 height 21
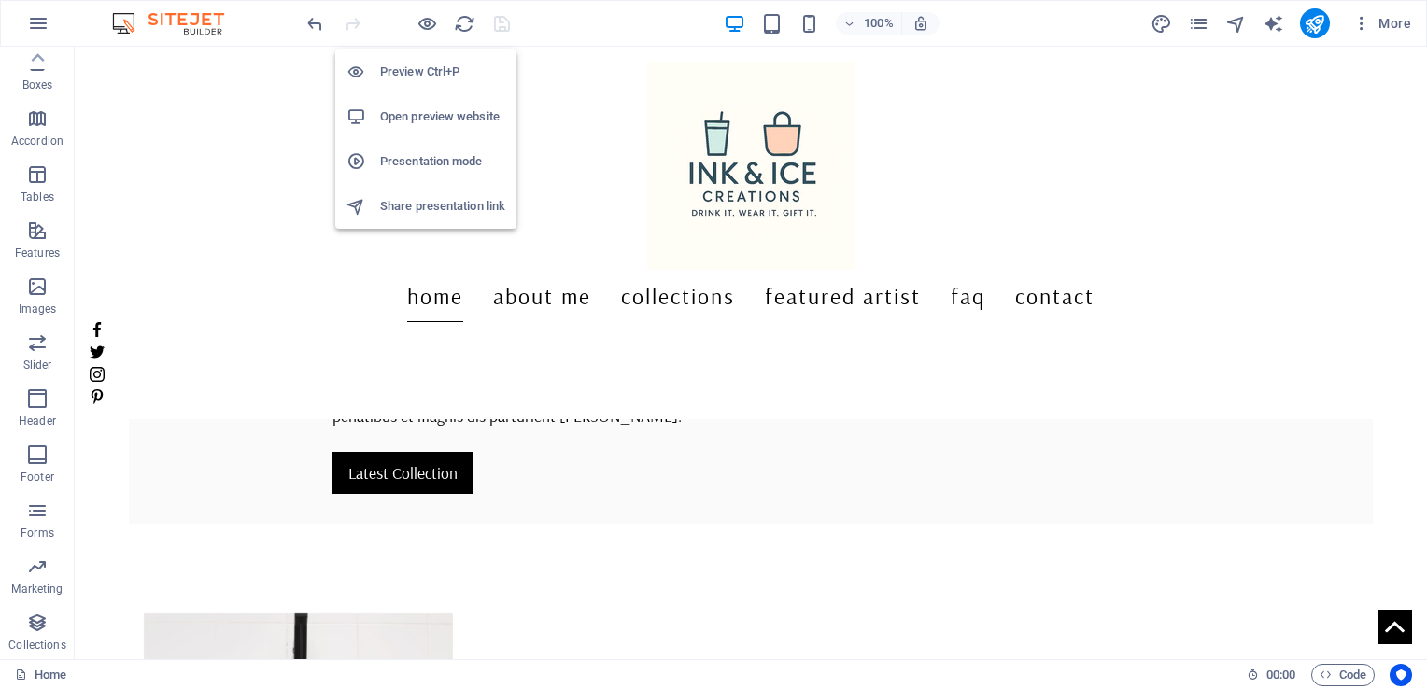
click at [409, 112] on h6 "Open preview website" at bounding box center [442, 117] width 125 height 22
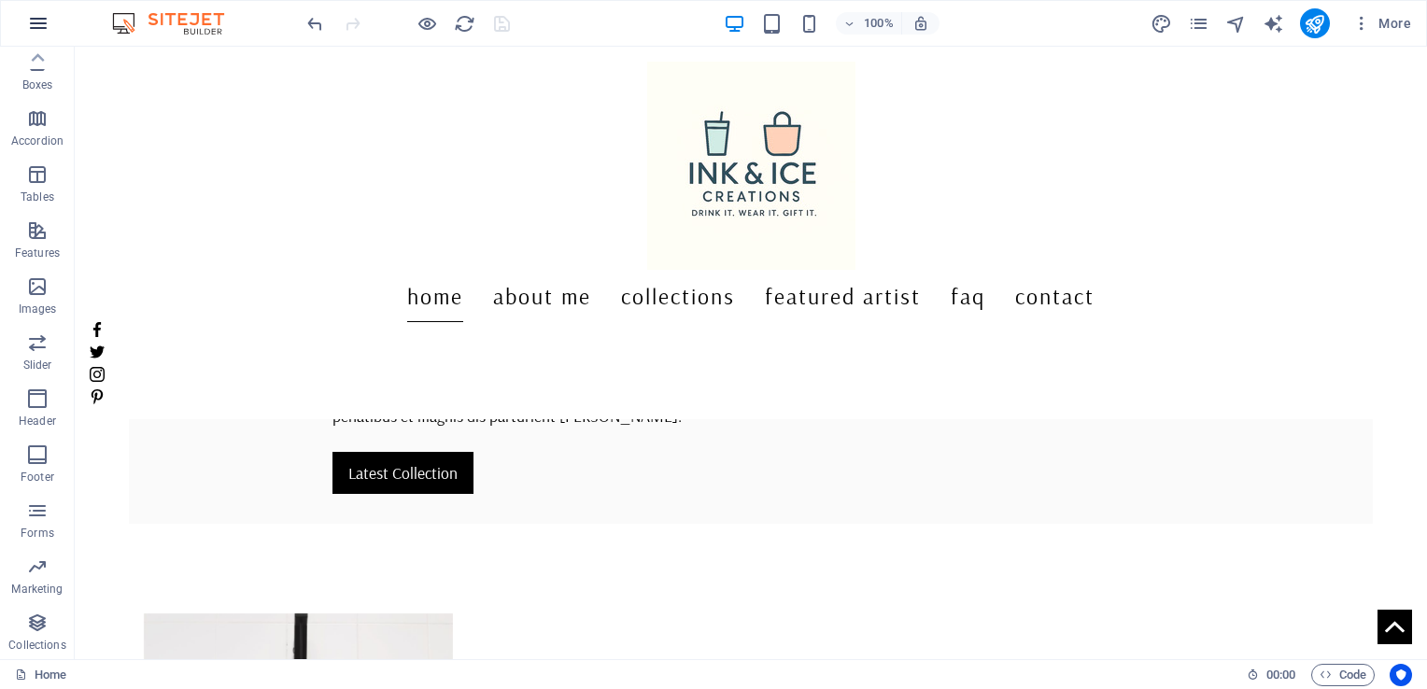
click at [41, 25] on icon "button" at bounding box center [38, 23] width 22 height 22
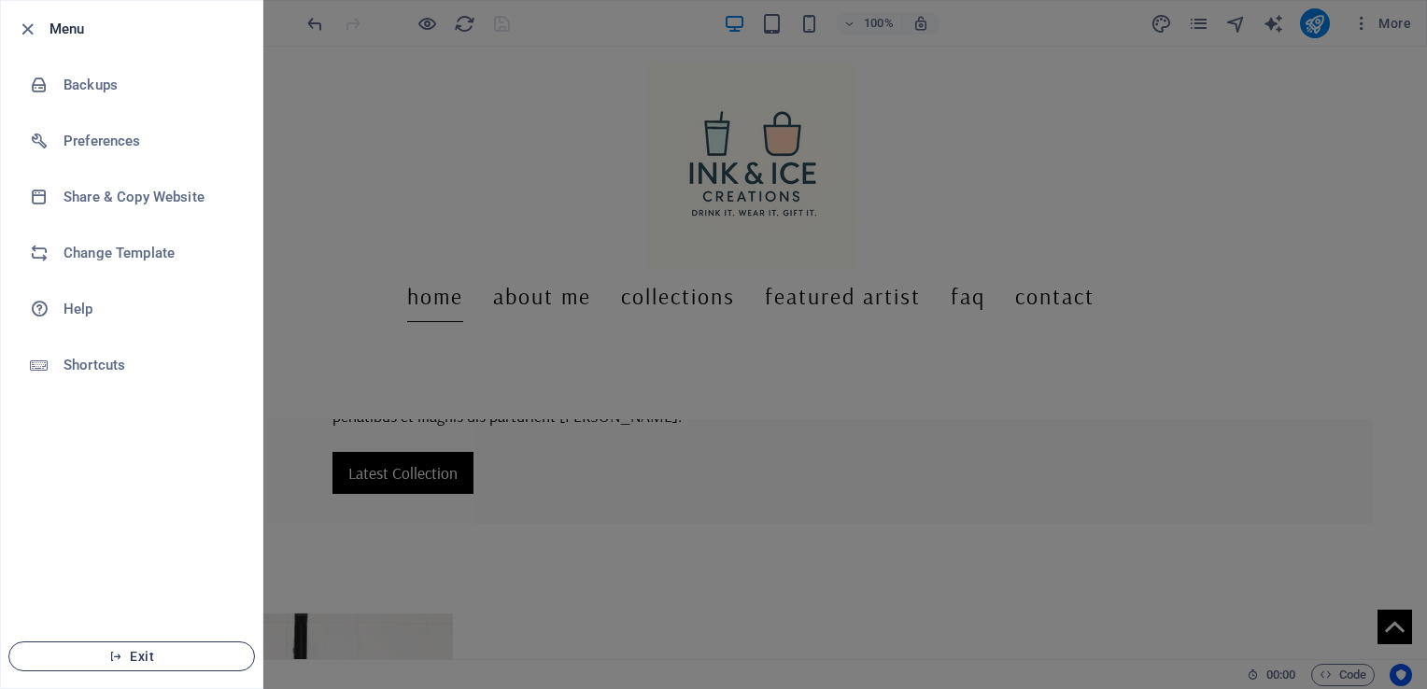
click at [131, 660] on span "Exit" at bounding box center [131, 656] width 215 height 15
